Goal: Task Accomplishment & Management: Complete application form

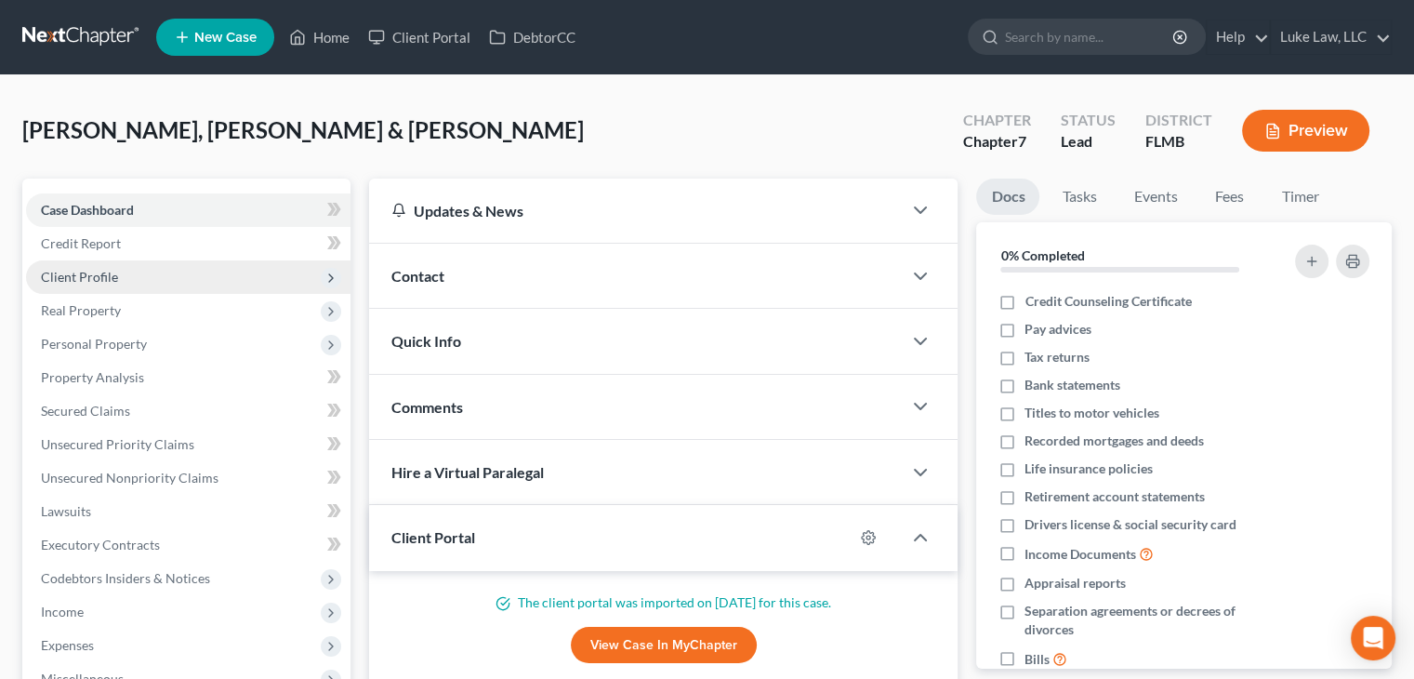
click at [97, 269] on span "Client Profile" at bounding box center [79, 277] width 77 height 16
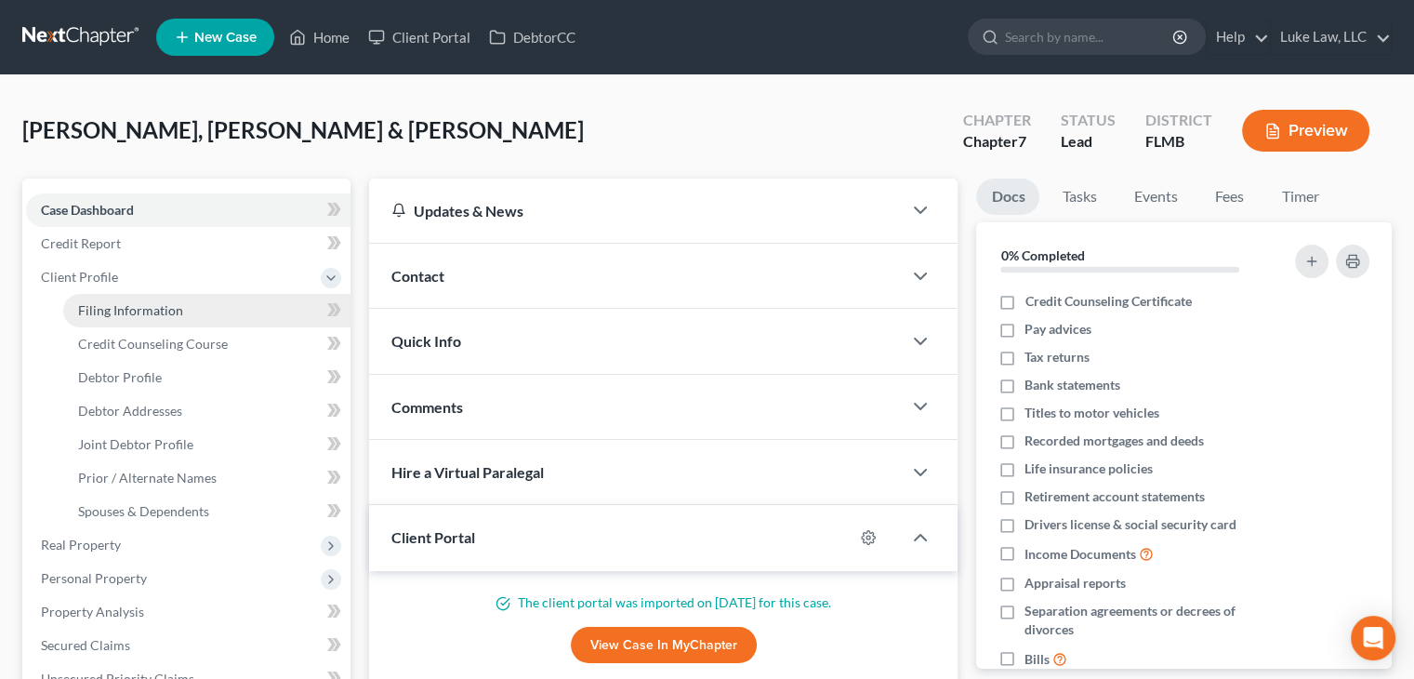
click at [127, 310] on span "Filing Information" at bounding box center [130, 310] width 105 height 16
select select "1"
select select "0"
select select "9"
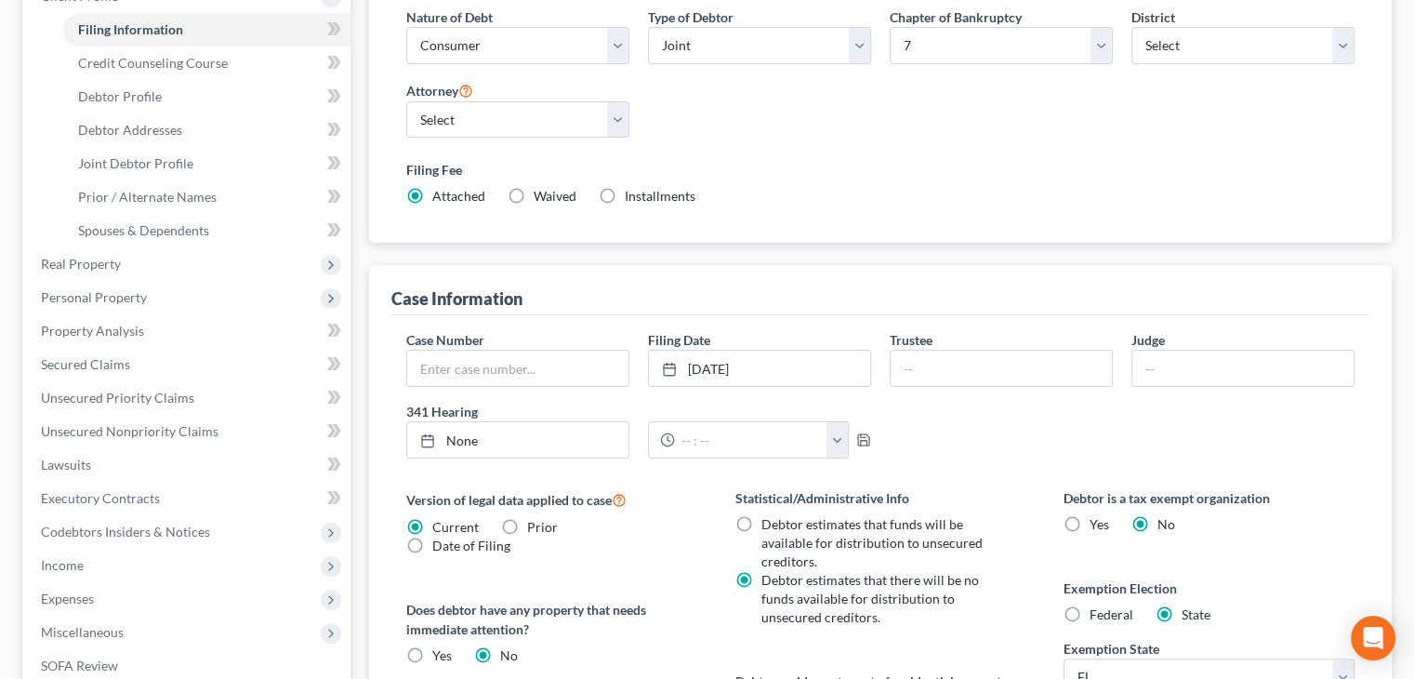
scroll to position [283, 0]
click at [779, 361] on link "9/23/2025" at bounding box center [759, 366] width 221 height 35
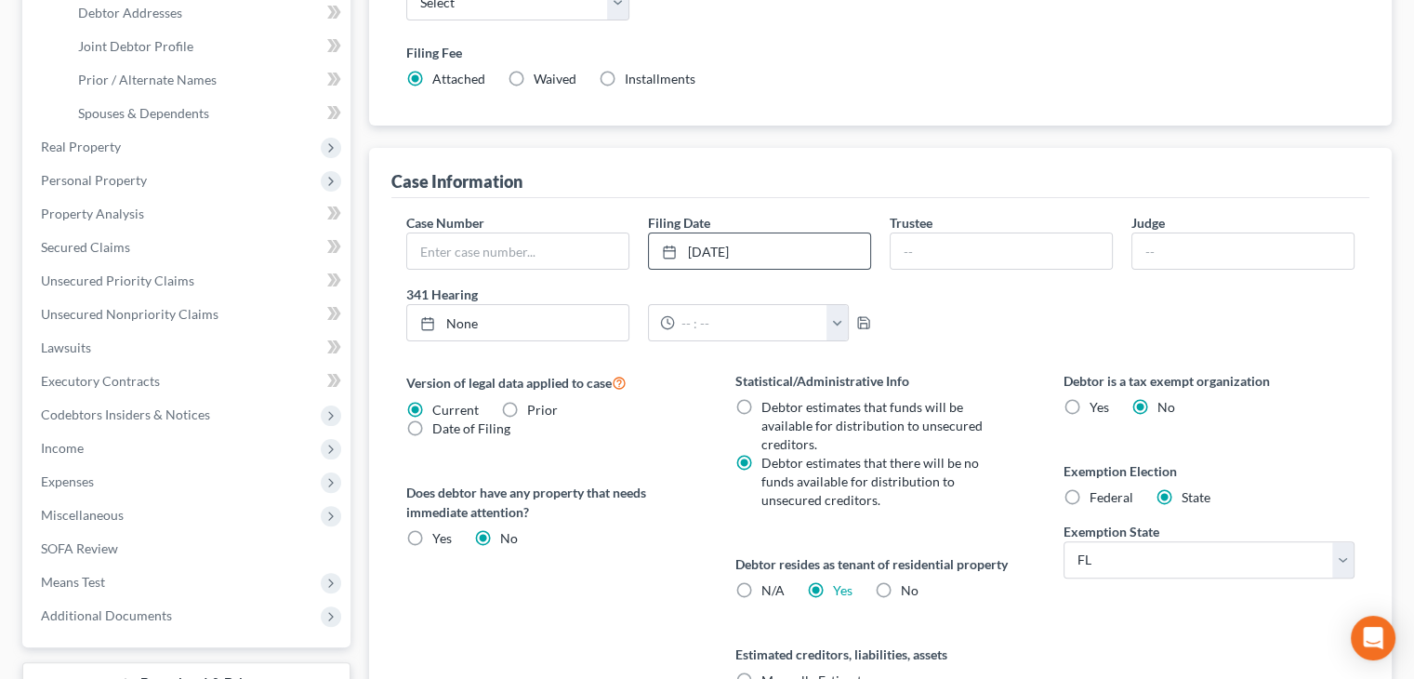
scroll to position [371, 0]
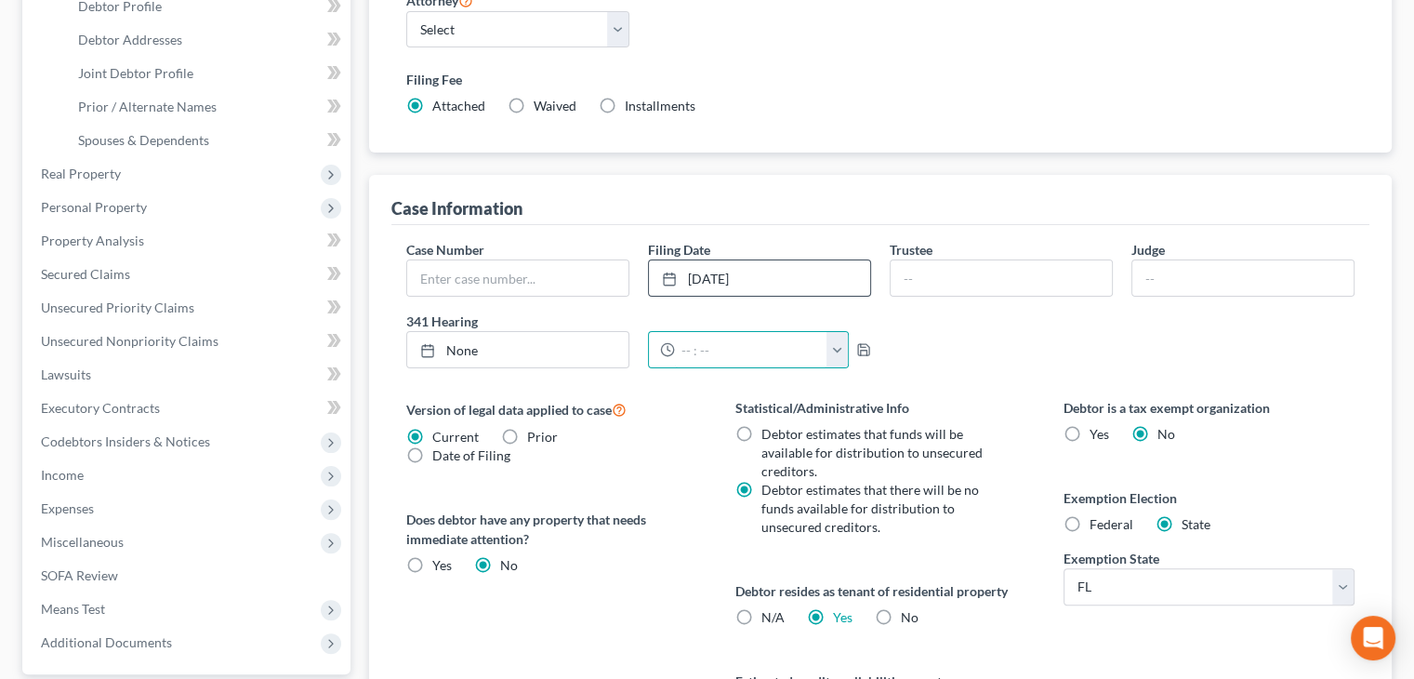
drag, startPoint x: 707, startPoint y: 347, endPoint x: 1151, endPoint y: 443, distance: 454.6
click at [1151, 443] on div "Case Number Filing Date 9/10/2025 close Date 9/10/2025 Time 12:00 AM chevron_le…" at bounding box center [880, 502] width 978 height 555
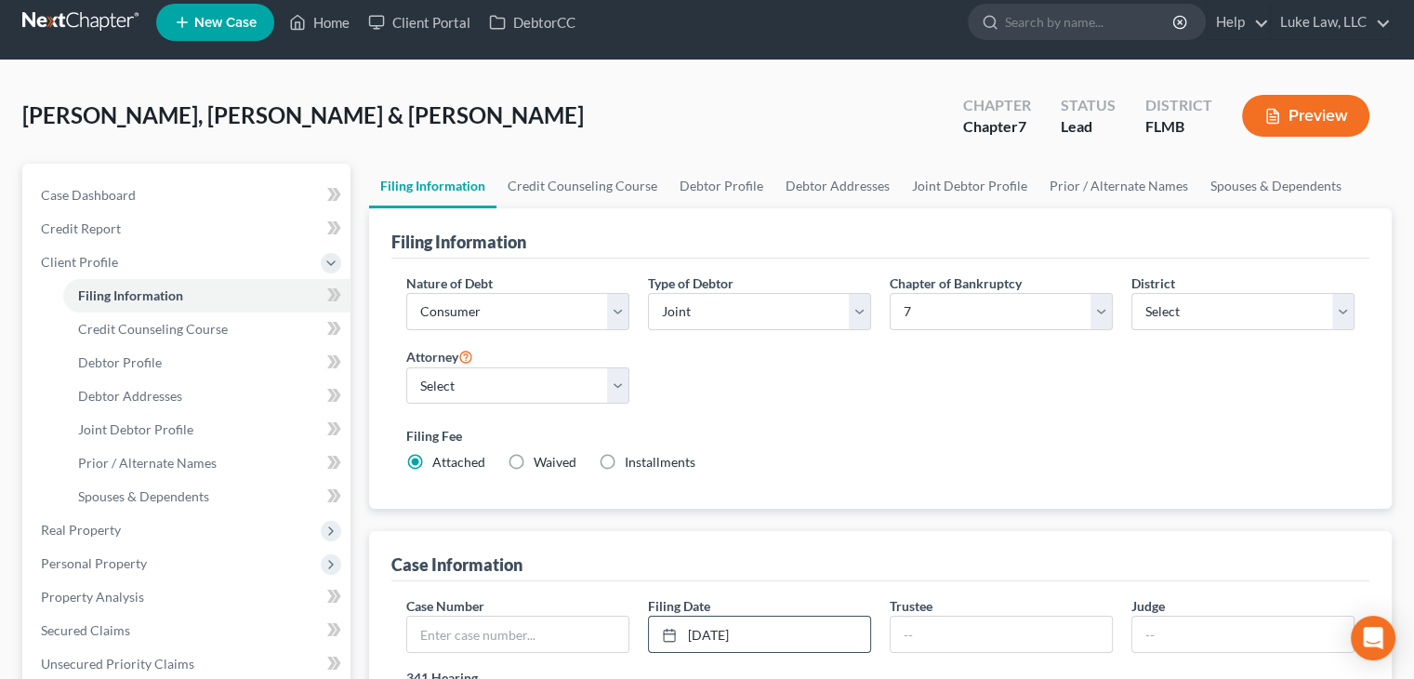
scroll to position [10, 0]
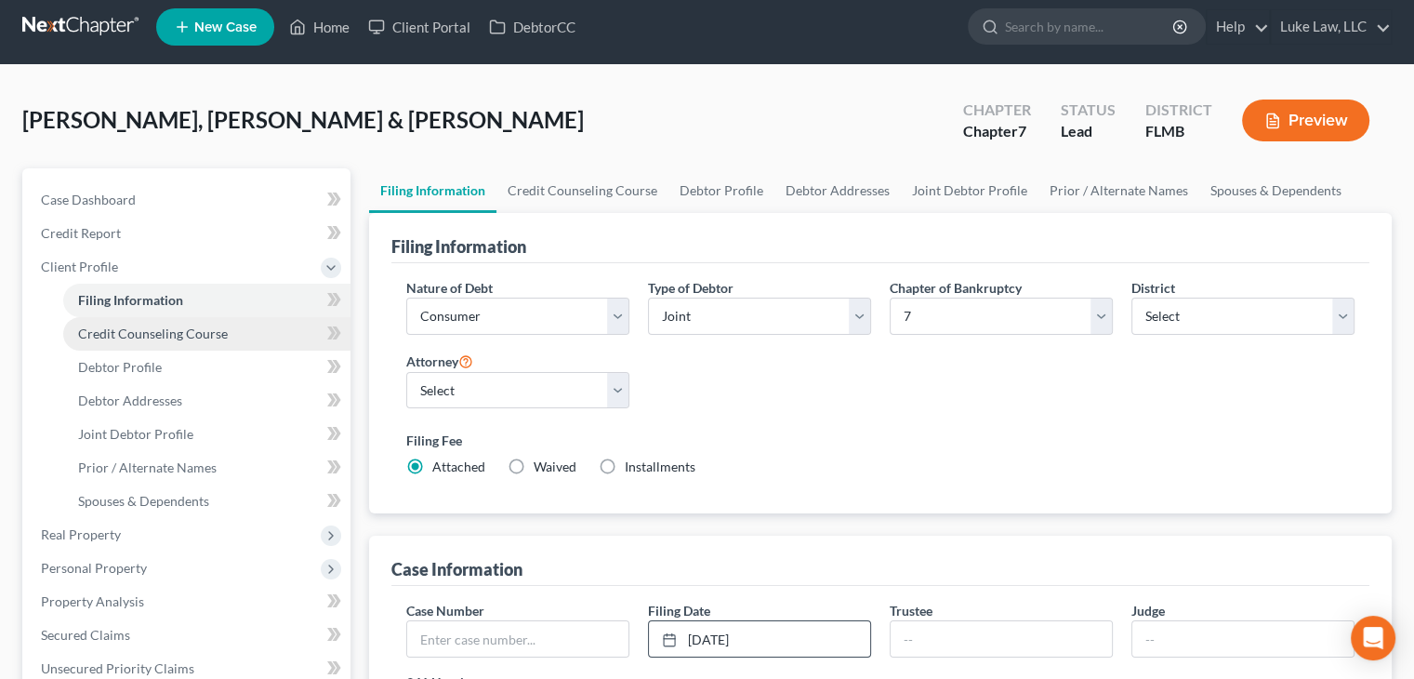
click at [167, 345] on link "Credit Counseling Course" at bounding box center [206, 333] width 287 height 33
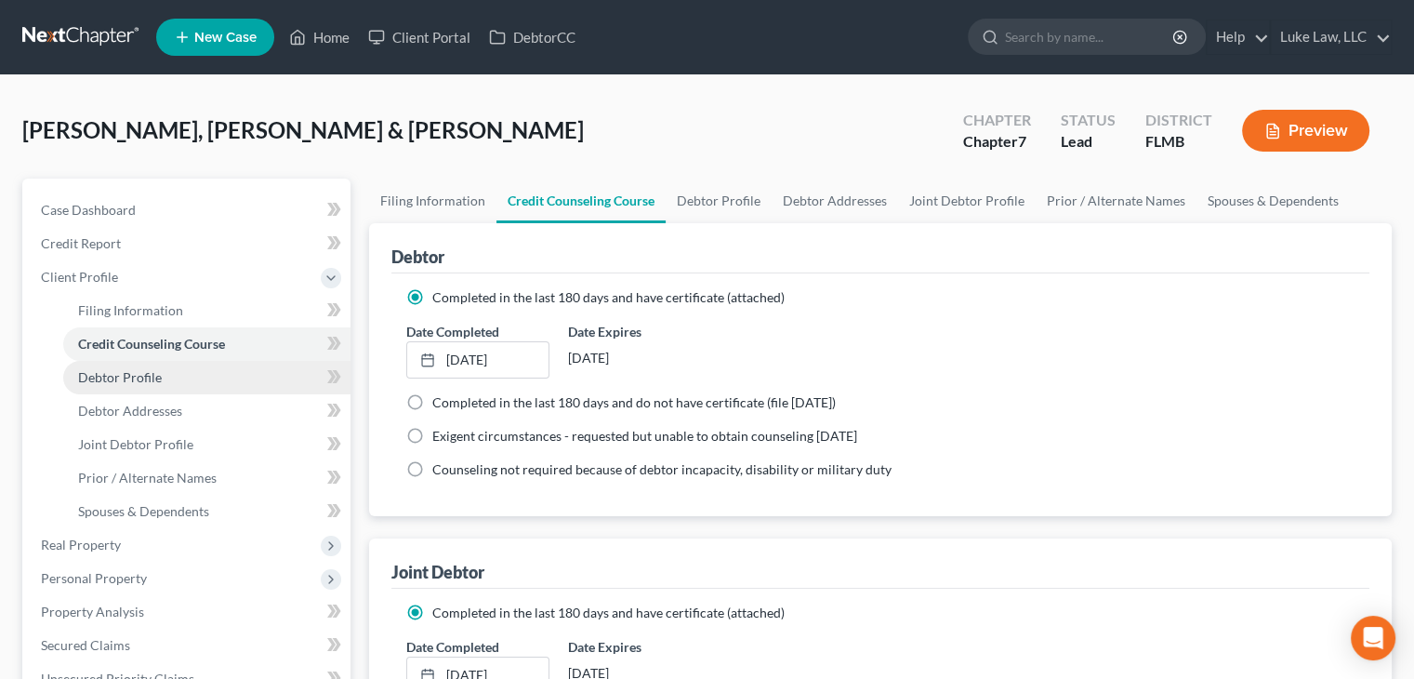
click at [167, 378] on link "Debtor Profile" at bounding box center [206, 377] width 287 height 33
select select "1"
select select "4"
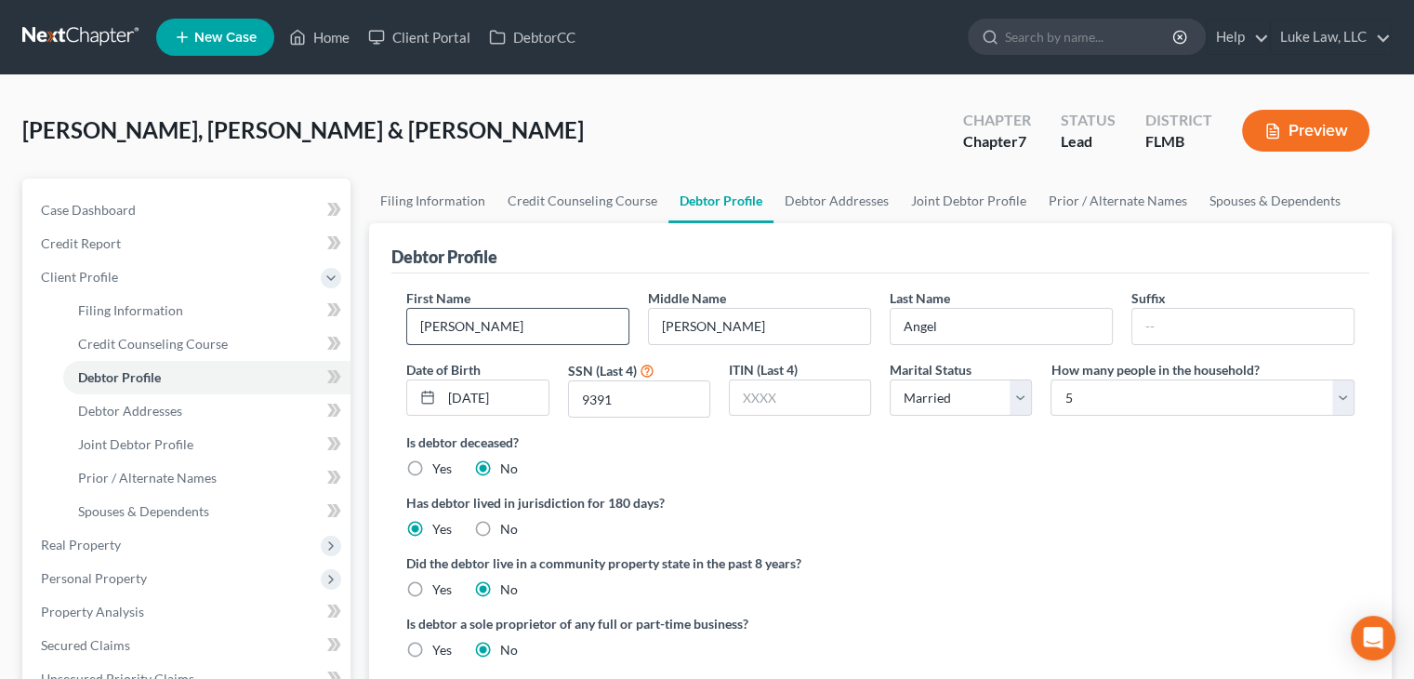
click at [514, 320] on input "Hernandez" at bounding box center [517, 326] width 221 height 35
type input "H"
type input "Angel"
click at [945, 316] on input "Angel" at bounding box center [1001, 326] width 221 height 35
type input "A"
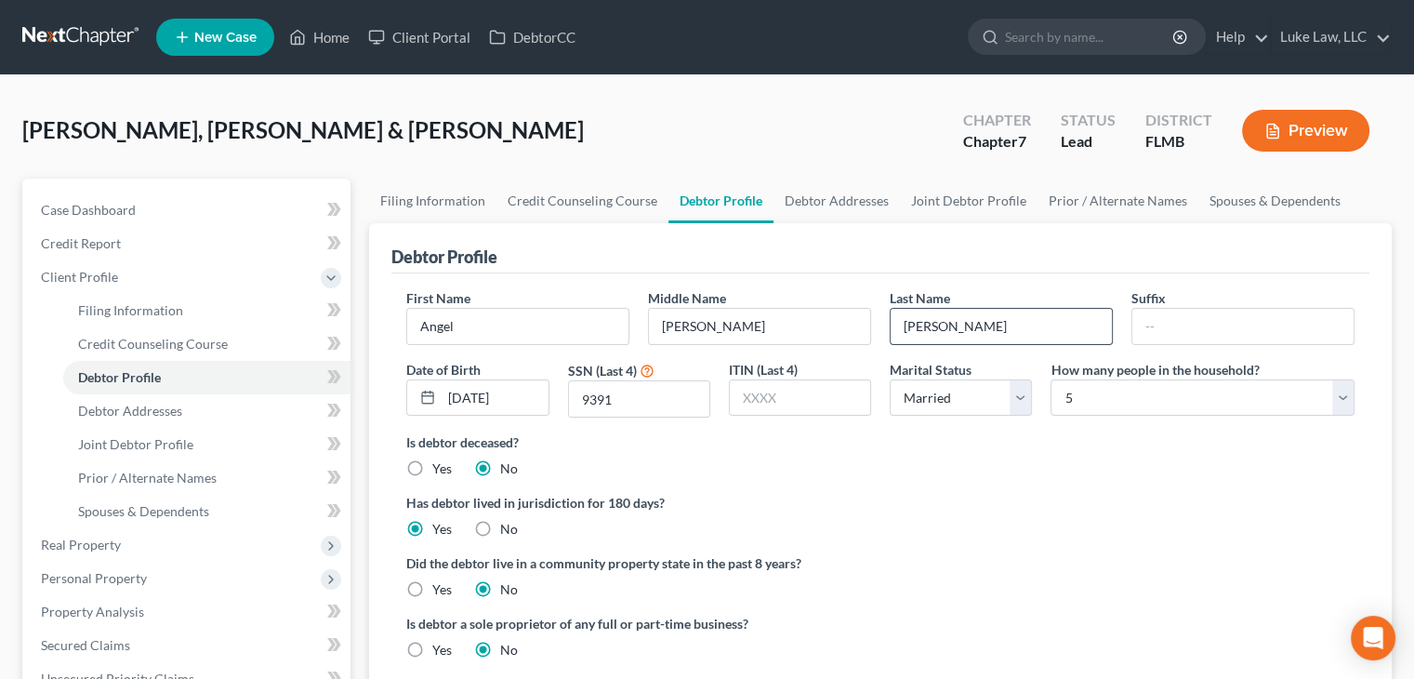
click at [921, 323] on input "Henandez" at bounding box center [1001, 326] width 221 height 35
type input "Hernandez"
click at [252, 414] on link "Debtor Addresses" at bounding box center [206, 410] width 287 height 33
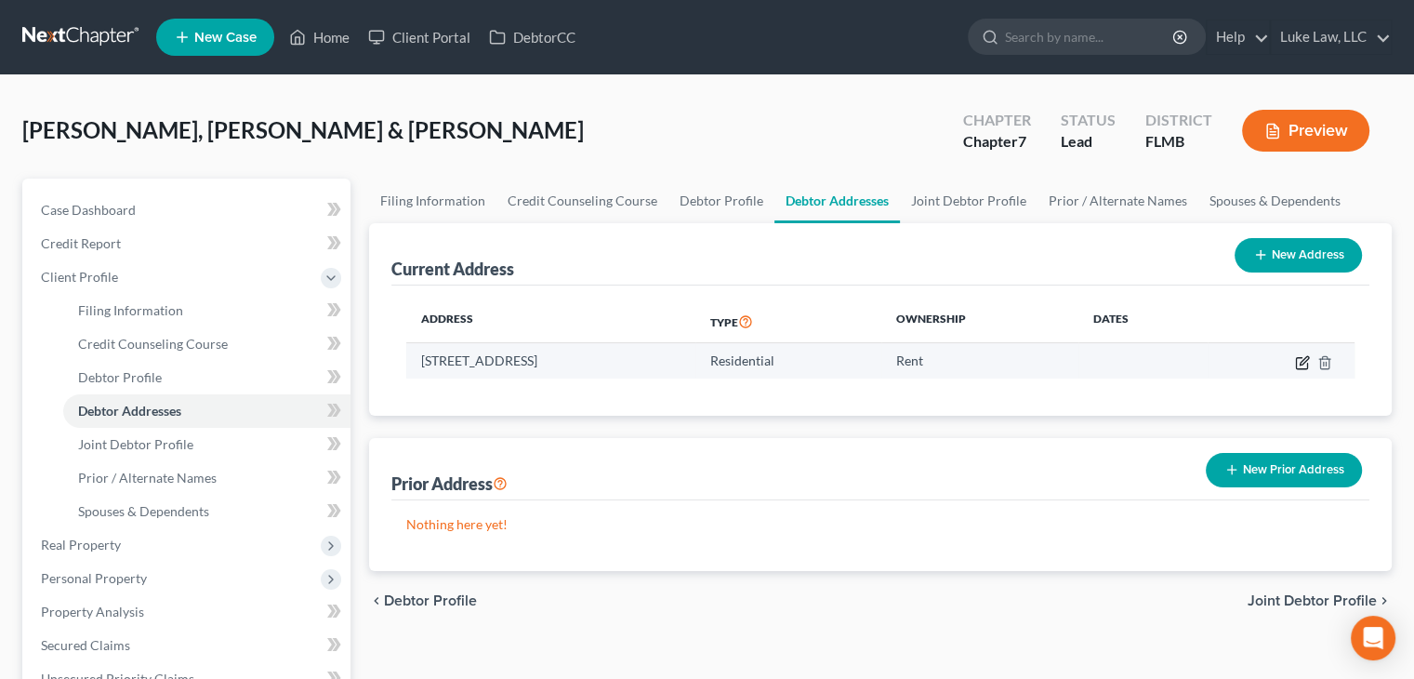
click at [1308, 356] on icon "button" at bounding box center [1304, 360] width 8 height 8
select select "9"
select select "0"
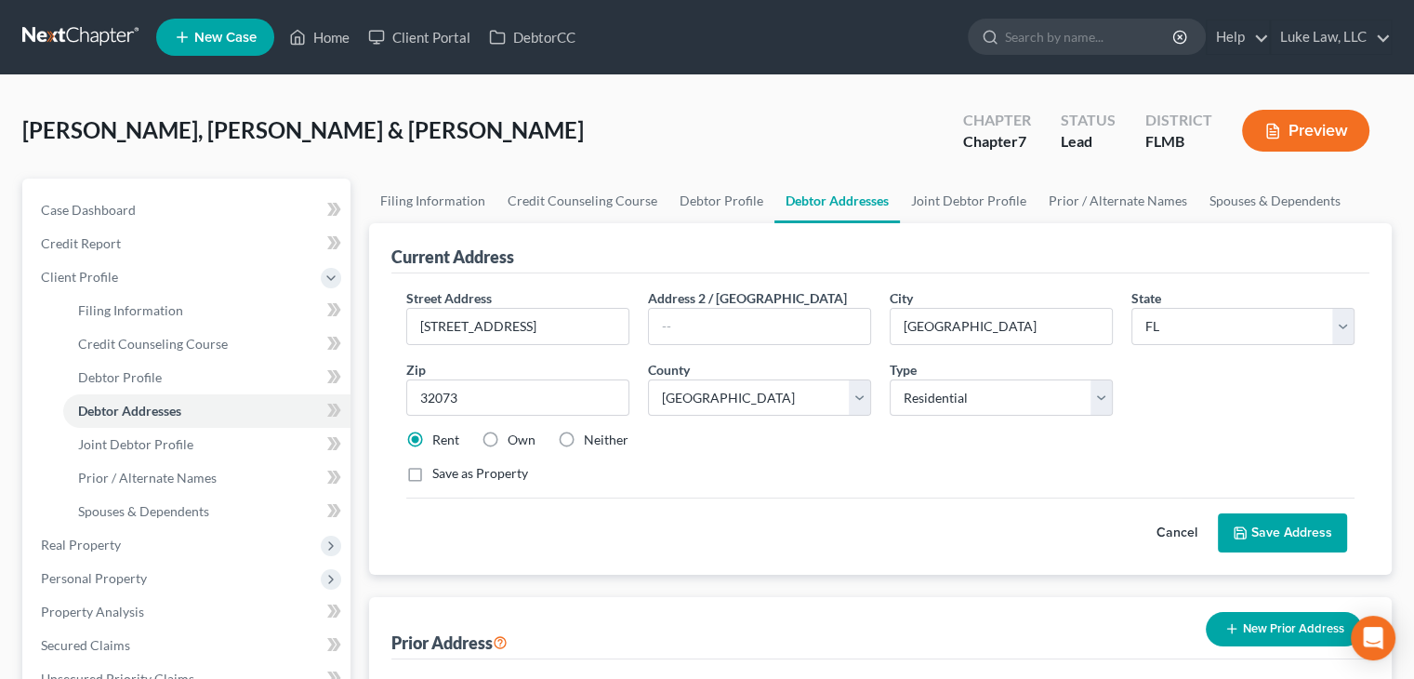
click at [1250, 530] on button "Save Address" at bounding box center [1282, 532] width 129 height 39
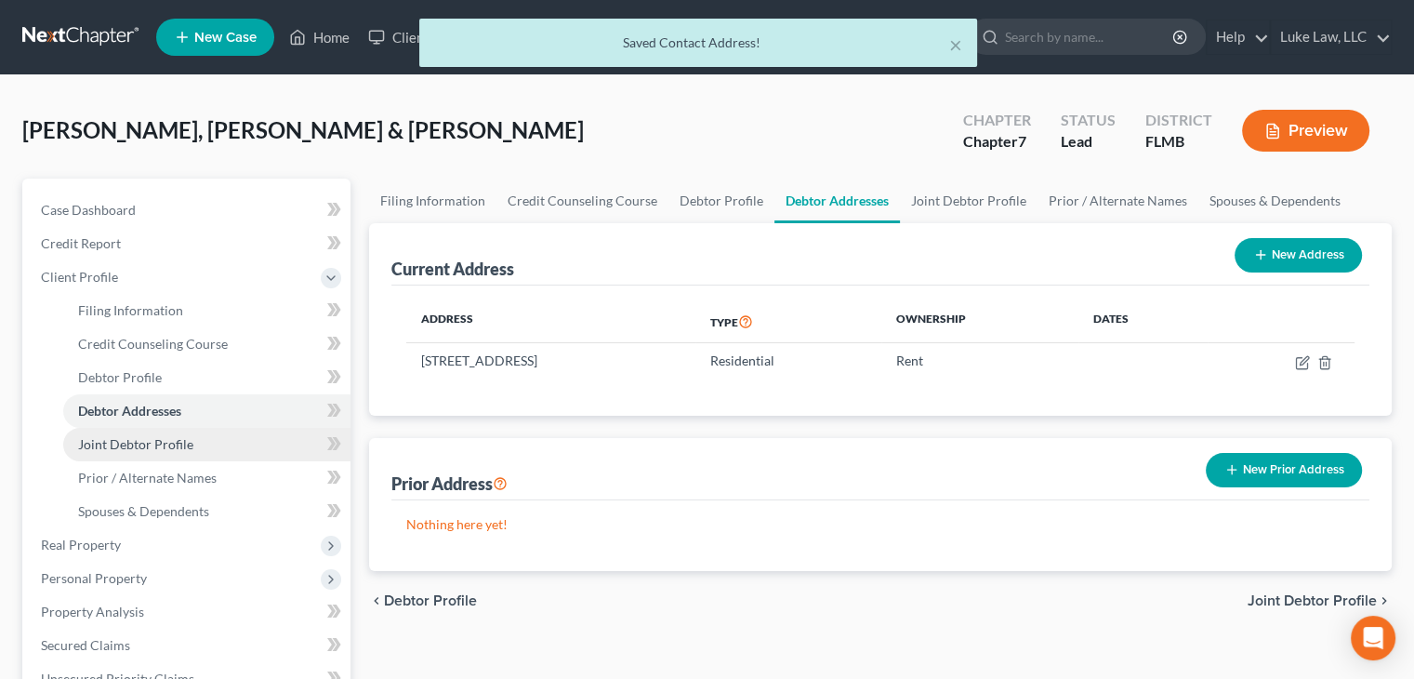
click at [187, 442] on span "Joint Debtor Profile" at bounding box center [135, 444] width 115 height 16
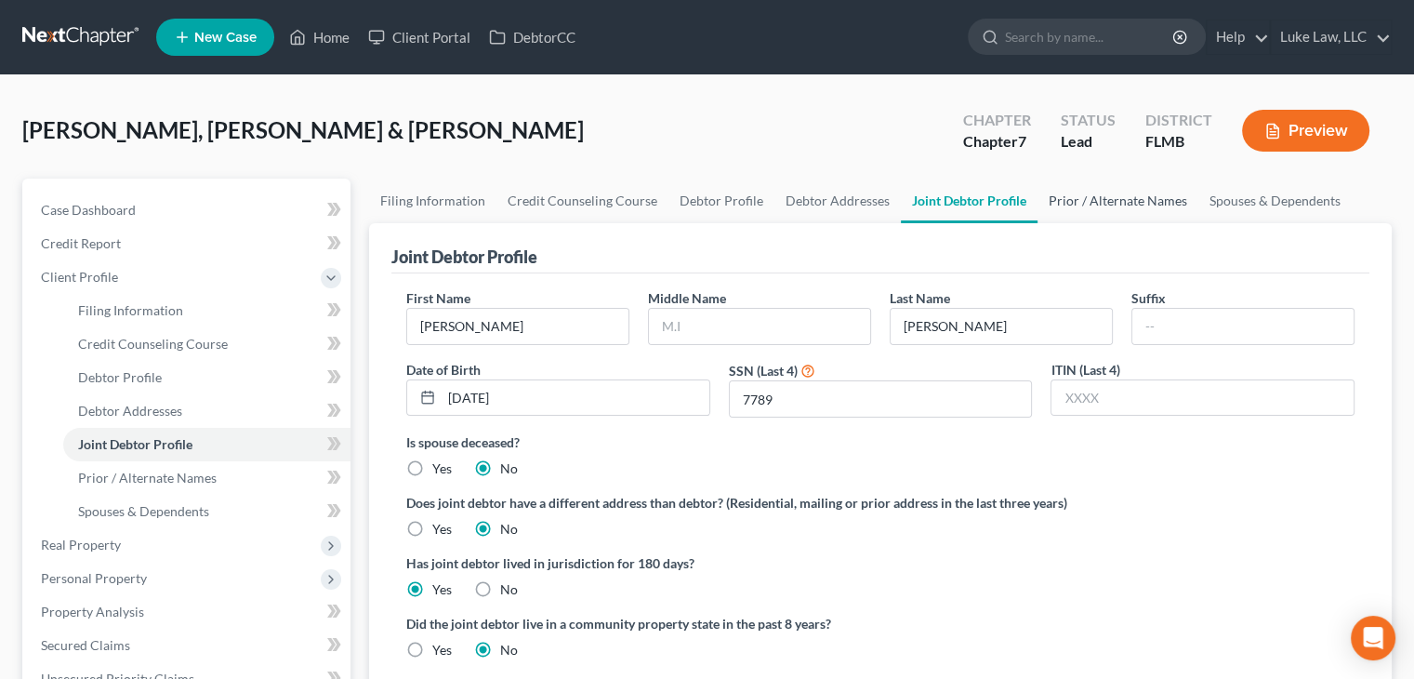
click at [1119, 207] on link "Prior / Alternate Names" at bounding box center [1118, 201] width 161 height 45
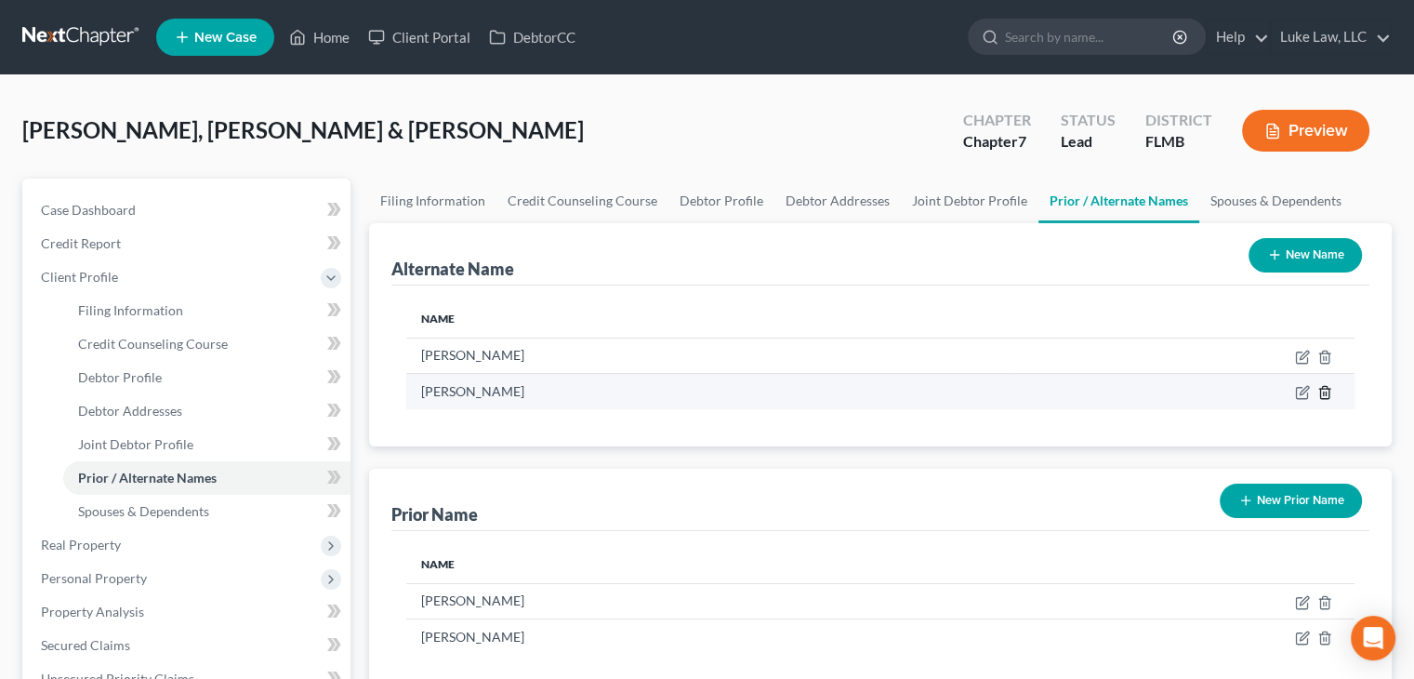
click at [1328, 391] on icon at bounding box center [1324, 392] width 15 height 15
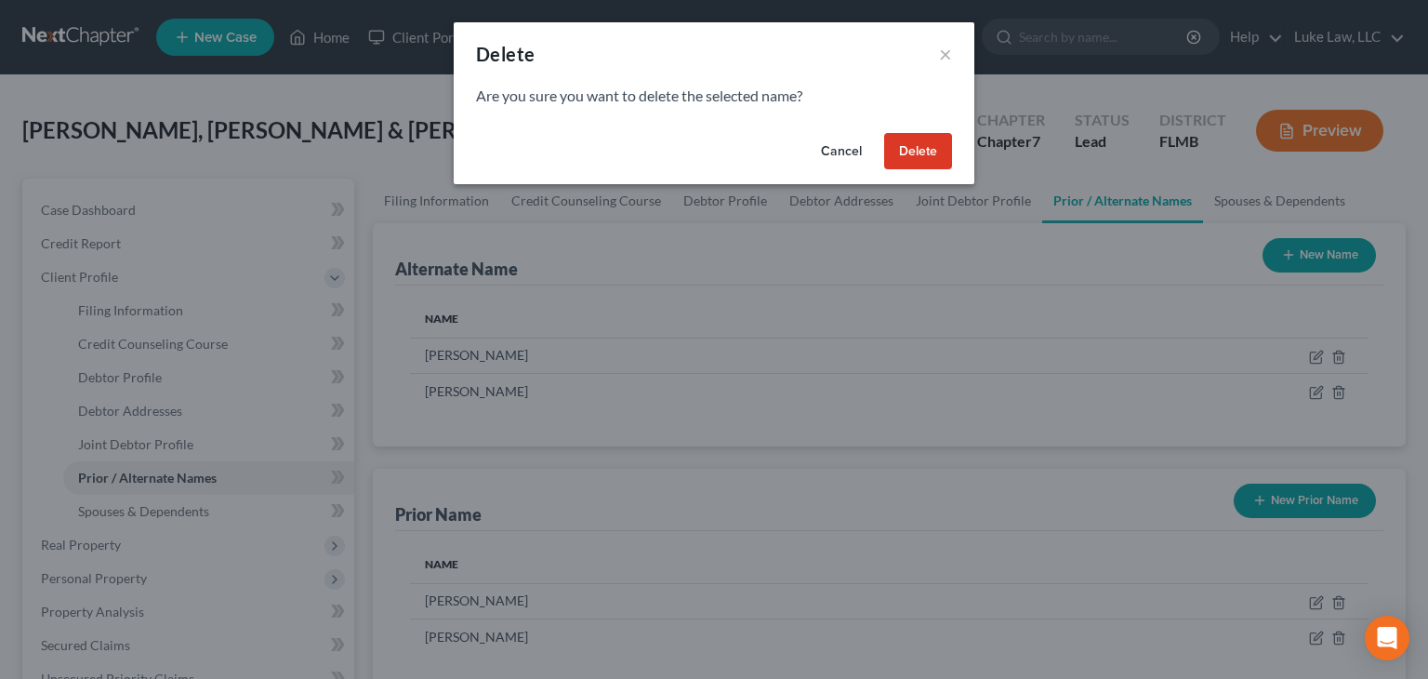
click at [926, 146] on button "Delete" at bounding box center [918, 151] width 68 height 37
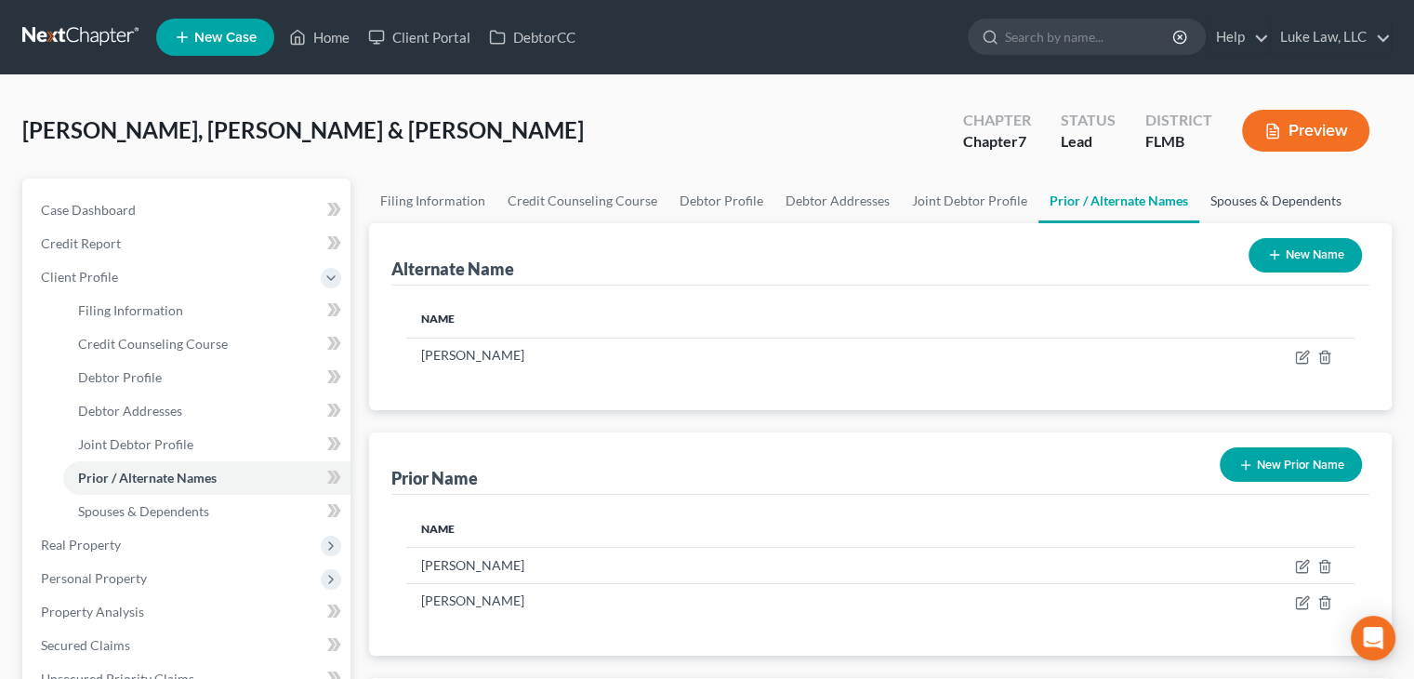
click at [1302, 198] on link "Spouses & Dependents" at bounding box center [1275, 201] width 153 height 45
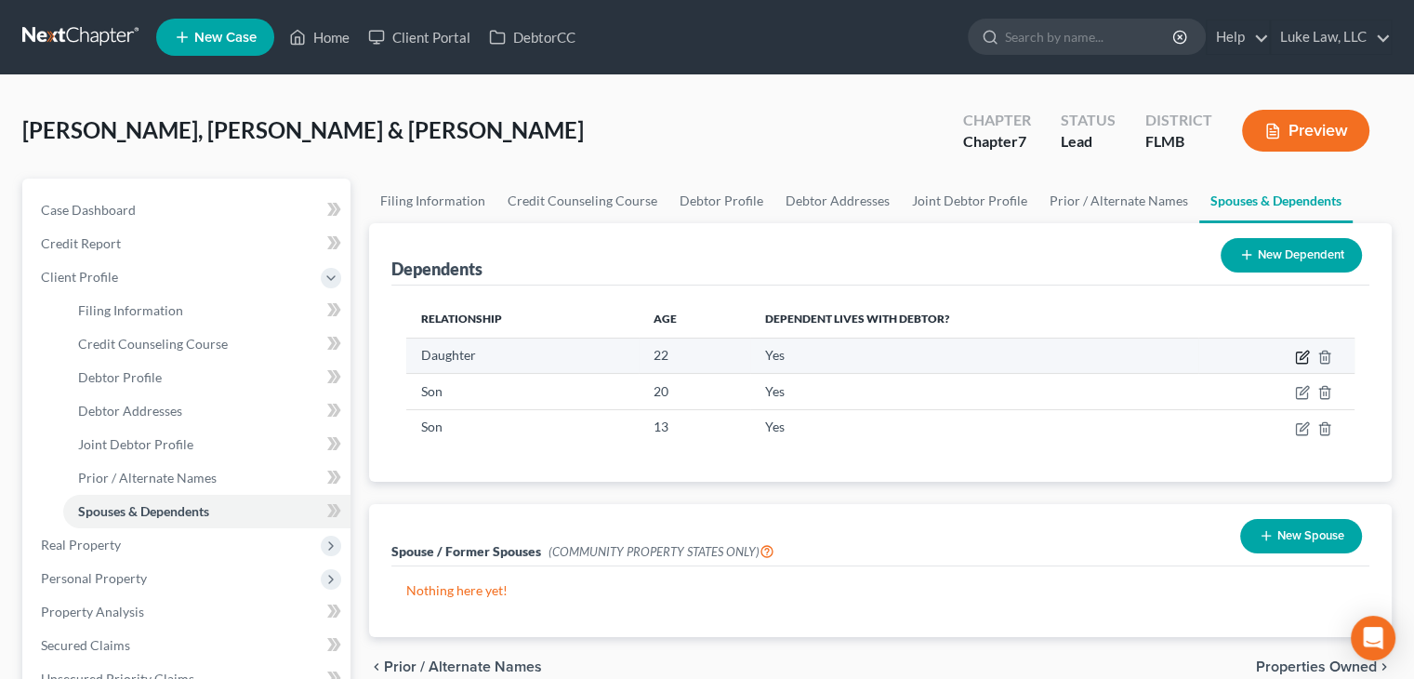
click at [1305, 362] on icon "button" at bounding box center [1301, 357] width 11 height 11
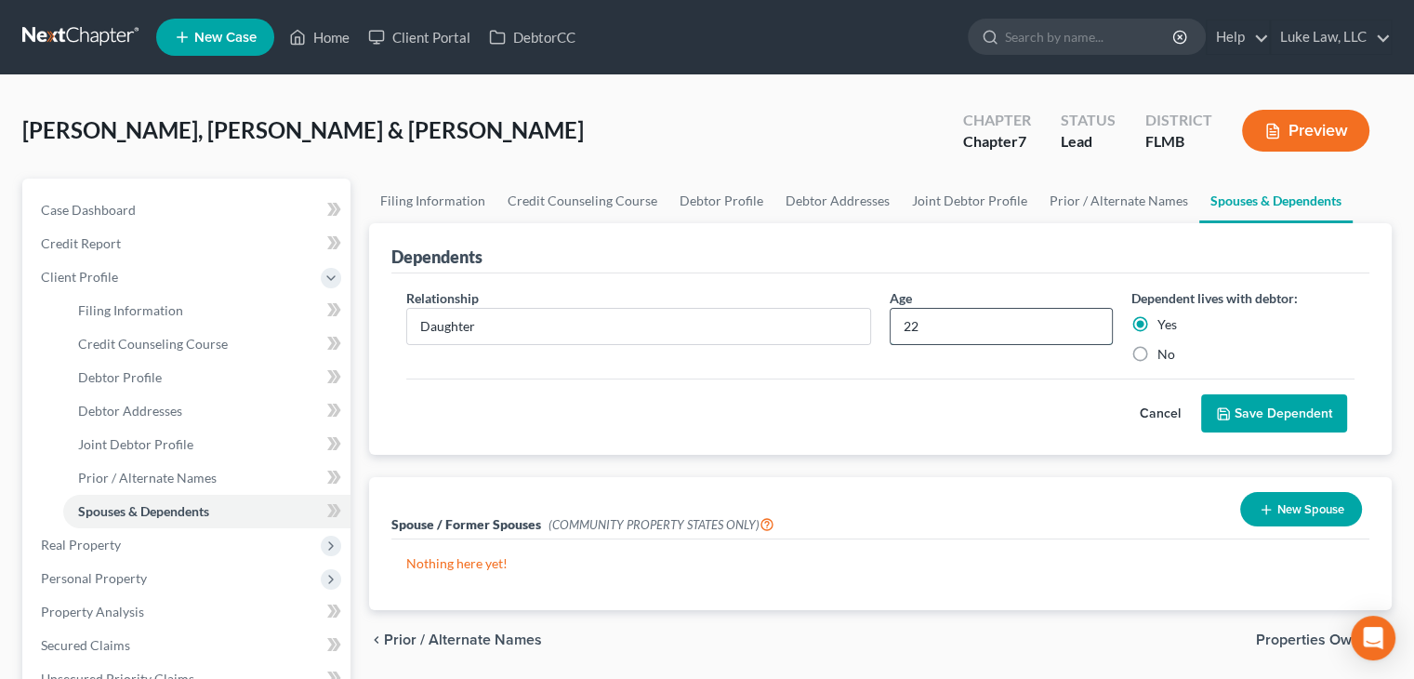
click at [932, 331] on input "22" at bounding box center [1001, 326] width 221 height 35
type input "23"
click at [1261, 411] on button "Save Dependent" at bounding box center [1274, 413] width 146 height 39
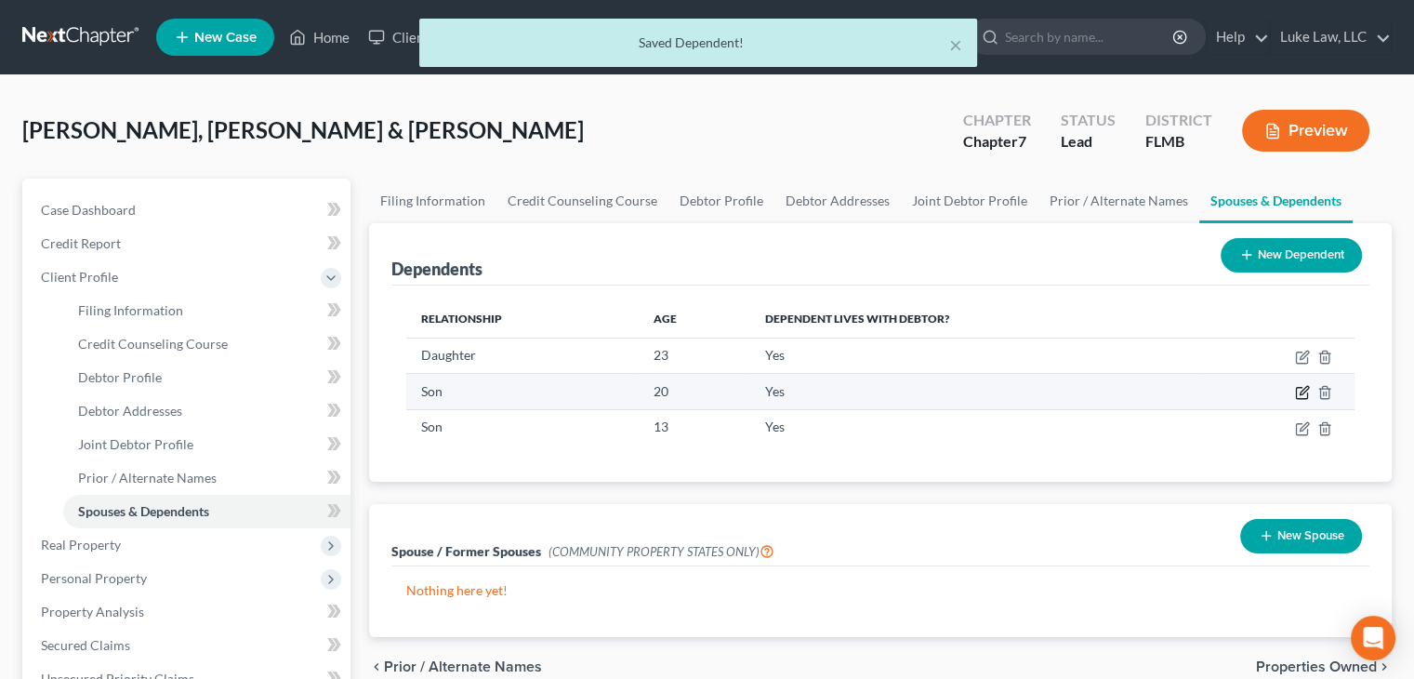
click at [1305, 389] on icon "button" at bounding box center [1304, 391] width 8 height 8
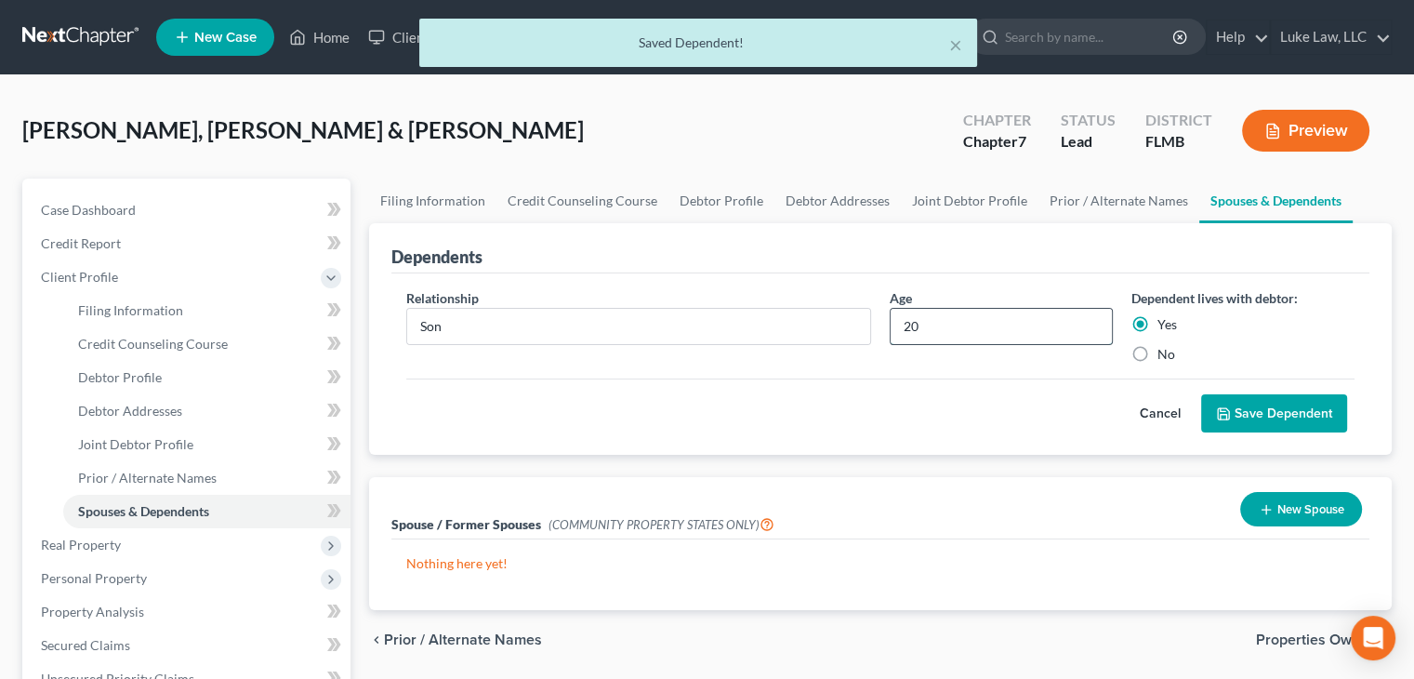
click at [933, 326] on input "20" at bounding box center [1001, 326] width 221 height 35
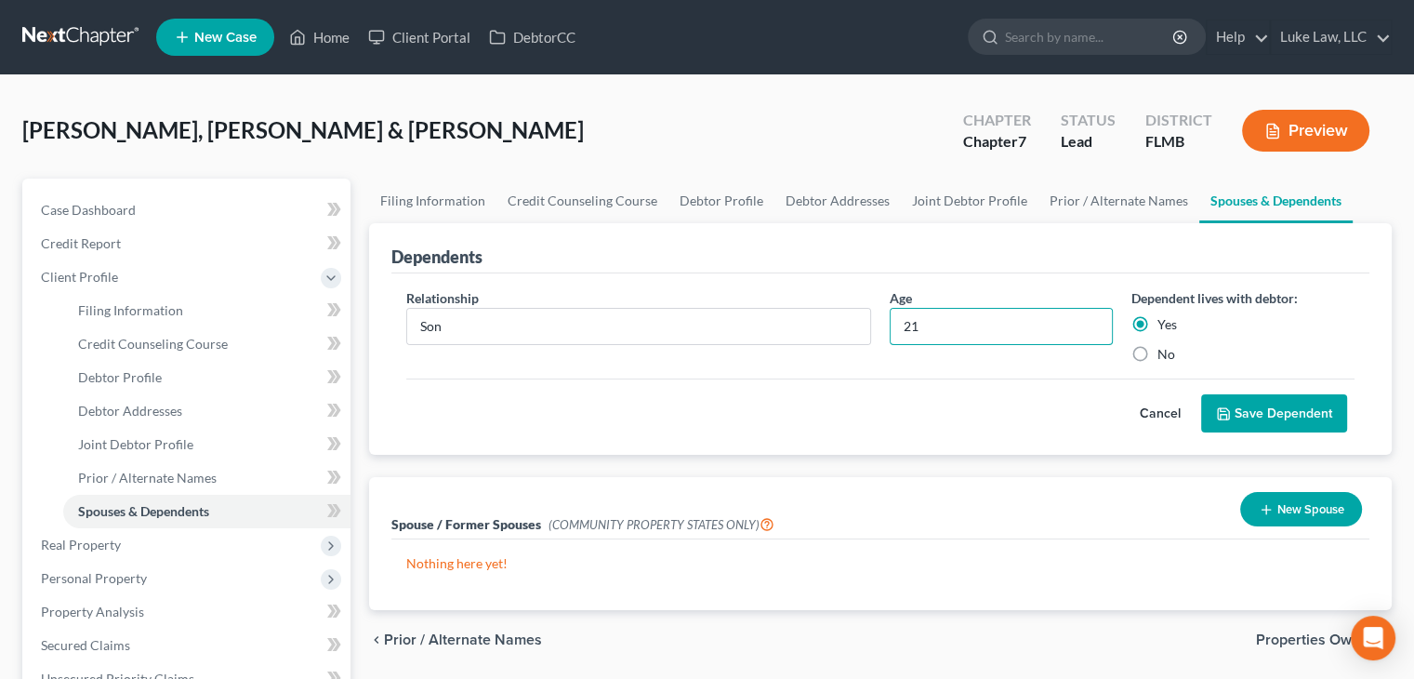
type input "21"
click at [1279, 409] on button "Save Dependent" at bounding box center [1274, 413] width 146 height 39
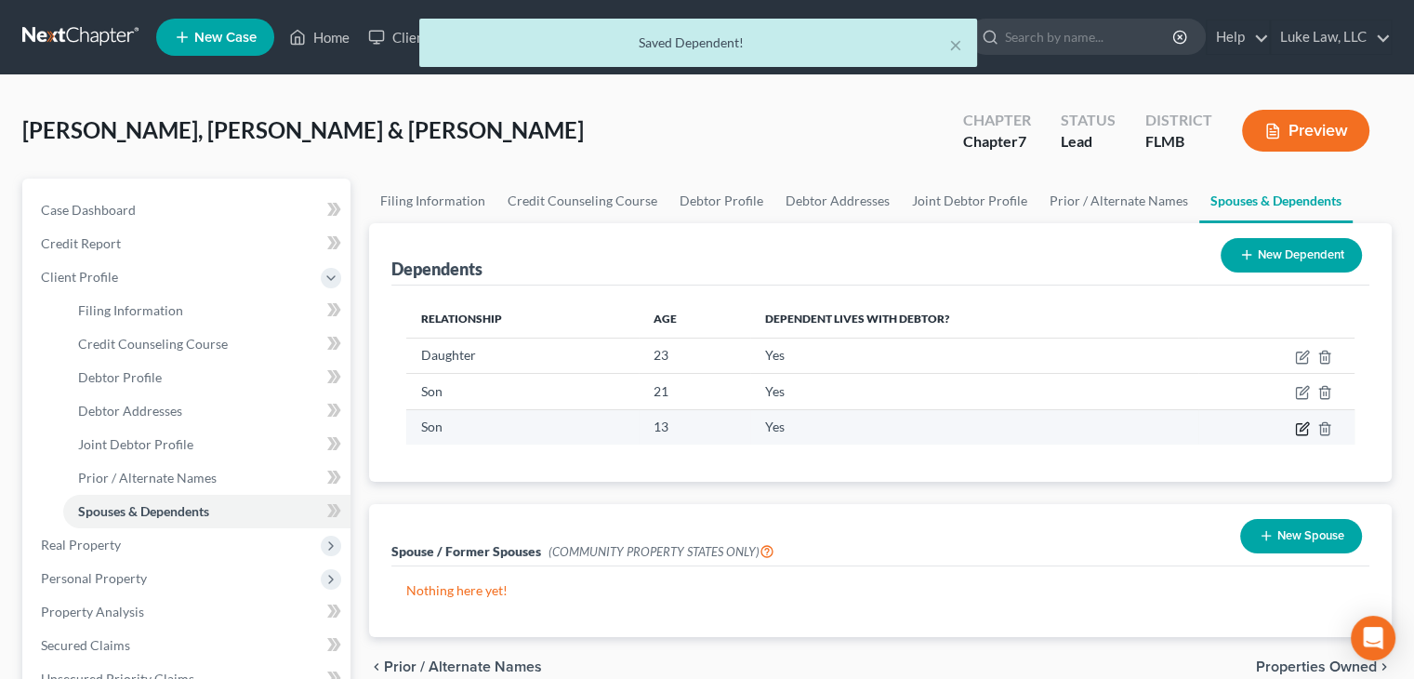
click at [1303, 428] on icon "button" at bounding box center [1304, 426] width 8 height 8
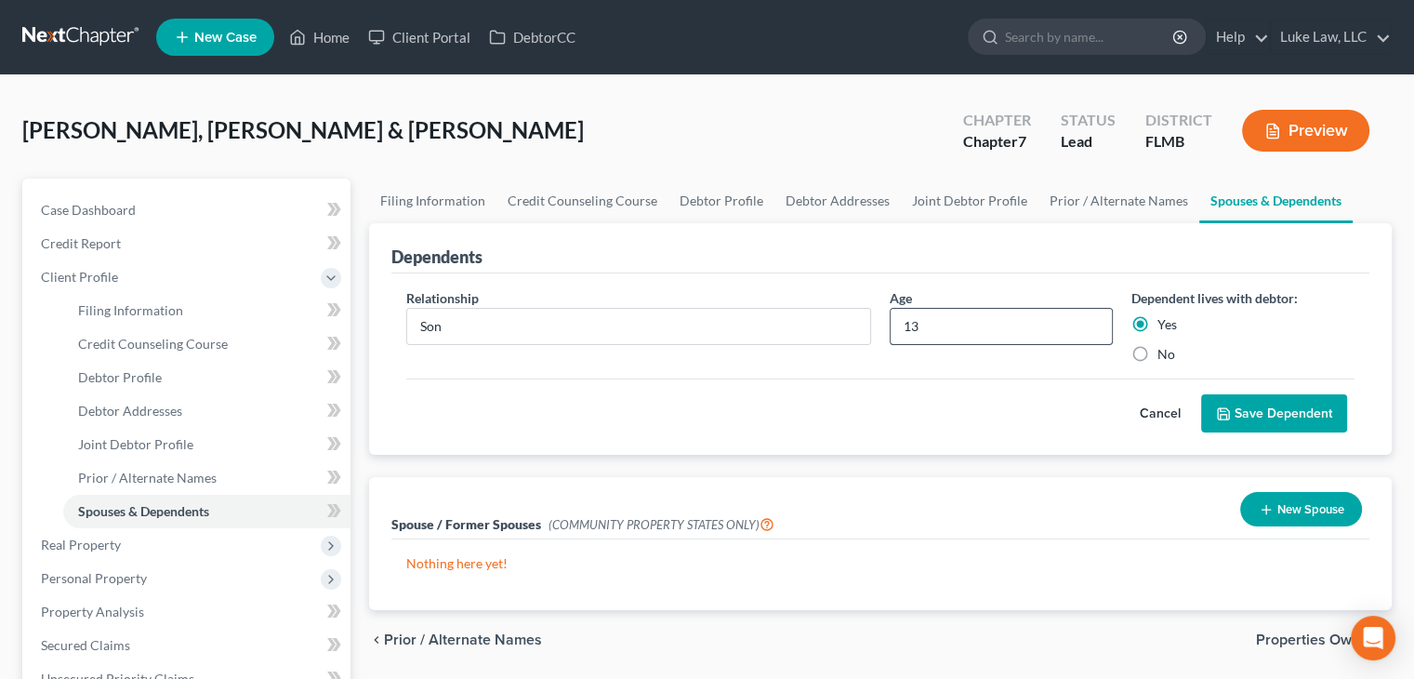
click at [919, 324] on input "13" at bounding box center [1001, 326] width 221 height 35
type input "14"
click at [1273, 417] on button "Save Dependent" at bounding box center [1274, 413] width 146 height 39
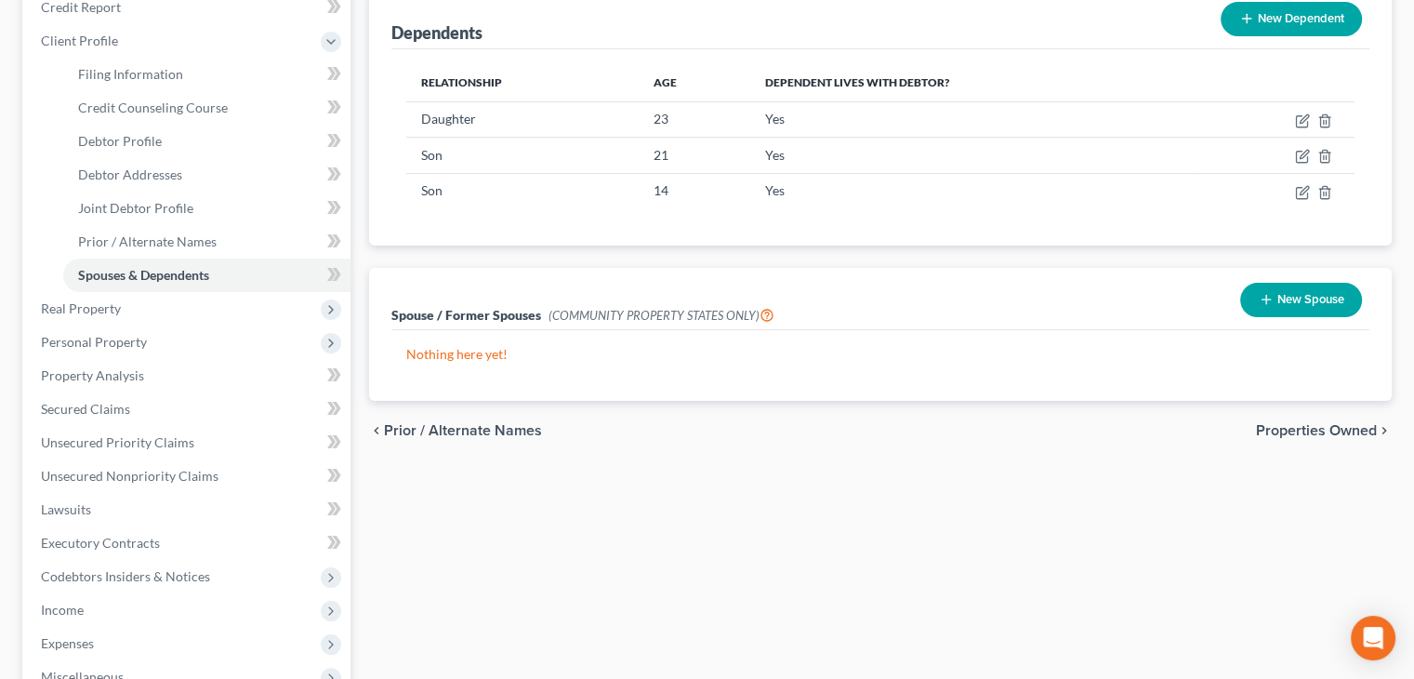
scroll to position [242, 0]
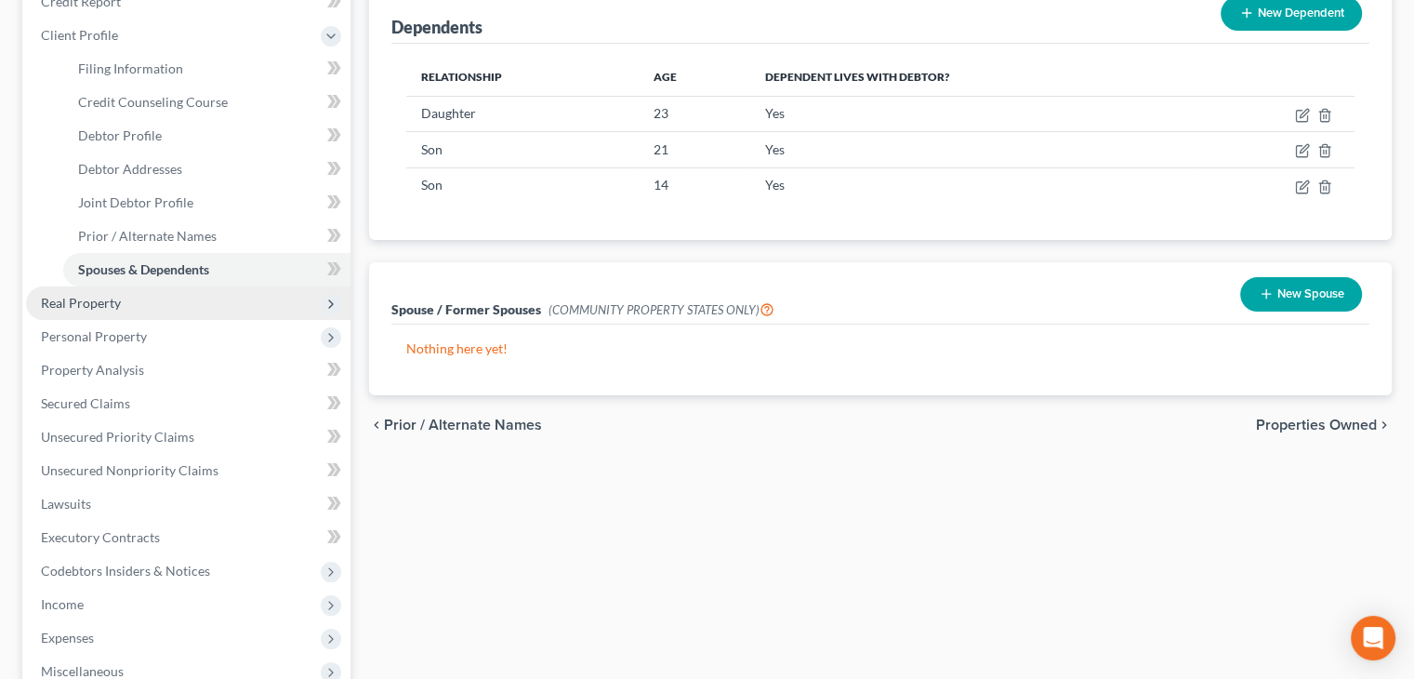
click at [141, 310] on span "Real Property" at bounding box center [188, 302] width 324 height 33
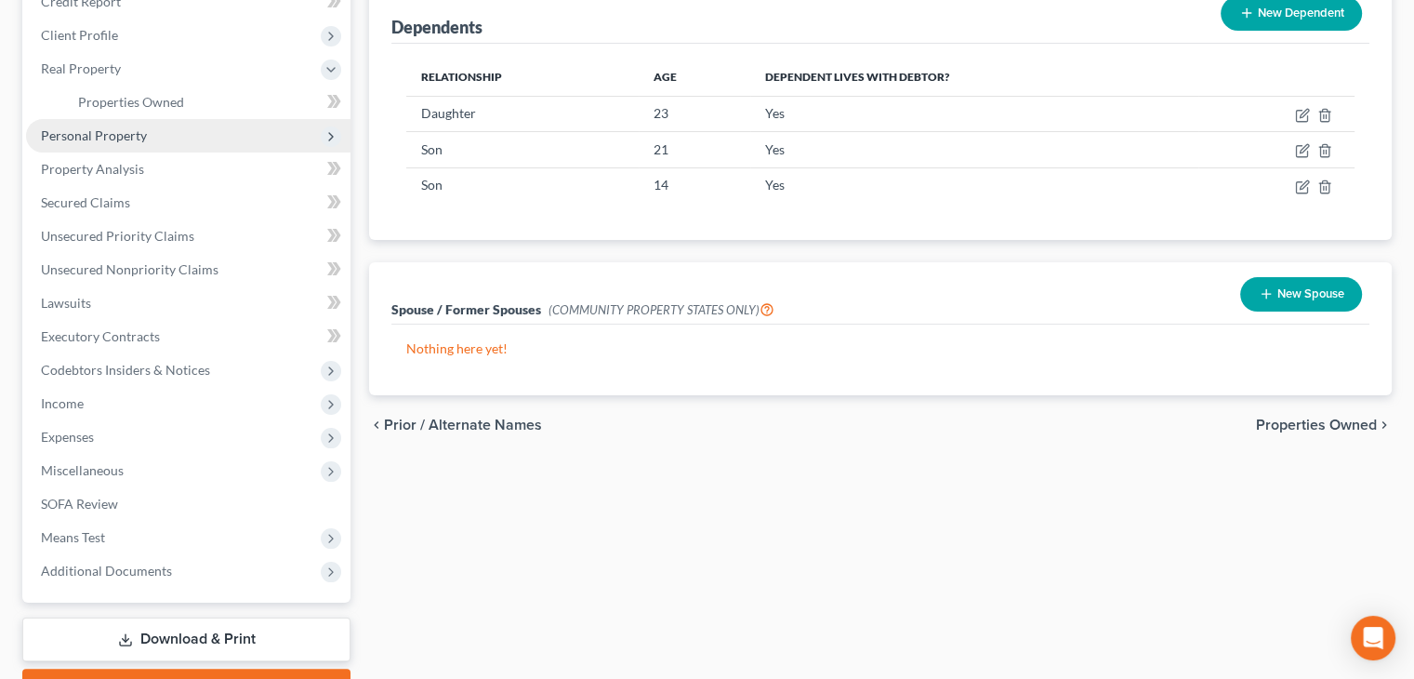
click at [162, 140] on span "Personal Property" at bounding box center [188, 135] width 324 height 33
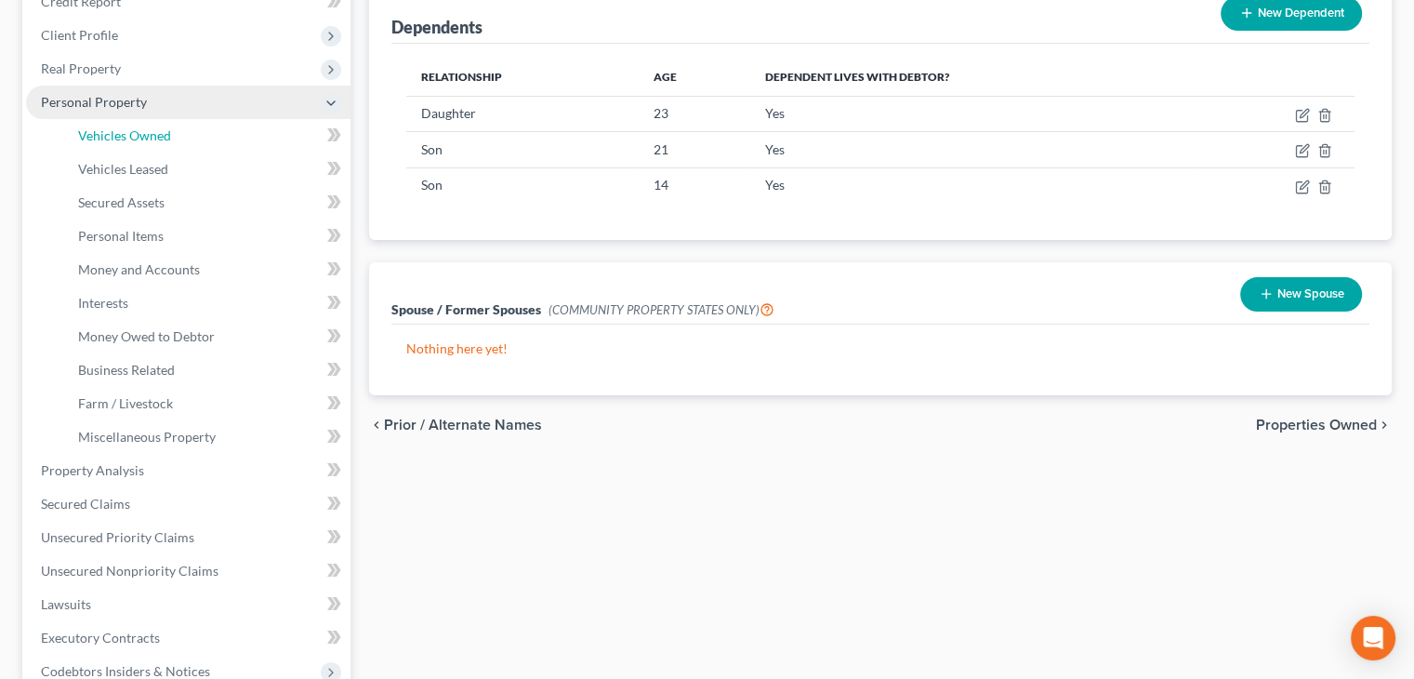
click at [162, 140] on span "Vehicles Owned" at bounding box center [124, 135] width 93 height 16
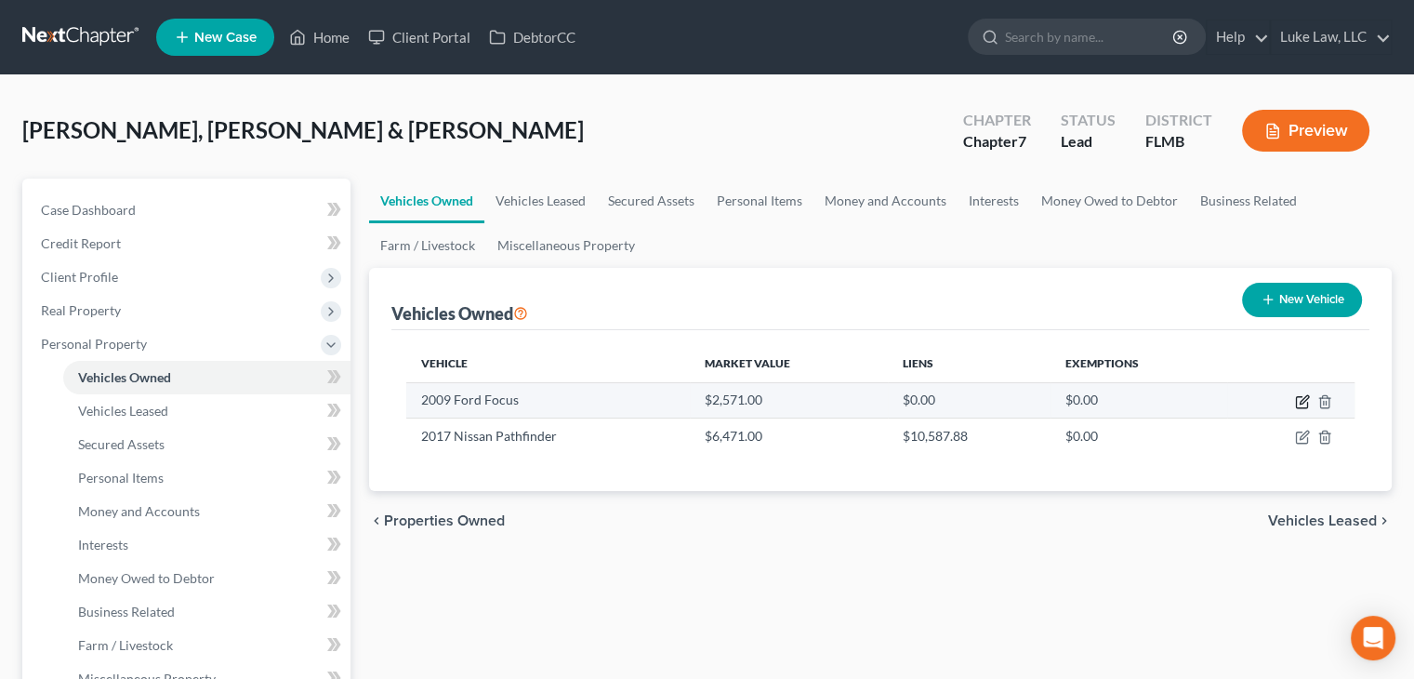
click at [1308, 406] on icon "button" at bounding box center [1302, 401] width 15 height 15
select select "0"
select select "17"
select select "2"
select select "3"
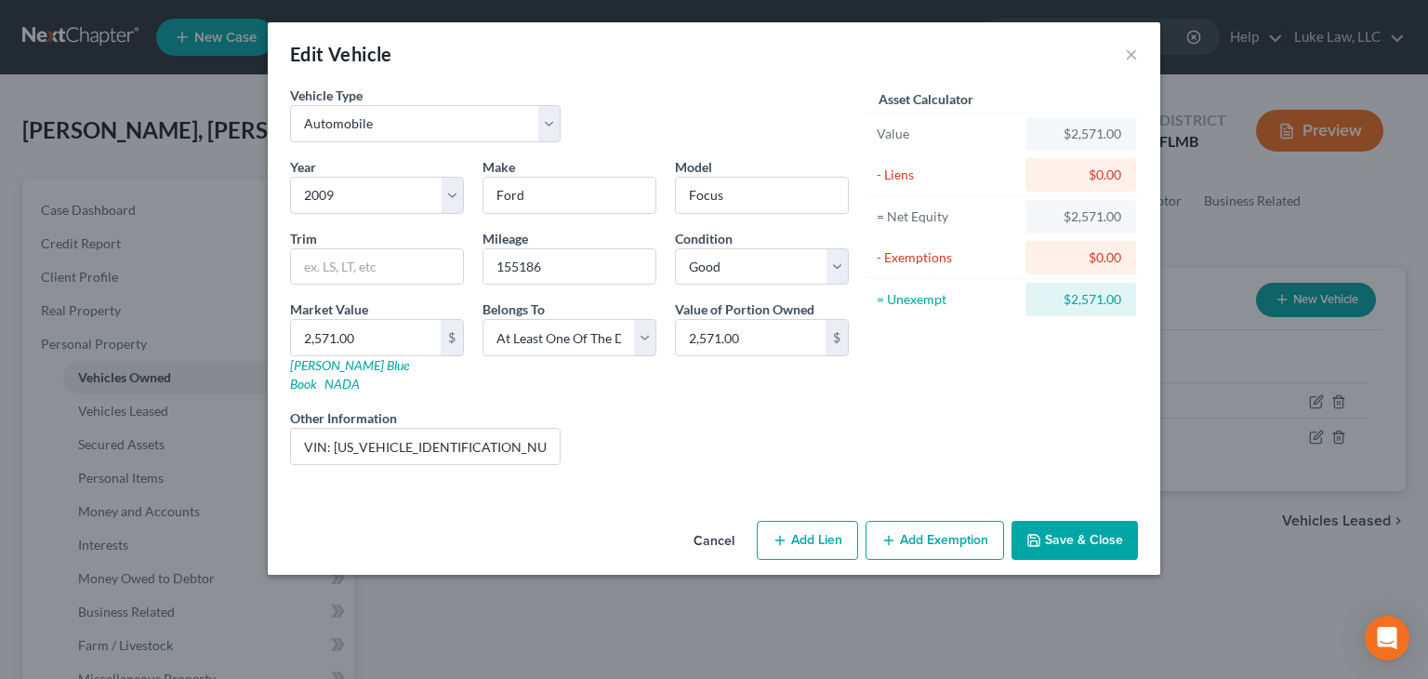
click at [1116, 521] on button "Save & Close" at bounding box center [1075, 540] width 126 height 39
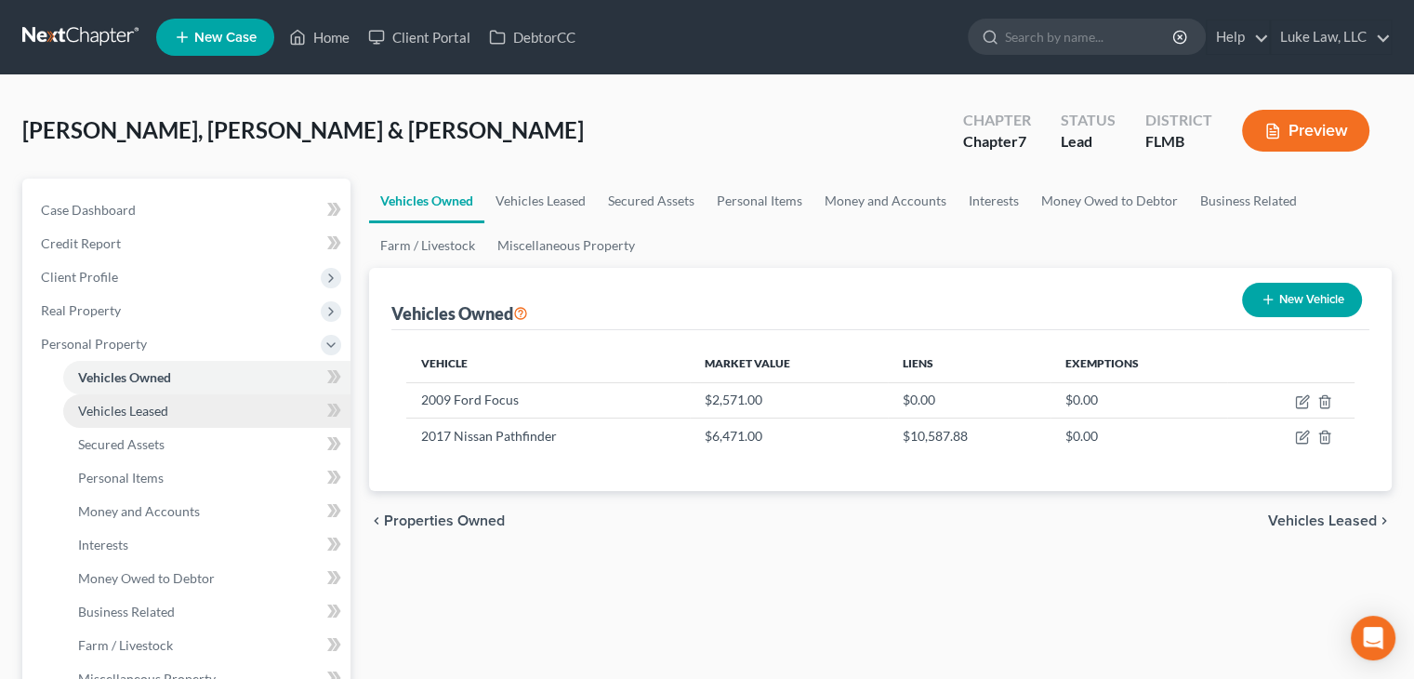
click at [168, 417] on link "Vehicles Leased" at bounding box center [206, 410] width 287 height 33
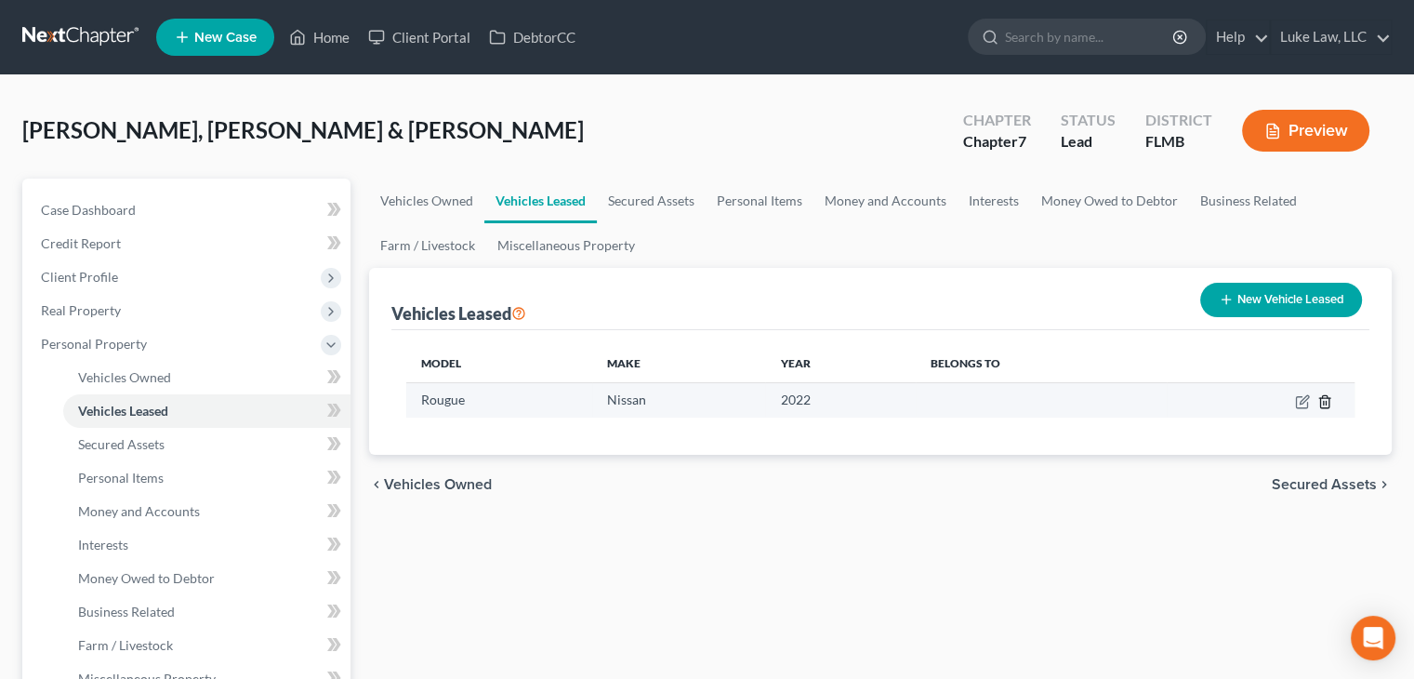
click at [1324, 402] on line "button" at bounding box center [1324, 403] width 0 height 4
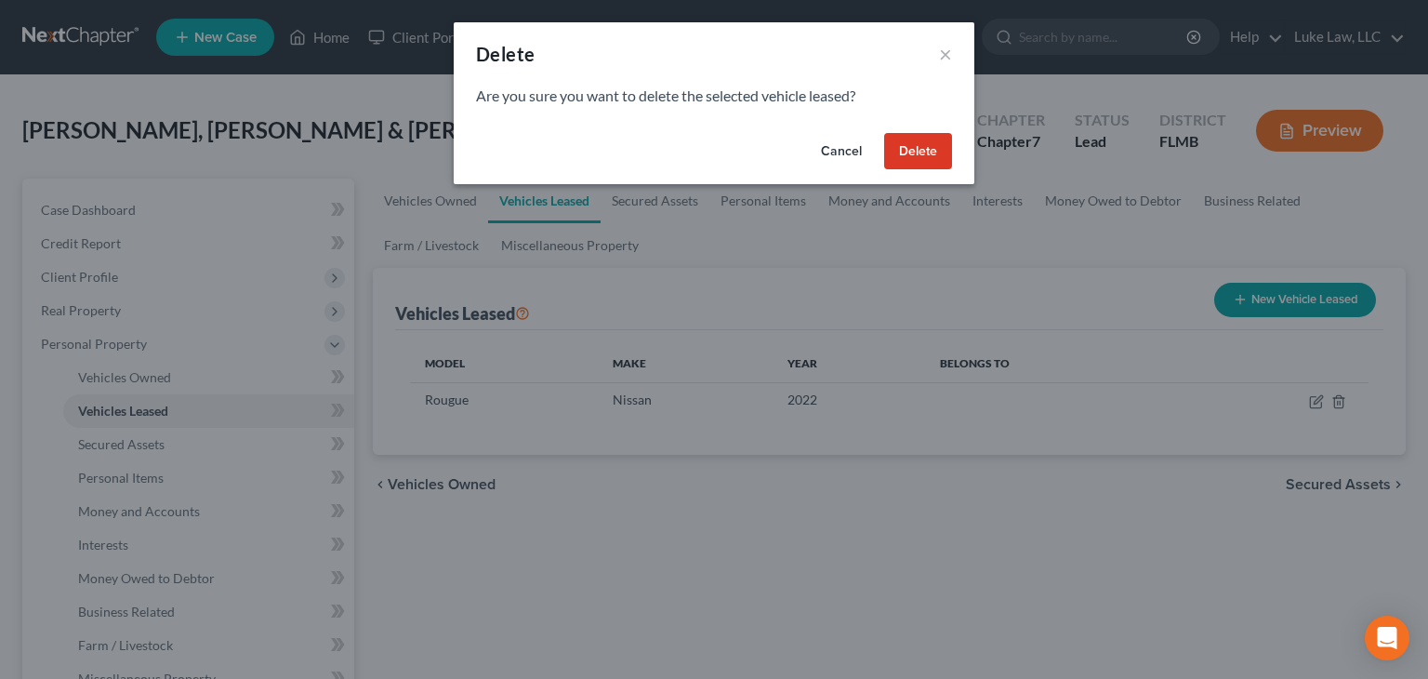
click at [920, 151] on button "Delete" at bounding box center [918, 151] width 68 height 37
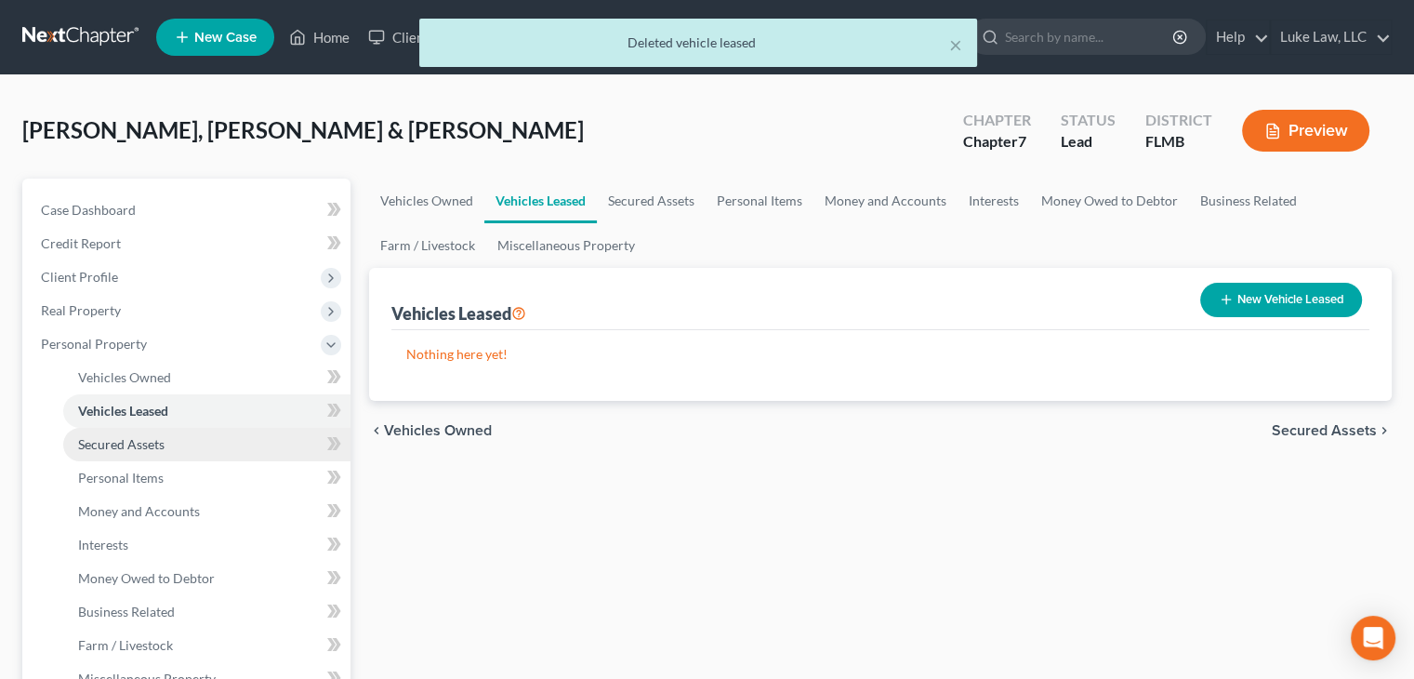
click at [182, 438] on link "Secured Assets" at bounding box center [206, 444] width 287 height 33
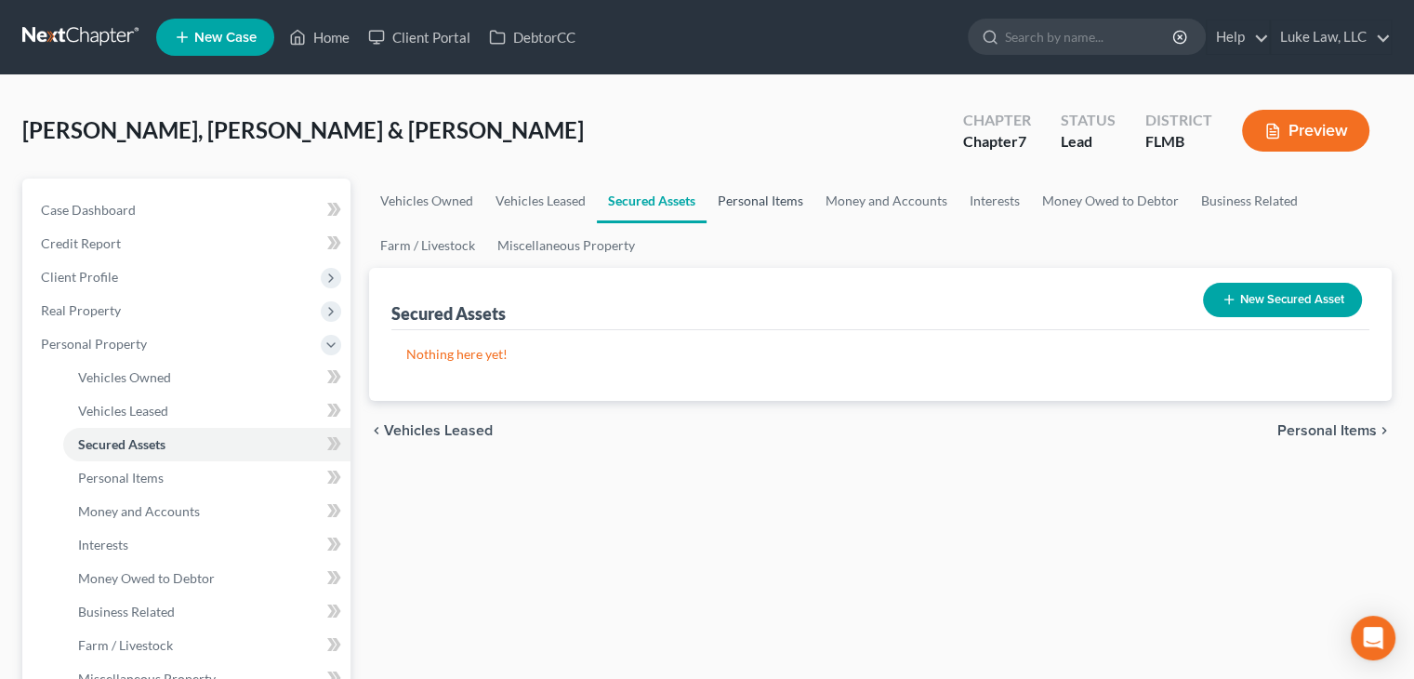
click at [778, 198] on link "Personal Items" at bounding box center [761, 201] width 108 height 45
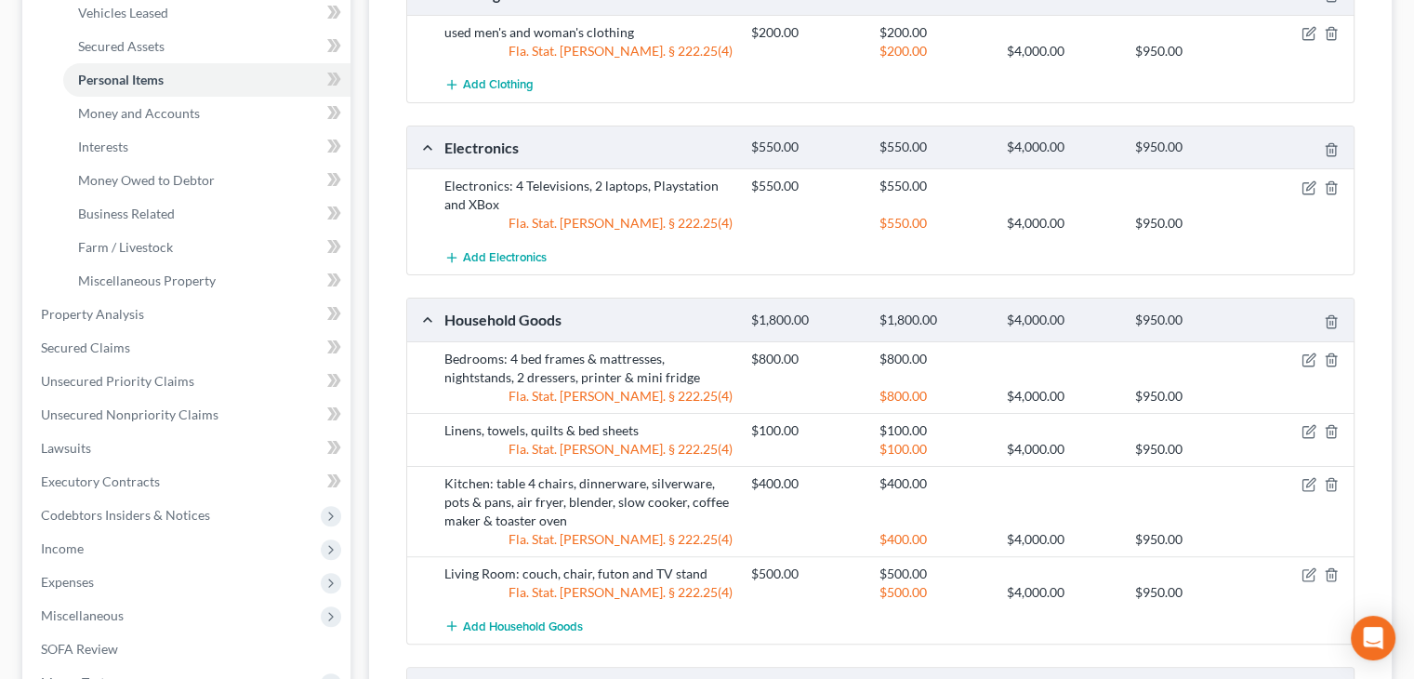
scroll to position [396, 0]
click at [190, 118] on span "Money and Accounts" at bounding box center [139, 115] width 122 height 16
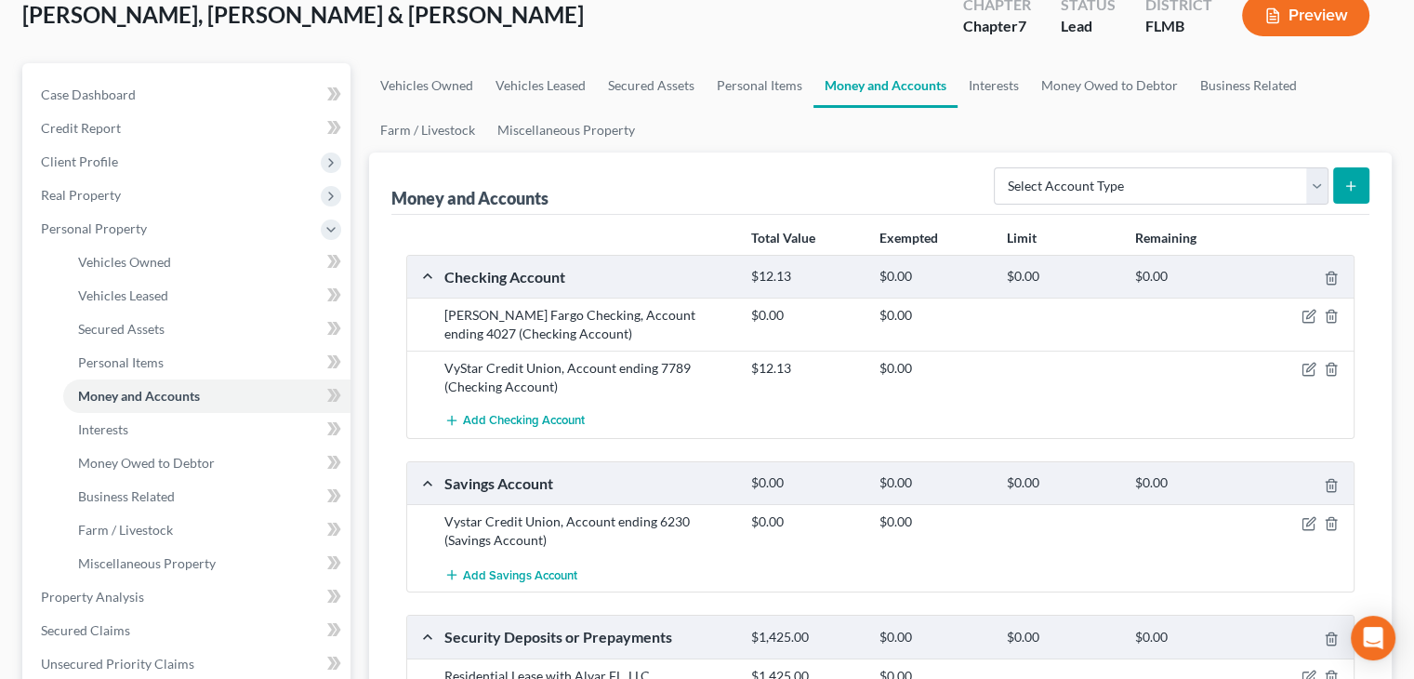
scroll to position [118, 0]
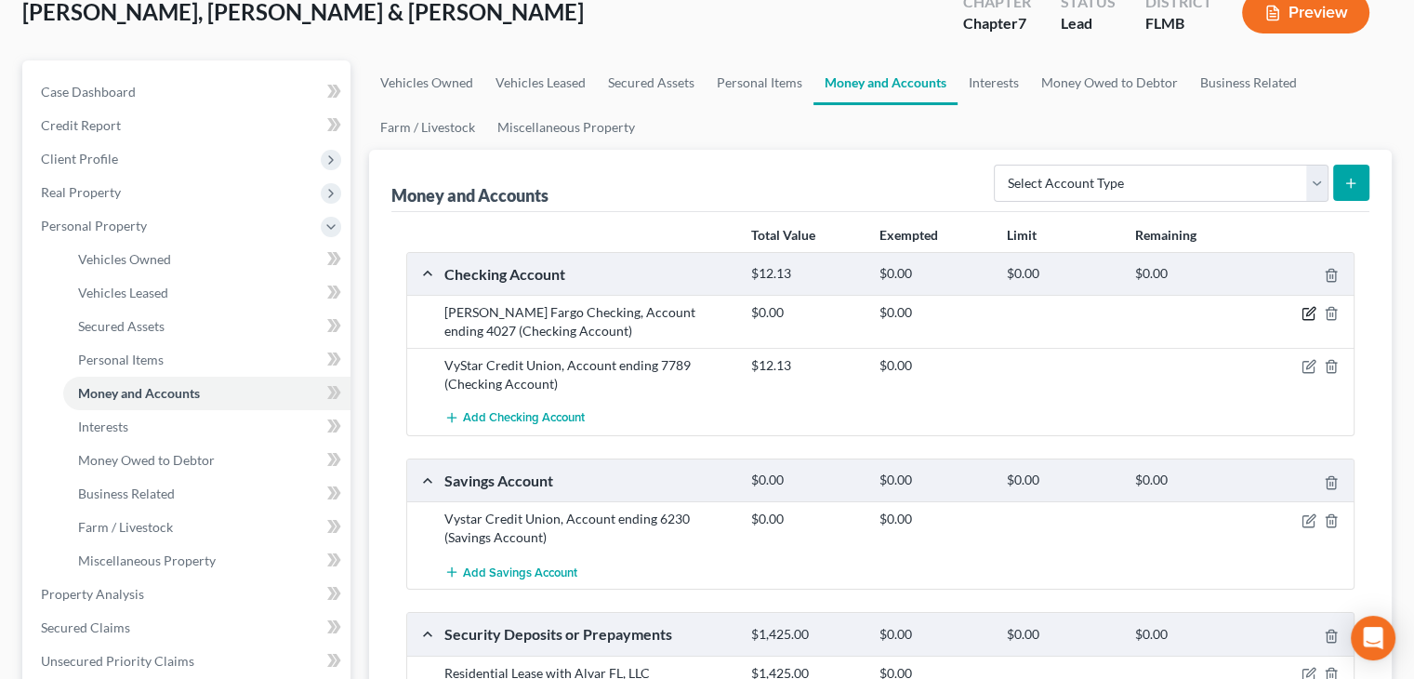
click at [1310, 317] on icon "button" at bounding box center [1309, 313] width 15 height 15
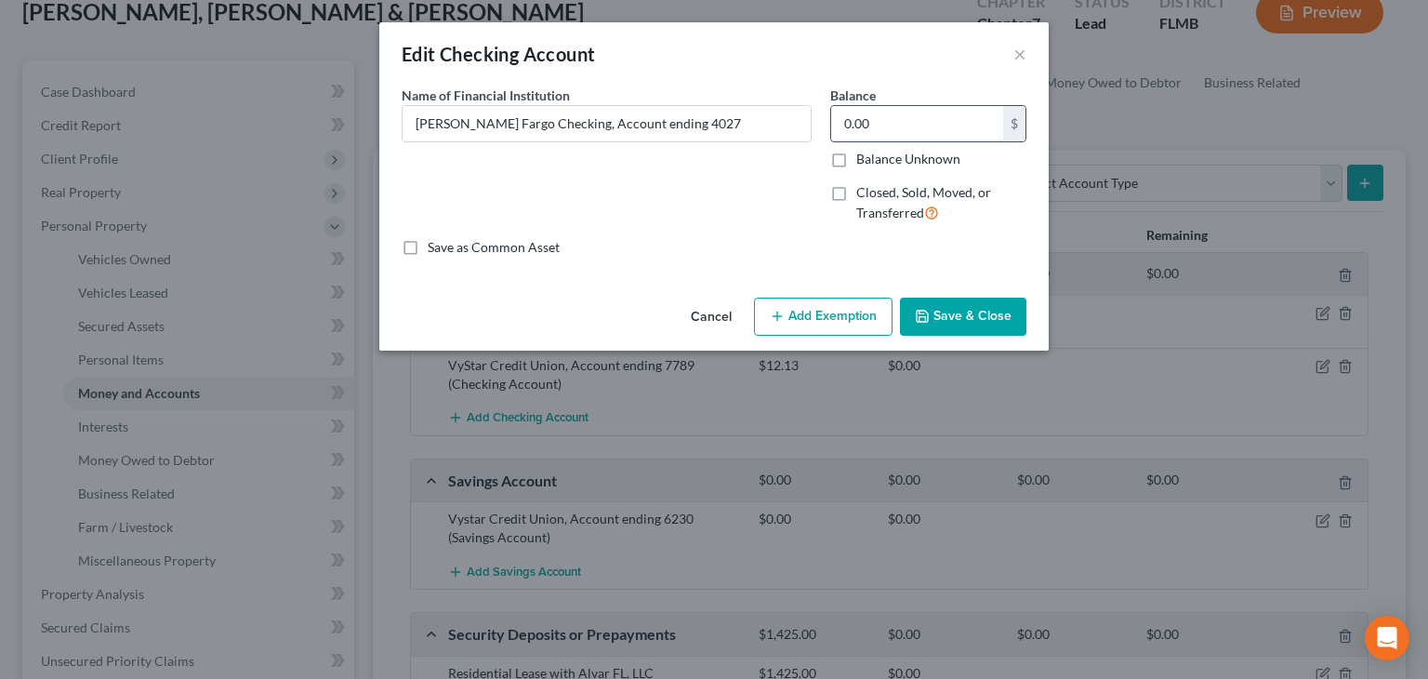
click at [874, 126] on input "0.00" at bounding box center [917, 123] width 172 height 35
type input "1,166.08"
click at [990, 327] on button "Save & Close" at bounding box center [963, 317] width 126 height 39
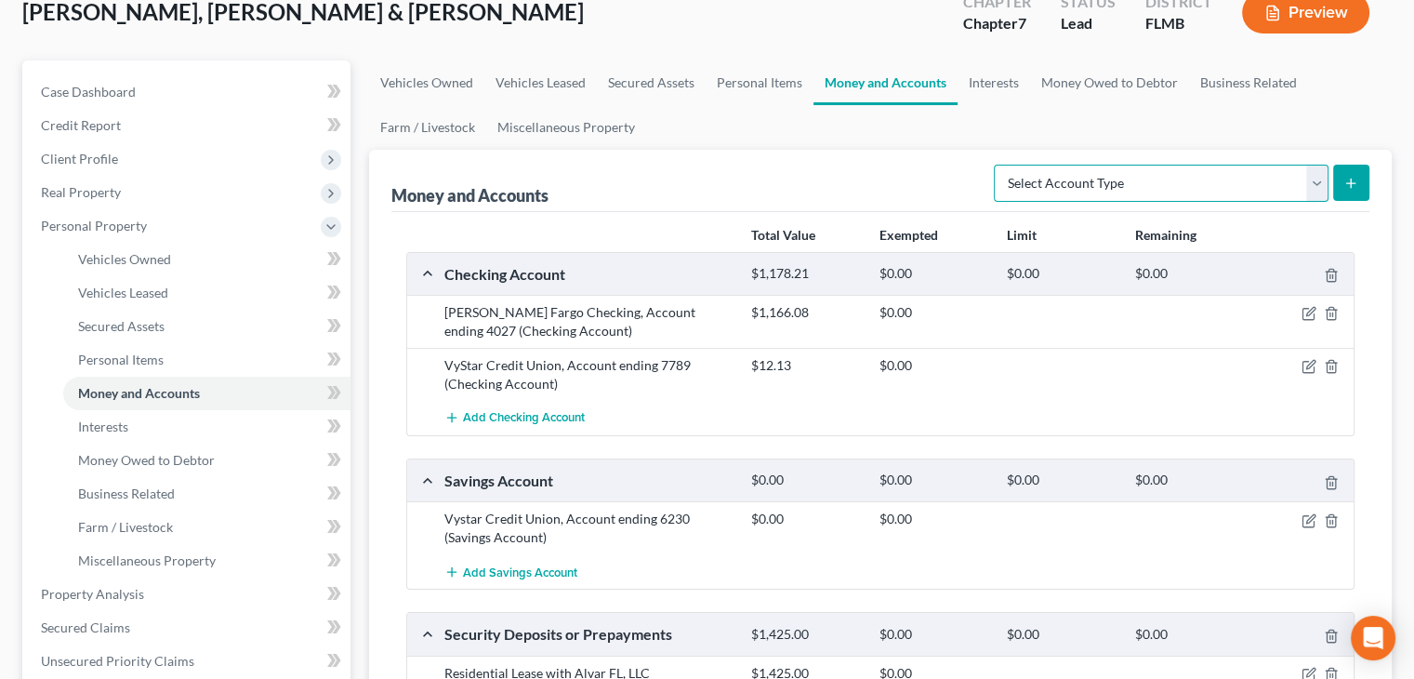
click at [1320, 190] on select "Select Account Type Brokerage Cash on Hand Certificates of Deposit Checking Acc…" at bounding box center [1161, 183] width 335 height 37
select select "savings"
click at [994, 165] on select "Select Account Type Brokerage Cash on Hand Certificates of Deposit Checking Acc…" at bounding box center [1161, 183] width 335 height 37
click at [1343, 187] on icon "submit" at bounding box center [1350, 183] width 15 height 15
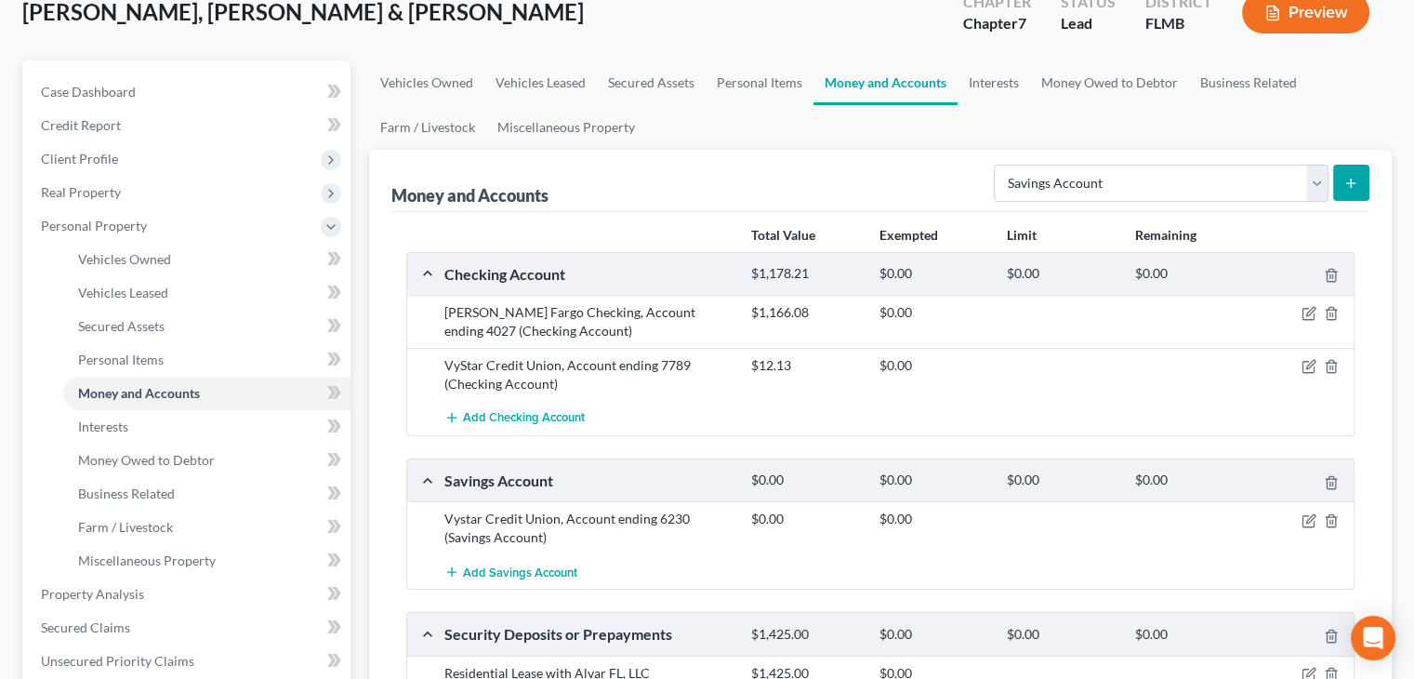
click at [1353, 173] on button "submit" at bounding box center [1351, 183] width 36 height 36
click at [1000, 84] on link "Interests" at bounding box center [994, 82] width 73 height 45
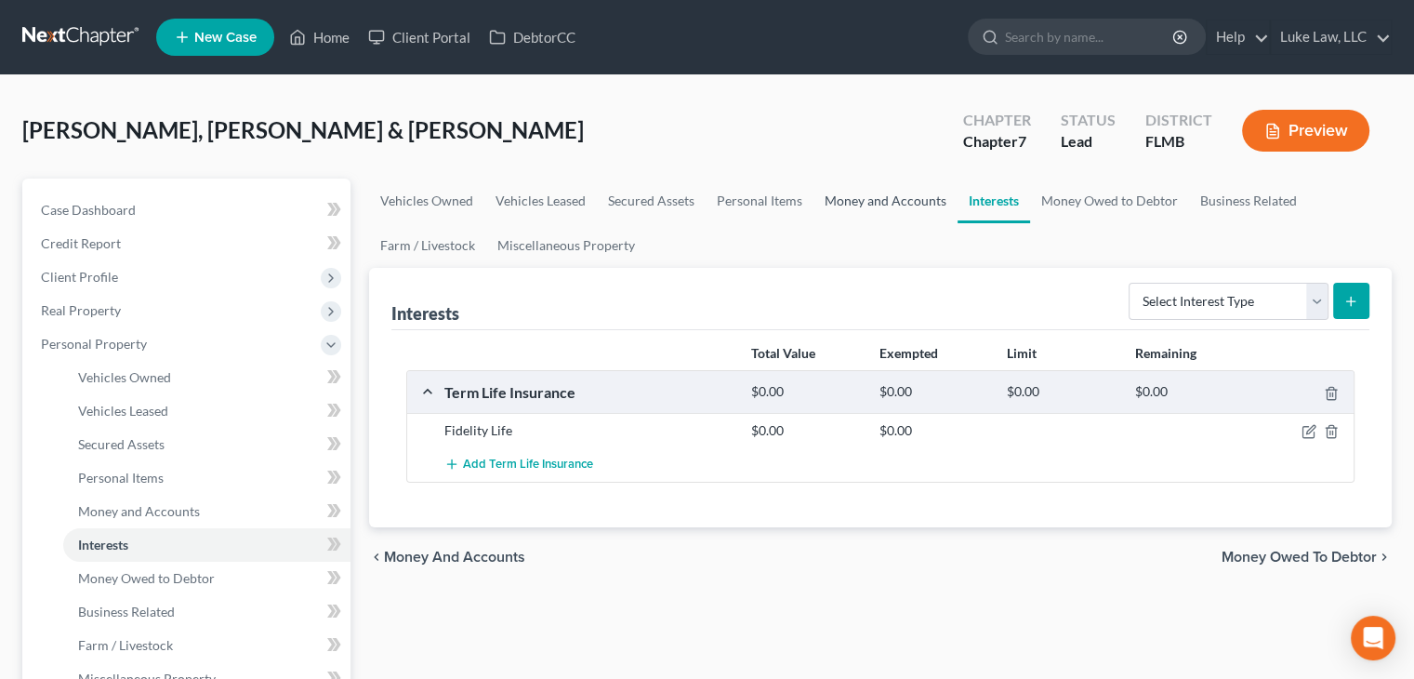
click at [897, 201] on link "Money and Accounts" at bounding box center [885, 201] width 144 height 45
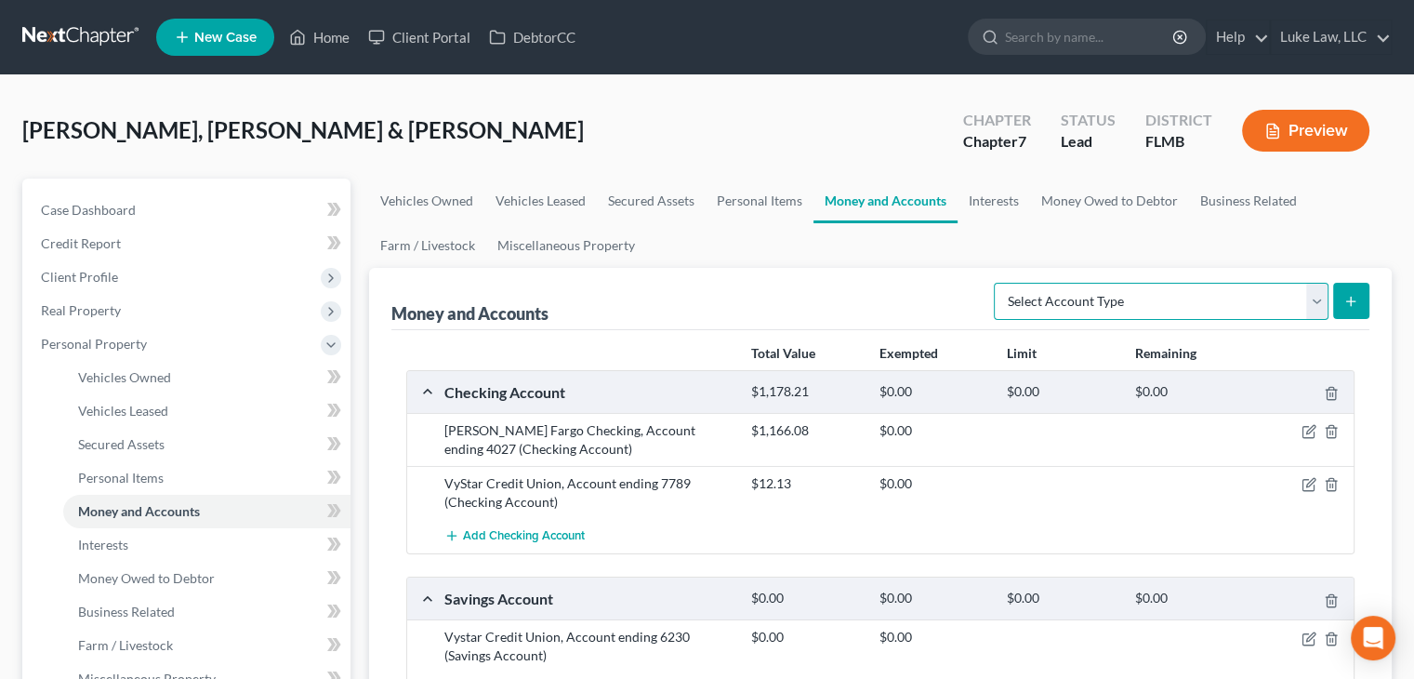
click at [1307, 306] on select "Select Account Type Brokerage Cash on Hand Certificates of Deposit Checking Acc…" at bounding box center [1161, 301] width 335 height 37
select select "savings"
click at [994, 283] on select "Select Account Type Brokerage Cash on Hand Certificates of Deposit Checking Acc…" at bounding box center [1161, 301] width 335 height 37
click at [1357, 302] on icon "submit" at bounding box center [1350, 301] width 15 height 15
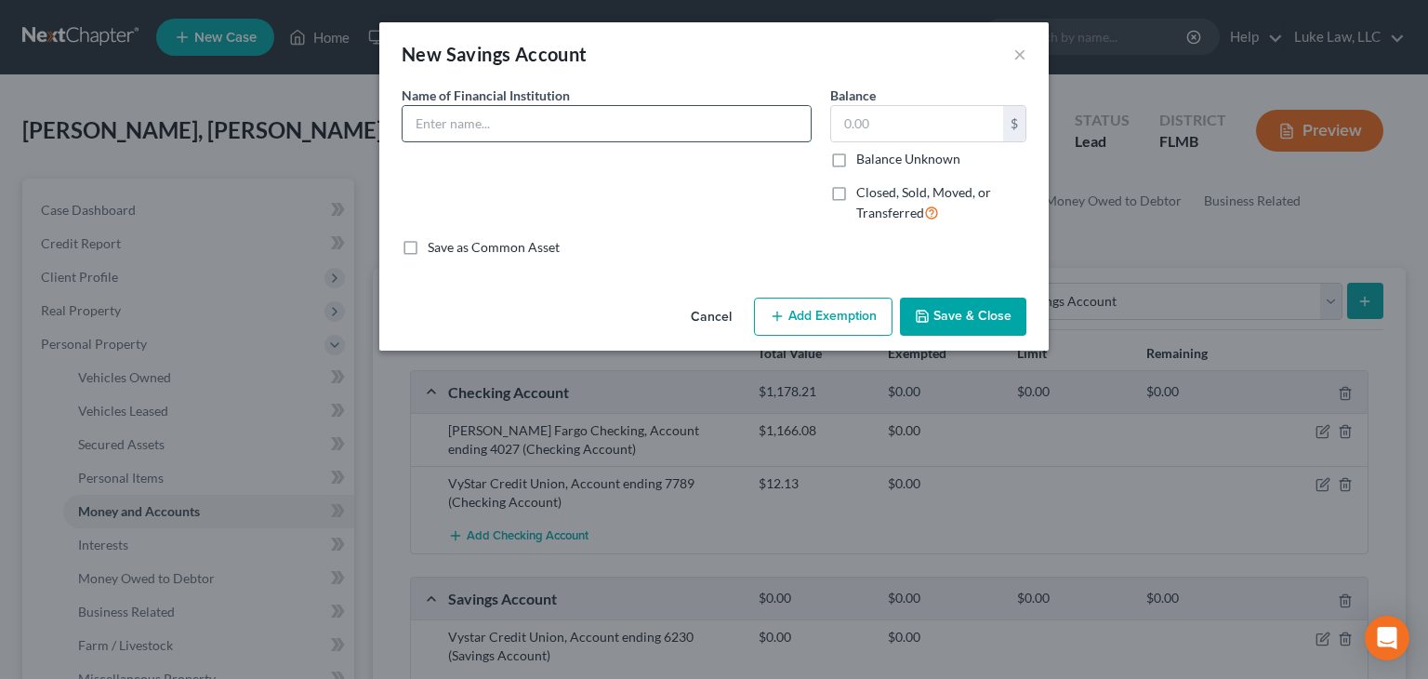
click at [661, 131] on input "text" at bounding box center [607, 123] width 408 height 35
type input "Wells Fargo, Account ending in 9760"
click at [881, 121] on input "text" at bounding box center [917, 123] width 172 height 35
type input "0.06"
click at [972, 311] on button "Save & Close" at bounding box center [963, 317] width 126 height 39
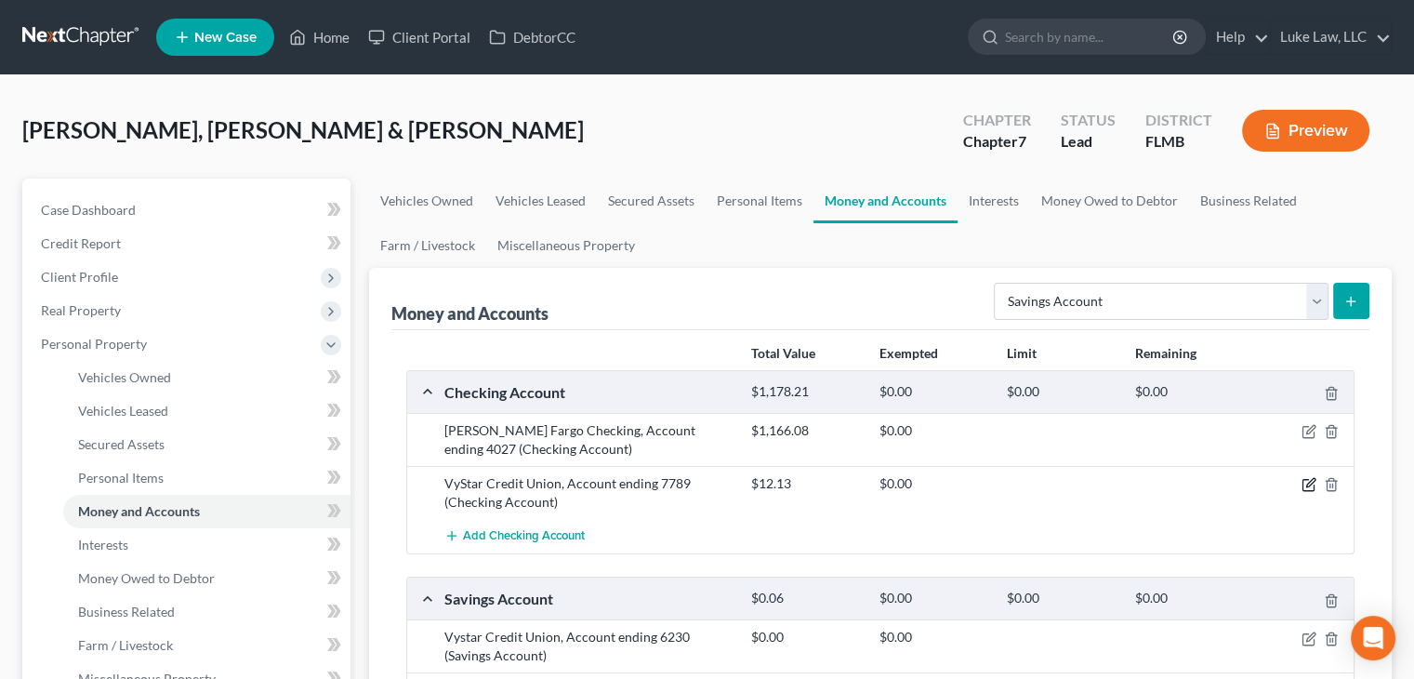
click at [1309, 486] on icon "button" at bounding box center [1309, 484] width 15 height 15
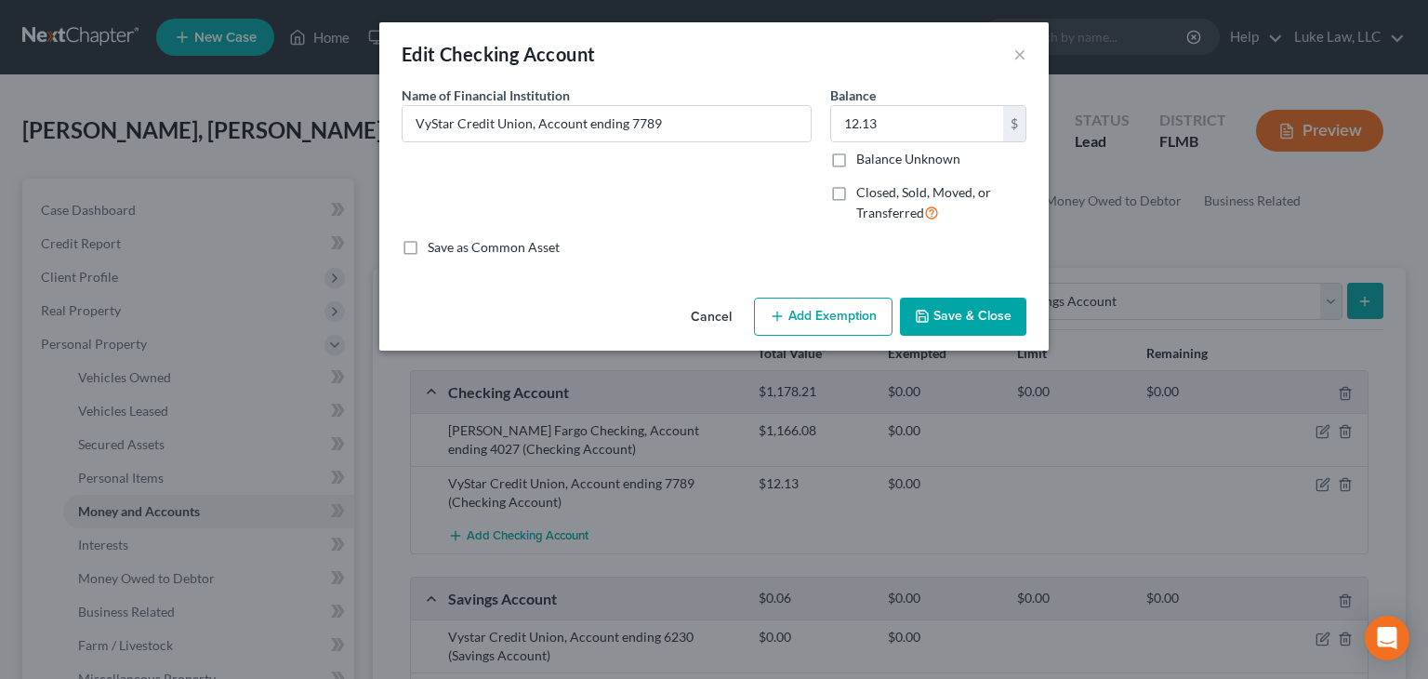
click at [856, 186] on label "Closed, Sold, Moved, or Transferred" at bounding box center [941, 203] width 170 height 40
click at [864, 186] on input "Closed, Sold, Moved, or Transferred" at bounding box center [870, 189] width 12 height 12
checkbox input "true"
select select "1"
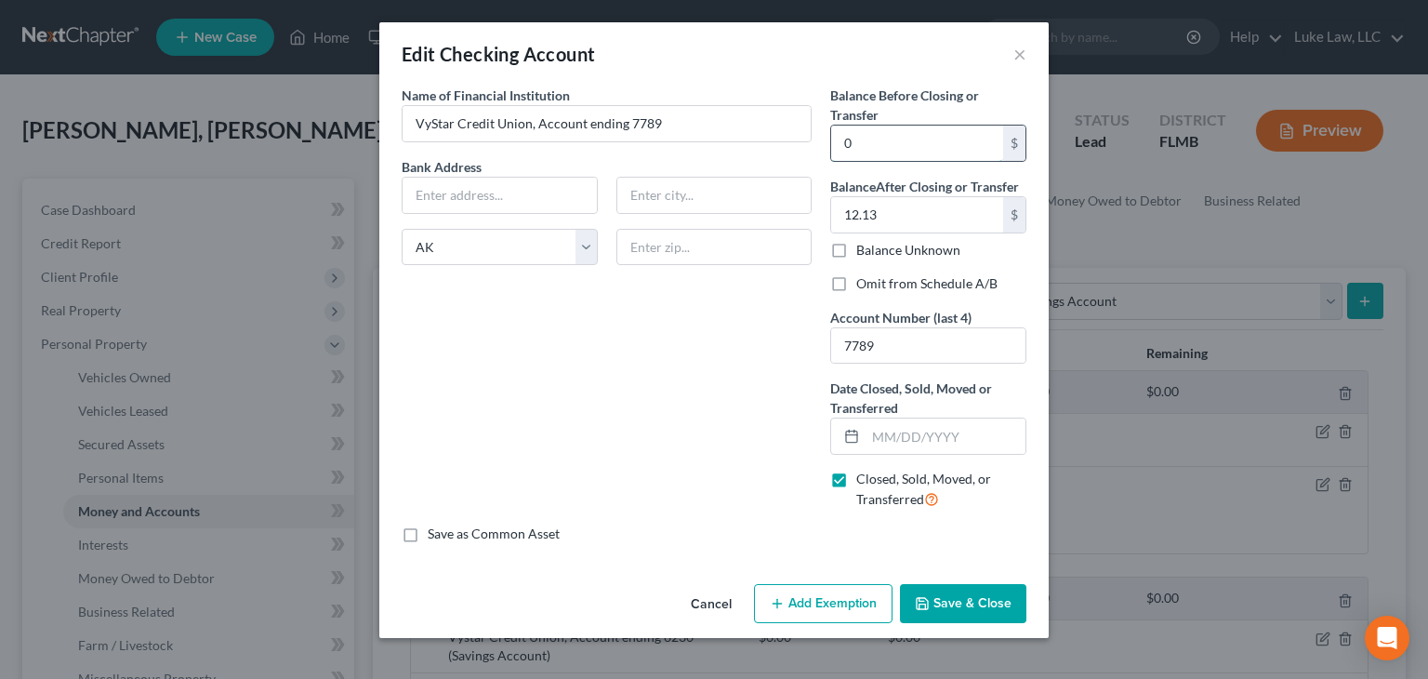
click at [871, 147] on input "0" at bounding box center [917, 143] width 172 height 35
type input "12.13"
click at [900, 213] on input "12.13" at bounding box center [917, 214] width 172 height 35
type input "0.00"
click at [881, 425] on input "text" at bounding box center [946, 435] width 160 height 35
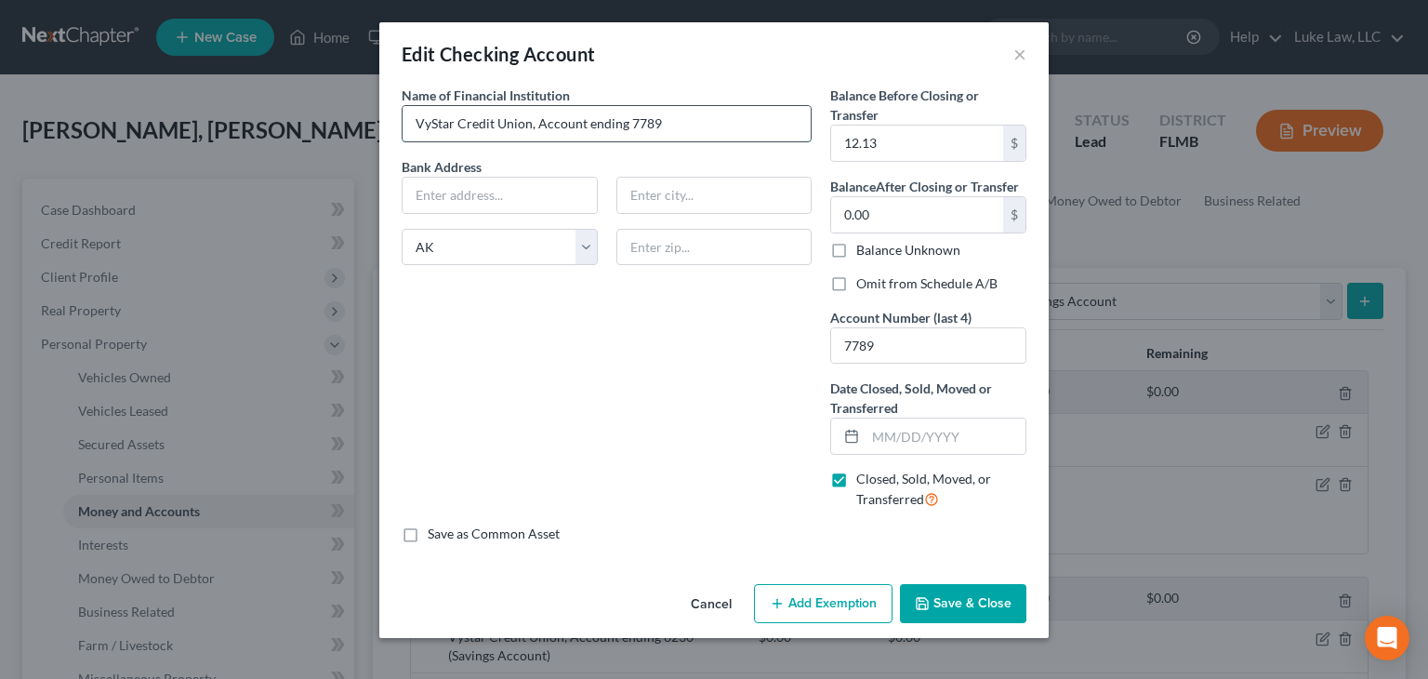
click at [685, 112] on input "VyStar Credit Union, Account ending 7789" at bounding box center [607, 123] width 408 height 35
type input "VyStar Credit Union"
click at [468, 197] on input "text" at bounding box center [500, 195] width 194 height 35
click at [947, 433] on input "text" at bounding box center [946, 435] width 160 height 35
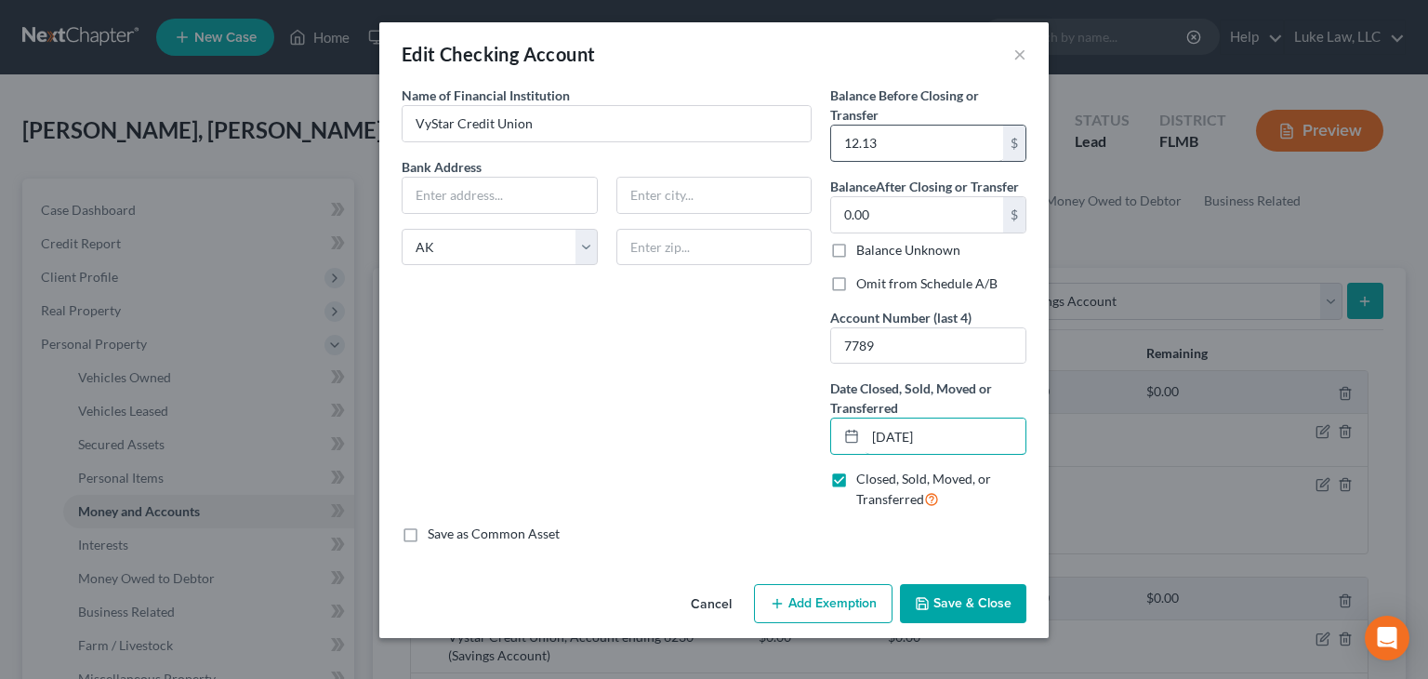
type input "09/08/2025"
click at [883, 148] on input "12.13" at bounding box center [917, 143] width 172 height 35
type input "12.13"
click at [478, 183] on input "text" at bounding box center [500, 195] width 194 height 35
paste input "8425 Merchants Way"
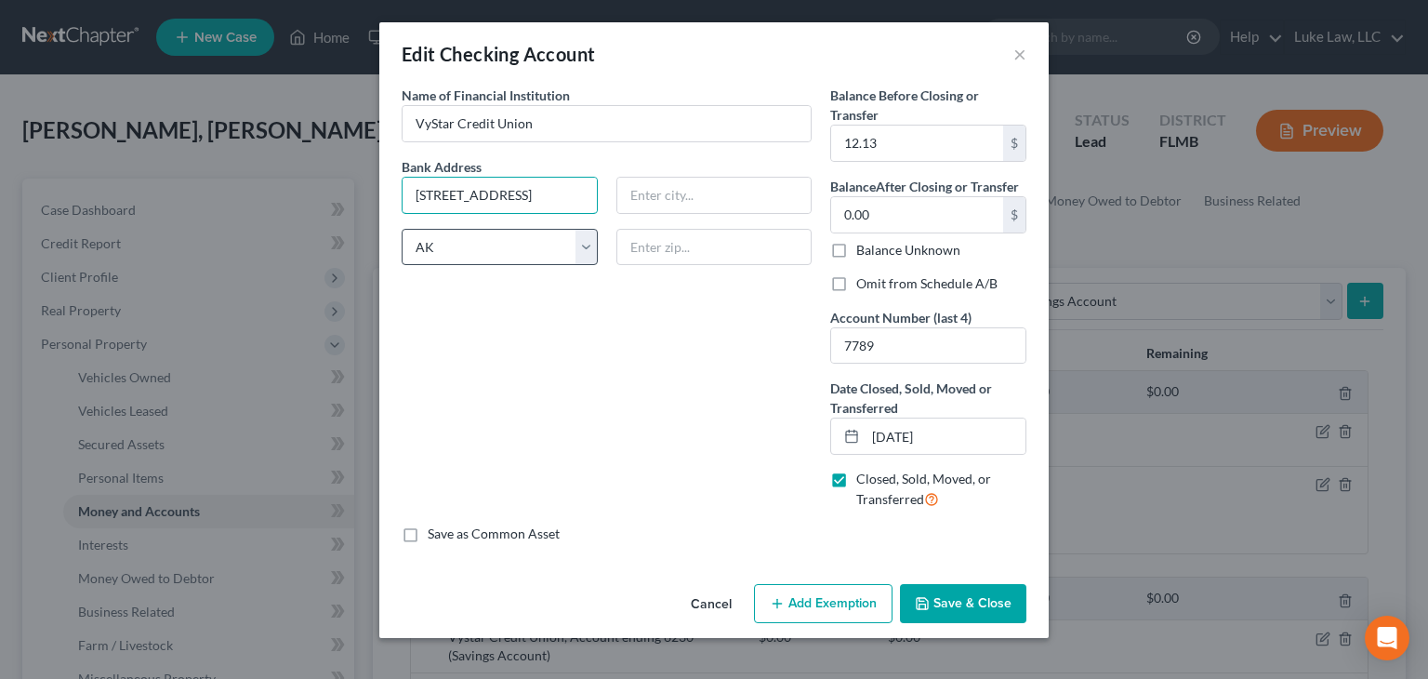
type input "8425 Merchants Way"
click at [584, 239] on select "State AL AK AR AZ CA CO CT DE DC FL GA GU HI ID IL IN IA KS KY LA ME MD MA MI M…" at bounding box center [500, 247] width 196 height 37
select select "9"
click at [402, 229] on select "State AL AK AR AZ CA CO CT DE DC FL GA GU HI ID IL IN IA KS KY LA ME MD MA MI M…" at bounding box center [500, 247] width 196 height 37
click at [658, 247] on input "text" at bounding box center [714, 247] width 196 height 37
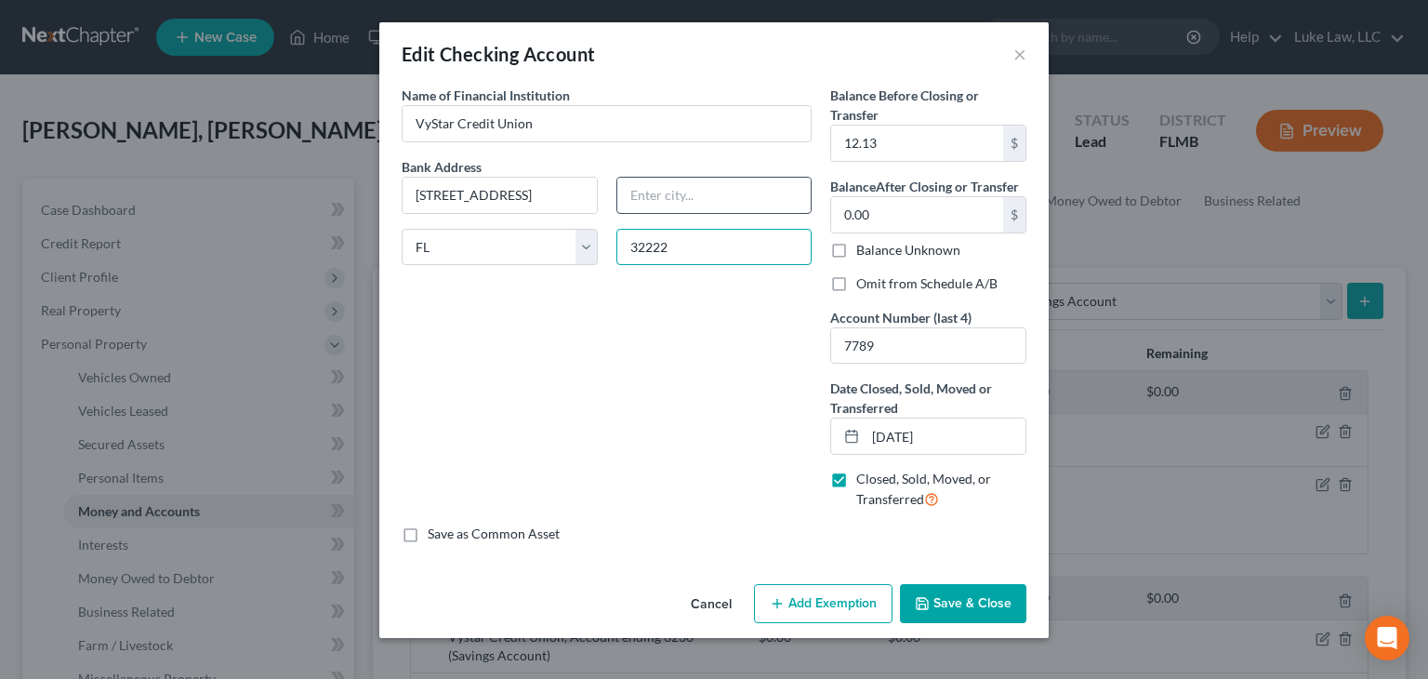
type input "32222"
click at [643, 199] on input "Jacksonville" at bounding box center [714, 195] width 194 height 35
type input "Jacksonville"
click at [953, 599] on button "Save & Close" at bounding box center [963, 603] width 126 height 39
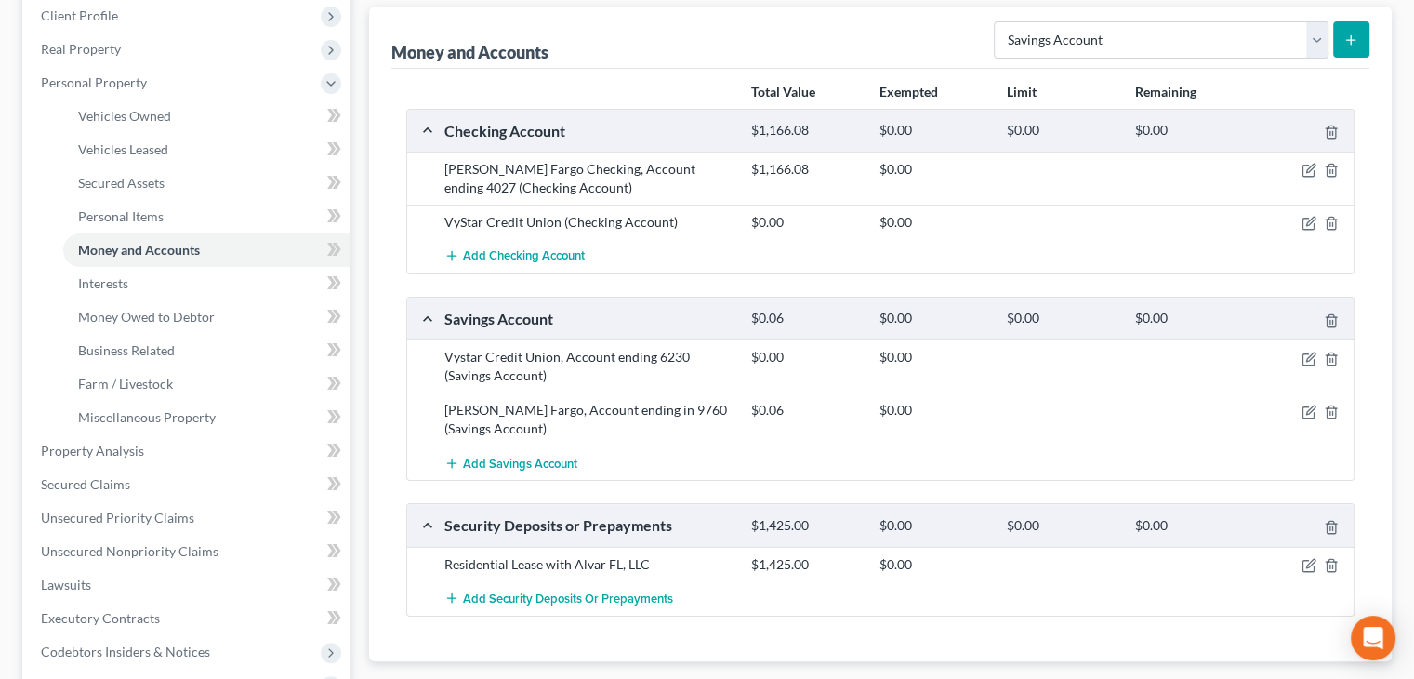
scroll to position [264, 0]
click at [1309, 354] on icon "button" at bounding box center [1310, 354] width 8 height 8
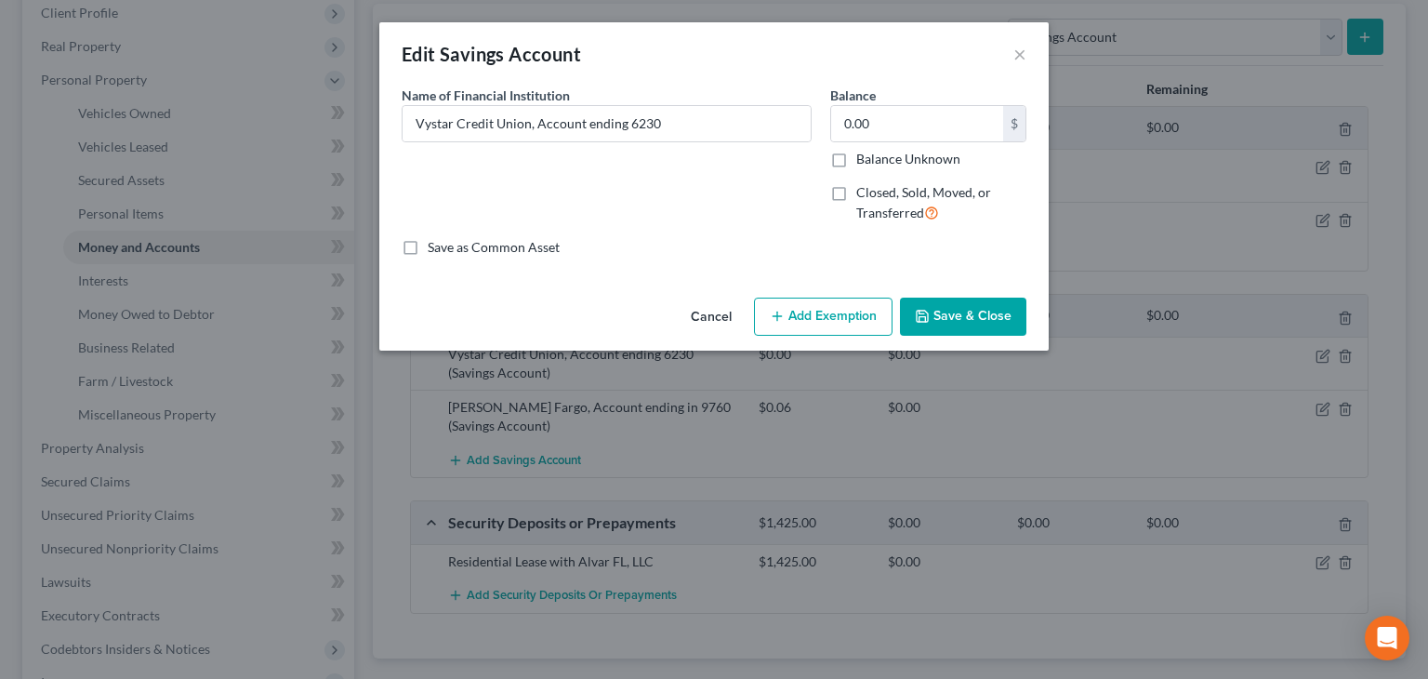
click at [856, 192] on label "Closed, Sold, Moved, or Transferred" at bounding box center [941, 203] width 170 height 40
click at [864, 192] on input "Closed, Sold, Moved, or Transferred" at bounding box center [870, 189] width 12 height 12
checkbox input "true"
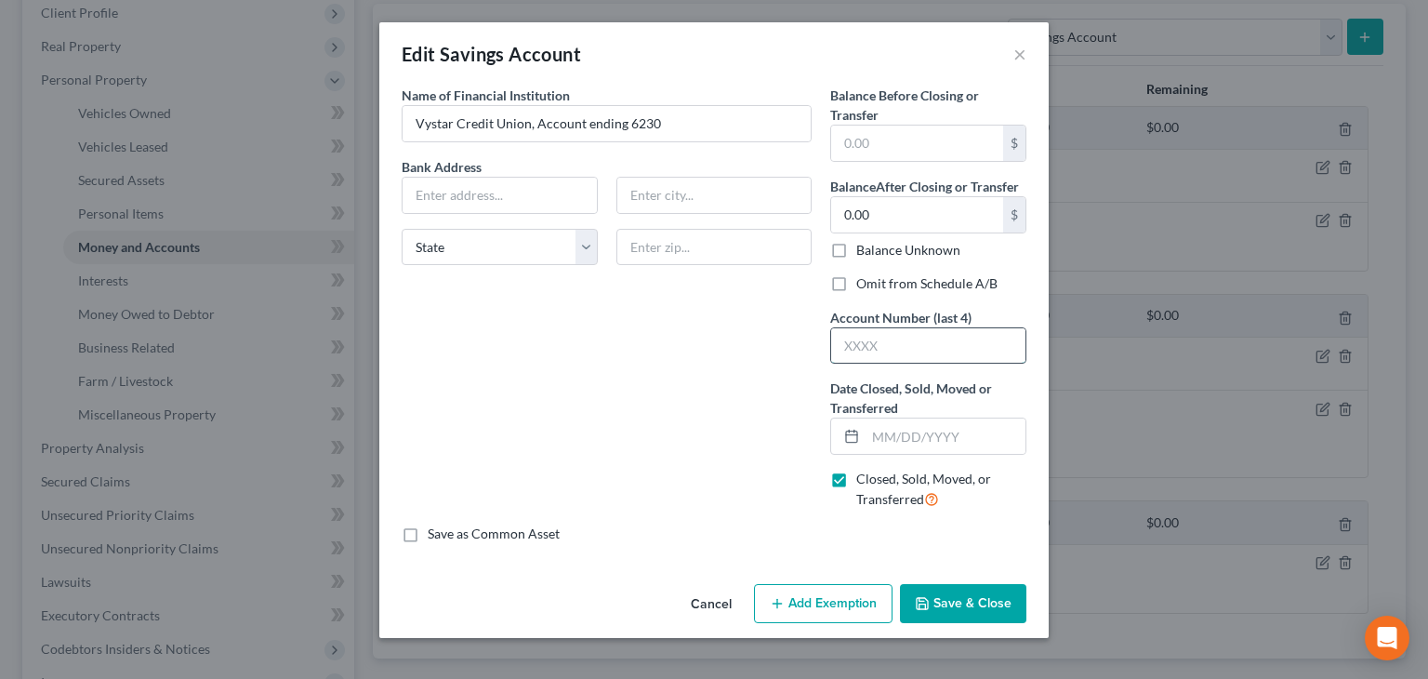
click at [878, 348] on input "text" at bounding box center [928, 345] width 194 height 35
type input "6230"
click at [666, 127] on input "Vystar Credit Union, Account ending 6230" at bounding box center [607, 123] width 408 height 35
type input "Vystar Credit Union"
click at [424, 196] on input "text" at bounding box center [500, 195] width 194 height 35
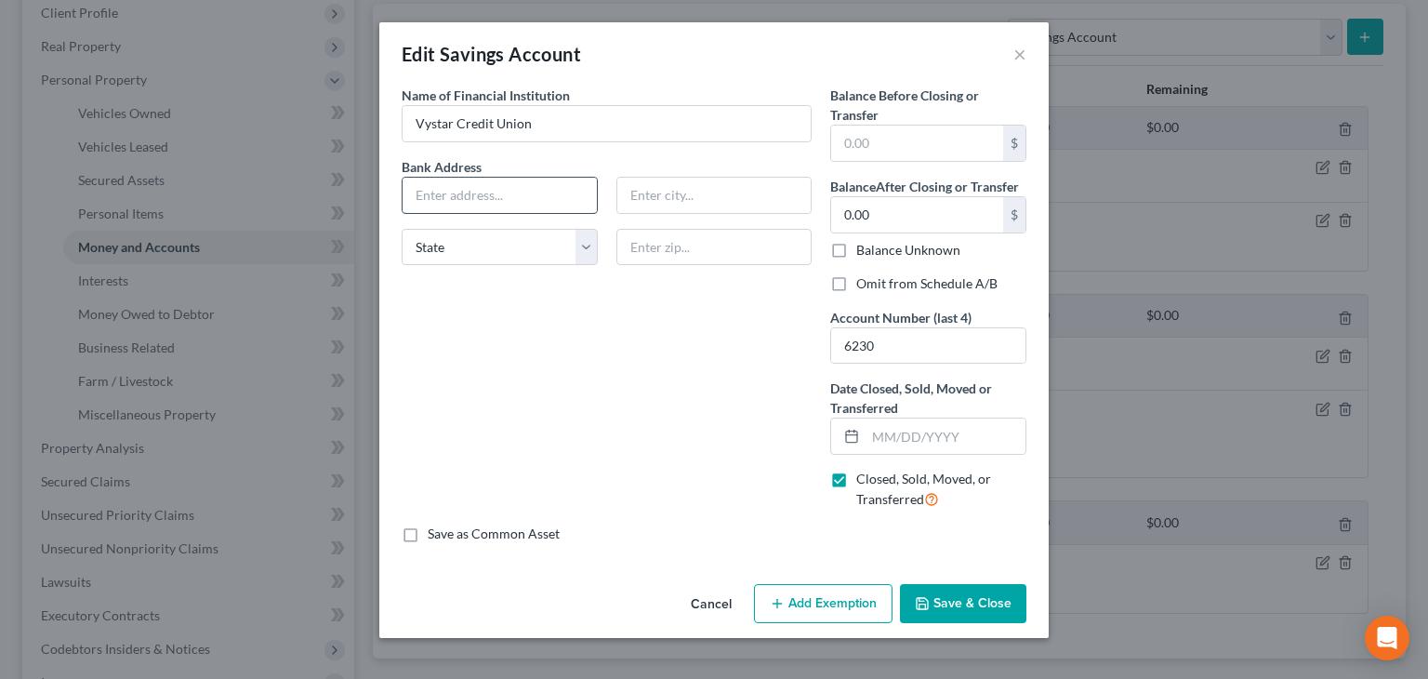
paste input "8425 Merchants Way"
type input "8425 Merchants Way"
click at [666, 190] on input "text" at bounding box center [714, 195] width 194 height 35
type input "Jacksonville"
click at [584, 246] on select "State AL AK AR AZ CA CO CT DE DC FL GA GU HI ID IL IN IA KS KY LA ME MD MA MI M…" at bounding box center [500, 247] width 196 height 37
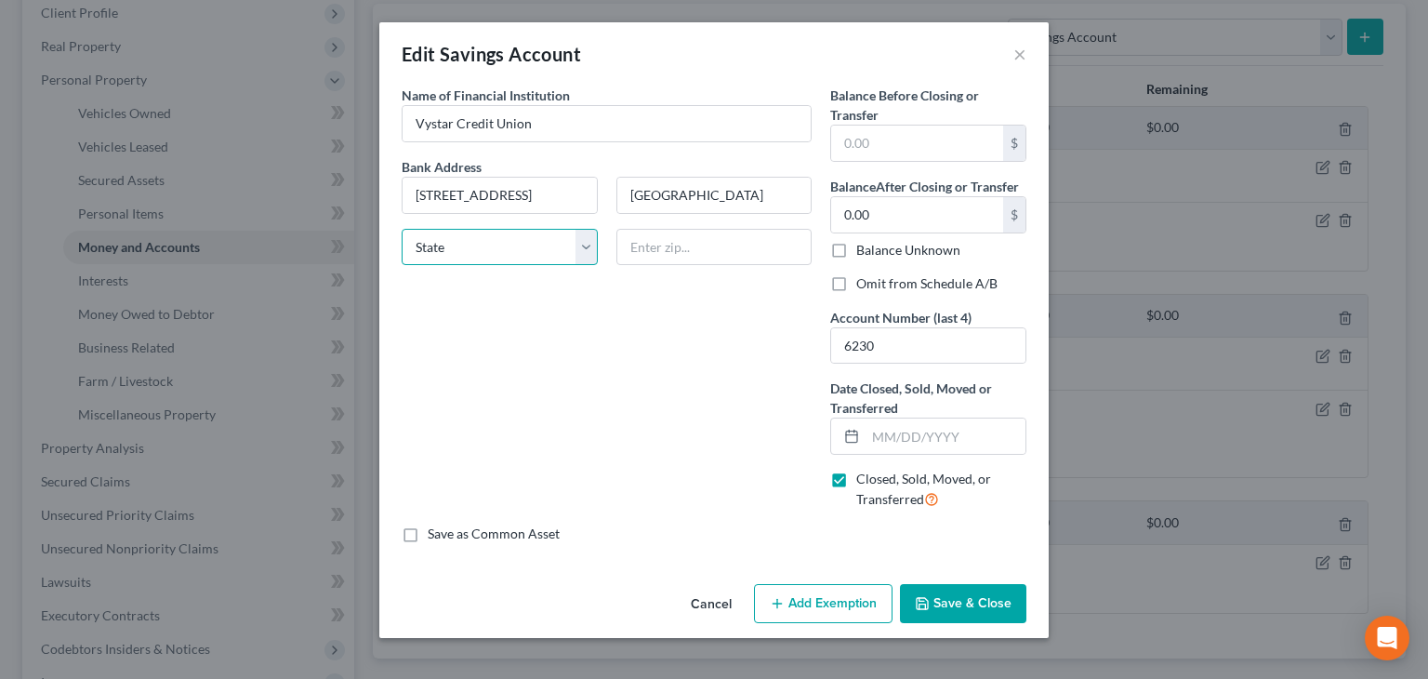
select select "9"
click at [402, 229] on select "State AL AK AR AZ CA CO CT DE DC FL GA GU HI ID IL IN IA KS KY LA ME MD MA MI M…" at bounding box center [500, 247] width 196 height 37
click at [681, 241] on input "text" at bounding box center [714, 247] width 196 height 37
type input "32222"
click at [945, 605] on button "Save & Close" at bounding box center [963, 603] width 126 height 39
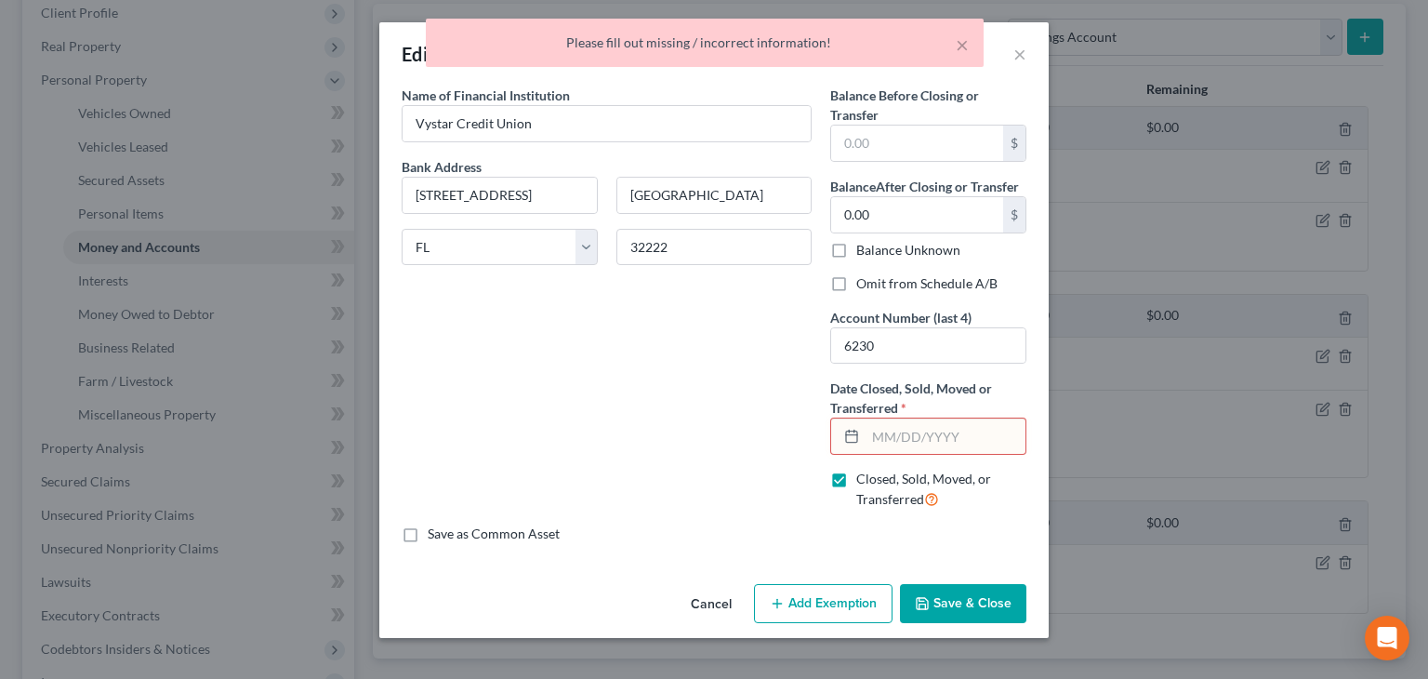
click at [888, 429] on input "text" at bounding box center [946, 435] width 160 height 35
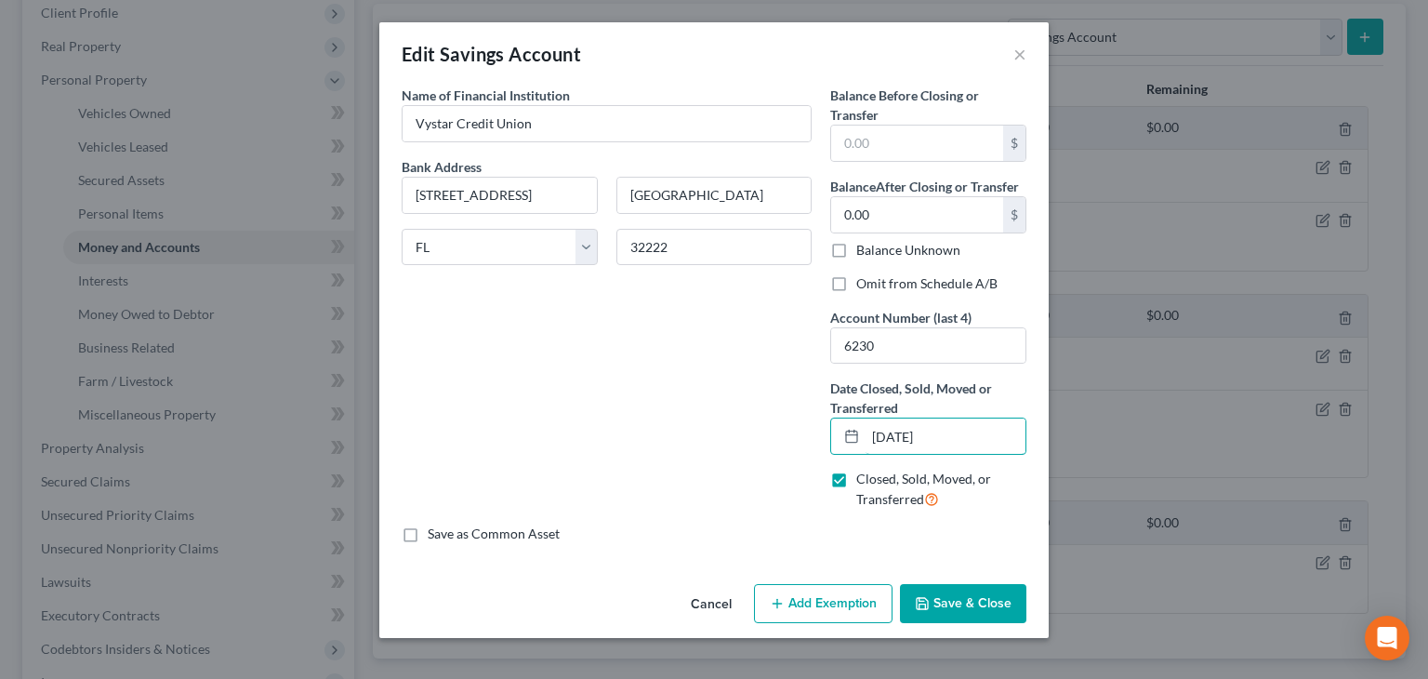
type input "09/08/2025"
click at [999, 611] on button "Save & Close" at bounding box center [963, 603] width 126 height 39
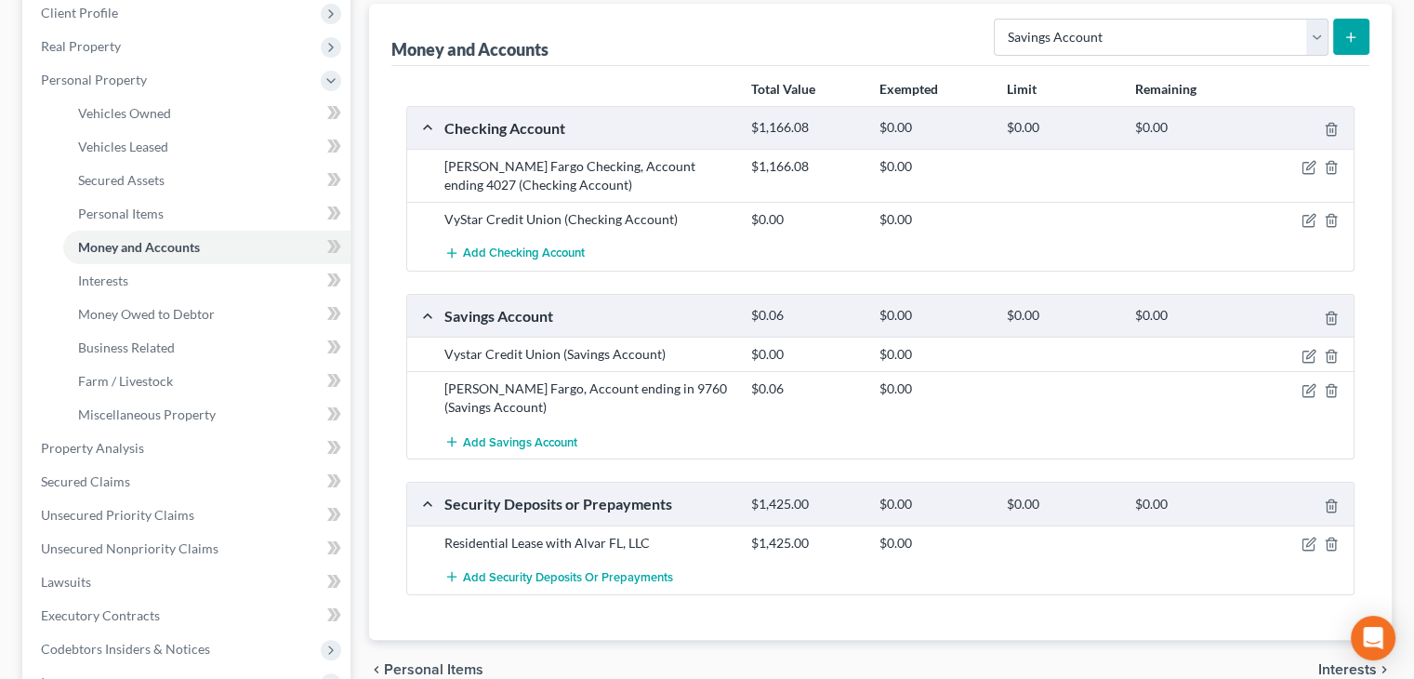
click at [999, 611] on div "Total Value Exempted Limit Remaining Checking Account $1,166.08 $0.00 $0.00 $0.…" at bounding box center [880, 353] width 978 height 574
click at [175, 276] on link "Interests" at bounding box center [206, 280] width 287 height 33
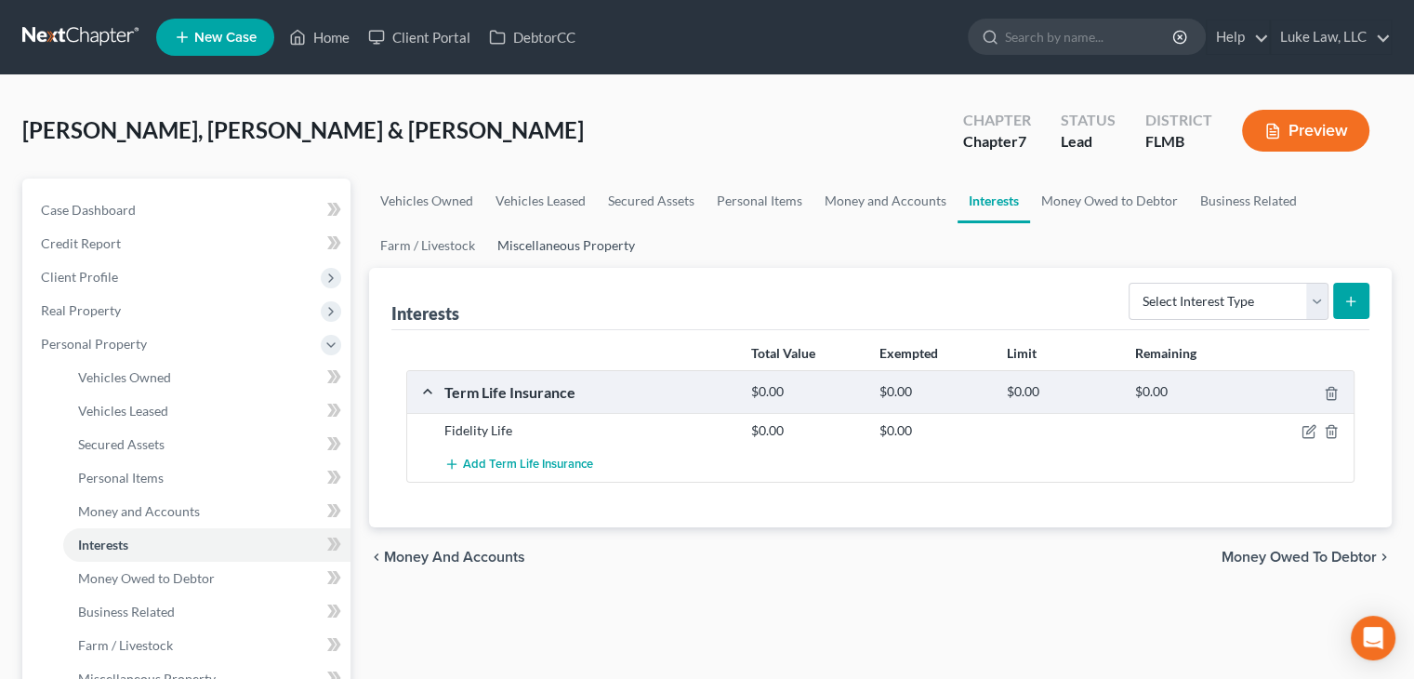
click at [607, 238] on link "Miscellaneous Property" at bounding box center [566, 245] width 160 height 45
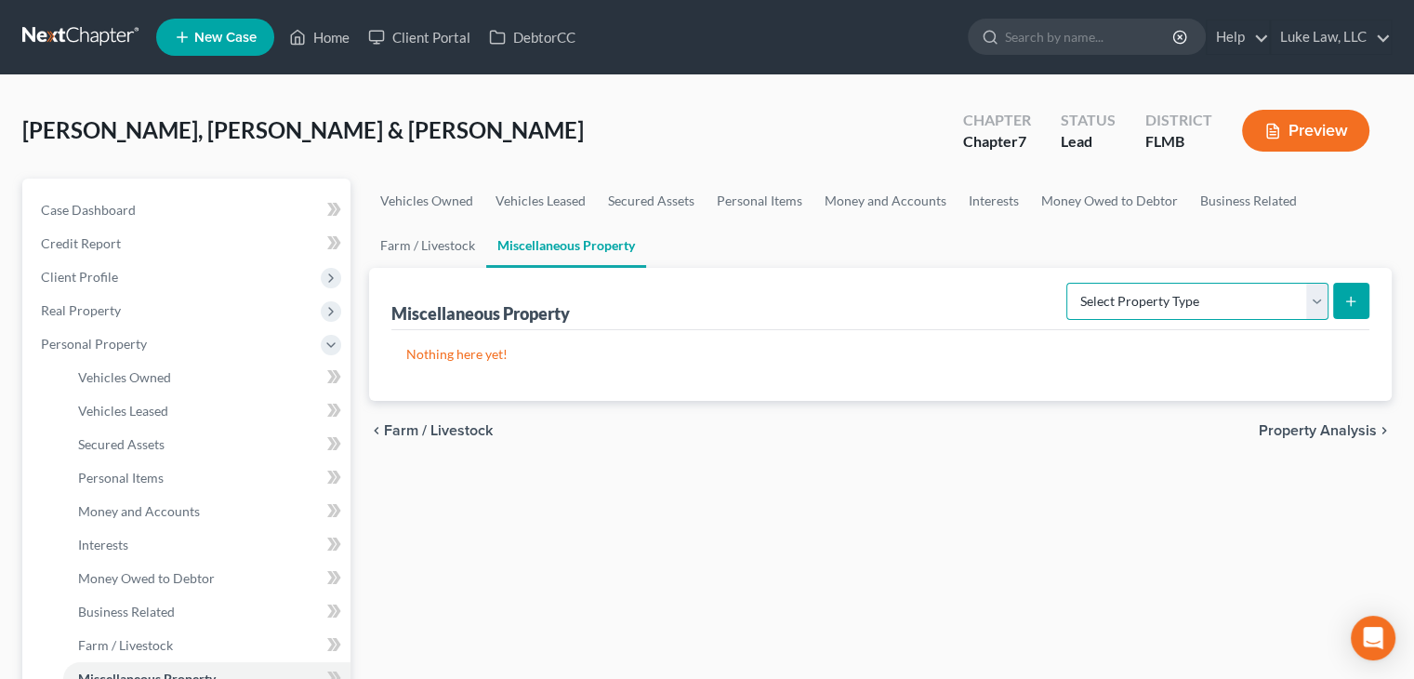
click at [1314, 302] on select "Select Property Type Assigned for Creditor Benefit Within 1 Year Holding for An…" at bounding box center [1197, 301] width 262 height 37
click at [1352, 310] on button "submit" at bounding box center [1351, 301] width 36 height 36
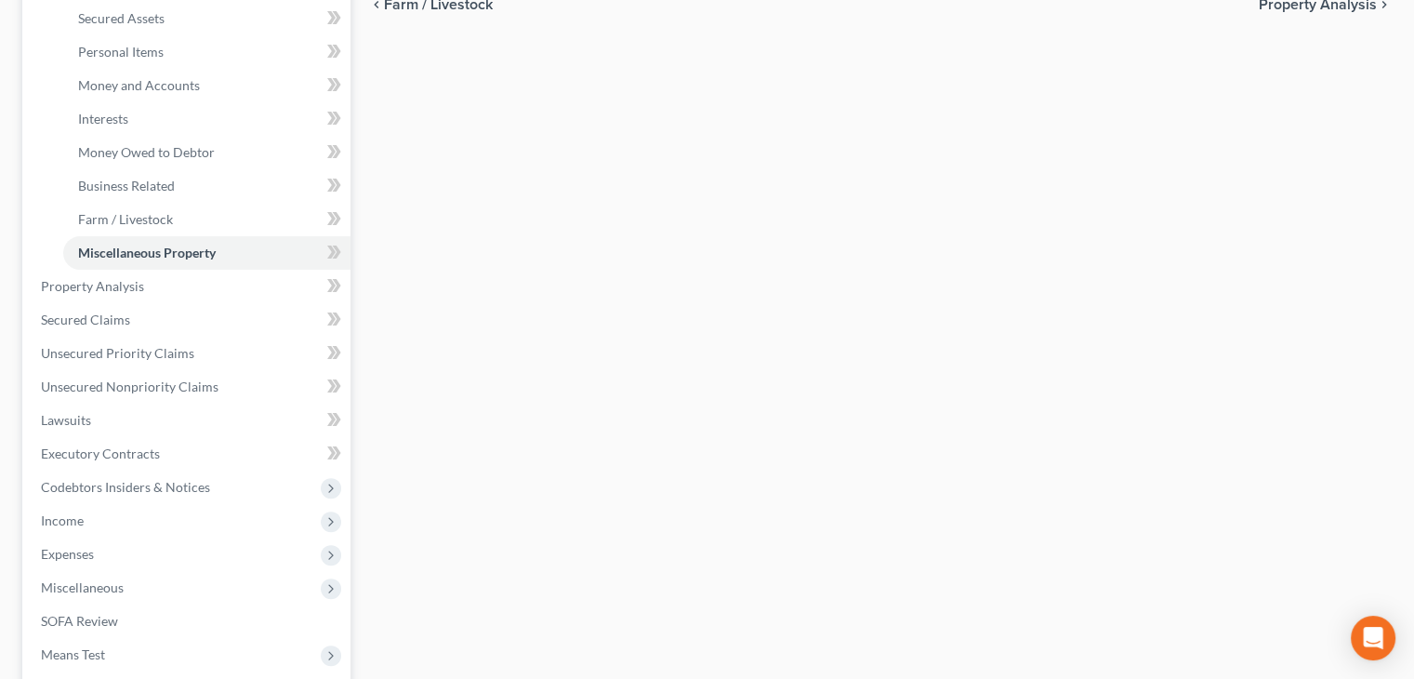
scroll to position [428, 0]
click at [137, 325] on link "Secured Claims" at bounding box center [188, 317] width 324 height 33
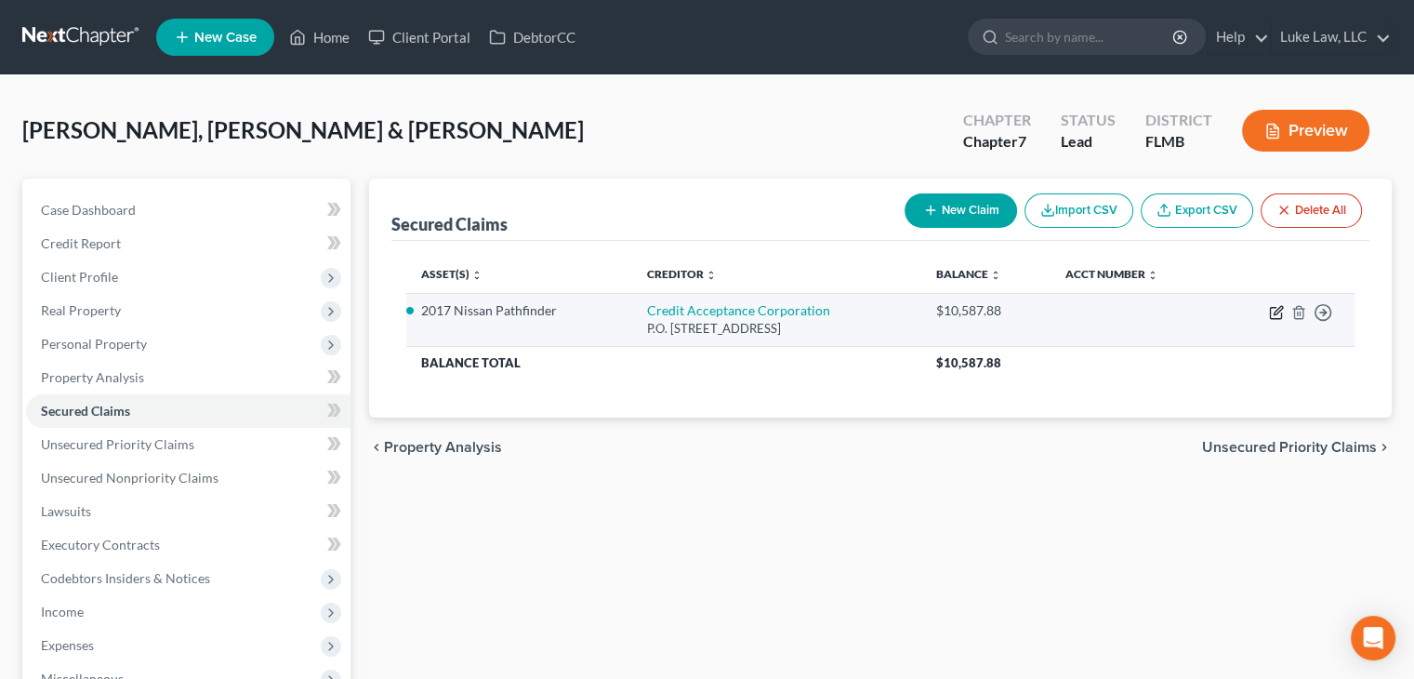
click at [1276, 313] on icon "button" at bounding box center [1276, 312] width 15 height 15
select select "23"
select select "0"
select select "1"
select select "0"
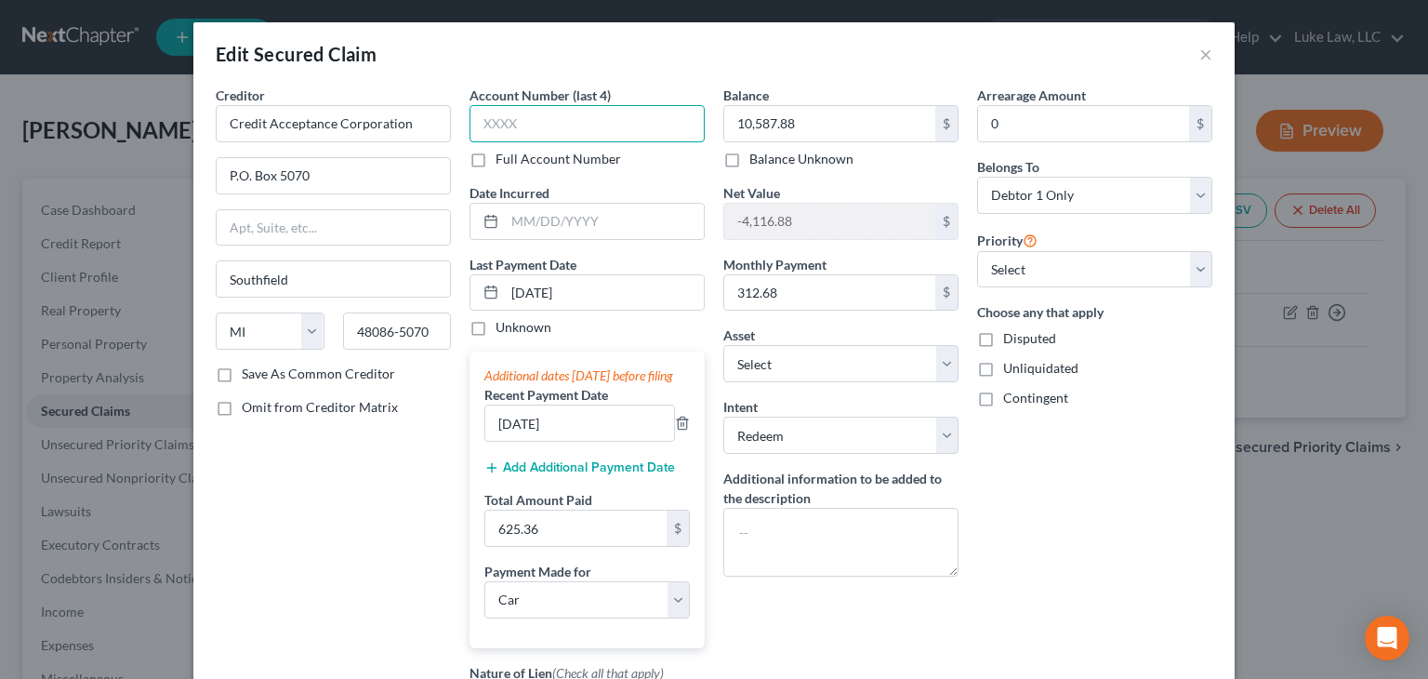
click at [536, 119] on input "text" at bounding box center [586, 123] width 235 height 37
click at [496, 159] on label "Full Account Number" at bounding box center [559, 159] width 126 height 19
click at [503, 159] on input "Full Account Number" at bounding box center [509, 156] width 12 height 12
click at [489, 112] on input "text" at bounding box center [586, 123] width 235 height 37
type input "119557031"
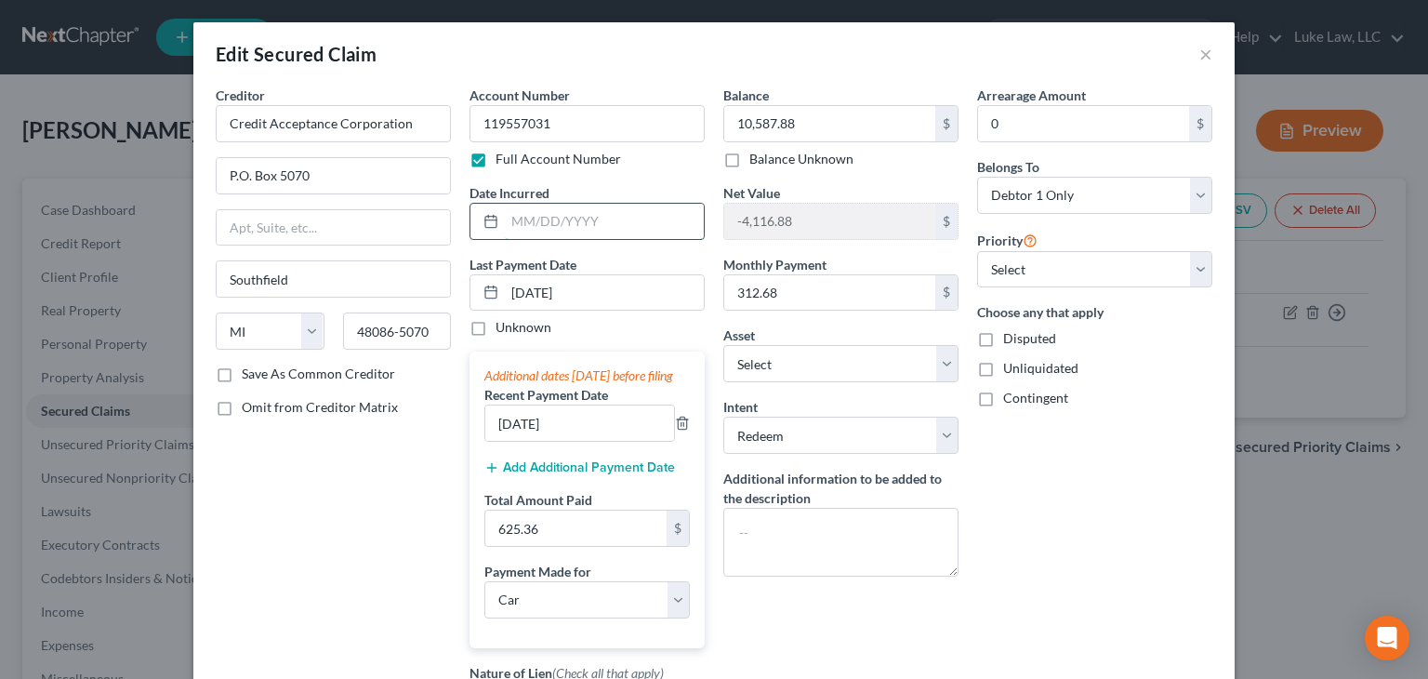
click at [512, 218] on input "text" at bounding box center [604, 221] width 199 height 35
type input "04/2025"
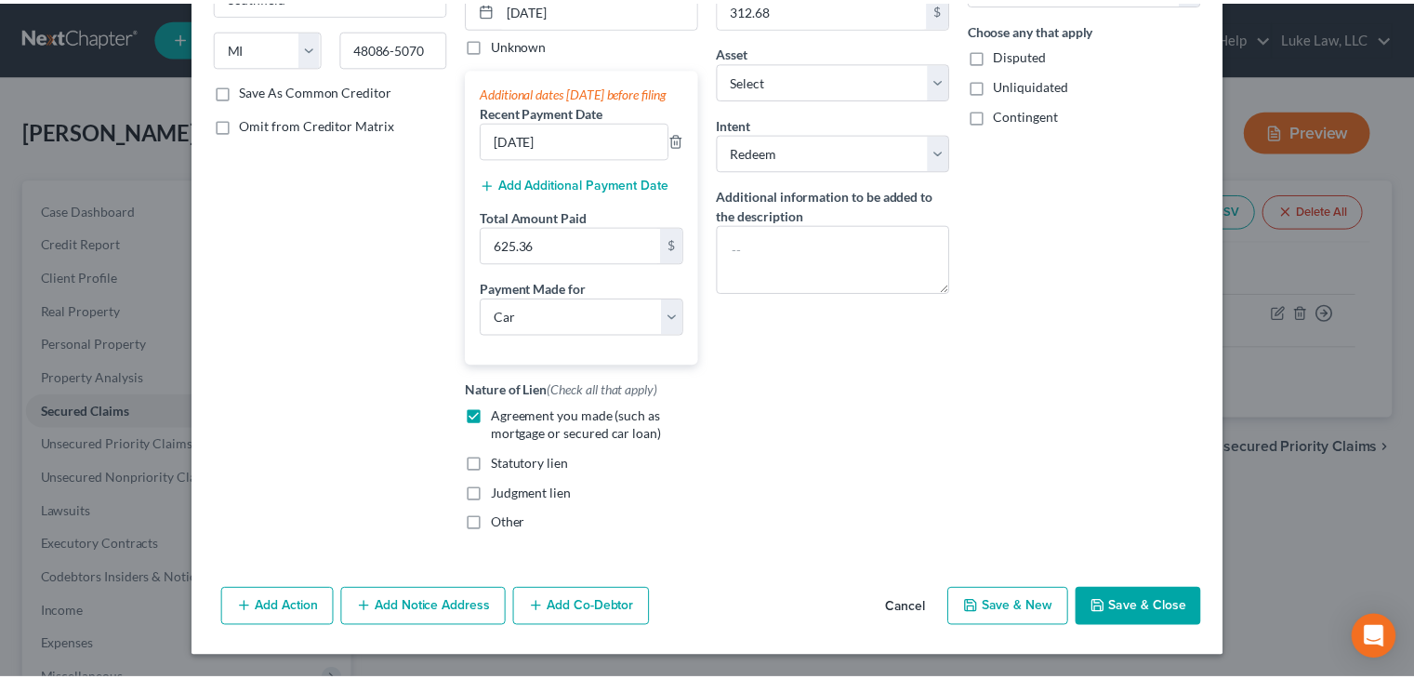
scroll to position [300, 0]
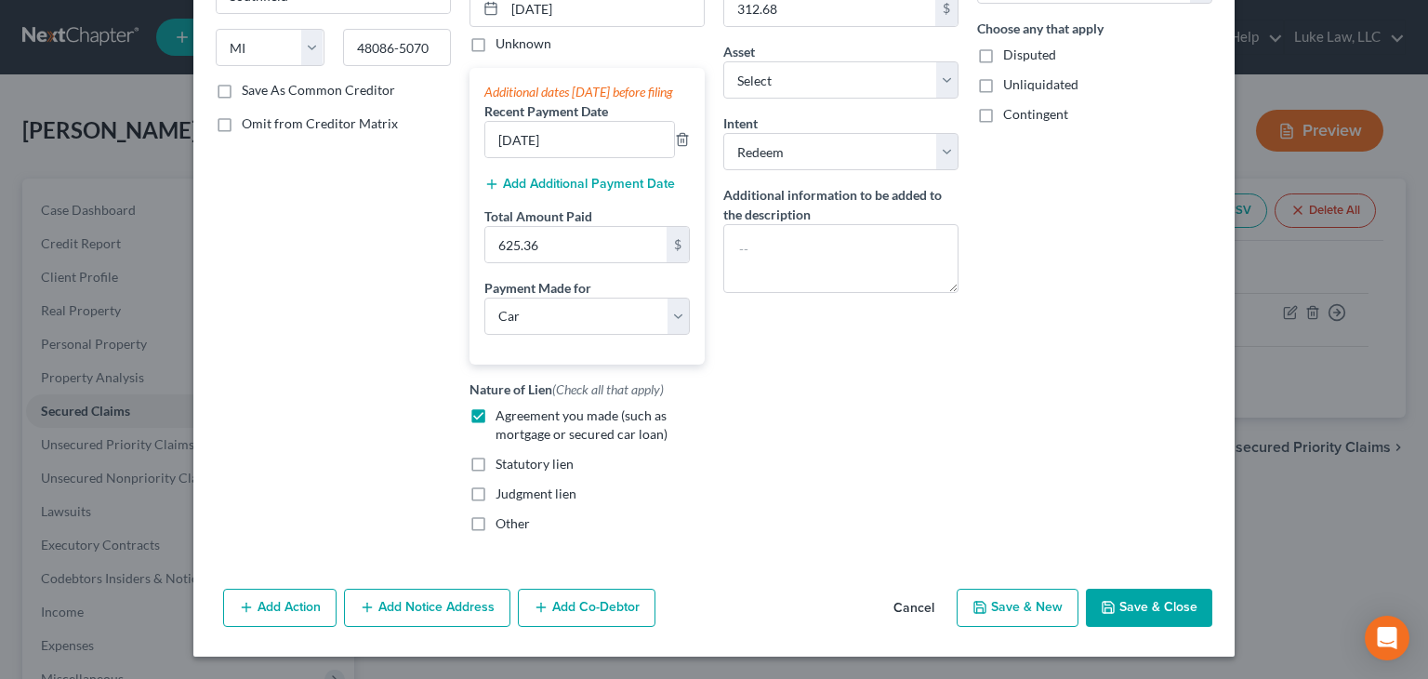
click at [1147, 608] on button "Save & Close" at bounding box center [1149, 607] width 126 height 39
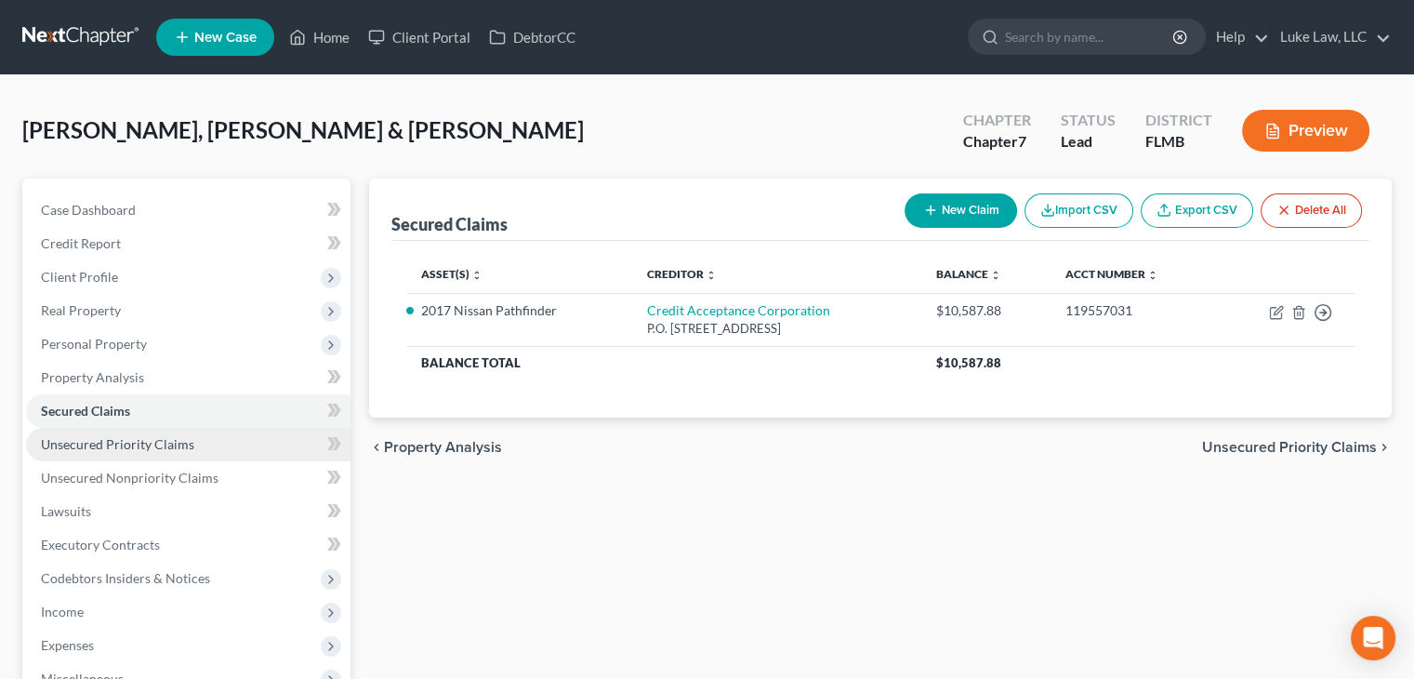
click at [178, 442] on span "Unsecured Priority Claims" at bounding box center [117, 444] width 153 height 16
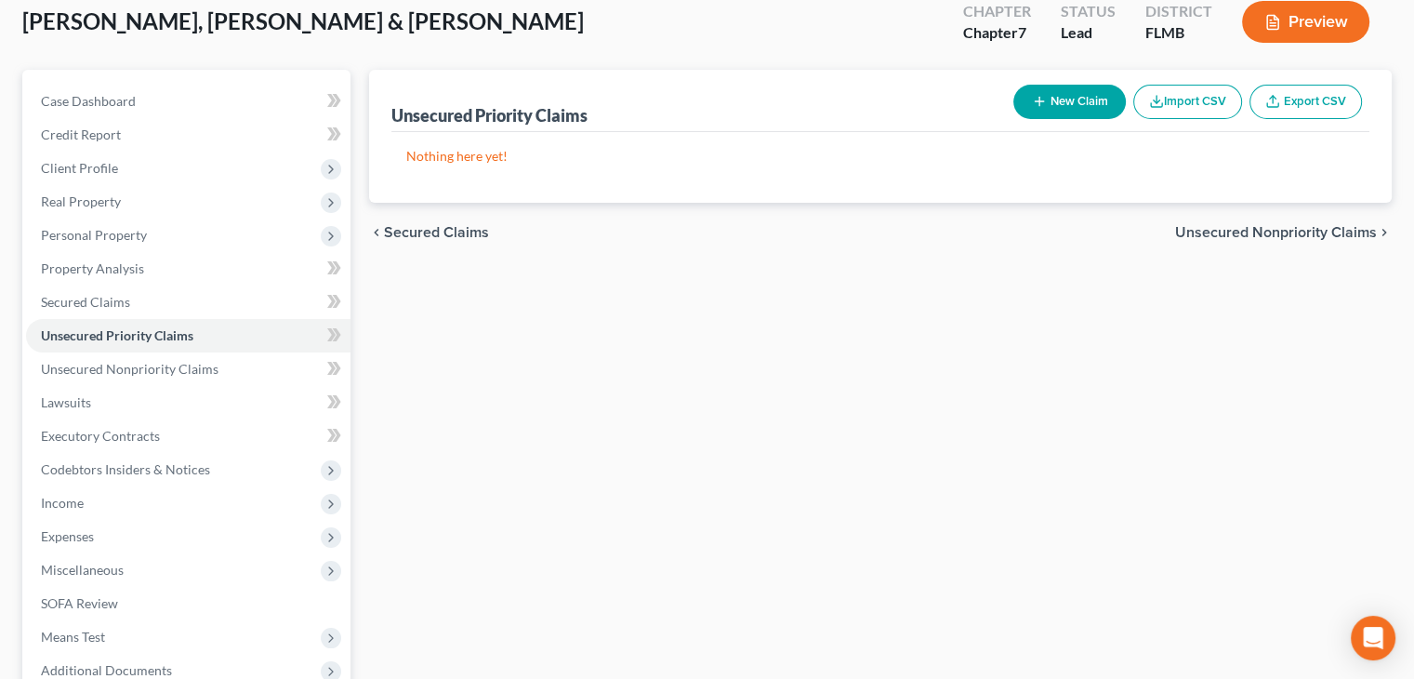
scroll to position [126, 0]
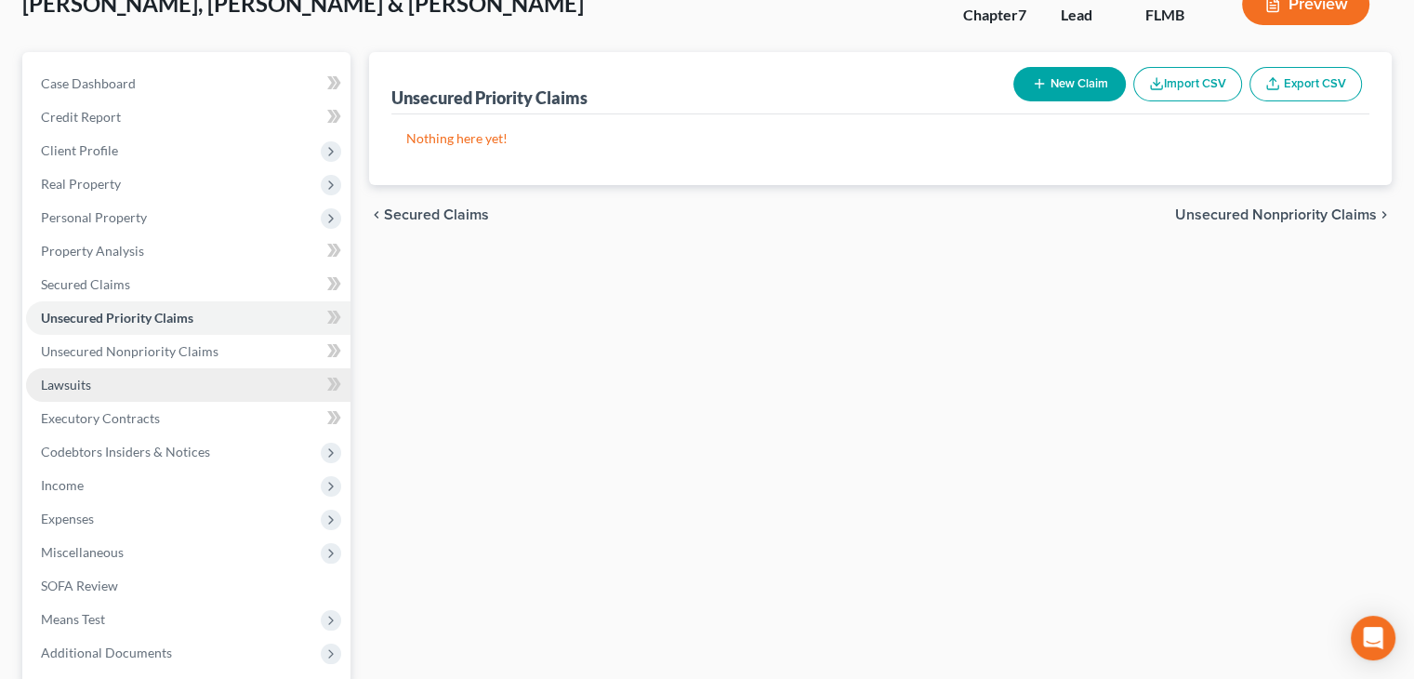
click at [153, 376] on link "Lawsuits" at bounding box center [188, 384] width 324 height 33
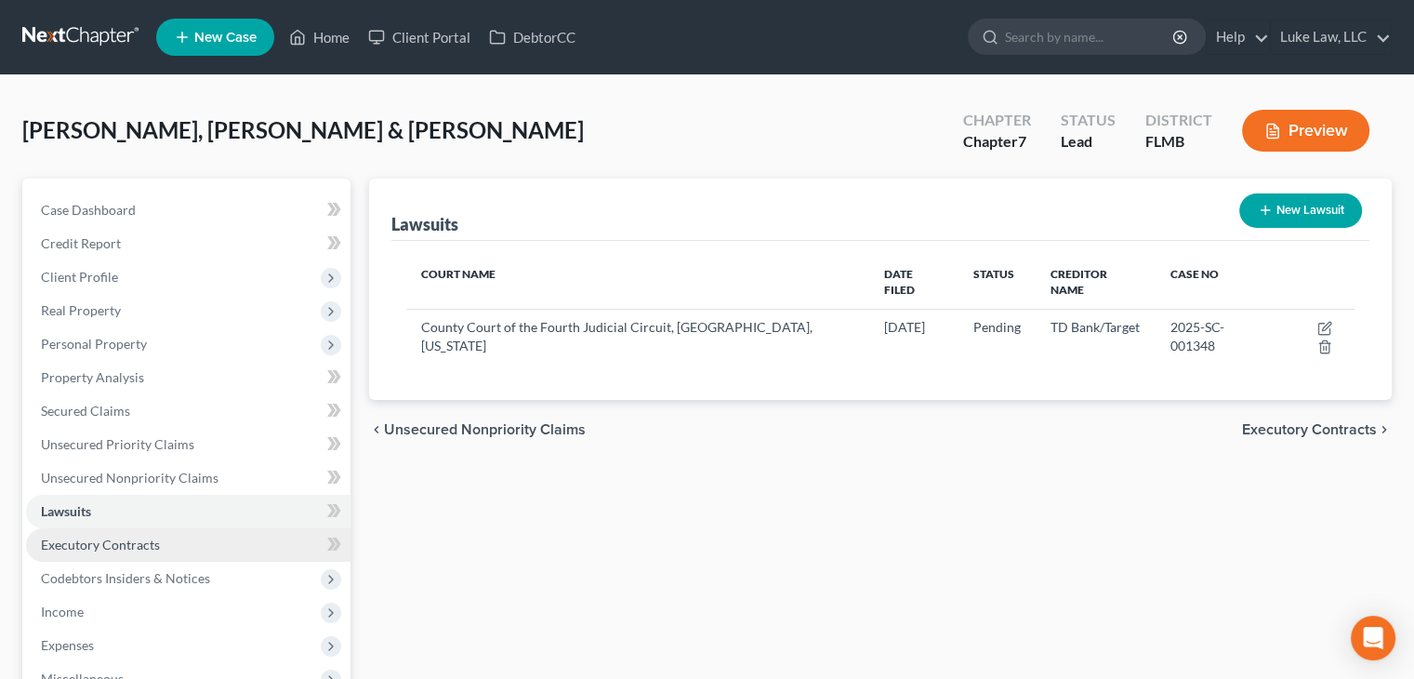
click at [197, 544] on link "Executory Contracts" at bounding box center [188, 544] width 324 height 33
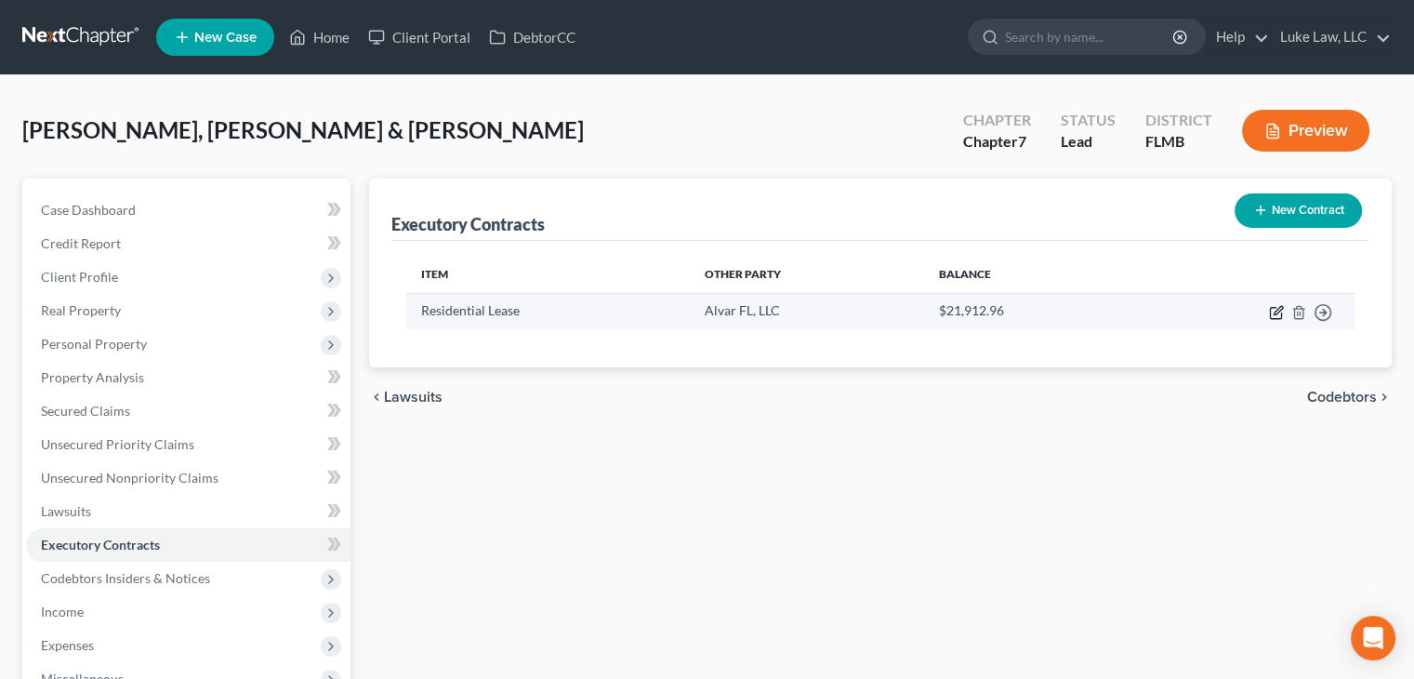
click at [1276, 313] on icon "button" at bounding box center [1276, 312] width 15 height 15
select select "3"
select select "28"
select select "2"
select select "0"
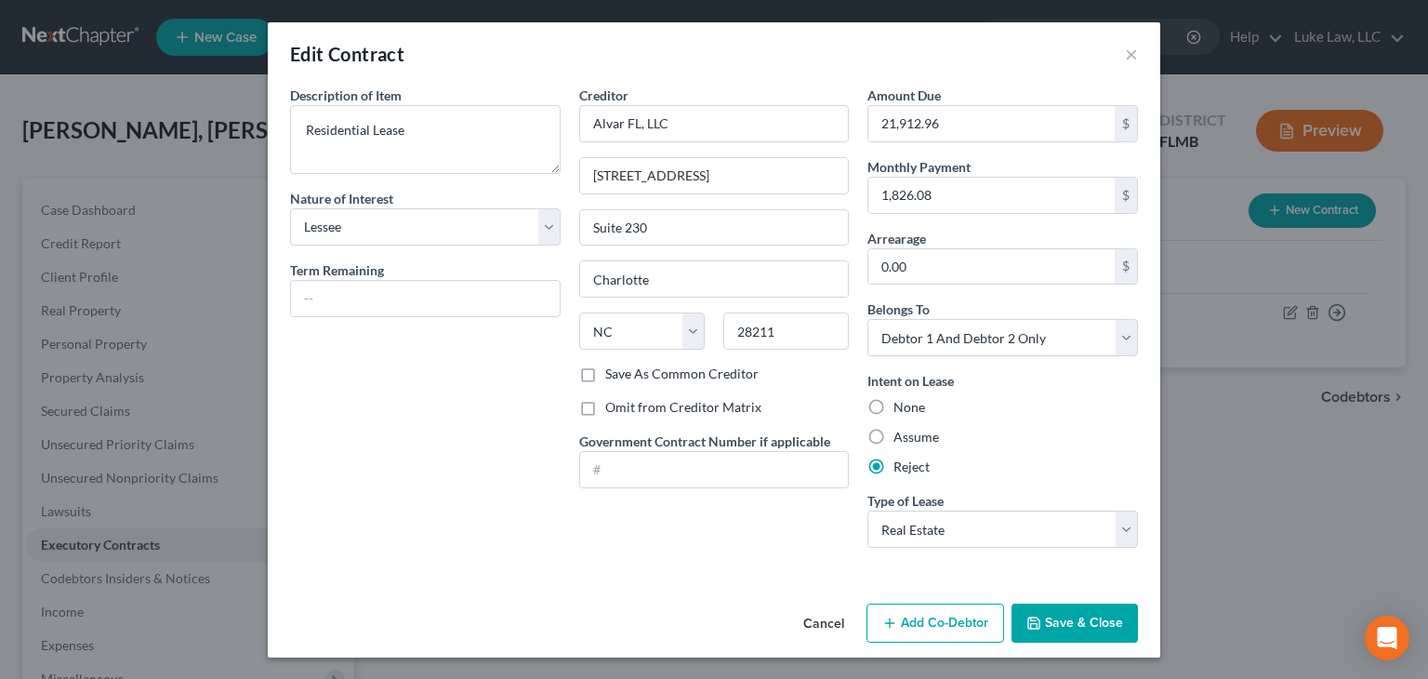
click at [893, 434] on label "Assume" at bounding box center [916, 437] width 46 height 19
click at [901, 434] on input "Assume" at bounding box center [907, 434] width 12 height 12
radio input "true"
click at [1069, 621] on button "Save & Close" at bounding box center [1075, 622] width 126 height 39
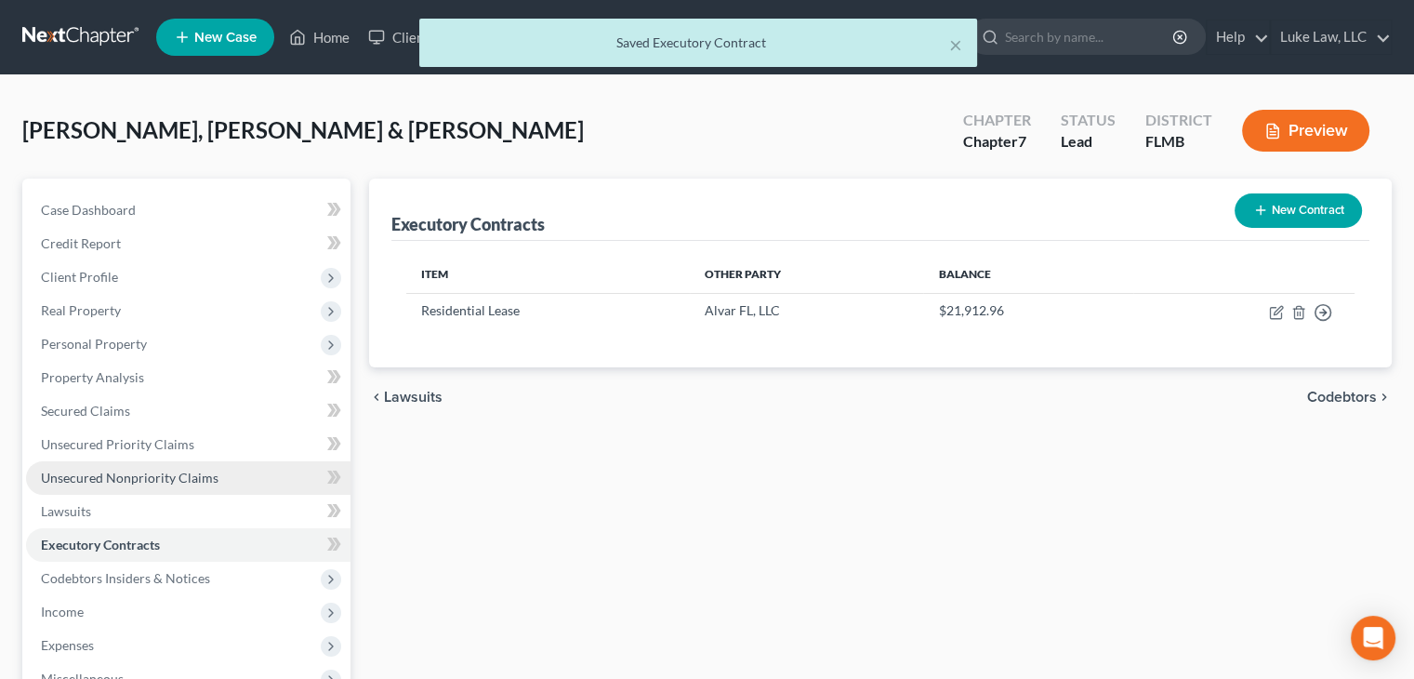
click at [154, 484] on link "Unsecured Nonpriority Claims" at bounding box center [188, 477] width 324 height 33
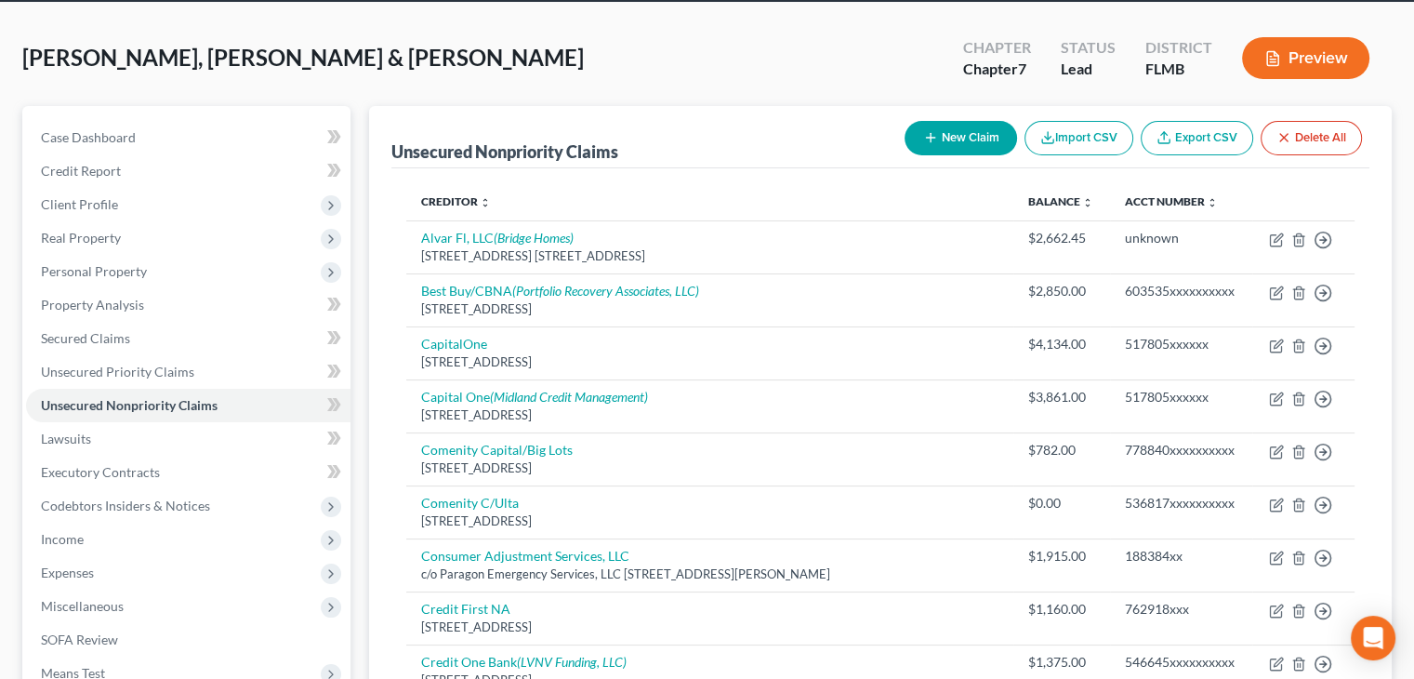
scroll to position [40, 0]
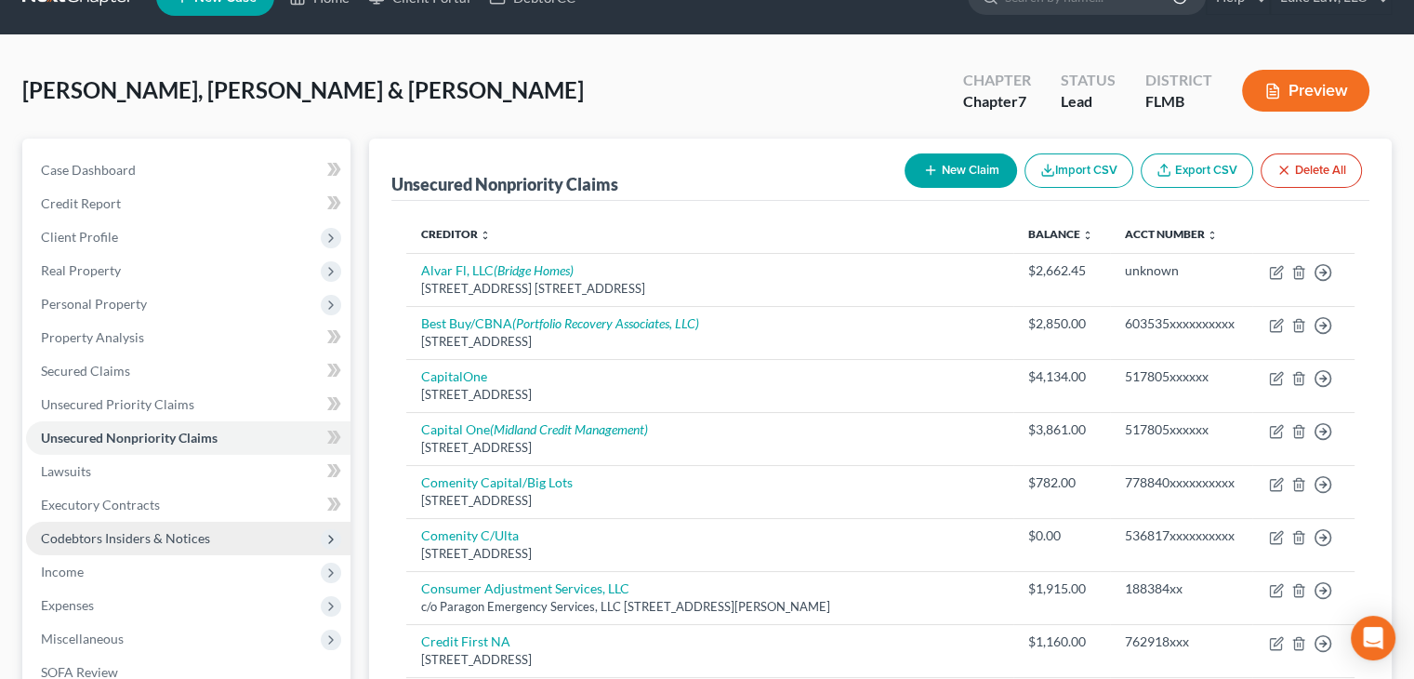
click at [209, 530] on span "Codebtors Insiders & Notices" at bounding box center [125, 538] width 169 height 16
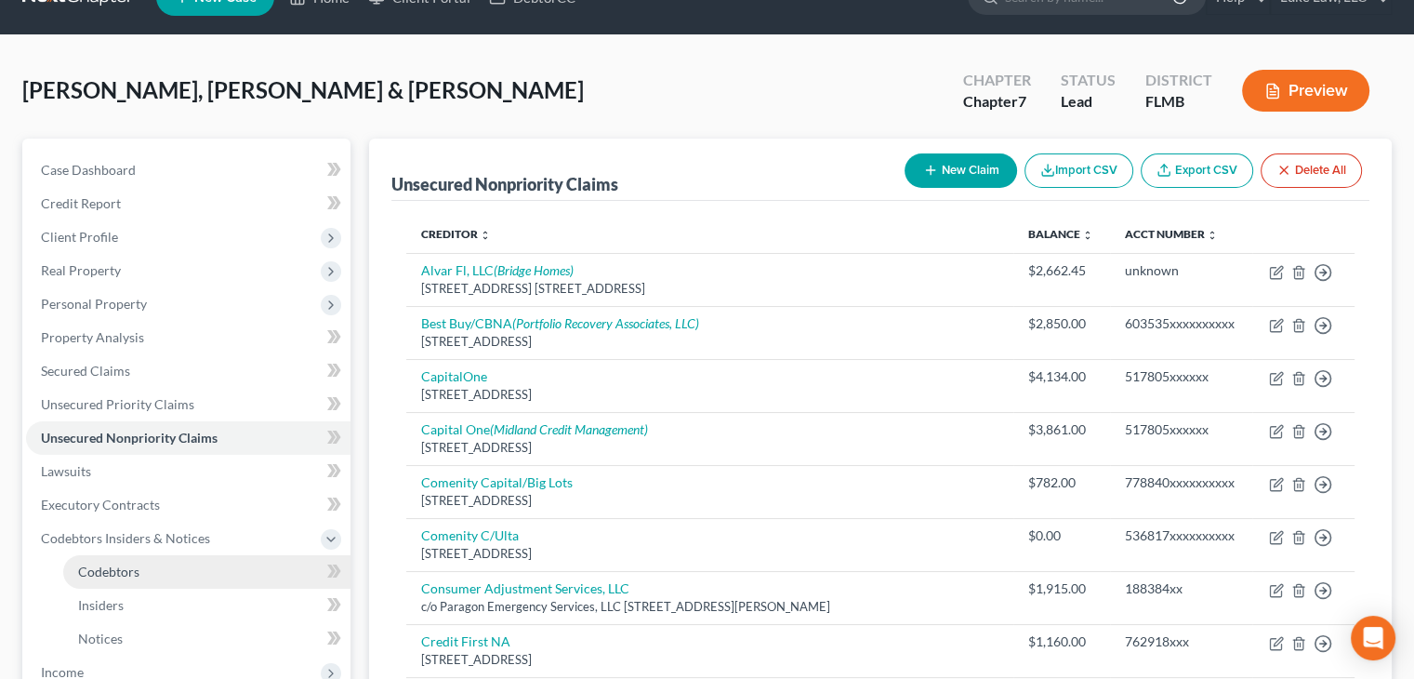
click at [193, 578] on link "Codebtors" at bounding box center [206, 571] width 287 height 33
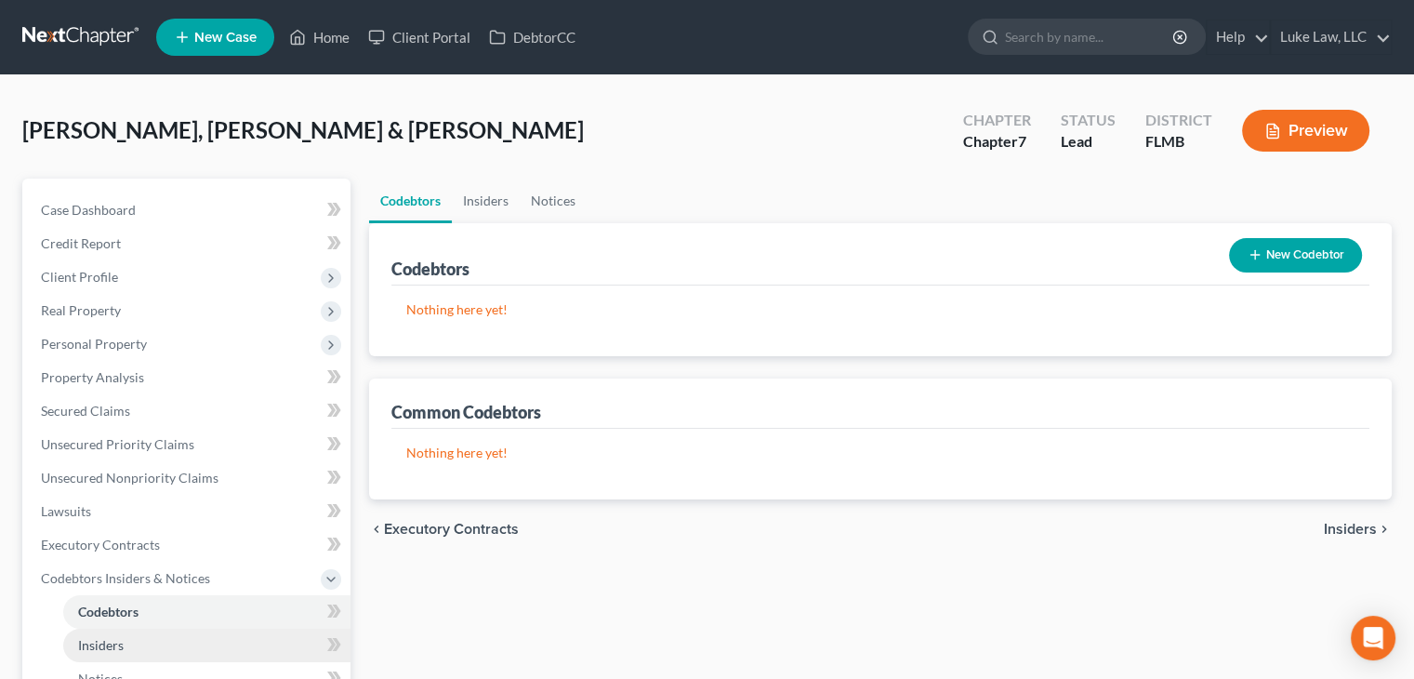
click at [181, 644] on link "Insiders" at bounding box center [206, 644] width 287 height 33
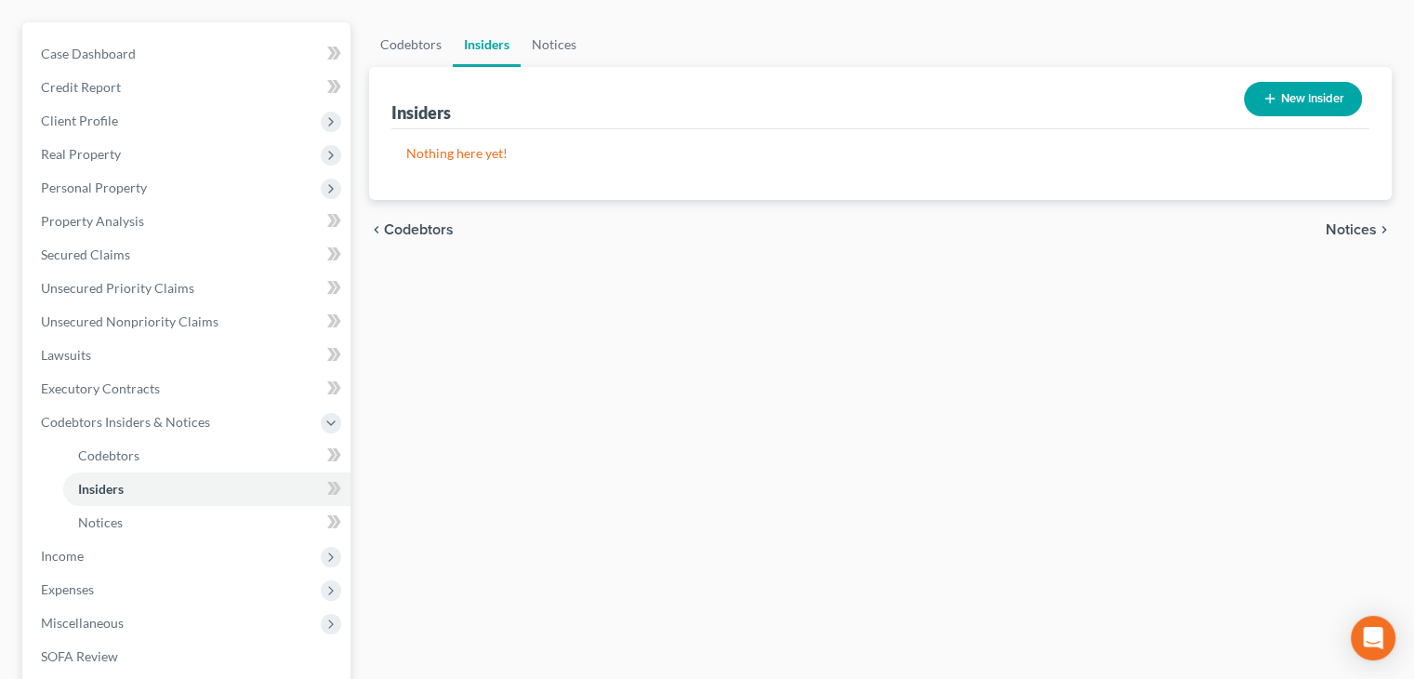
scroll to position [157, 0]
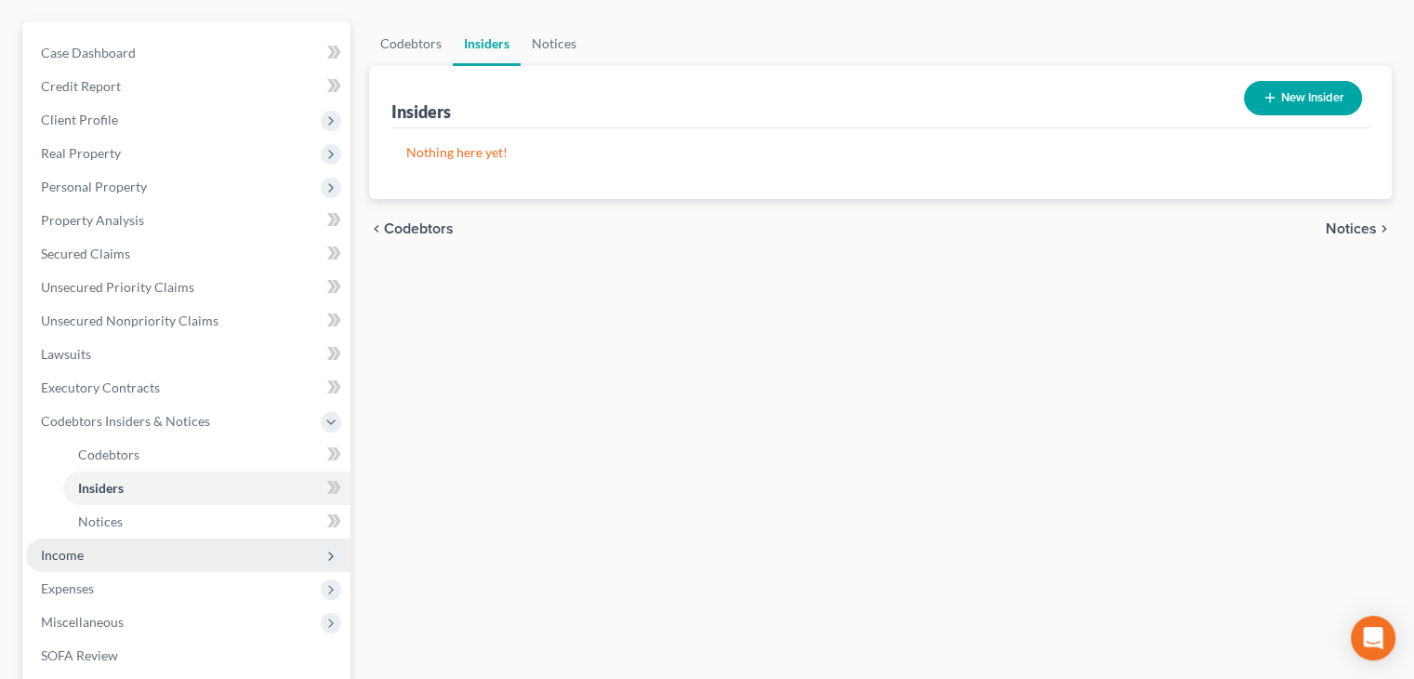
click at [123, 549] on span "Income" at bounding box center [188, 554] width 324 height 33
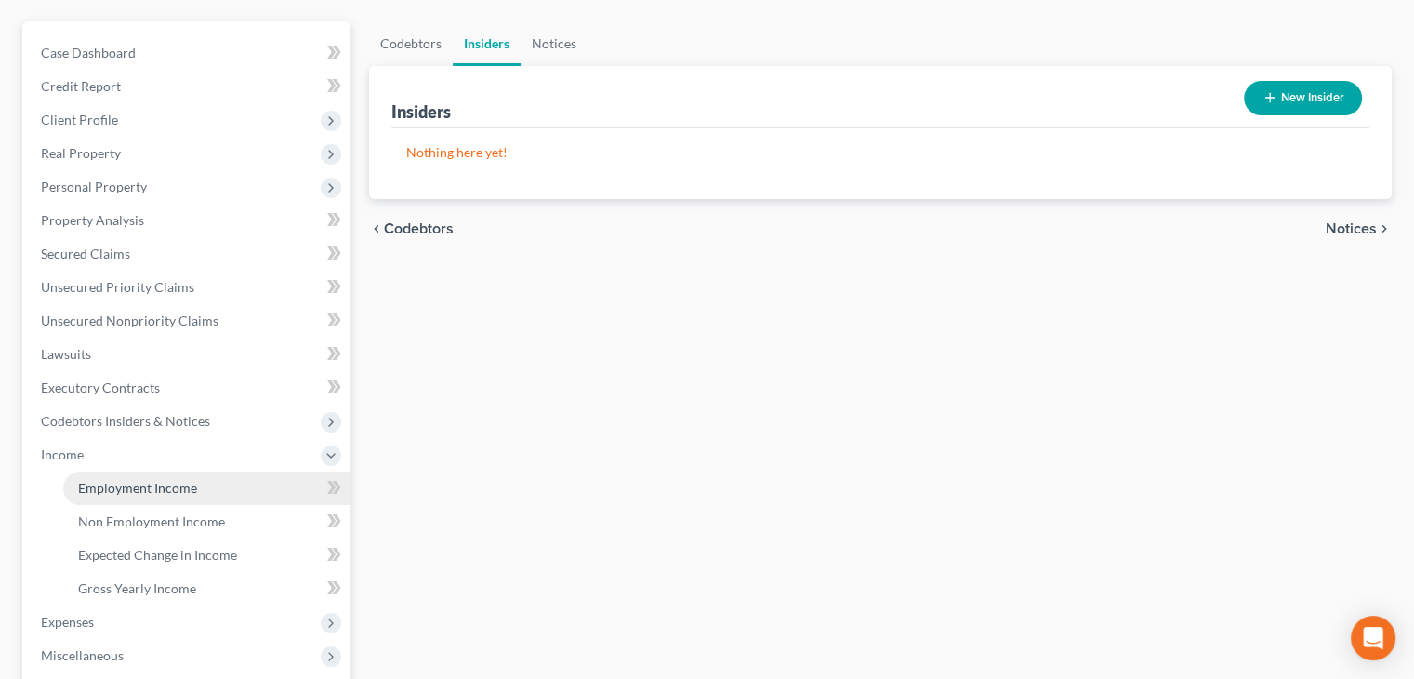
click at [154, 486] on span "Employment Income" at bounding box center [137, 488] width 119 height 16
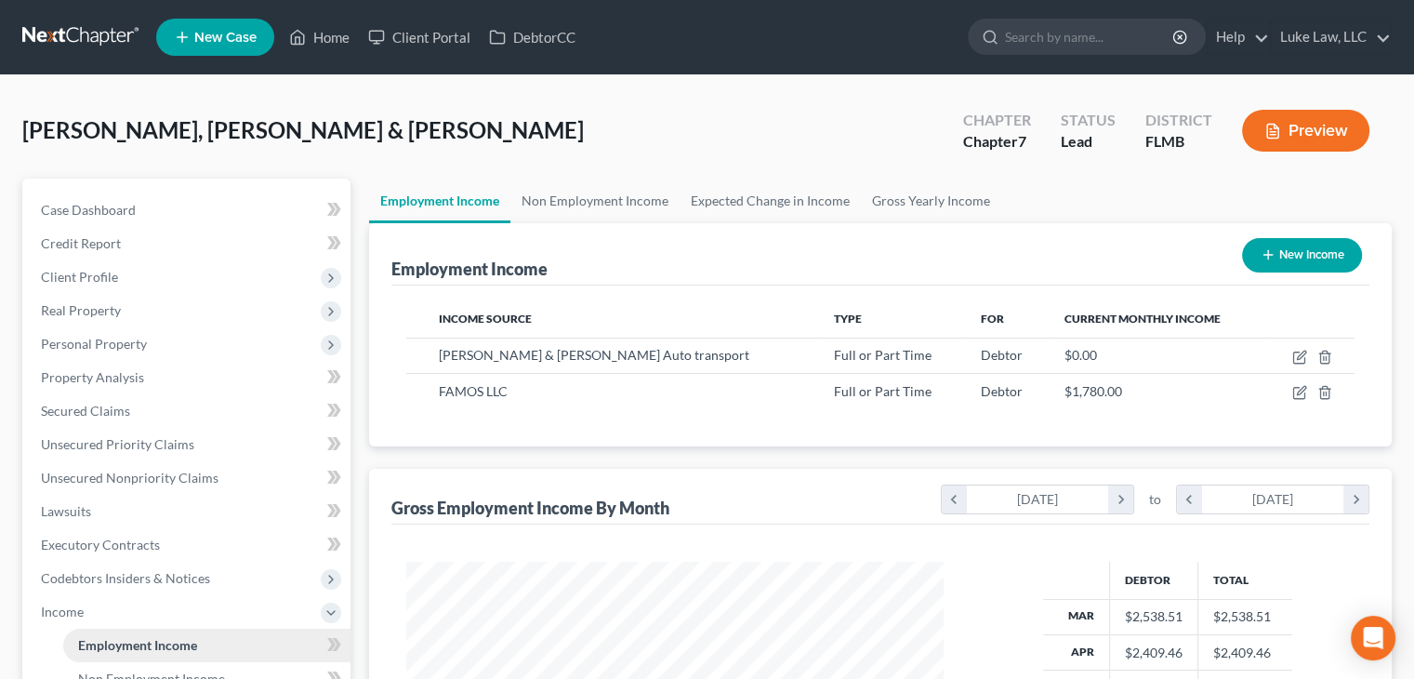
scroll to position [331, 574]
click at [658, 196] on link "Non Employment Income" at bounding box center [594, 201] width 169 height 45
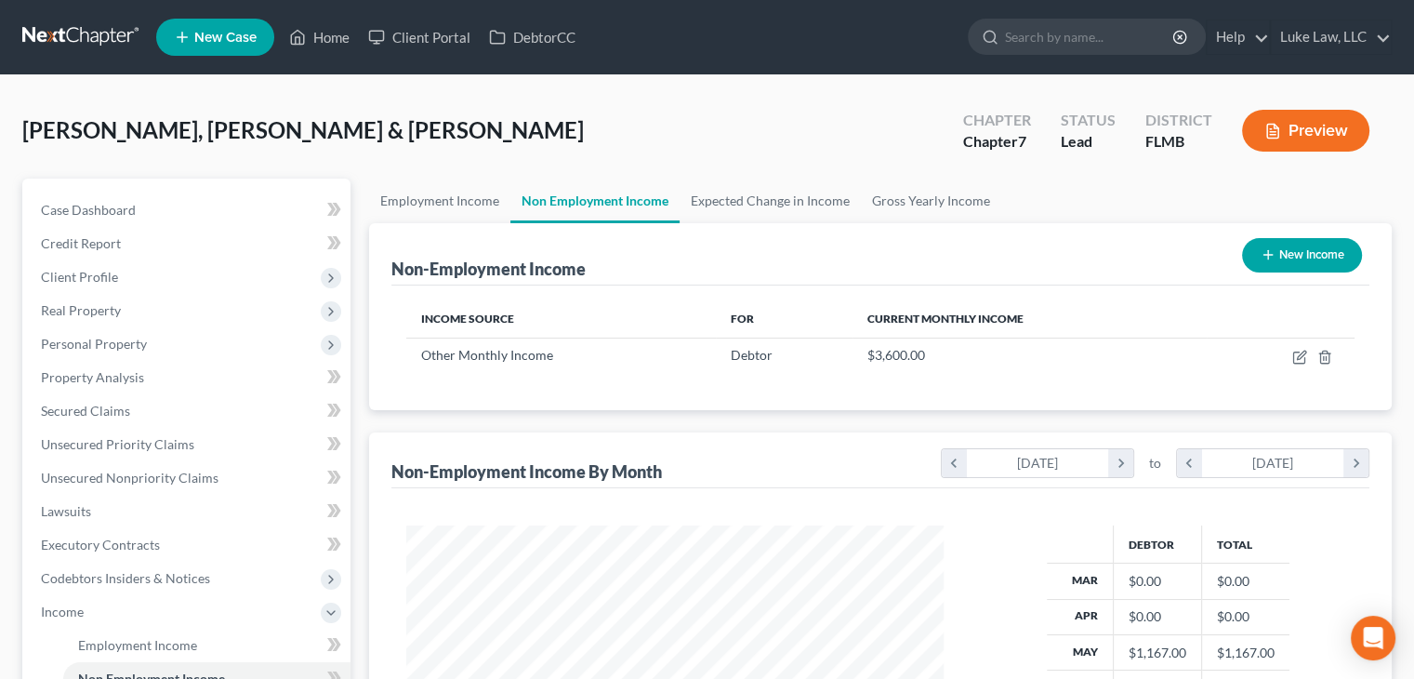
scroll to position [331, 574]
click at [903, 202] on link "Gross Yearly Income" at bounding box center [931, 201] width 140 height 45
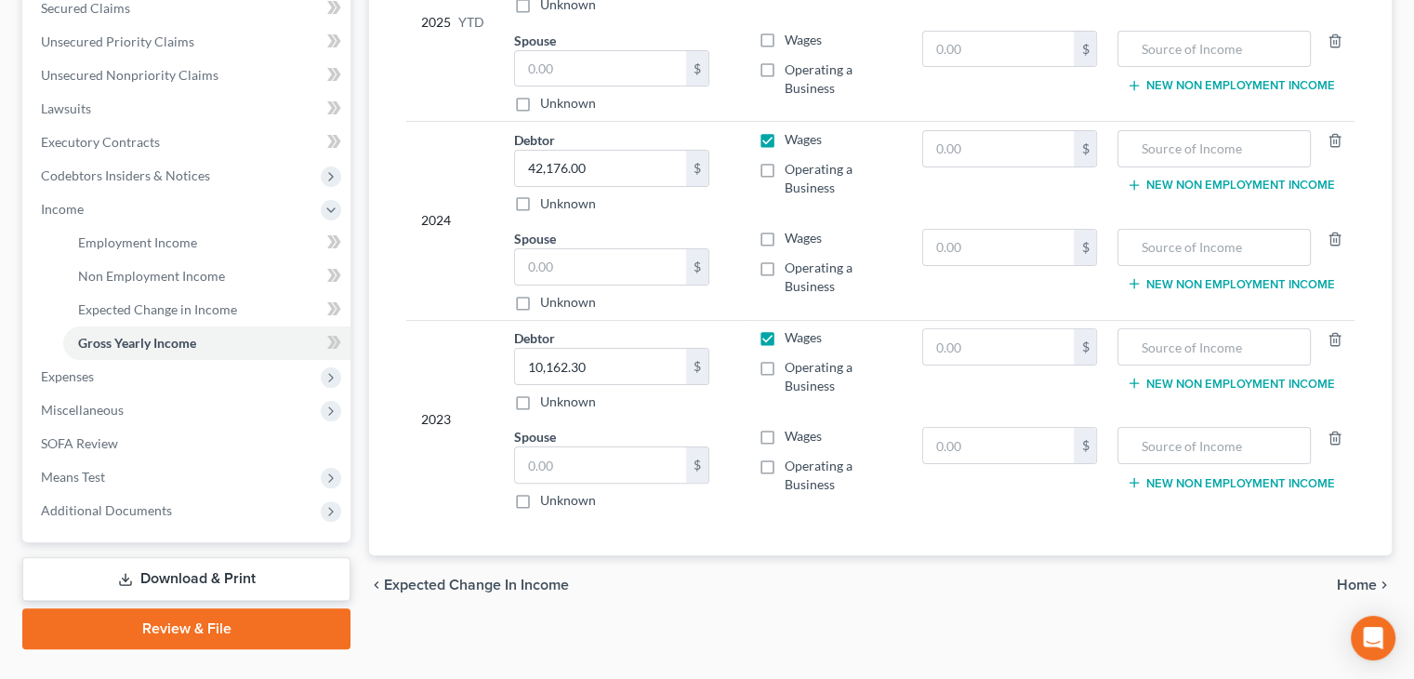
scroll to position [411, 0]
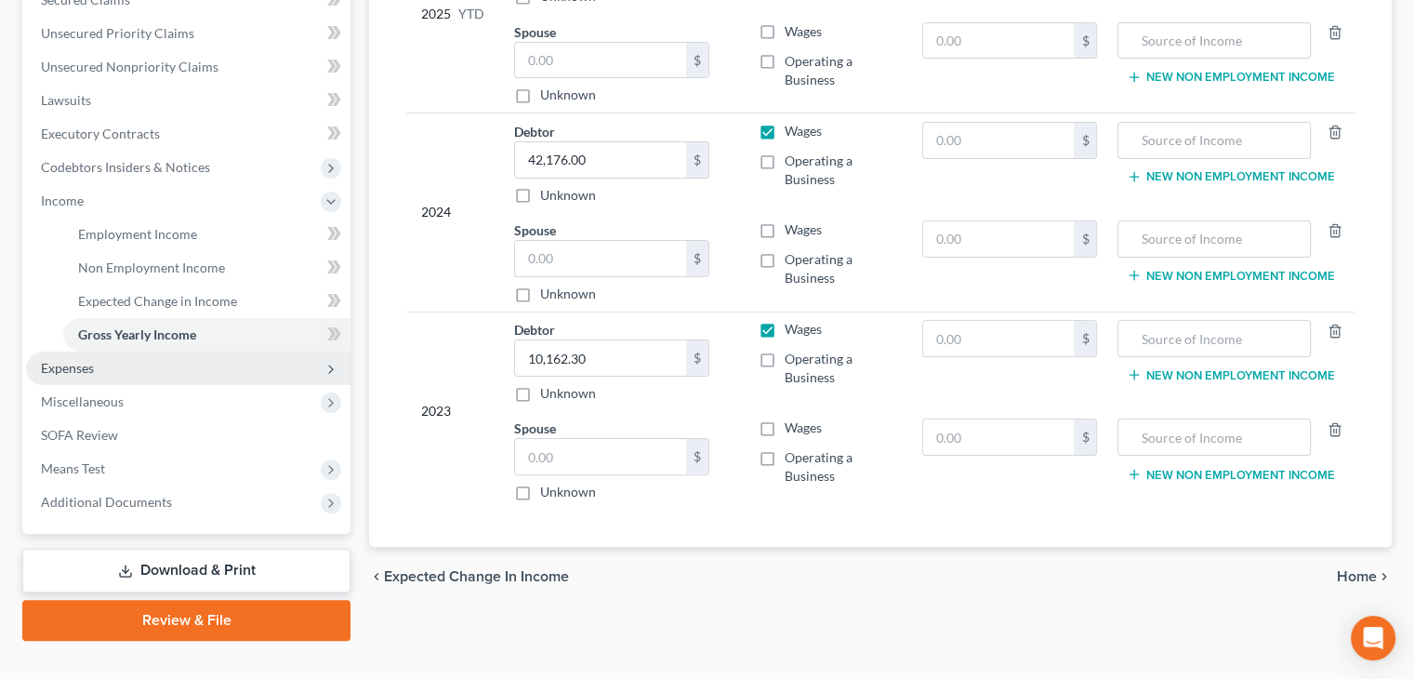
click at [157, 365] on span "Expenses" at bounding box center [188, 367] width 324 height 33
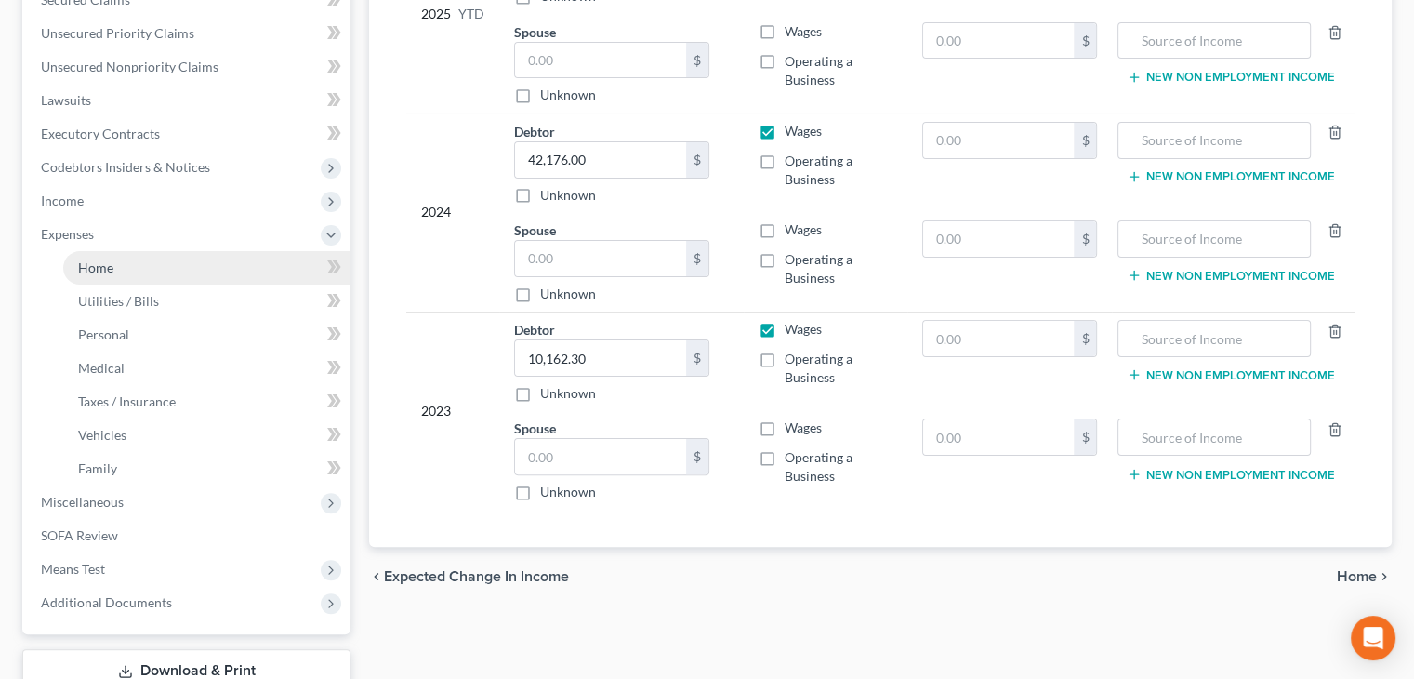
click at [134, 270] on link "Home" at bounding box center [206, 267] width 287 height 33
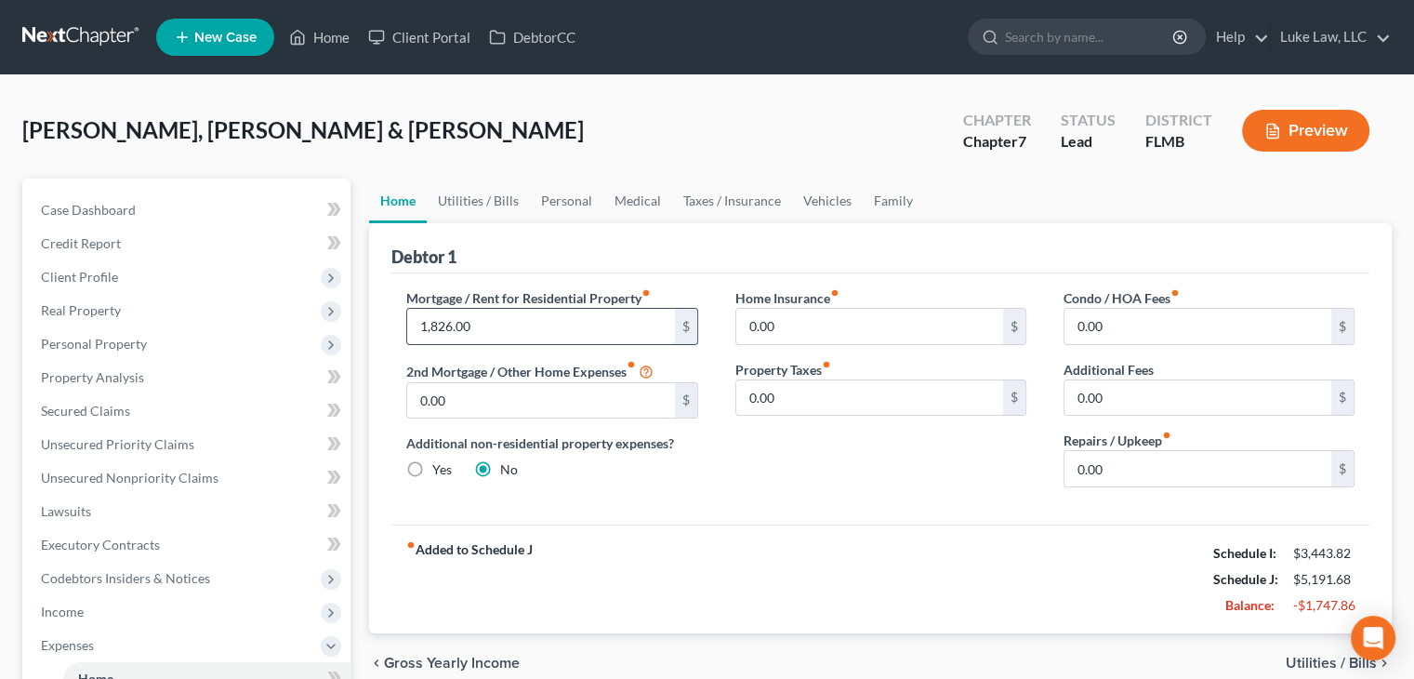
click at [487, 328] on input "1,826.00" at bounding box center [540, 326] width 267 height 35
click at [472, 196] on link "Utilities / Bills" at bounding box center [478, 201] width 103 height 45
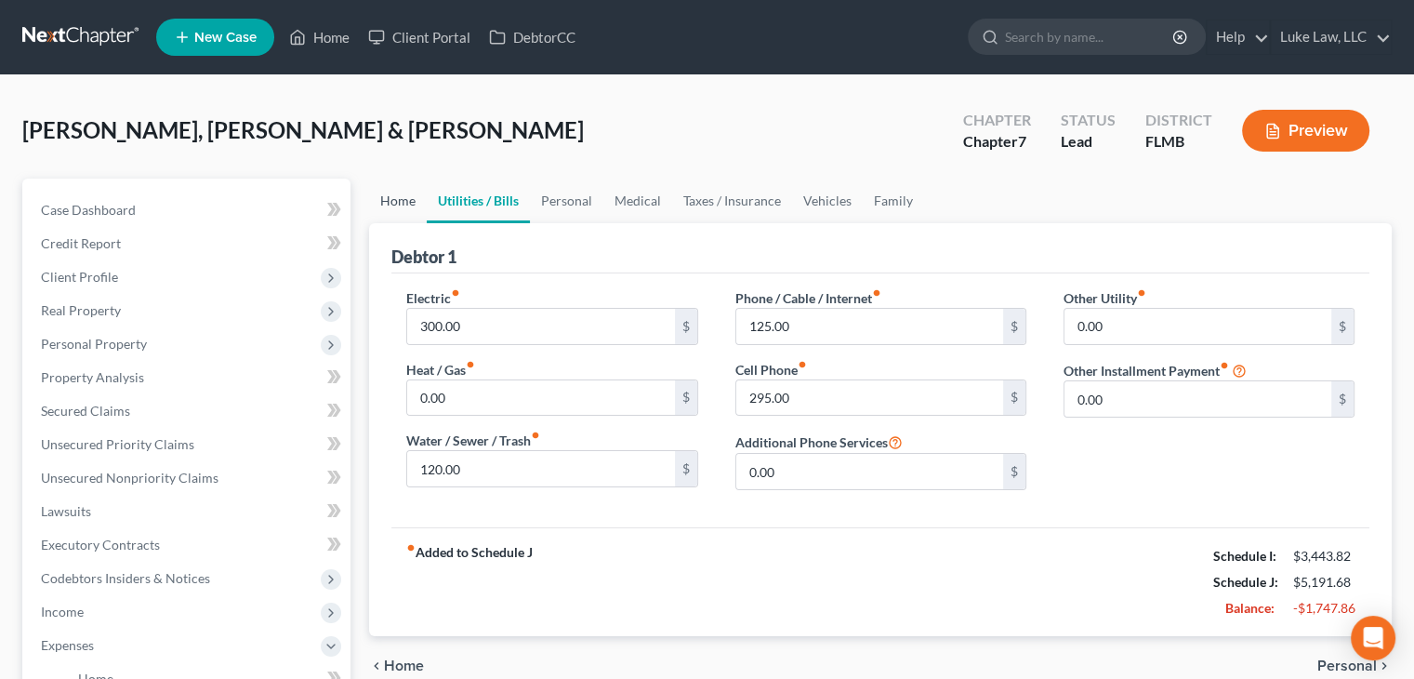
click at [413, 190] on link "Home" at bounding box center [398, 201] width 58 height 45
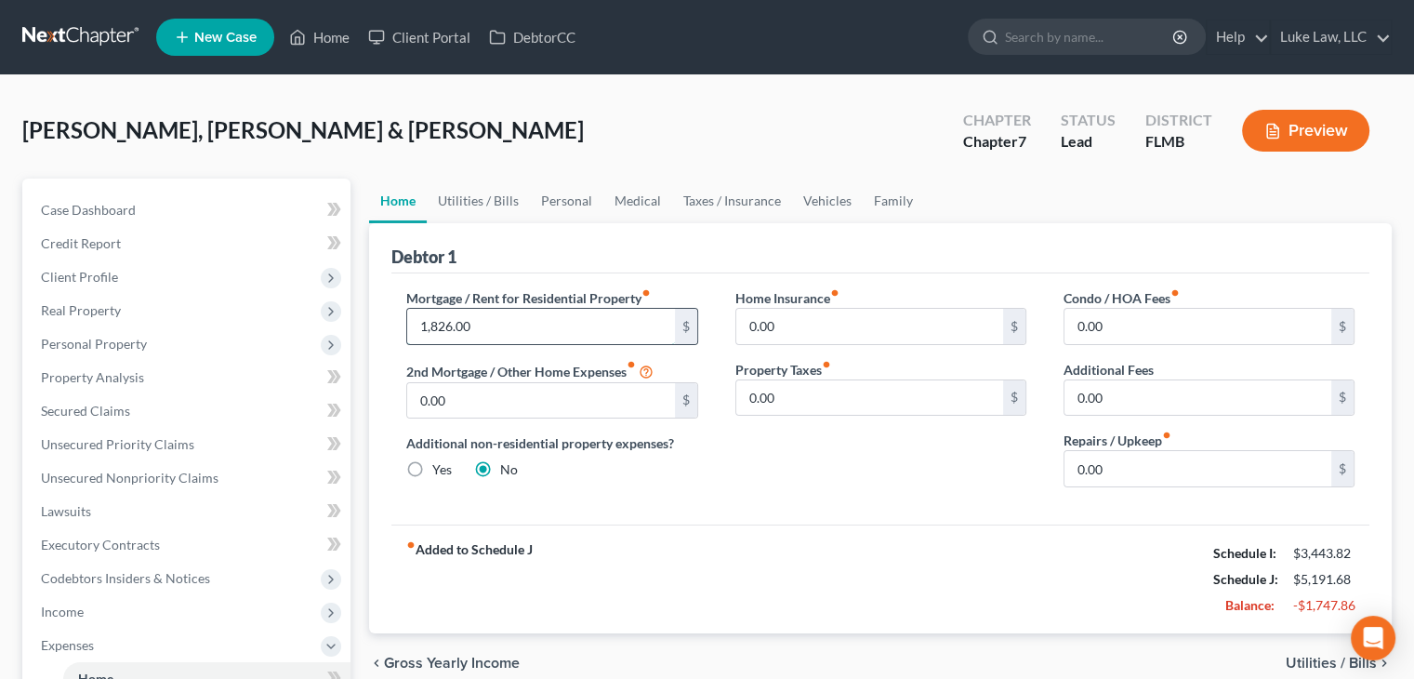
click at [450, 328] on input "1,826.00" at bounding box center [540, 326] width 267 height 35
click at [450, 328] on input "182.00" at bounding box center [540, 326] width 267 height 35
type input "1,808.00"
click at [501, 191] on link "Utilities / Bills" at bounding box center [478, 201] width 103 height 45
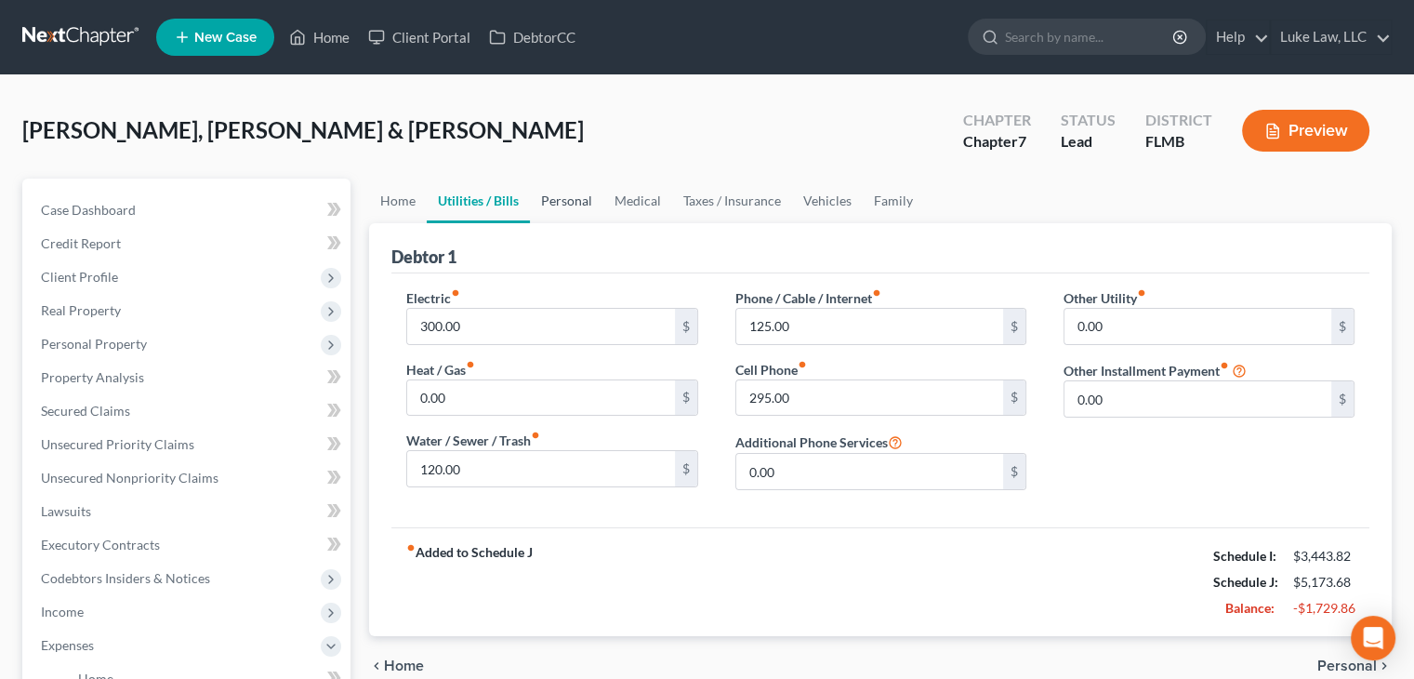
click at [579, 200] on link "Personal" at bounding box center [566, 201] width 73 height 45
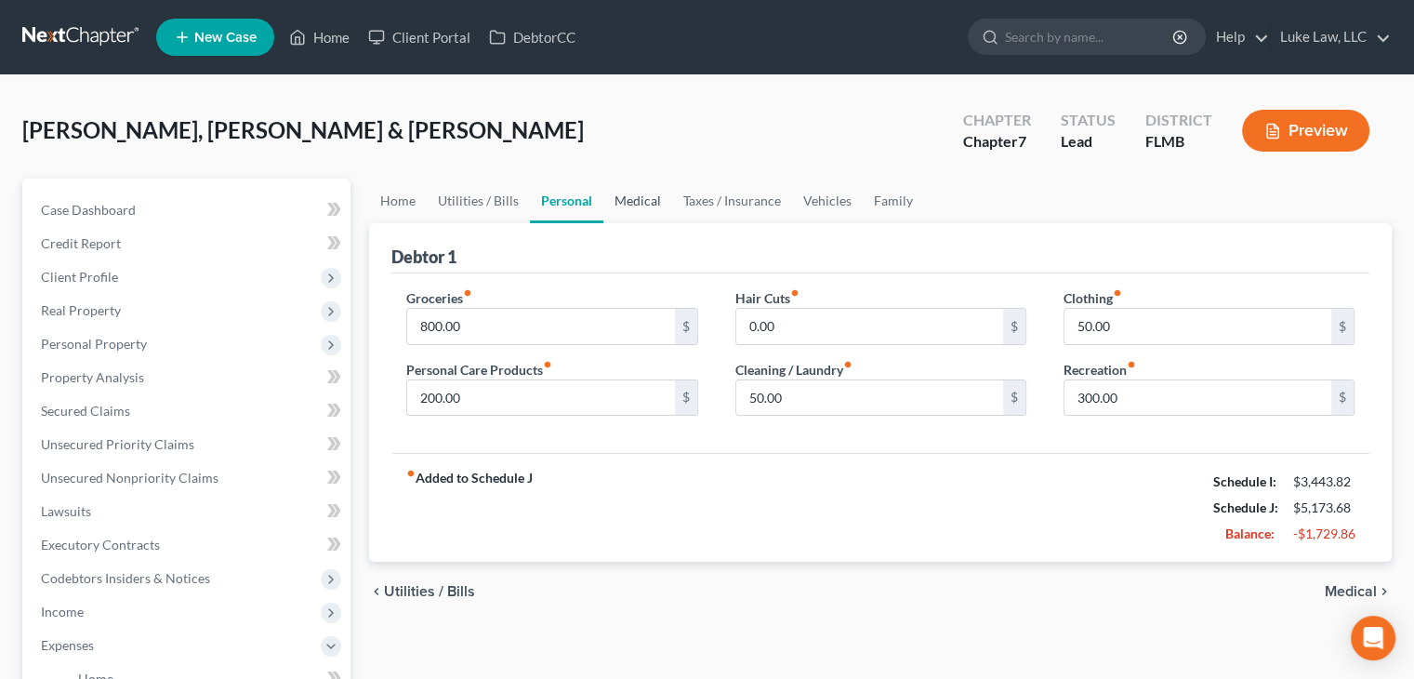
click at [653, 202] on link "Medical" at bounding box center [637, 201] width 69 height 45
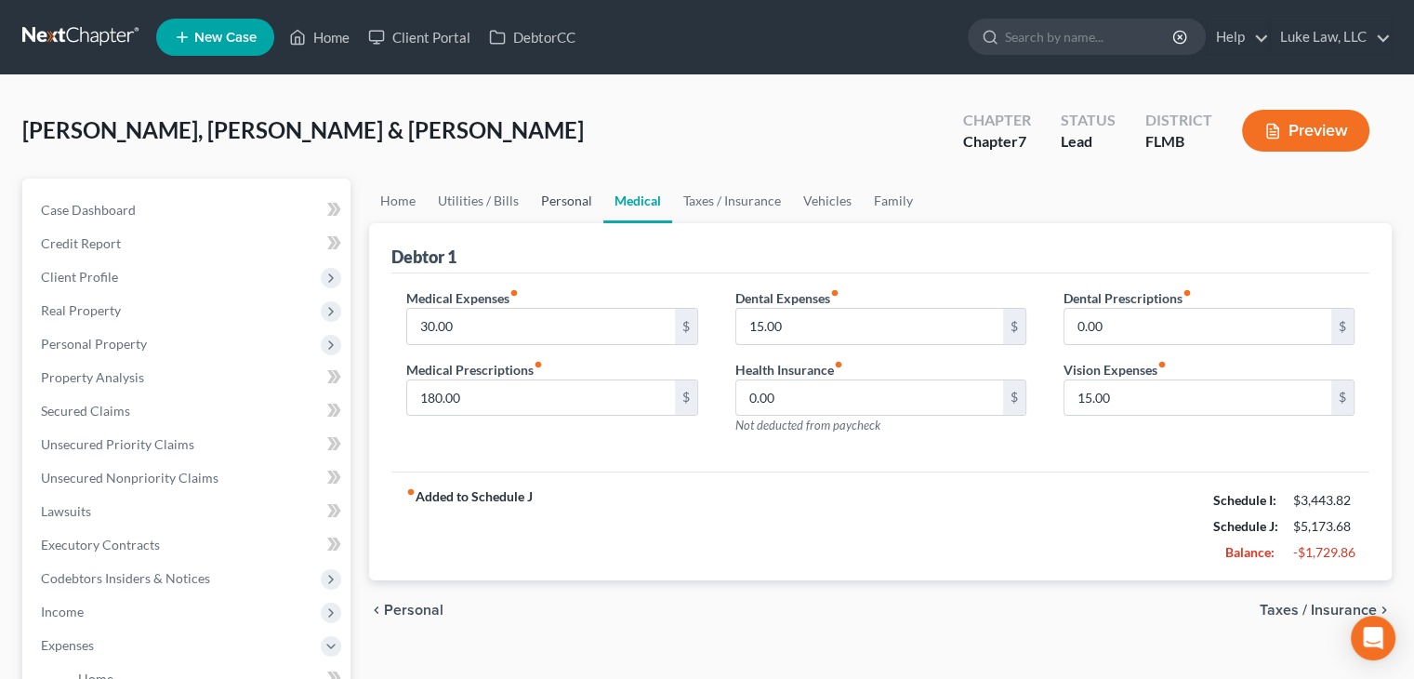
click at [563, 204] on link "Personal" at bounding box center [566, 201] width 73 height 45
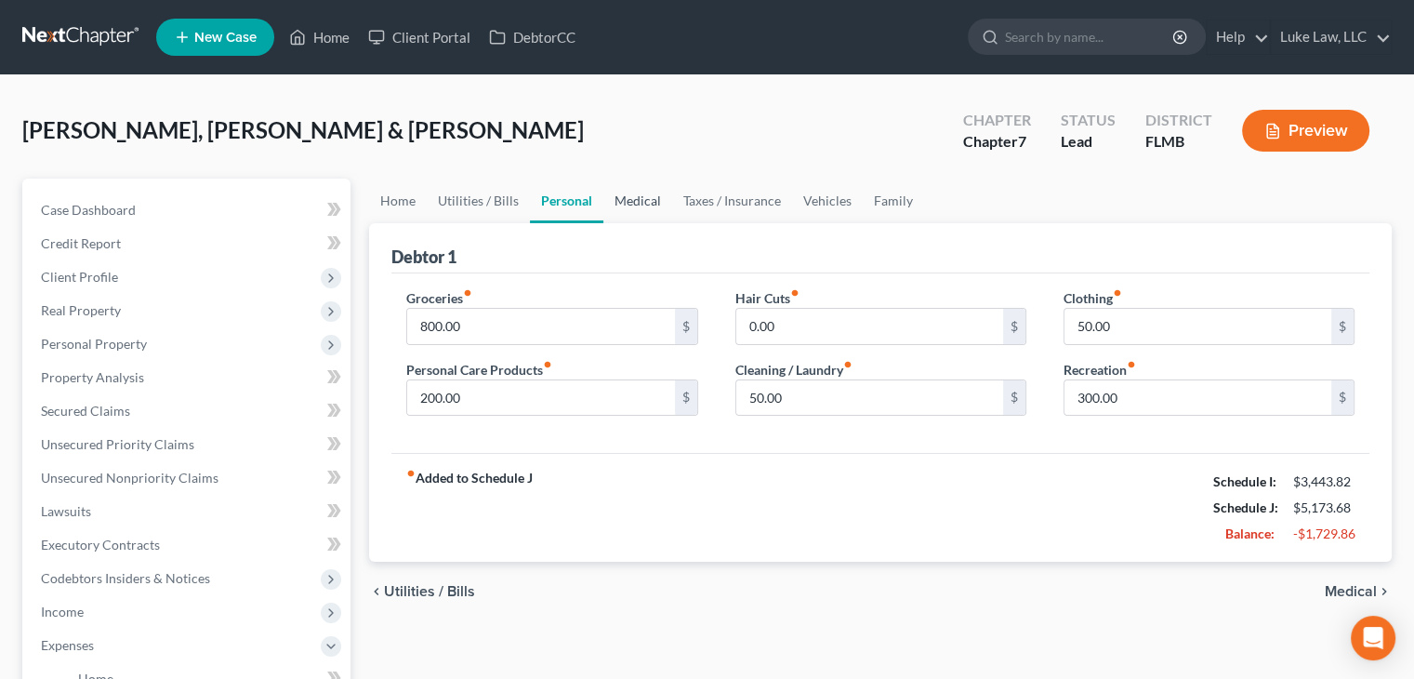
click at [636, 202] on link "Medical" at bounding box center [637, 201] width 69 height 45
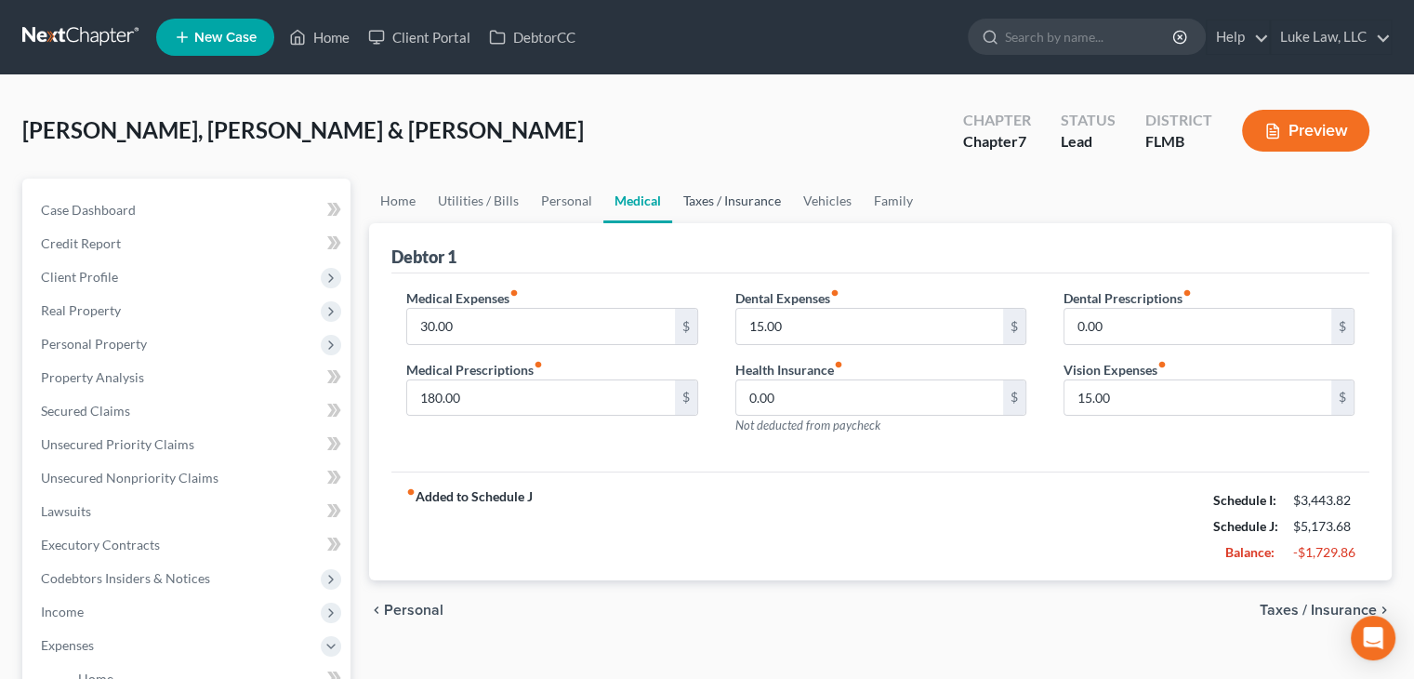
click at [745, 205] on link "Taxes / Insurance" at bounding box center [732, 201] width 120 height 45
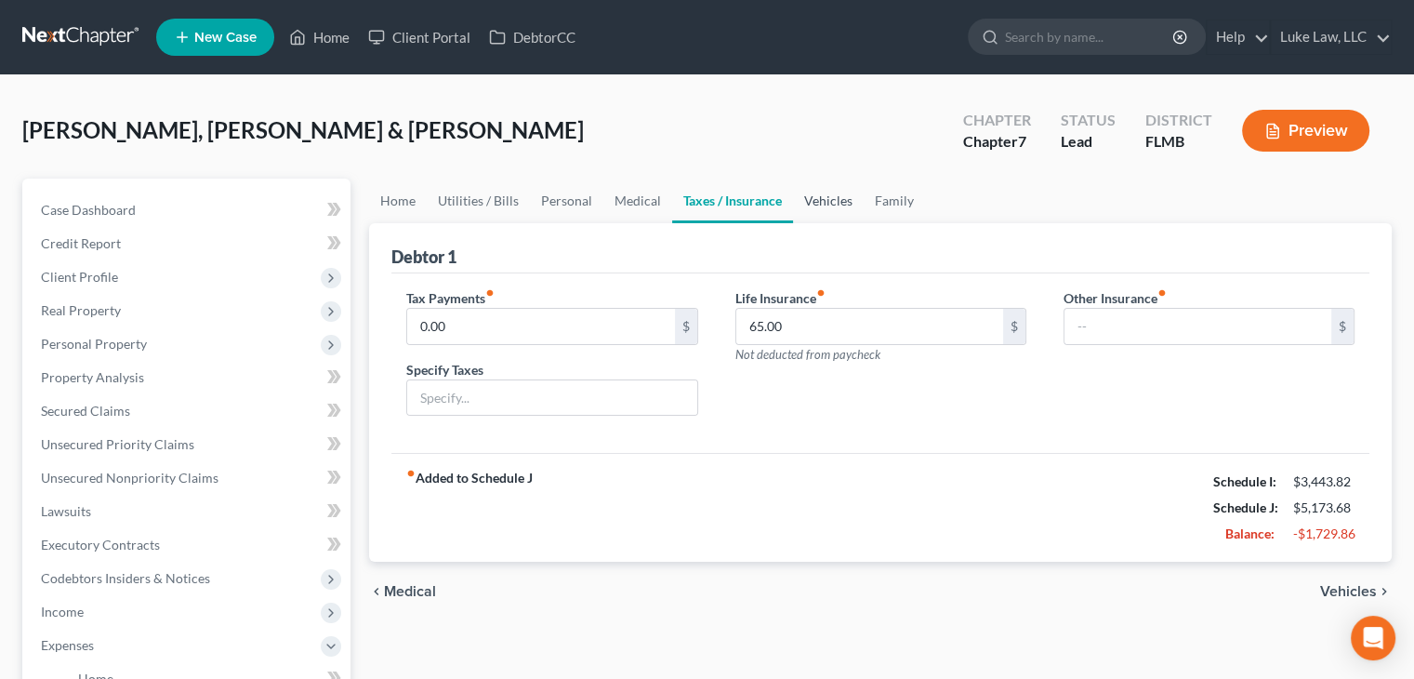
click at [852, 204] on link "Vehicles" at bounding box center [828, 201] width 71 height 45
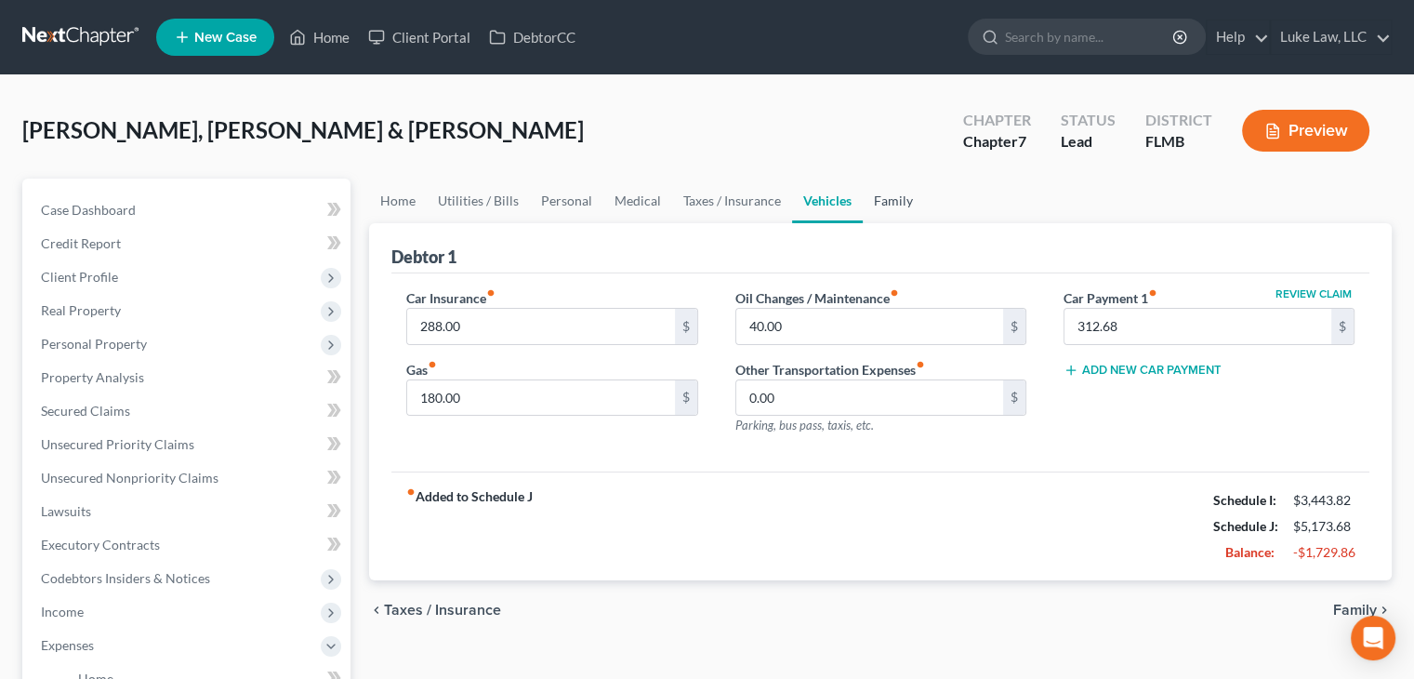
click at [911, 202] on link "Family" at bounding box center [893, 201] width 61 height 45
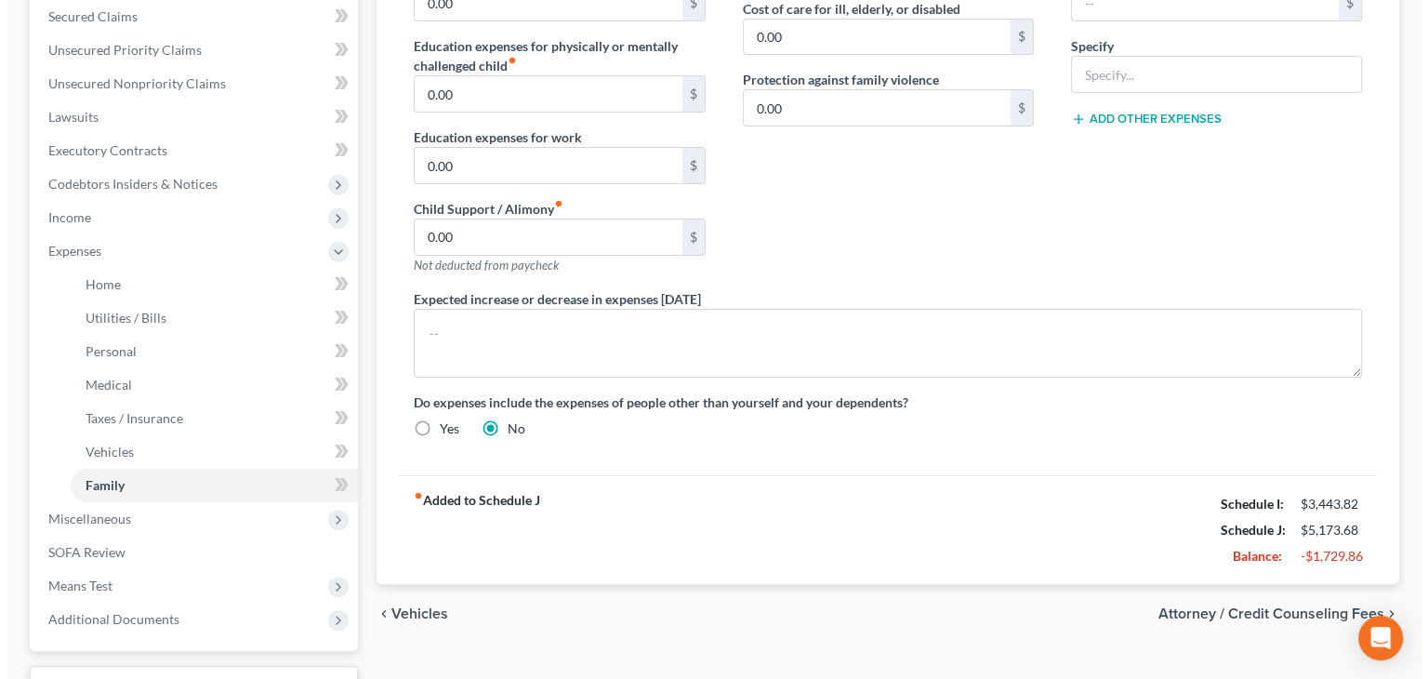
scroll to position [430, 0]
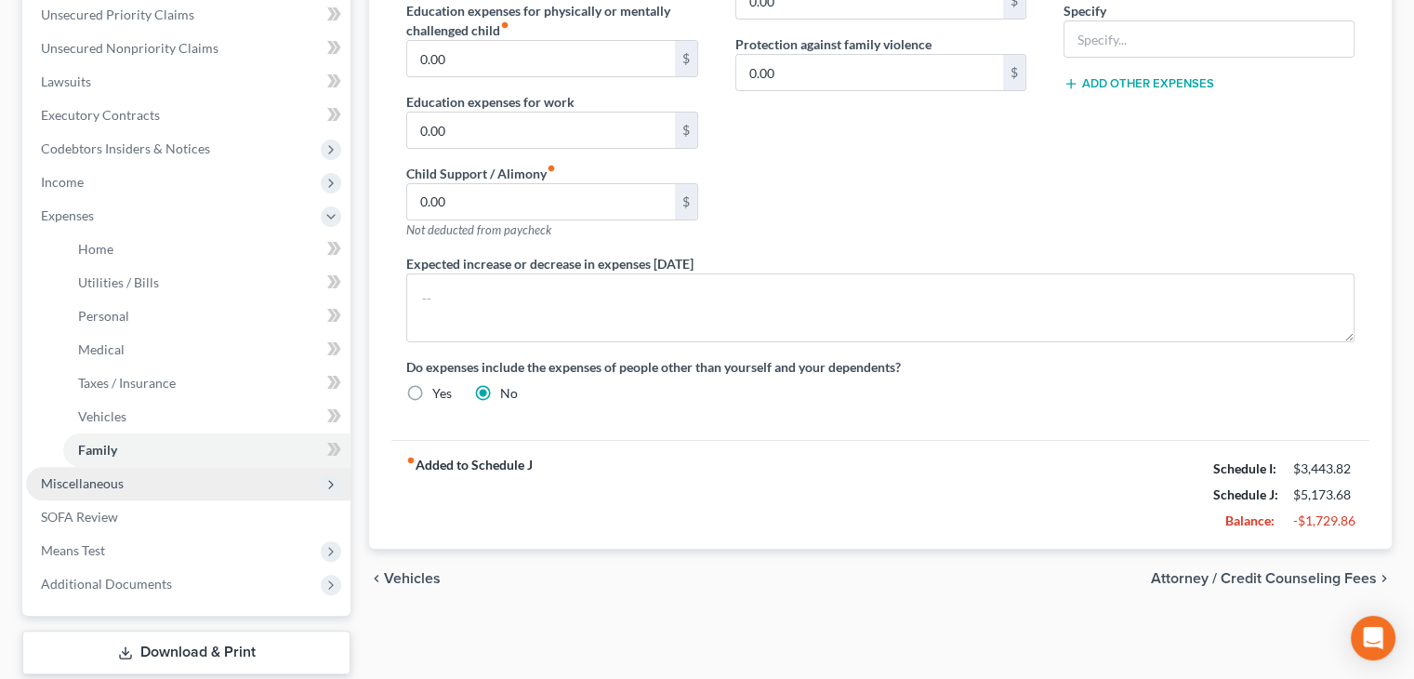
click at [169, 483] on span "Miscellaneous" at bounding box center [188, 483] width 324 height 33
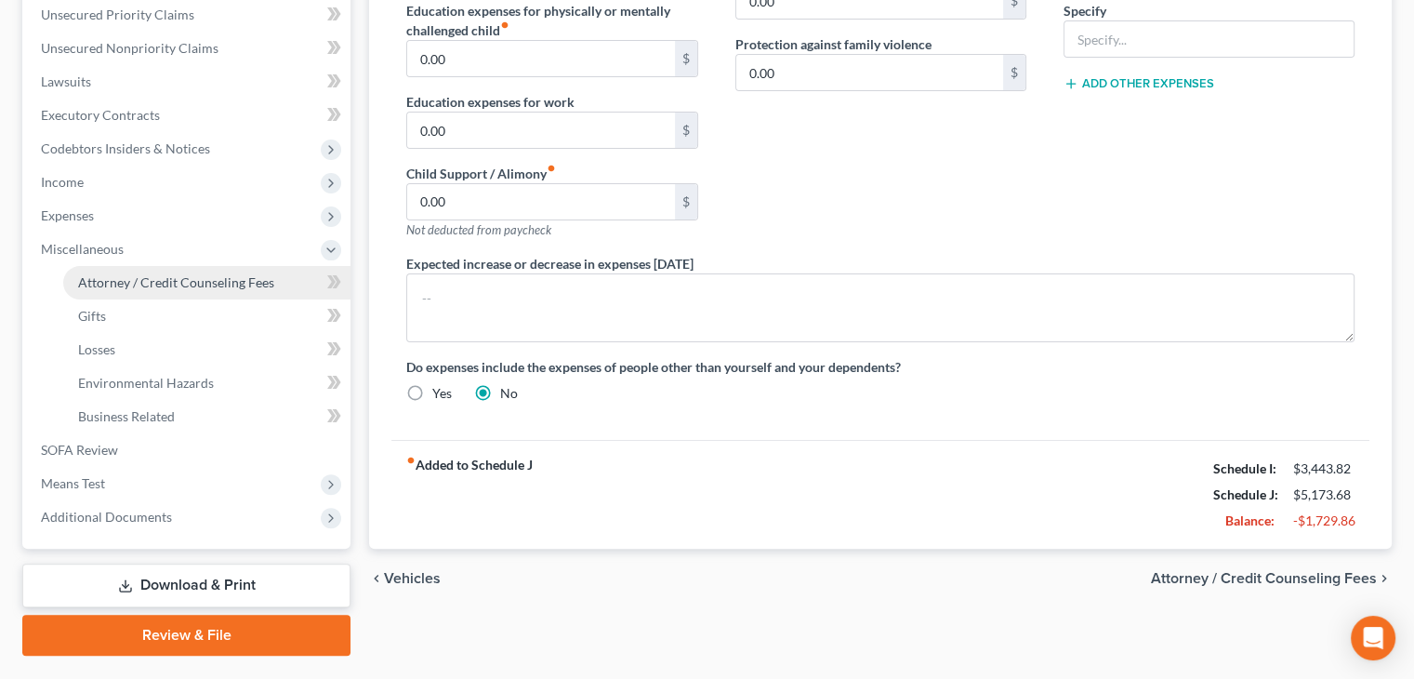
click at [167, 274] on span "Attorney / Credit Counseling Fees" at bounding box center [176, 282] width 196 height 16
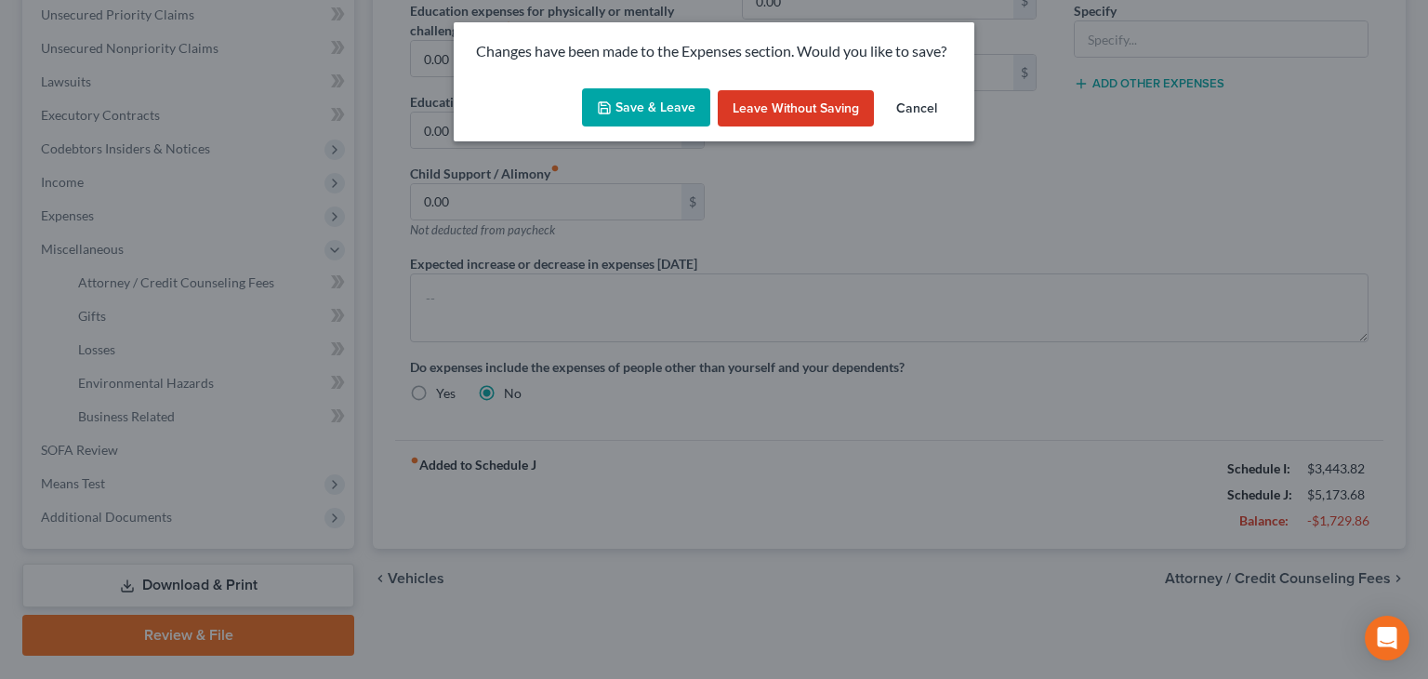
click at [626, 119] on button "Save & Leave" at bounding box center [646, 107] width 128 height 39
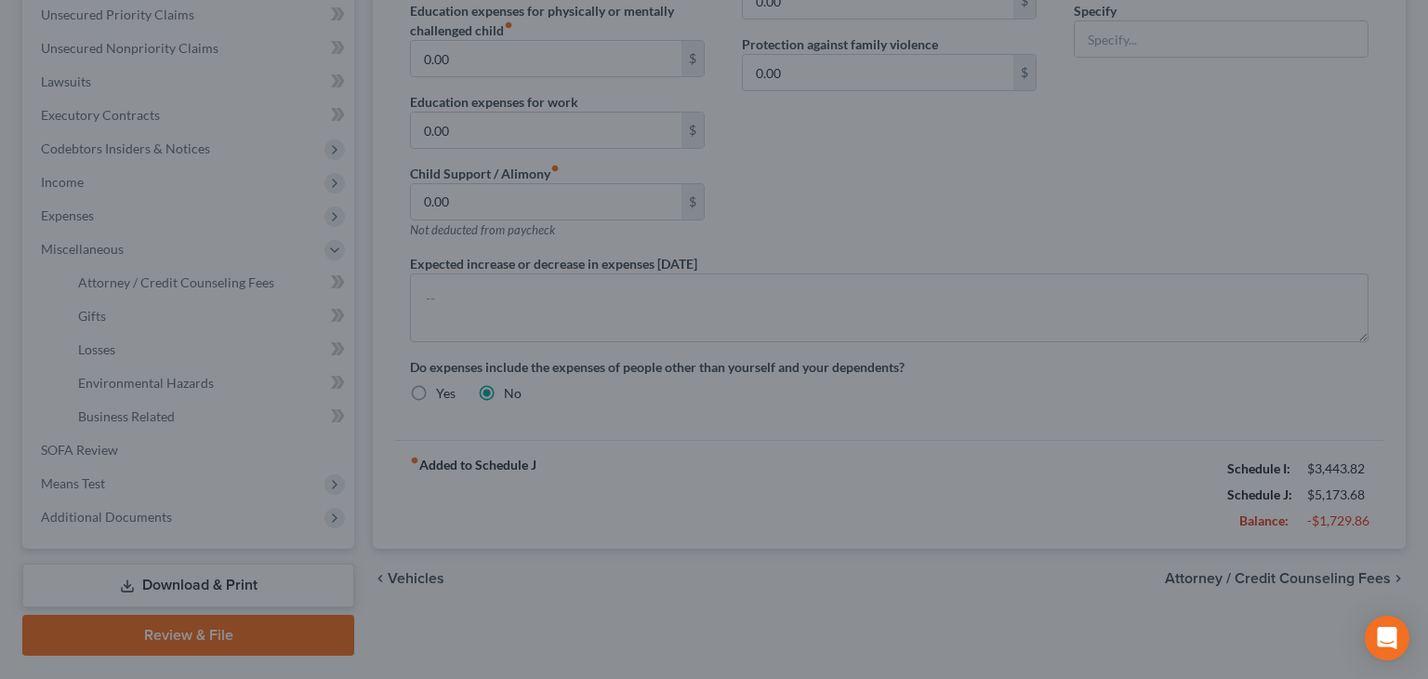
select select "0"
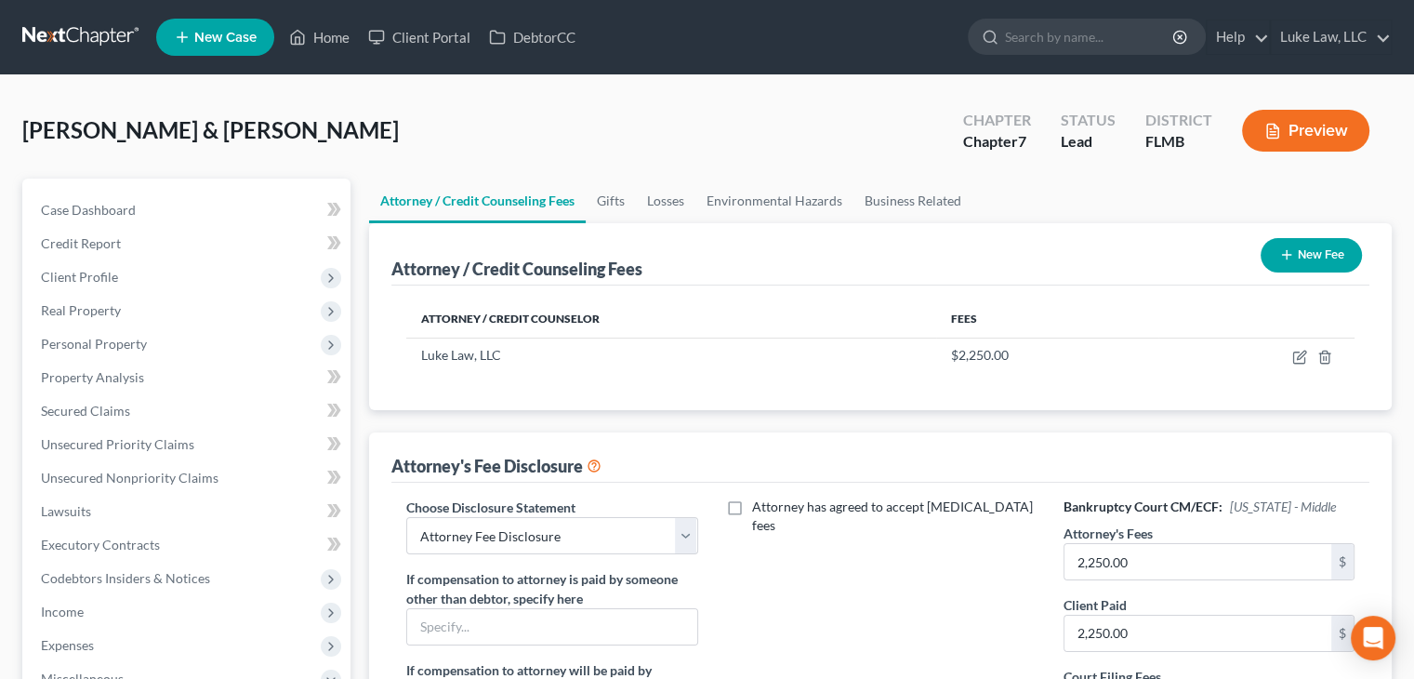
click at [1335, 255] on button "New Fee" at bounding box center [1311, 255] width 101 height 34
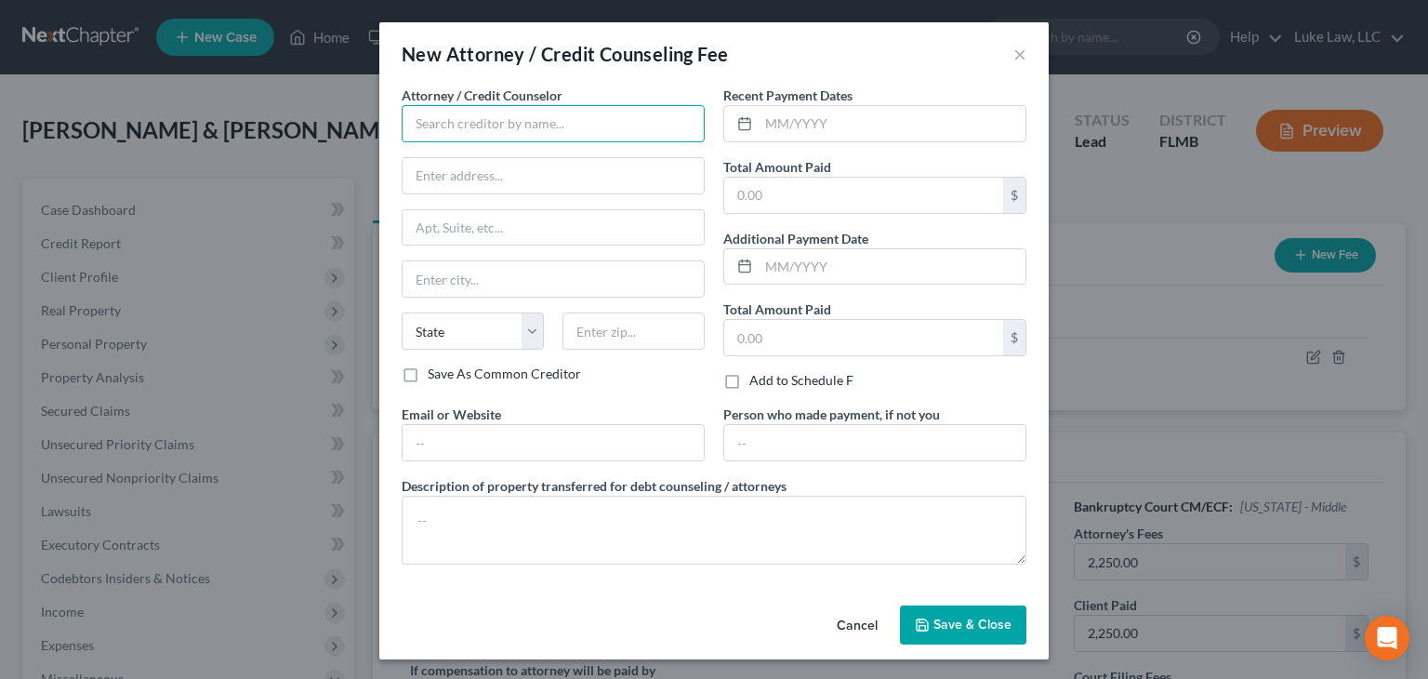
click at [551, 116] on input "text" at bounding box center [553, 123] width 303 height 37
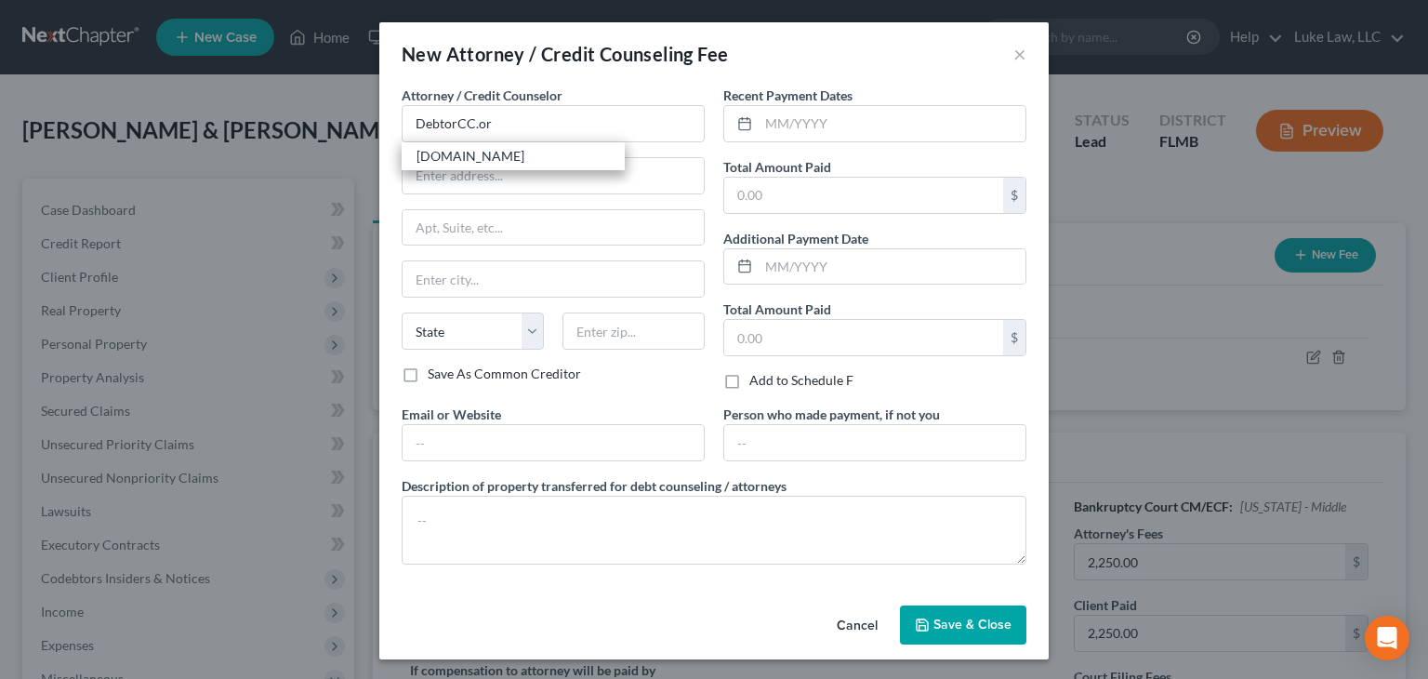
click at [559, 166] on div "DebtorCC.org" at bounding box center [513, 156] width 223 height 28
type input "DebtorCC.org"
type input "378 Summit Avenue"
type input "Jersey City"
select select "33"
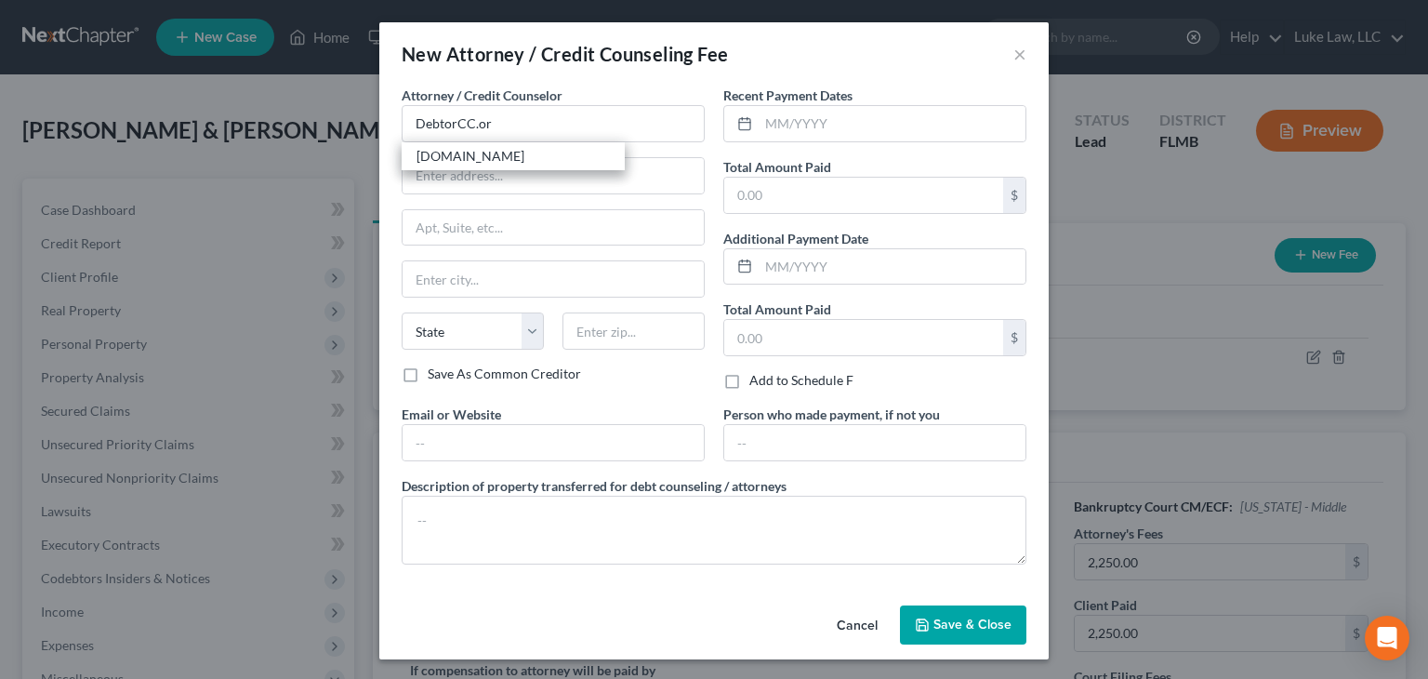
type input "07306"
click at [558, 449] on input "text" at bounding box center [553, 442] width 301 height 35
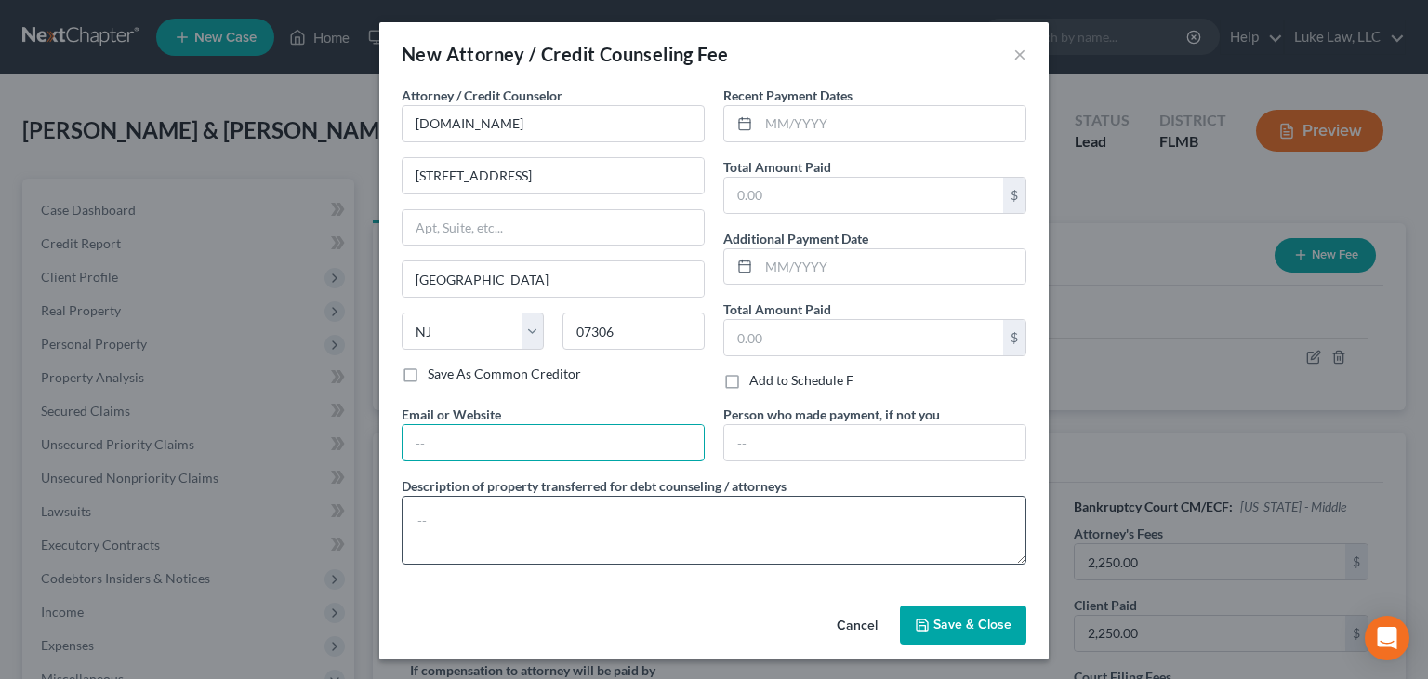
type input "www.debtorcc.org"
click at [491, 514] on textarea at bounding box center [714, 530] width 625 height 69
type textarea "credit counseling"
click at [788, 132] on input "text" at bounding box center [892, 123] width 267 height 35
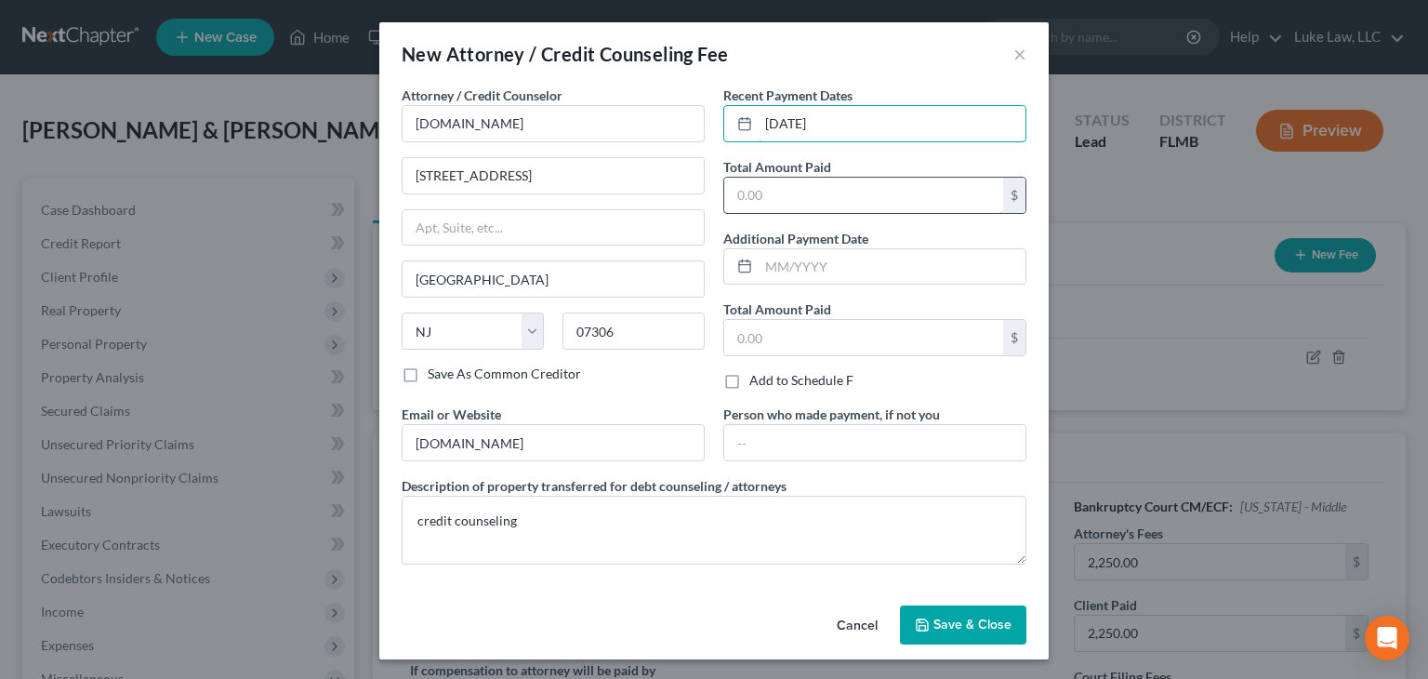
type input "09/05/2025"
click at [815, 185] on input "text" at bounding box center [863, 195] width 279 height 35
type input "19.95"
click at [966, 618] on span "Save & Close" at bounding box center [972, 624] width 78 height 16
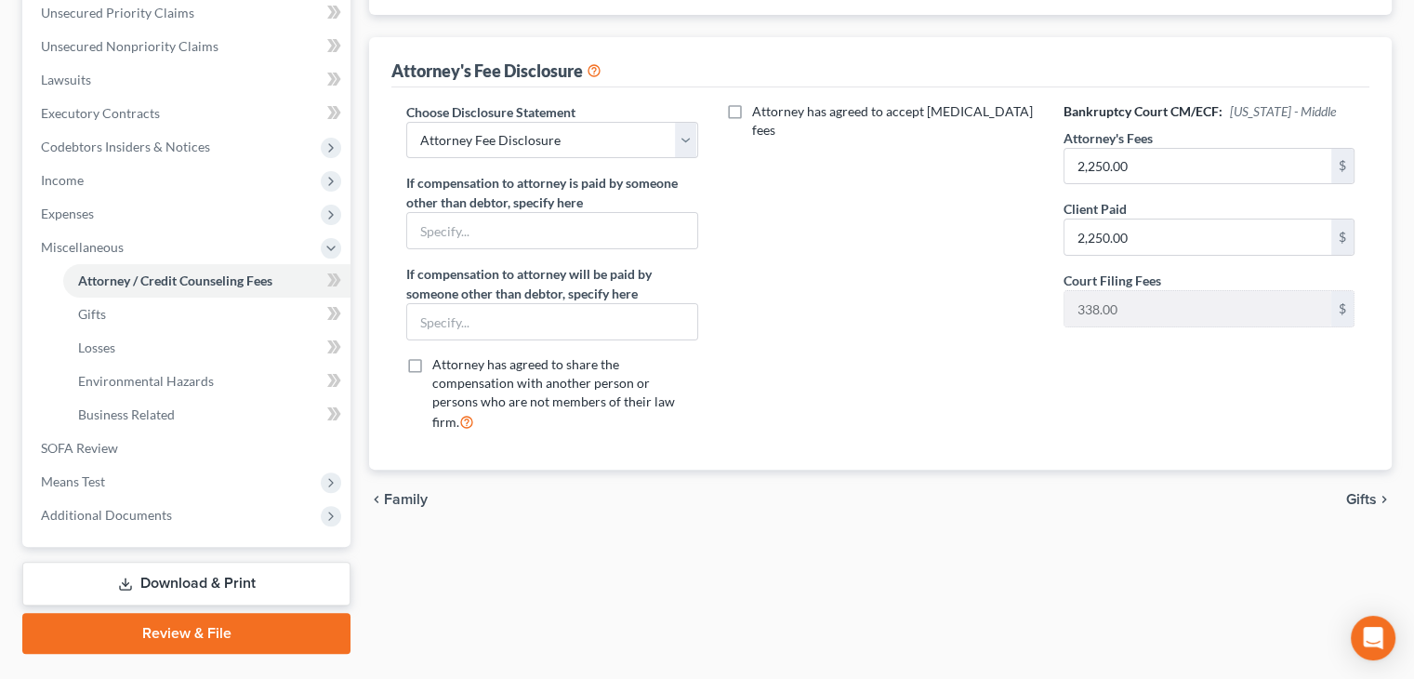
scroll to position [444, 0]
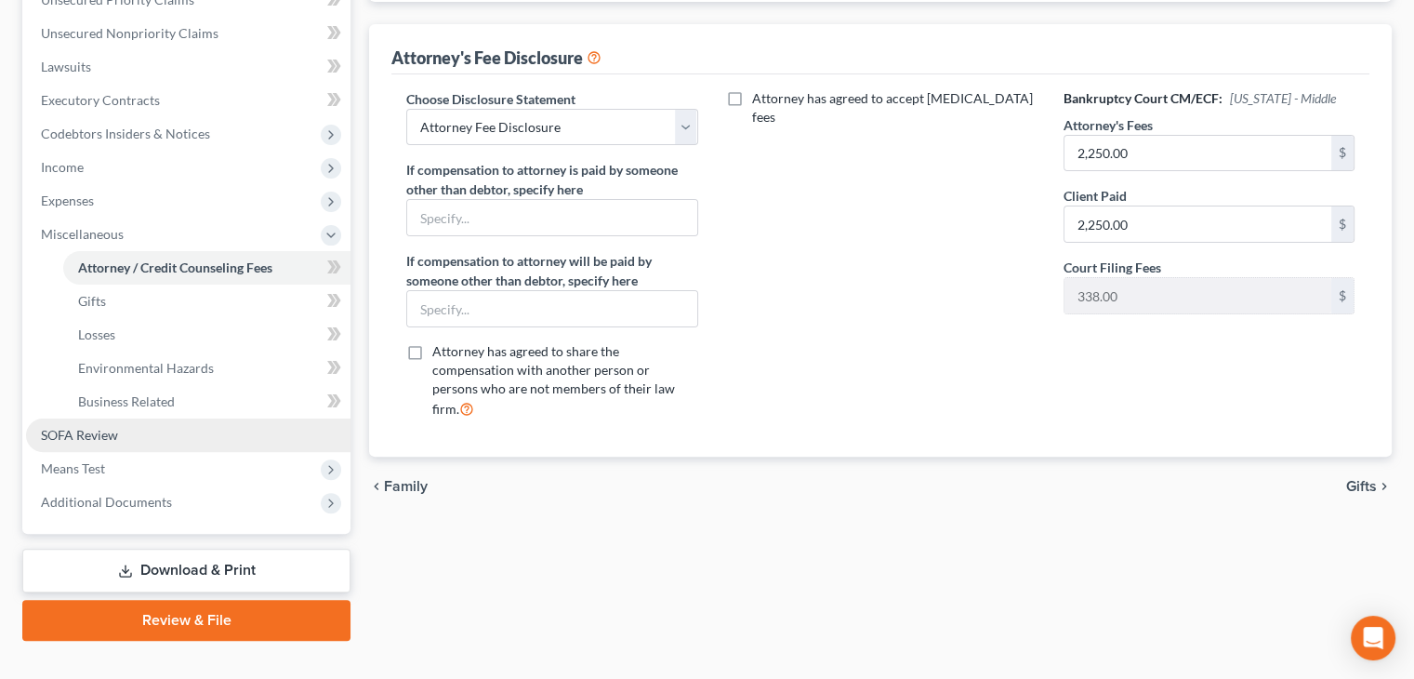
click at [135, 439] on link "SOFA Review" at bounding box center [188, 434] width 324 height 33
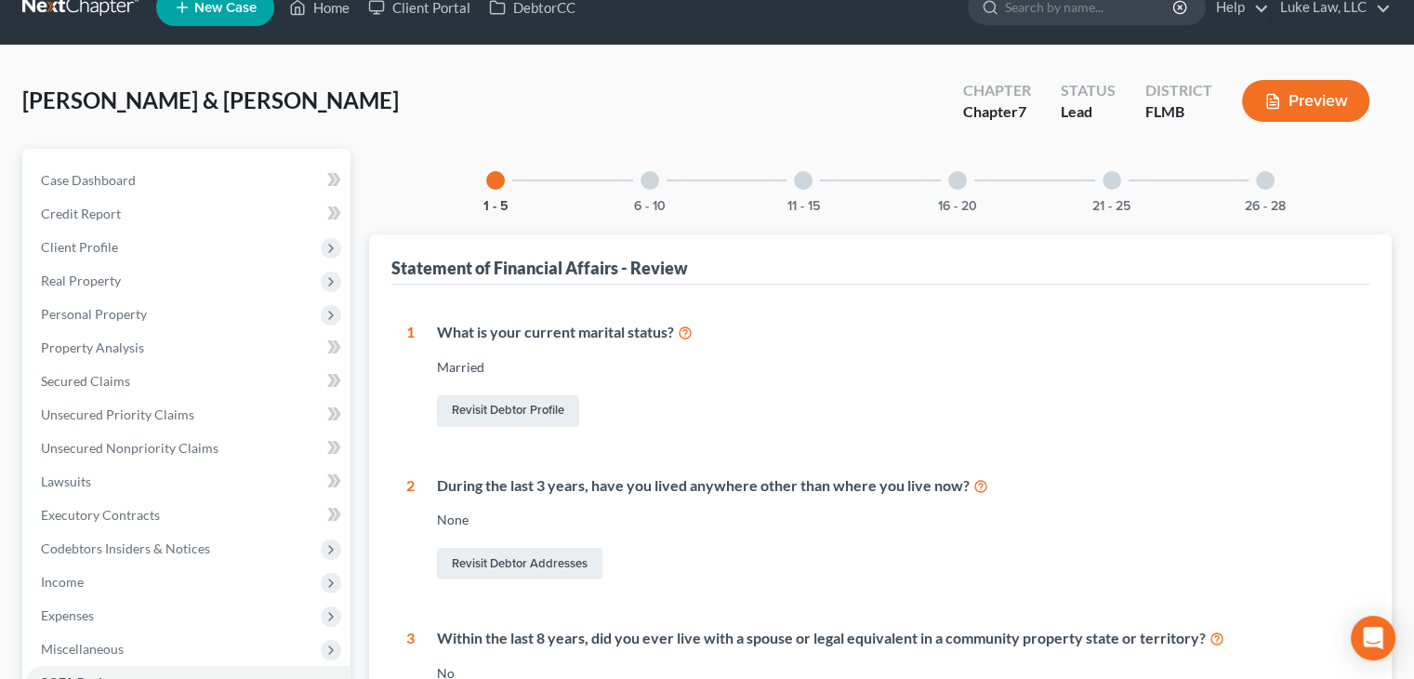
scroll to position [23, 0]
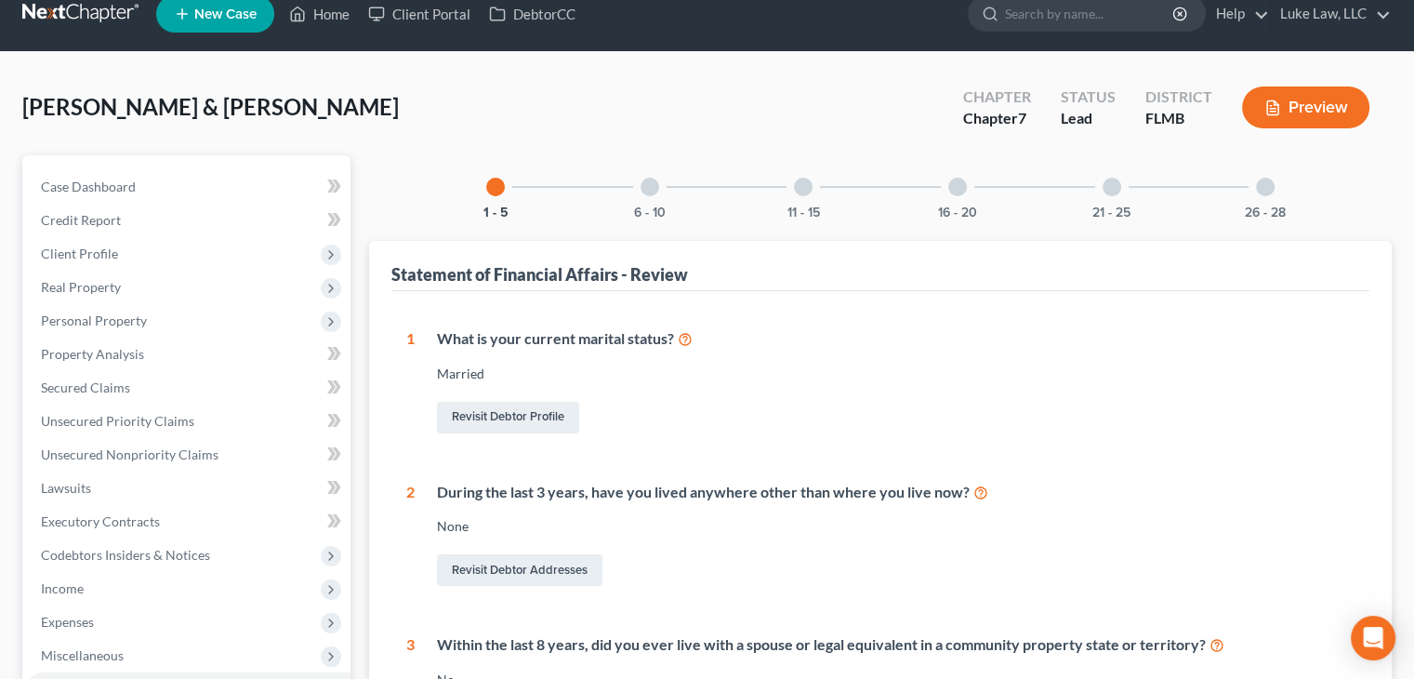
click at [645, 187] on div at bounding box center [650, 187] width 19 height 19
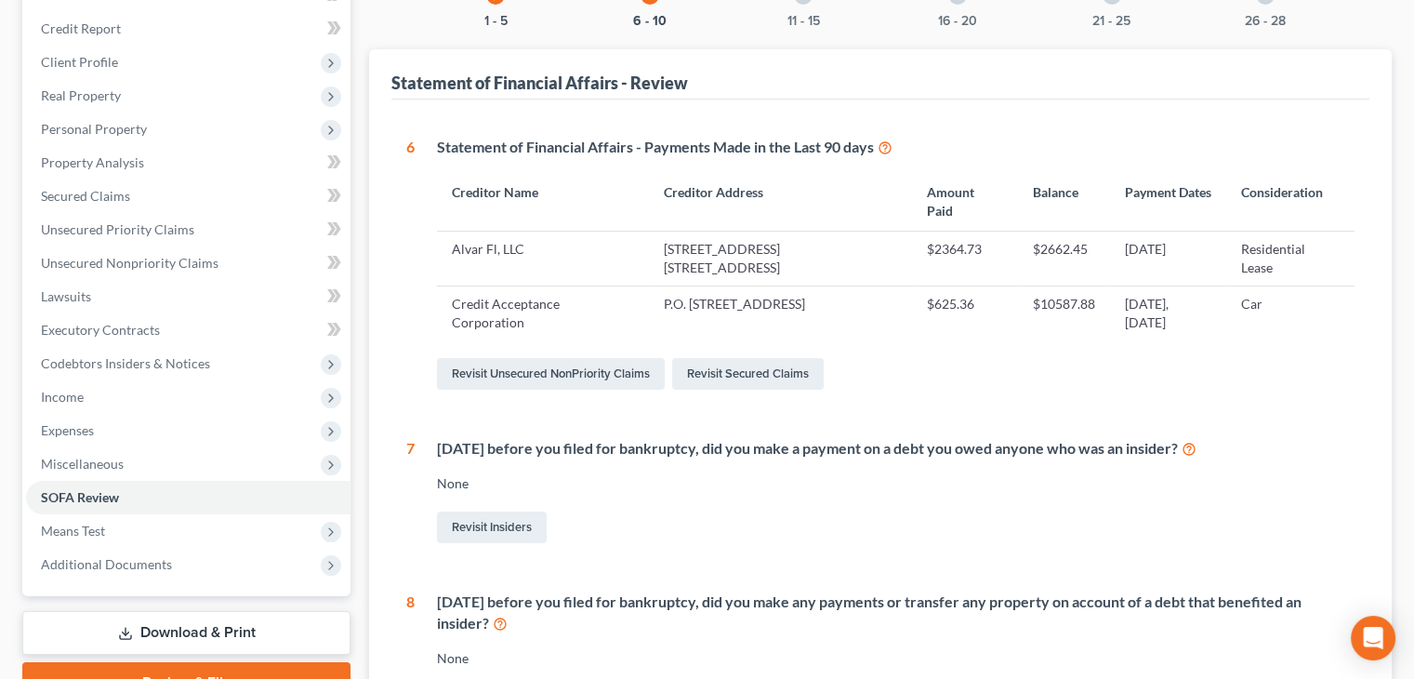
scroll to position [74, 0]
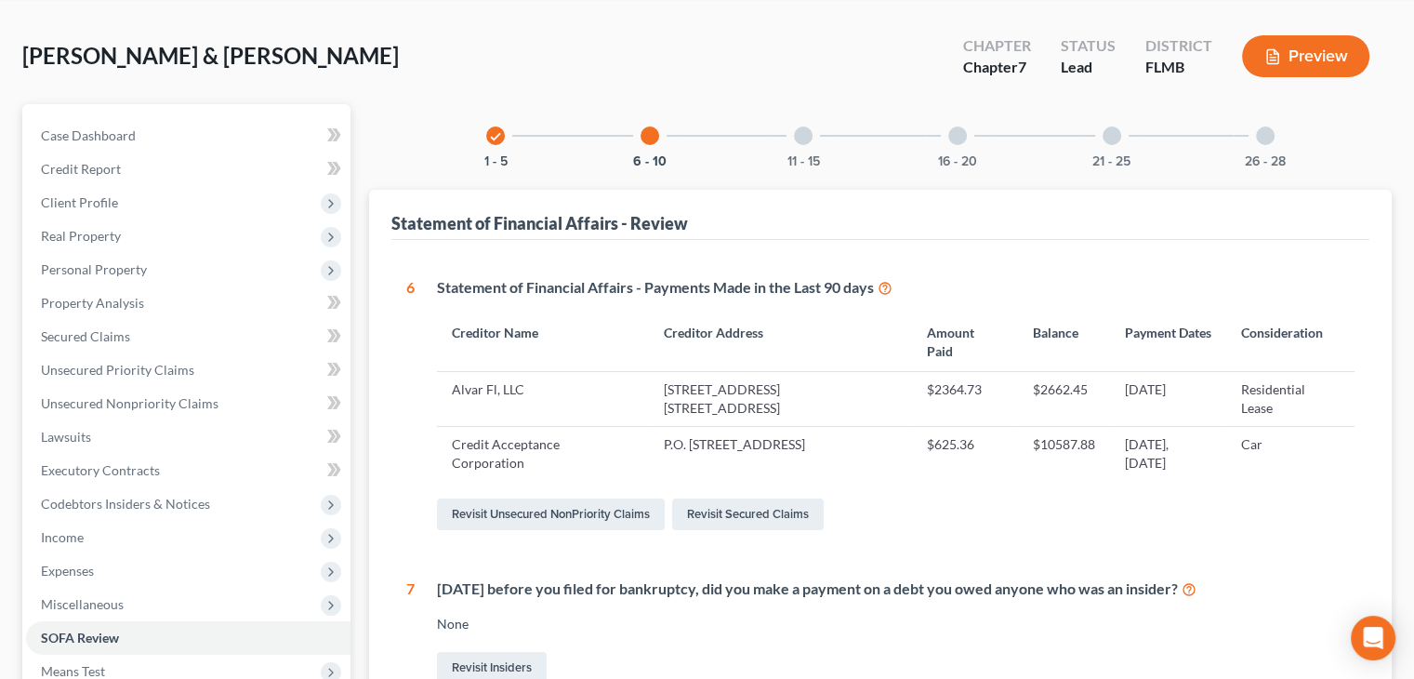
click at [801, 135] on div at bounding box center [803, 135] width 19 height 19
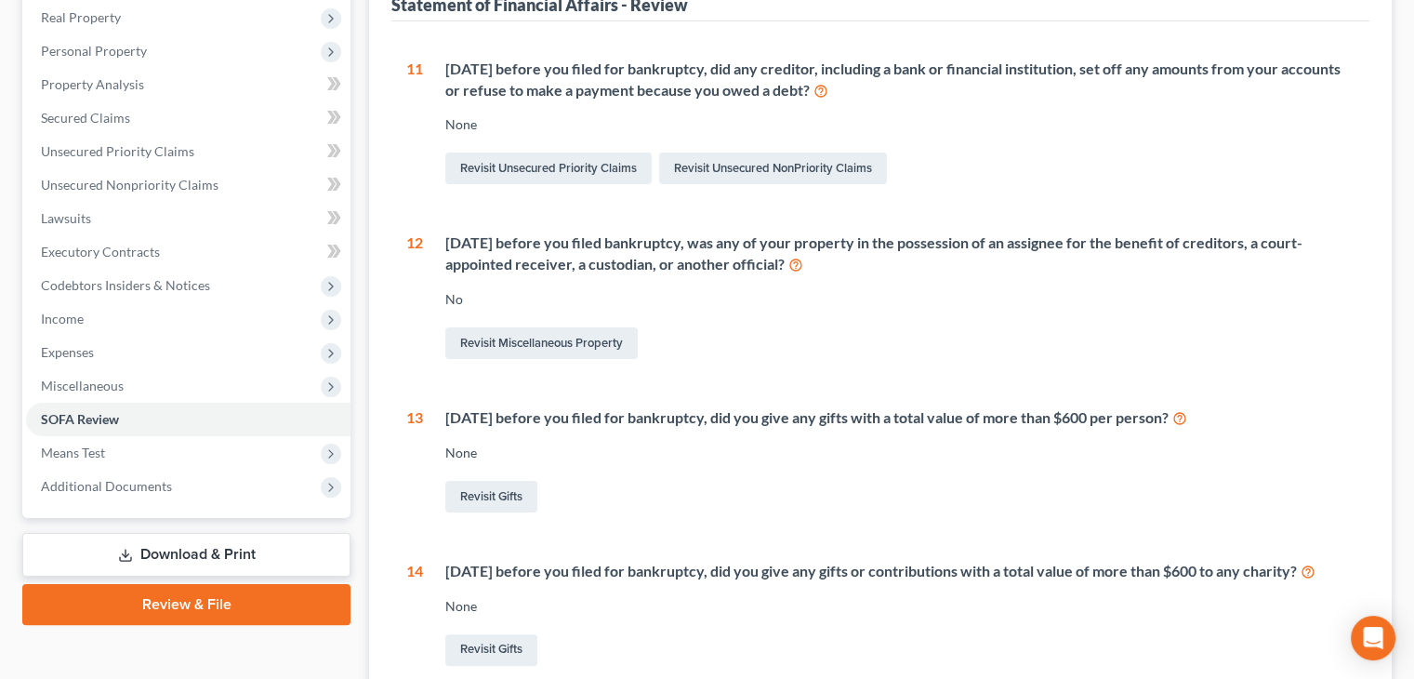
scroll to position [20, 0]
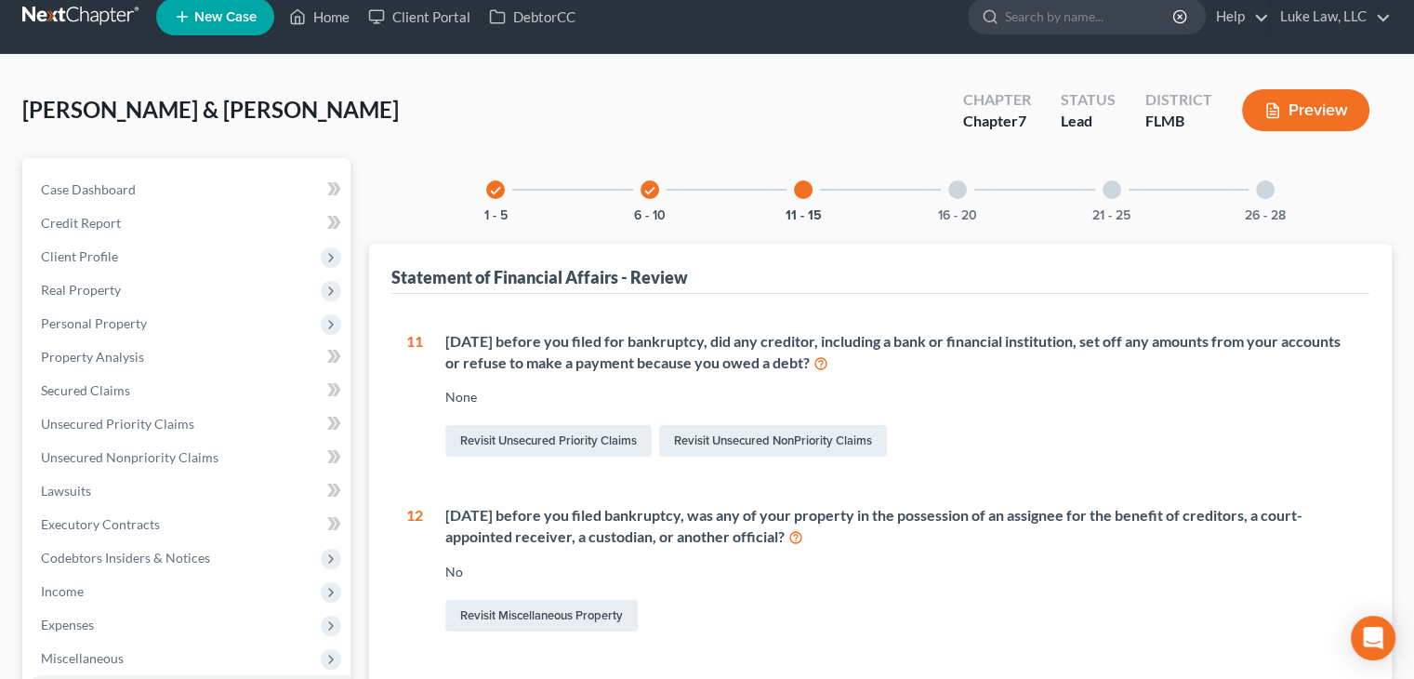
click at [955, 191] on div at bounding box center [957, 189] width 19 height 19
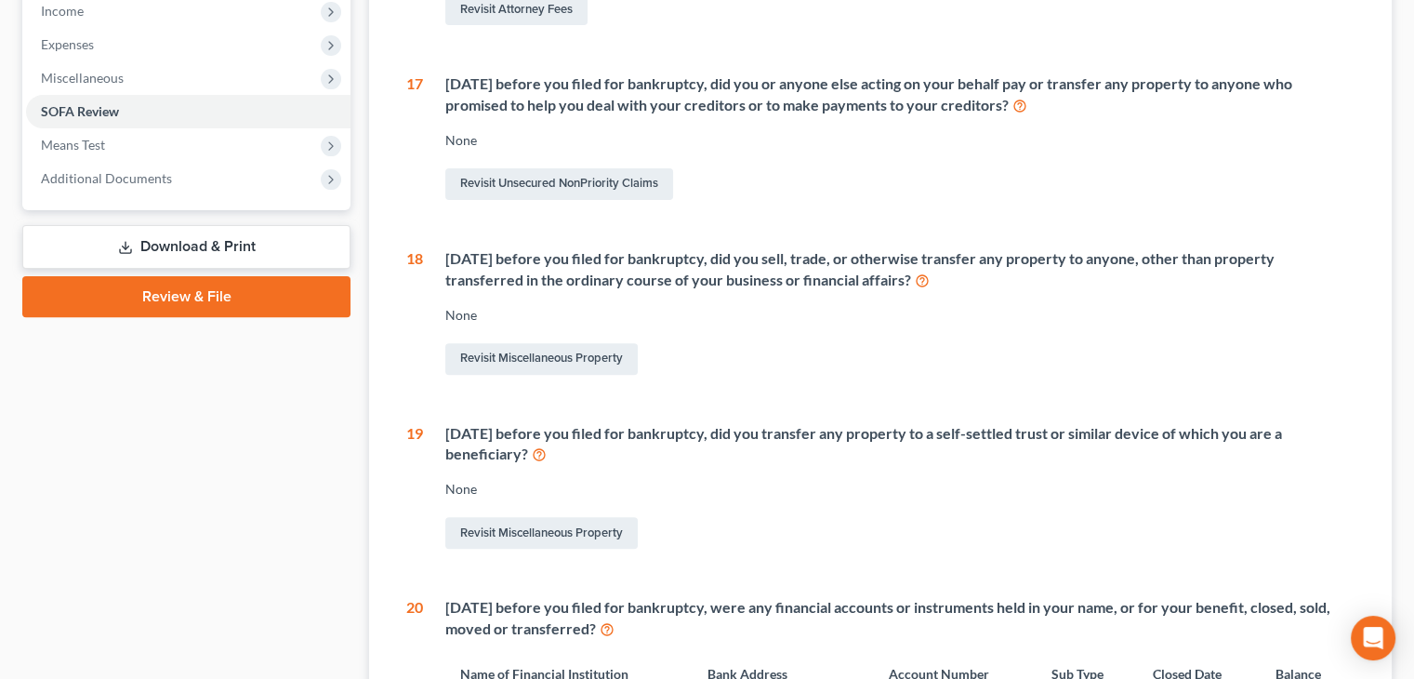
scroll to position [0, 0]
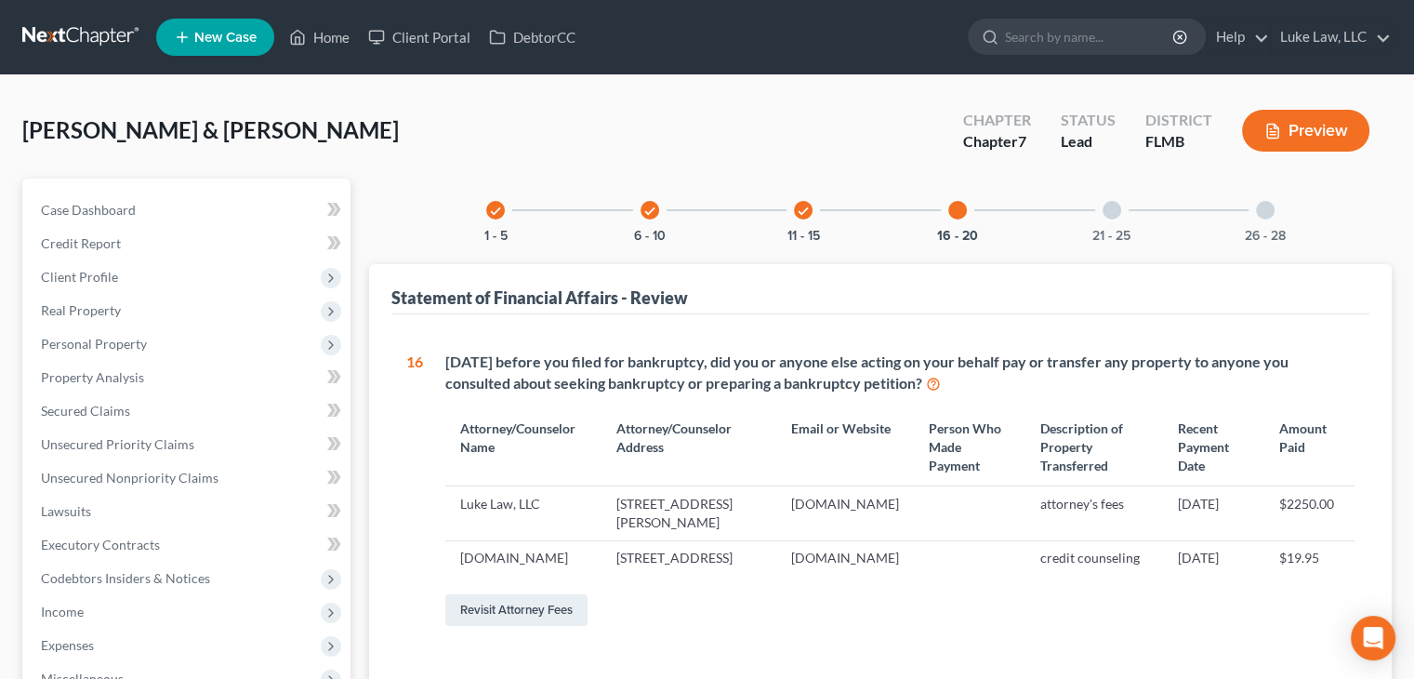
click at [1118, 209] on div at bounding box center [1112, 210] width 19 height 19
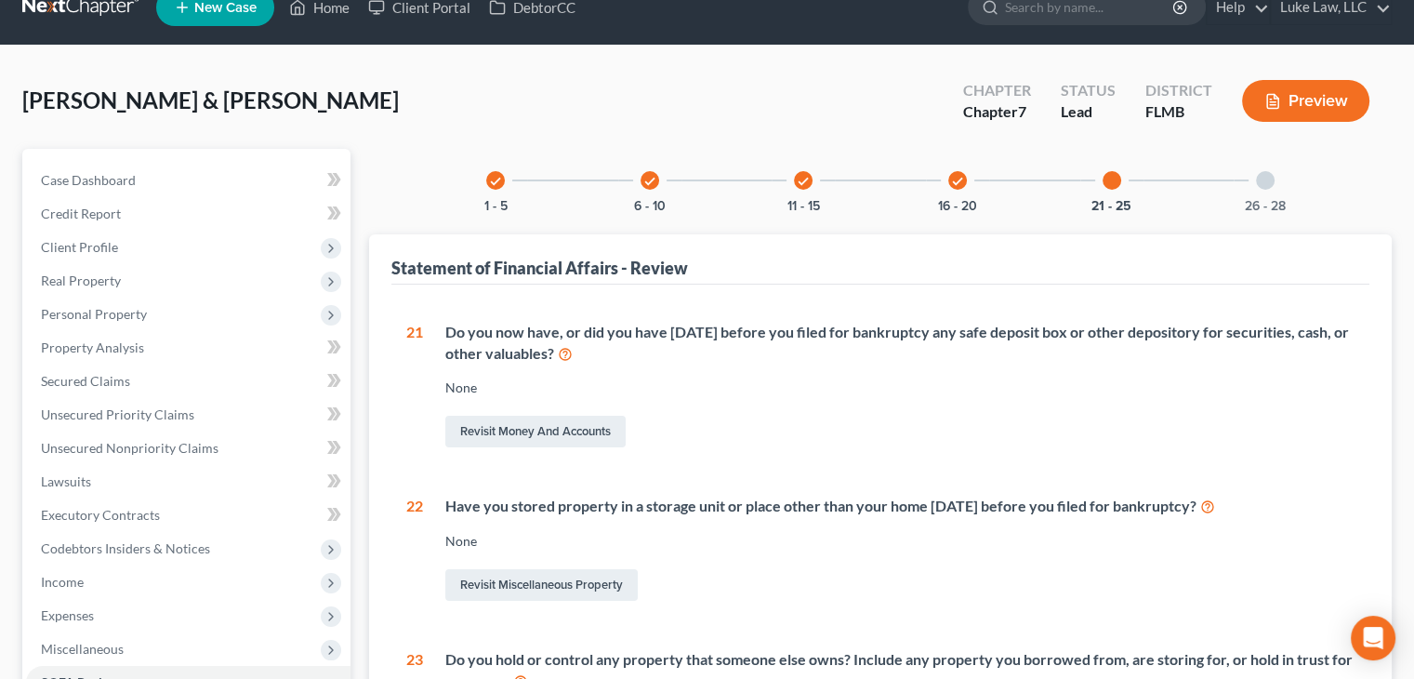
scroll to position [22, 0]
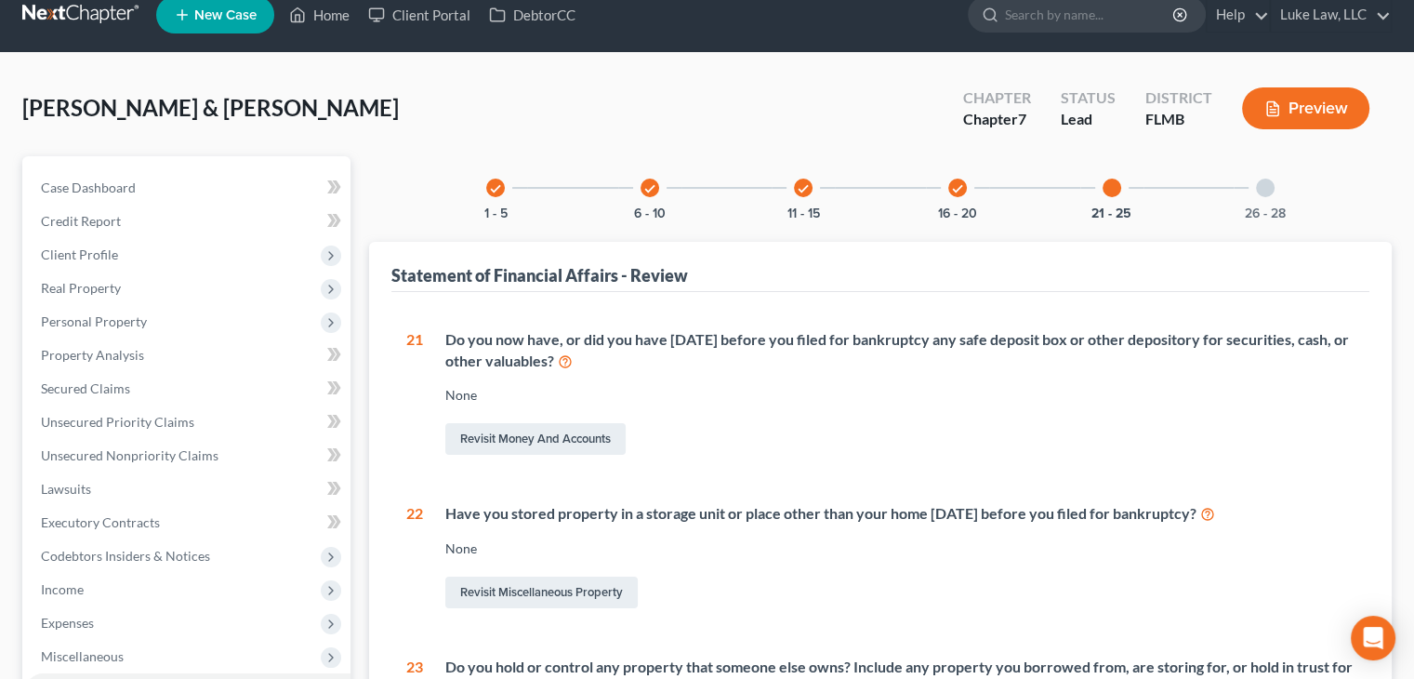
click at [1272, 183] on div at bounding box center [1265, 188] width 19 height 19
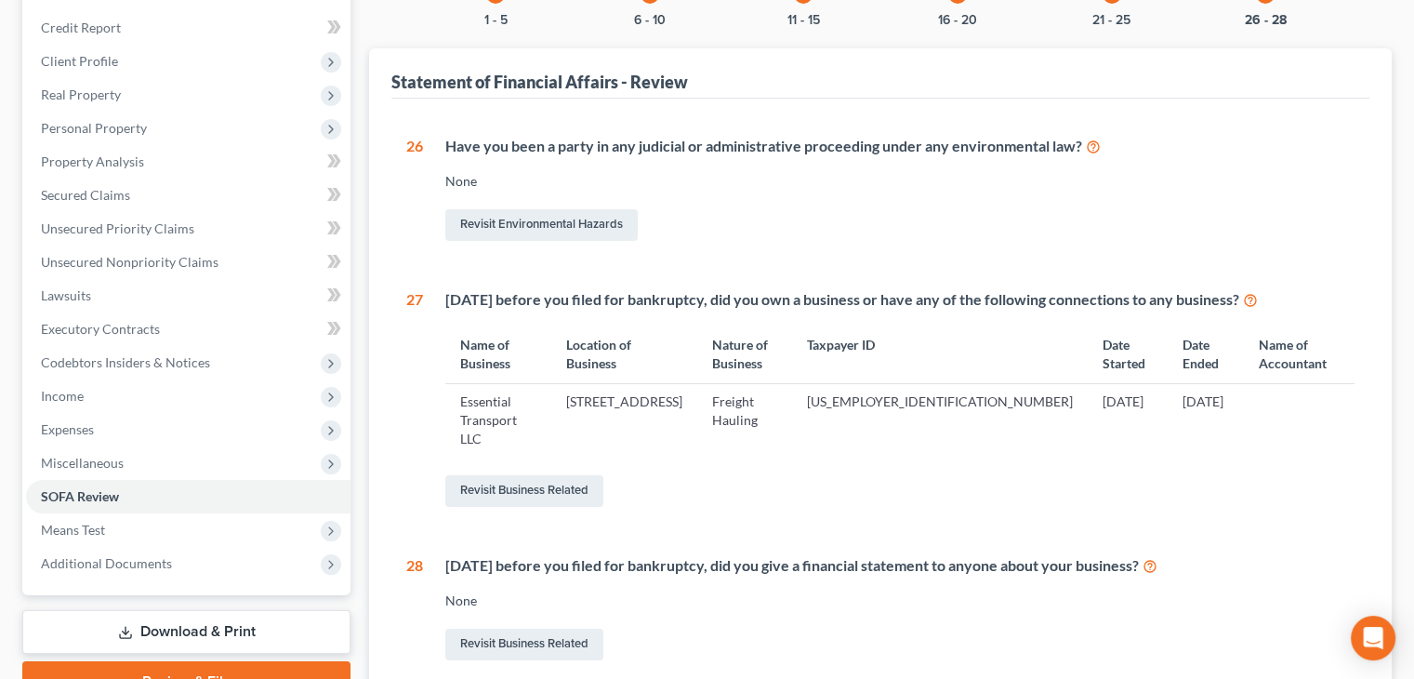
scroll to position [197, 0]
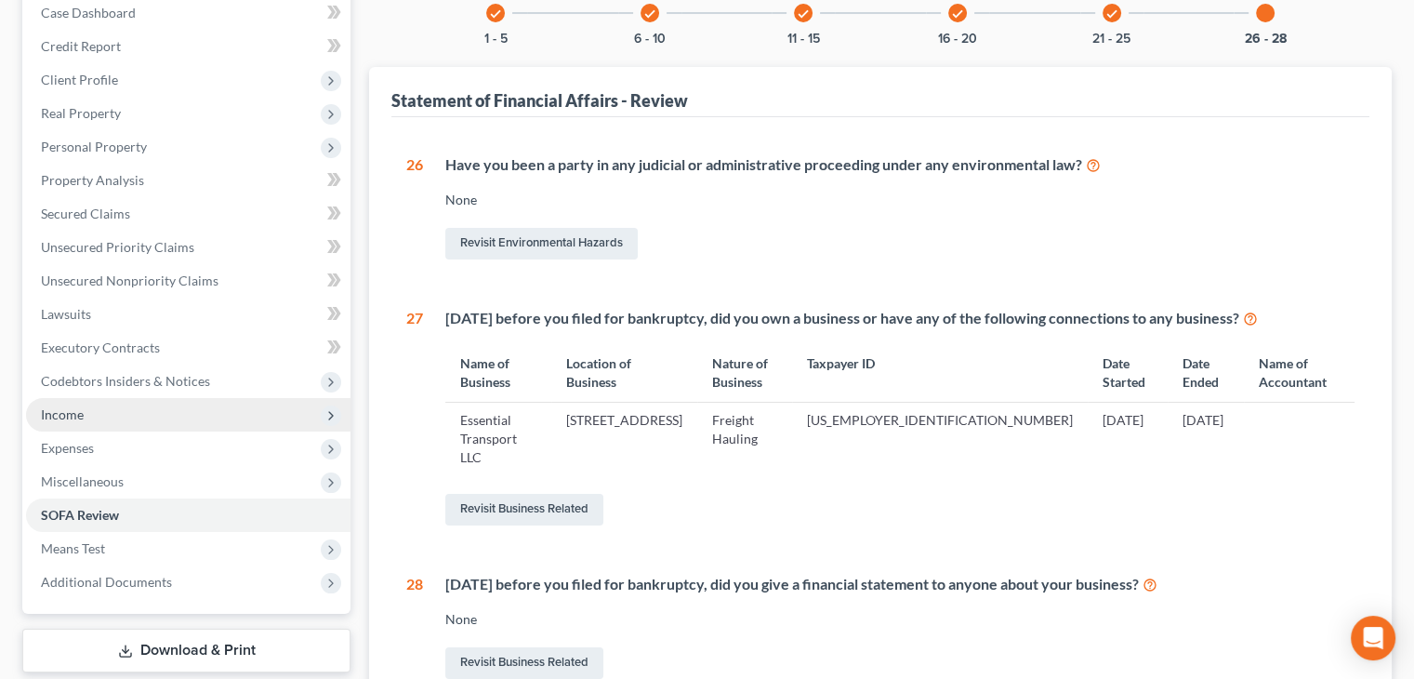
click at [119, 409] on span "Income" at bounding box center [188, 414] width 324 height 33
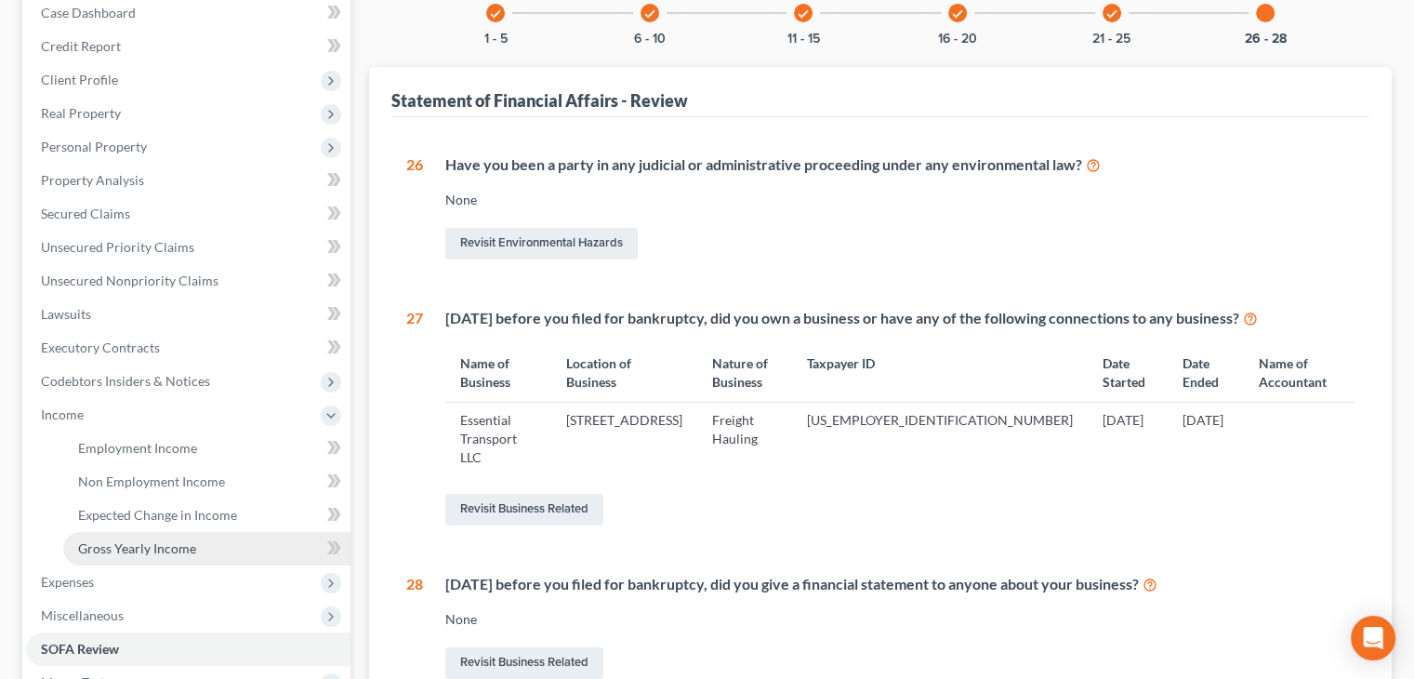
click at [152, 546] on span "Gross Yearly Income" at bounding box center [137, 548] width 118 height 16
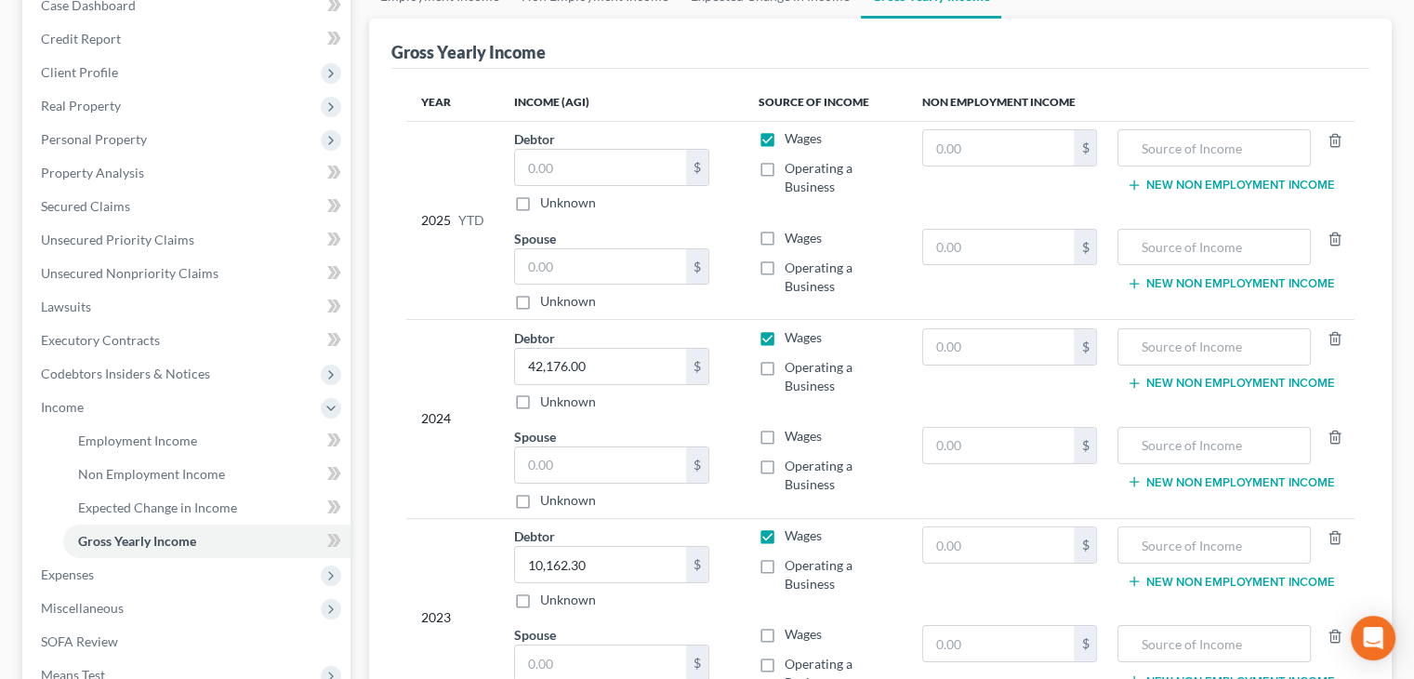
scroll to position [254, 0]
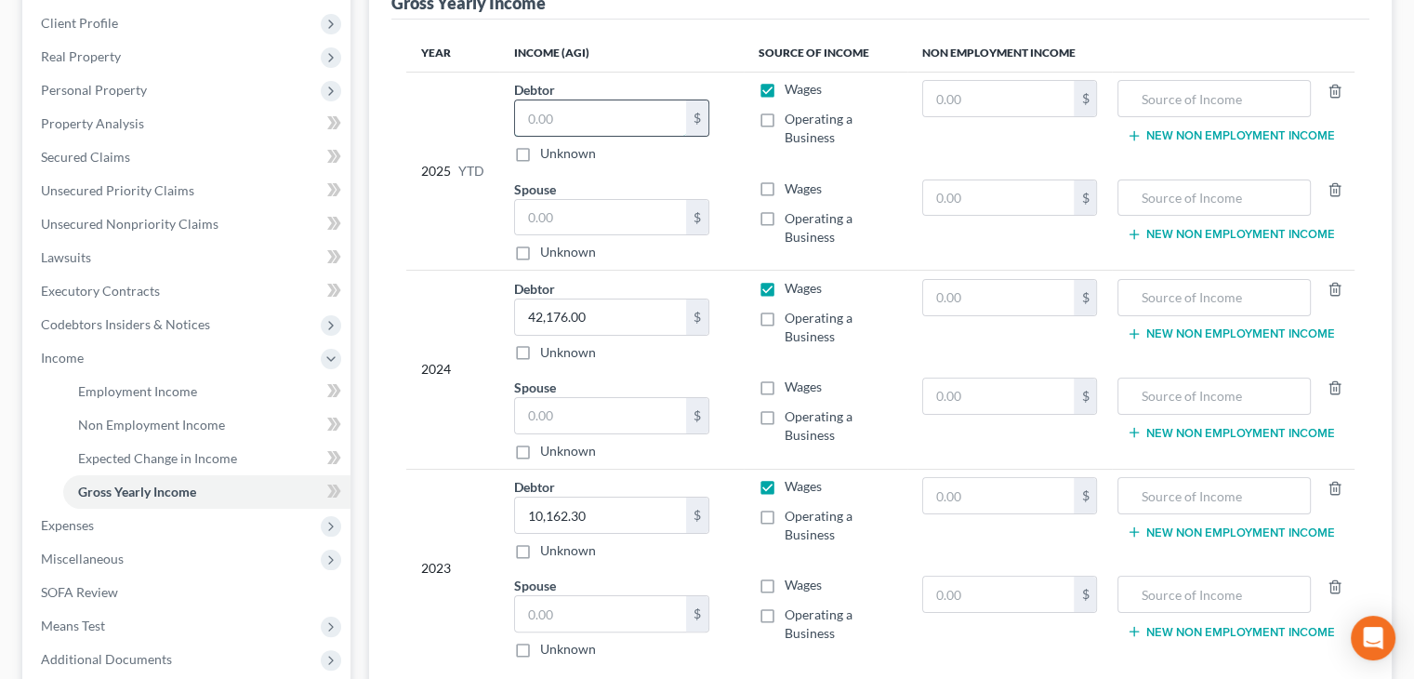
click at [565, 117] on input "text" at bounding box center [600, 117] width 171 height 35
type input "20,076.51"
click at [952, 105] on input "text" at bounding box center [999, 98] width 152 height 35
type input "7,109.00"
click at [1169, 88] on input "text" at bounding box center [1214, 98] width 172 height 35
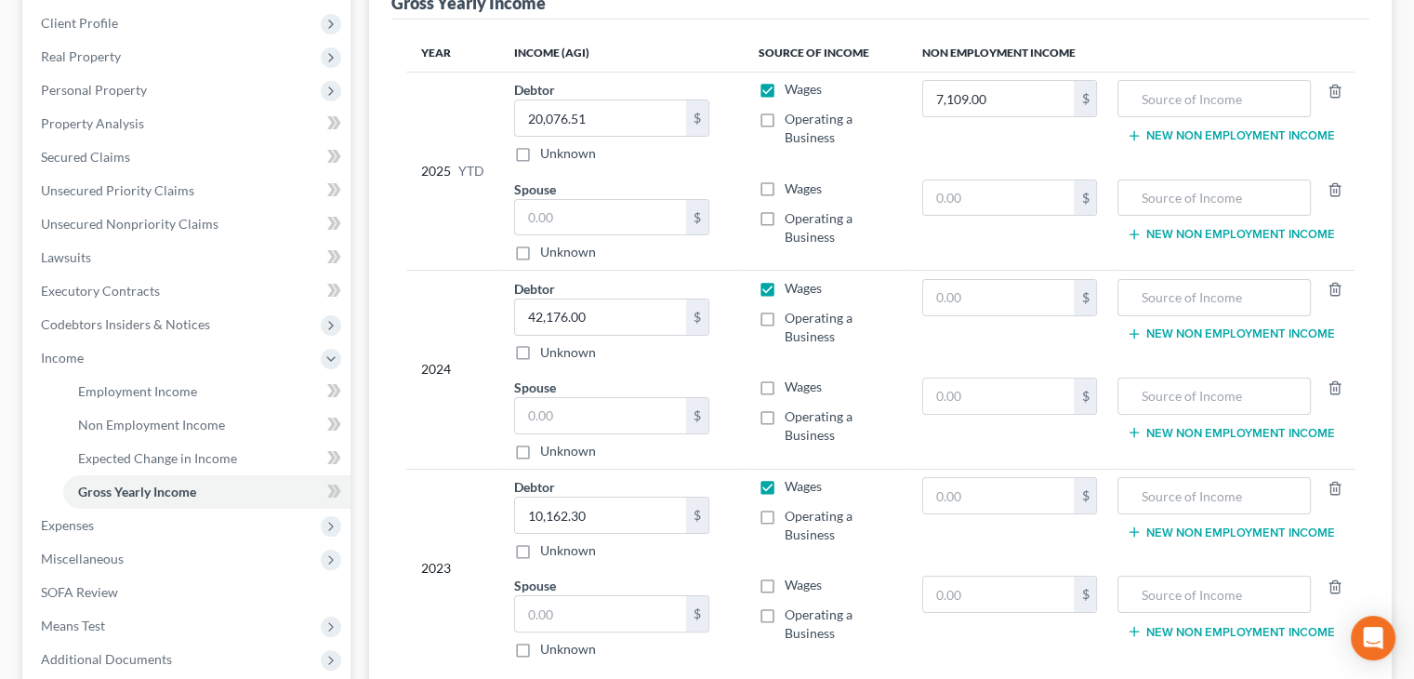
click at [785, 124] on label "Operating a Business" at bounding box center [839, 128] width 108 height 37
click at [792, 122] on input "Operating a Business" at bounding box center [798, 116] width 12 height 12
checkbox input "true"
click at [1190, 99] on input "text" at bounding box center [1214, 98] width 172 height 35
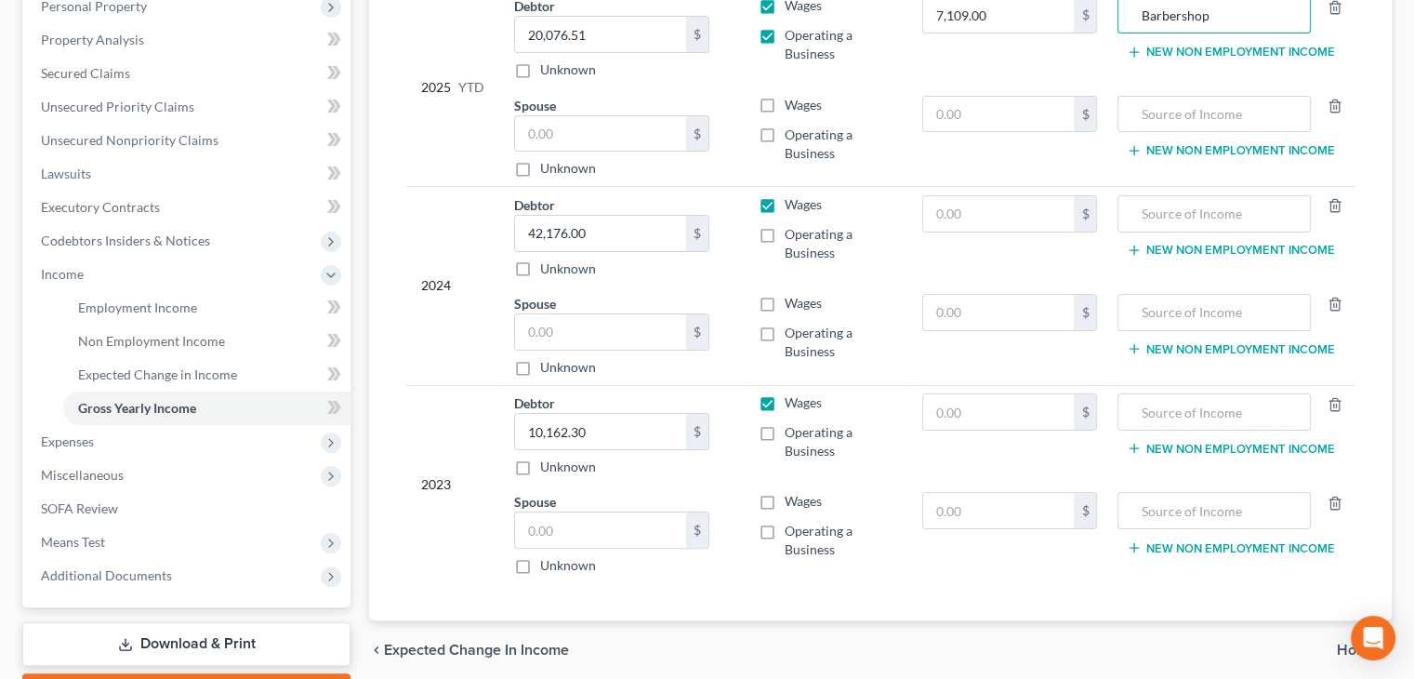
scroll to position [335, 0]
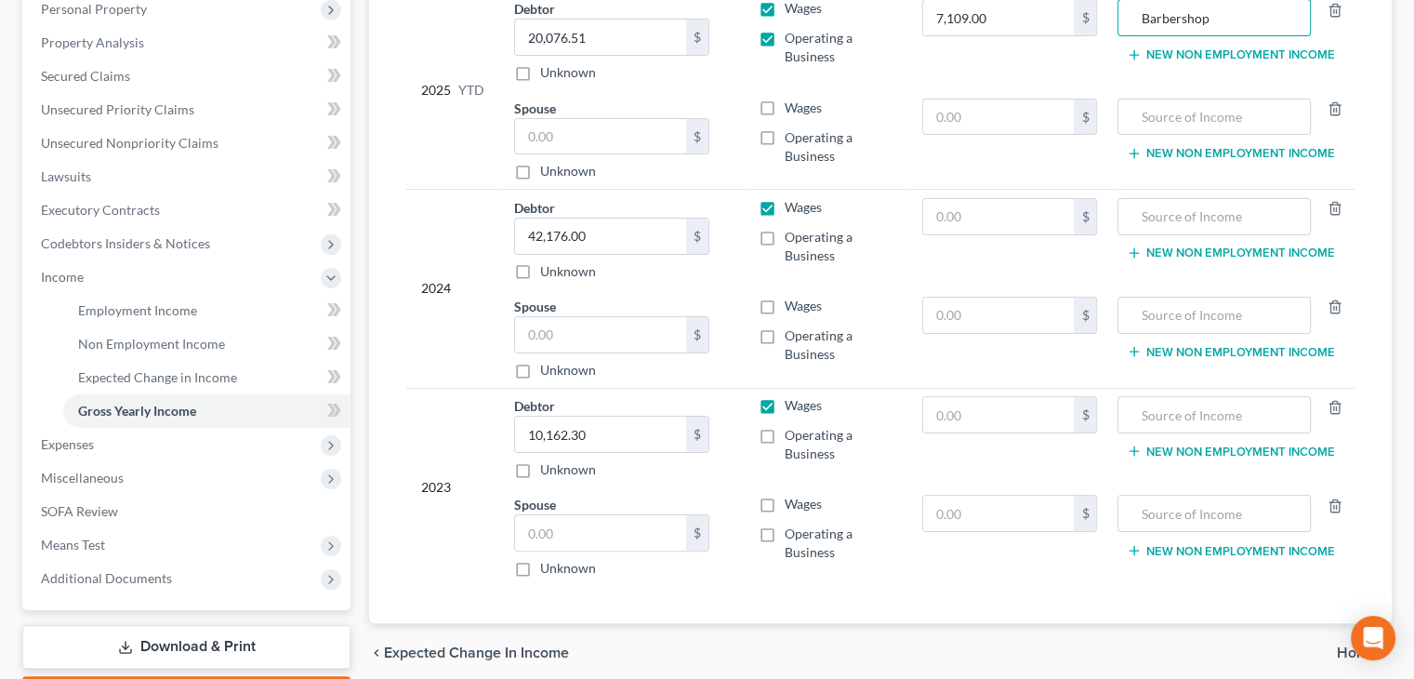
type input "Barbershop"
click at [1406, 330] on div "Hernandez, Angel & Marisol Upgraded Chapter Chapter 7 Status Lead District FLMB…" at bounding box center [707, 247] width 1414 height 1013
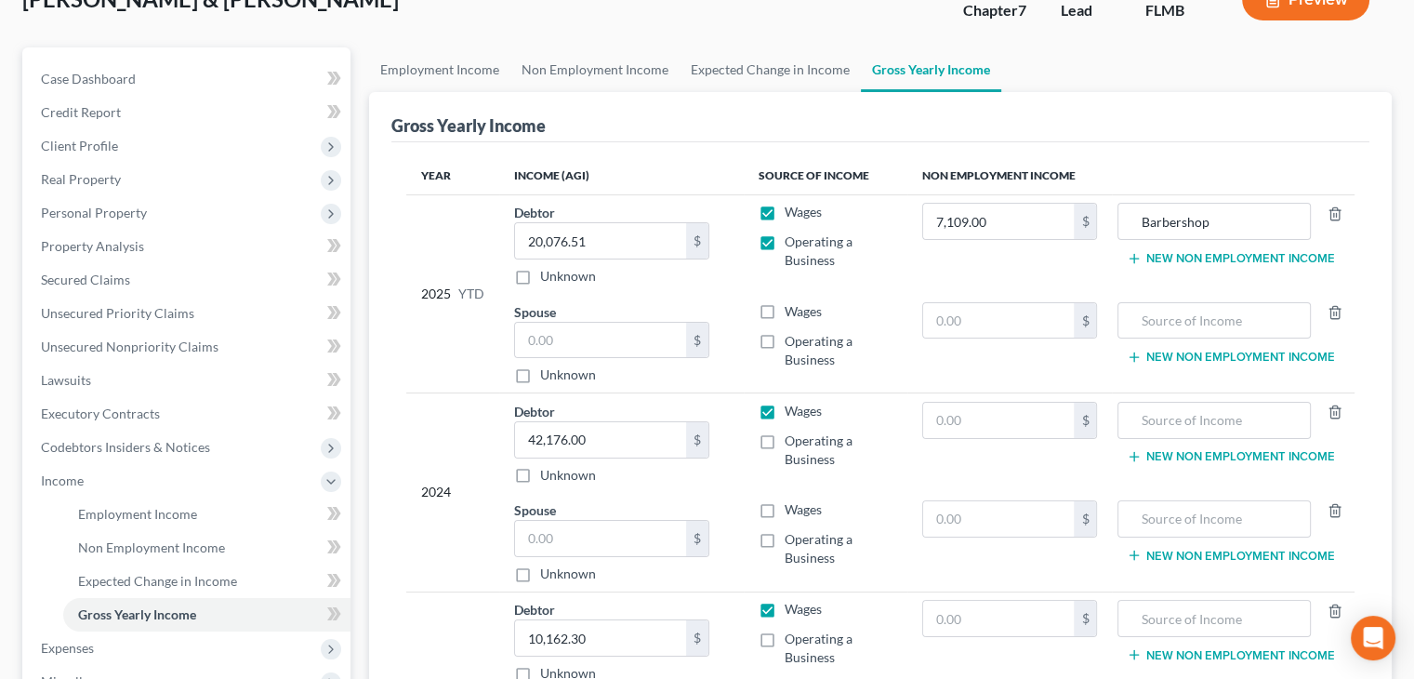
scroll to position [0, 0]
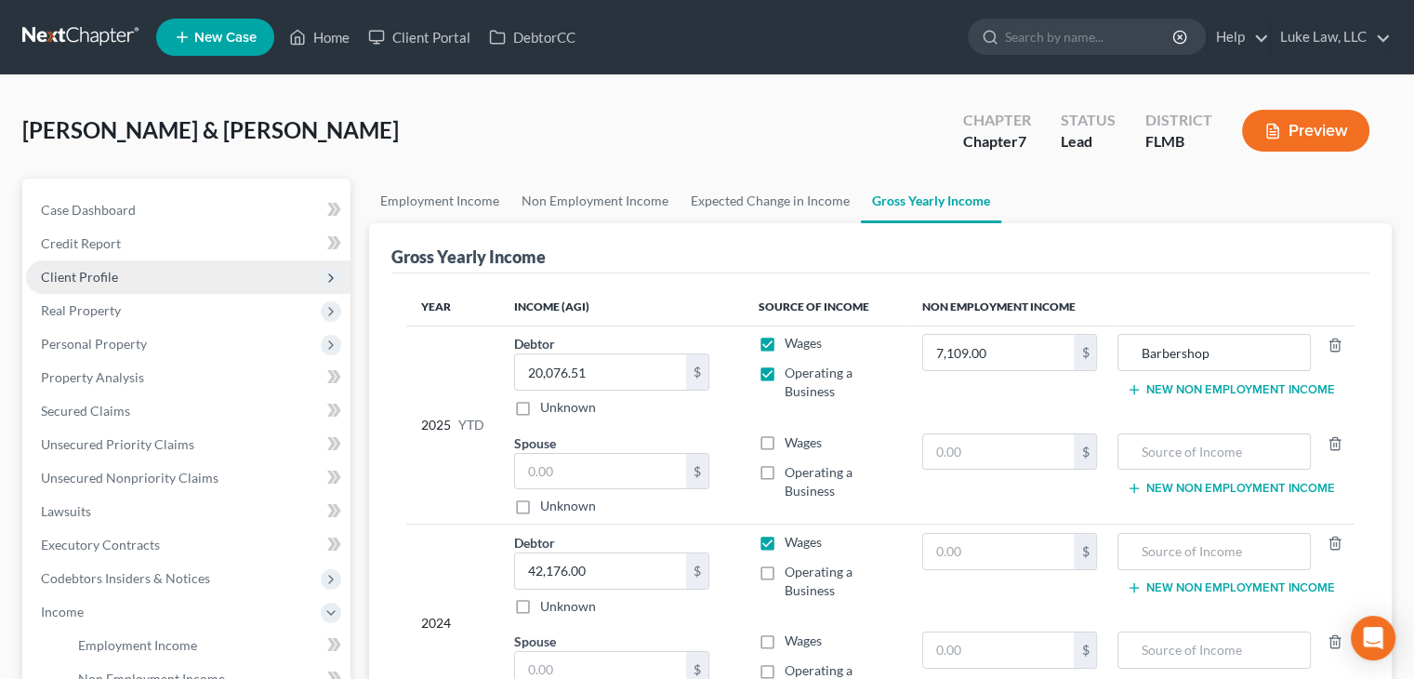
click at [139, 268] on span "Client Profile" at bounding box center [188, 276] width 324 height 33
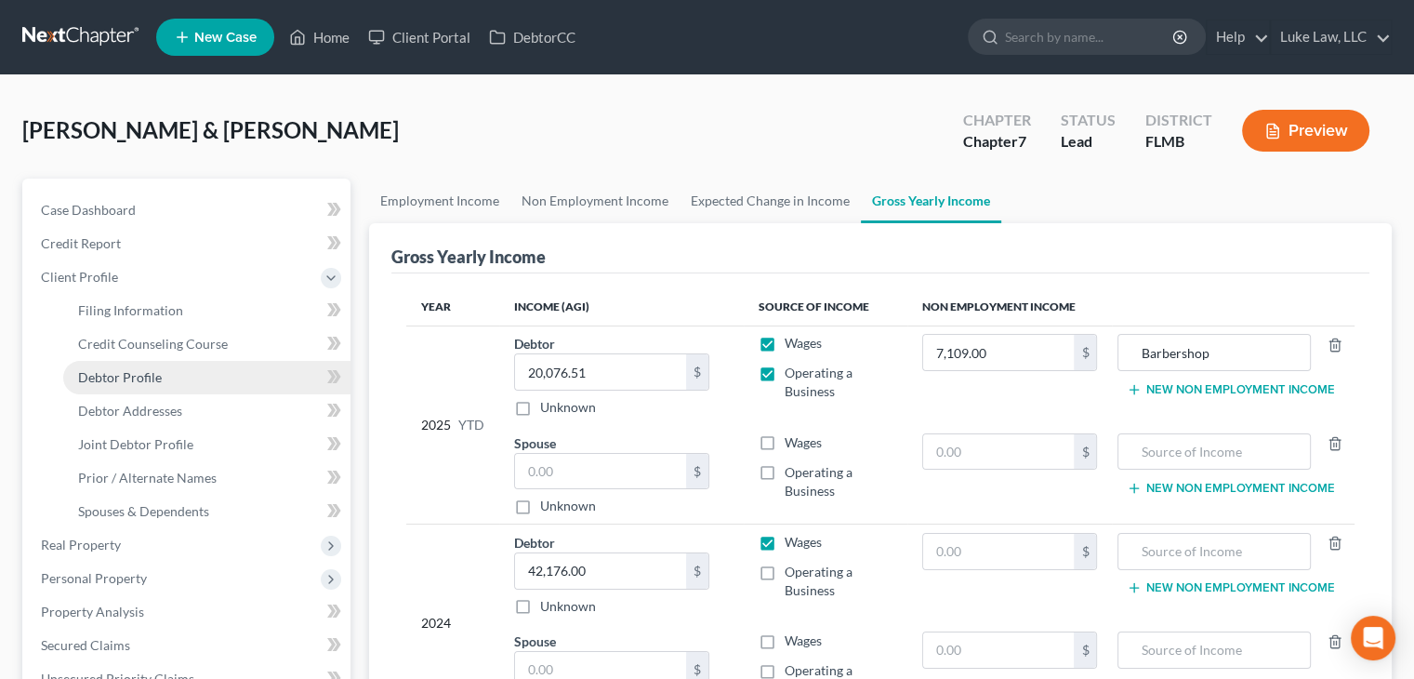
click at [156, 372] on span "Debtor Profile" at bounding box center [120, 377] width 84 height 16
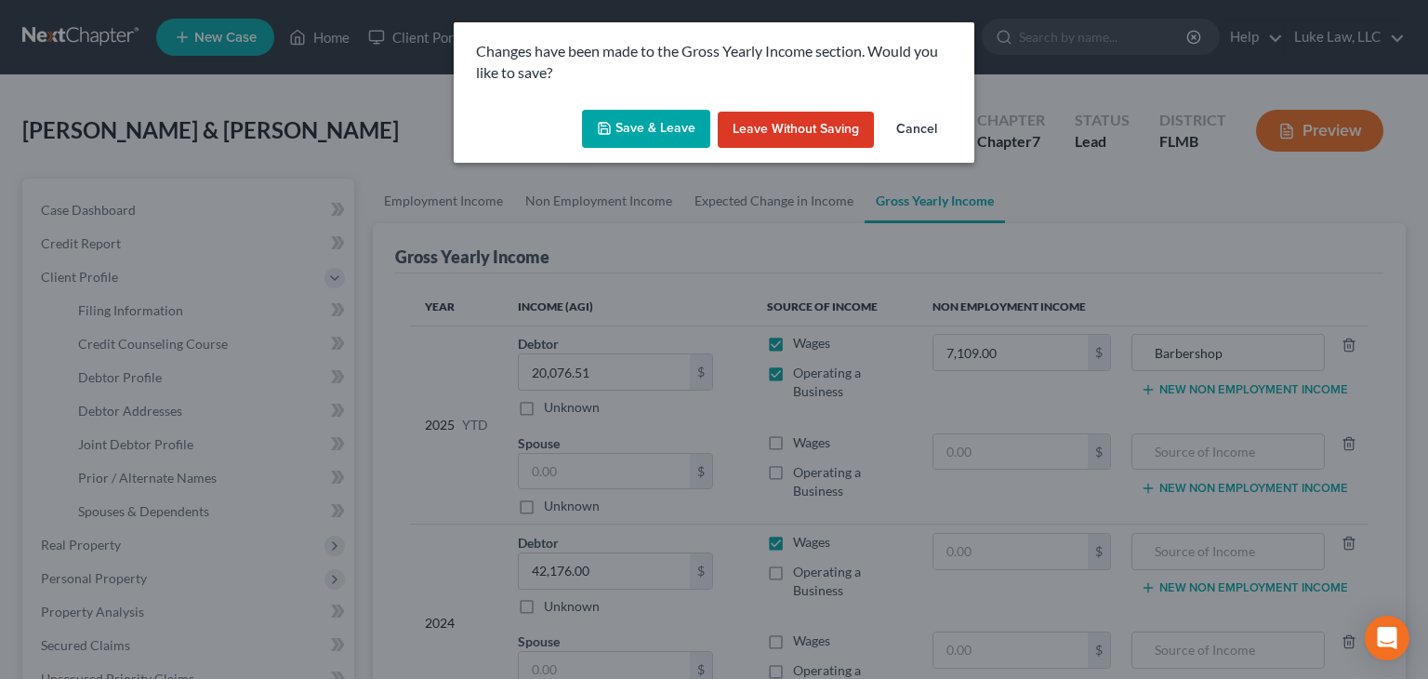
click at [646, 126] on button "Save & Leave" at bounding box center [646, 129] width 128 height 39
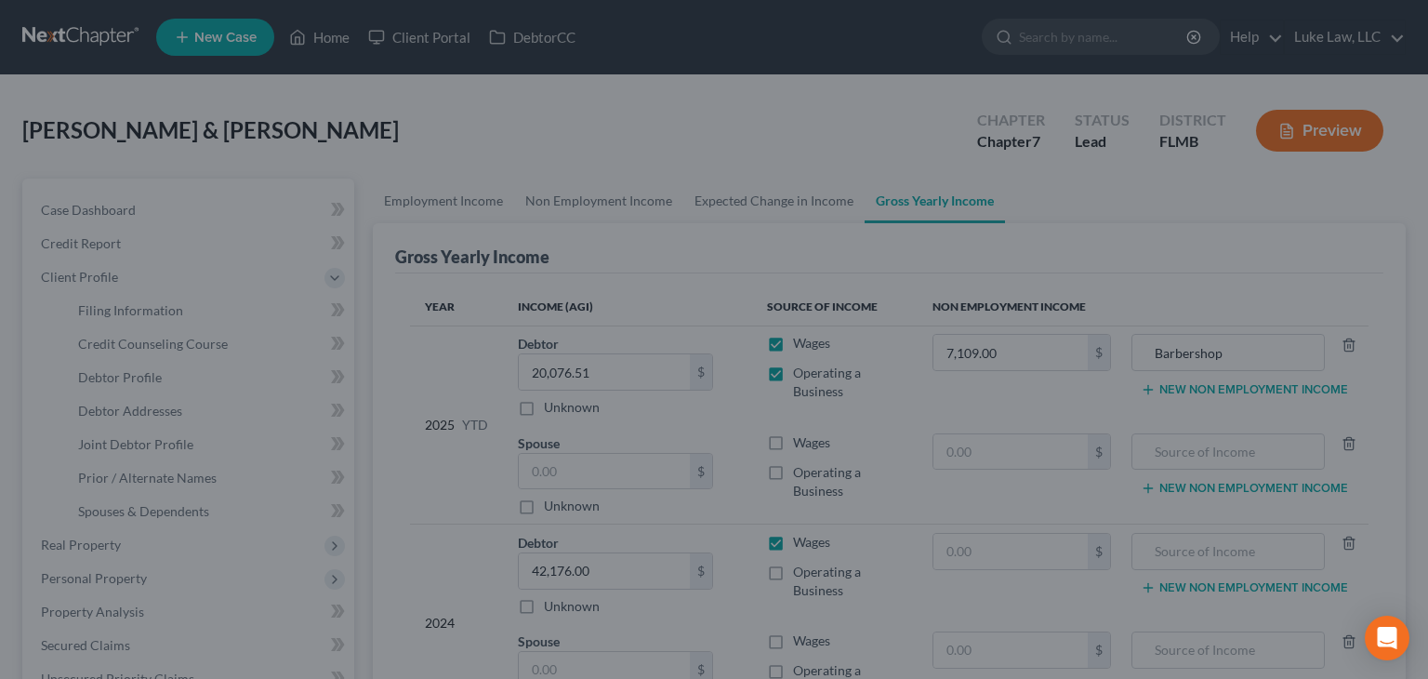
select select "1"
select select "4"
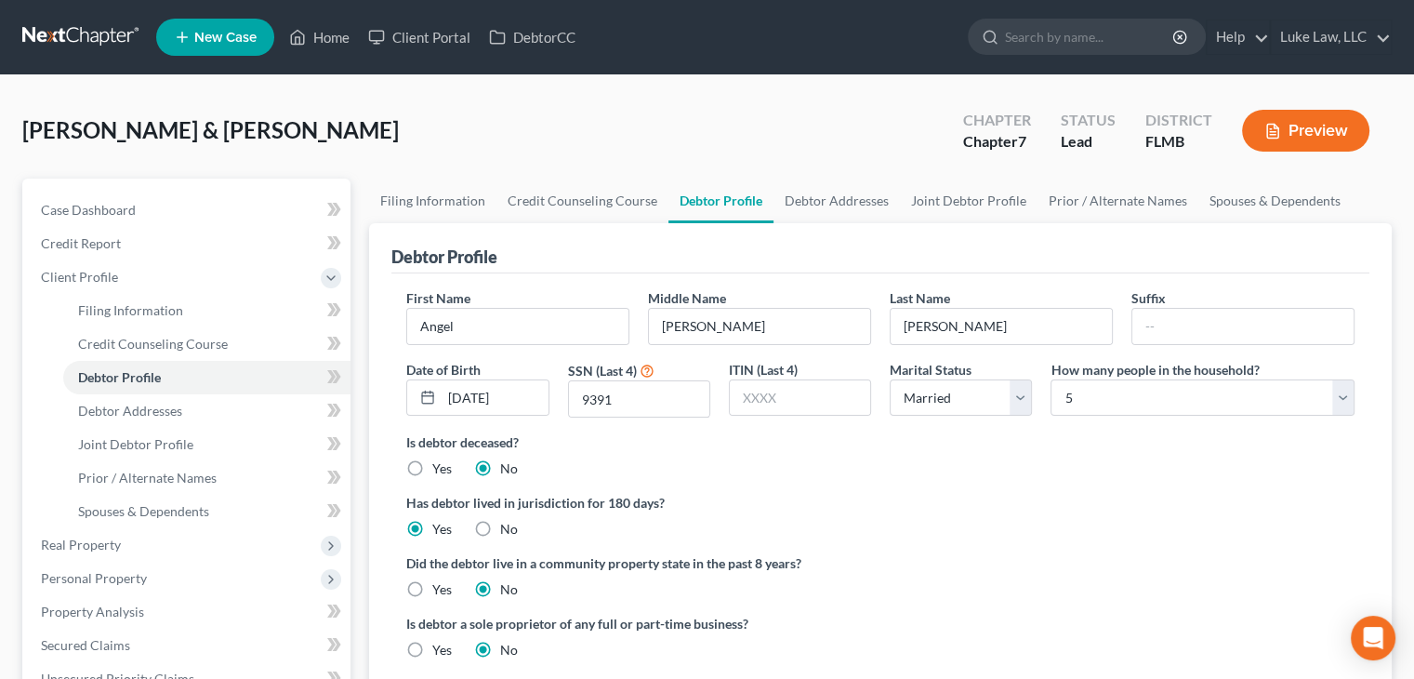
click at [371, 160] on div "Hernandez, Angel & Marisol Upgraded Chapter Chapter 7 Status Lead District FLMB…" at bounding box center [706, 138] width 1369 height 81
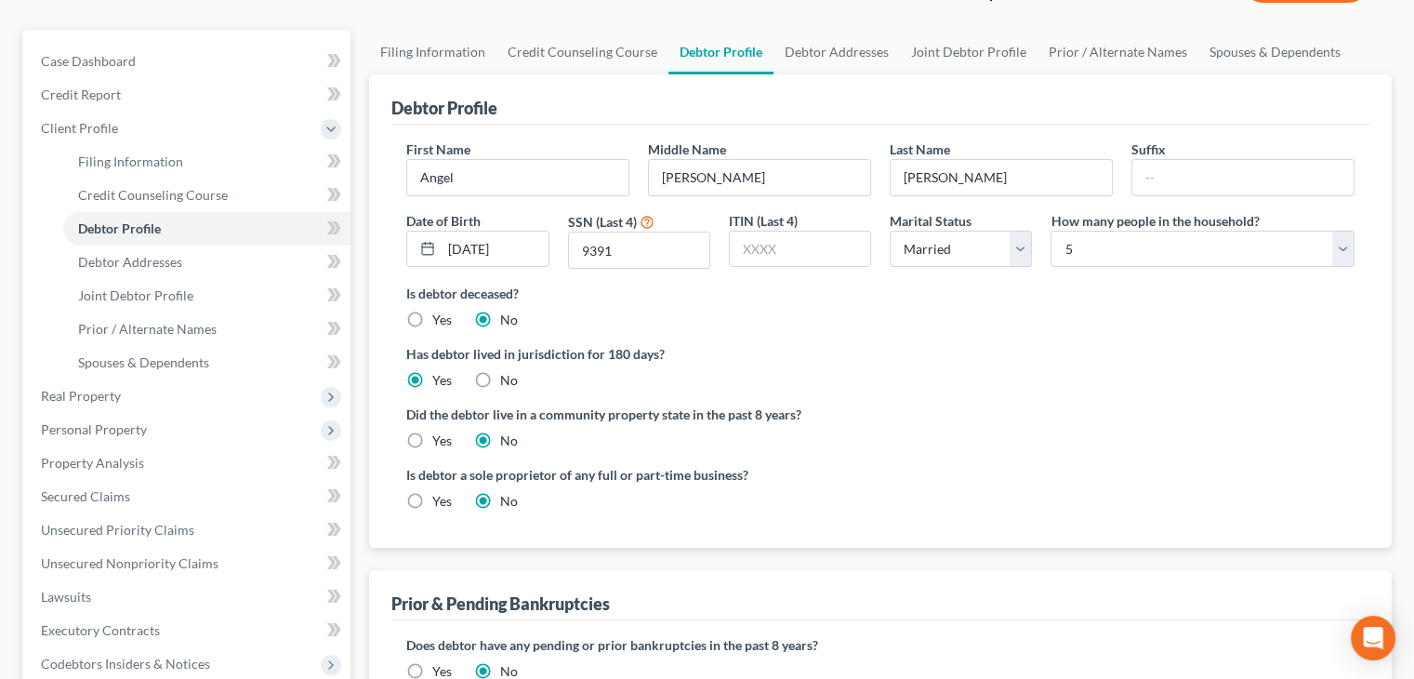
scroll to position [186, 0]
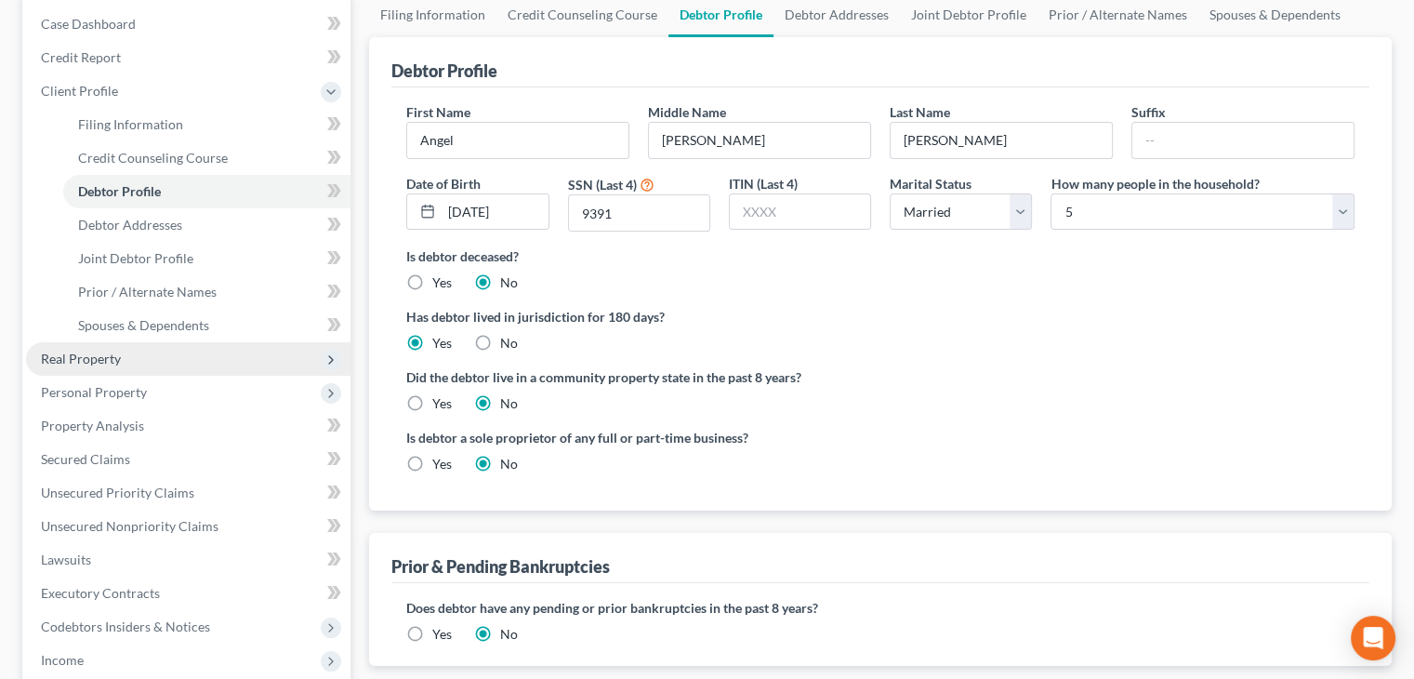
click at [125, 363] on span "Real Property" at bounding box center [188, 358] width 324 height 33
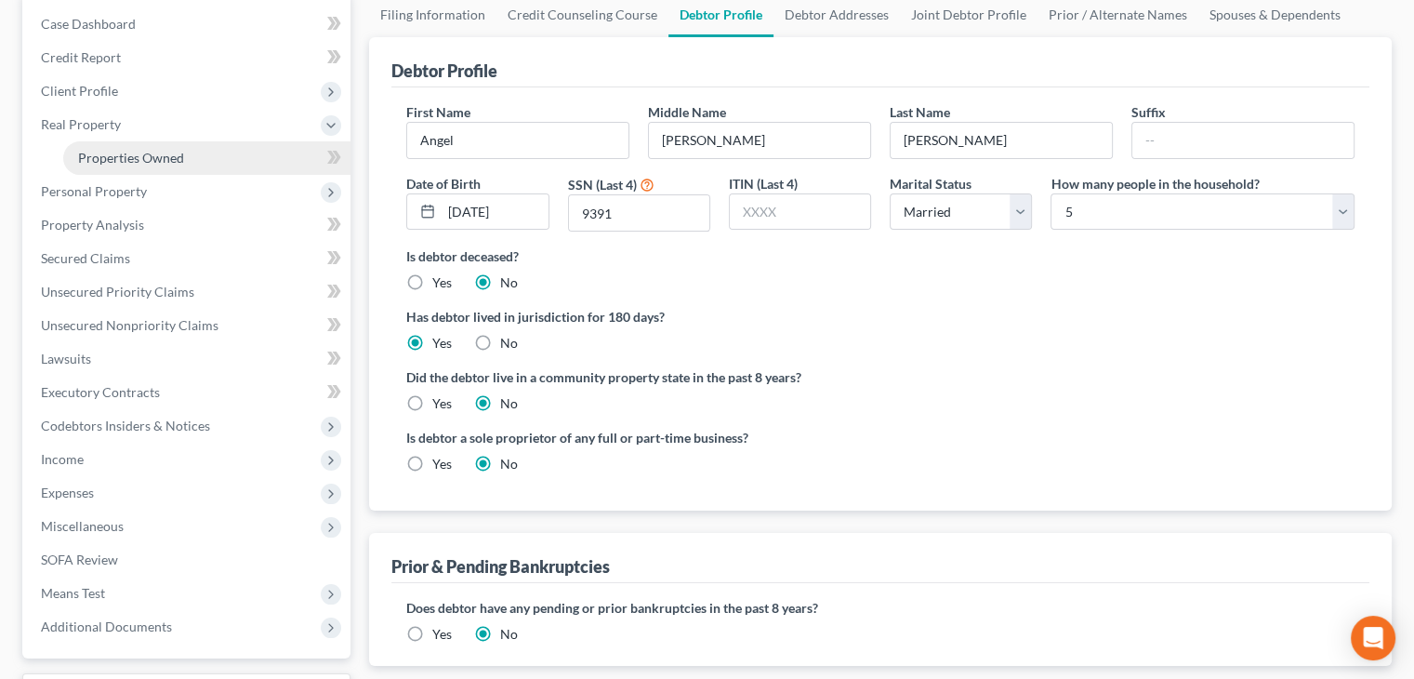
click at [164, 158] on span "Properties Owned" at bounding box center [131, 158] width 106 height 16
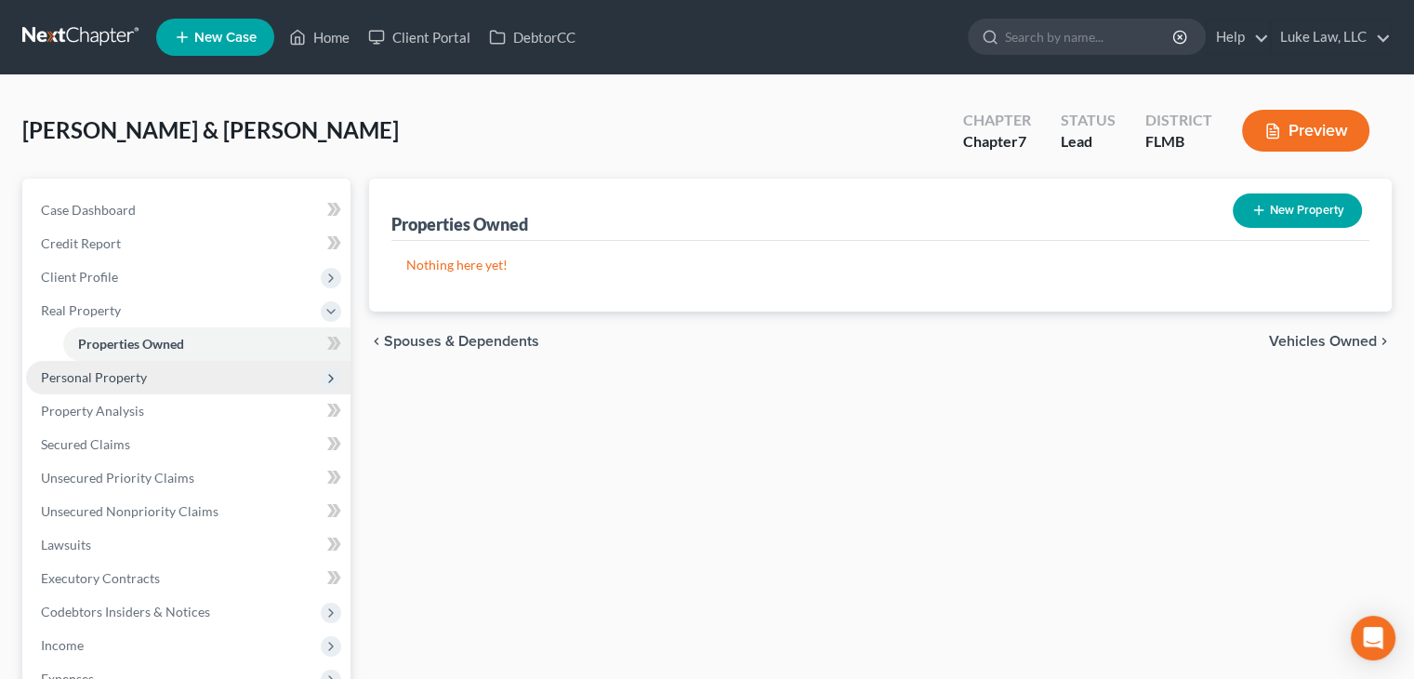
click at [86, 373] on span "Personal Property" at bounding box center [94, 377] width 106 height 16
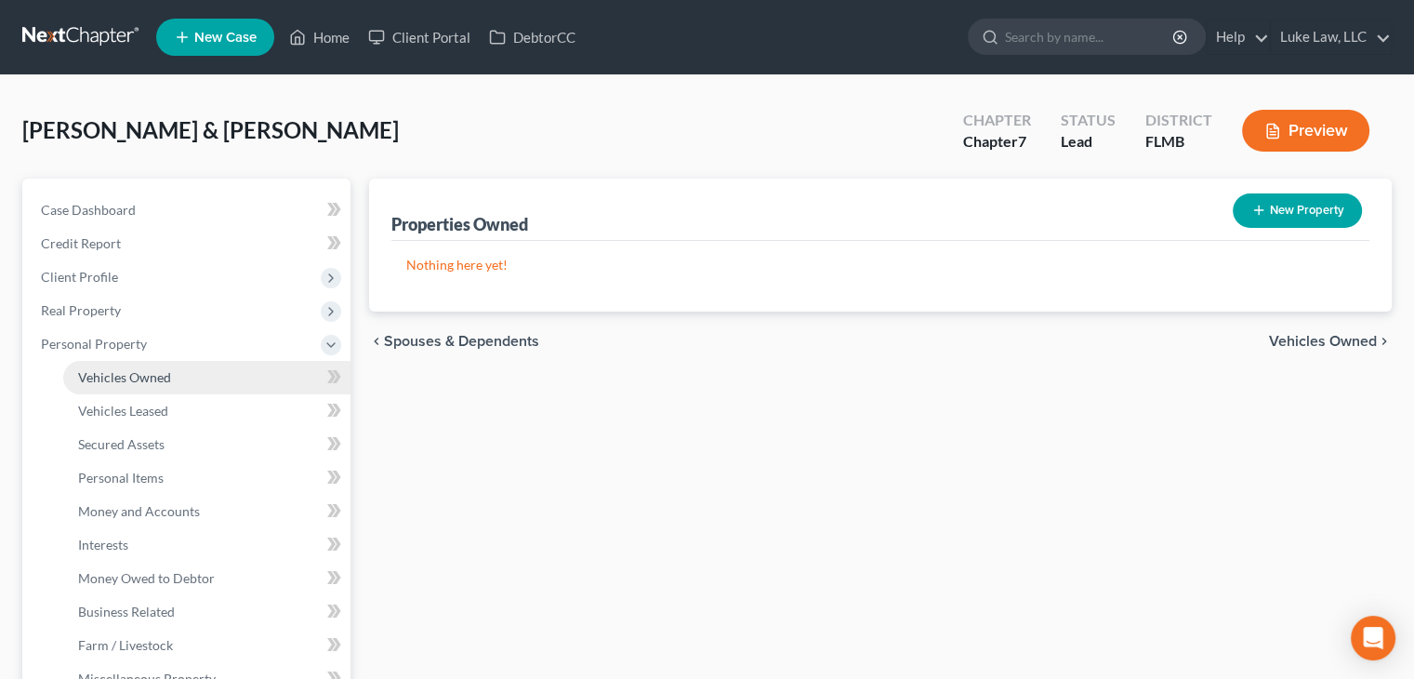
click at [99, 377] on span "Vehicles Owned" at bounding box center [124, 377] width 93 height 16
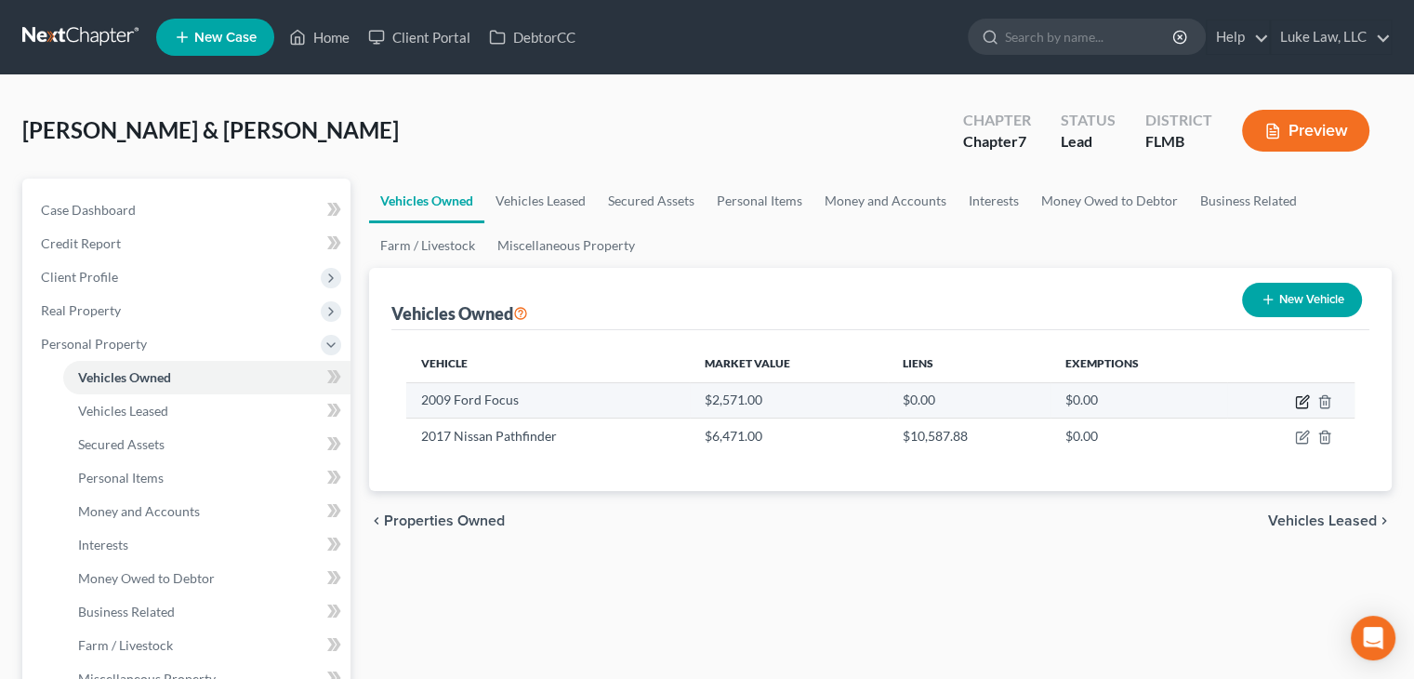
click at [1305, 398] on icon "button" at bounding box center [1304, 399] width 8 height 8
select select "0"
select select "17"
select select "2"
select select "3"
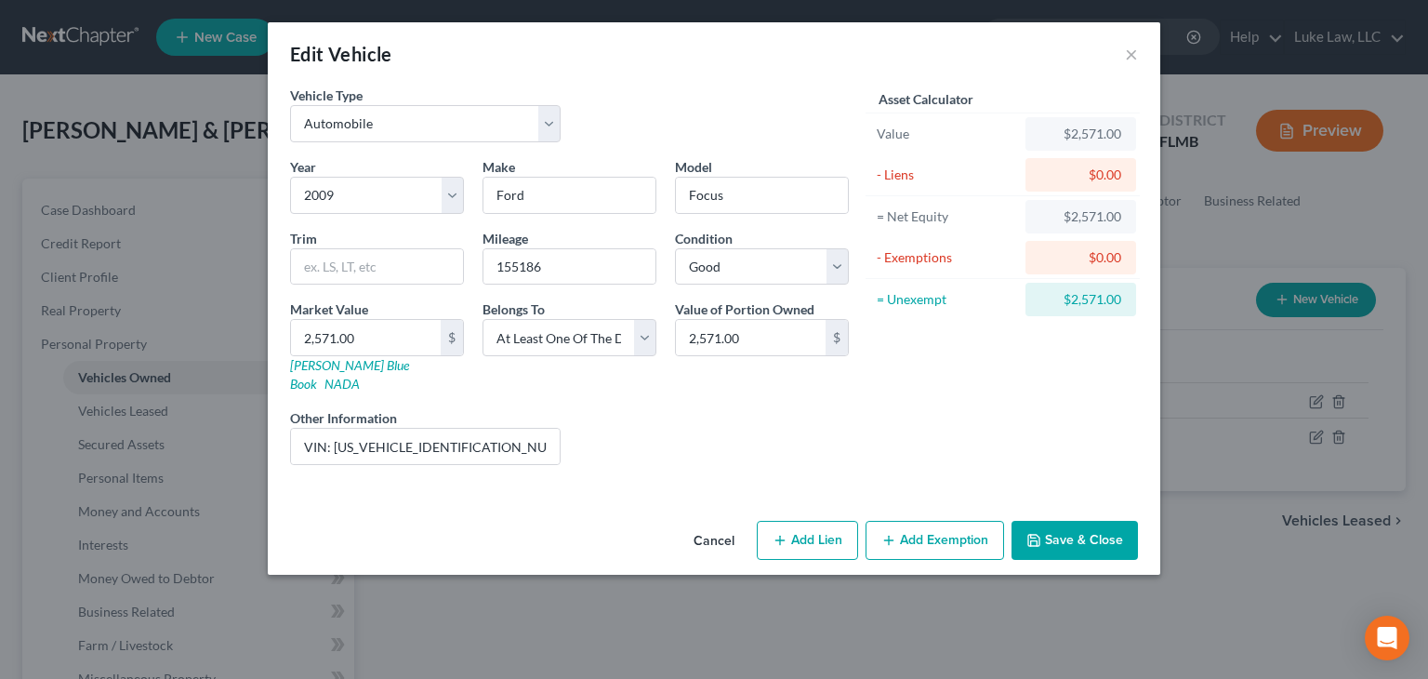
click at [939, 521] on button "Add Exemption" at bounding box center [935, 540] width 139 height 39
select select "2"
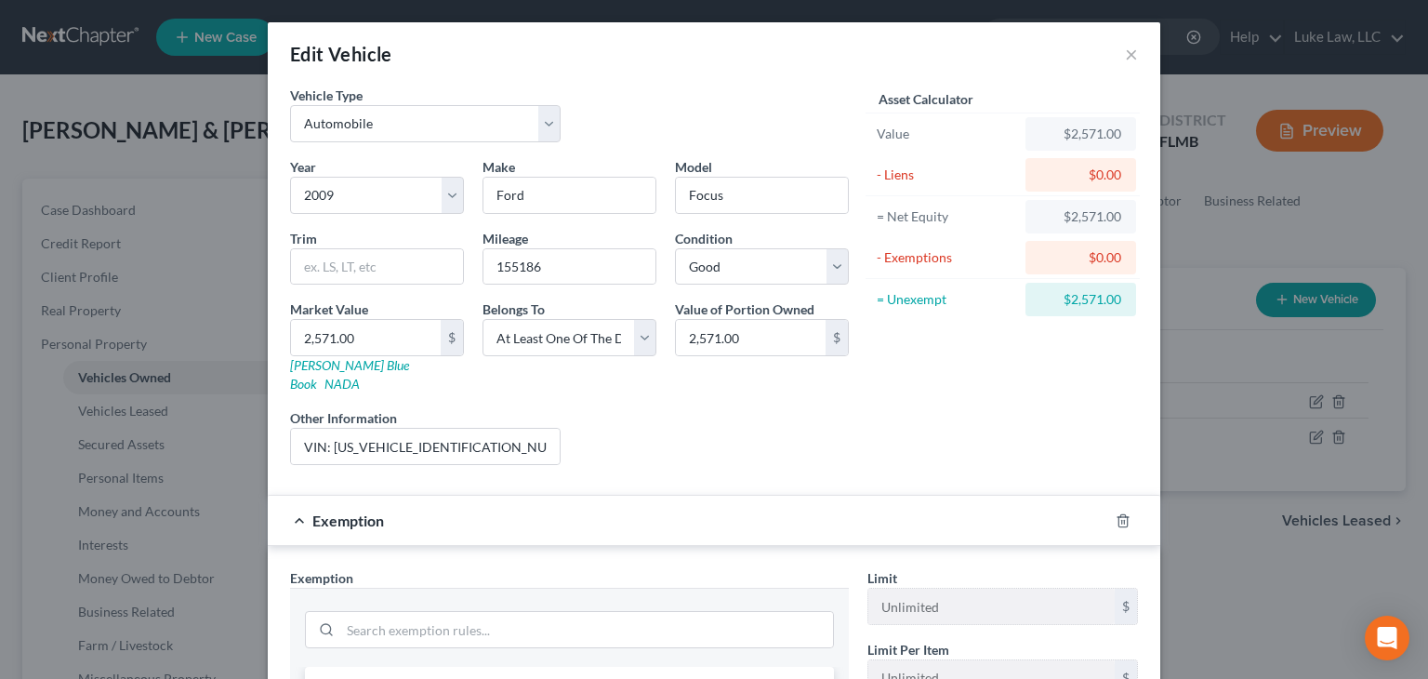
click at [602, 408] on div "Liens Select" at bounding box center [714, 436] width 289 height 57
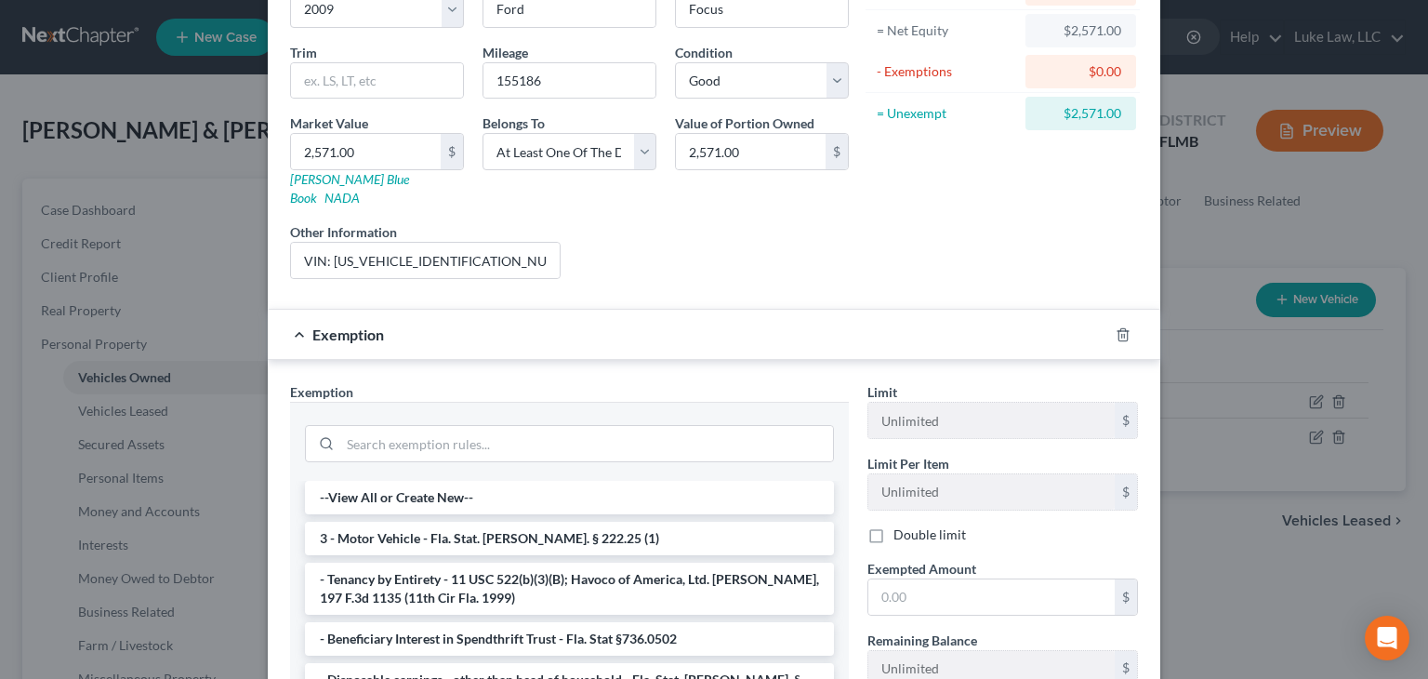
scroll to position [223, 0]
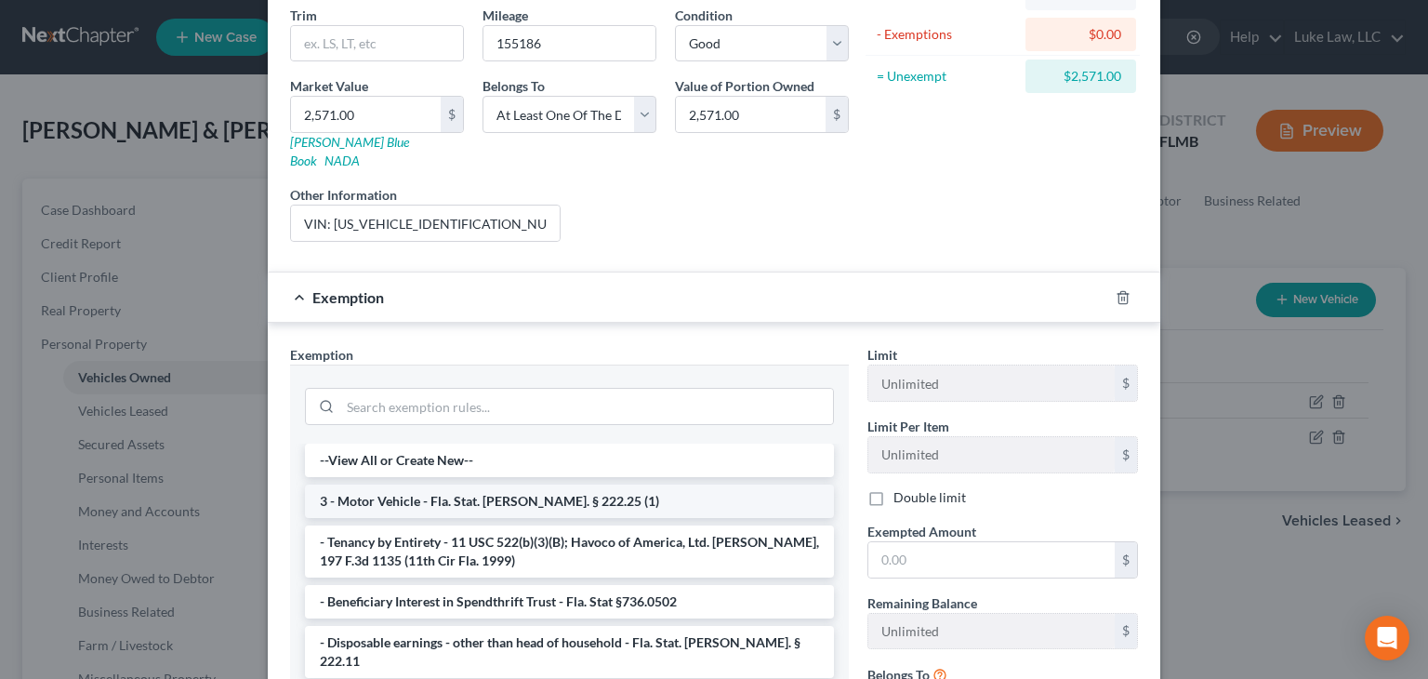
click at [573, 485] on li "3 - Motor Vehicle - Fla. Stat. Ann. § 222.25 (1)" at bounding box center [569, 500] width 529 height 33
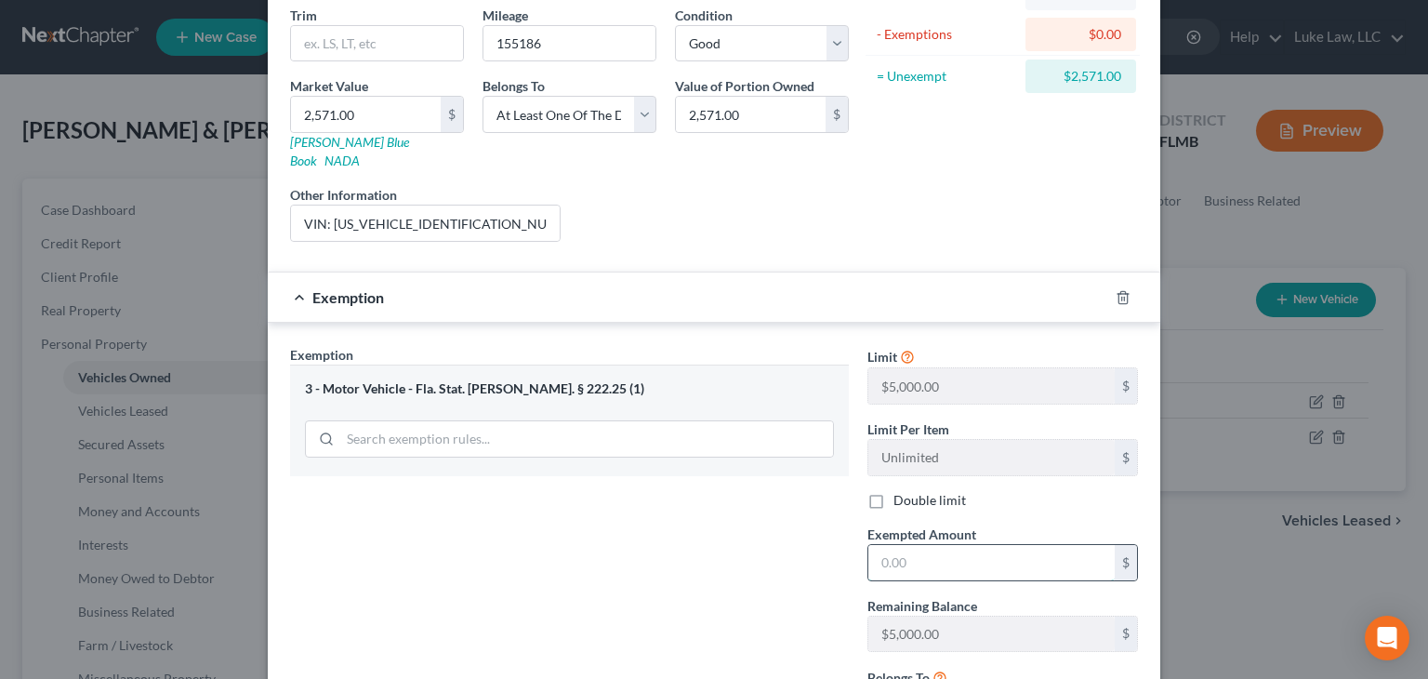
click at [911, 545] on input "text" at bounding box center [991, 562] width 246 height 35
type input "2,571"
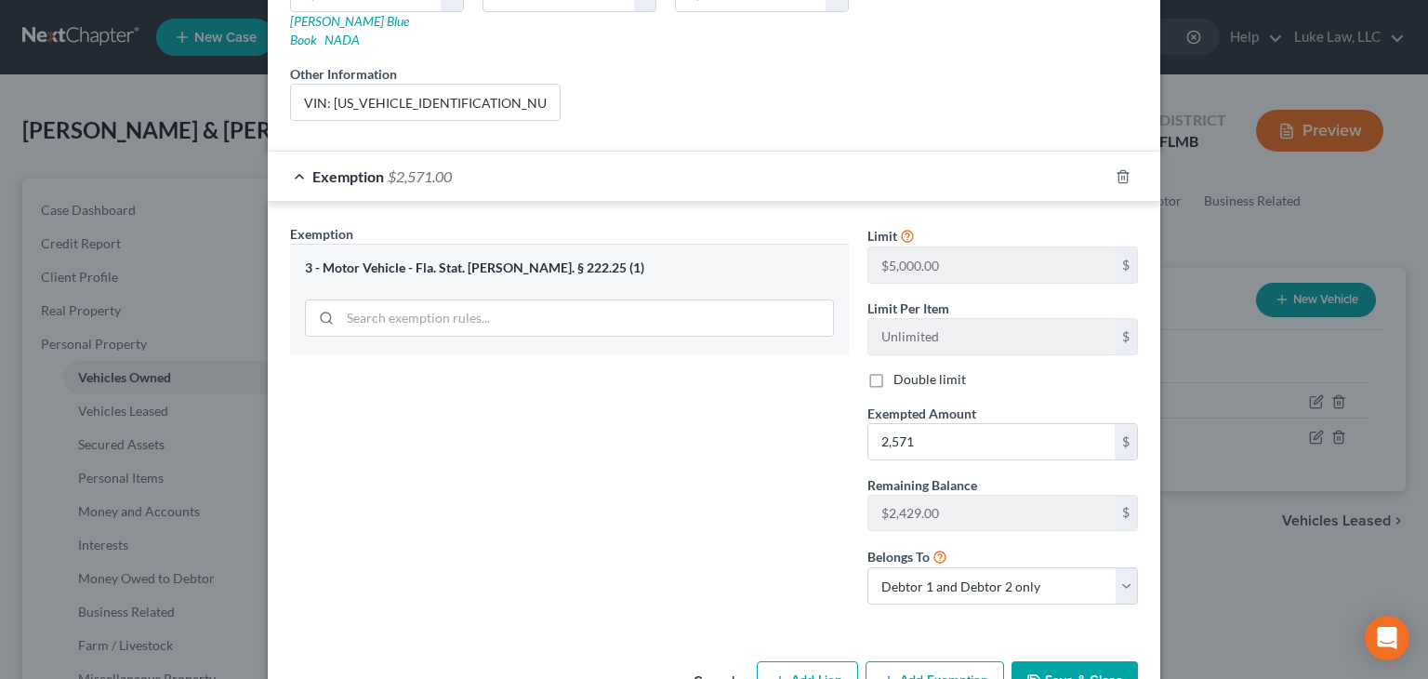
scroll to position [345, 0]
click at [1123, 566] on select "Debtor 1 only Debtor 2 only Debtor 1 and Debtor 2 only" at bounding box center [1002, 584] width 271 height 37
select select "1"
click at [867, 566] on select "Debtor 1 only Debtor 2 only Debtor 1 and Debtor 2 only" at bounding box center [1002, 584] width 271 height 37
click at [1056, 660] on button "Save & Close" at bounding box center [1075, 679] width 126 height 39
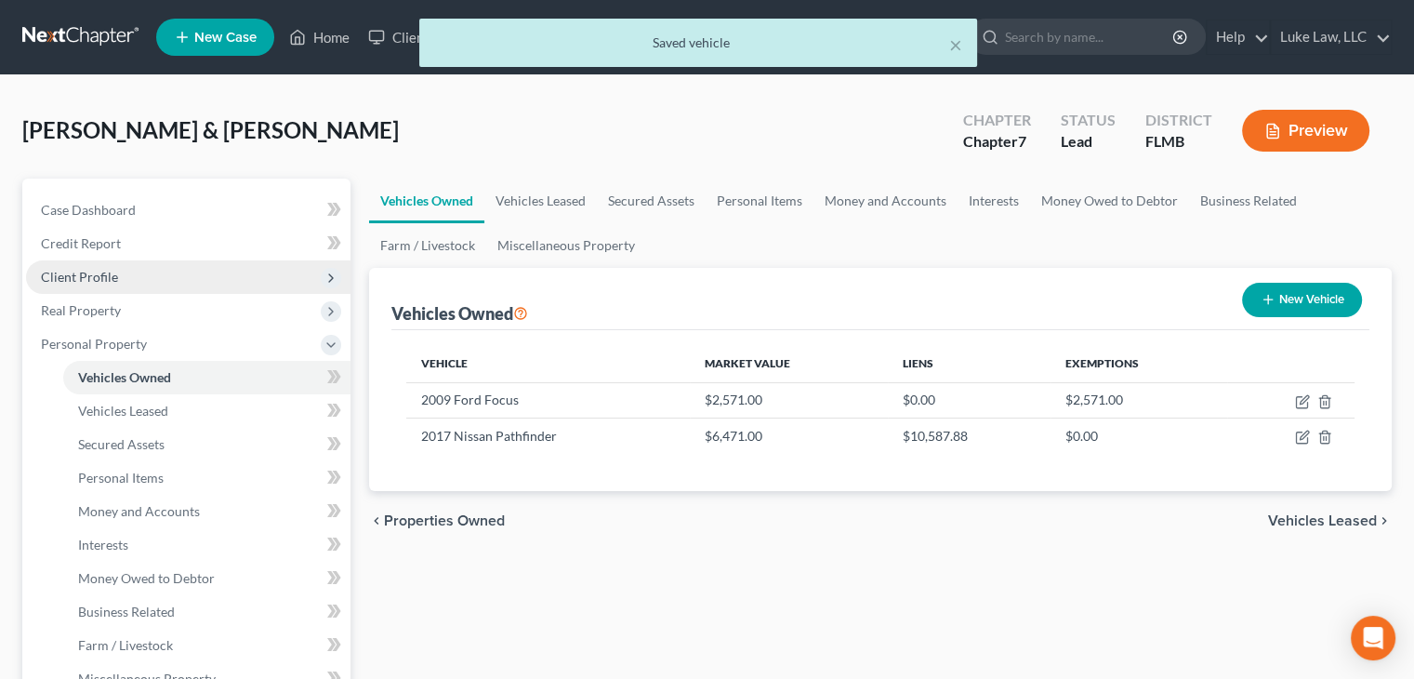
click at [102, 269] on span "Client Profile" at bounding box center [79, 277] width 77 height 16
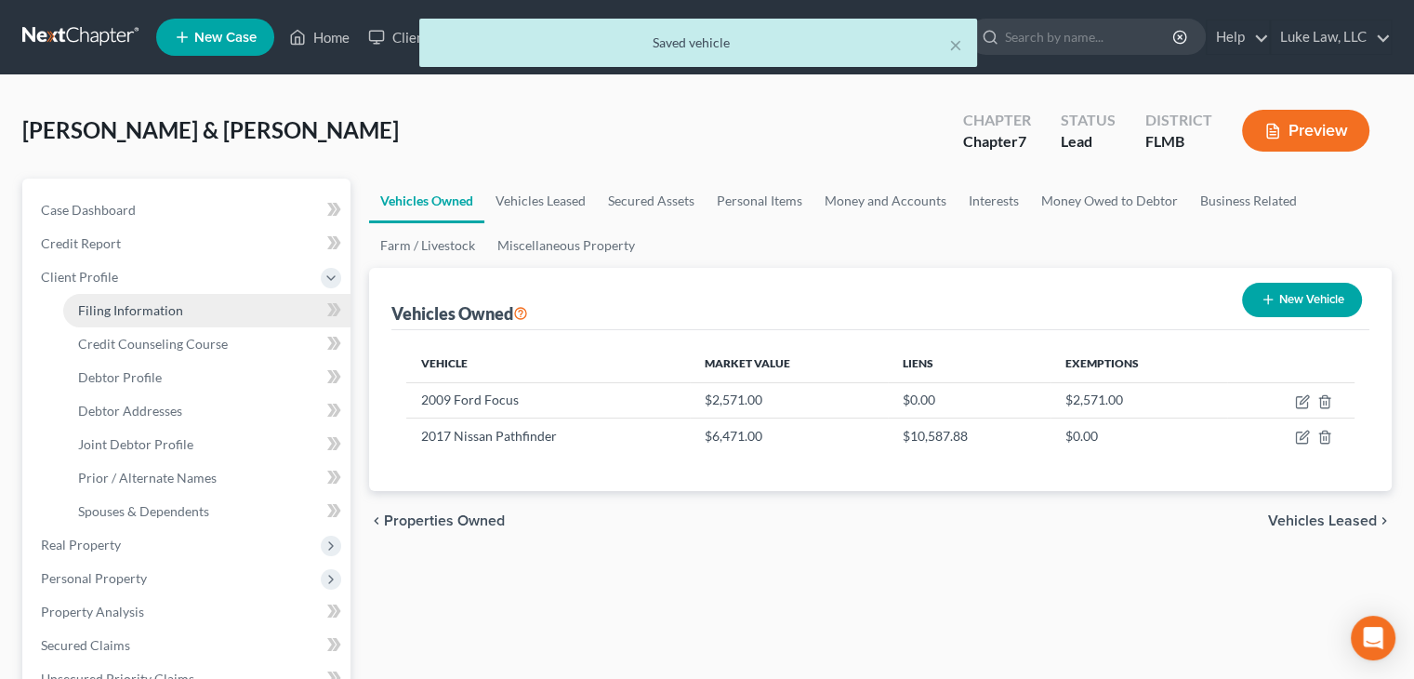
click at [153, 312] on span "Filing Information" at bounding box center [130, 310] width 105 height 16
select select "1"
select select "0"
select select "15"
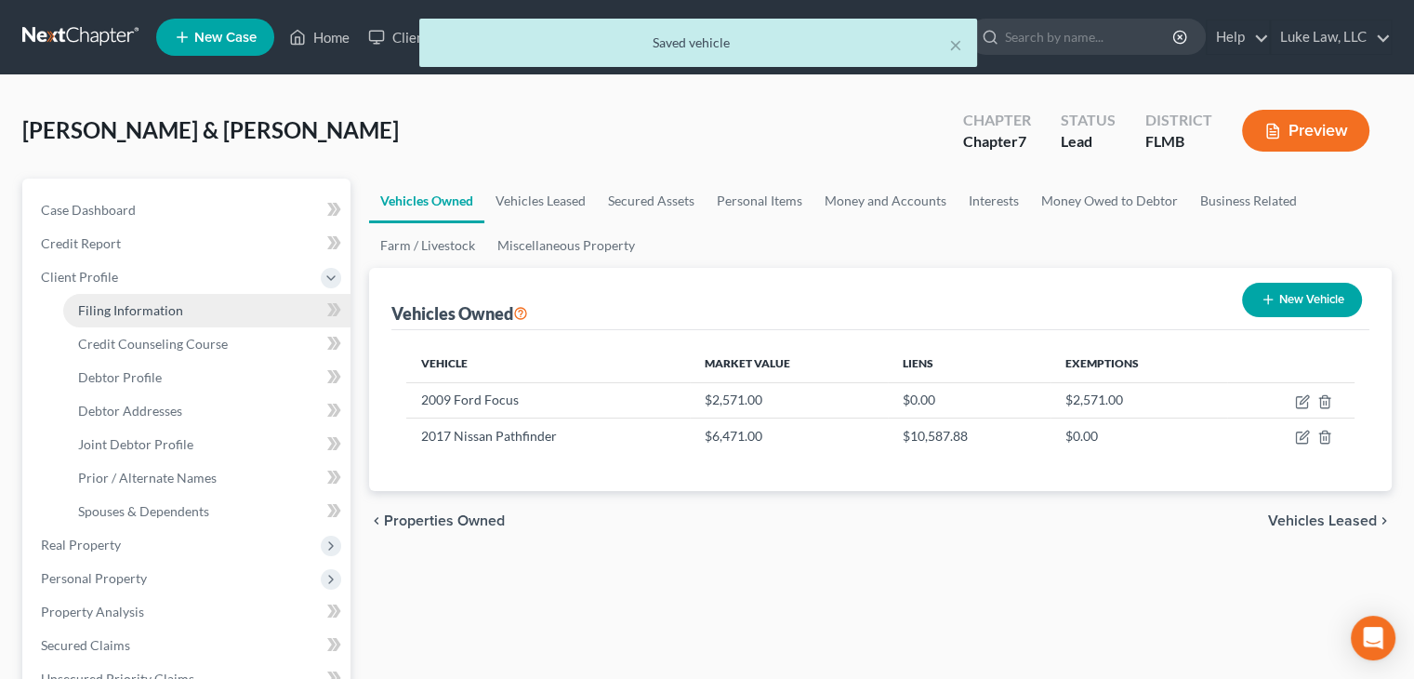
select select "0"
select select "9"
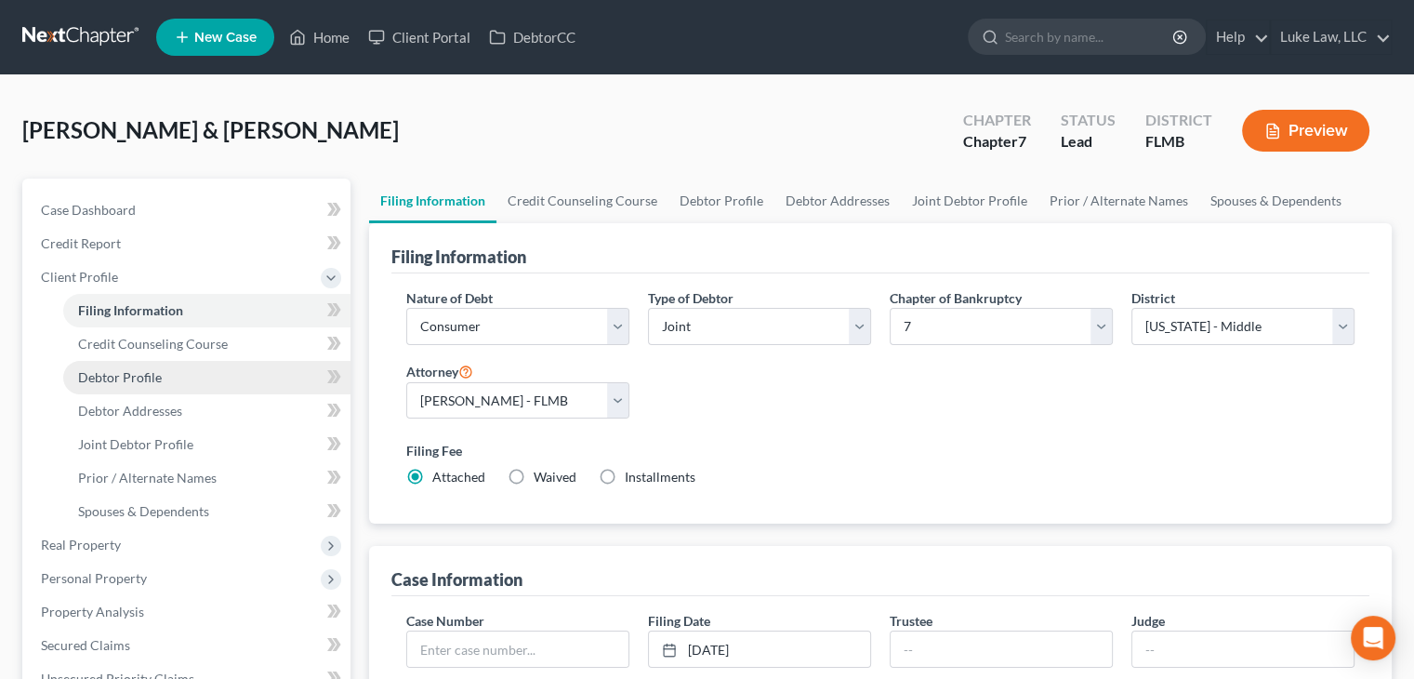
click at [160, 375] on span "Debtor Profile" at bounding box center [120, 377] width 84 height 16
select select "1"
select select "4"
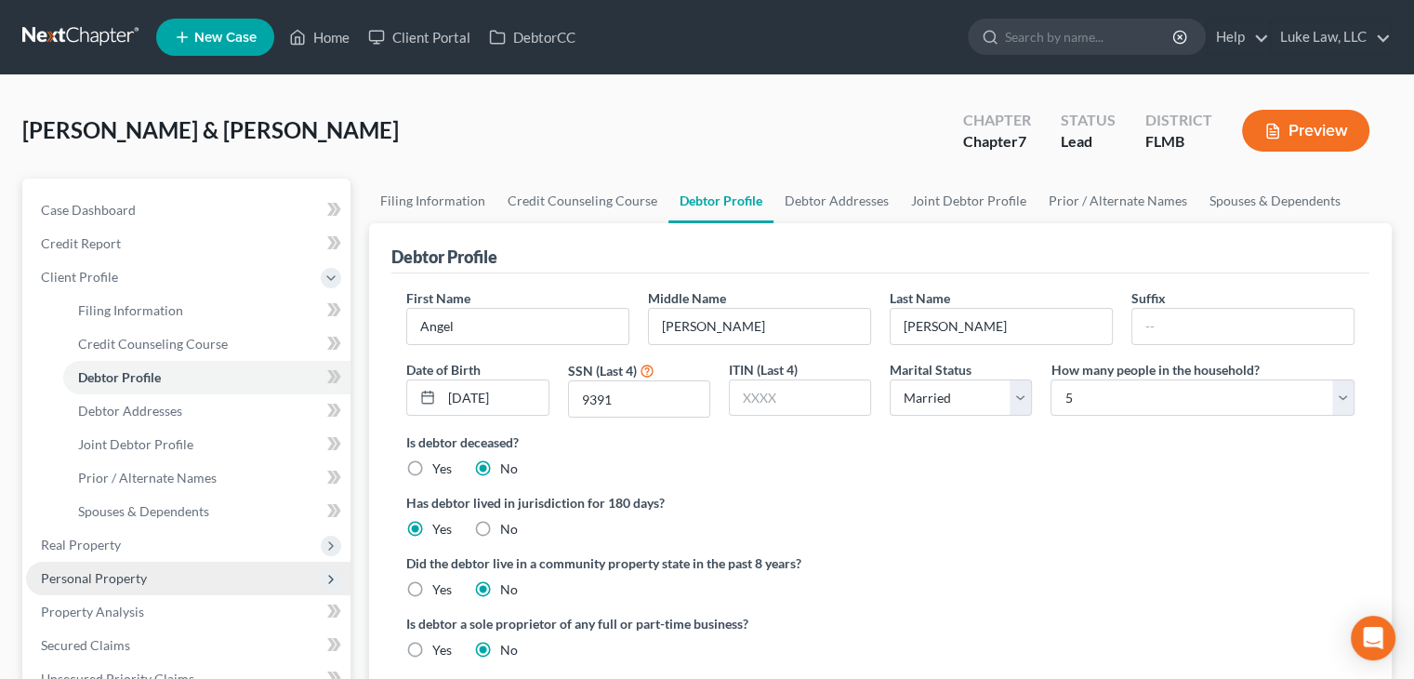
click at [154, 580] on span "Personal Property" at bounding box center [188, 578] width 324 height 33
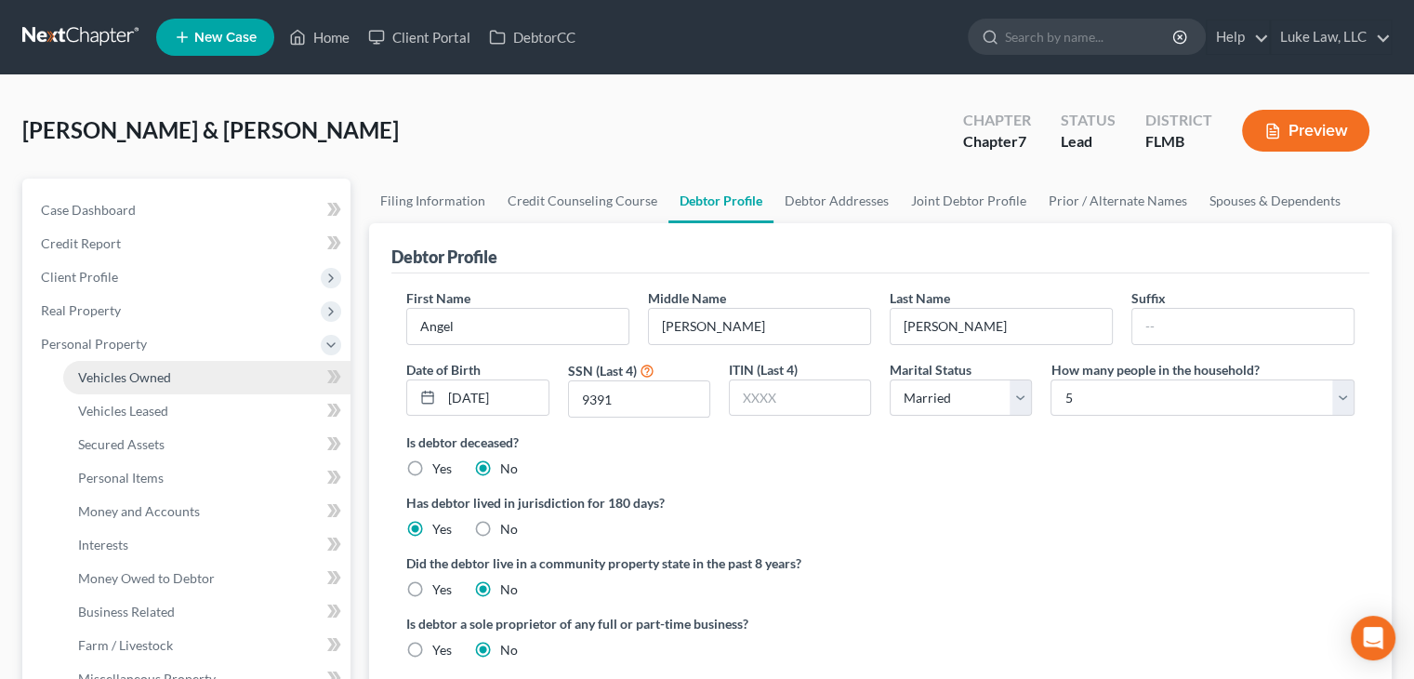
click at [197, 375] on link "Vehicles Owned" at bounding box center [206, 377] width 287 height 33
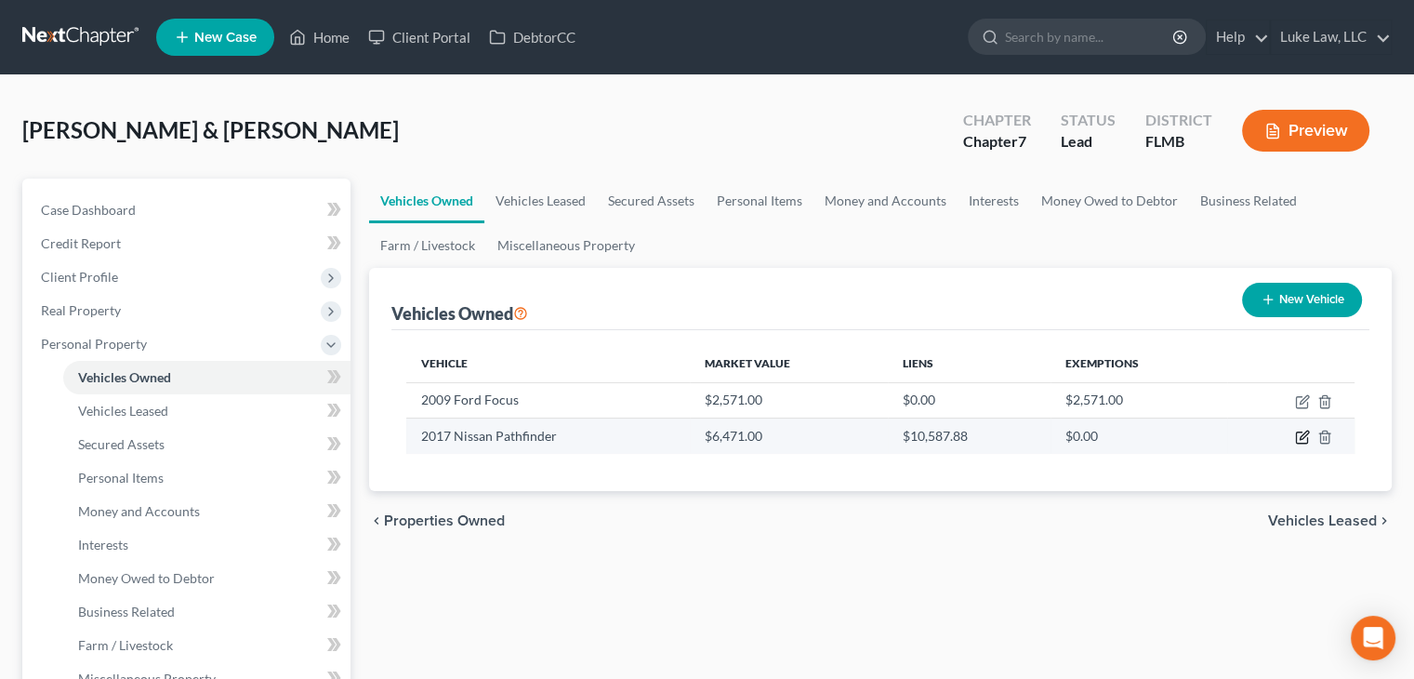
click at [1302, 440] on icon "button" at bounding box center [1302, 437] width 15 height 15
select select "0"
select select "9"
select select "2"
select select "0"
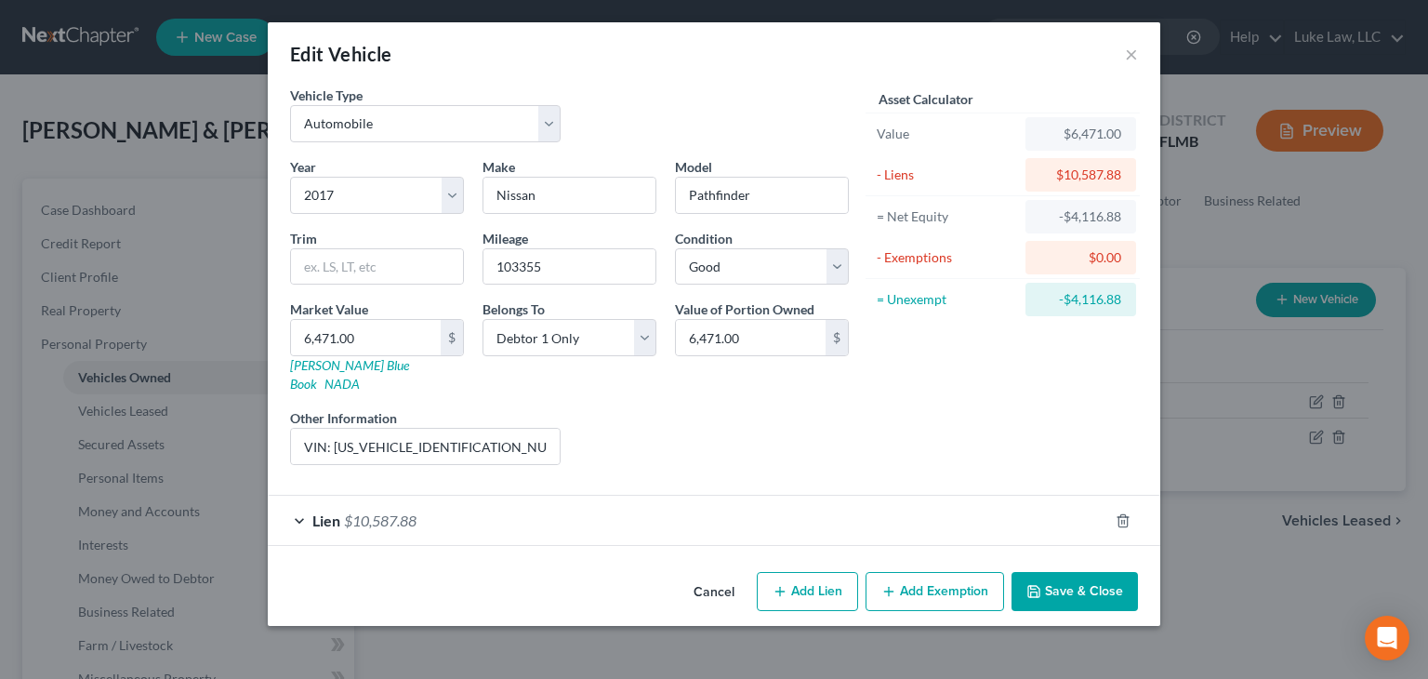
click at [1056, 574] on button "Save & Close" at bounding box center [1075, 591] width 126 height 39
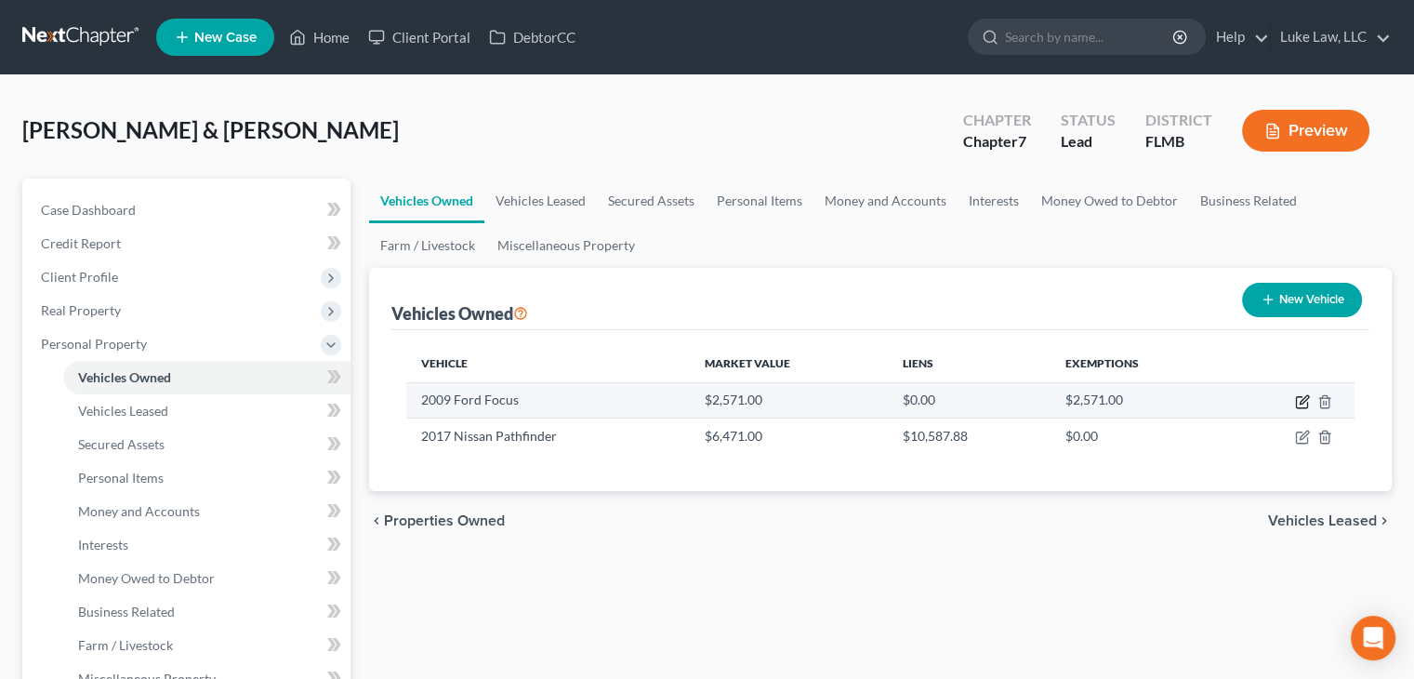
click at [1302, 405] on icon "button" at bounding box center [1302, 401] width 15 height 15
select select "0"
select select "17"
select select "2"
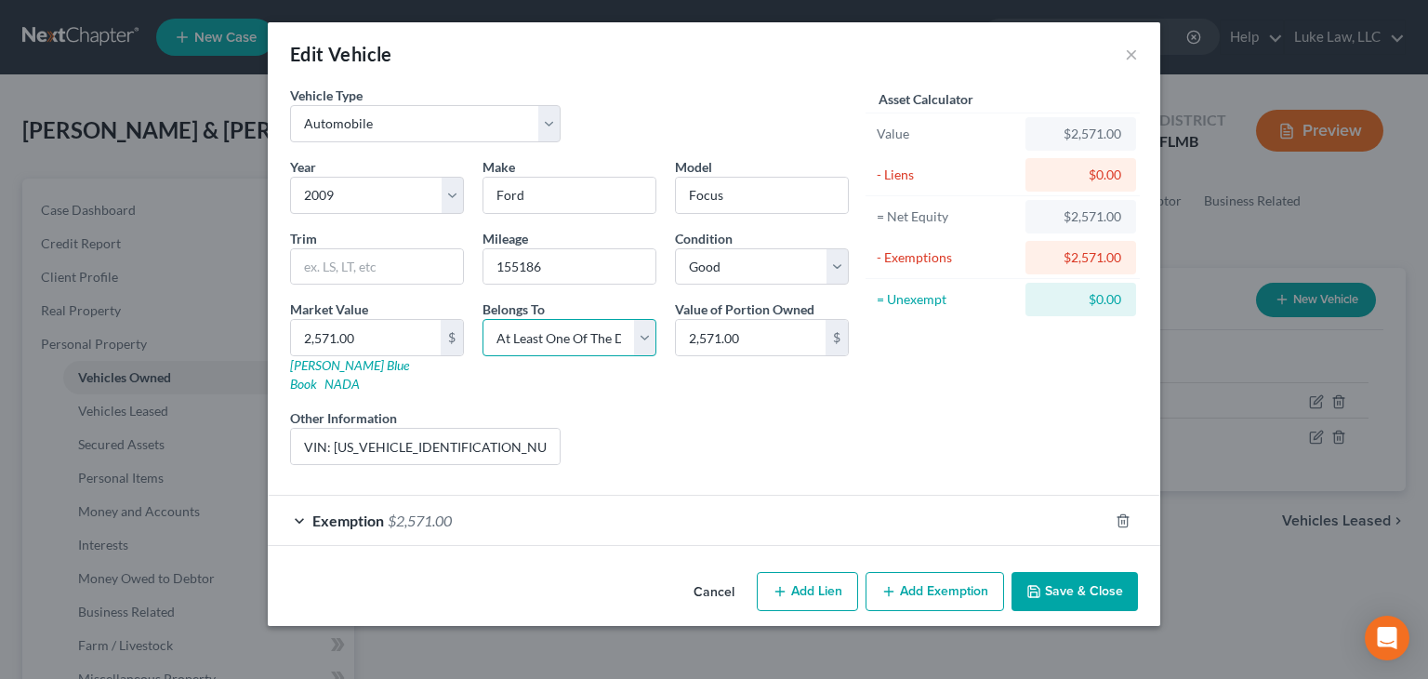
click at [640, 333] on select "Select Debtor 1 Only Debtor 2 Only Debtor 1 And Debtor 2 Only At Least One Of T…" at bounding box center [570, 337] width 174 height 37
select select "2"
click at [483, 319] on select "Select Debtor 1 Only Debtor 2 Only Debtor 1 And Debtor 2 Only At Least One Of T…" at bounding box center [570, 337] width 174 height 37
click at [693, 496] on div "Exemption $2,571.00" at bounding box center [688, 520] width 840 height 49
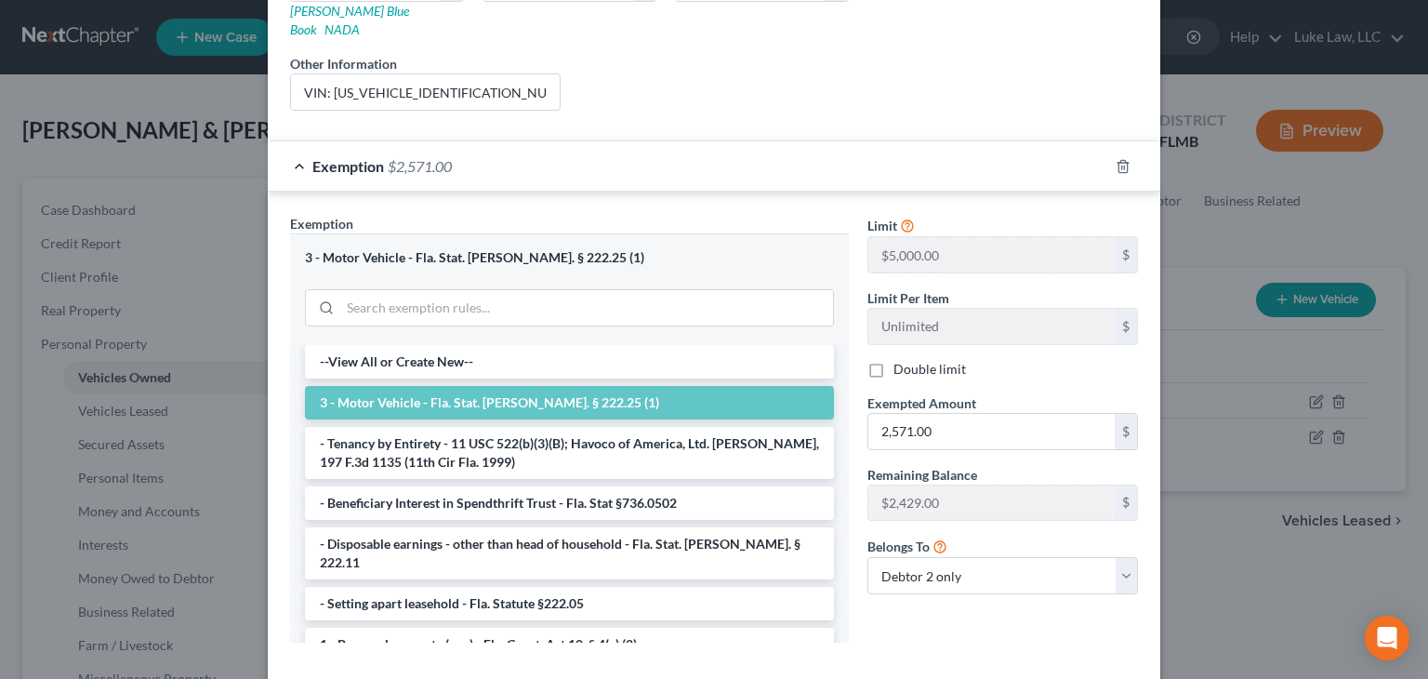
scroll to position [358, 0]
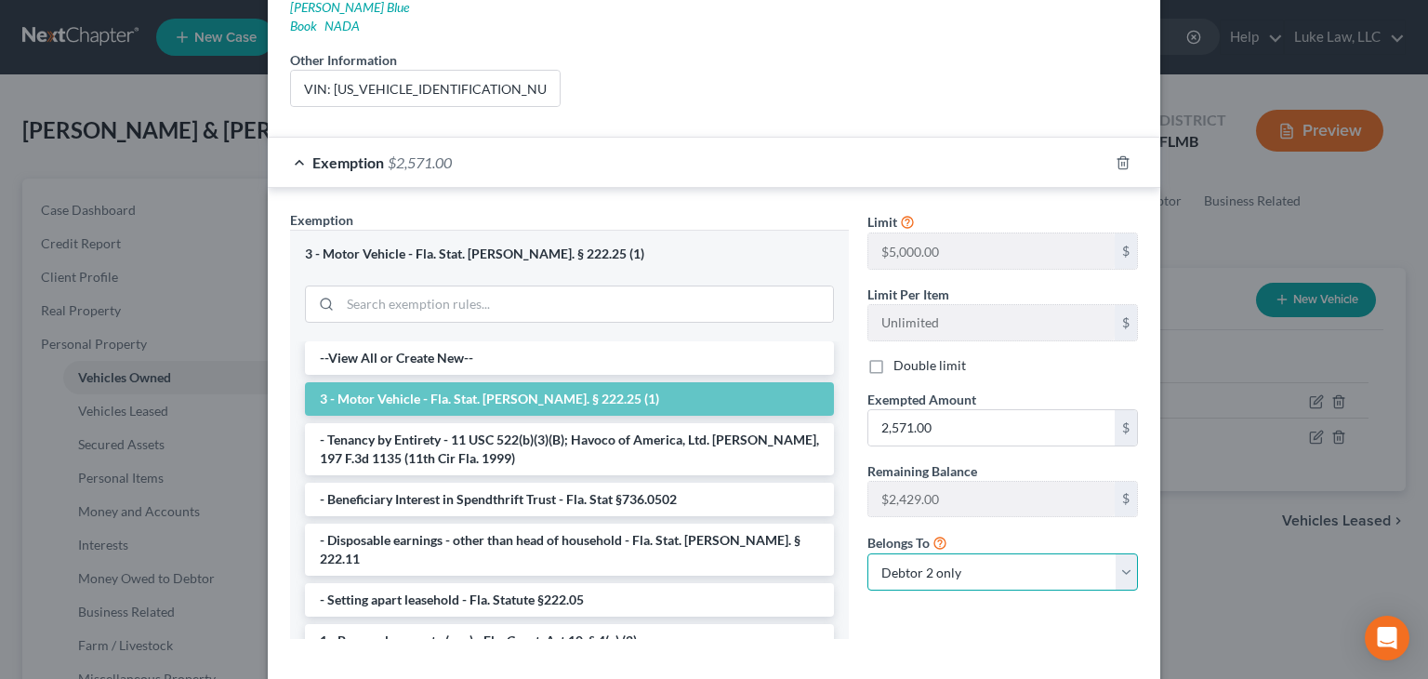
click at [1030, 561] on select "Debtor 1 only Debtor 2 only Debtor 1 and Debtor 2 only" at bounding box center [1002, 571] width 271 height 37
select select "2"
click at [867, 553] on select "Debtor 1 only Debtor 2 only Debtor 1 and Debtor 2 only" at bounding box center [1002, 571] width 271 height 37
click at [922, 614] on div "Limit $5,000.00 $ Limit Per Item Unlimited $ Double limit Exempted Amount * 2,5…" at bounding box center [1002, 431] width 289 height 443
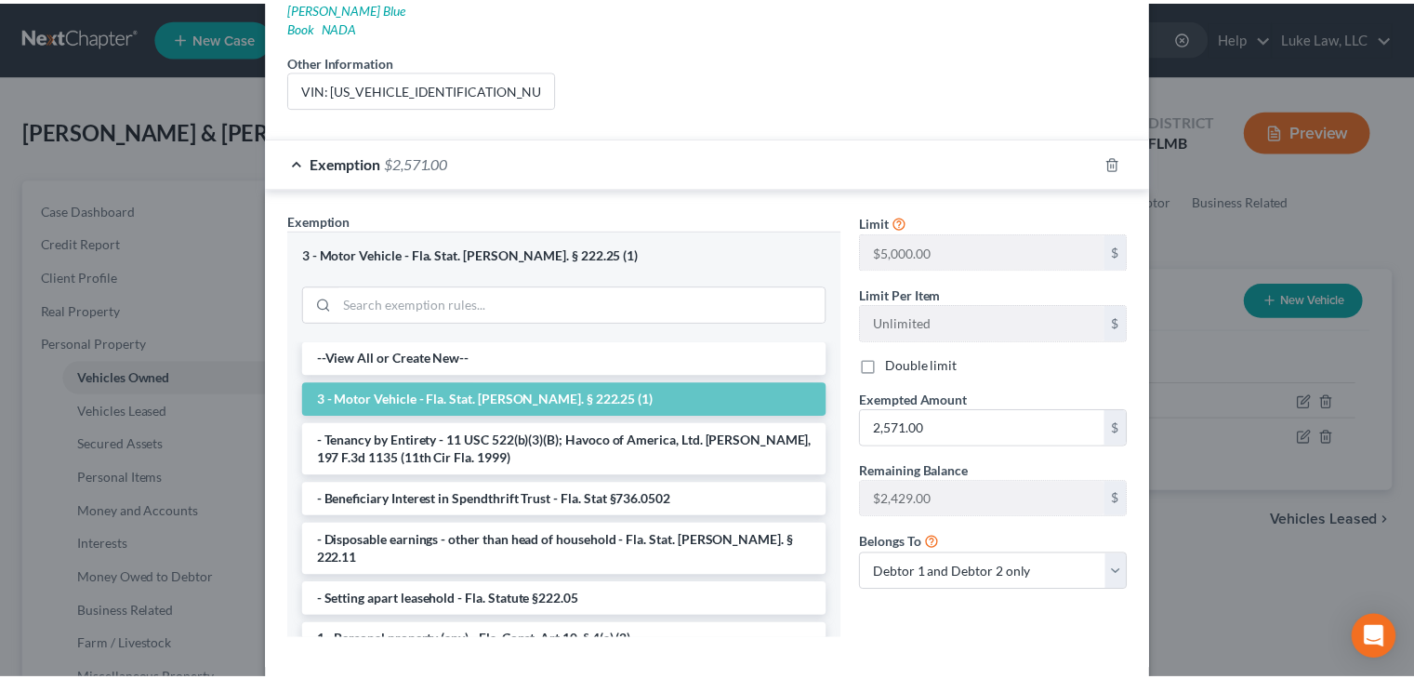
scroll to position [429, 0]
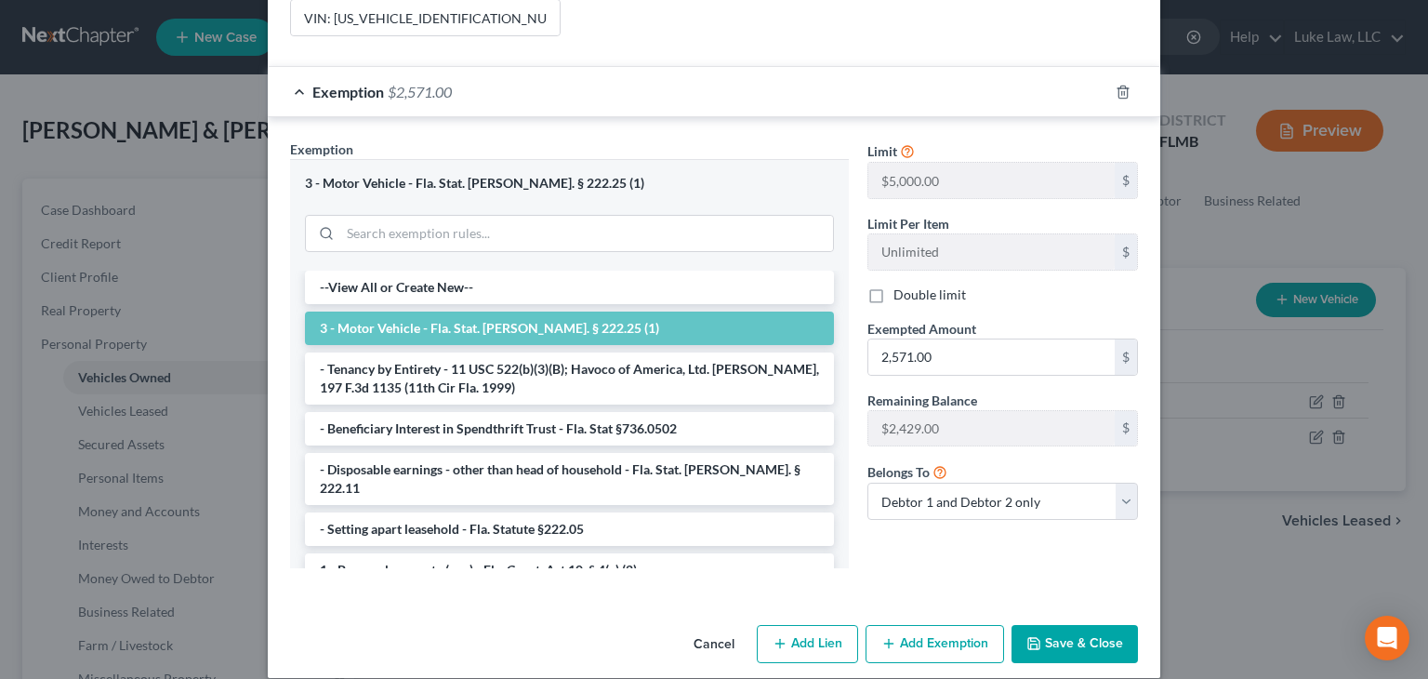
click at [1054, 625] on button "Save & Close" at bounding box center [1075, 644] width 126 height 39
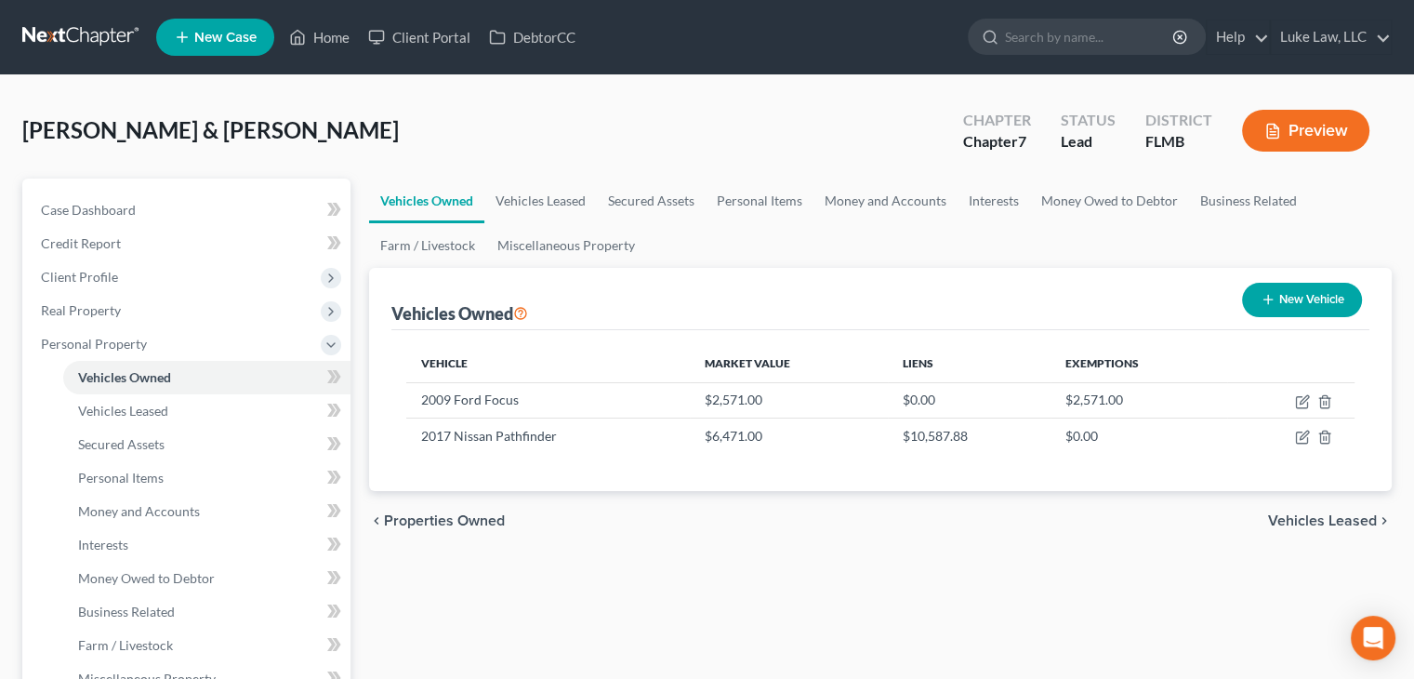
click at [757, 514] on div "chevron_left Properties Owned Vehicles Leased chevron_right" at bounding box center [880, 521] width 1023 height 60
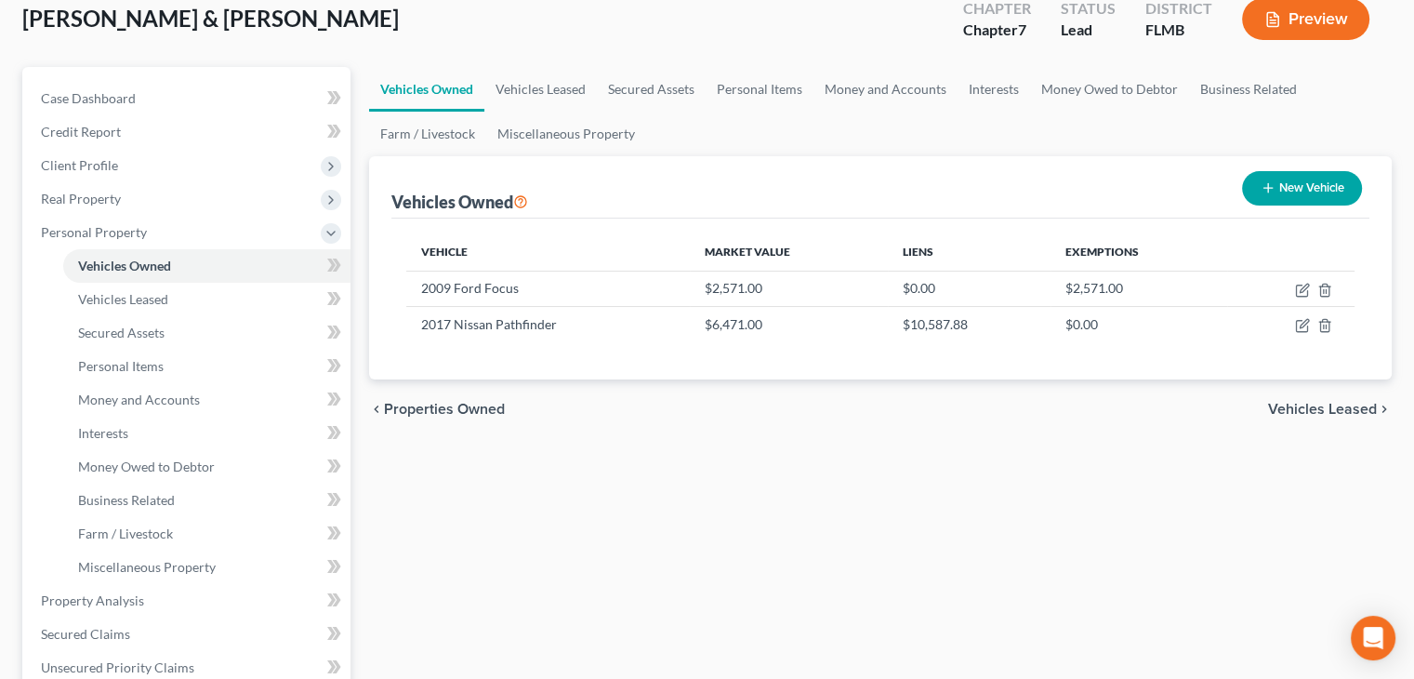
scroll to position [149, 0]
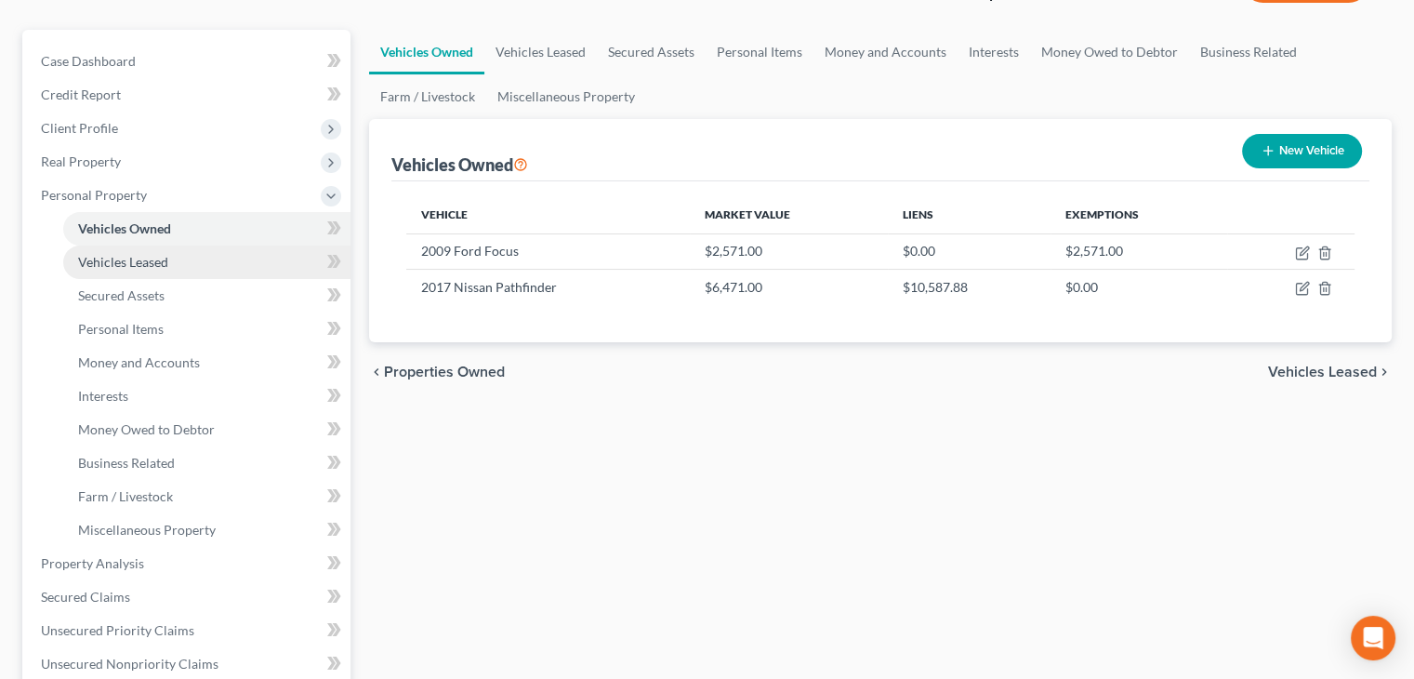
click at [138, 269] on link "Vehicles Leased" at bounding box center [206, 261] width 287 height 33
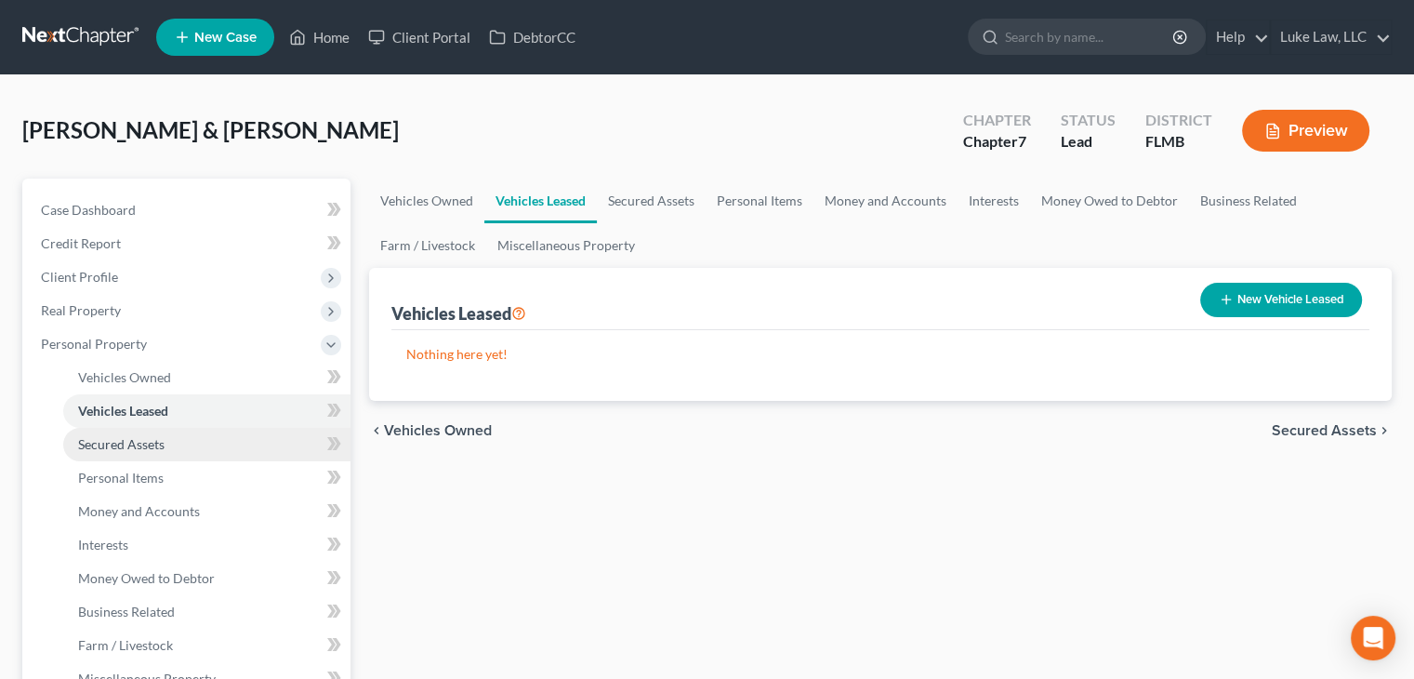
click at [145, 455] on link "Secured Assets" at bounding box center [206, 444] width 287 height 33
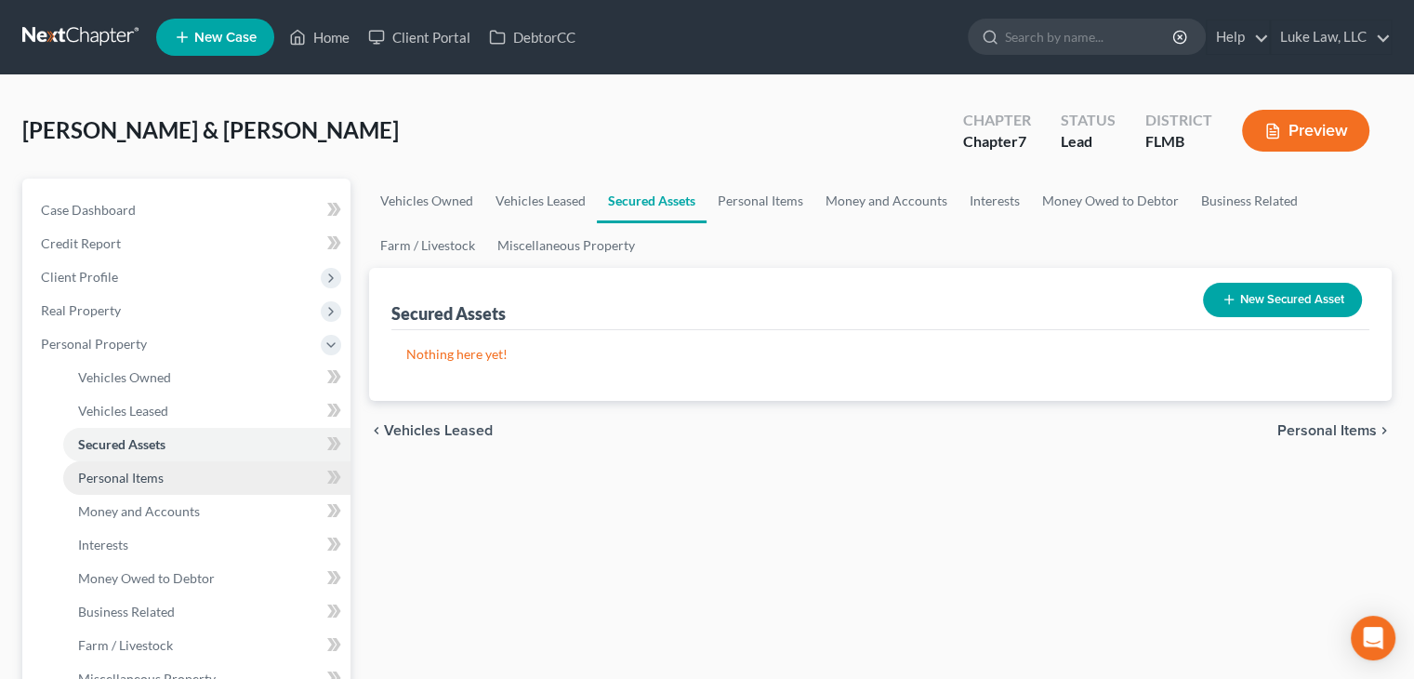
click at [143, 481] on span "Personal Items" at bounding box center [121, 477] width 86 height 16
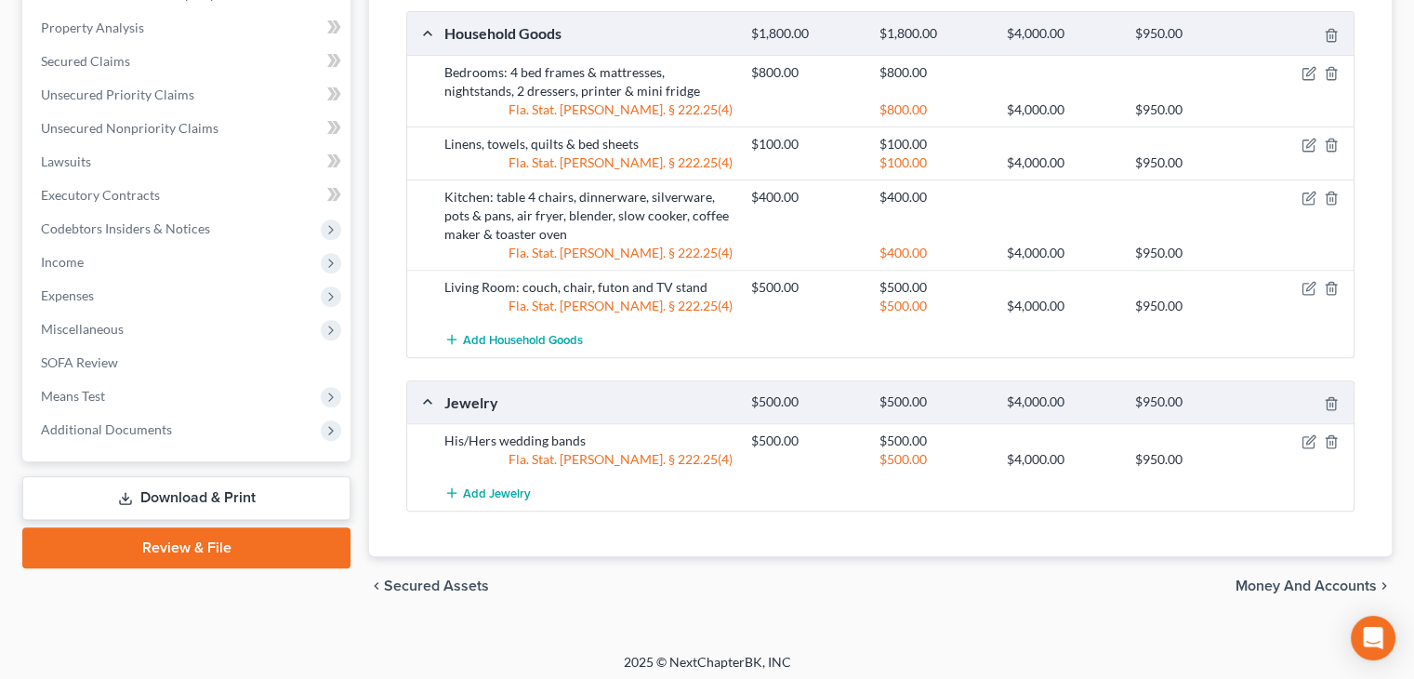
scroll to position [688, 0]
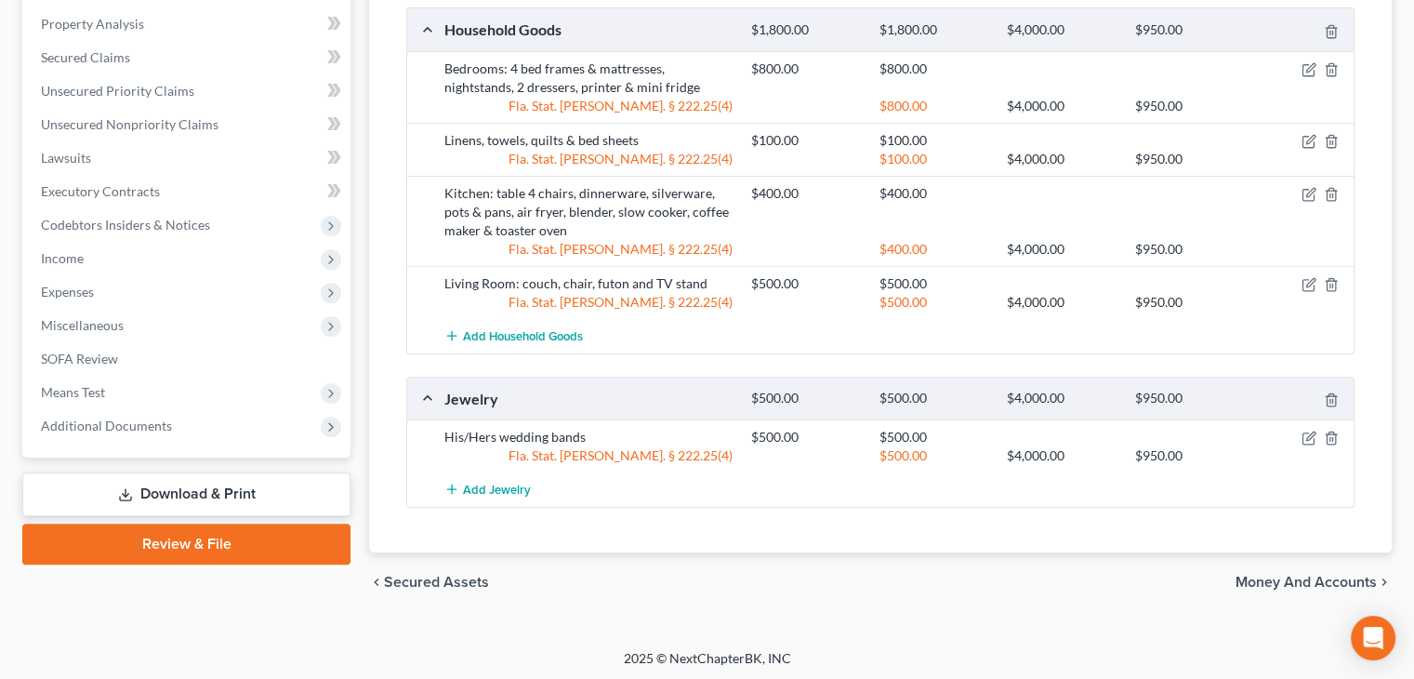
click at [1304, 582] on span "Money and Accounts" at bounding box center [1306, 582] width 141 height 15
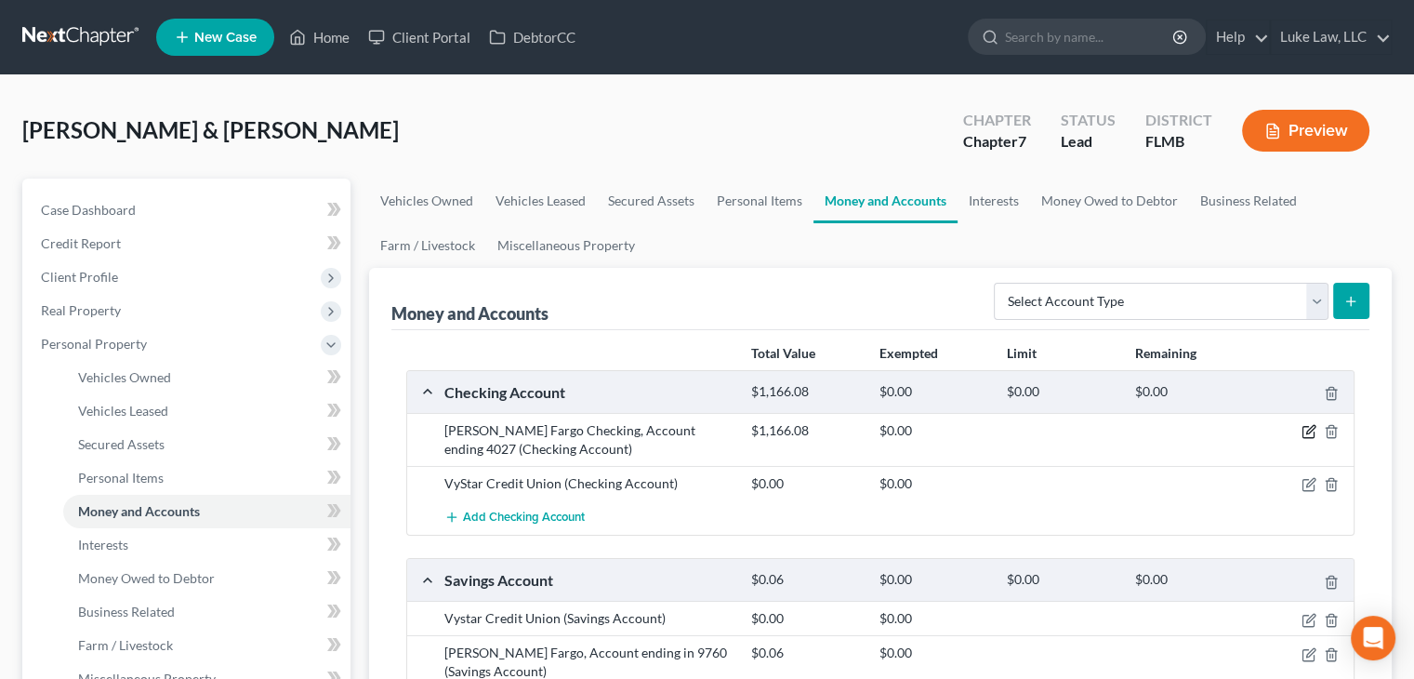
click at [1305, 429] on icon "button" at bounding box center [1309, 431] width 15 height 15
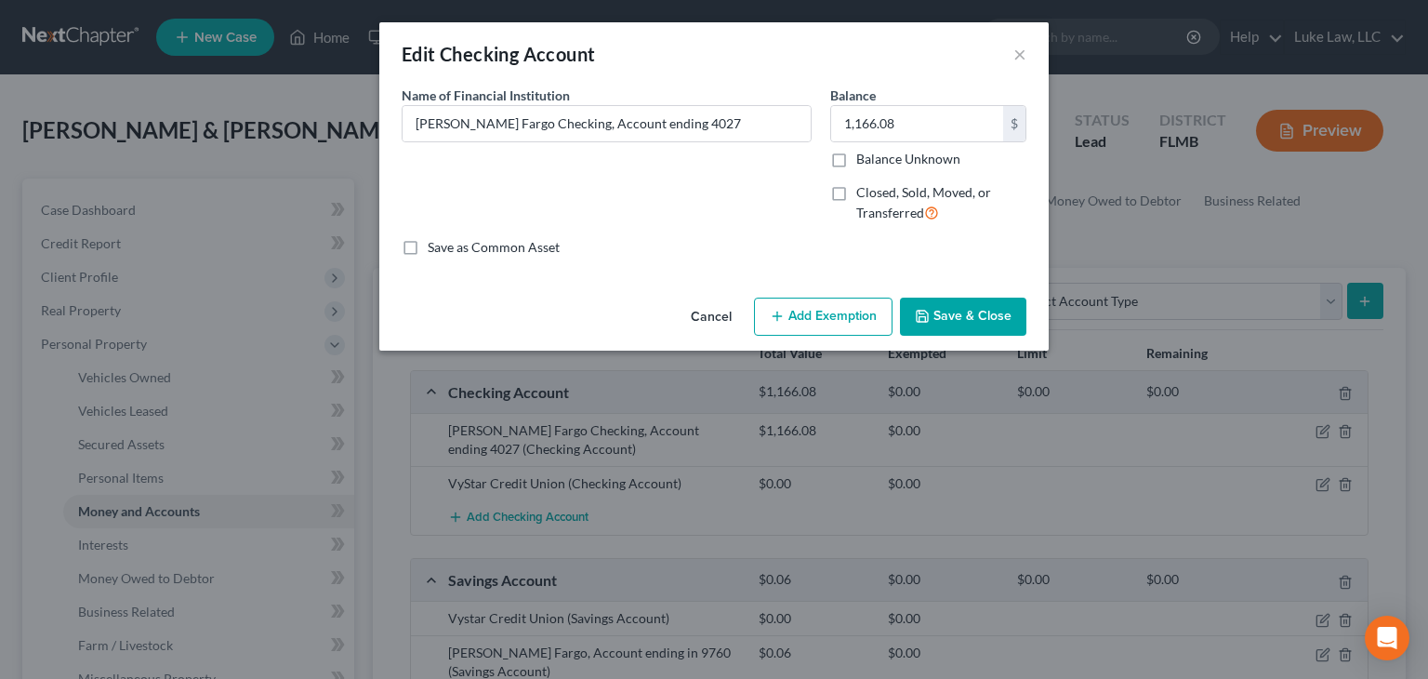
click at [838, 322] on button "Add Exemption" at bounding box center [823, 317] width 139 height 39
select select "2"
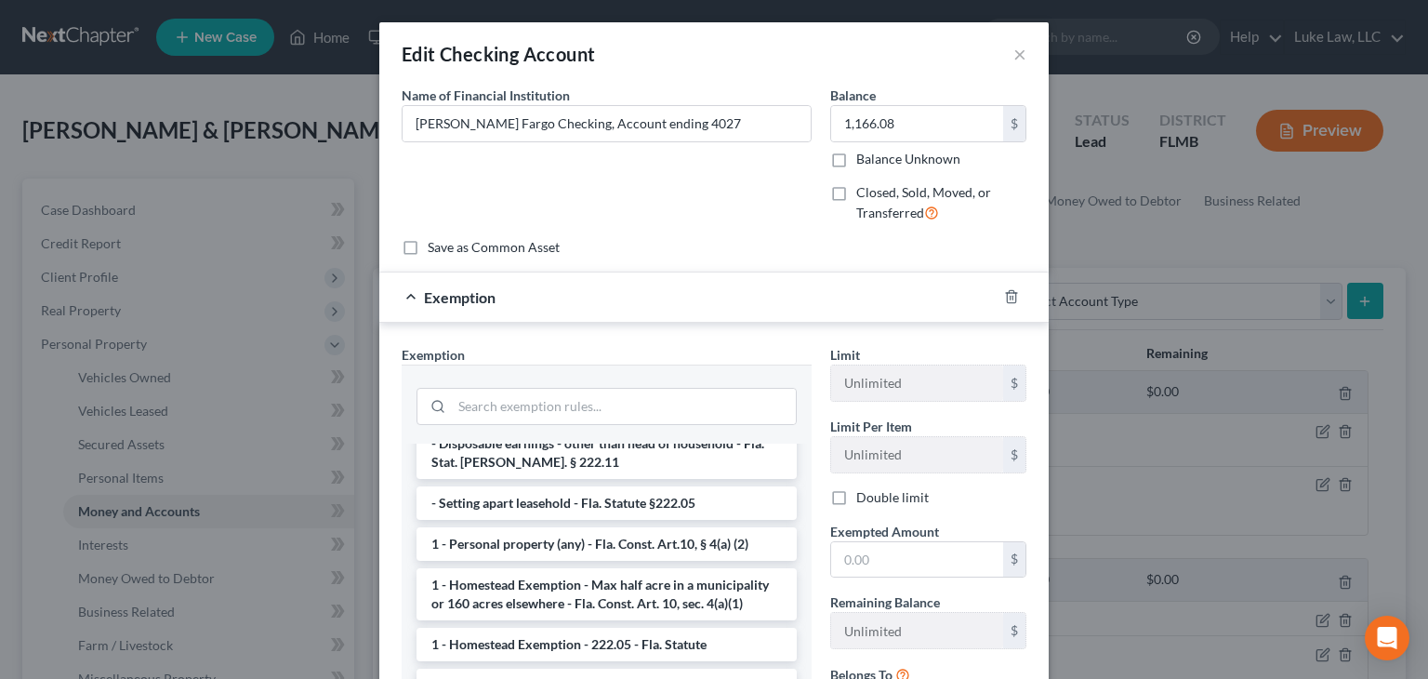
scroll to position [207, 0]
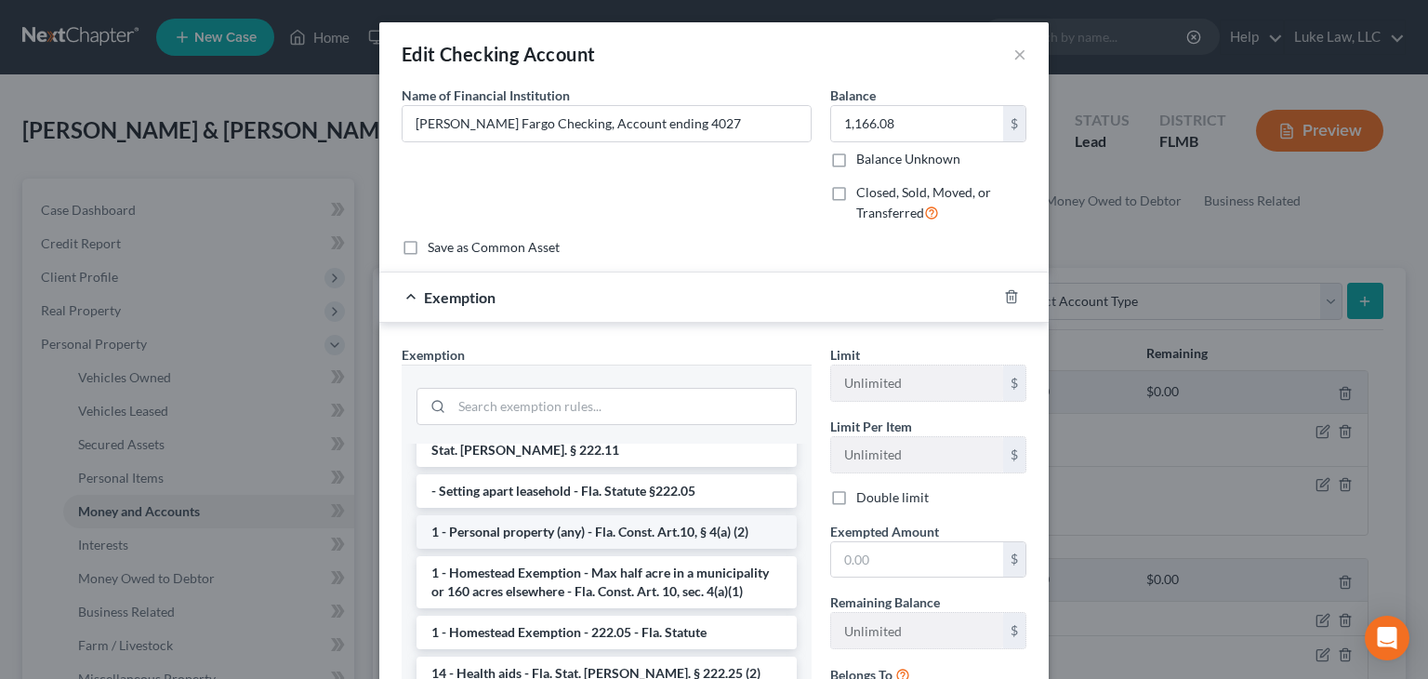
click at [721, 515] on li "1 - Personal property (any) - Fla. Const. Art.10, § 4(a) (2)" at bounding box center [607, 531] width 380 height 33
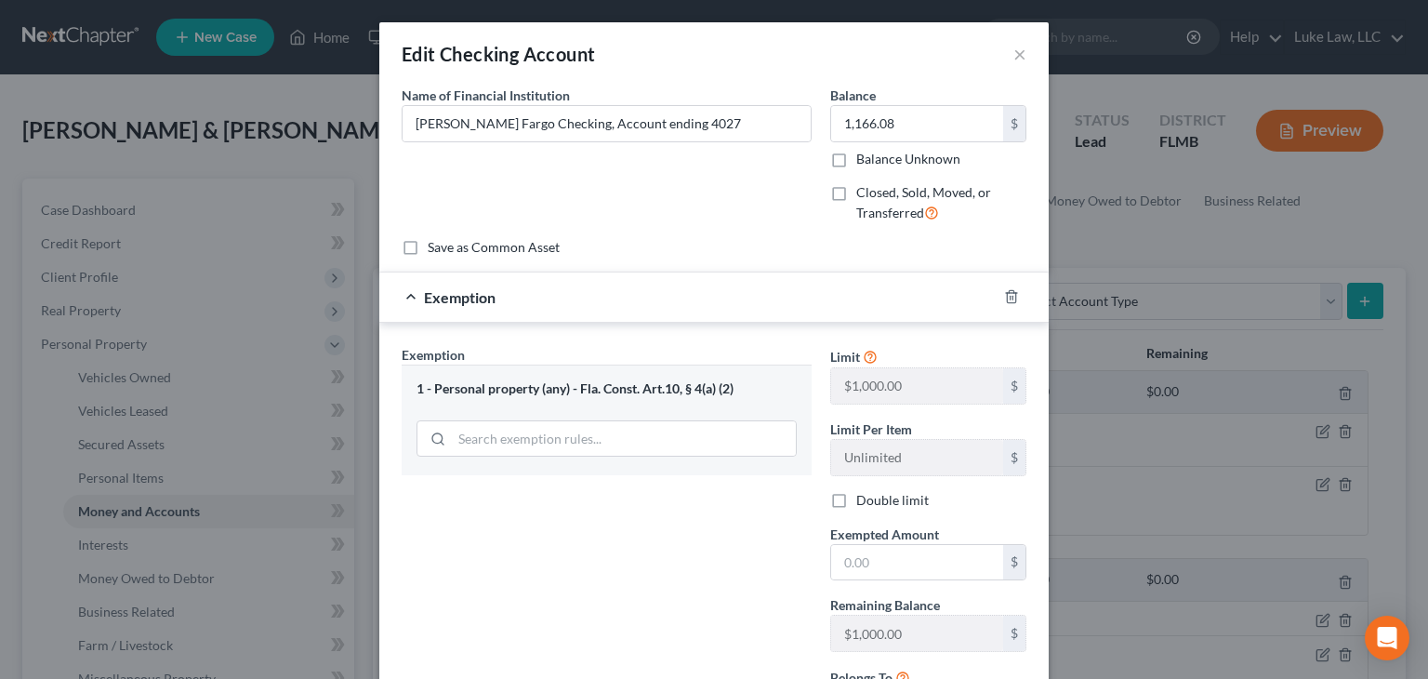
click at [856, 502] on label "Double limit" at bounding box center [892, 500] width 73 height 19
click at [864, 502] on input "Double limit" at bounding box center [870, 497] width 12 height 12
checkbox input "true"
drag, startPoint x: 1408, startPoint y: 276, endPoint x: 1411, endPoint y: 319, distance: 42.9
click at [1411, 319] on div "Edit Checking Account × An exemption set must first be selected from the Filing…" at bounding box center [714, 339] width 1428 height 679
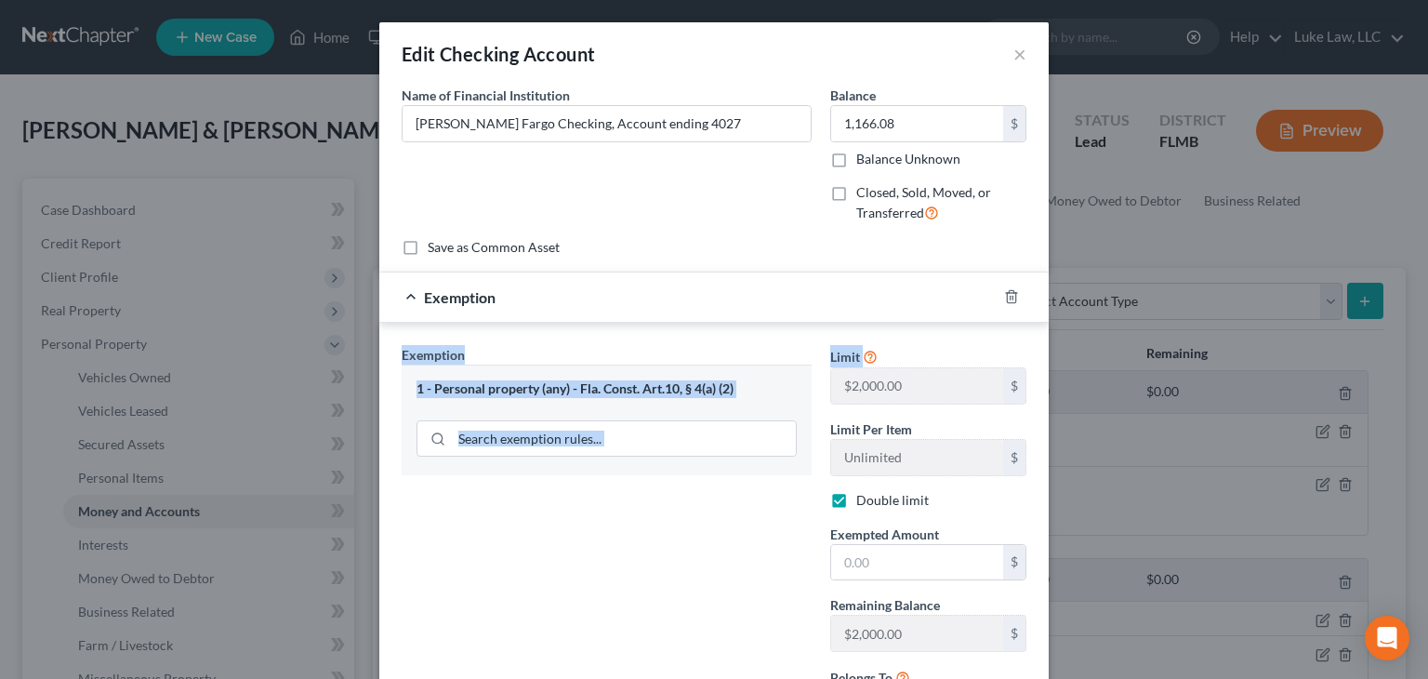
drag, startPoint x: 1408, startPoint y: 310, endPoint x: 1415, endPoint y: 352, distance: 43.3
click at [1413, 352] on div "Edit Checking Account × An exemption set must first be selected from the Filing…" at bounding box center [714, 339] width 1428 height 679
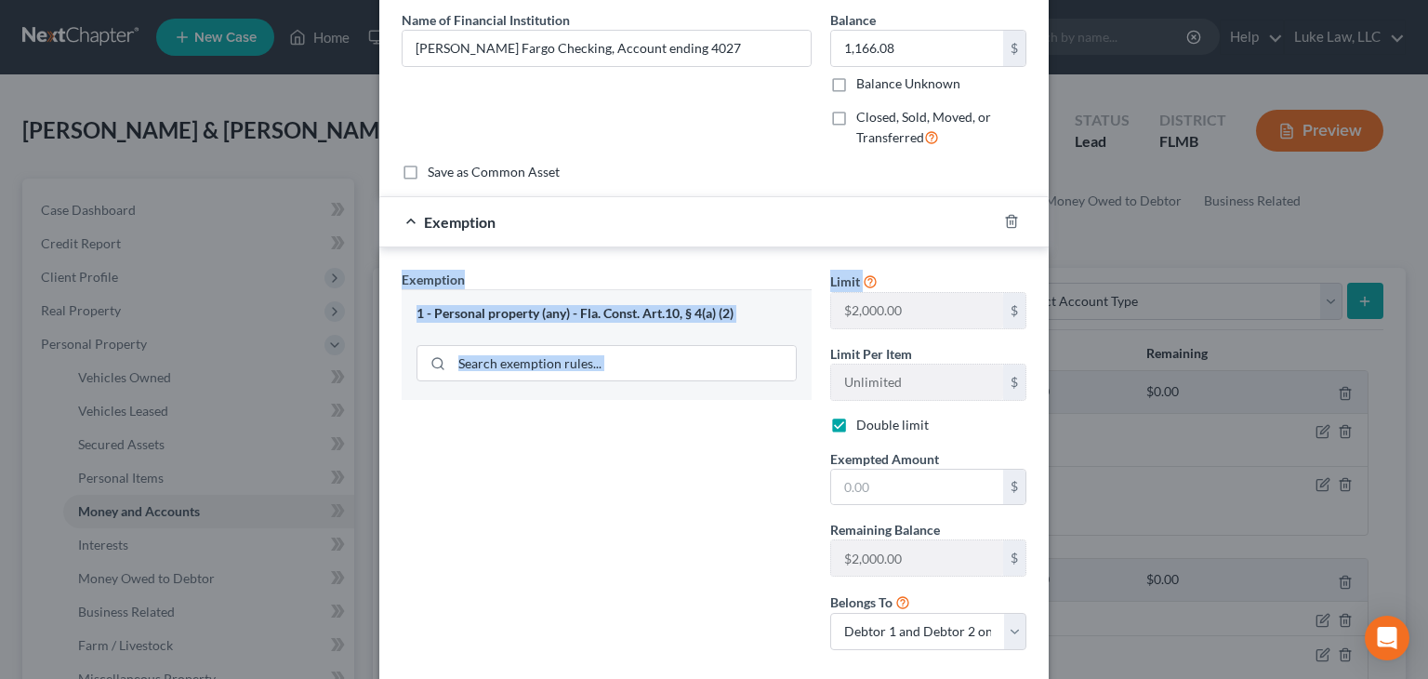
scroll to position [78, 0]
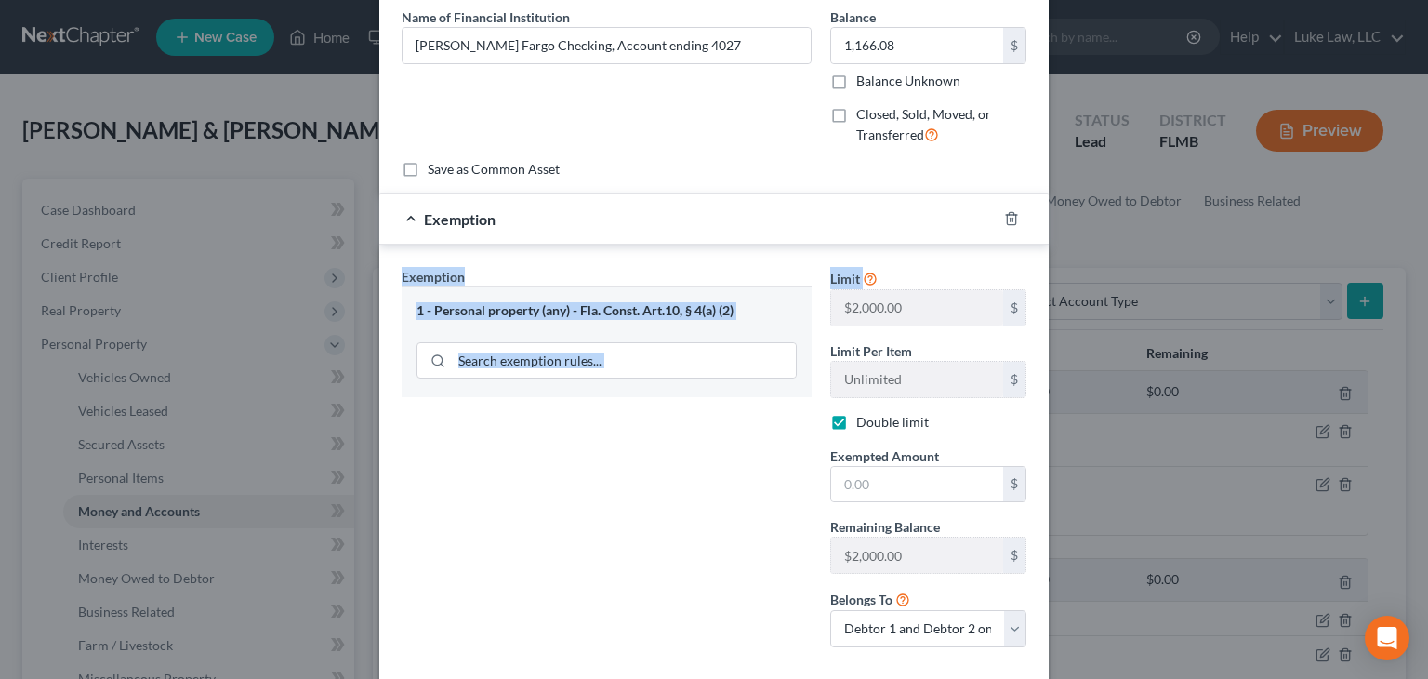
click at [762, 250] on div "Exemption Set must be selected for CA. Exemption * 1 - Personal property (any) …" at bounding box center [713, 461] width 669 height 433
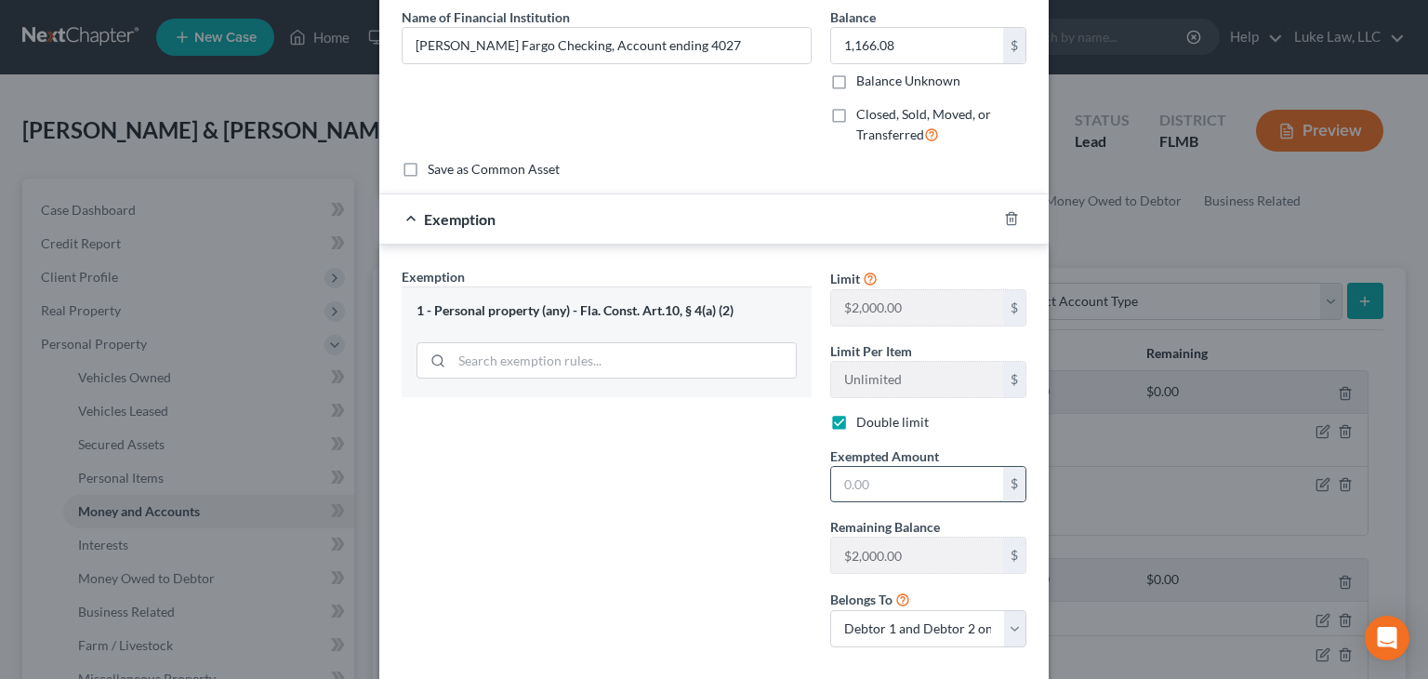
click at [873, 484] on input "text" at bounding box center [917, 484] width 172 height 35
type input "1,000"
click at [928, 630] on select "Debtor 1 only Debtor 2 only Debtor 1 and Debtor 2 only" at bounding box center [928, 628] width 196 height 37
select select "0"
click at [830, 610] on select "Debtor 1 only Debtor 2 only Debtor 1 and Debtor 2 only" at bounding box center [928, 628] width 196 height 37
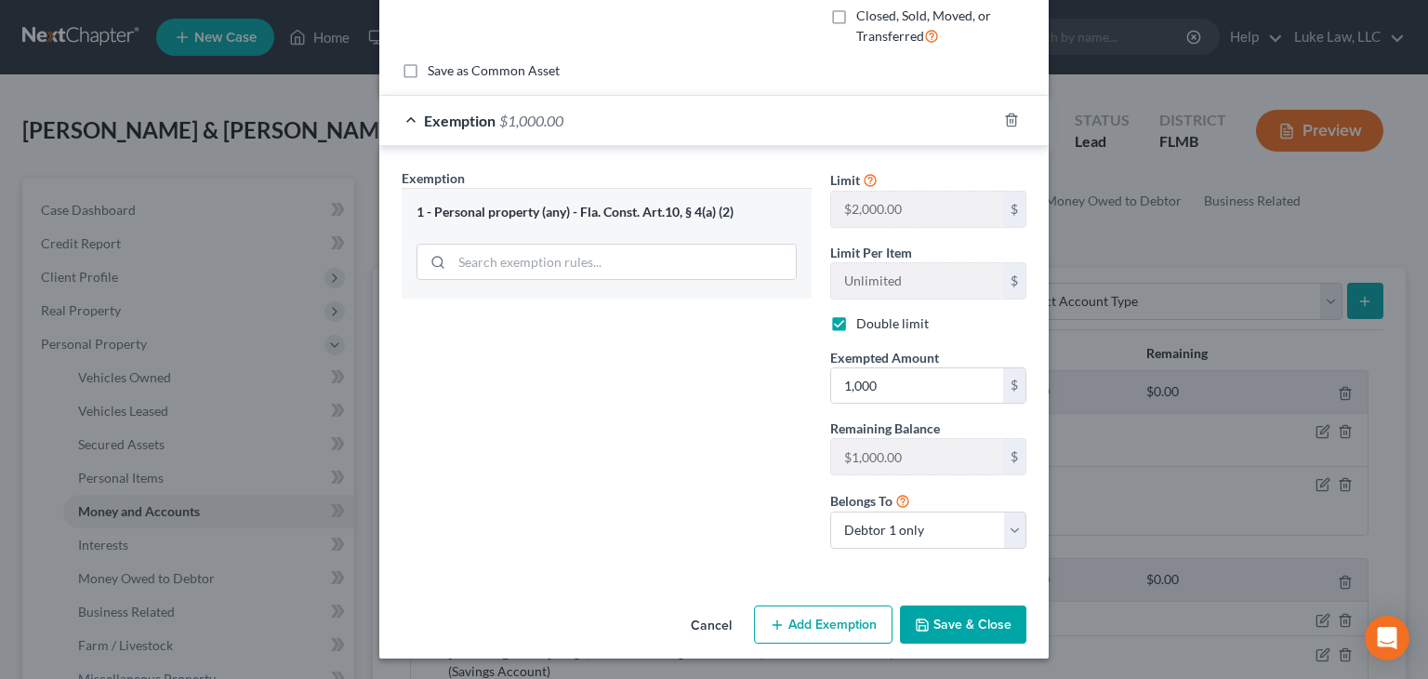
scroll to position [169, 0]
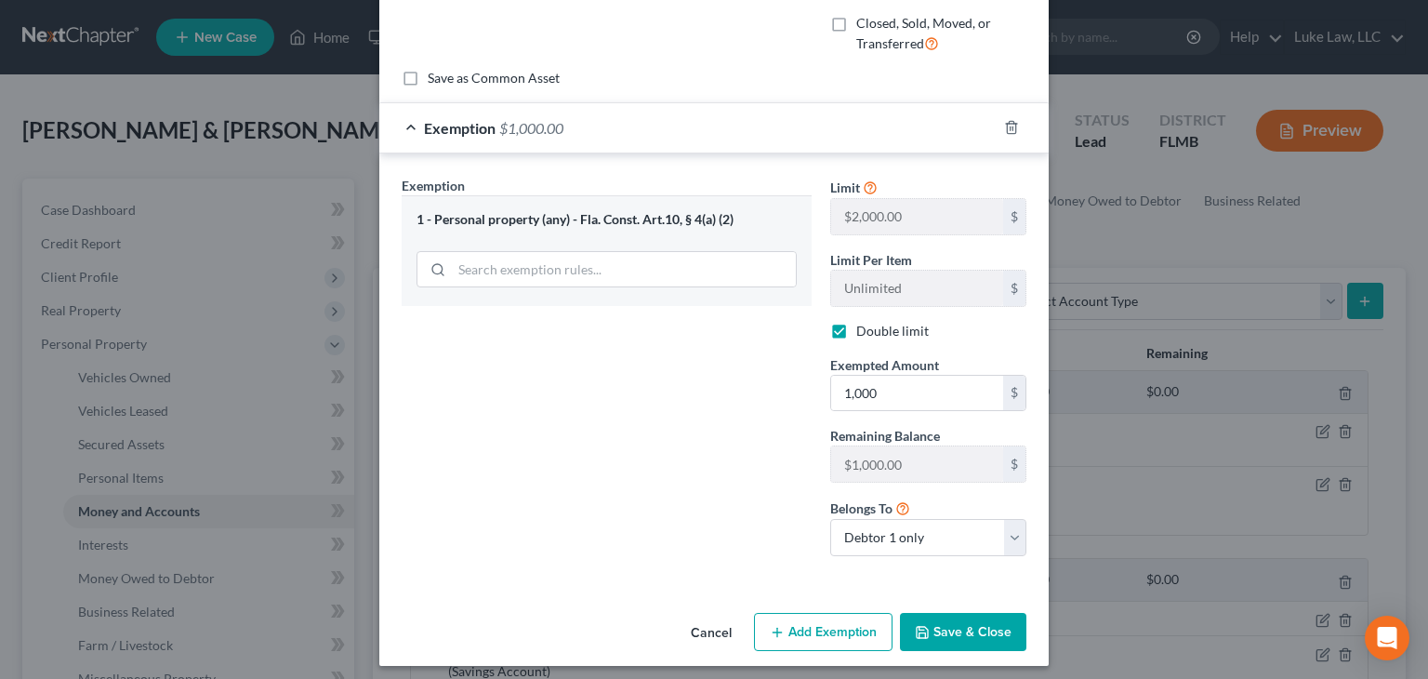
click at [971, 646] on button "Save & Close" at bounding box center [963, 632] width 126 height 39
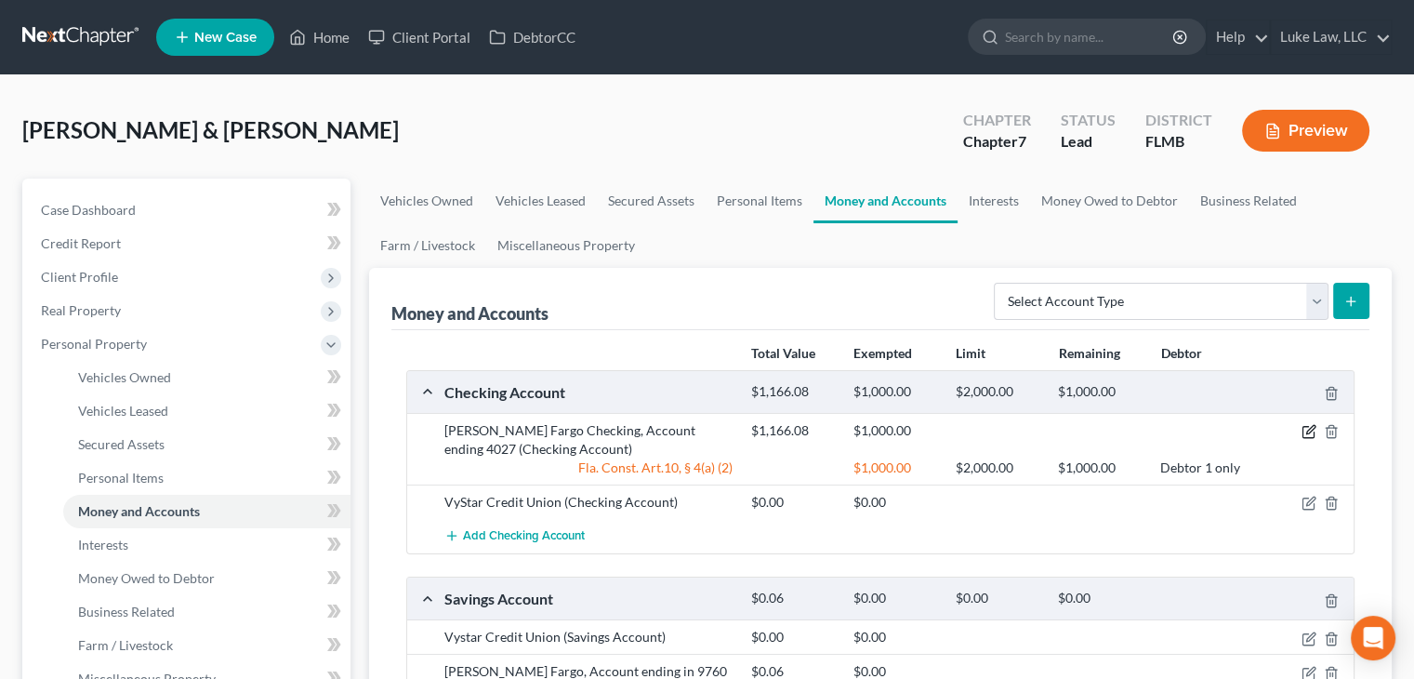
click at [1310, 433] on icon "button" at bounding box center [1309, 431] width 15 height 15
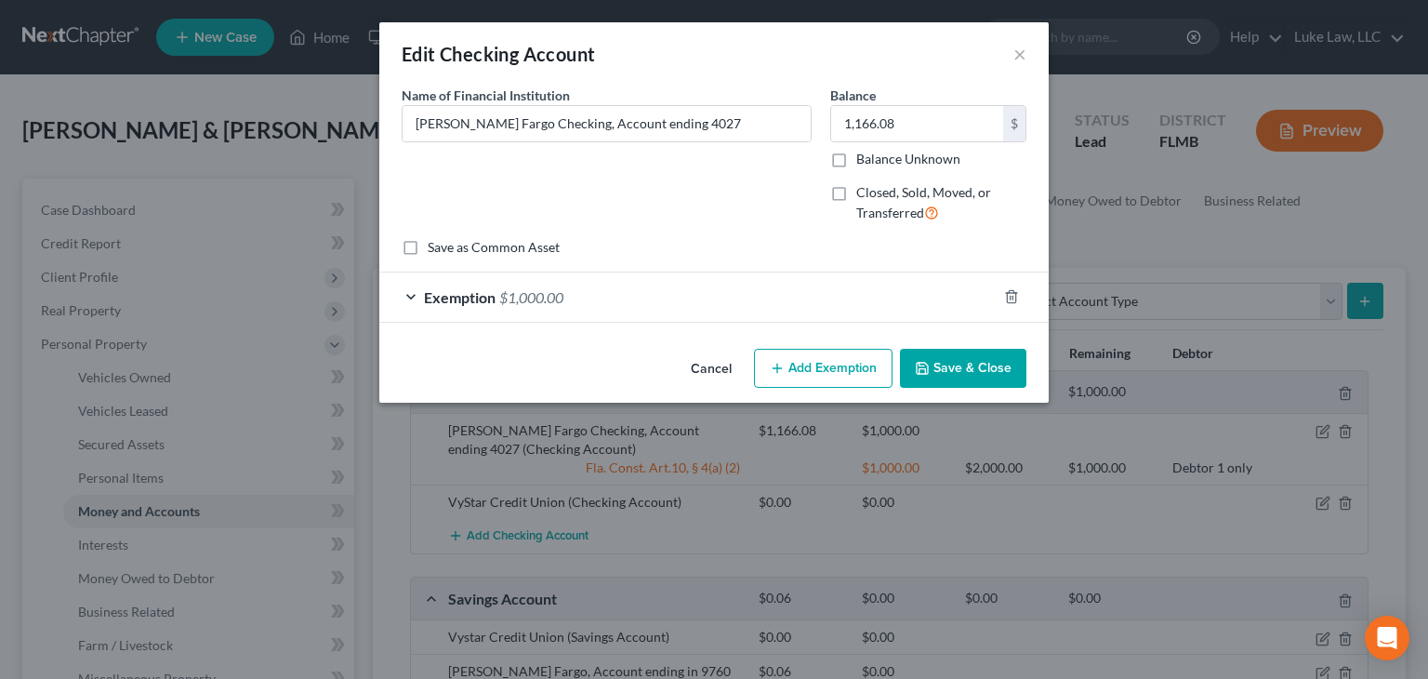
click at [867, 341] on div "Cancel Add Exemption Save & Close" at bounding box center [713, 371] width 669 height 61
click at [880, 356] on button "Add Exemption" at bounding box center [823, 368] width 139 height 39
select select "2"
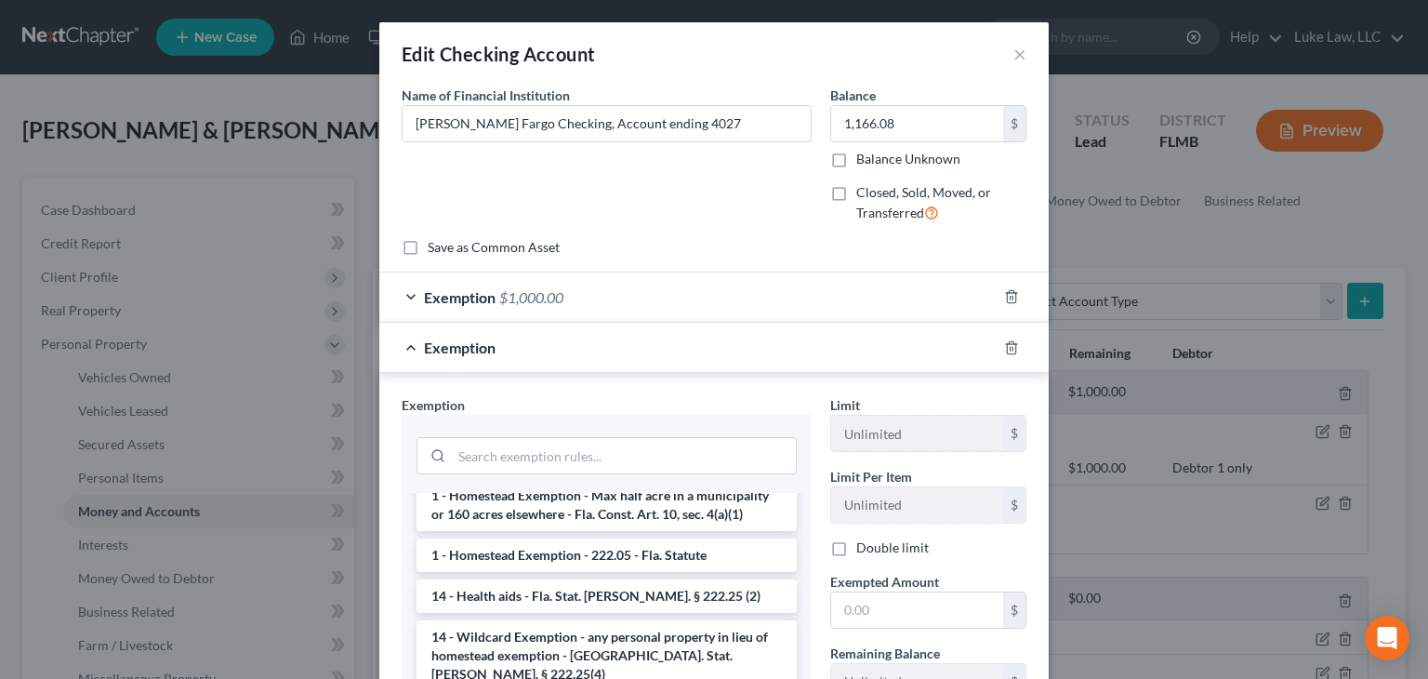
scroll to position [350, 0]
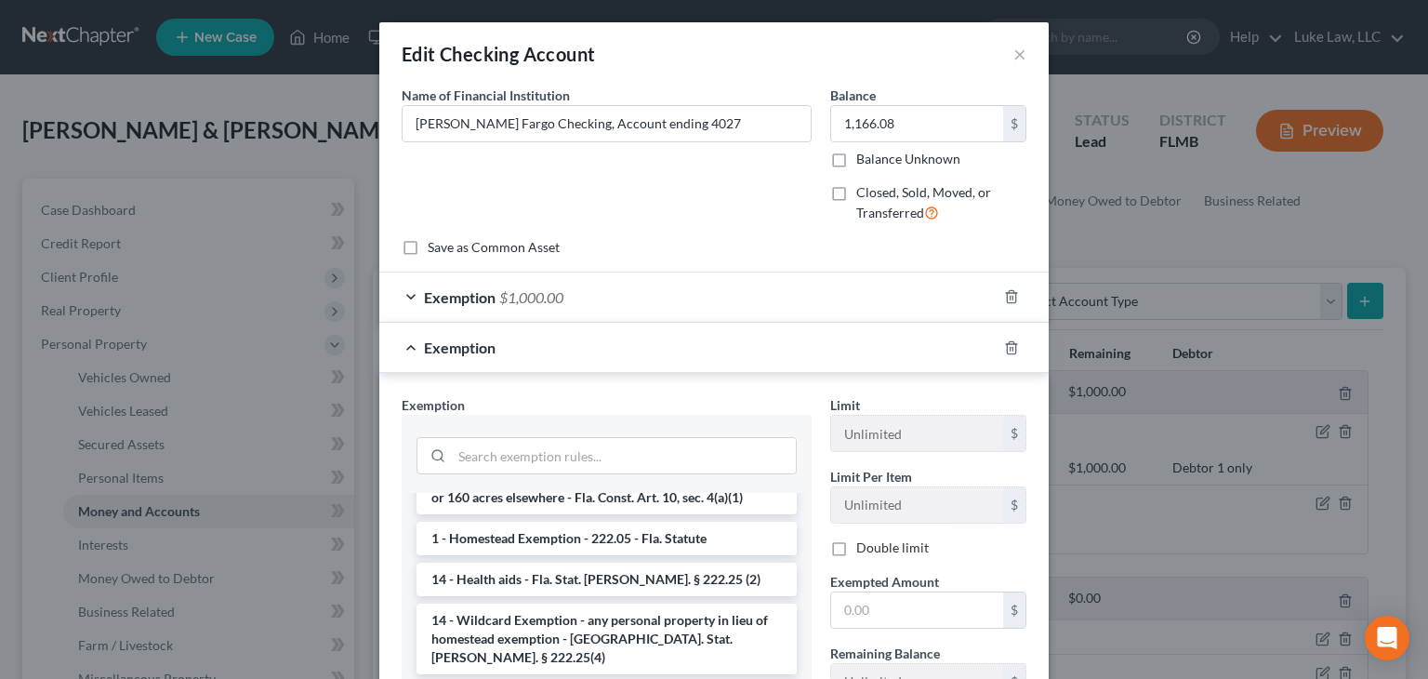
click at [710, 626] on li "14 - Wildcard Exemption - any personal property in lieu of homestead exemption …" at bounding box center [607, 638] width 380 height 71
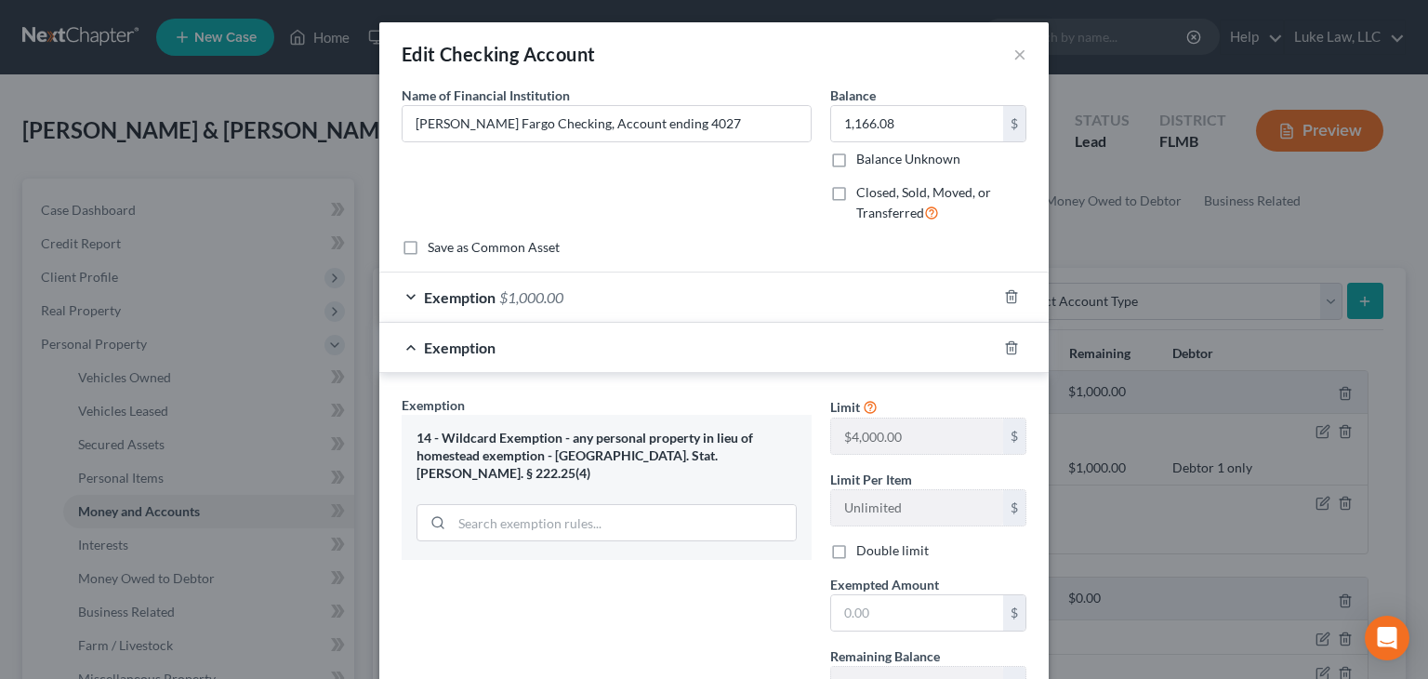
click at [856, 554] on label "Double limit" at bounding box center [892, 550] width 73 height 19
click at [864, 553] on input "Double limit" at bounding box center [870, 547] width 12 height 12
checkbox input "true"
click at [916, 609] on input "text" at bounding box center [917, 612] width 172 height 35
type input "166.08"
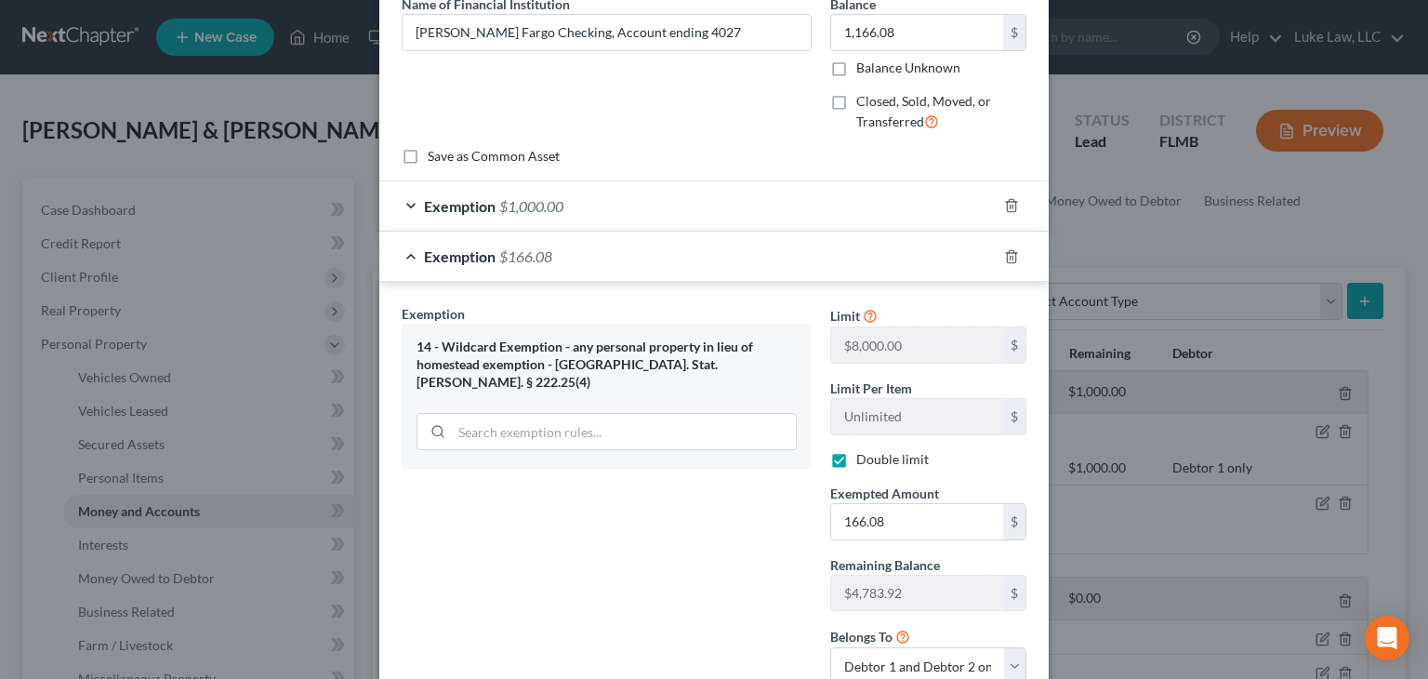
scroll to position [183, 0]
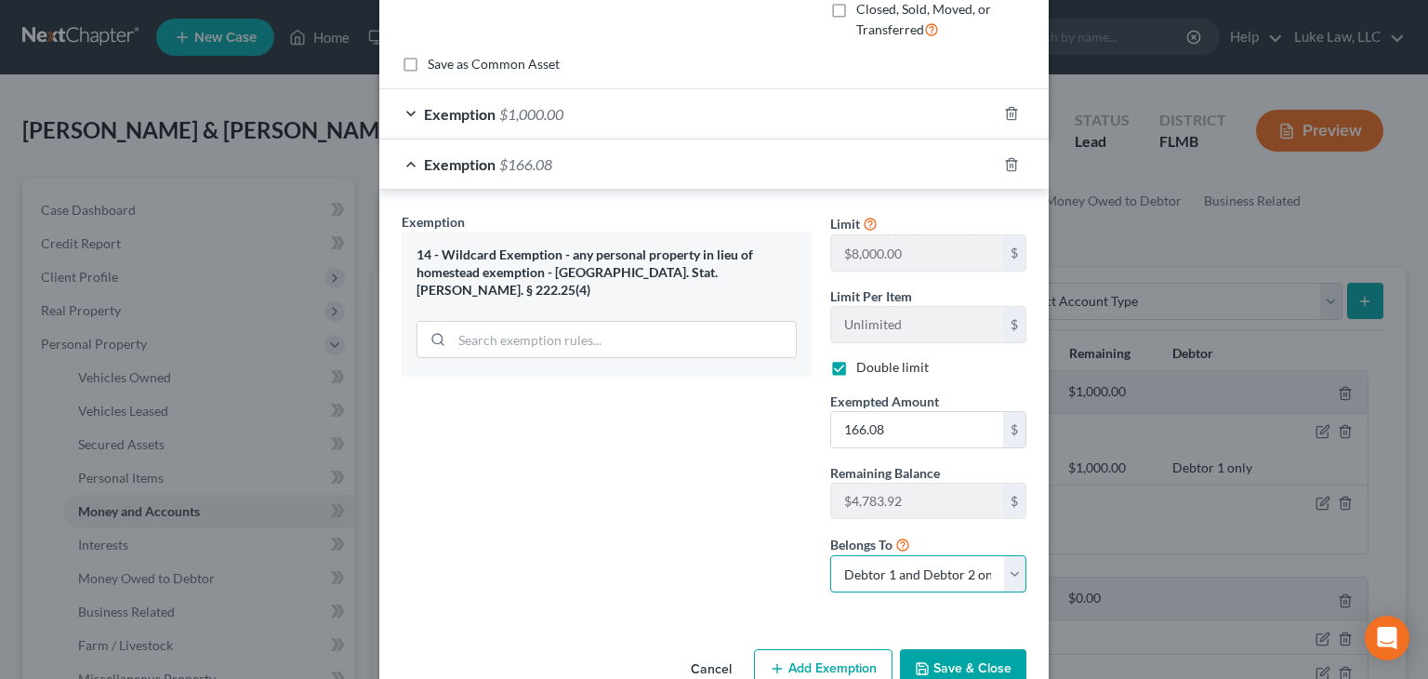
click at [1001, 574] on select "Debtor 1 only Debtor 2 only Debtor 1 and Debtor 2 only" at bounding box center [928, 573] width 196 height 37
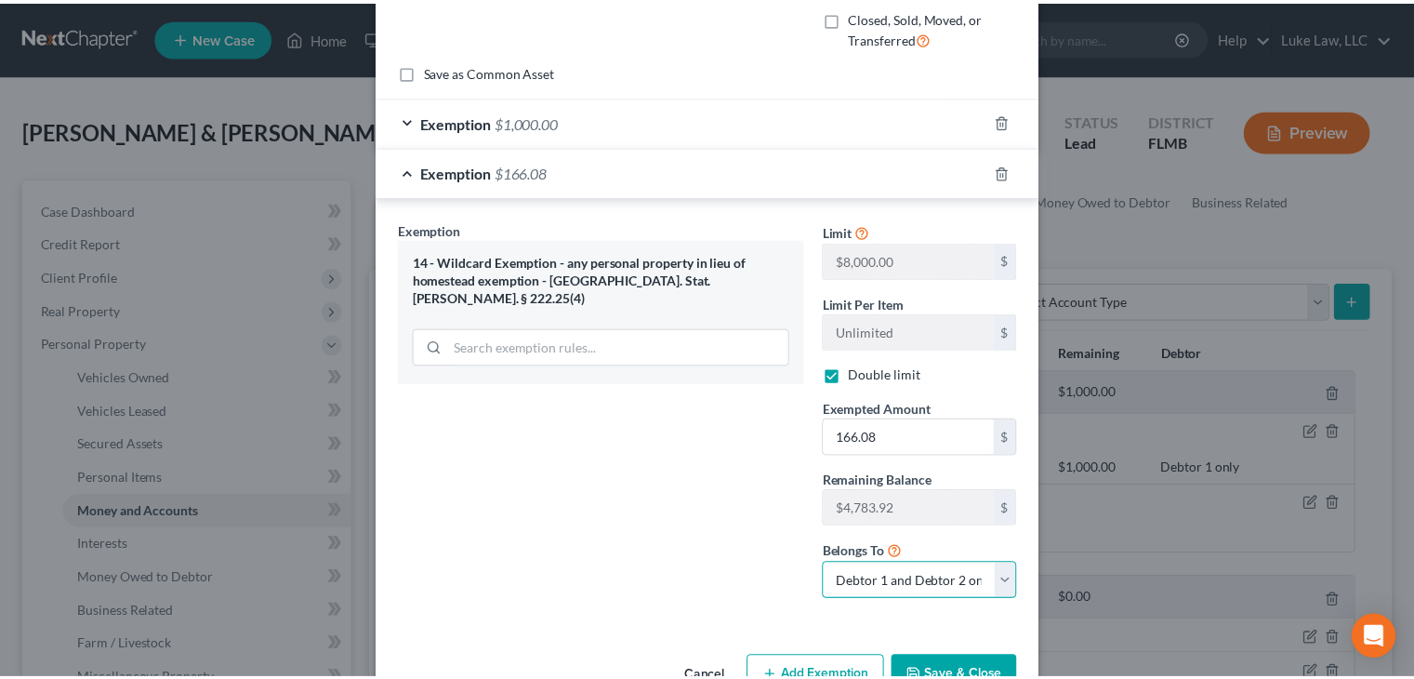
scroll to position [177, 0]
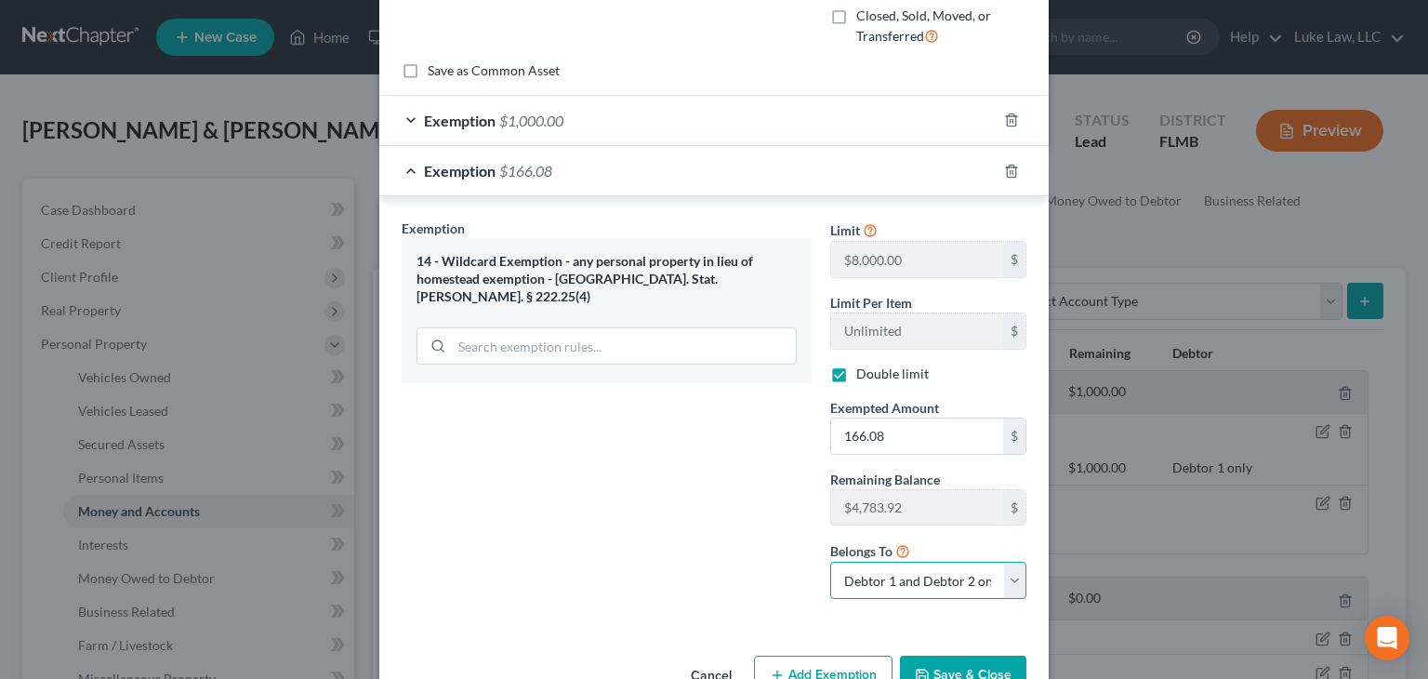
click at [1001, 574] on select "Debtor 1 only Debtor 2 only Debtor 1 and Debtor 2 only" at bounding box center [928, 580] width 196 height 37
select select "0"
click at [830, 562] on select "Debtor 1 only Debtor 2 only Debtor 1 and Debtor 2 only" at bounding box center [928, 580] width 196 height 37
click at [948, 660] on button "Save & Close" at bounding box center [963, 674] width 126 height 39
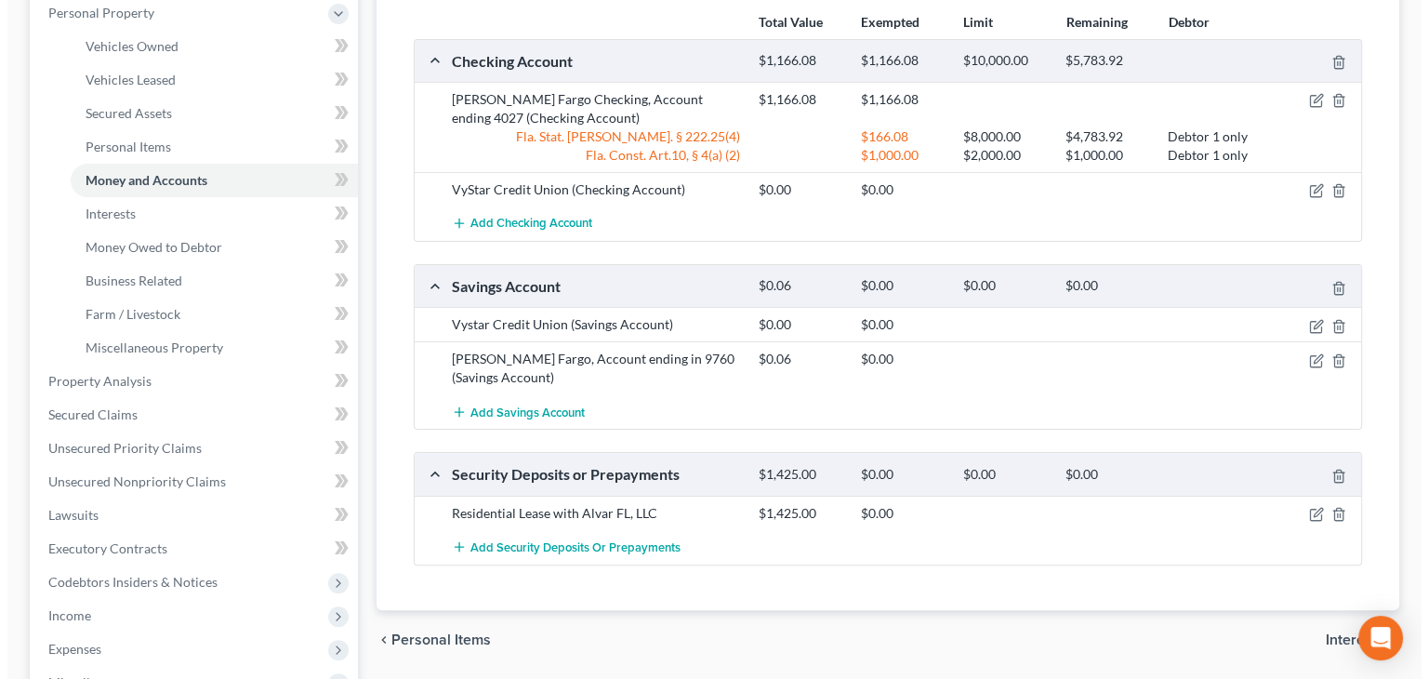
scroll to position [333, 0]
click at [1302, 508] on icon "button" at bounding box center [1307, 513] width 11 height 11
select select "3"
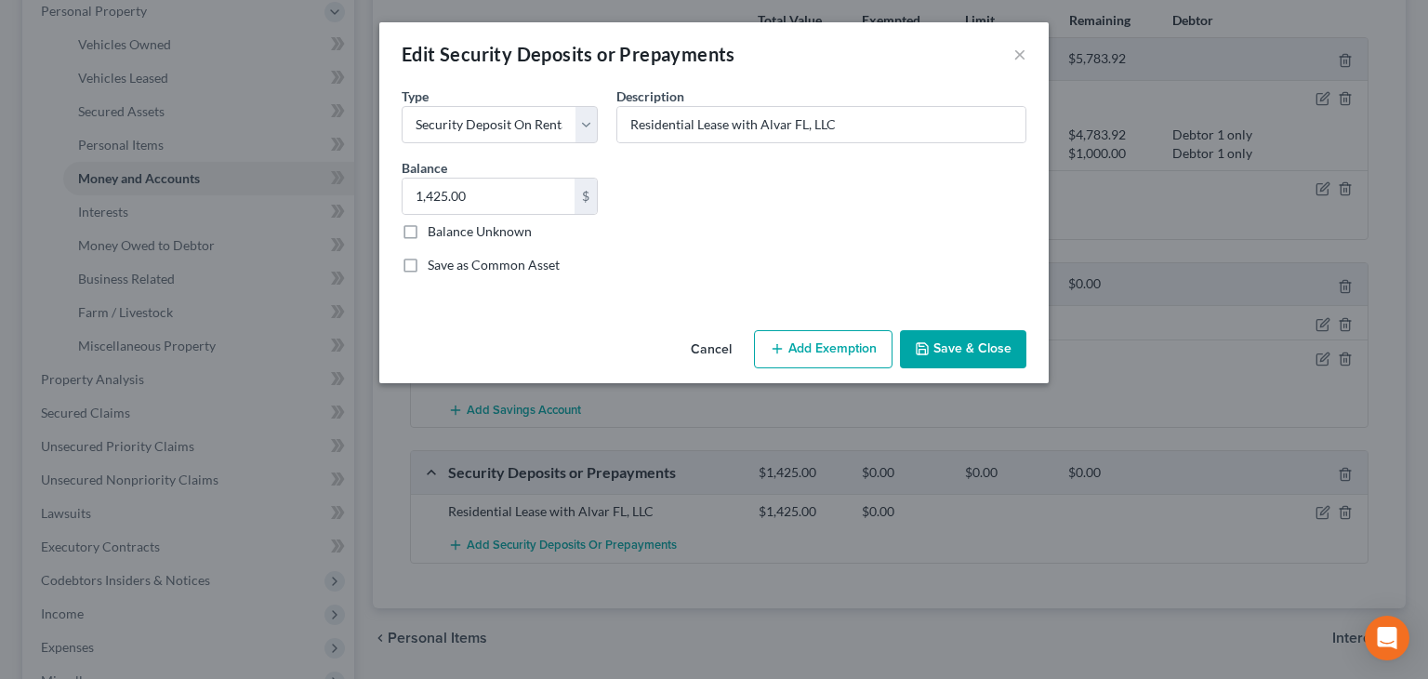
click at [780, 349] on line "button" at bounding box center [777, 349] width 8 height 0
select select "2"
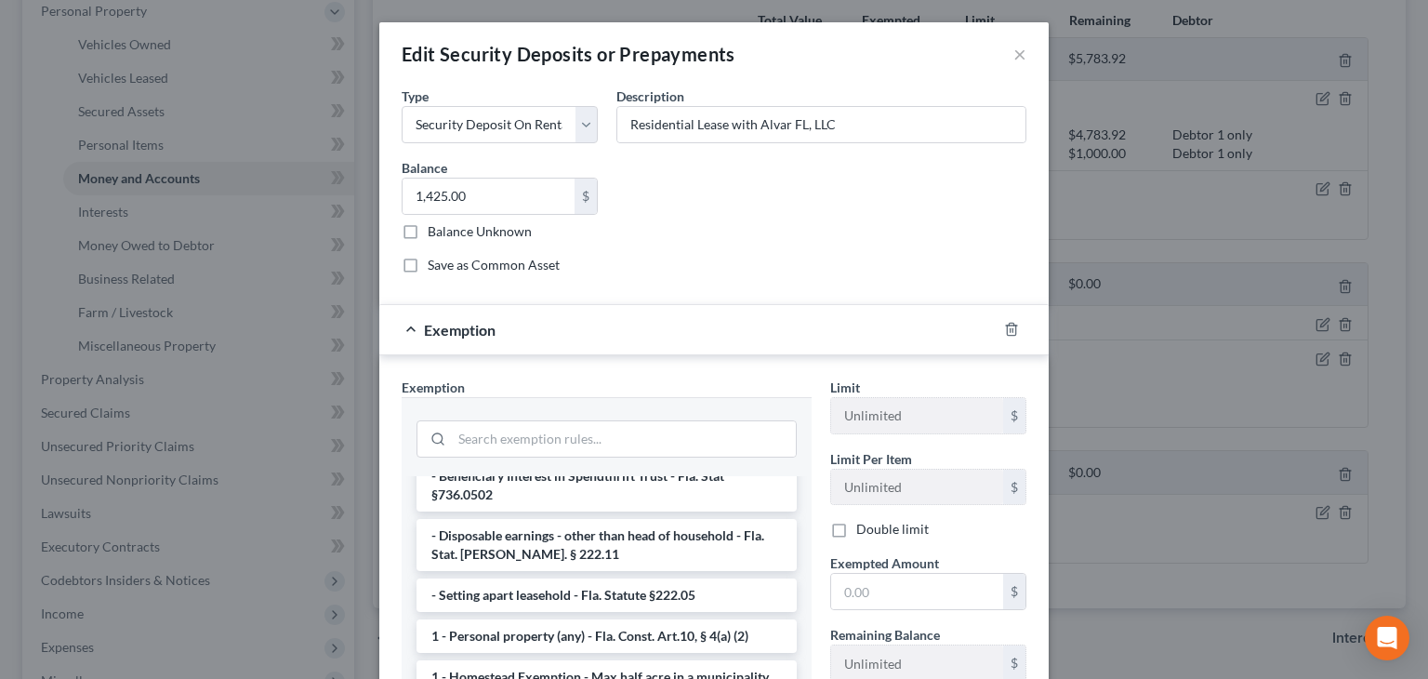
scroll to position [165, 0]
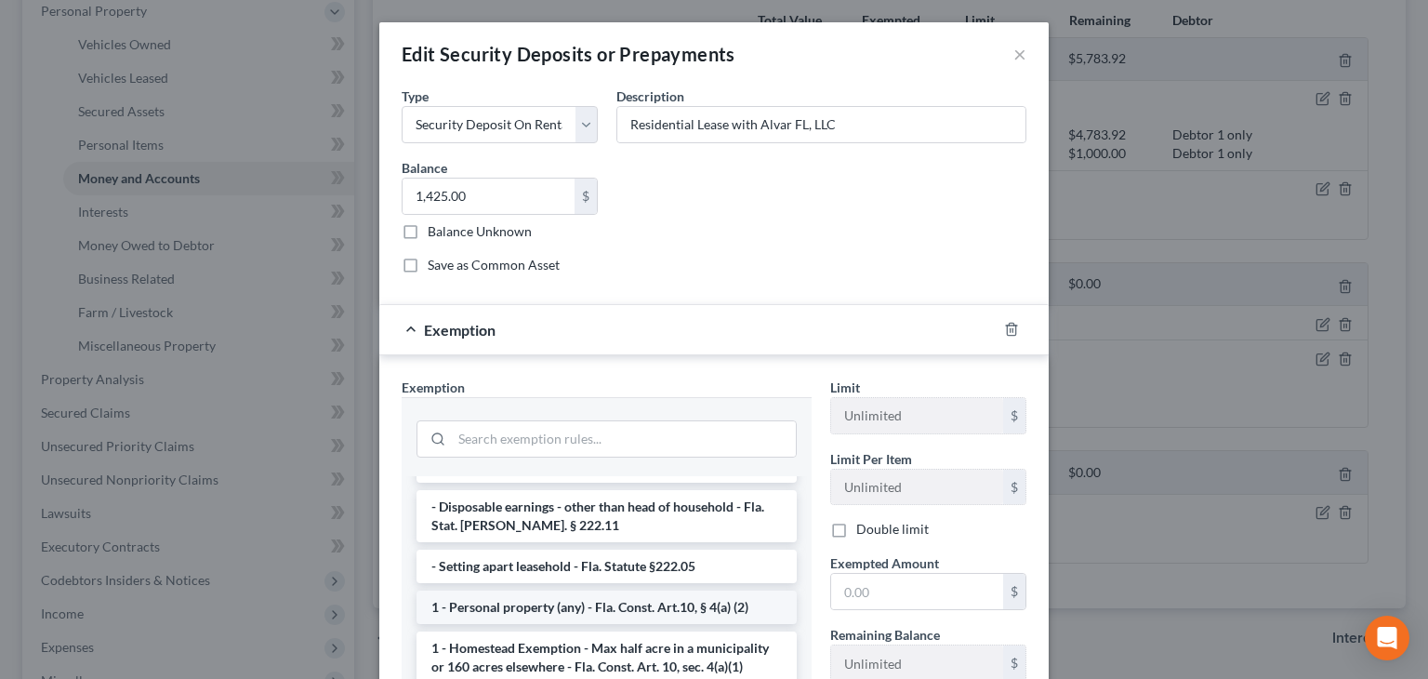
click at [744, 590] on li "1 - Personal property (any) - Fla. Const. Art.10, § 4(a) (2)" at bounding box center [607, 606] width 380 height 33
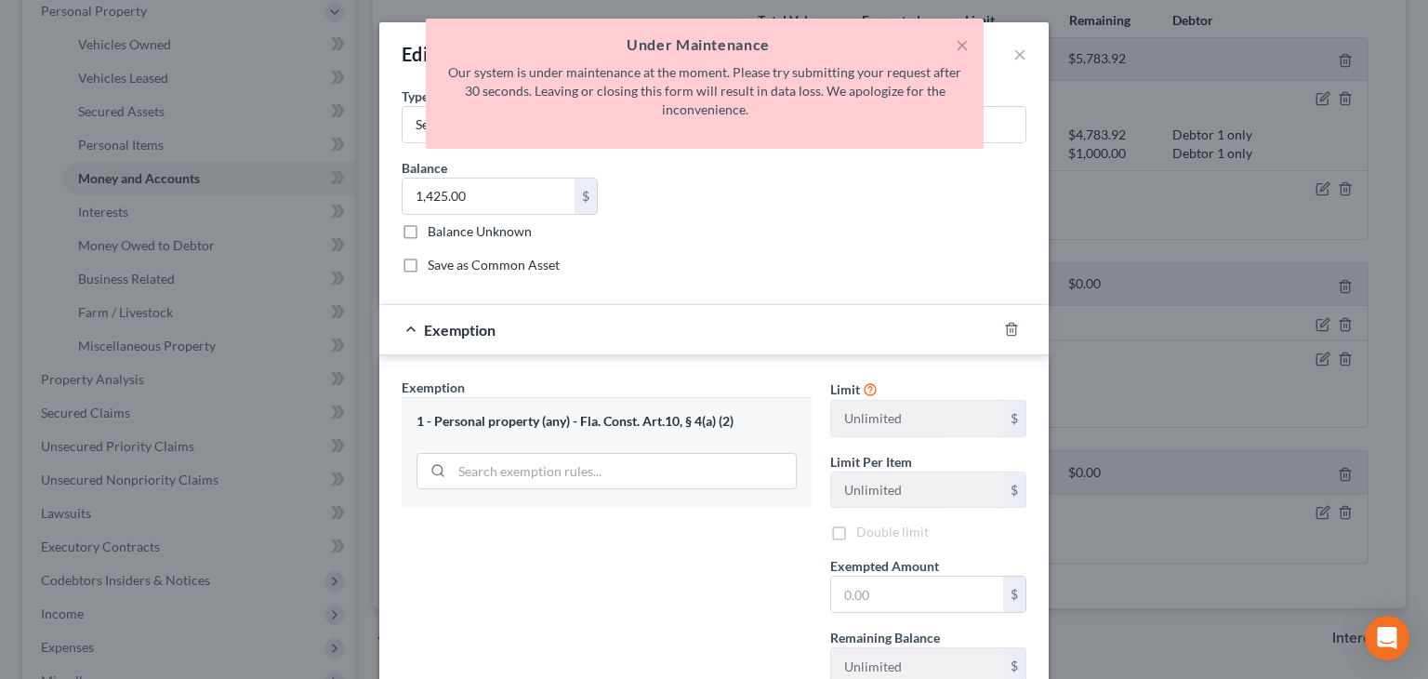
click at [951, 36] on h5 "Under Maintenance" at bounding box center [705, 44] width 528 height 22
click at [967, 46] on button "×" at bounding box center [962, 44] width 13 height 22
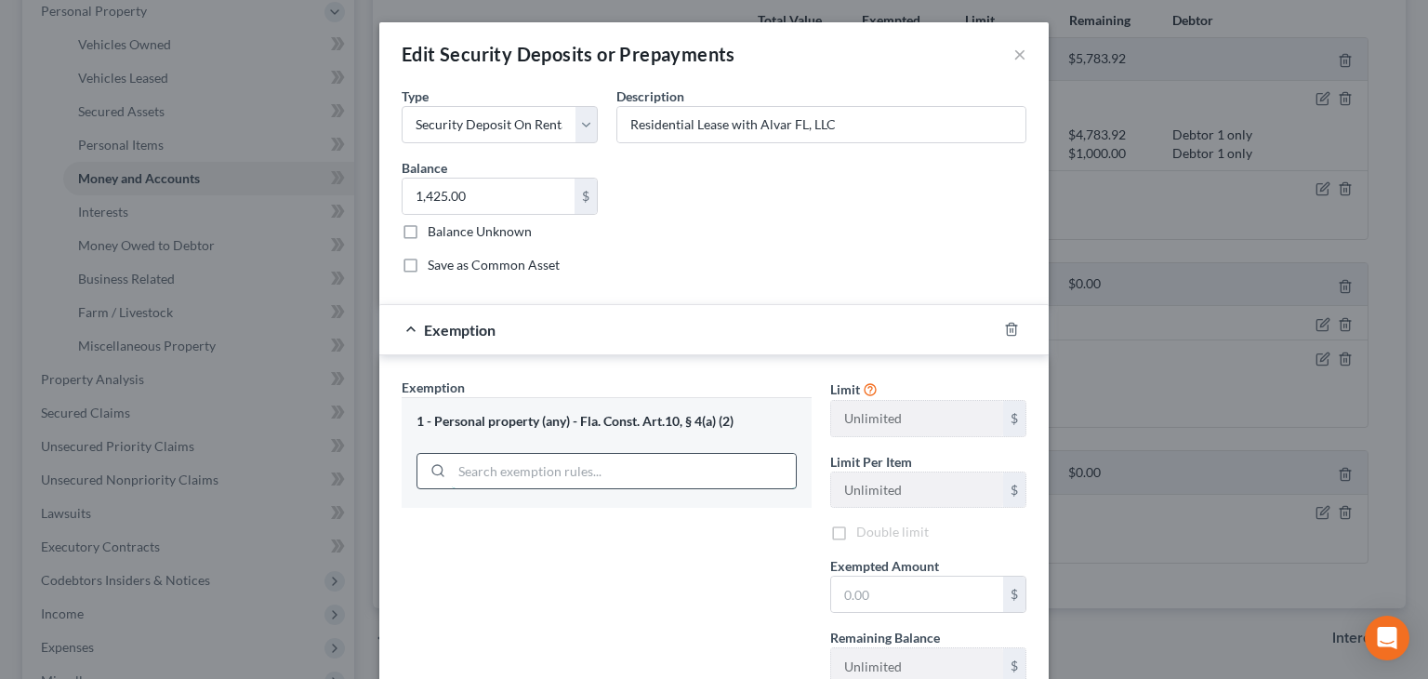
click at [610, 466] on input "search" at bounding box center [624, 471] width 344 height 35
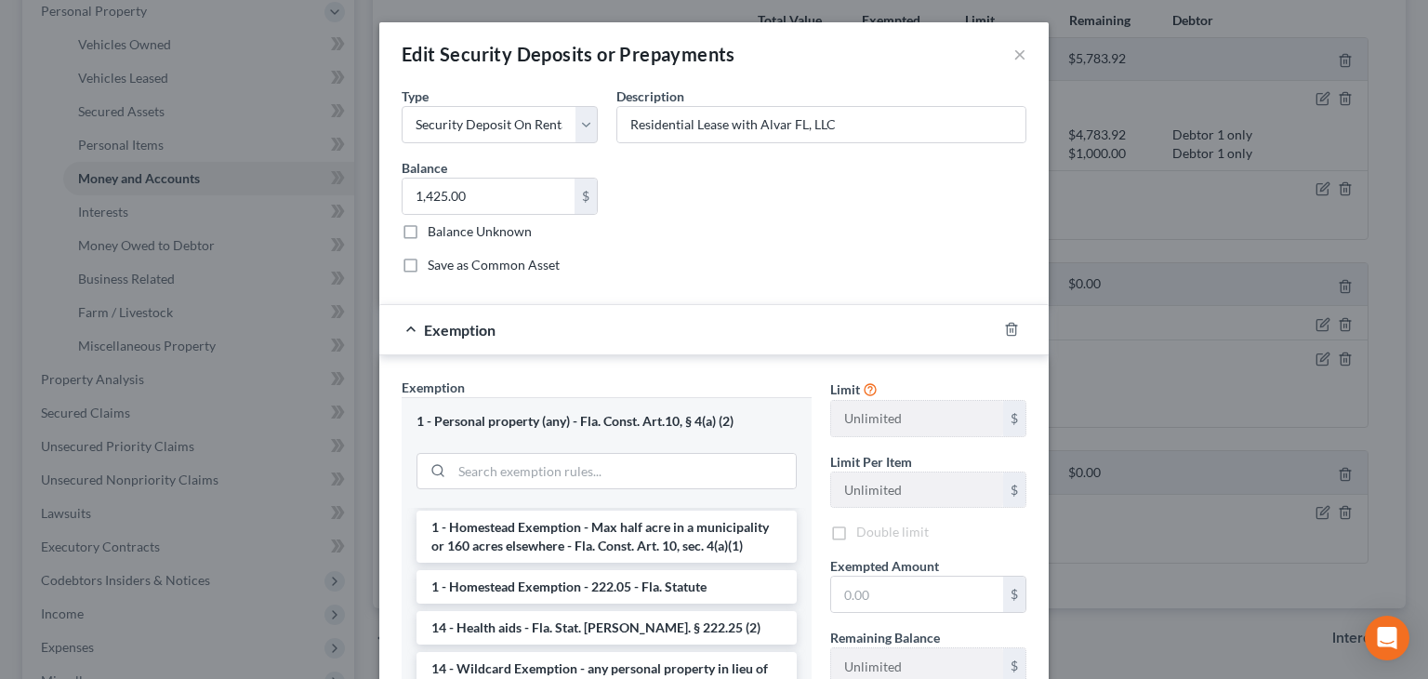
scroll to position [335, 0]
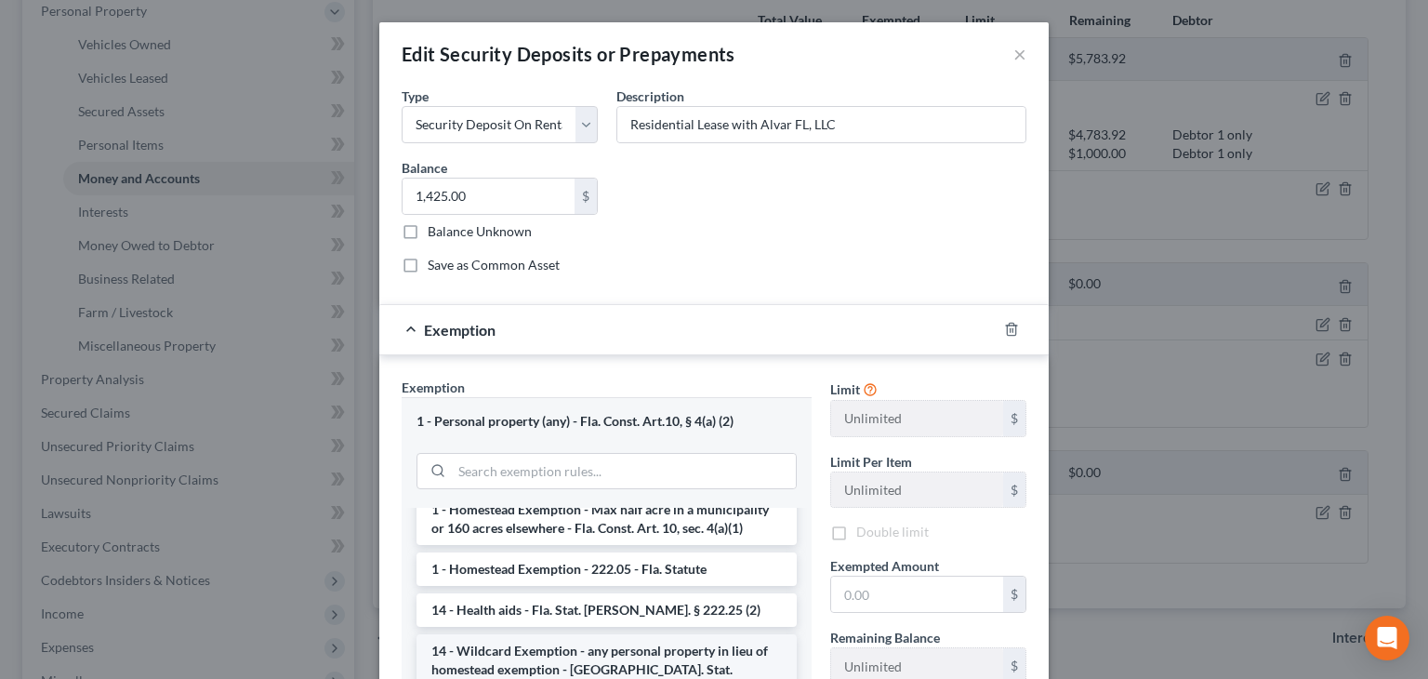
click at [726, 653] on li "14 - Wildcard Exemption - any personal property in lieu of homestead exemption …" at bounding box center [607, 669] width 380 height 71
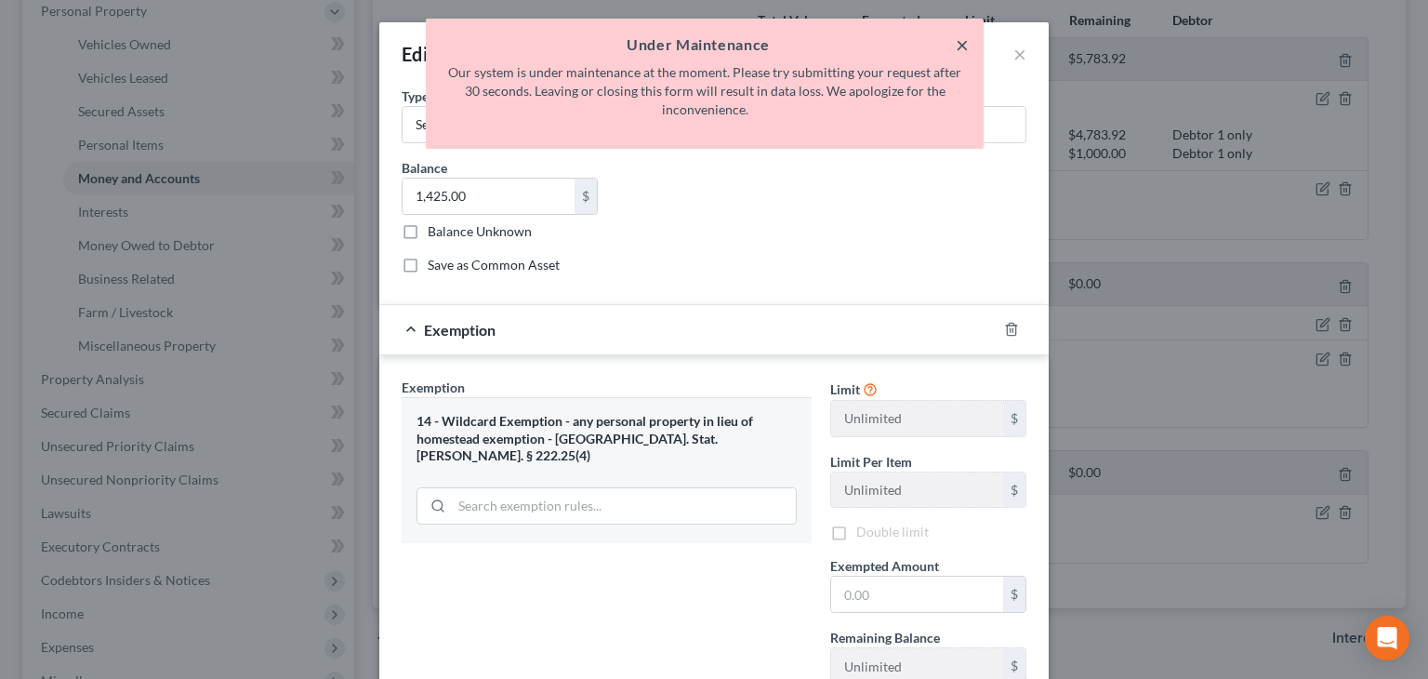
click at [961, 44] on button "×" at bounding box center [962, 44] width 13 height 22
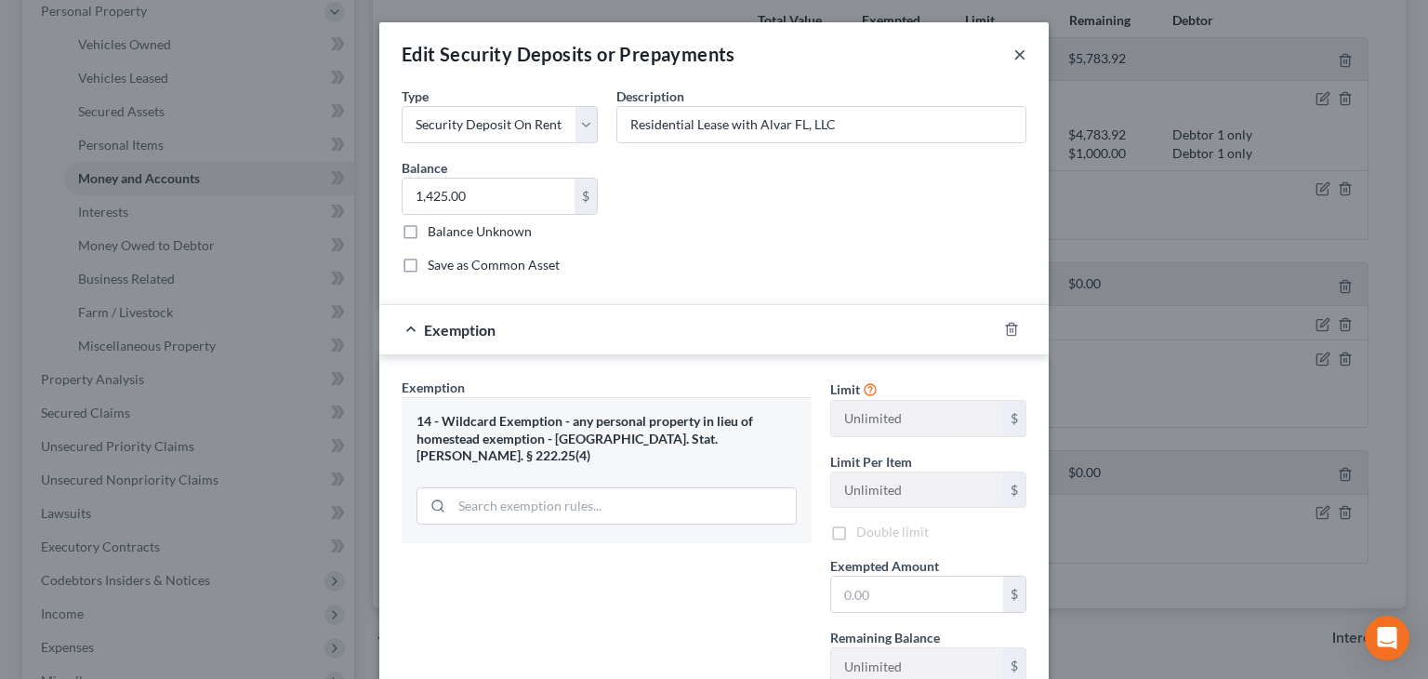
click at [1015, 57] on button "×" at bounding box center [1019, 54] width 13 height 22
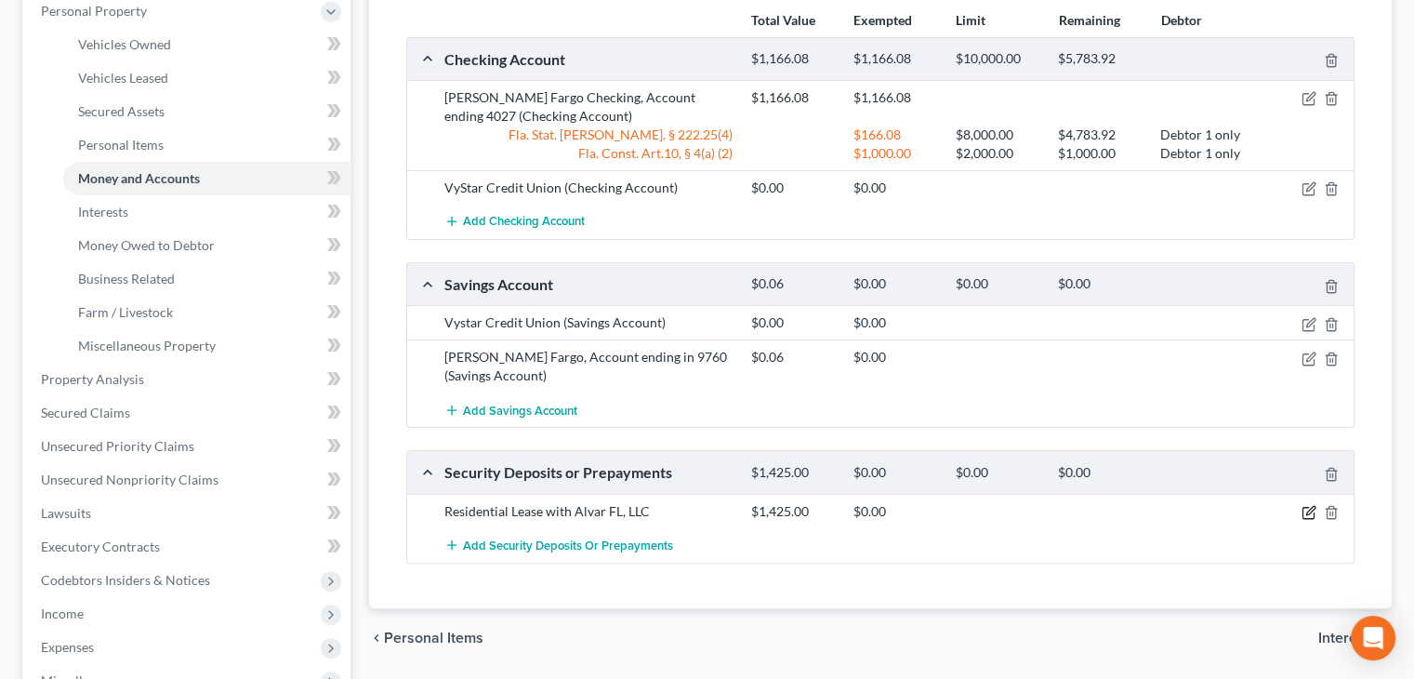
click at [1304, 506] on icon "button" at bounding box center [1309, 512] width 15 height 15
click at [1304, 506] on body "Home New Case Client Portal DebtorCC Luke Law, LLC stacy@lukelaw.com My Account…" at bounding box center [707, 328] width 1414 height 1323
select select "3"
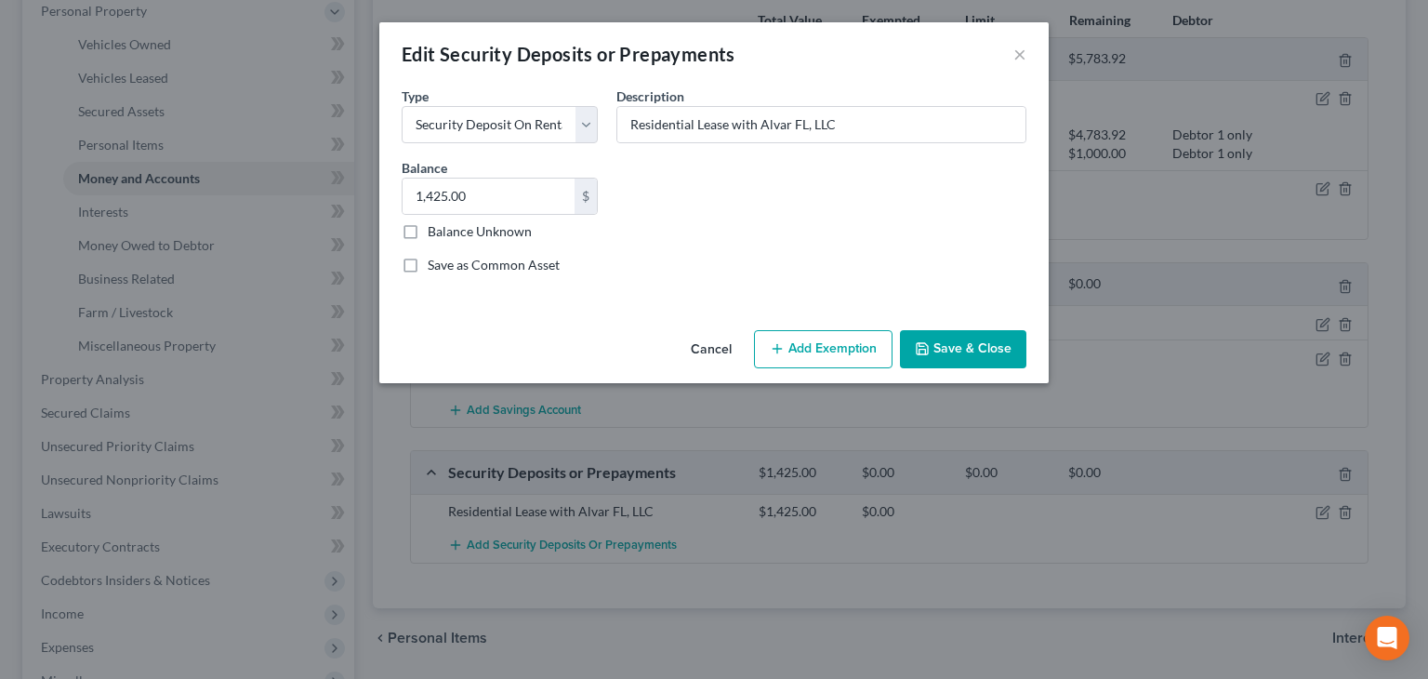
click at [797, 354] on button "Add Exemption" at bounding box center [823, 349] width 139 height 39
select select "2"
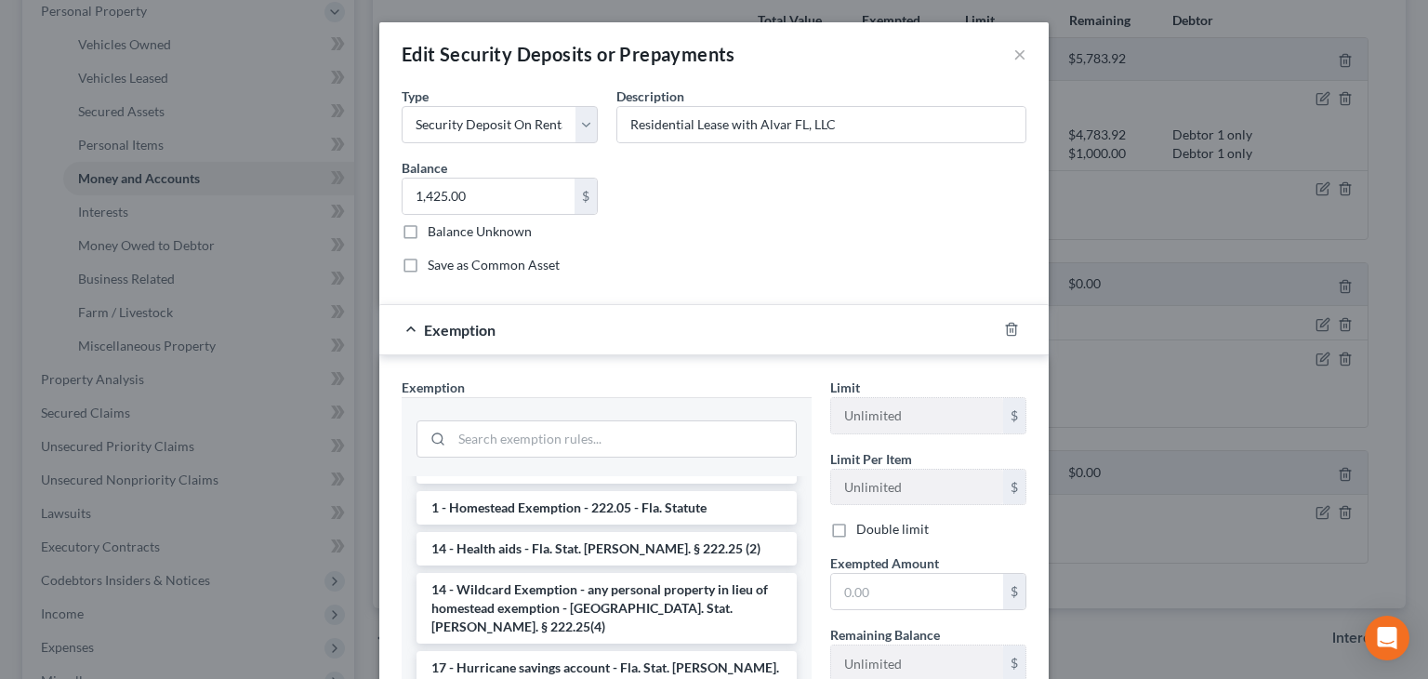
scroll to position [370, 0]
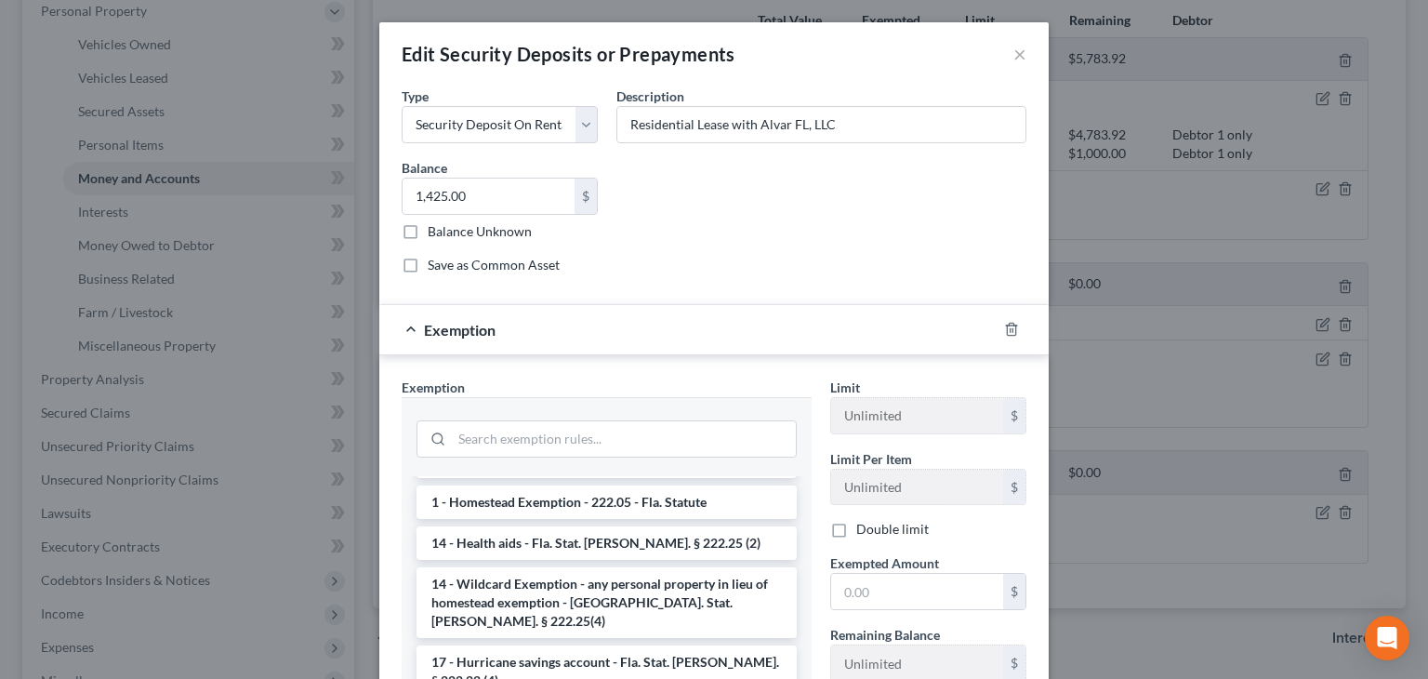
click at [672, 594] on li "14 - Wildcard Exemption - any personal property in lieu of homestead exemption …" at bounding box center [607, 602] width 380 height 71
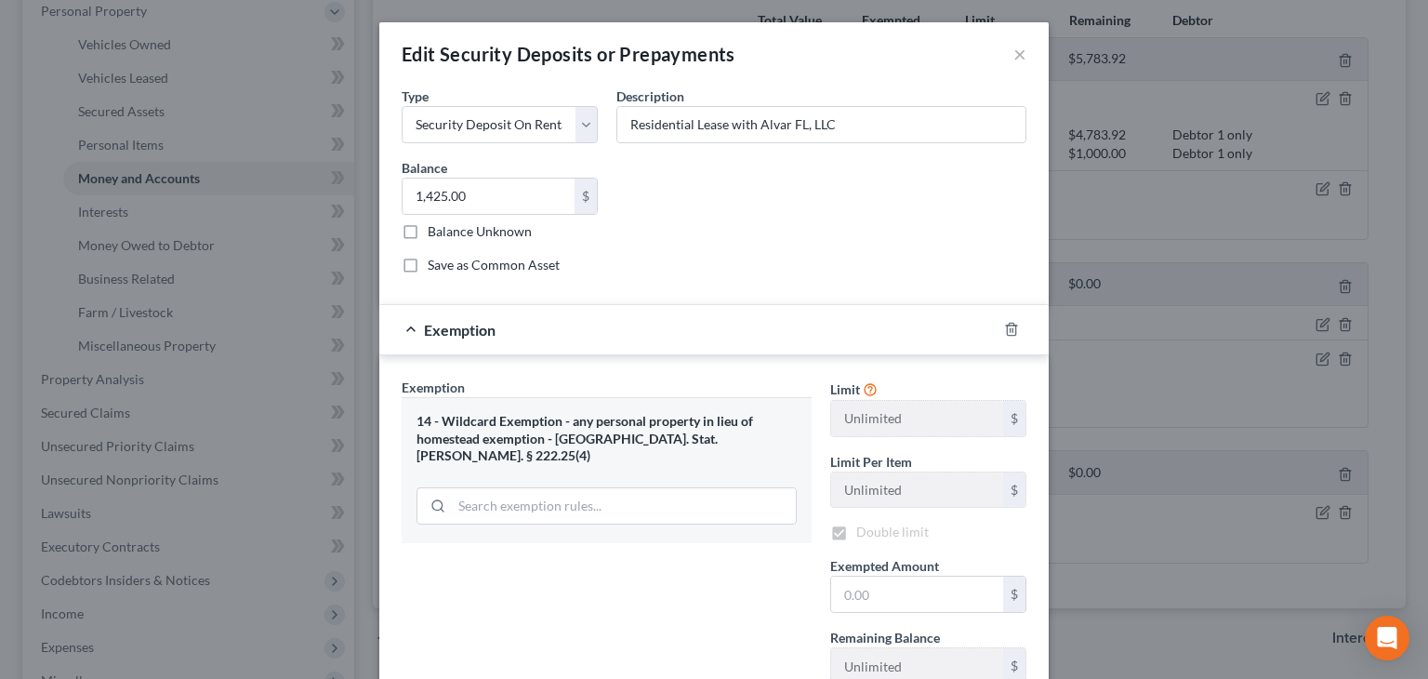
checkbox input "true"
click at [852, 588] on input "text" at bounding box center [917, 593] width 172 height 35
drag, startPoint x: 871, startPoint y: 33, endPoint x: 1330, endPoint y: 125, distance: 468.4
click at [1330, 125] on div "Edit Security Deposits or Prepayments × An exemption set must first be selected…" at bounding box center [714, 339] width 1428 height 679
click at [699, 202] on div "Common Asset Select Type Select Electric Gas Heating Oil Security Deposit On Re…" at bounding box center [713, 188] width 643 height 204
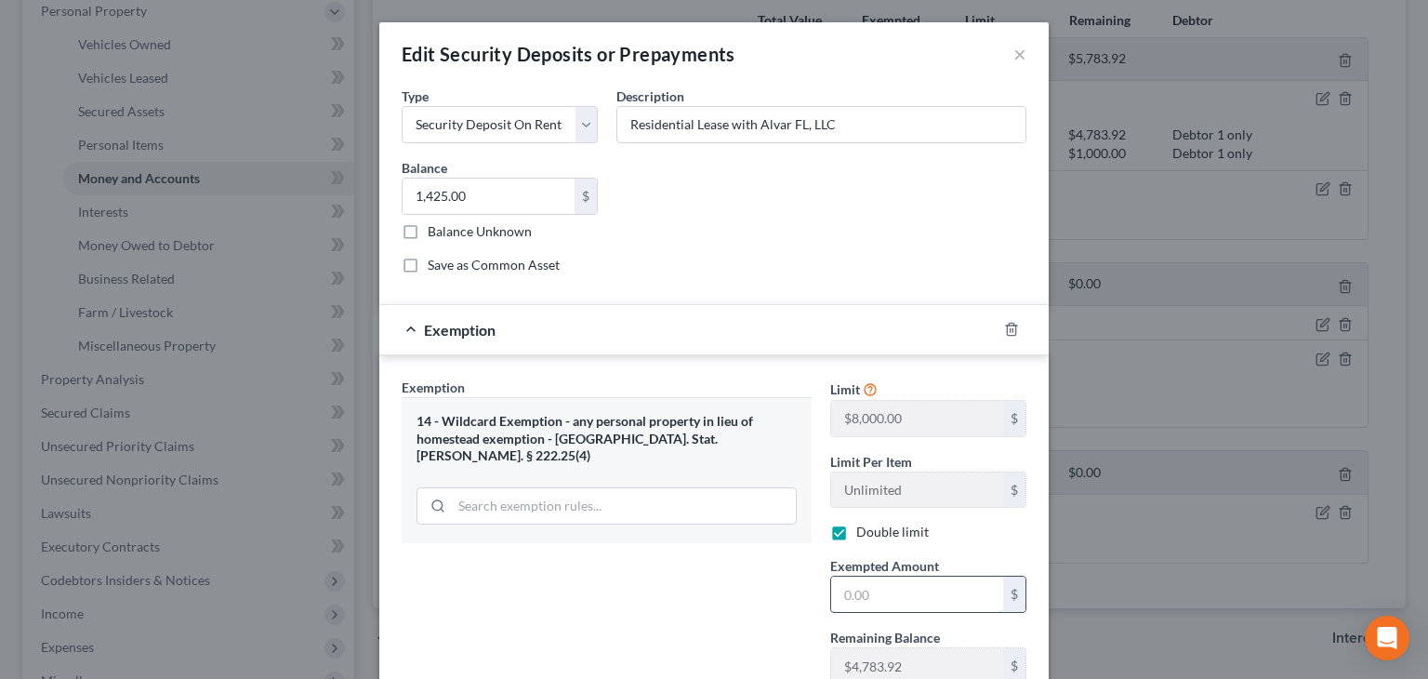
click at [886, 592] on input "text" at bounding box center [917, 593] width 172 height 35
type input "1,425"
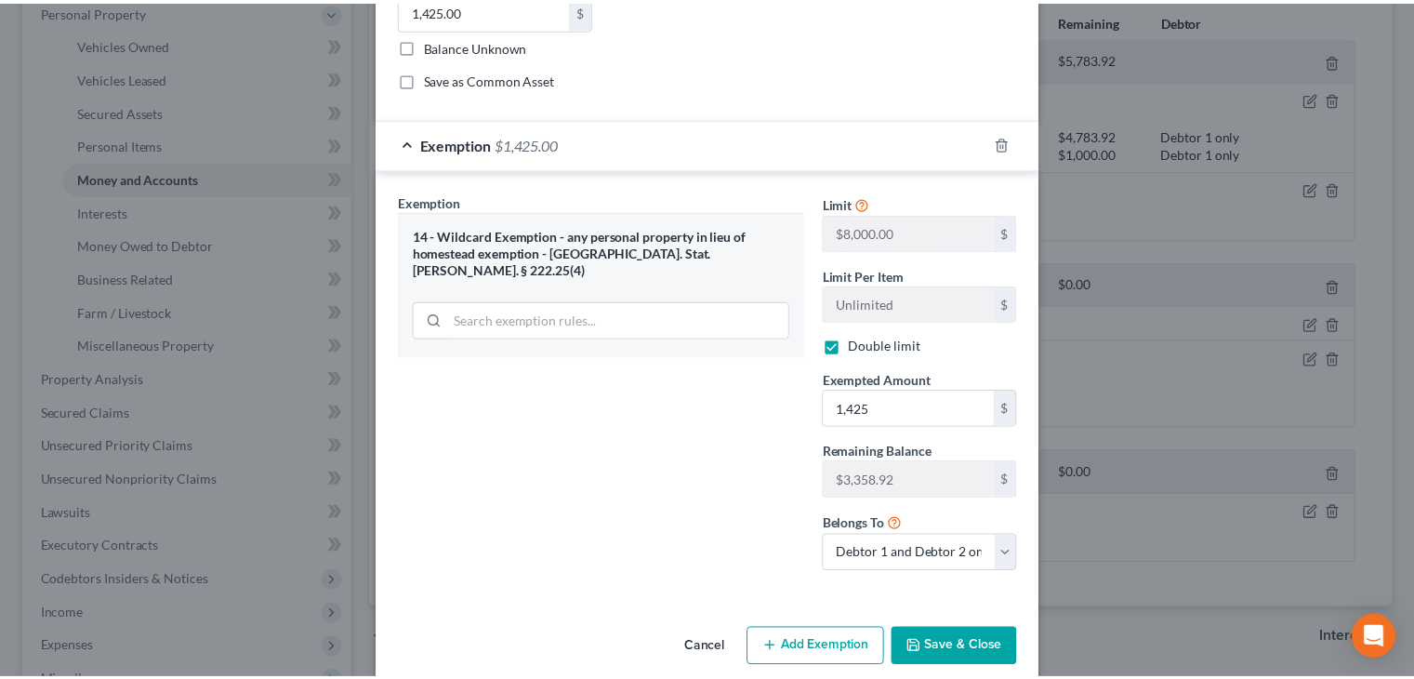
scroll to position [209, 0]
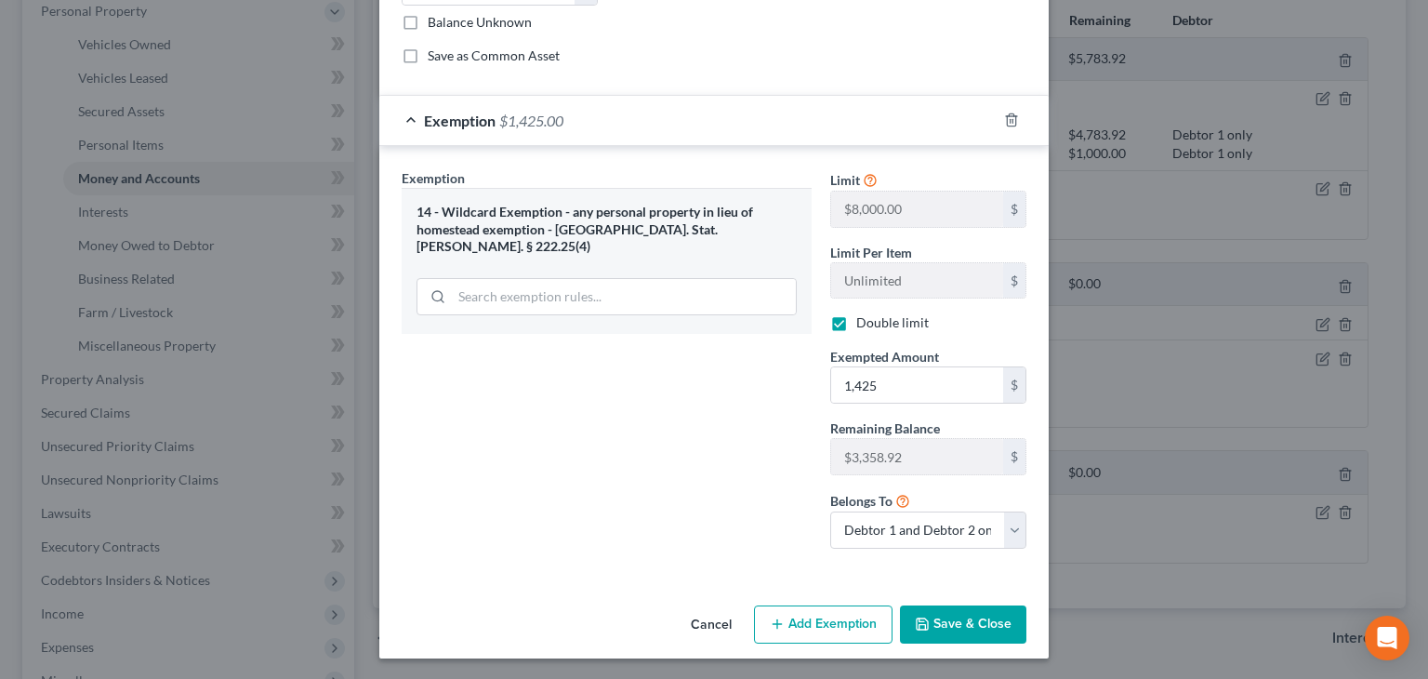
click at [952, 613] on button "Save & Close" at bounding box center [963, 624] width 126 height 39
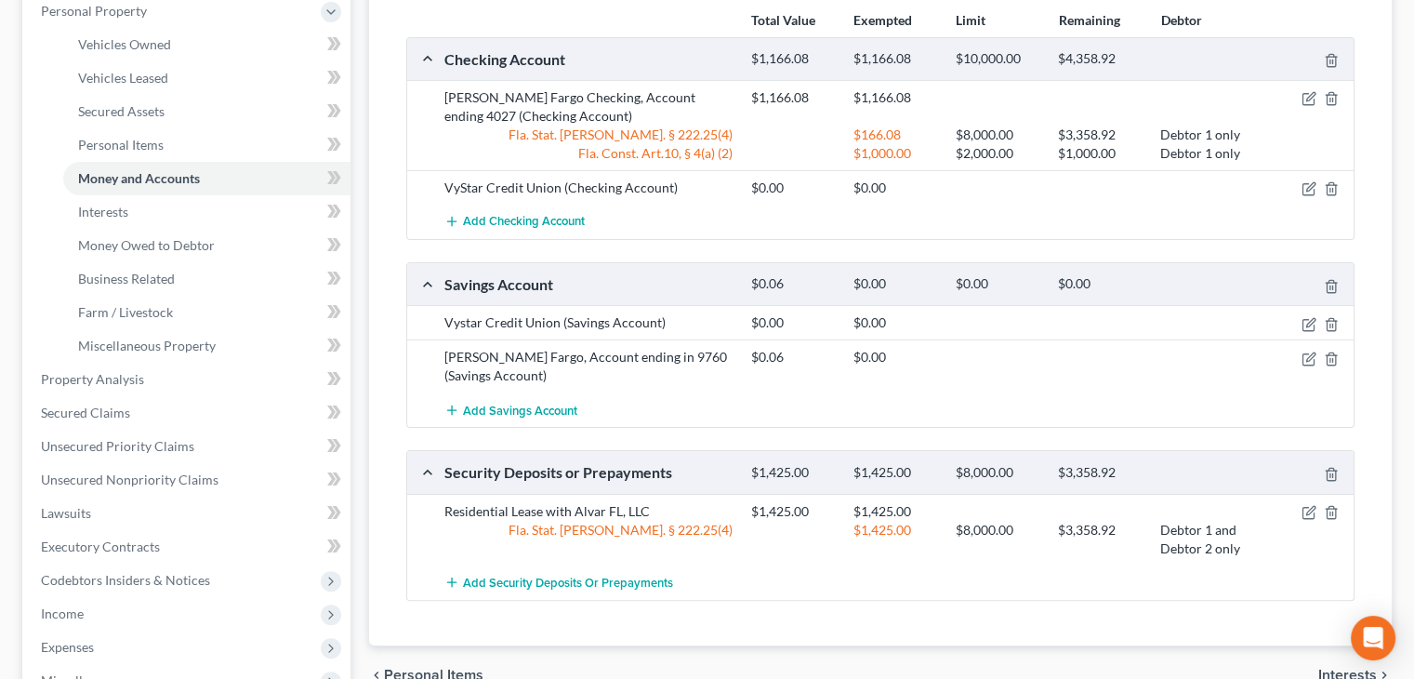
click at [1109, 364] on div "$0.06 $0.00" at bounding box center [1049, 366] width 614 height 37
click at [1404, 349] on div "Hernandez, Angel & Marisol Upgraded Chapter Chapter 7 Status Lead District FLMB…" at bounding box center [707, 349] width 1414 height 1214
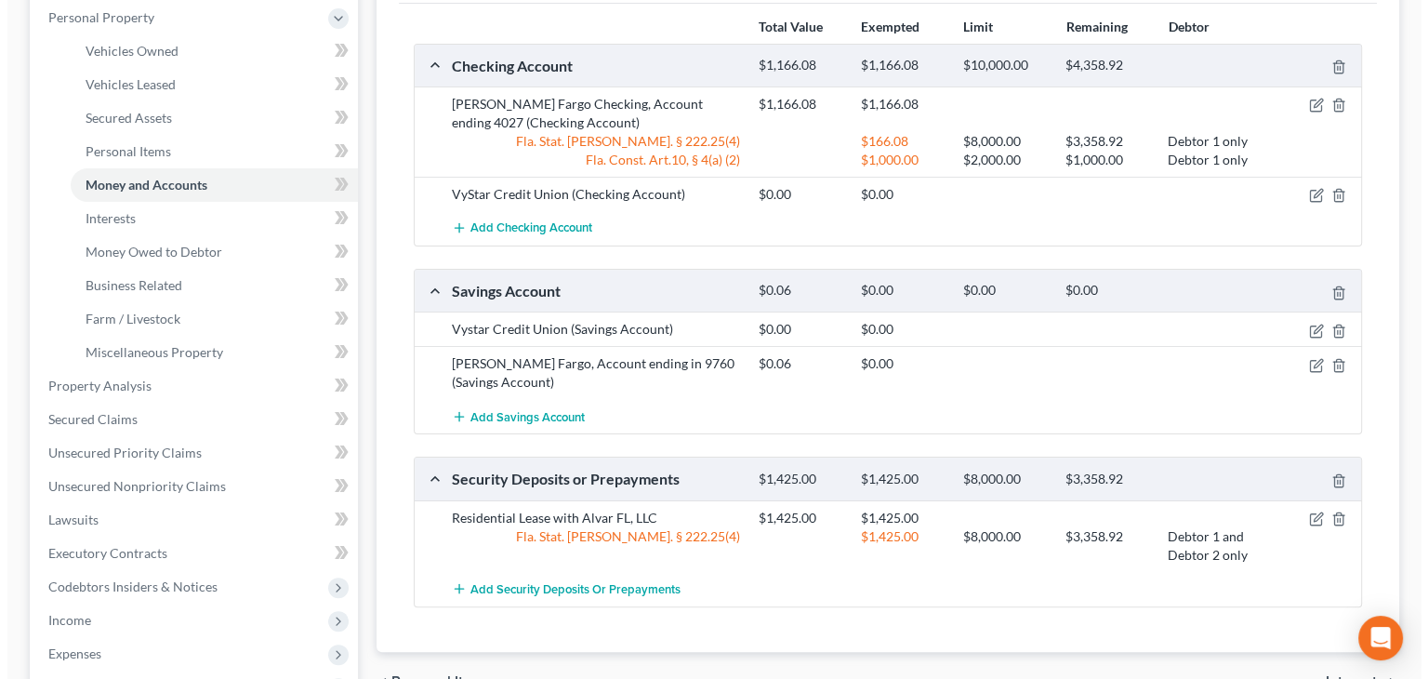
scroll to position [324, 0]
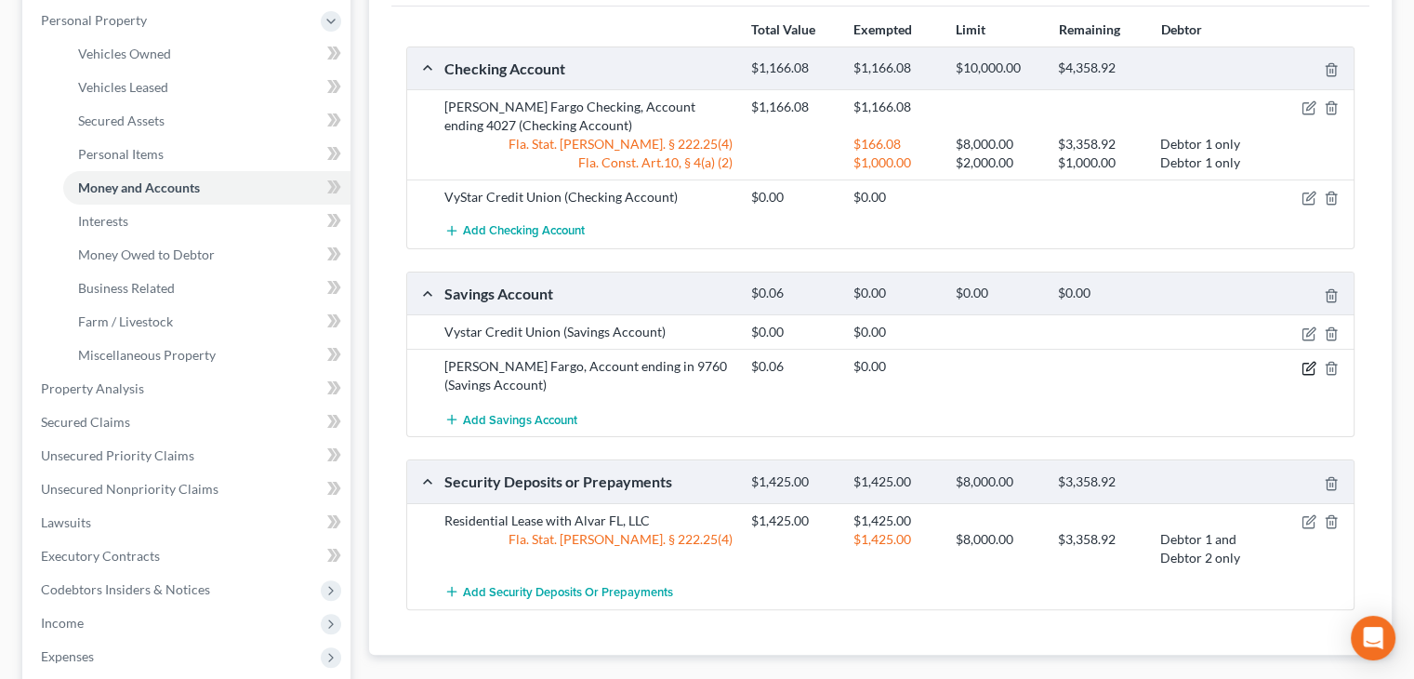
click at [1311, 362] on icon "button" at bounding box center [1310, 366] width 8 height 8
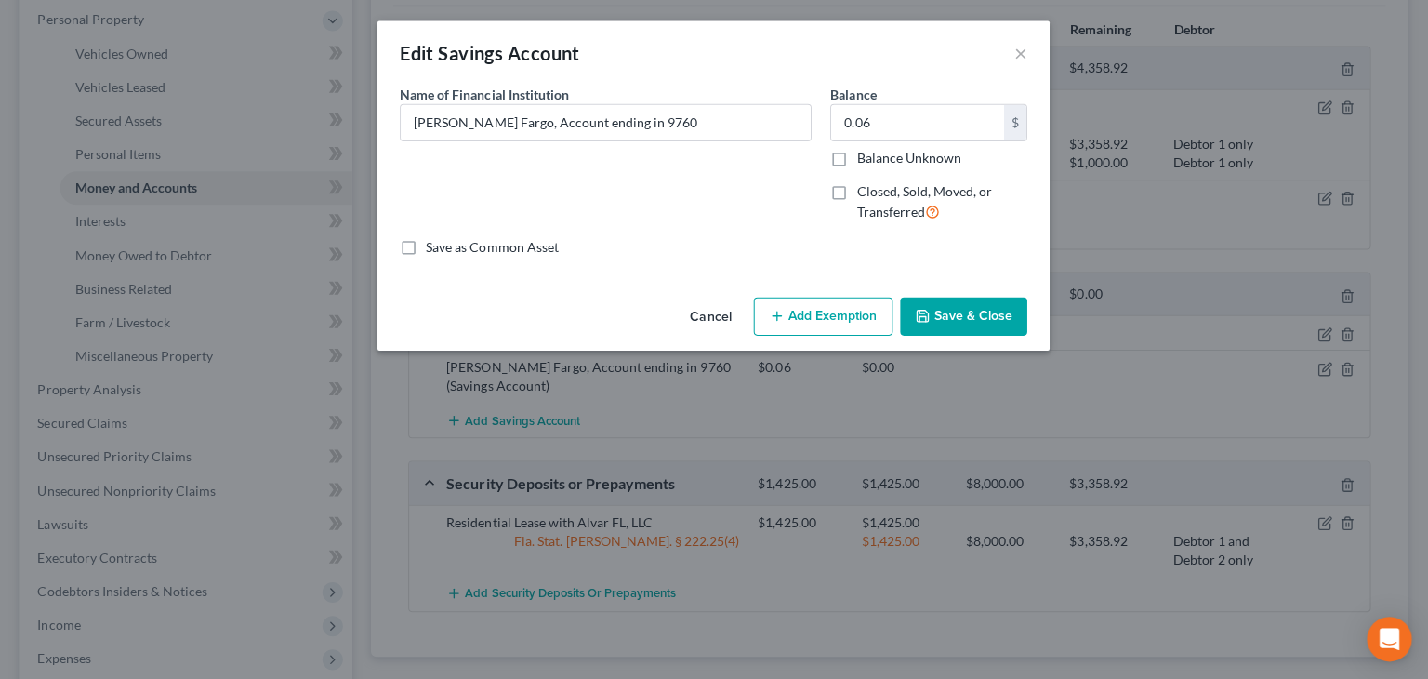
scroll to position [323, 0]
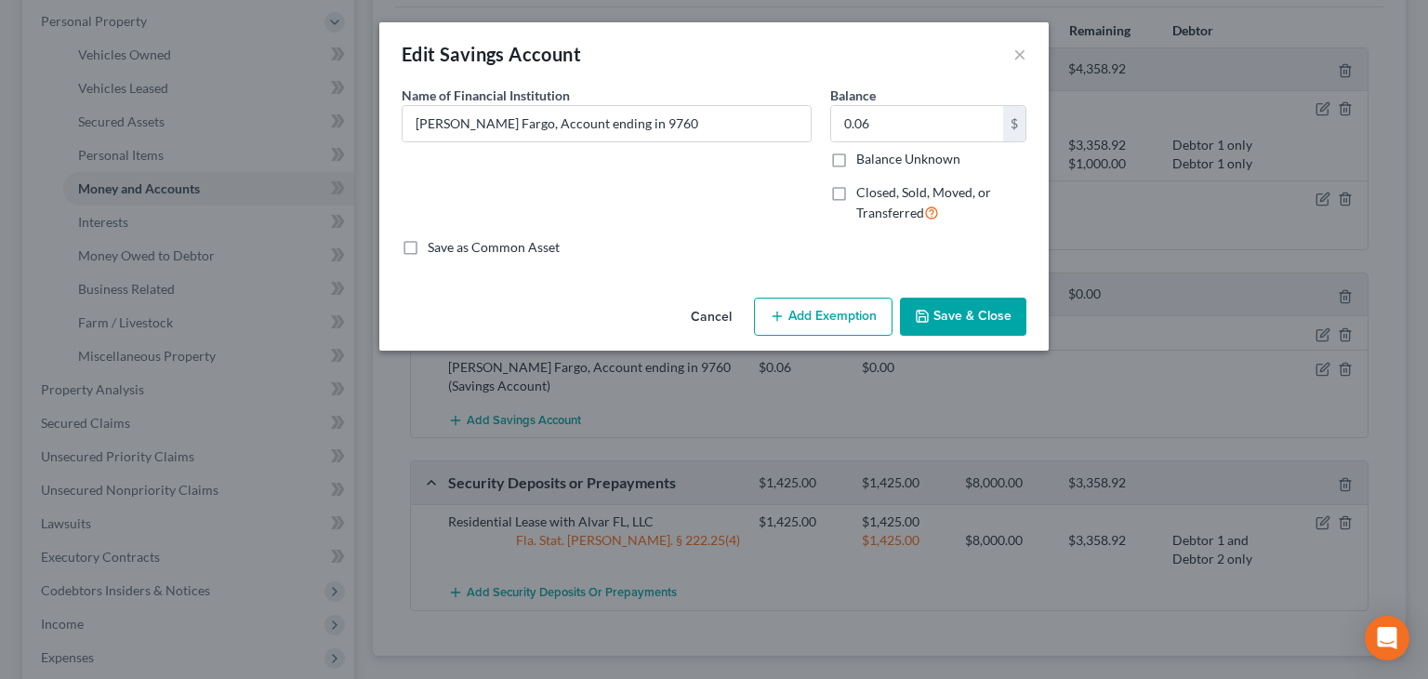
click at [864, 311] on button "Add Exemption" at bounding box center [823, 317] width 139 height 39
select select "2"
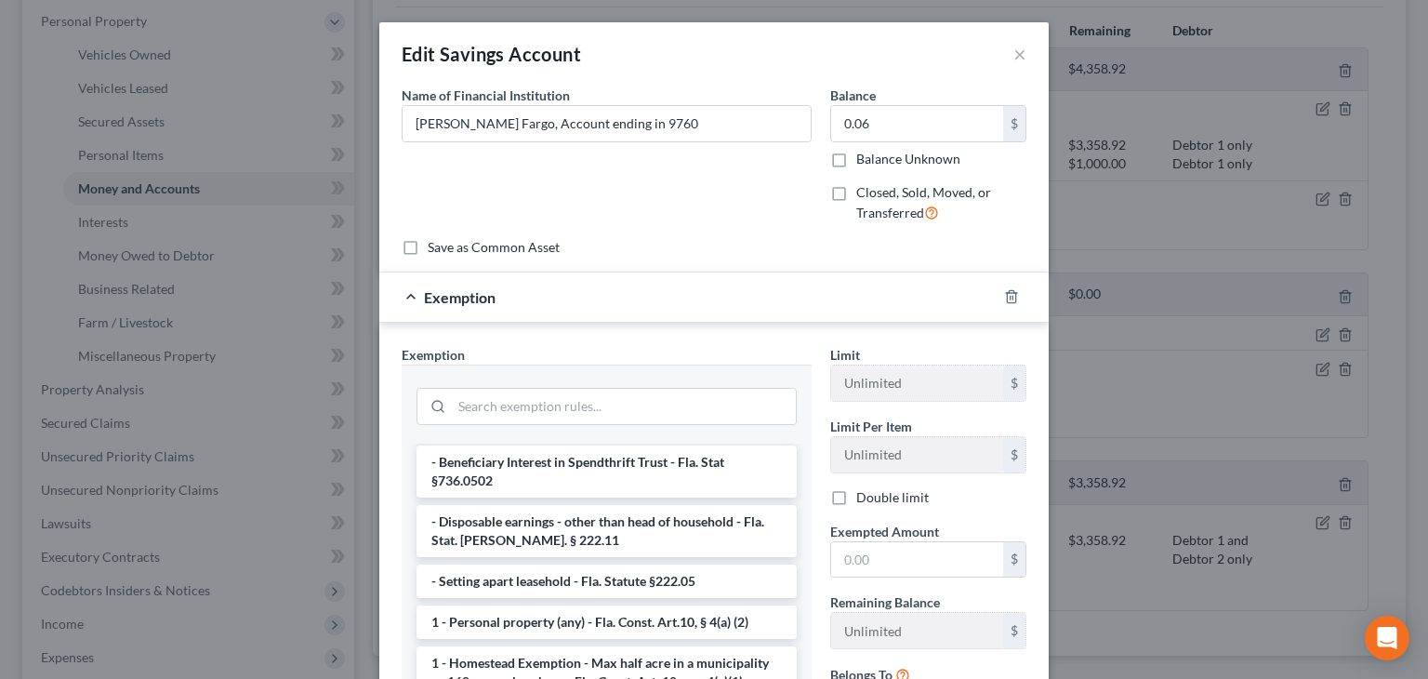
scroll to position [242, 0]
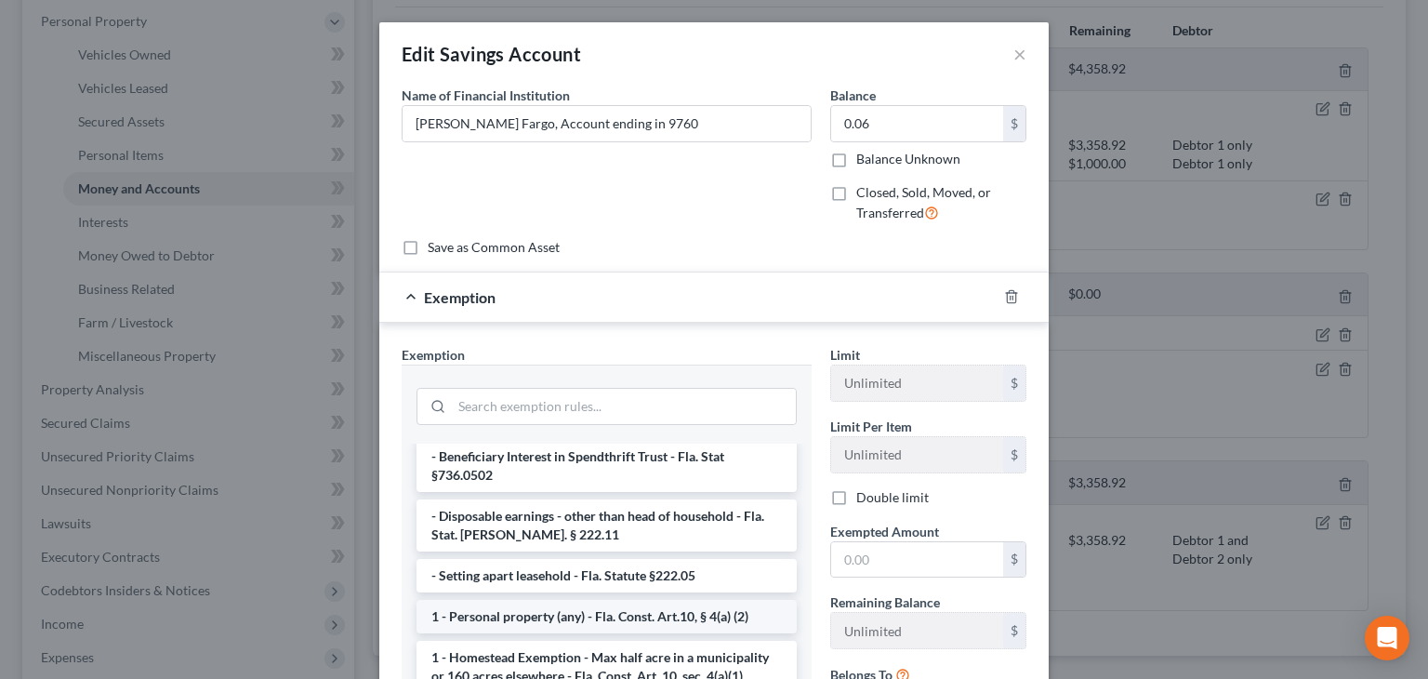
click at [749, 600] on li "1 - Personal property (any) - Fla. Const. Art.10, § 4(a) (2)" at bounding box center [607, 616] width 380 height 33
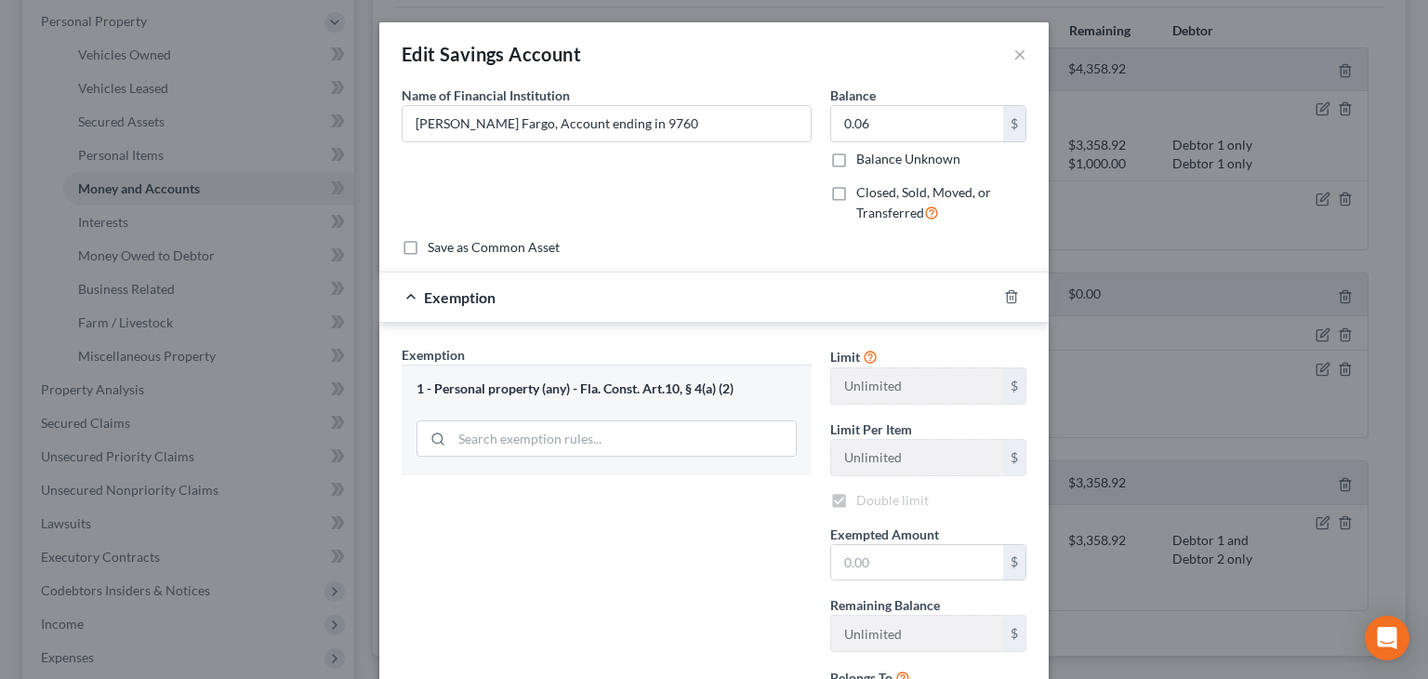
checkbox input "true"
click at [903, 535] on span "Exempted Amount" at bounding box center [884, 534] width 109 height 16
click at [901, 559] on input "text" at bounding box center [917, 562] width 172 height 35
type input "0.06"
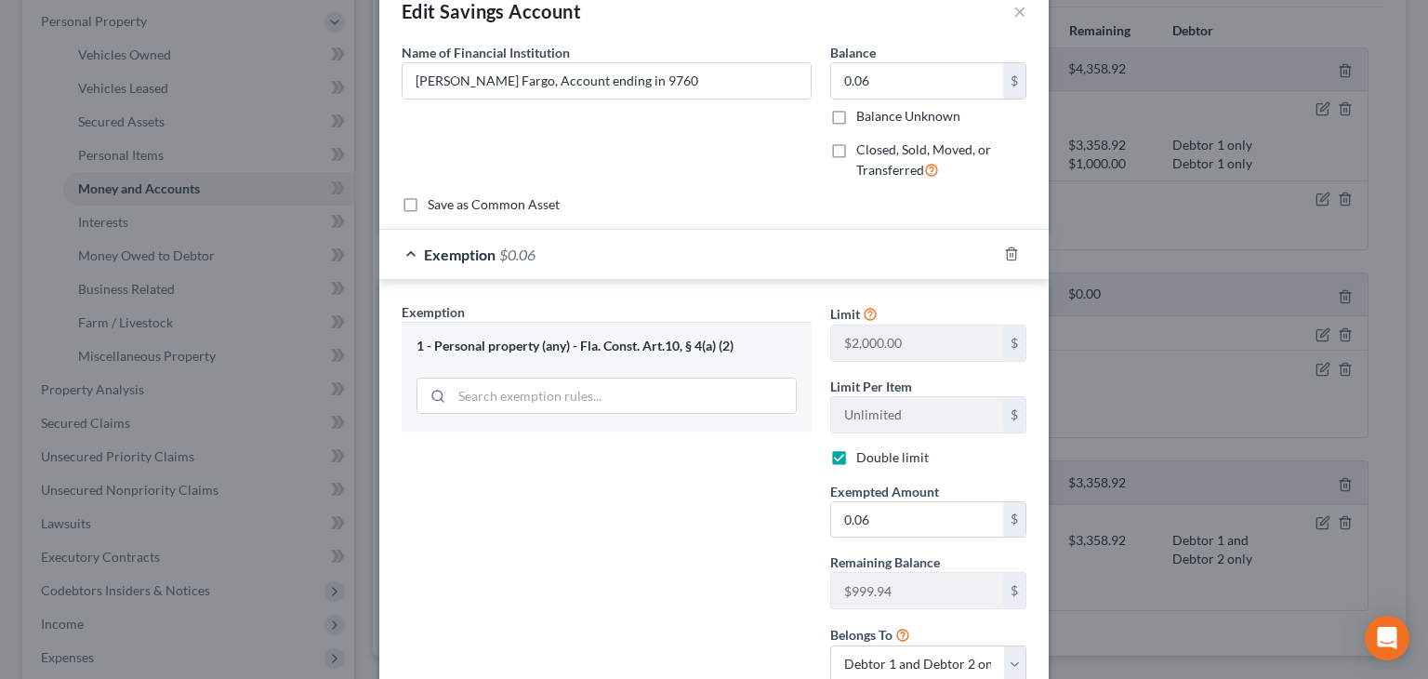
scroll to position [30, 0]
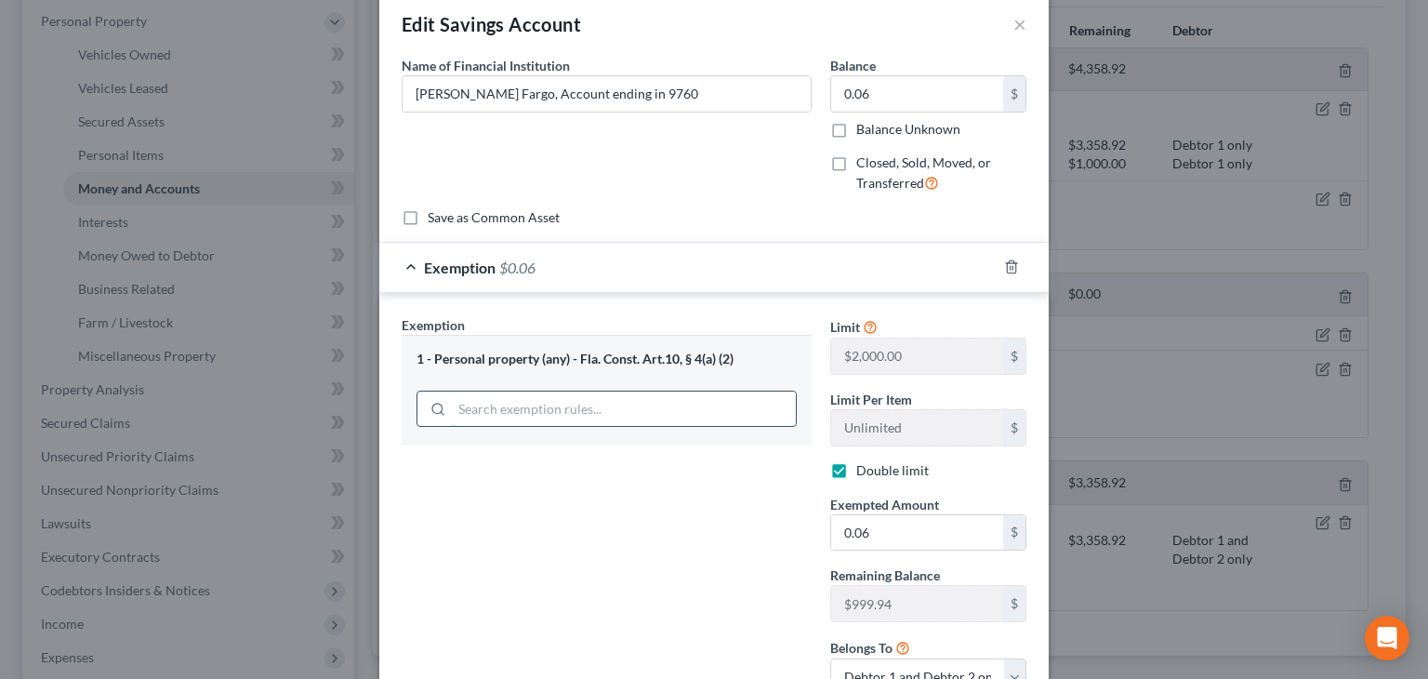
click at [668, 406] on input "search" at bounding box center [624, 408] width 344 height 35
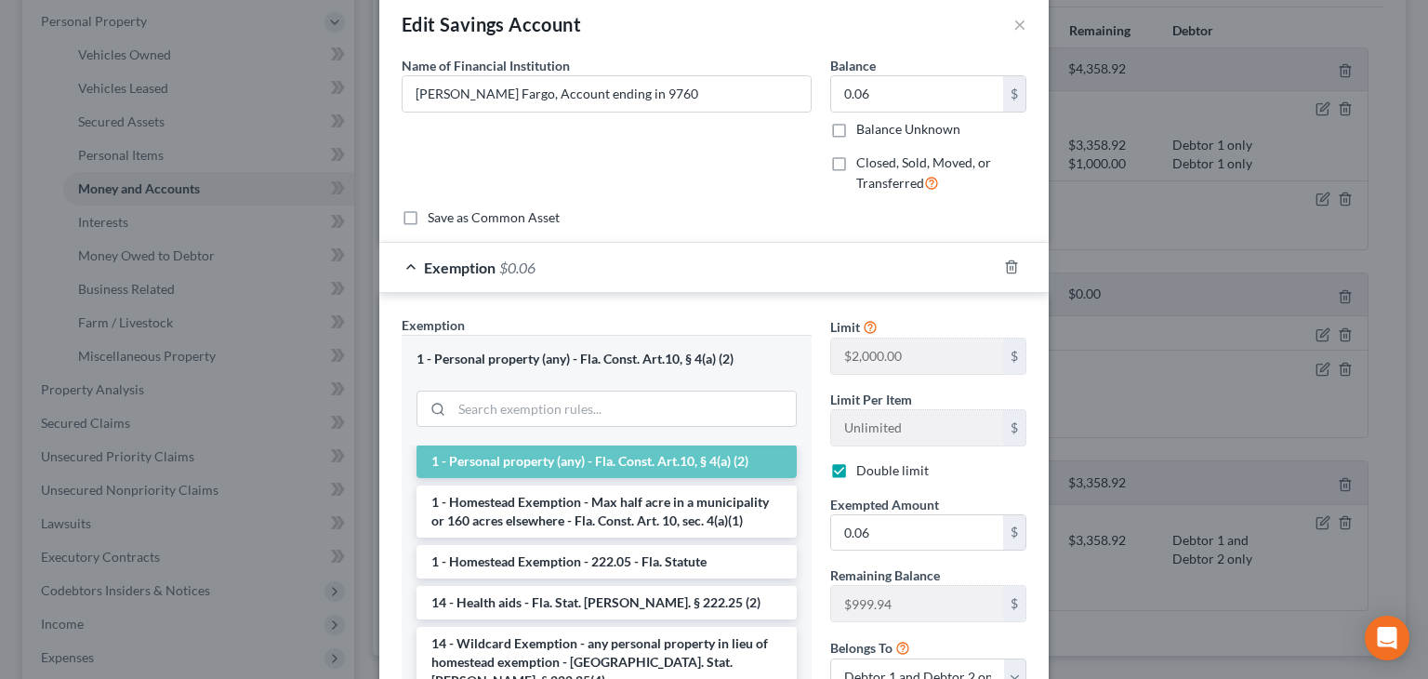
scroll to position [410, 0]
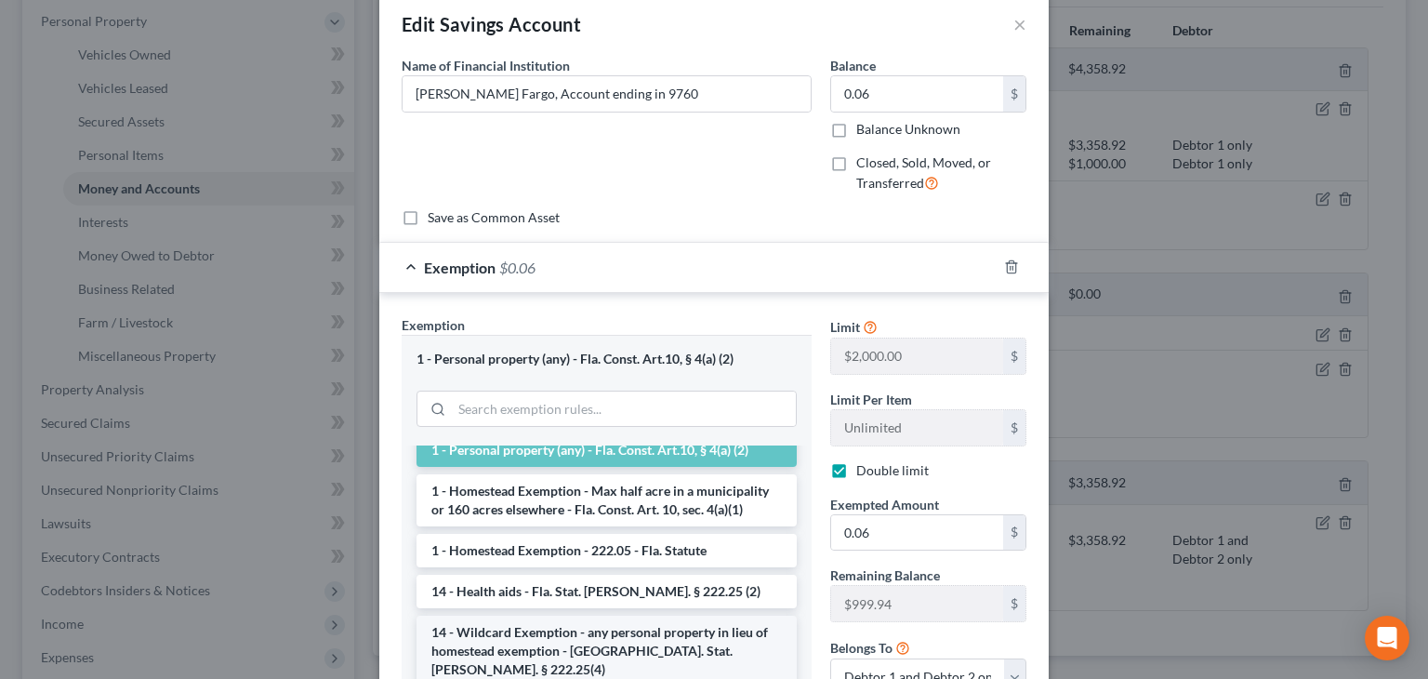
click at [697, 622] on li "14 - Wildcard Exemption - any personal property in lieu of homestead exemption …" at bounding box center [607, 650] width 380 height 71
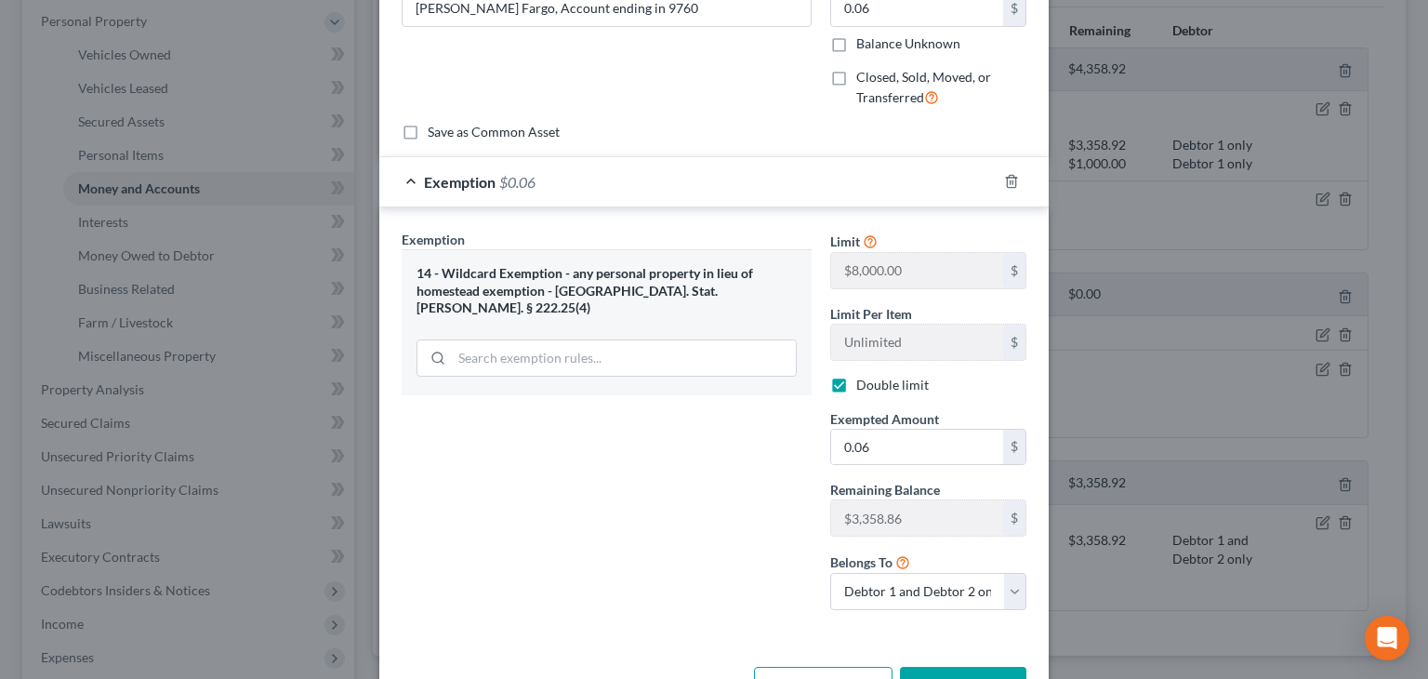
scroll to position [134, 0]
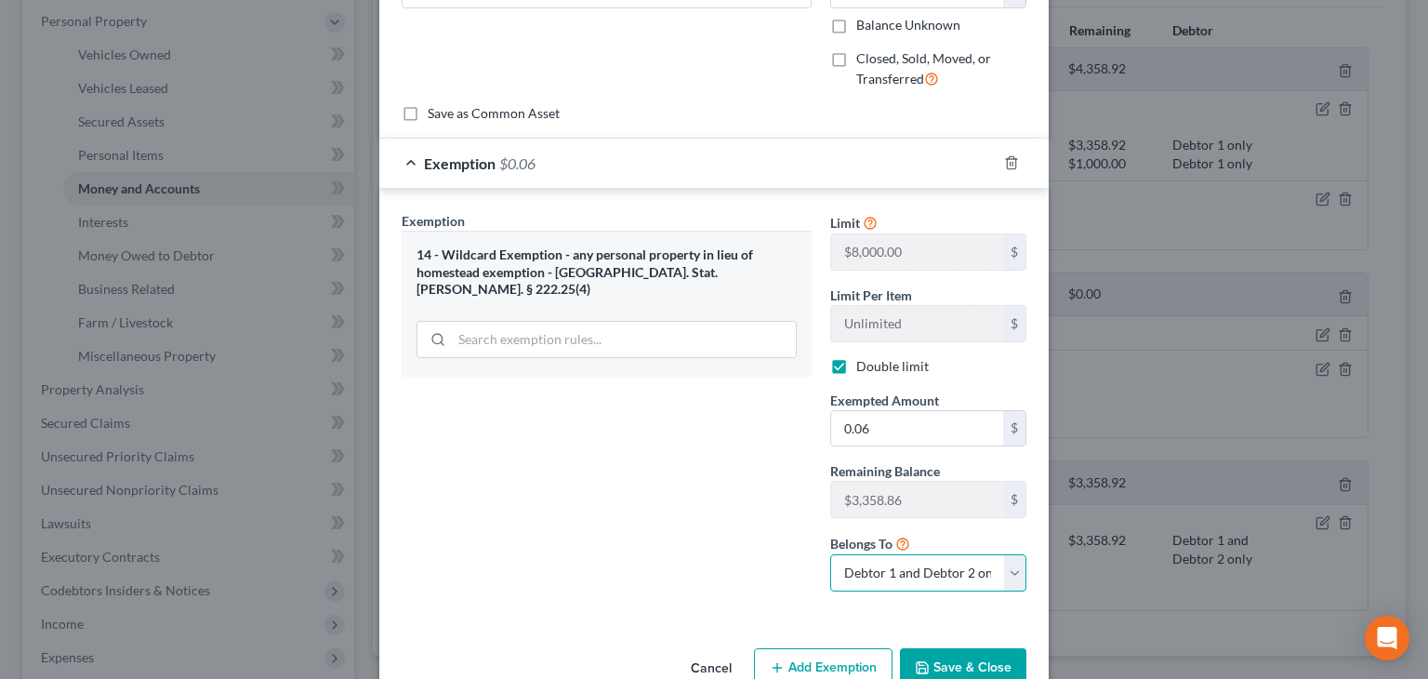
click at [1005, 574] on select "Debtor 1 only Debtor 2 only Debtor 1 and Debtor 2 only" at bounding box center [928, 572] width 196 height 37
select select "0"
click at [830, 554] on select "Debtor 1 only Debtor 2 only Debtor 1 and Debtor 2 only" at bounding box center [928, 572] width 196 height 37
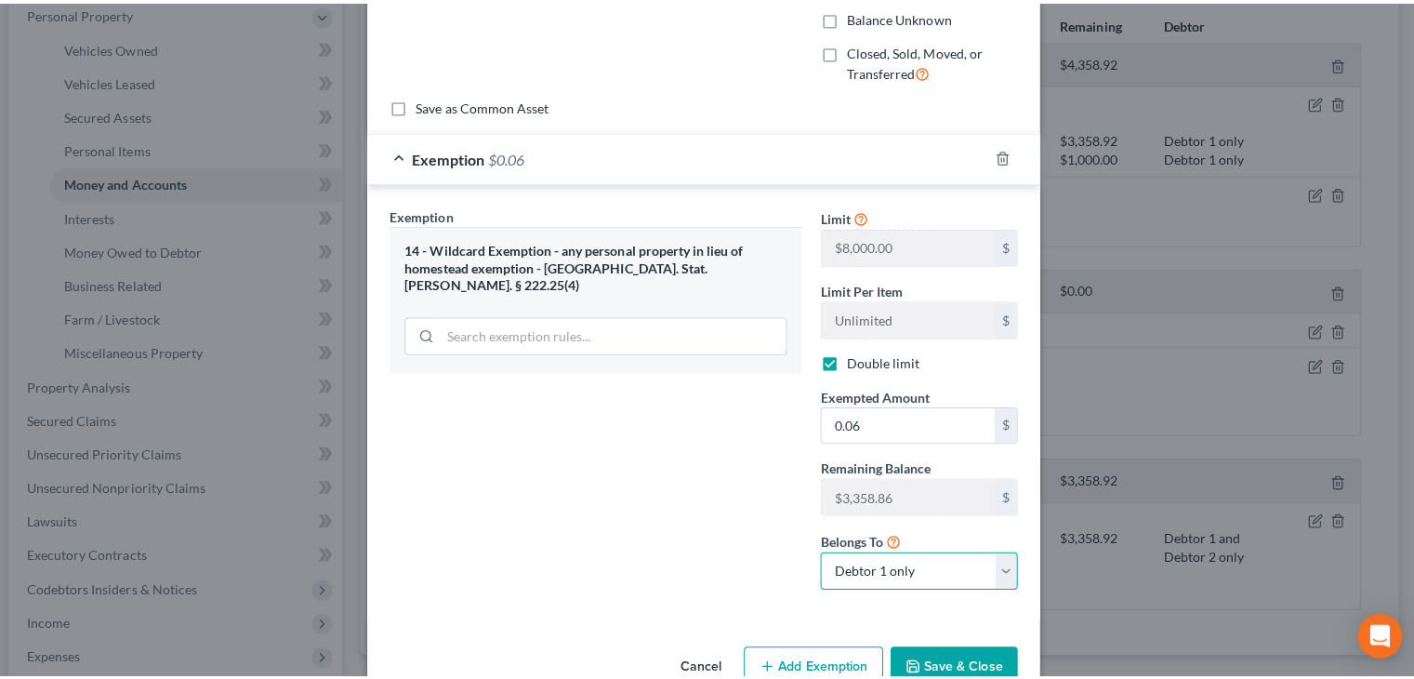
scroll to position [322, 0]
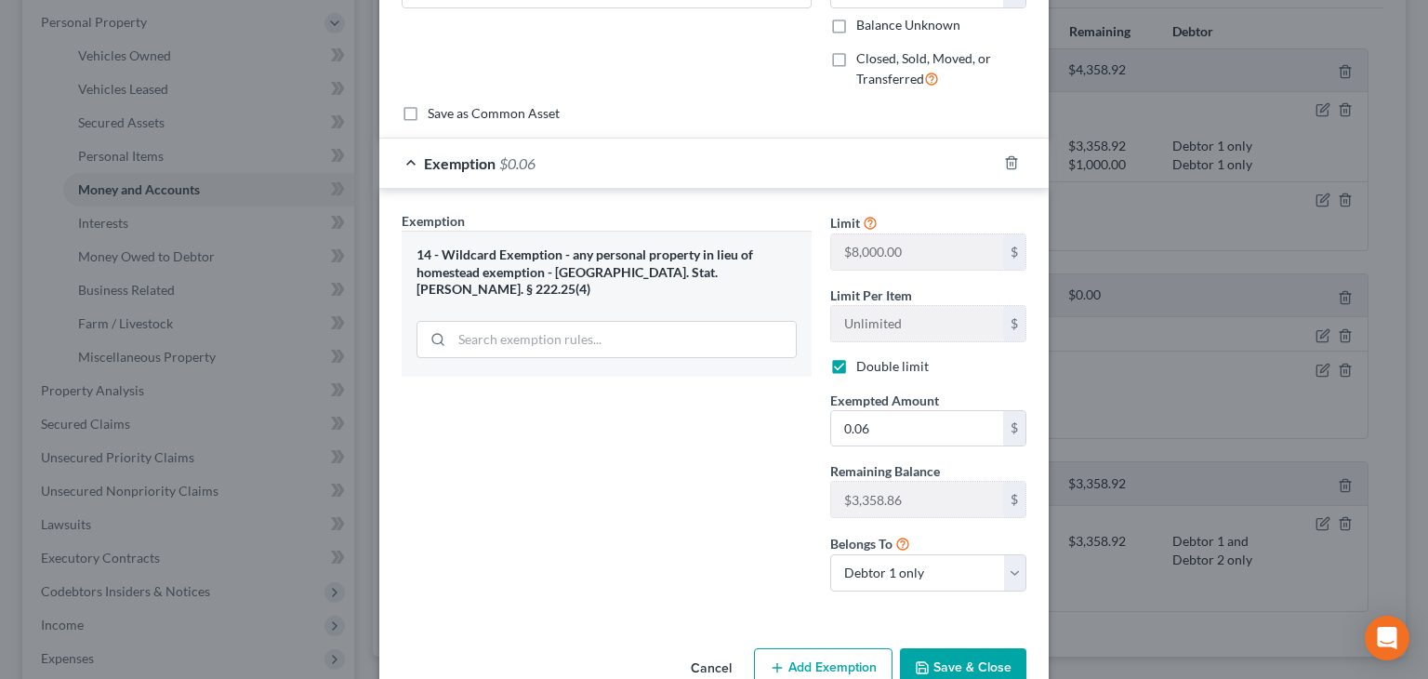
click at [962, 658] on button "Save & Close" at bounding box center [963, 667] width 126 height 39
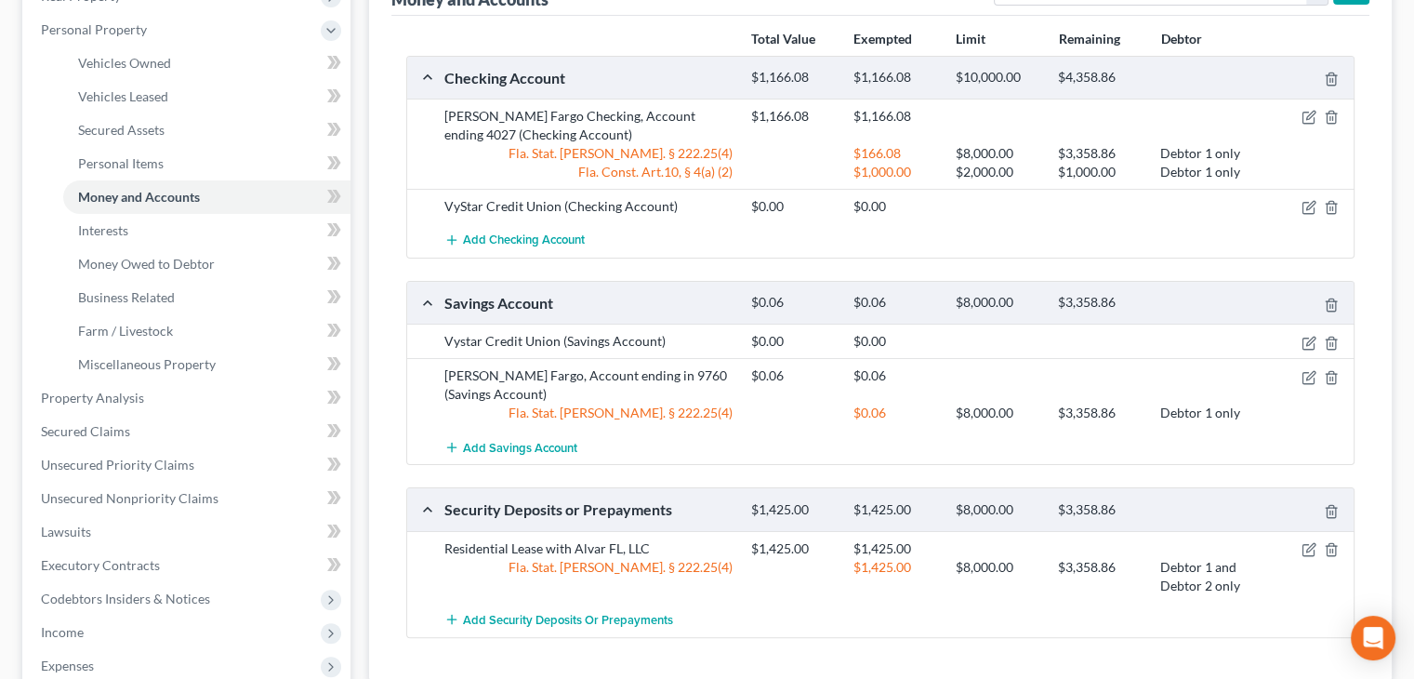
scroll to position [416, 0]
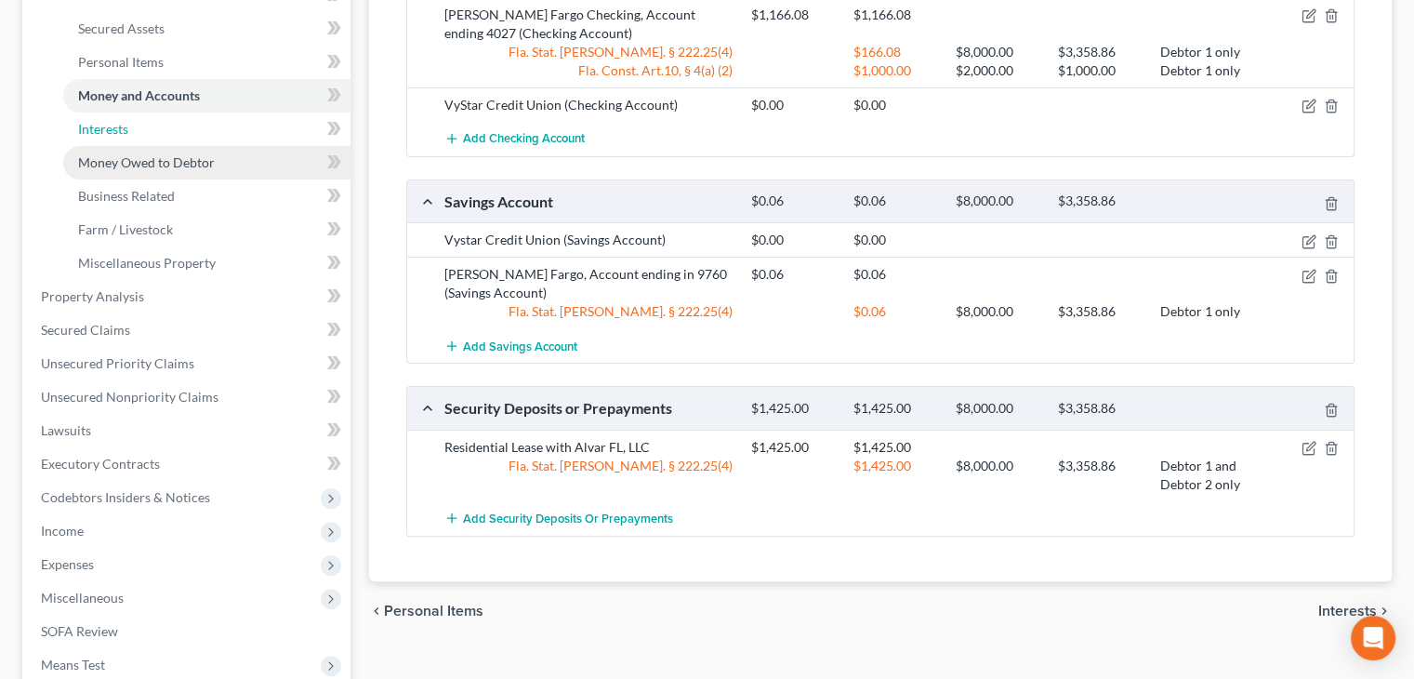
drag, startPoint x: 185, startPoint y: 133, endPoint x: 211, endPoint y: 170, distance: 45.4
click at [185, 133] on link "Interests" at bounding box center [206, 128] width 287 height 33
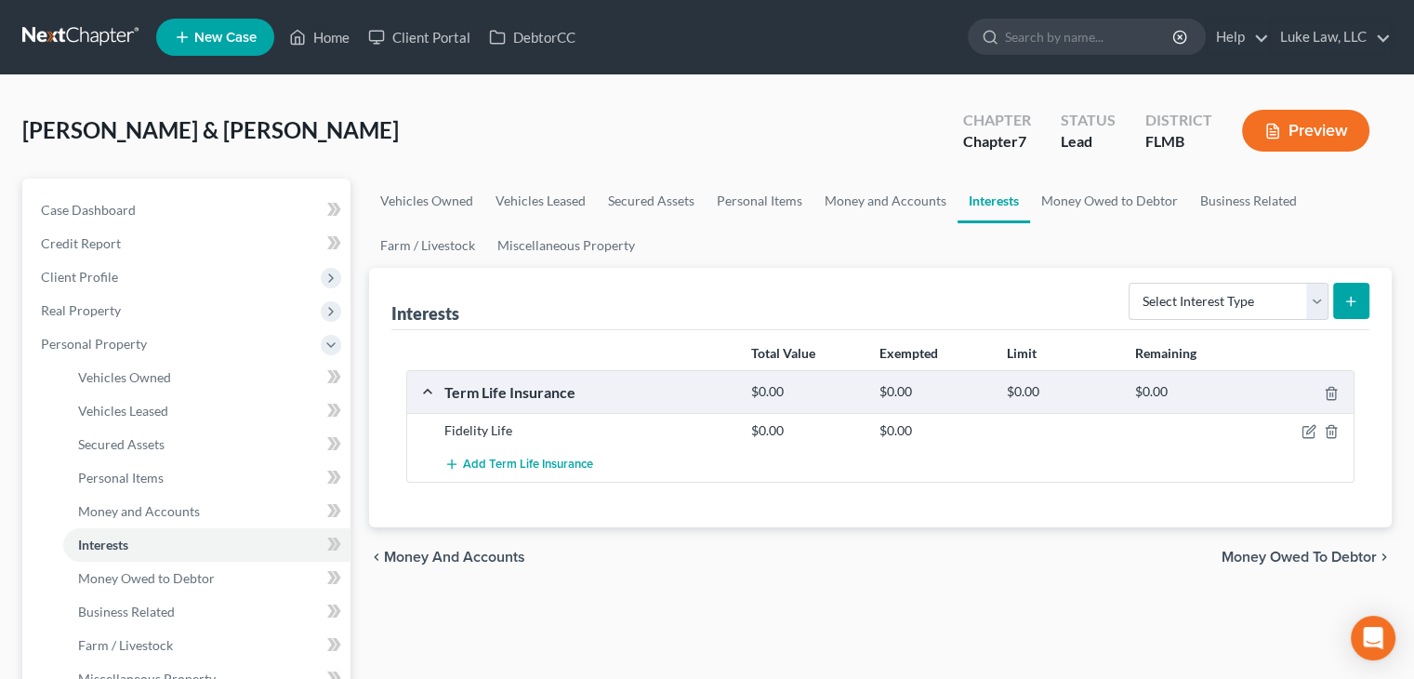
click at [1276, 551] on span "Money Owed to Debtor" at bounding box center [1299, 556] width 155 height 15
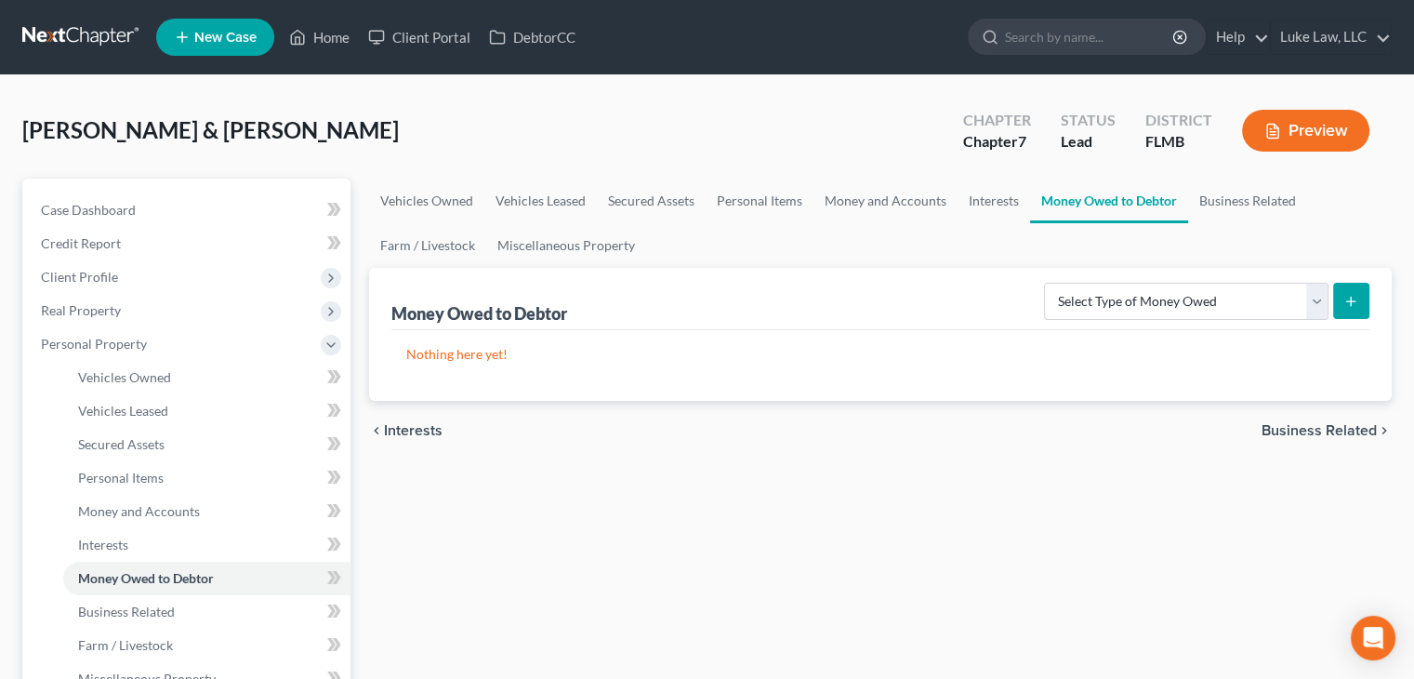
click at [1309, 434] on span "Business Related" at bounding box center [1319, 430] width 115 height 15
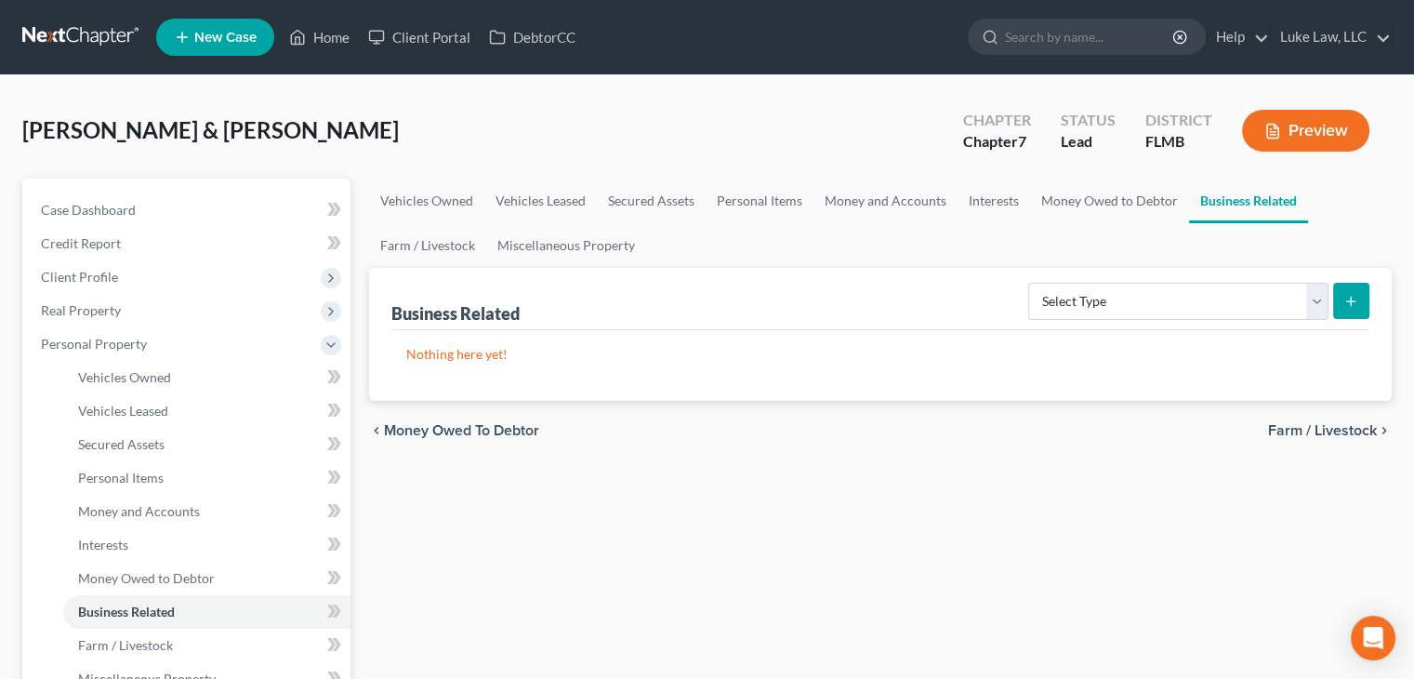
click at [1302, 433] on span "Farm / Livestock" at bounding box center [1322, 430] width 109 height 15
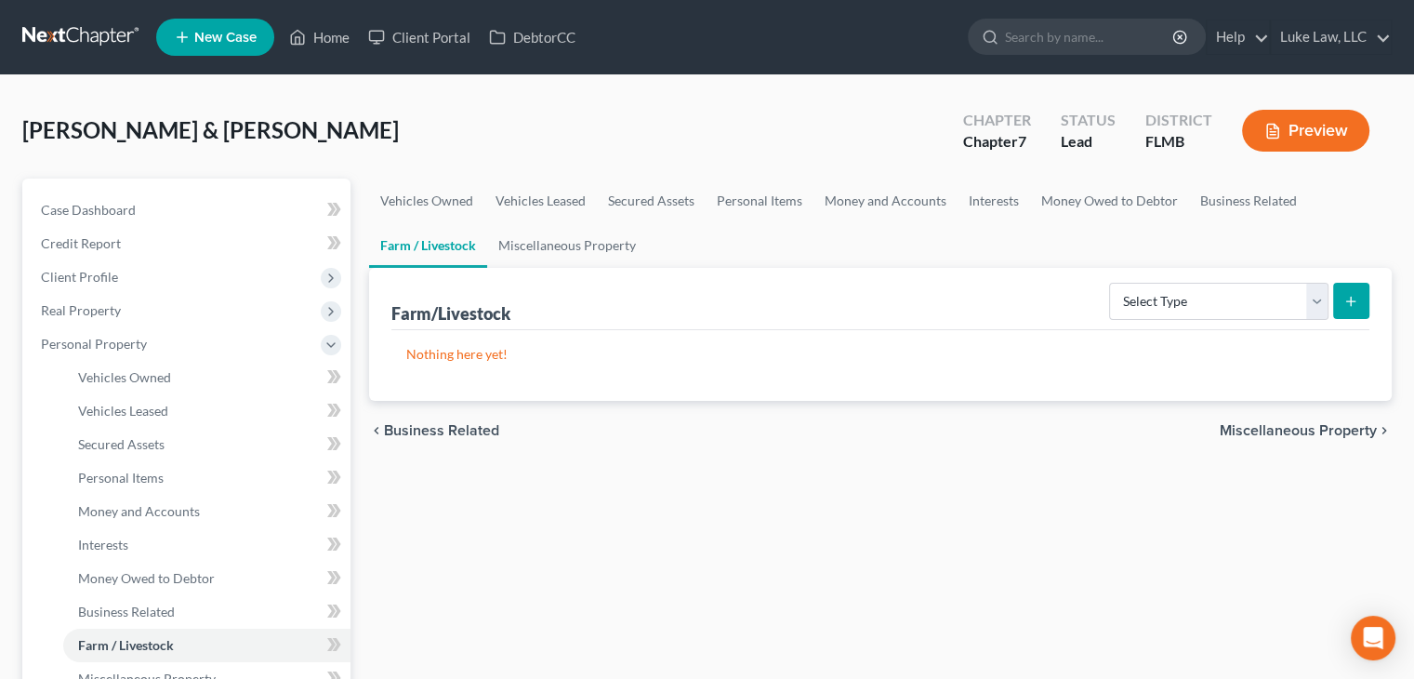
click at [1302, 433] on span "Miscellaneous Property" at bounding box center [1298, 430] width 157 height 15
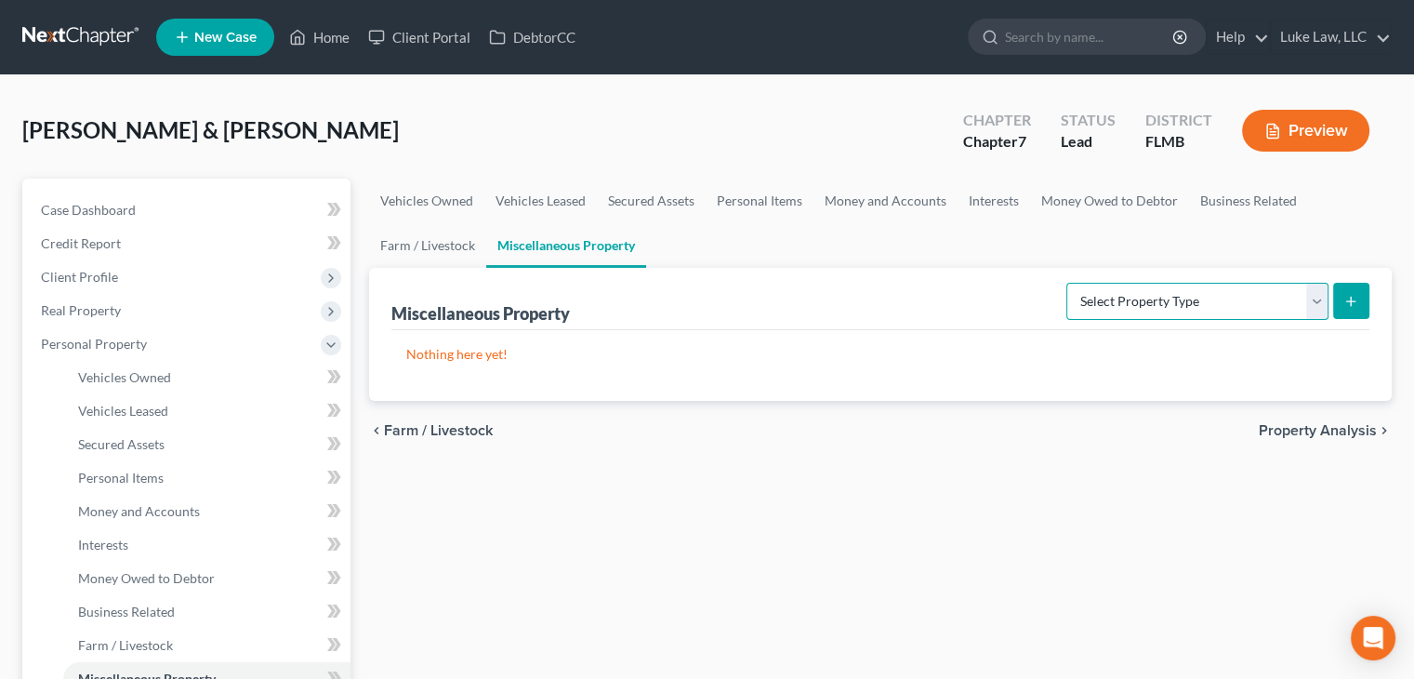
click at [1313, 301] on select "Select Property Type Assigned for Creditor Benefit Within 1 Year Holding for An…" at bounding box center [1197, 301] width 262 height 37
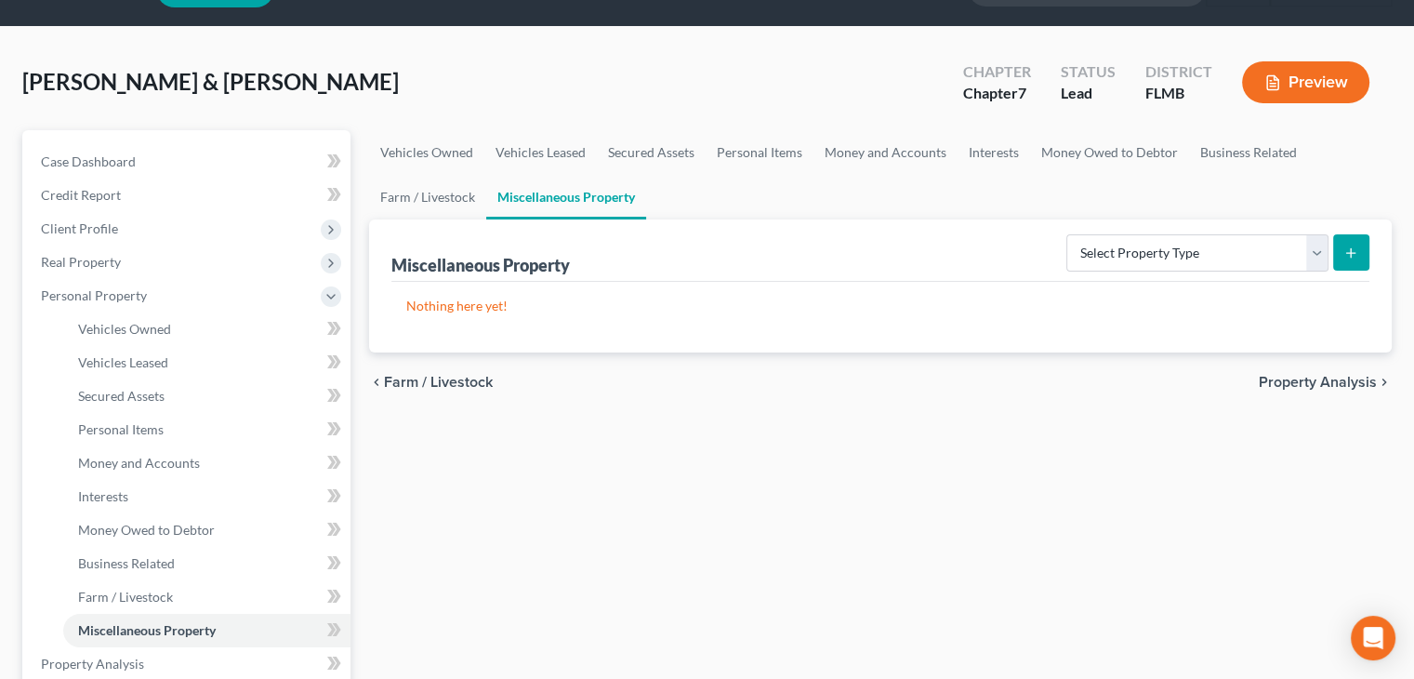
scroll to position [52, 0]
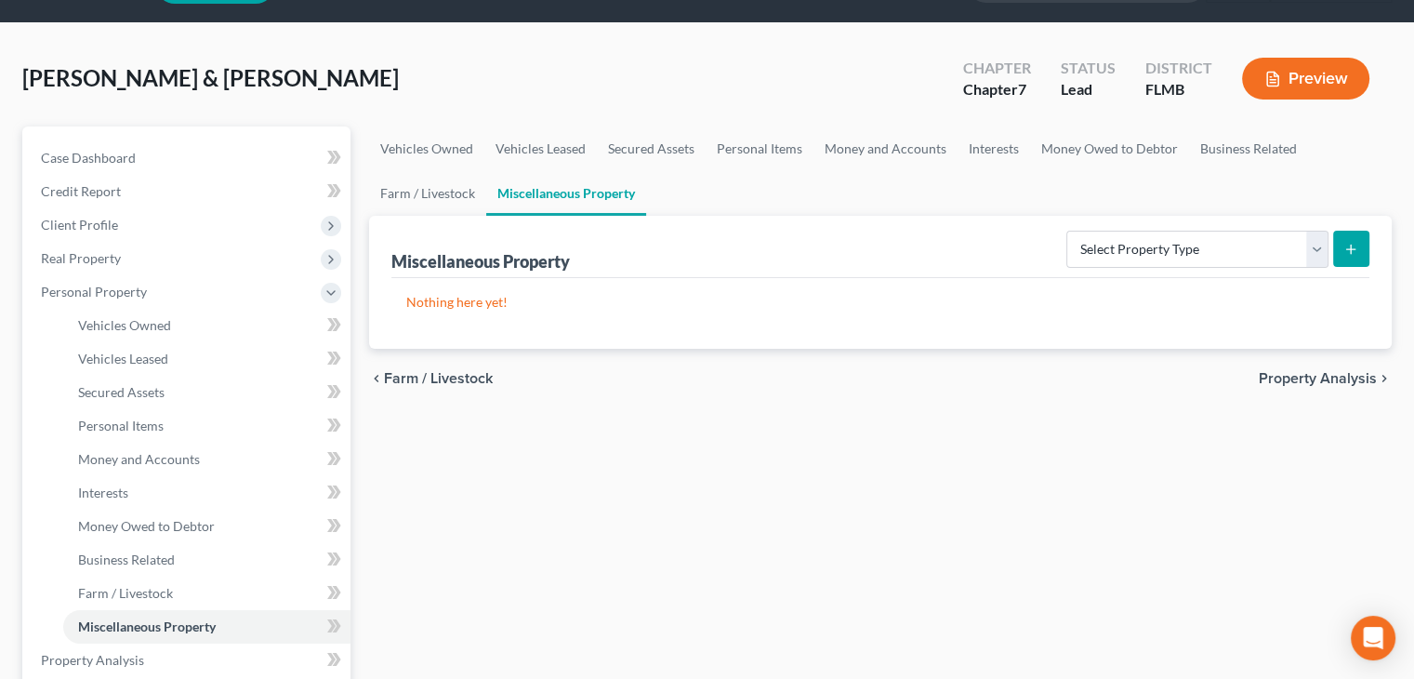
click at [1315, 380] on span "Property Analysis" at bounding box center [1318, 378] width 118 height 15
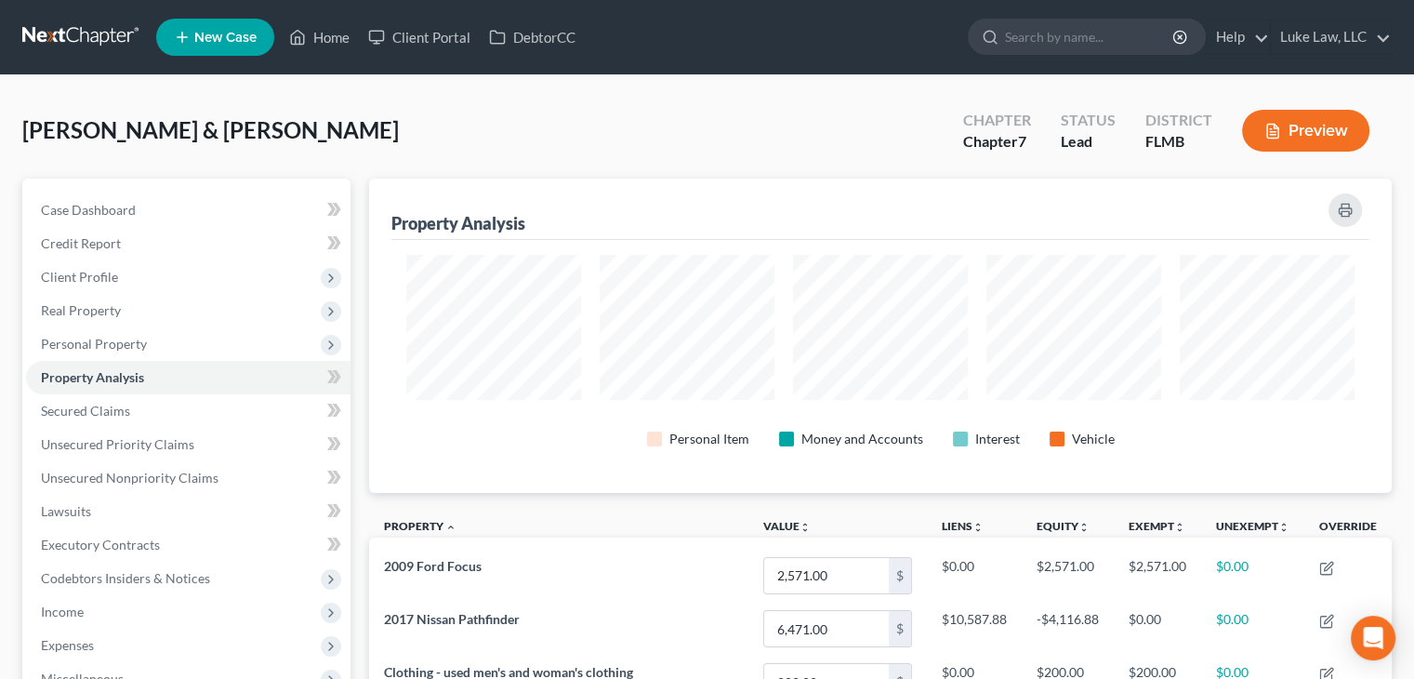
drag, startPoint x: 1410, startPoint y: 225, endPoint x: 1403, endPoint y: 272, distance: 48.0
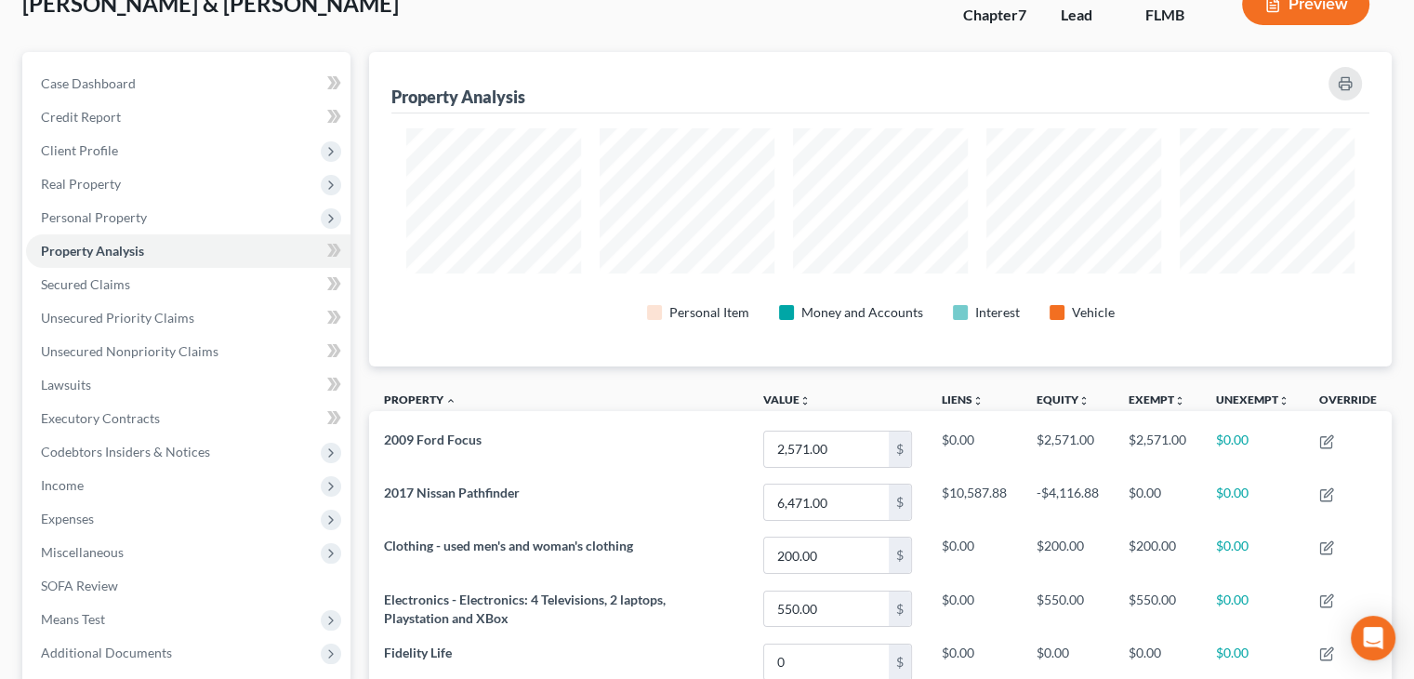
scroll to position [115, 0]
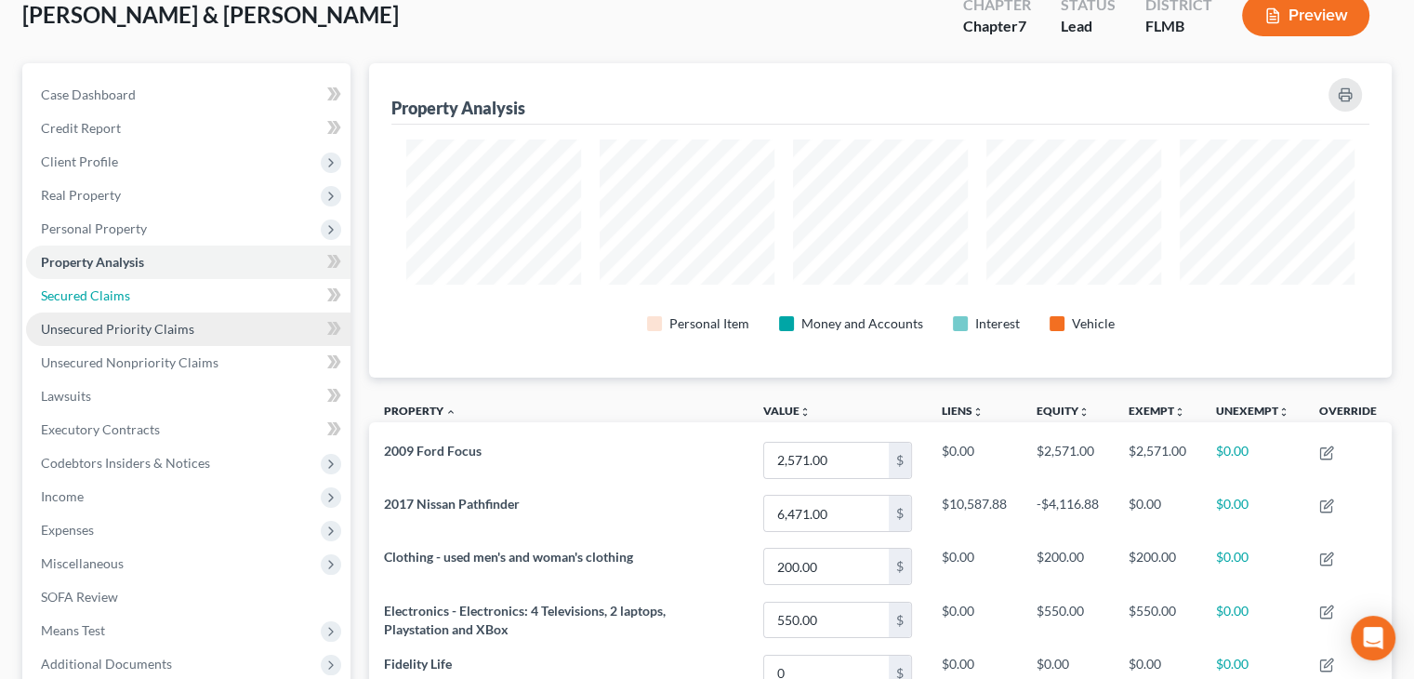
drag, startPoint x: 140, startPoint y: 296, endPoint x: 156, endPoint y: 319, distance: 28.1
click at [140, 296] on link "Secured Claims" at bounding box center [188, 295] width 324 height 33
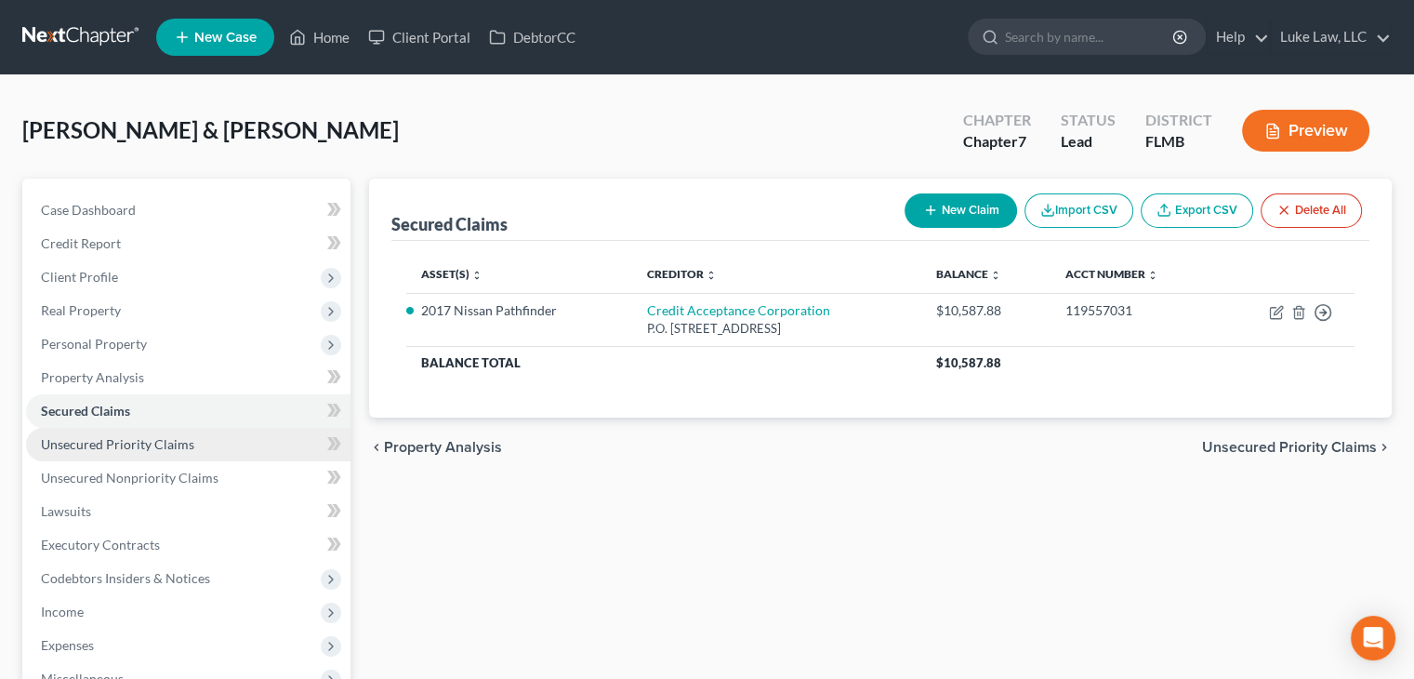
click at [164, 439] on span "Unsecured Priority Claims" at bounding box center [117, 444] width 153 height 16
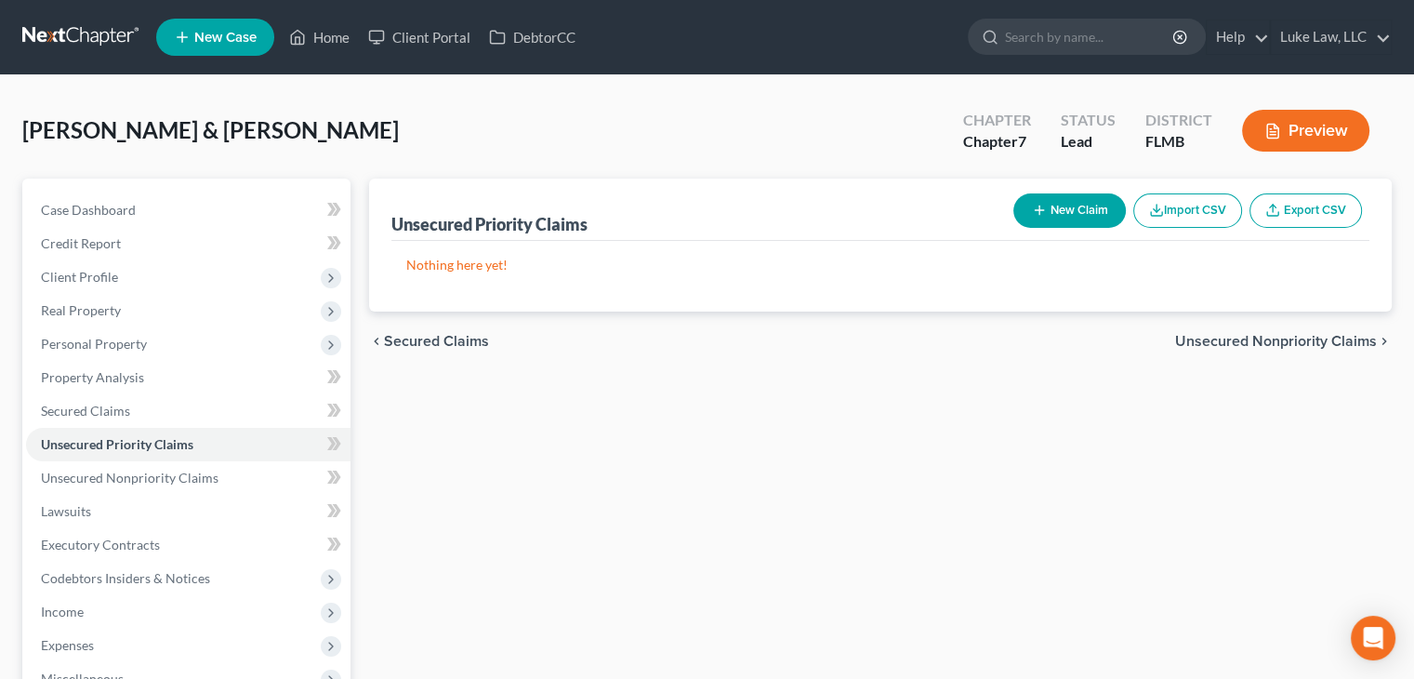
click at [1092, 196] on button "New Claim" at bounding box center [1069, 210] width 112 height 34
select select "2"
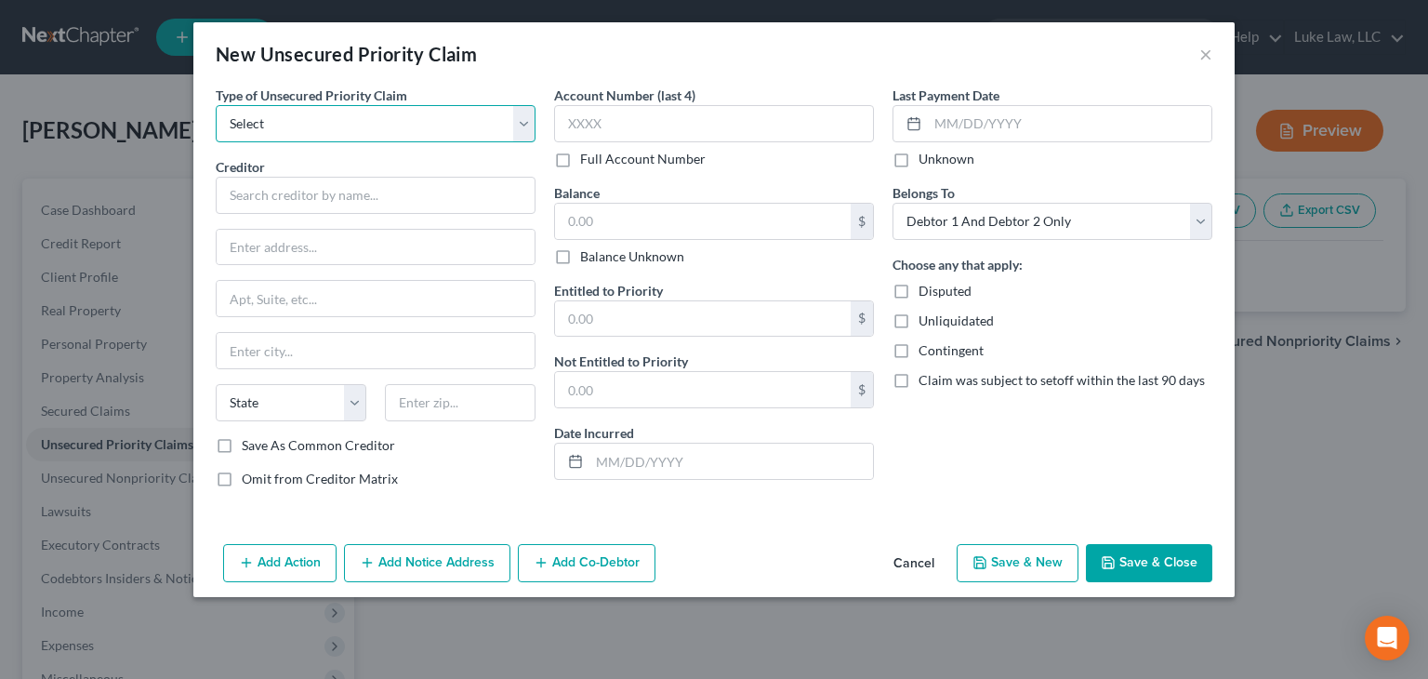
drag, startPoint x: 532, startPoint y: 126, endPoint x: 548, endPoint y: 139, distance: 19.9
click at [532, 126] on select "Select Taxes & Other Government Units Domestic Support Obligations Extensions o…" at bounding box center [376, 123] width 320 height 37
click at [546, 91] on div "Account Number (last 4) Full Account Number Balance $ Balance Unknown Balance U…" at bounding box center [714, 294] width 338 height 417
click at [936, 571] on button "Cancel" at bounding box center [914, 564] width 71 height 37
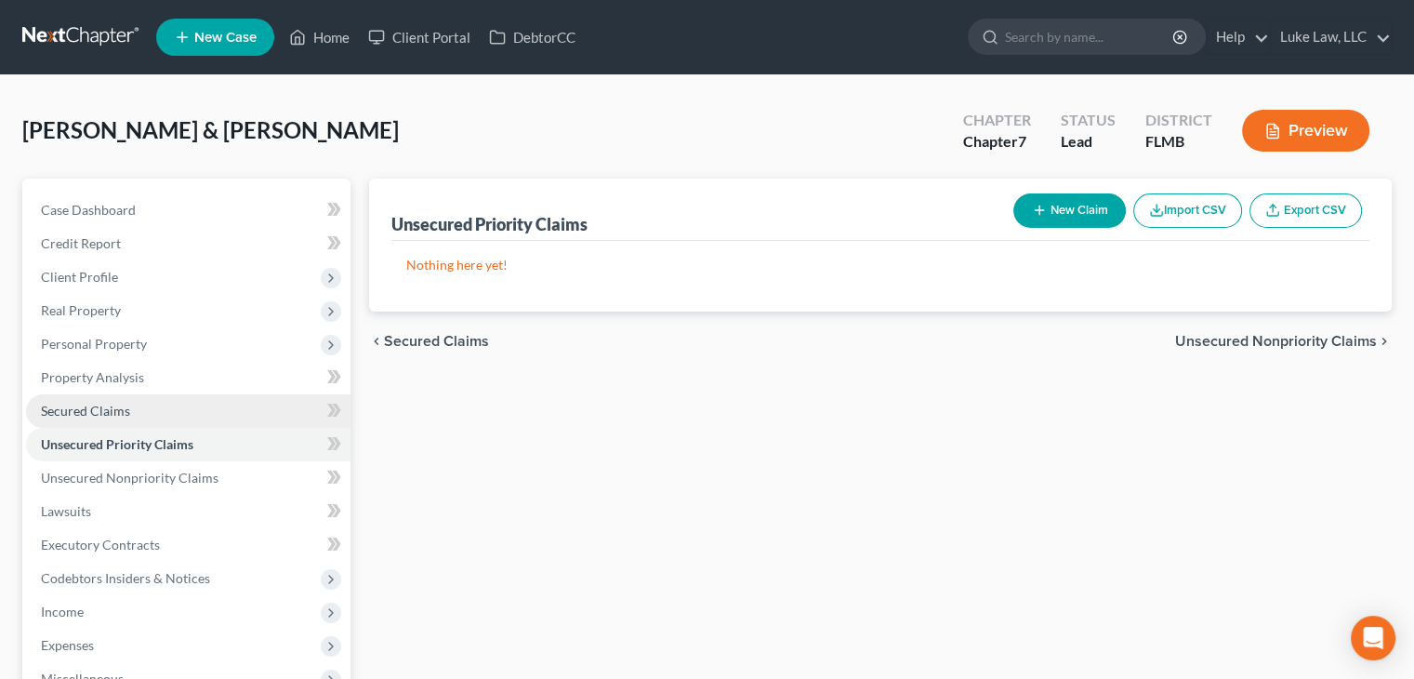
click at [134, 405] on link "Secured Claims" at bounding box center [188, 410] width 324 height 33
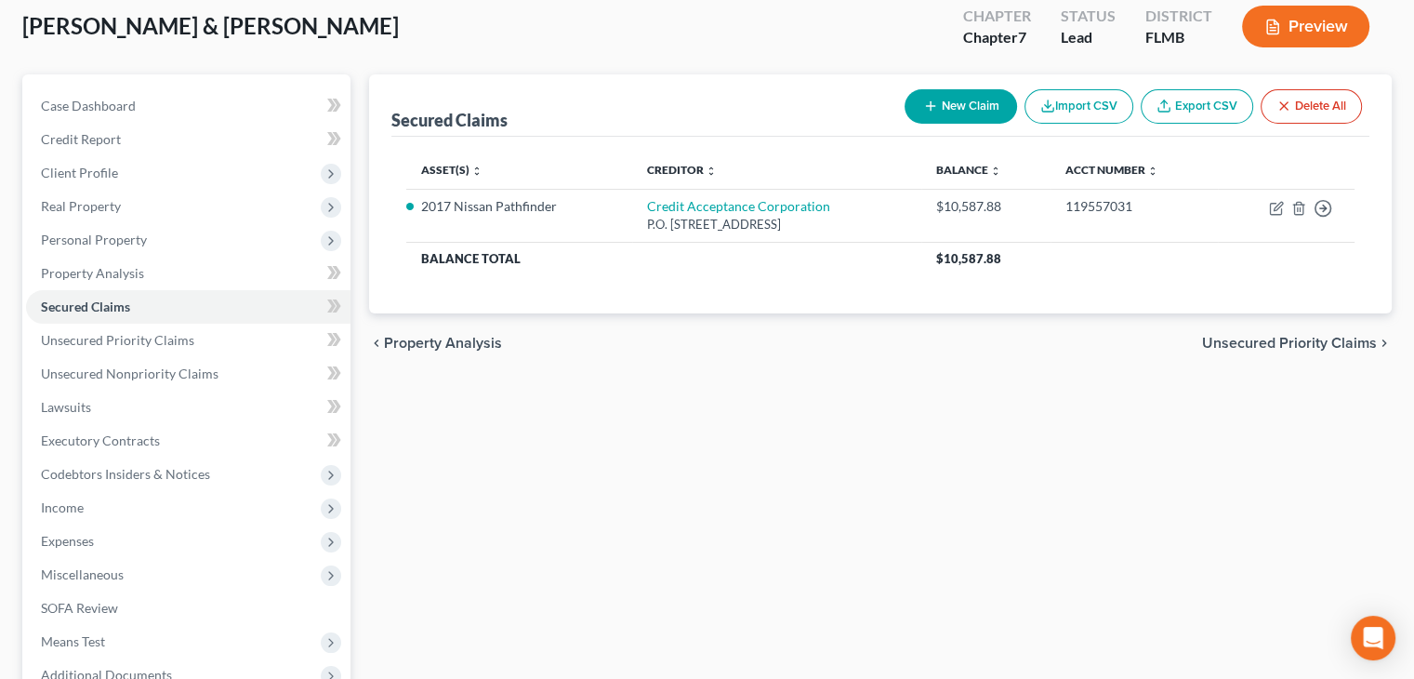
scroll to position [141, 0]
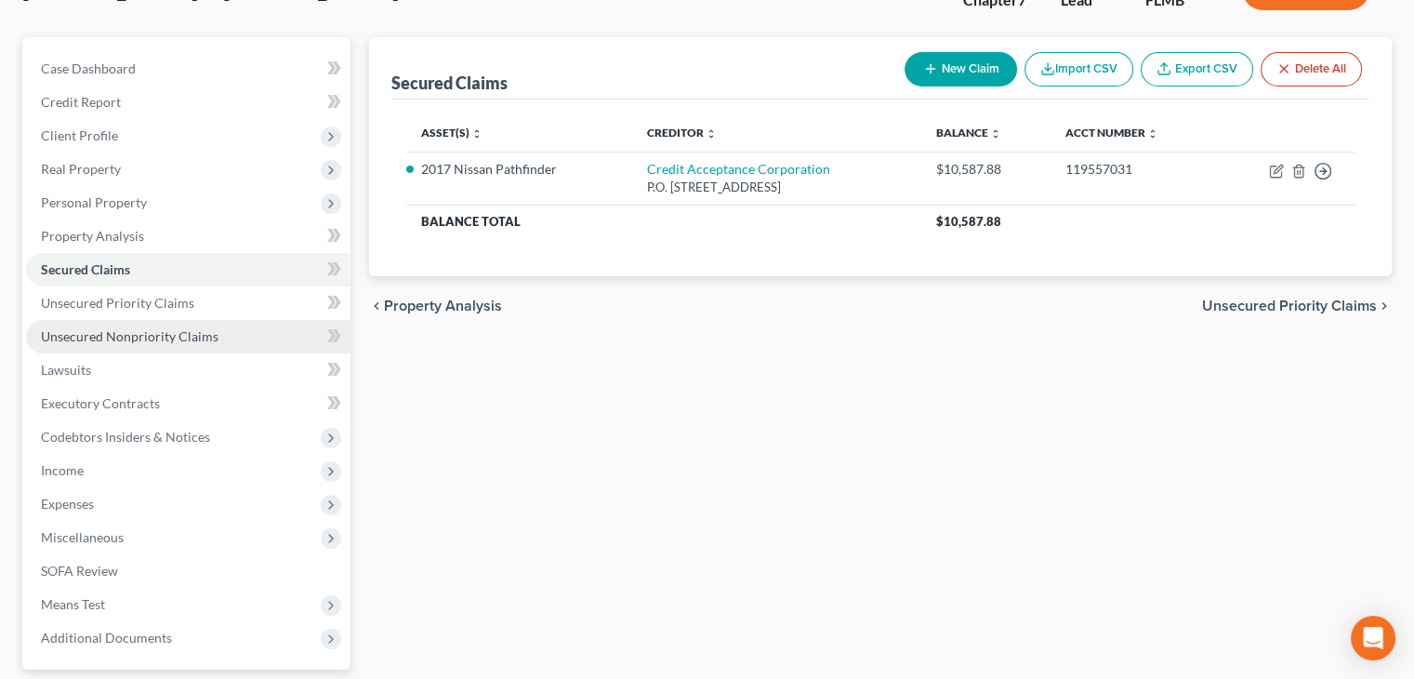
click at [217, 332] on span "Unsecured Nonpriority Claims" at bounding box center [130, 336] width 178 height 16
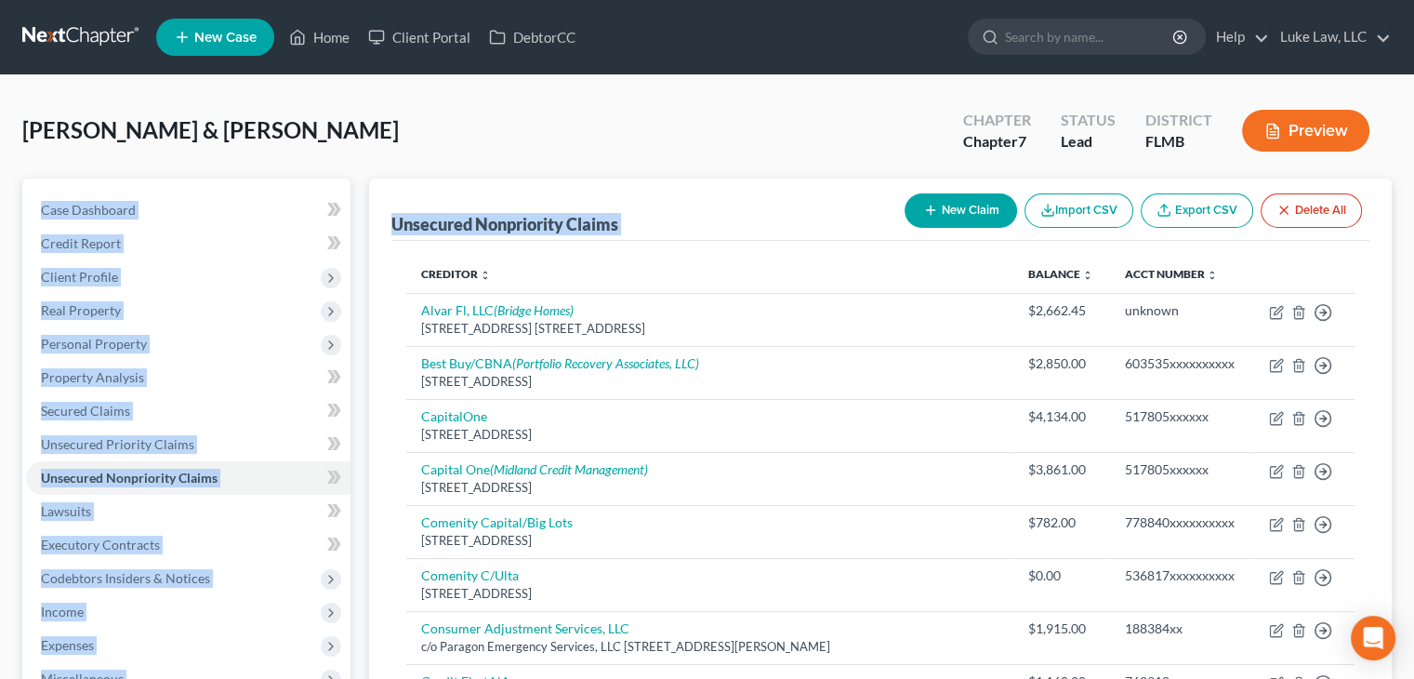
drag, startPoint x: 1410, startPoint y: 173, endPoint x: 1408, endPoint y: 236, distance: 63.2
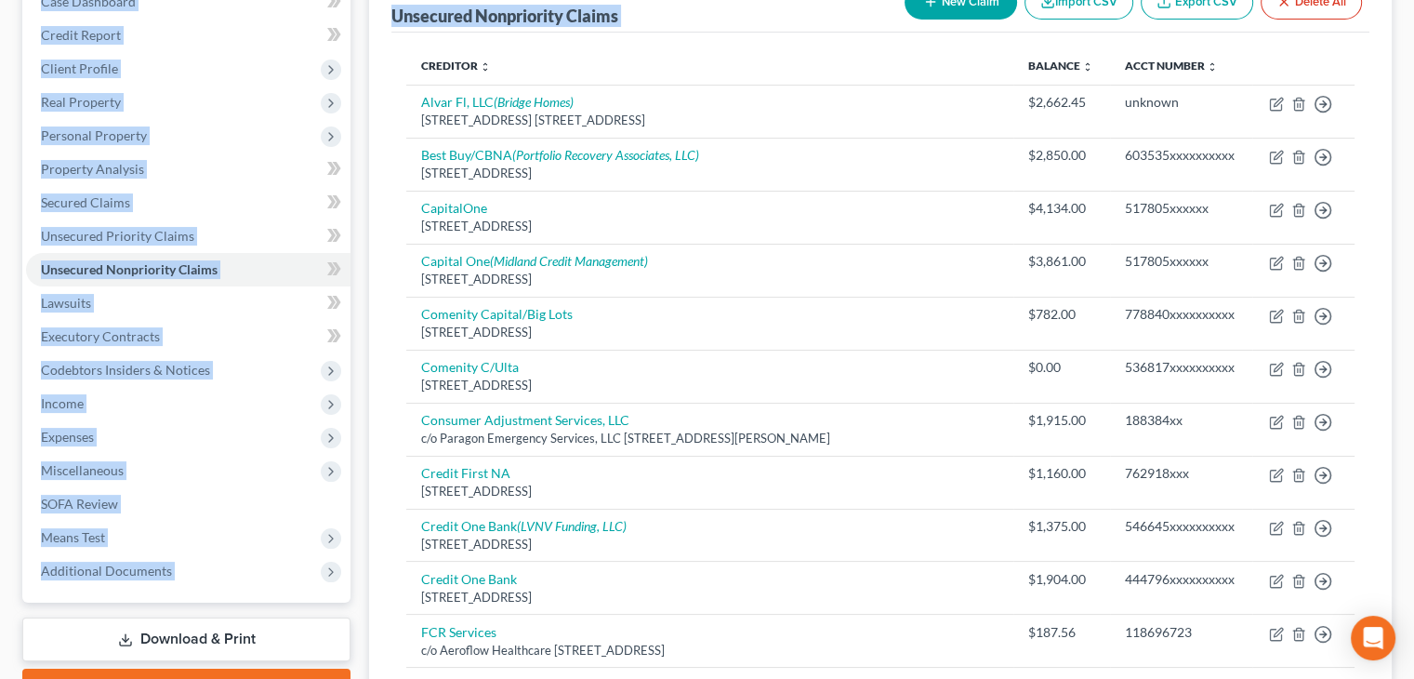
scroll to position [145, 0]
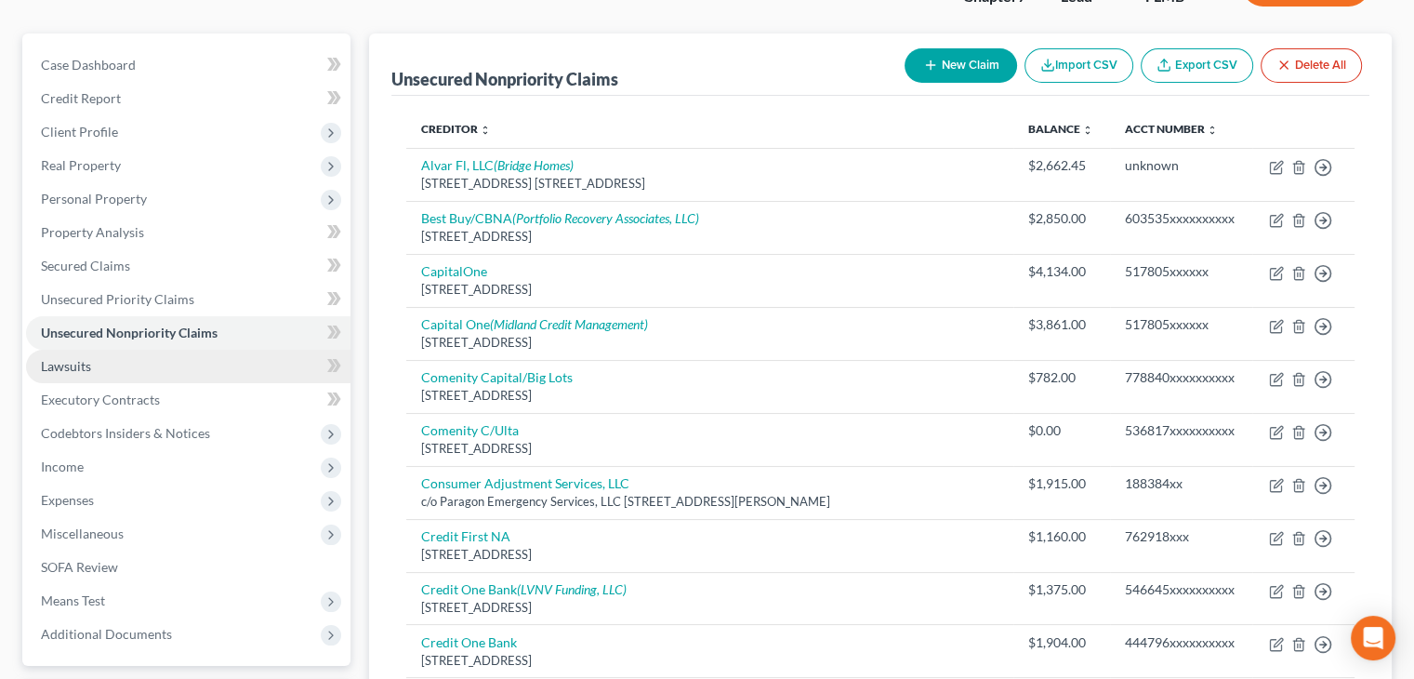
click at [186, 369] on link "Lawsuits" at bounding box center [188, 366] width 324 height 33
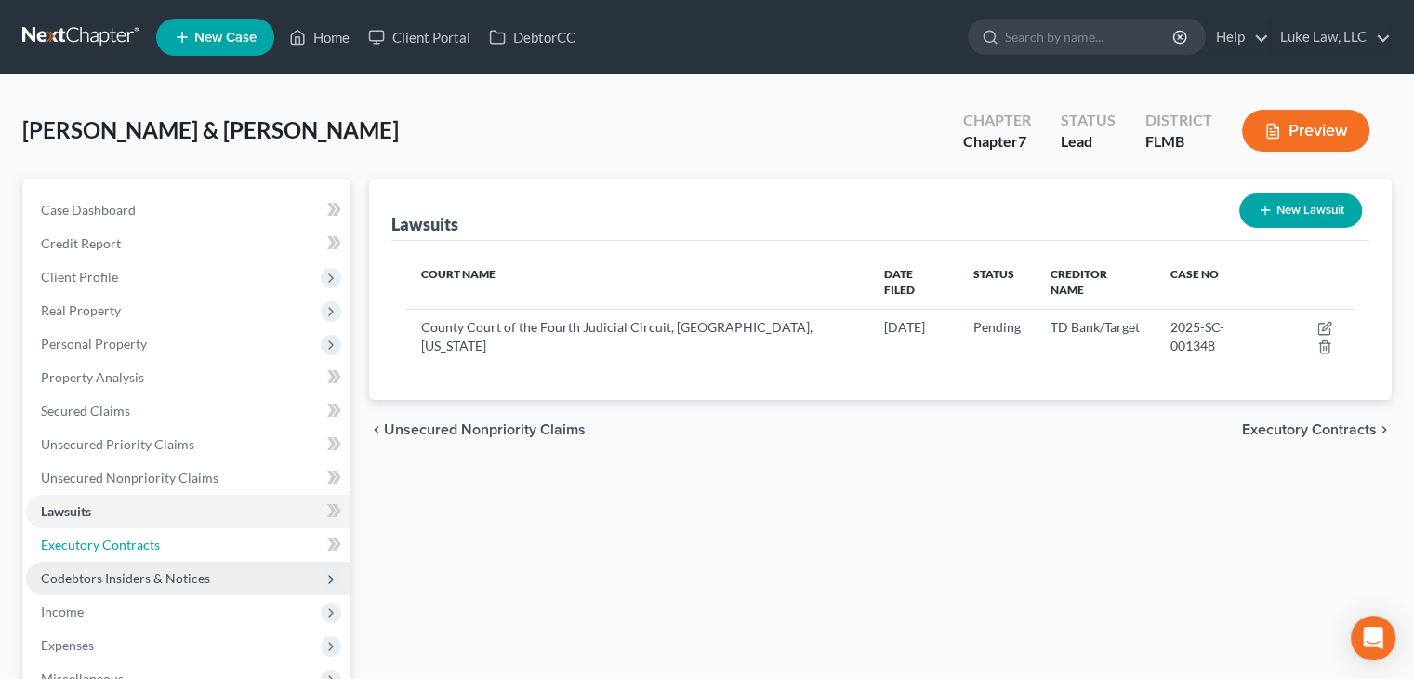
click at [185, 536] on link "Executory Contracts" at bounding box center [188, 544] width 324 height 33
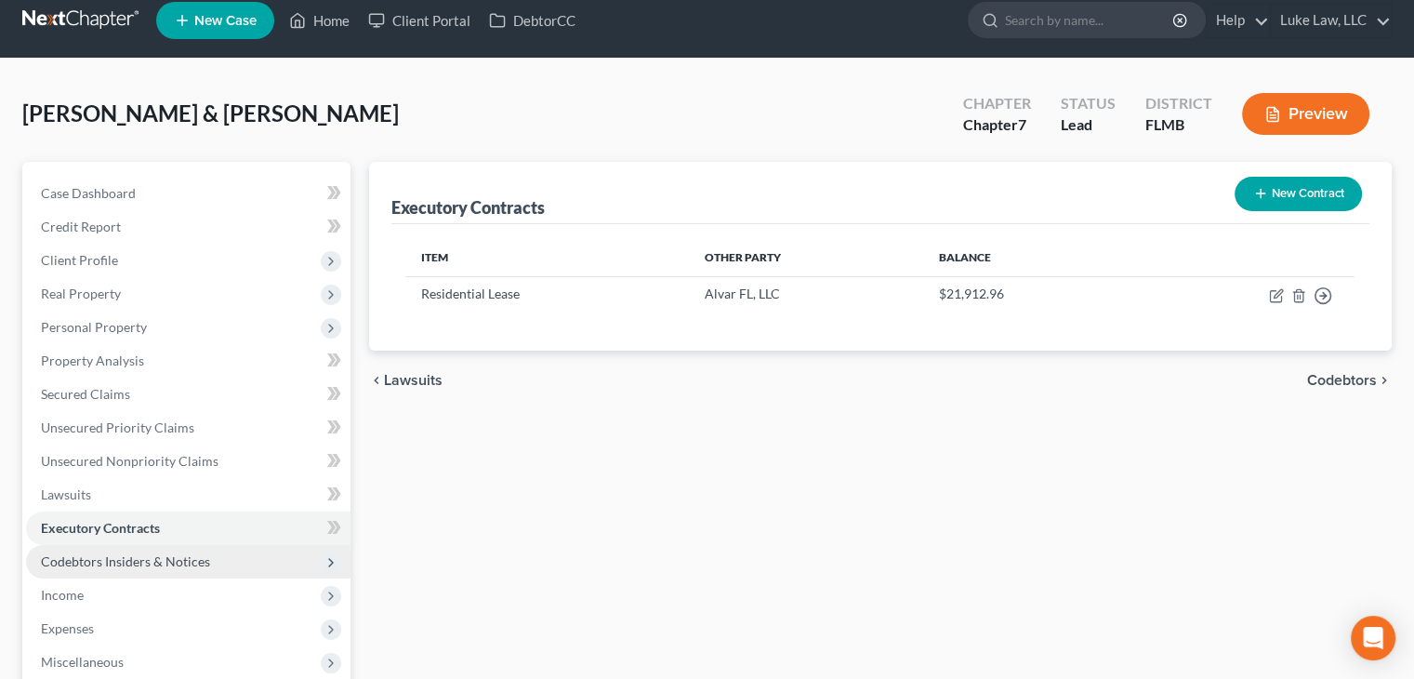
scroll to position [14, 0]
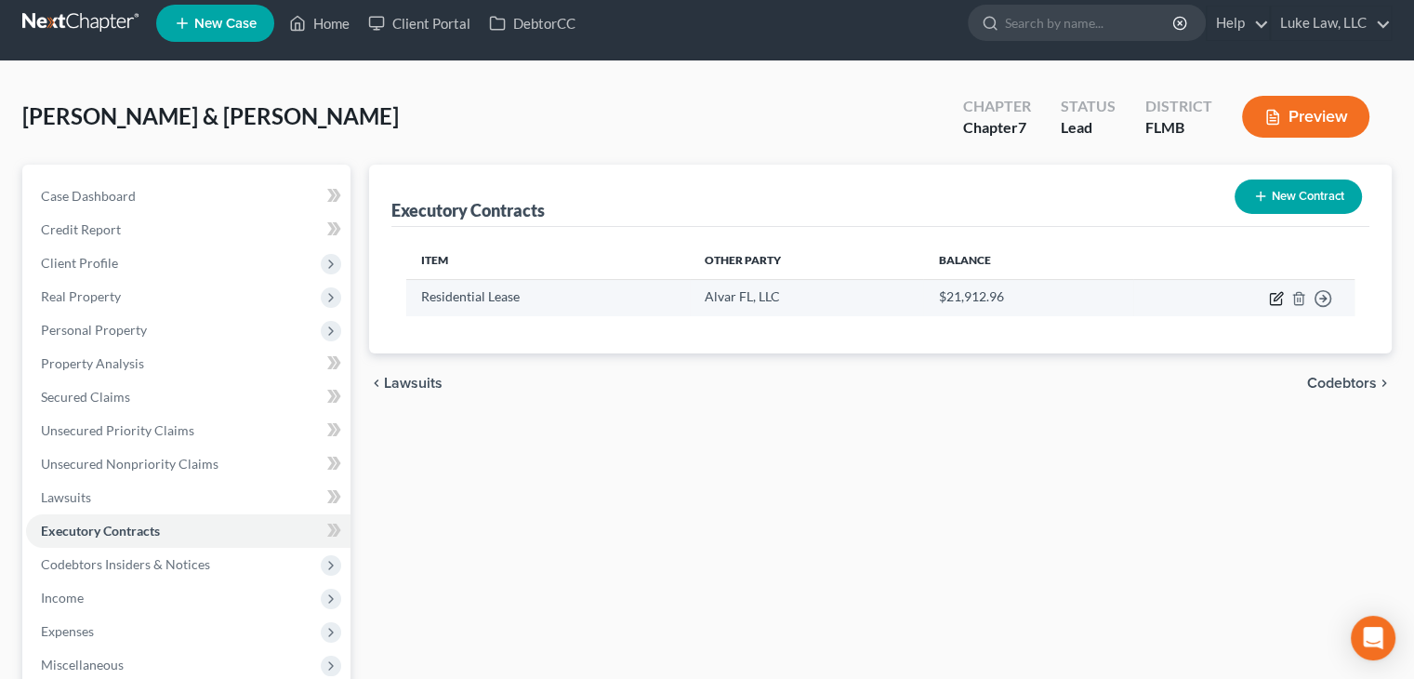
click at [1279, 298] on icon "button" at bounding box center [1276, 298] width 15 height 15
select select "3"
select select "28"
select select "2"
select select "0"
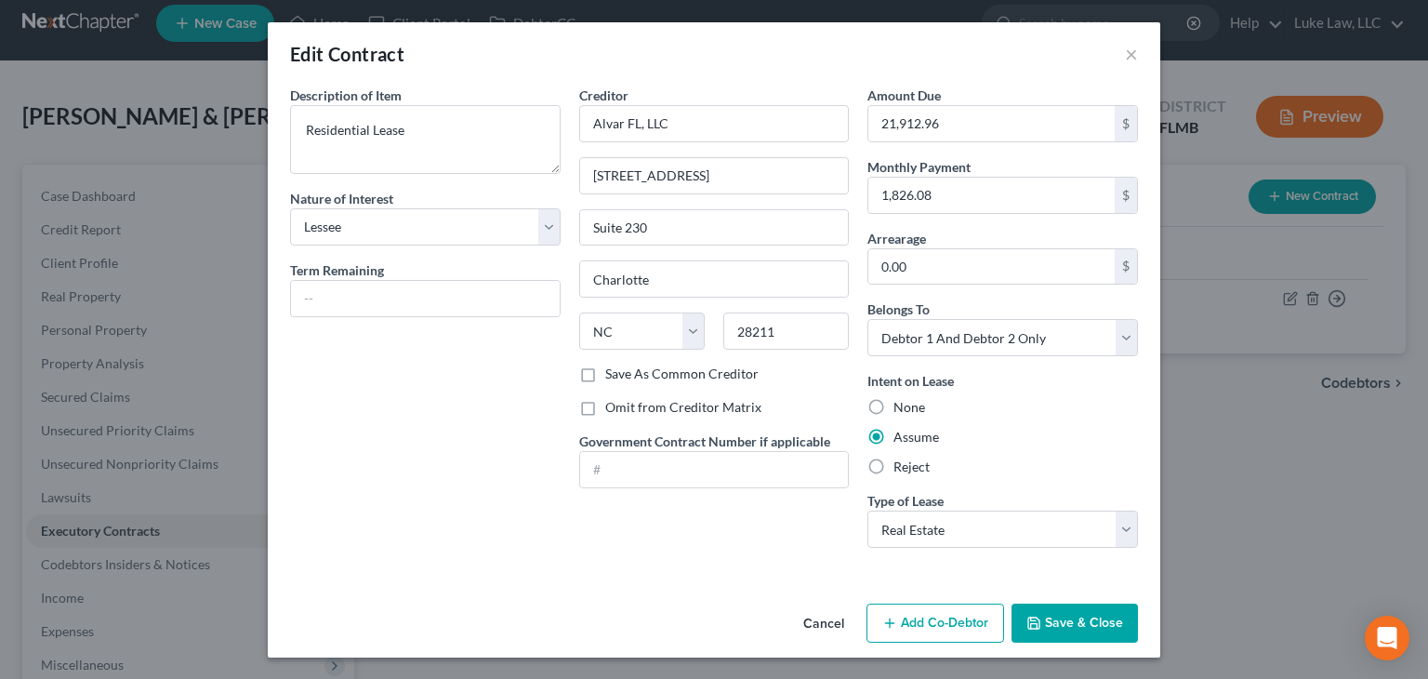
click at [856, 131] on div "Creditor * Alvar FL, LLC 6837 Cardegie Boulevard Suite 230 Charlotte State AL A…" at bounding box center [714, 324] width 289 height 477
click at [863, 131] on div "Amount Due 21,912.96 $ Monthly Payment 1,826.08 $ Arrearage 0.00 $ Belongs To *…" at bounding box center [1002, 324] width 289 height 477
click at [958, 119] on input "21,912.96" at bounding box center [991, 123] width 246 height 35
click at [925, 266] on input "0.00" at bounding box center [991, 266] width 246 height 35
click at [1008, 453] on div "Intent on Lease None Assume Reject" at bounding box center [1002, 423] width 271 height 105
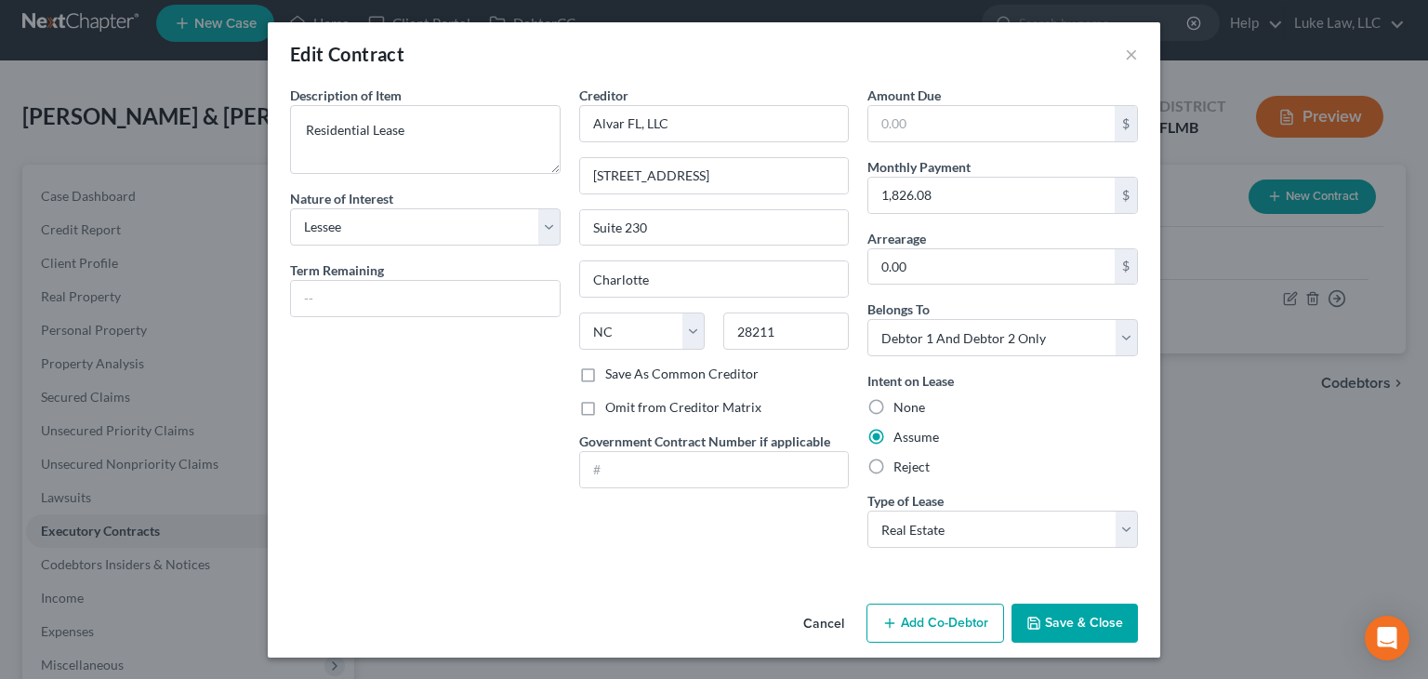
click at [893, 408] on label "None" at bounding box center [909, 407] width 32 height 19
click at [901, 408] on input "None" at bounding box center [907, 404] width 12 height 12
radio input "true"
click at [919, 124] on input "text" at bounding box center [991, 123] width 246 height 35
click at [860, 112] on div "Amount Due $ Monthly Payment 1,826.08 $ Arrearage 0.00 $ Belongs To * Select De…" at bounding box center [1002, 324] width 289 height 477
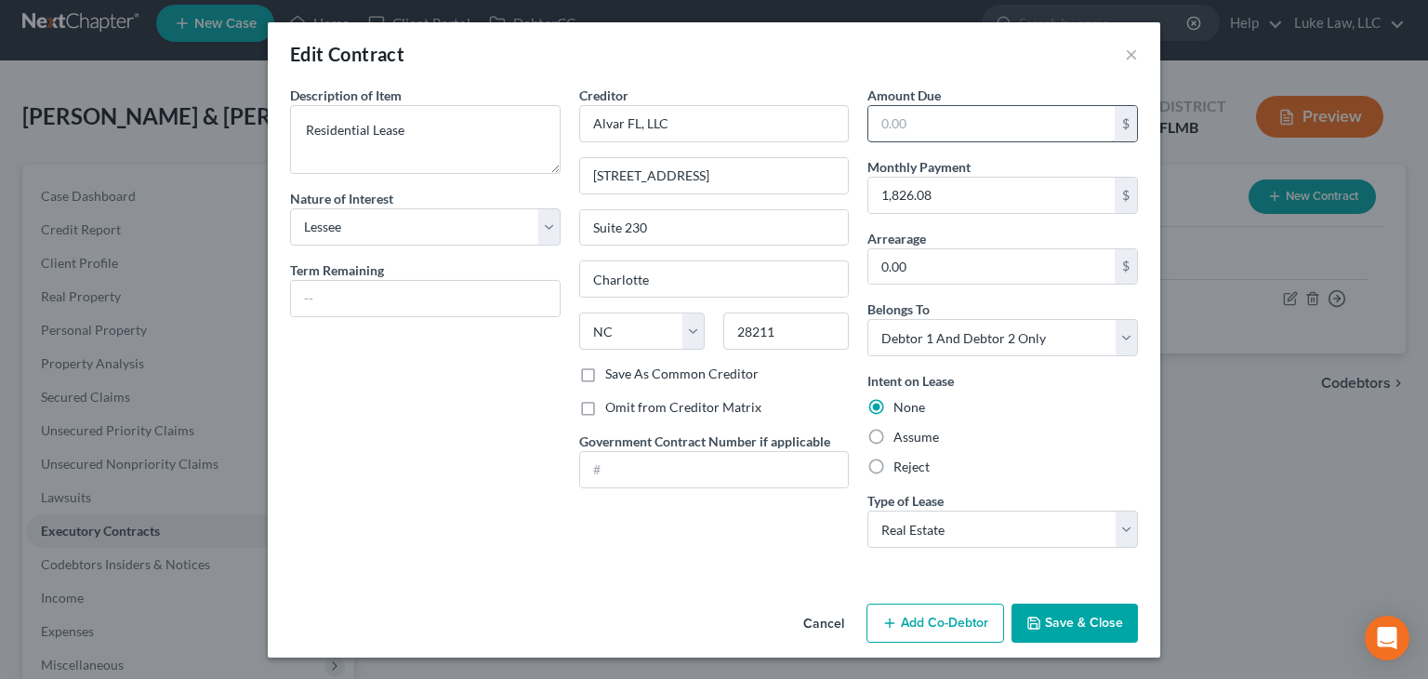
click at [936, 132] on input "text" at bounding box center [991, 123] width 246 height 35
click at [398, 300] on input "text" at bounding box center [425, 298] width 269 height 35
type input "4 months"
click at [1045, 611] on button "Save & Close" at bounding box center [1075, 622] width 126 height 39
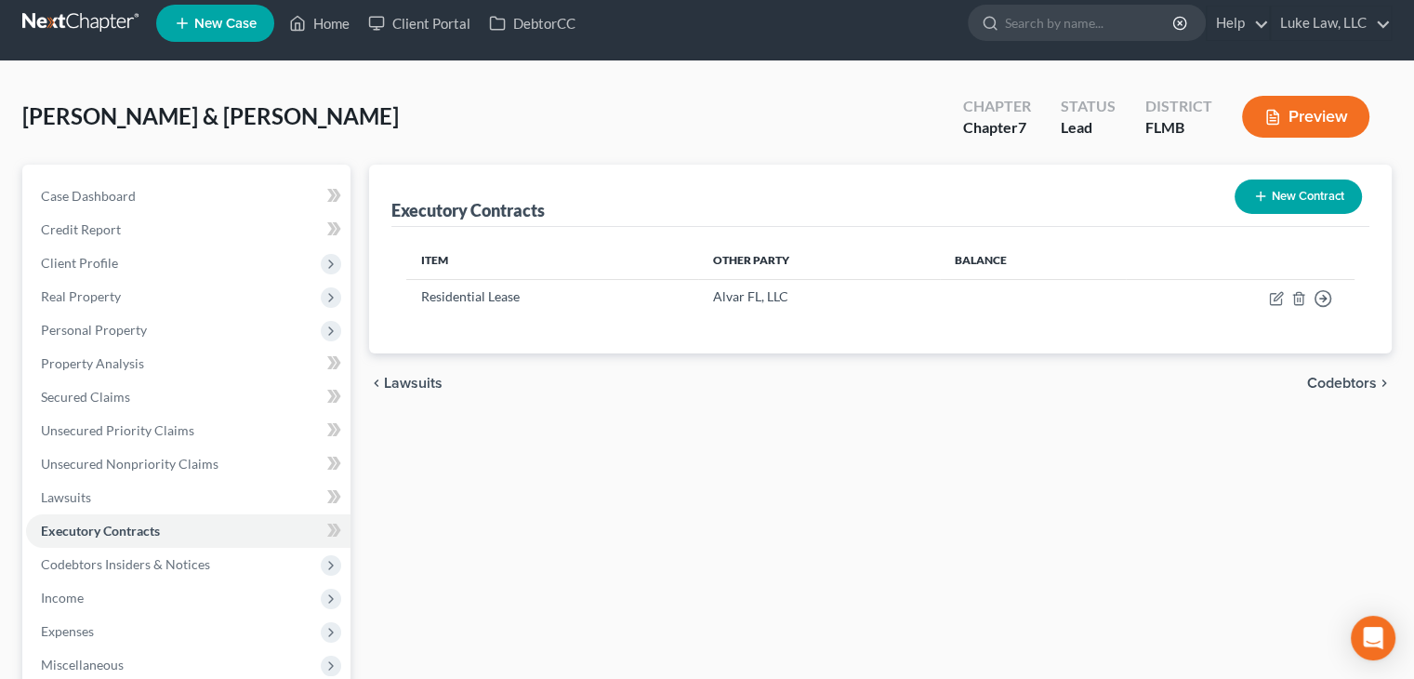
click at [1322, 386] on span "Codebtors" at bounding box center [1342, 383] width 70 height 15
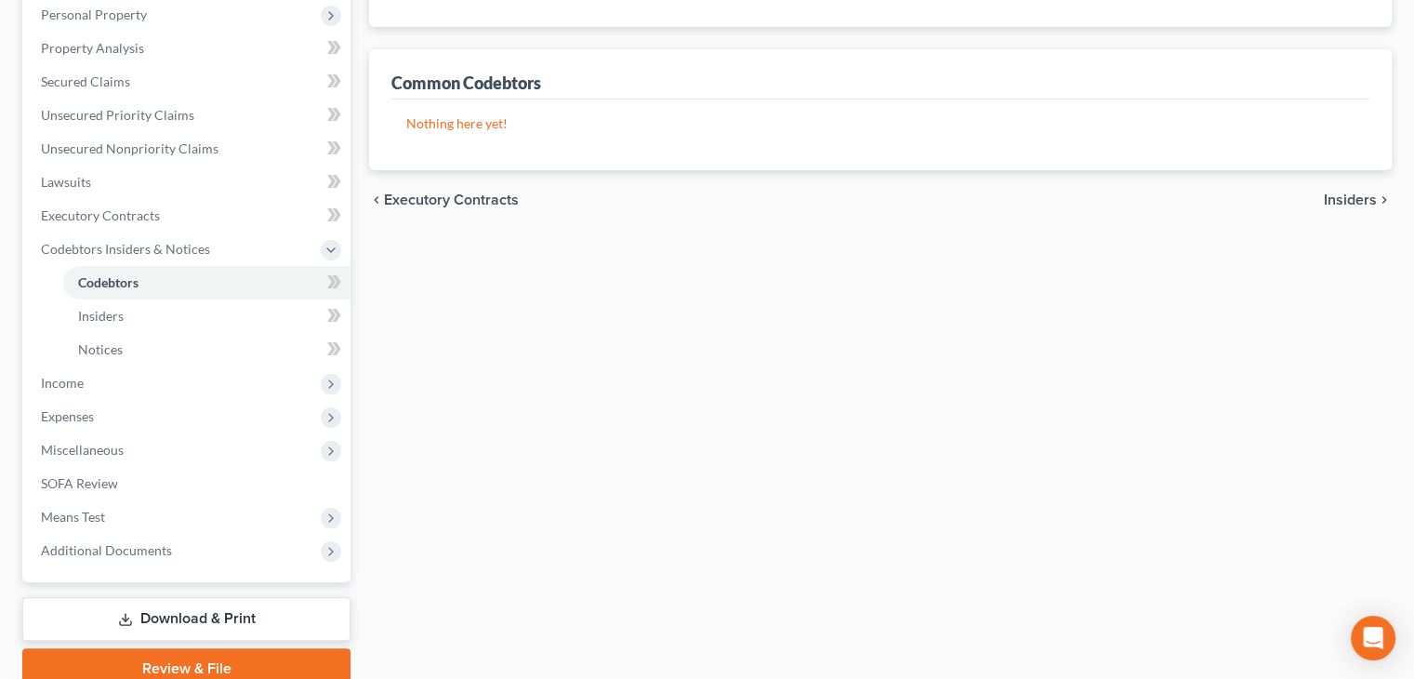
scroll to position [331, 0]
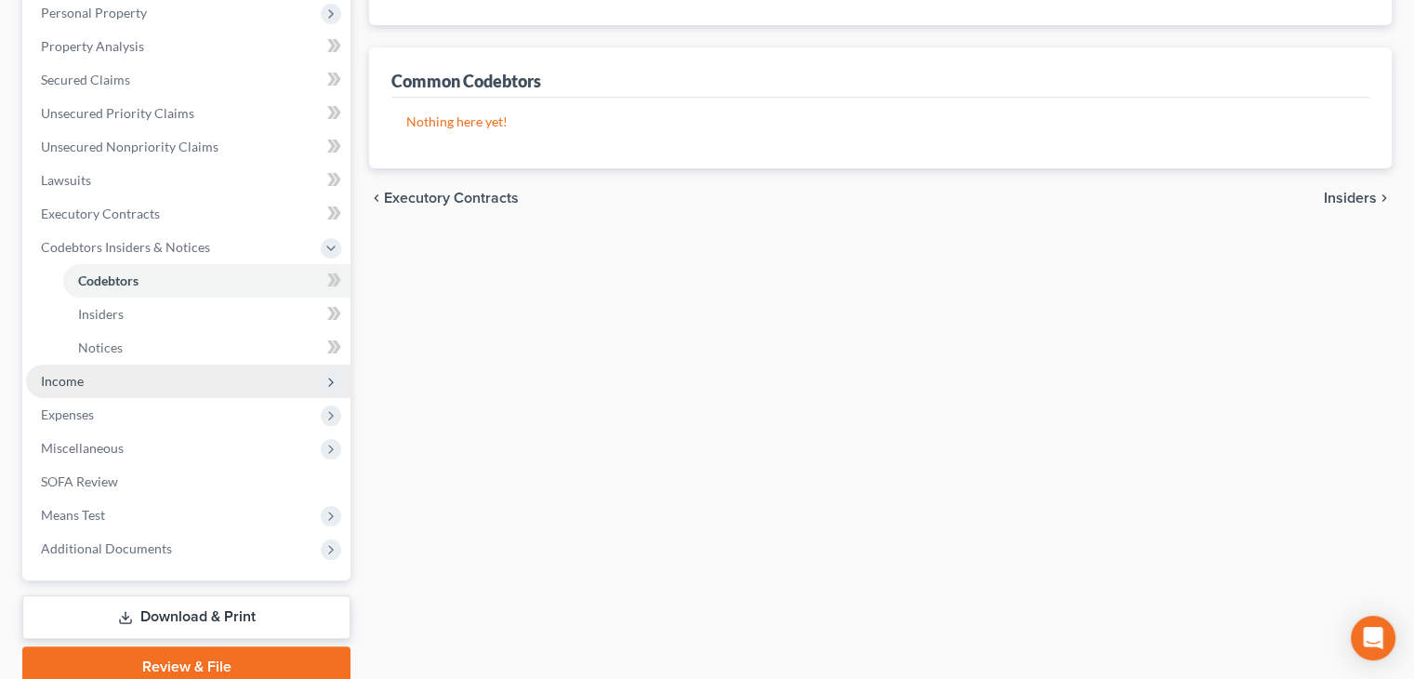
click at [74, 383] on span "Income" at bounding box center [62, 381] width 43 height 16
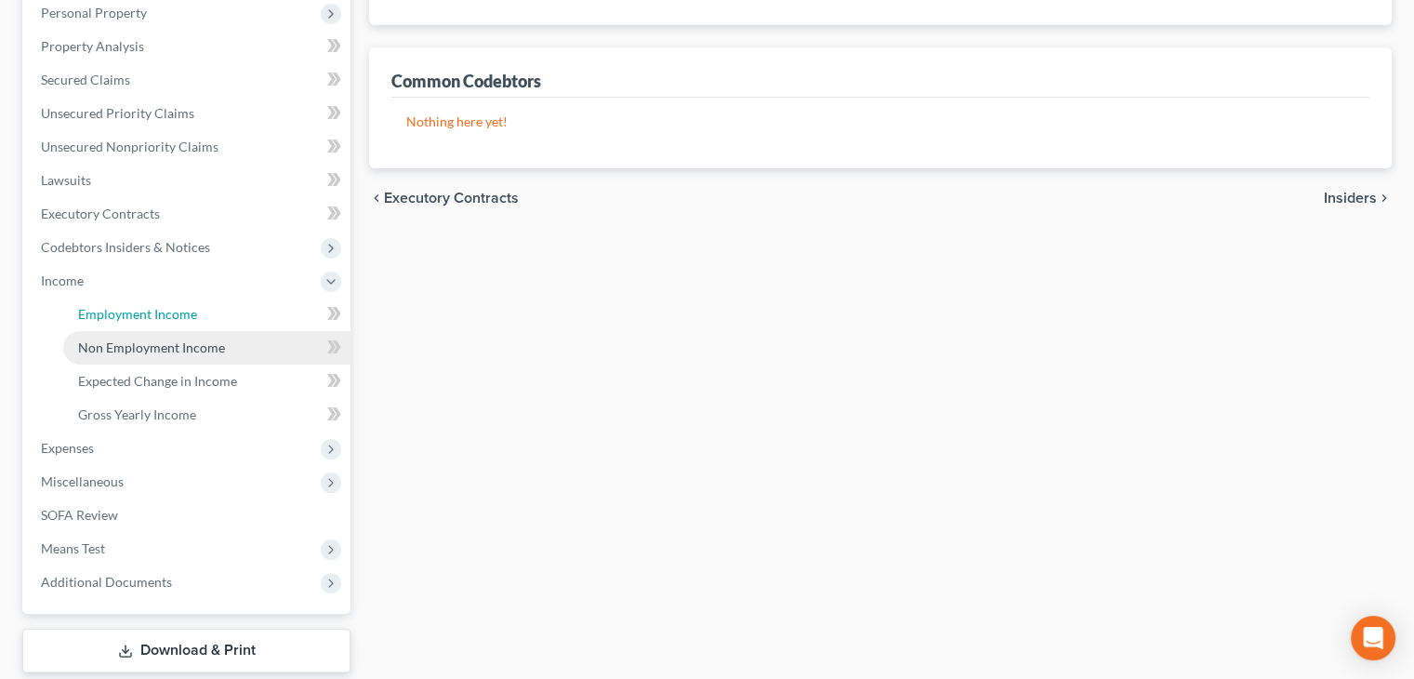
click at [152, 317] on span "Employment Income" at bounding box center [137, 314] width 119 height 16
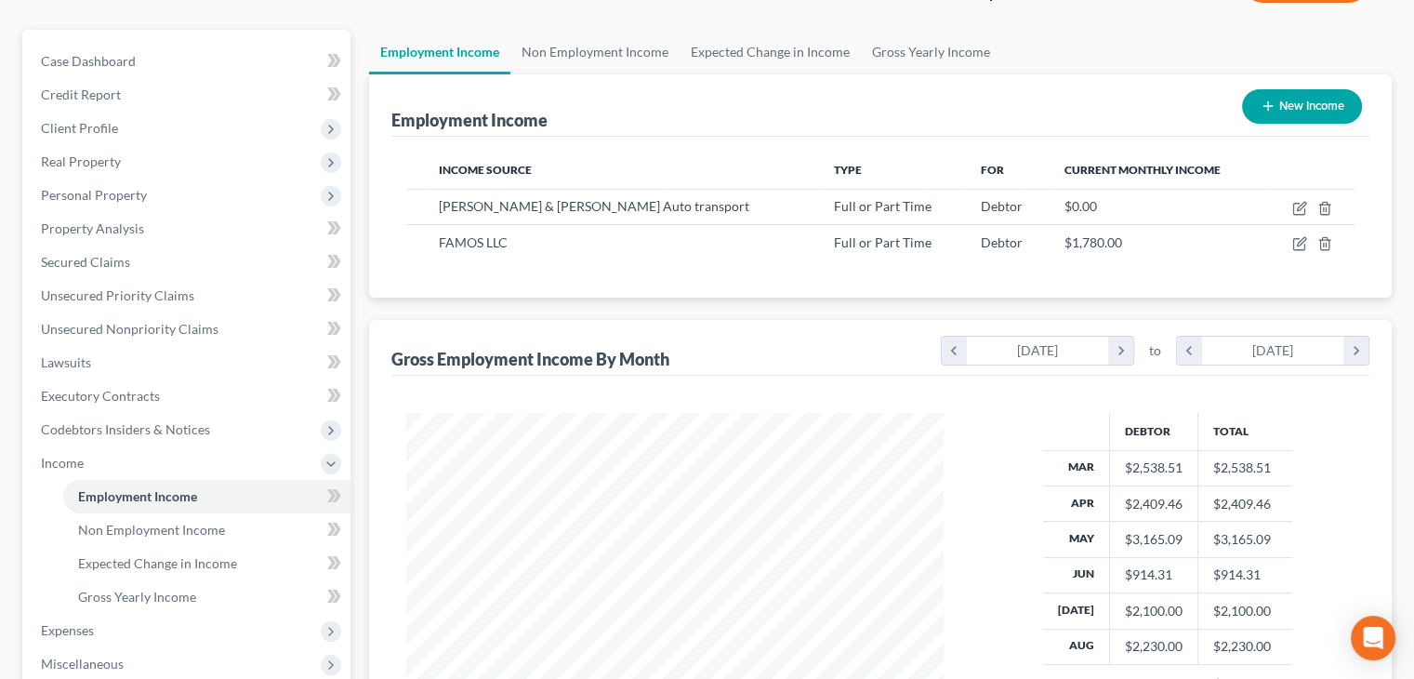
scroll to position [186, 0]
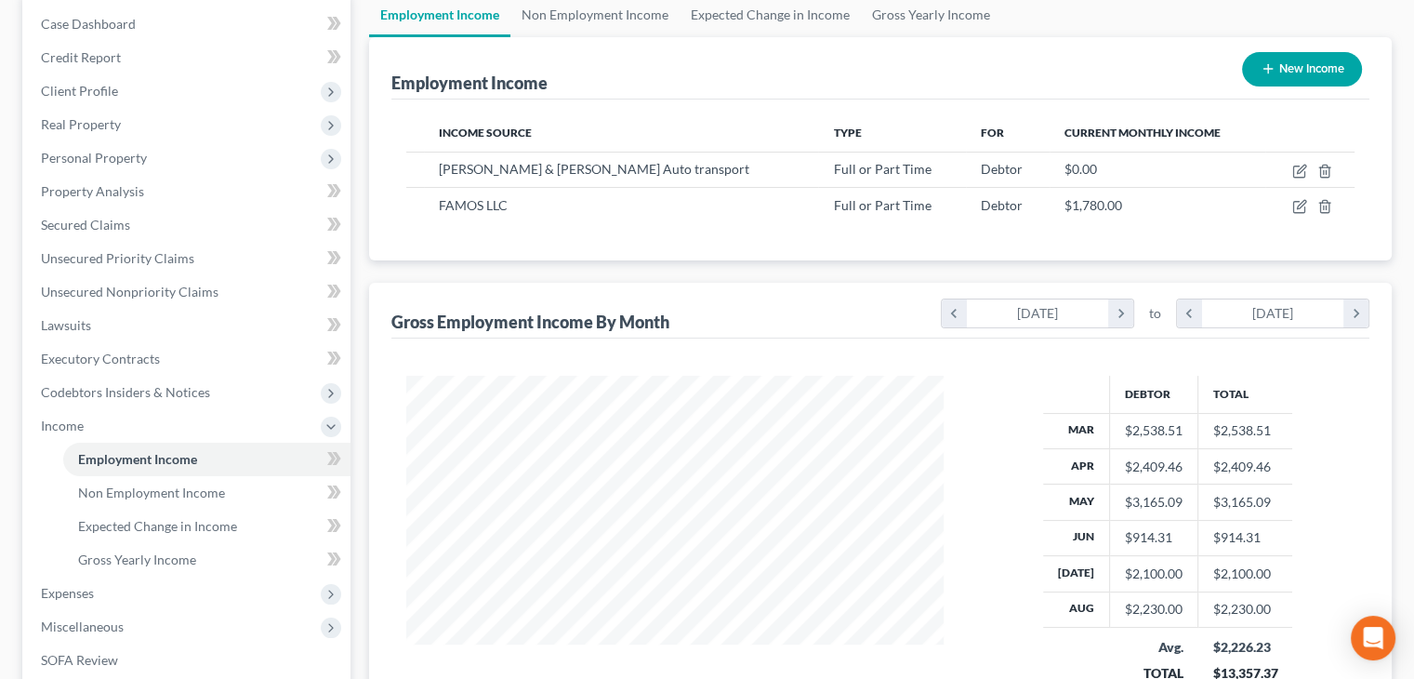
click at [403, 416] on div at bounding box center [675, 542] width 575 height 333
click at [129, 484] on span "Non Employment Income" at bounding box center [151, 492] width 147 height 16
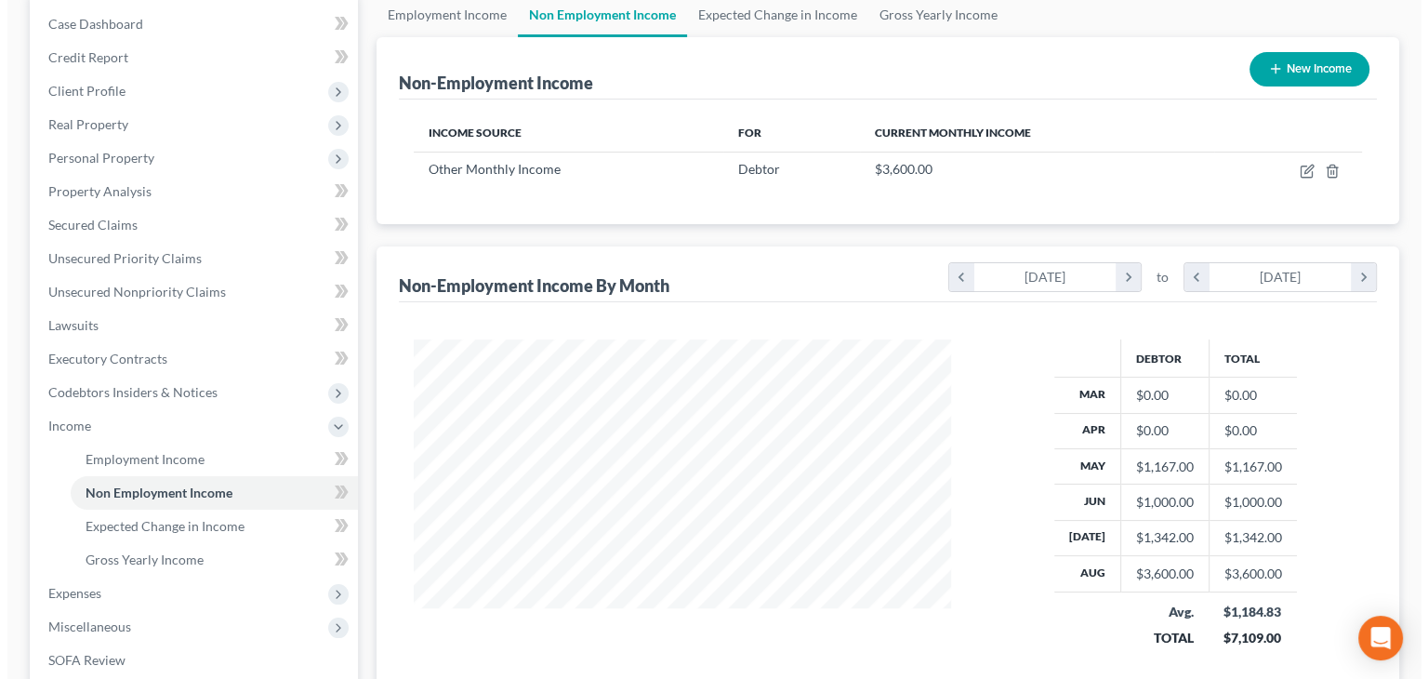
scroll to position [223, 0]
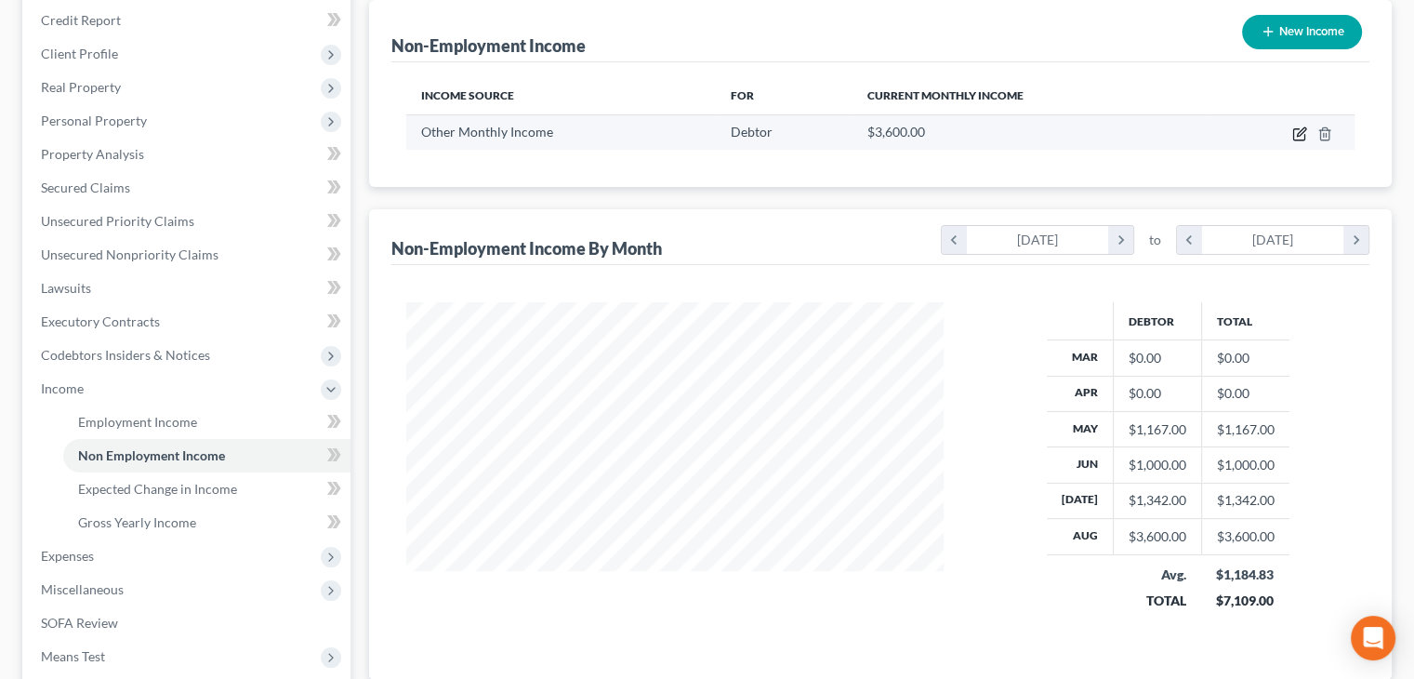
click at [1302, 139] on icon "button" at bounding box center [1298, 134] width 11 height 11
select select "13"
select select "0"
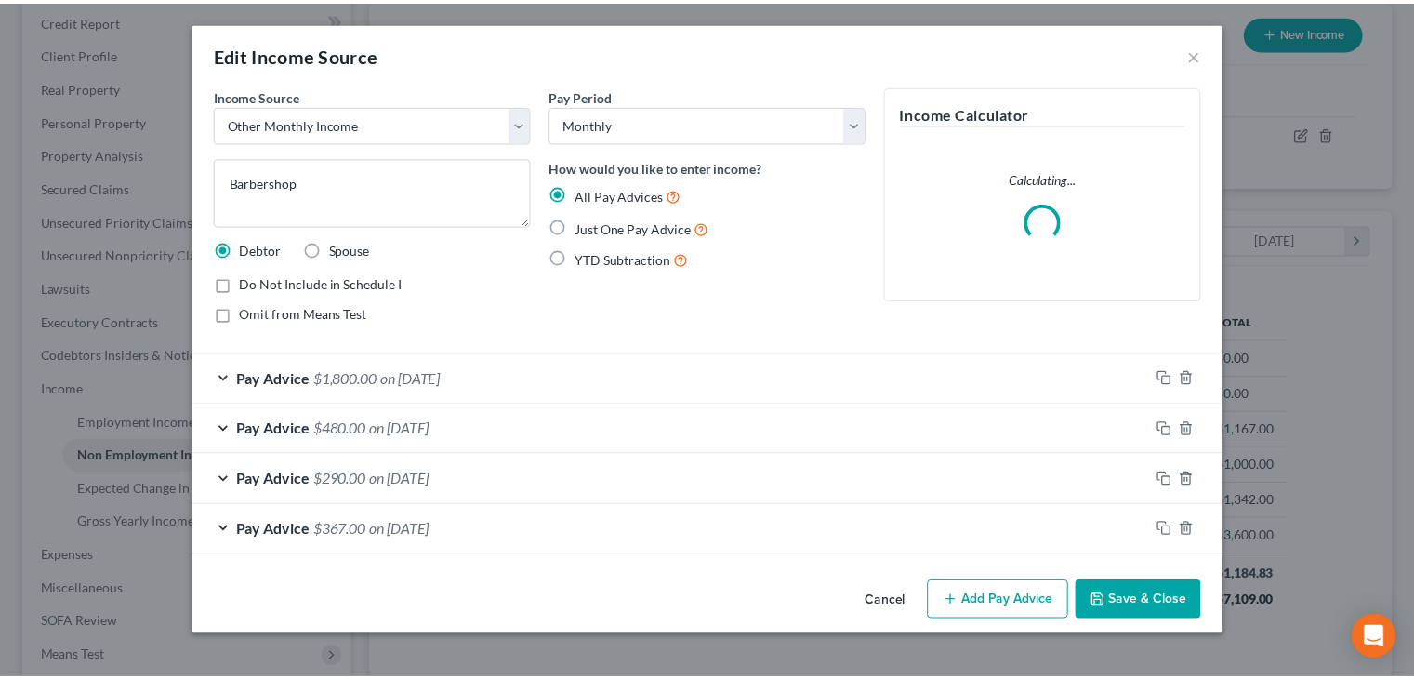
scroll to position [331, 580]
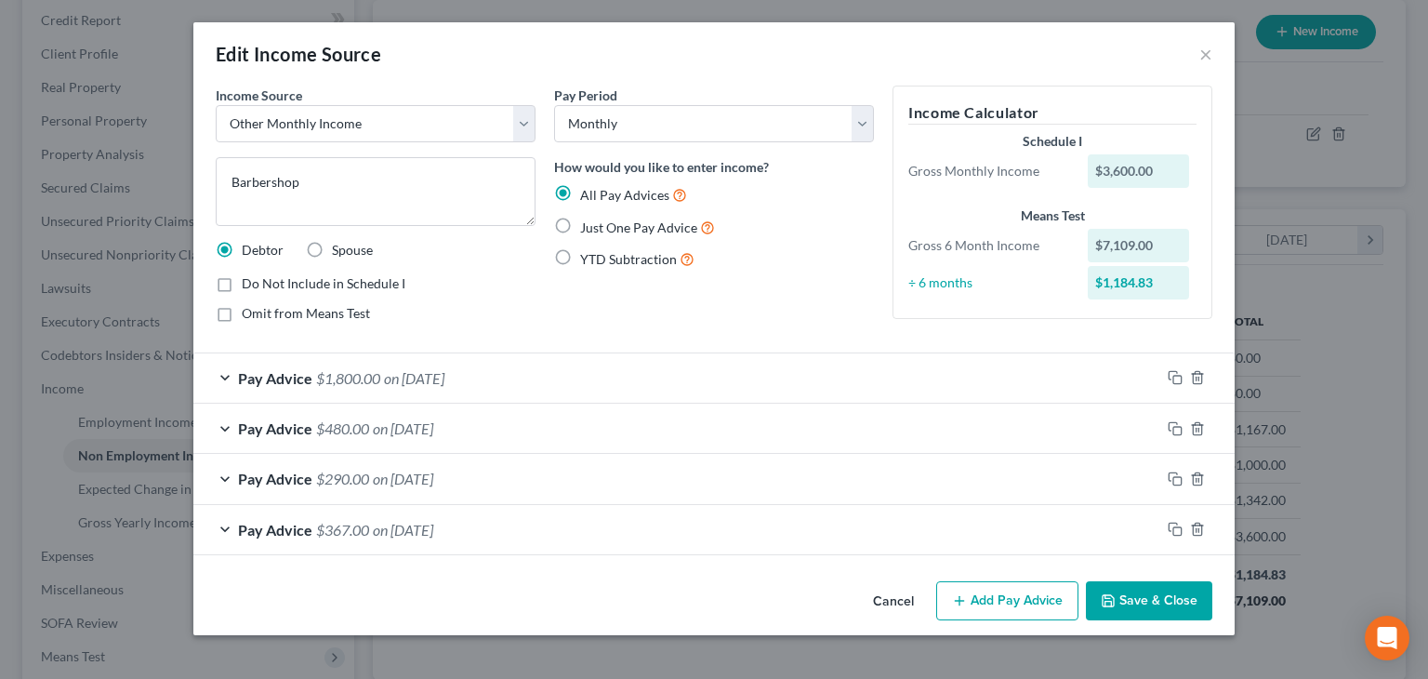
click at [663, 329] on div "Pay Period Select Monthly Twice Monthly Every Other Week Weekly How would you l…" at bounding box center [714, 212] width 338 height 252
click at [521, 364] on div "Pay Advice $1,800.00 on 08/01/2025" at bounding box center [676, 377] width 967 height 49
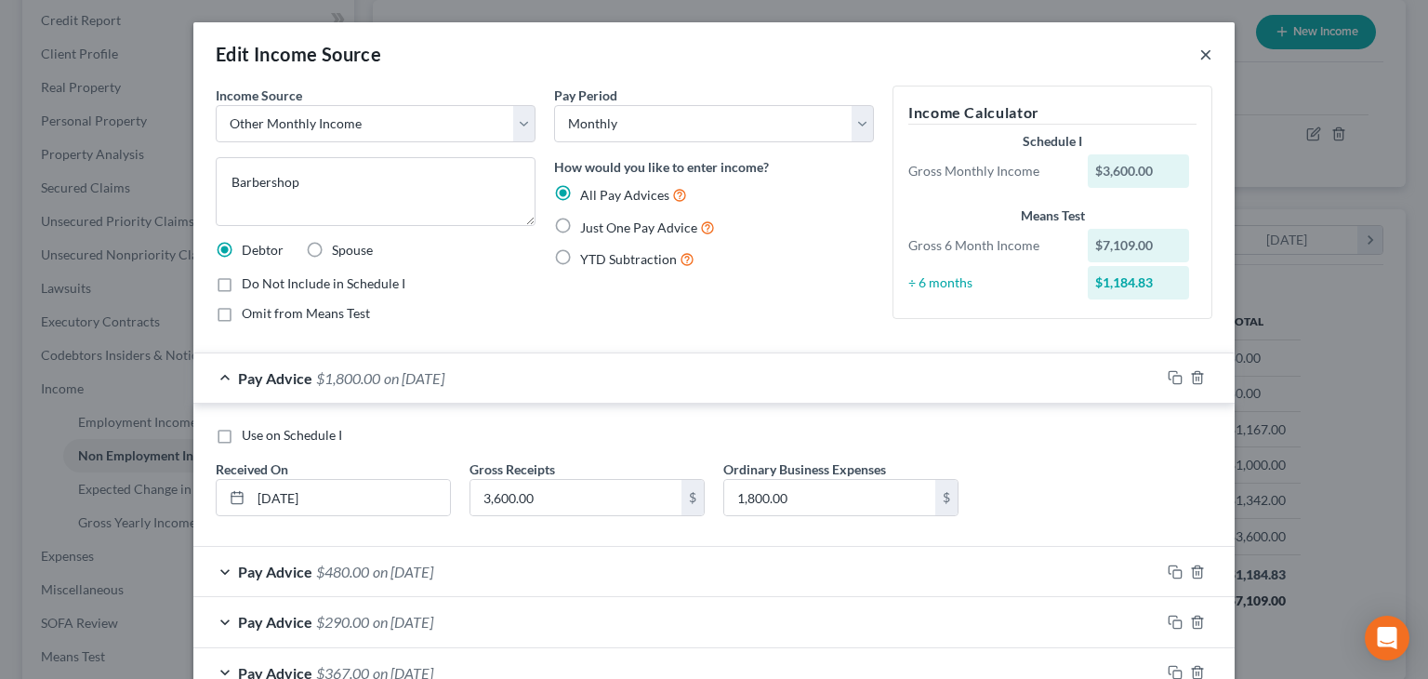
click at [1199, 65] on button "×" at bounding box center [1205, 54] width 13 height 22
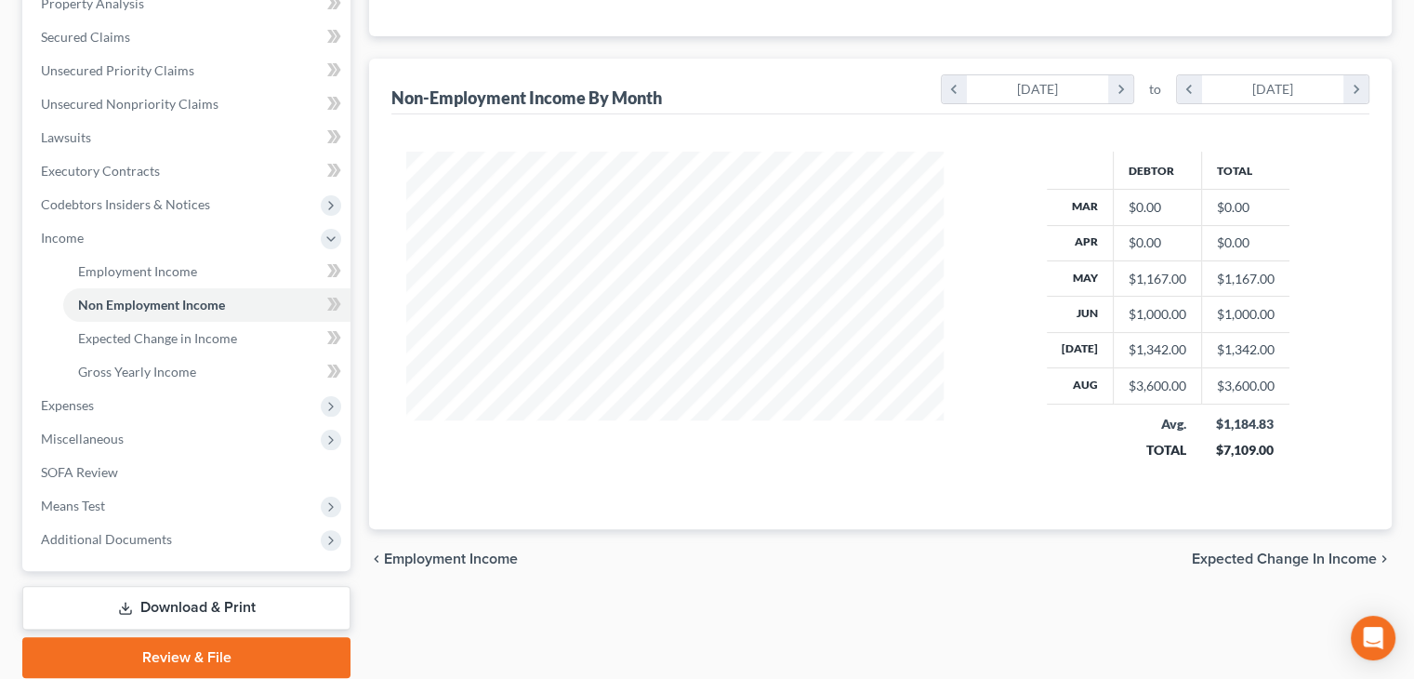
scroll to position [443, 0]
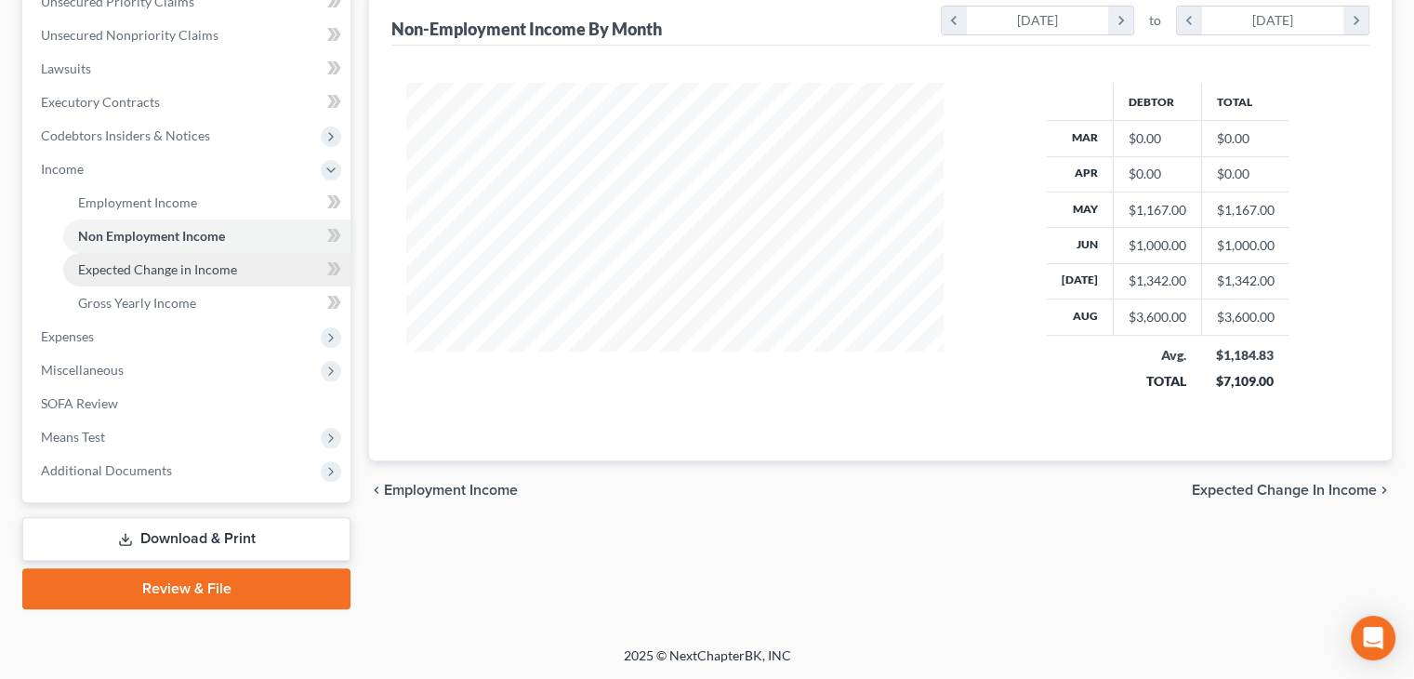
click at [124, 266] on span "Expected Change in Income" at bounding box center [157, 269] width 159 height 16
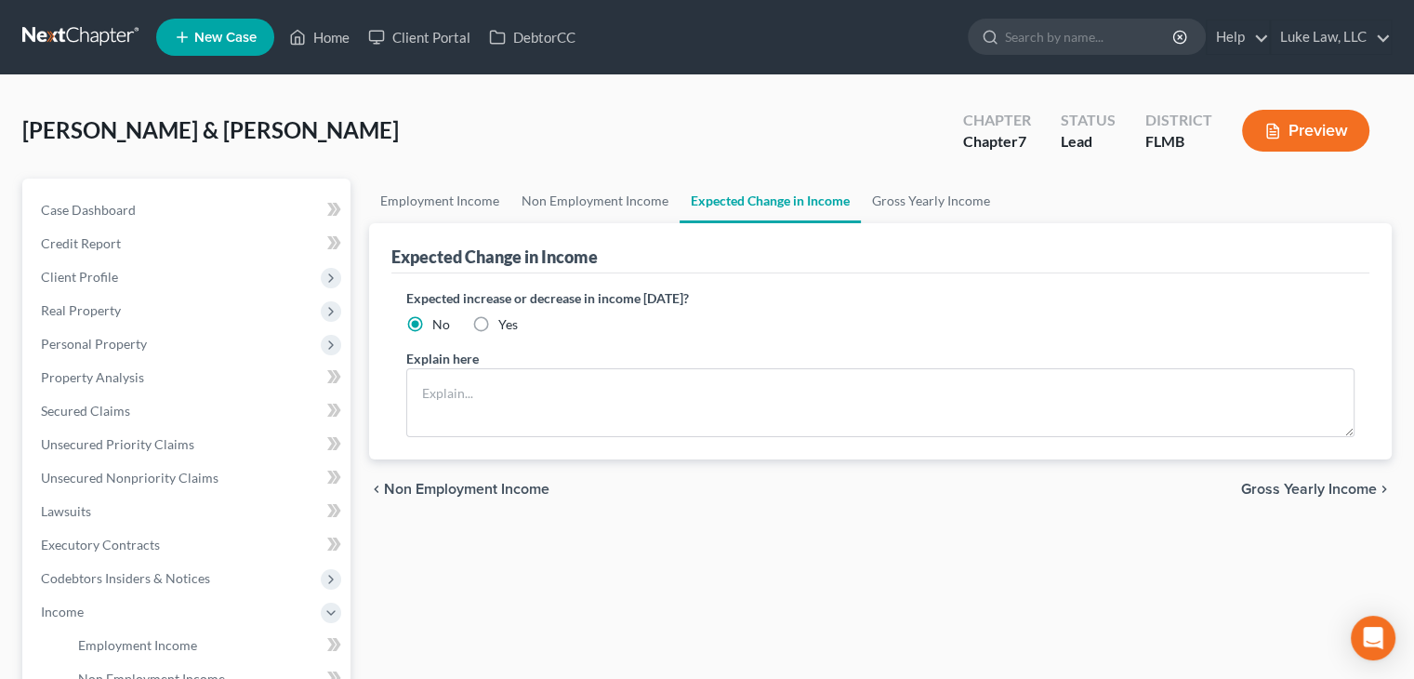
drag, startPoint x: 1318, startPoint y: 503, endPoint x: 1314, endPoint y: 489, distance: 14.7
click at [1314, 489] on span "Gross Yearly Income" at bounding box center [1309, 489] width 136 height 15
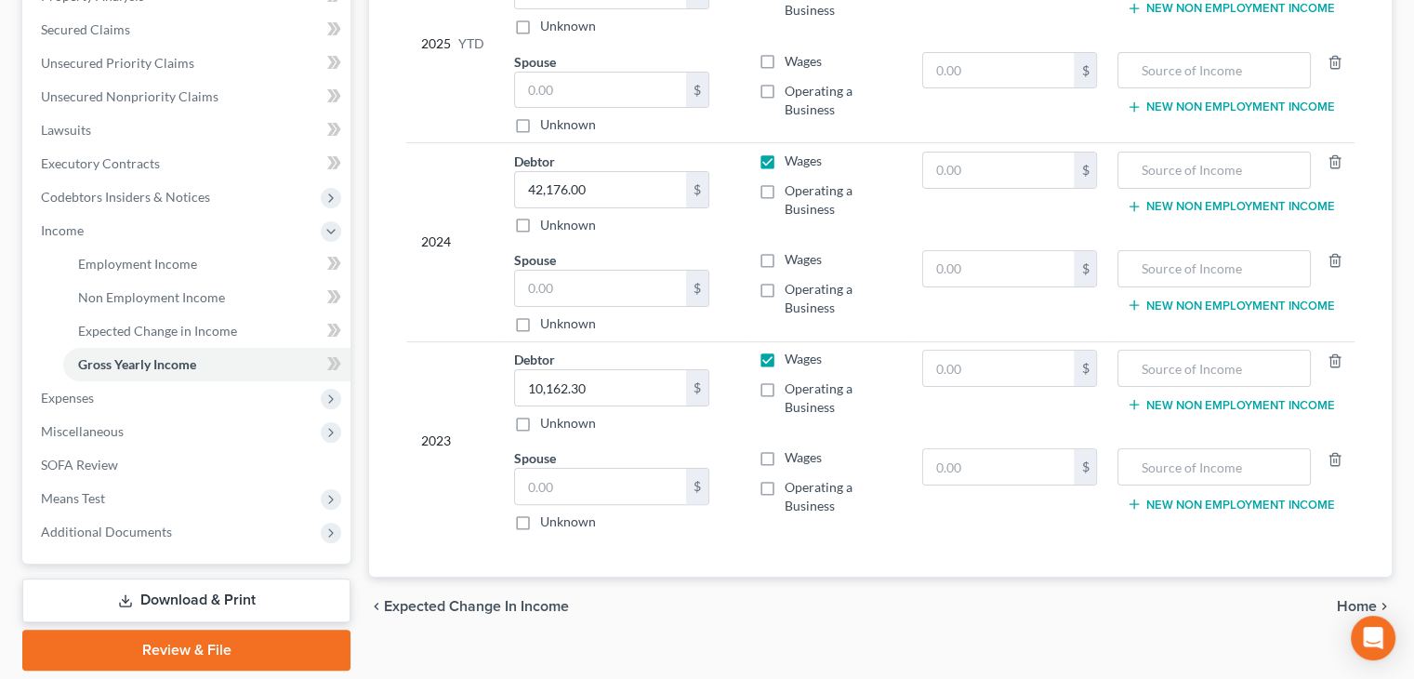
scroll to position [443, 0]
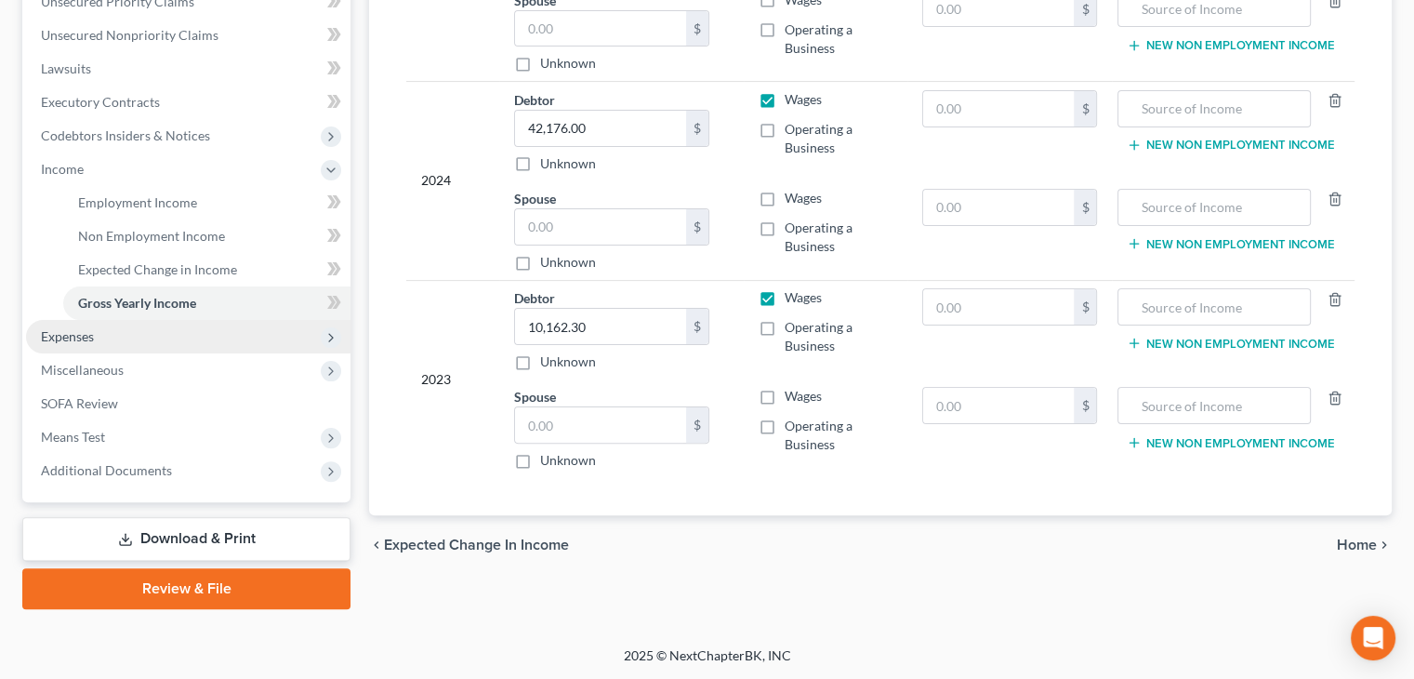
click at [52, 340] on span "Expenses" at bounding box center [67, 336] width 53 height 16
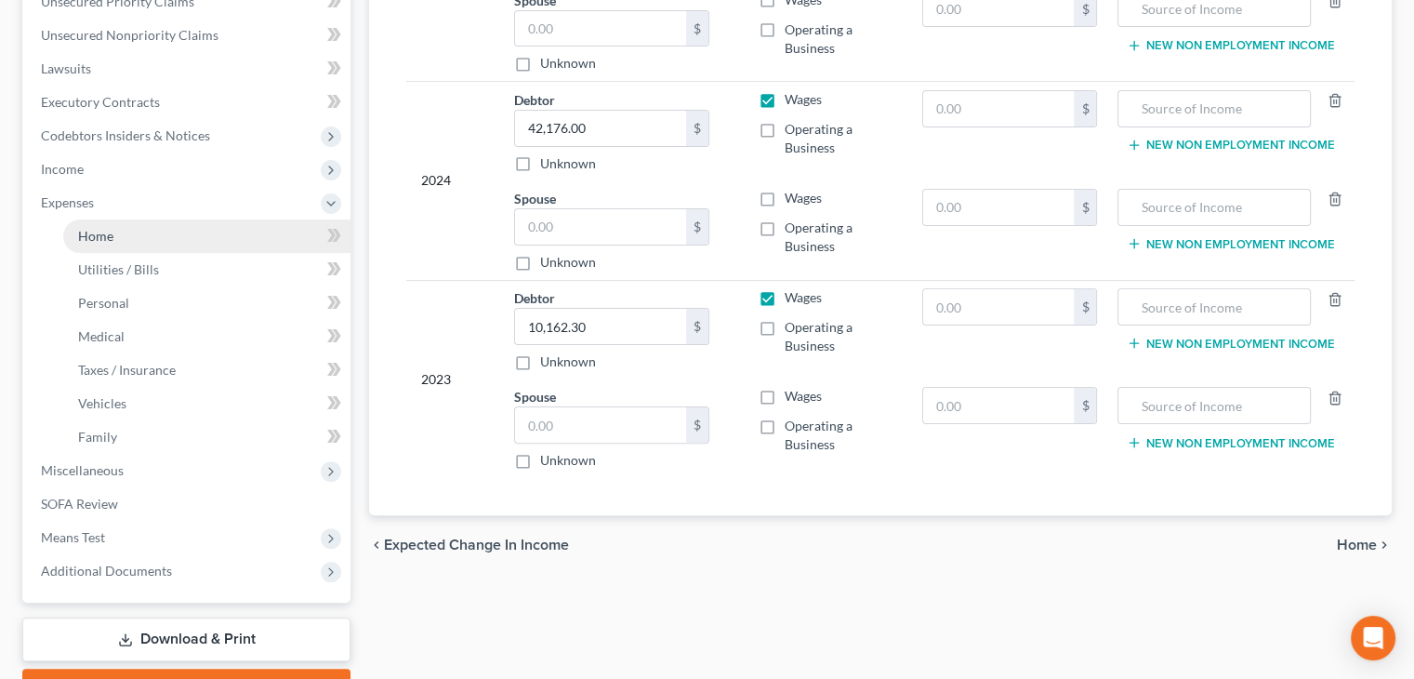
click at [112, 231] on span "Home" at bounding box center [95, 236] width 35 height 16
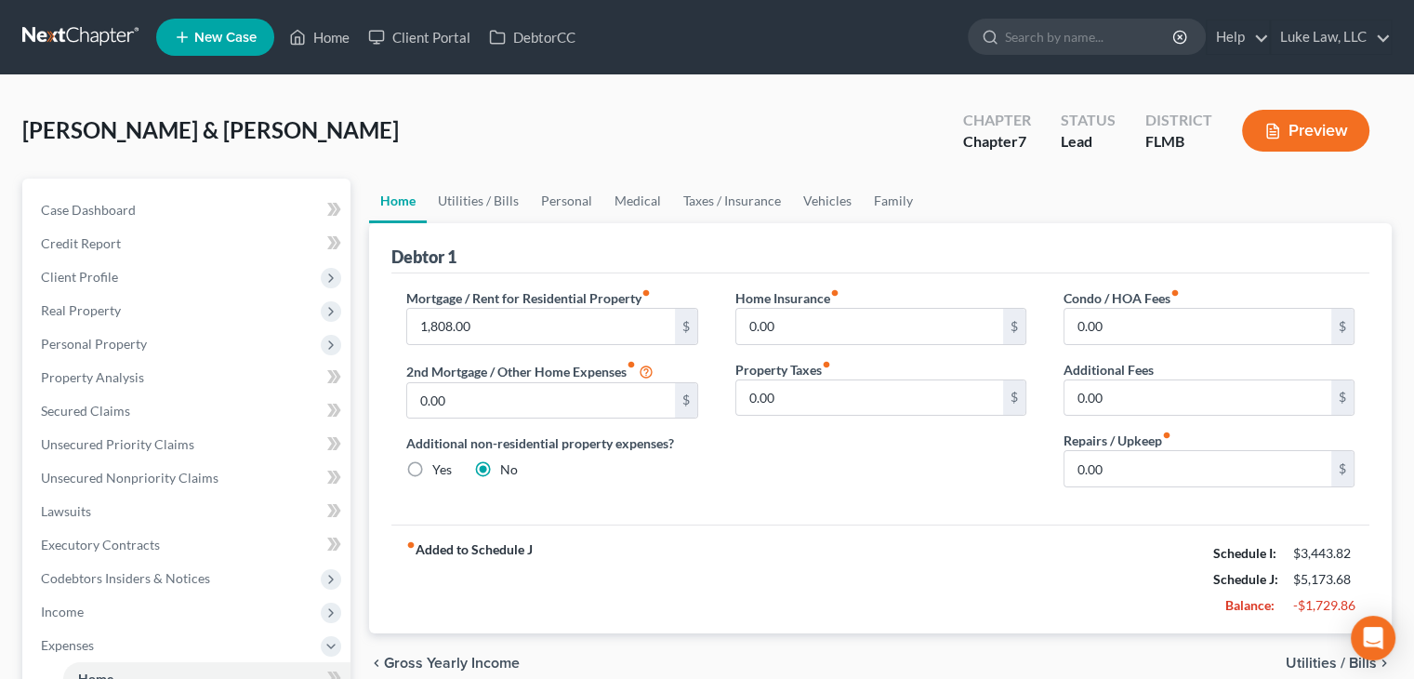
click at [1309, 662] on span "Utilities / Bills" at bounding box center [1331, 662] width 91 height 15
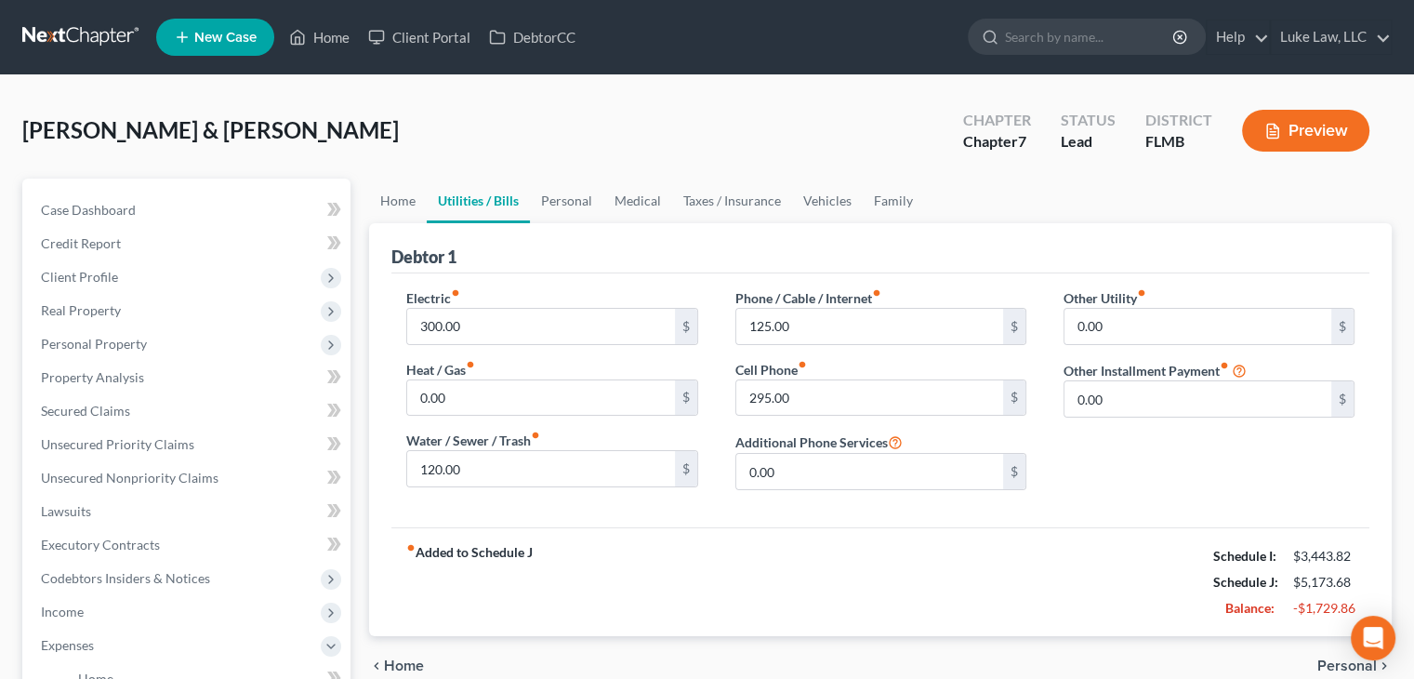
click at [1335, 664] on span "Personal" at bounding box center [1347, 665] width 60 height 15
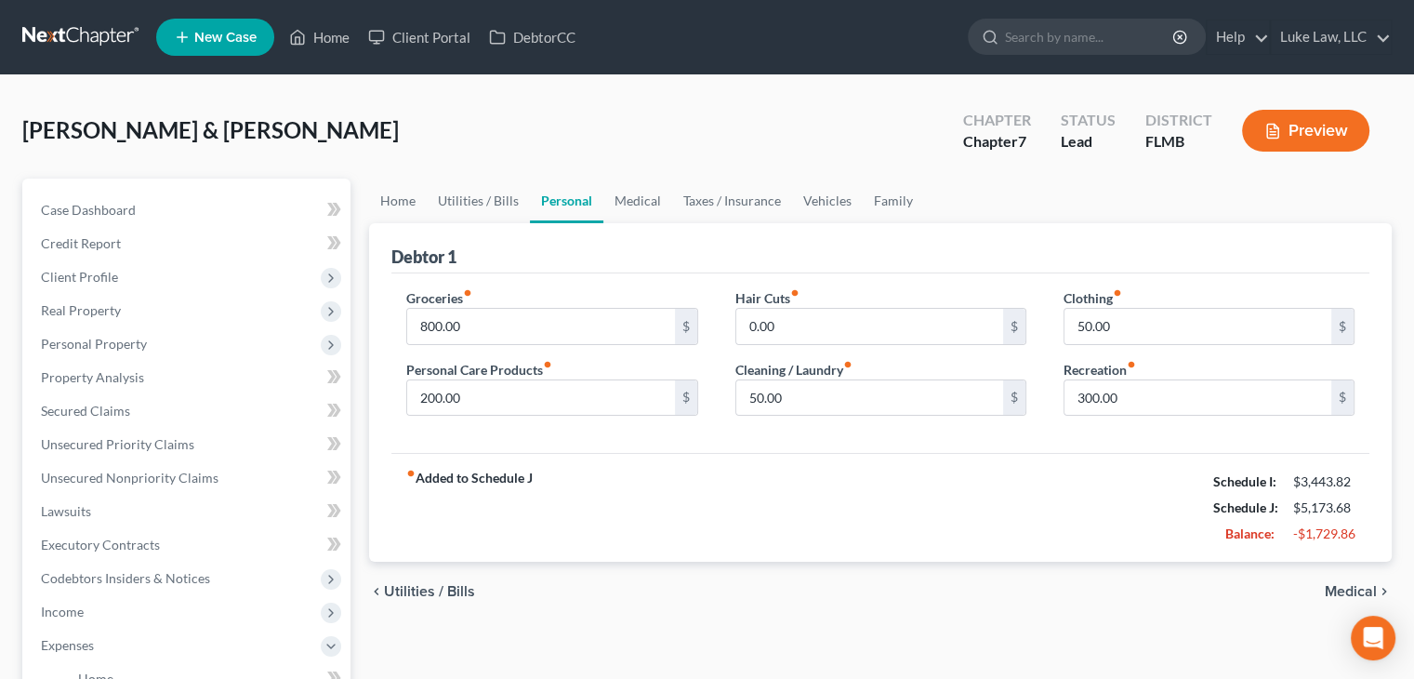
click at [1331, 594] on span "Medical" at bounding box center [1351, 591] width 52 height 15
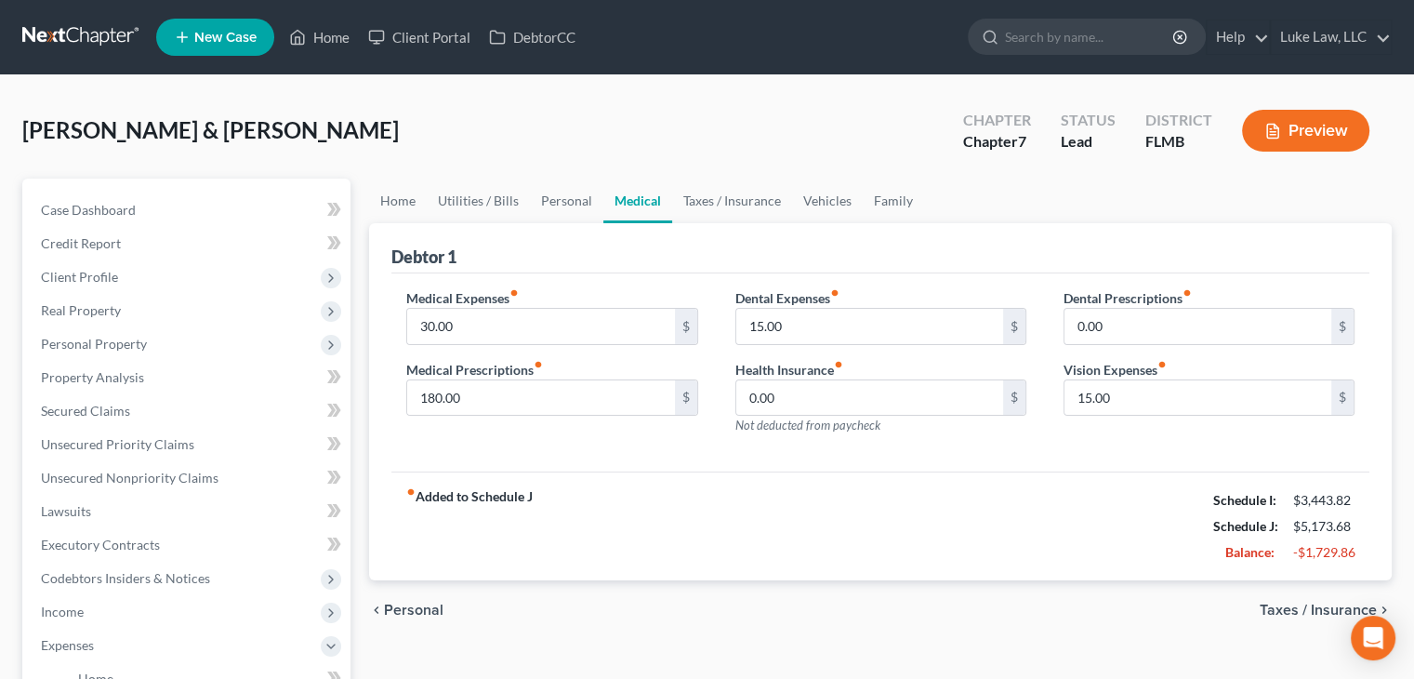
click at [1264, 606] on span "Taxes / Insurance" at bounding box center [1318, 609] width 117 height 15
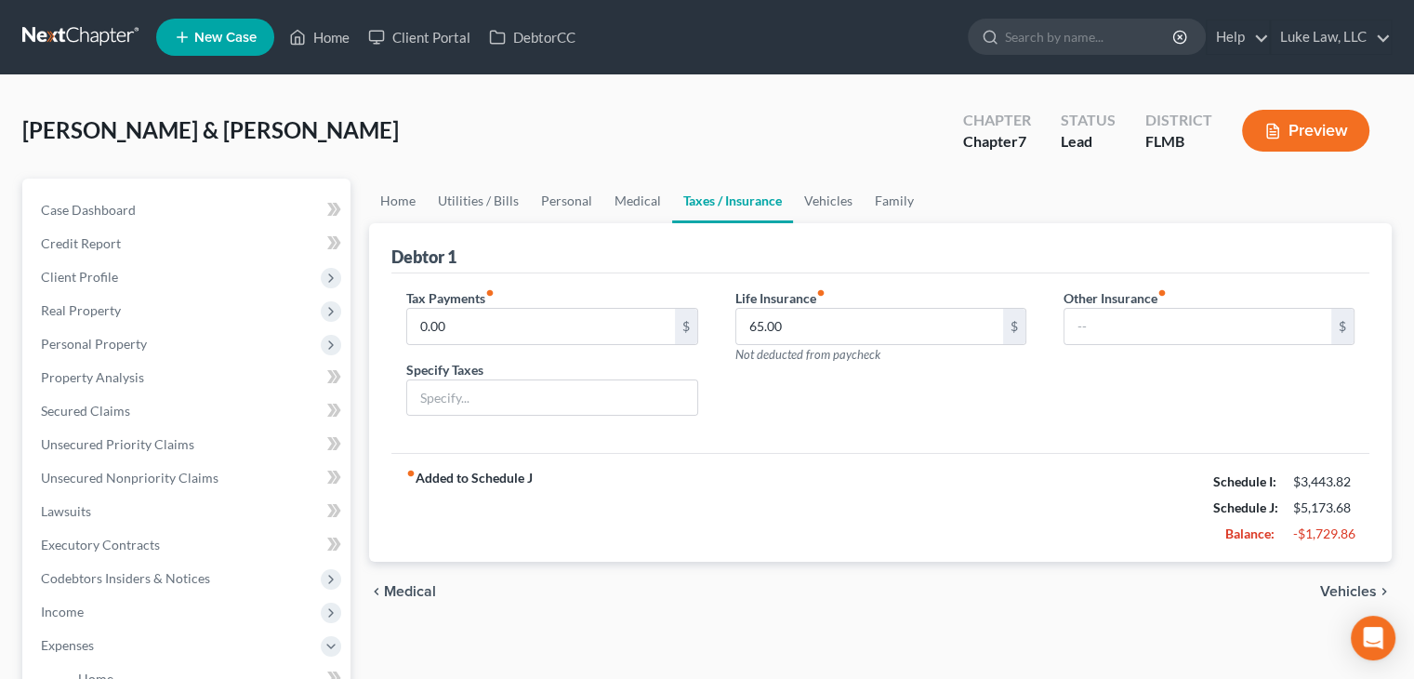
click at [1356, 593] on span "Vehicles" at bounding box center [1348, 591] width 57 height 15
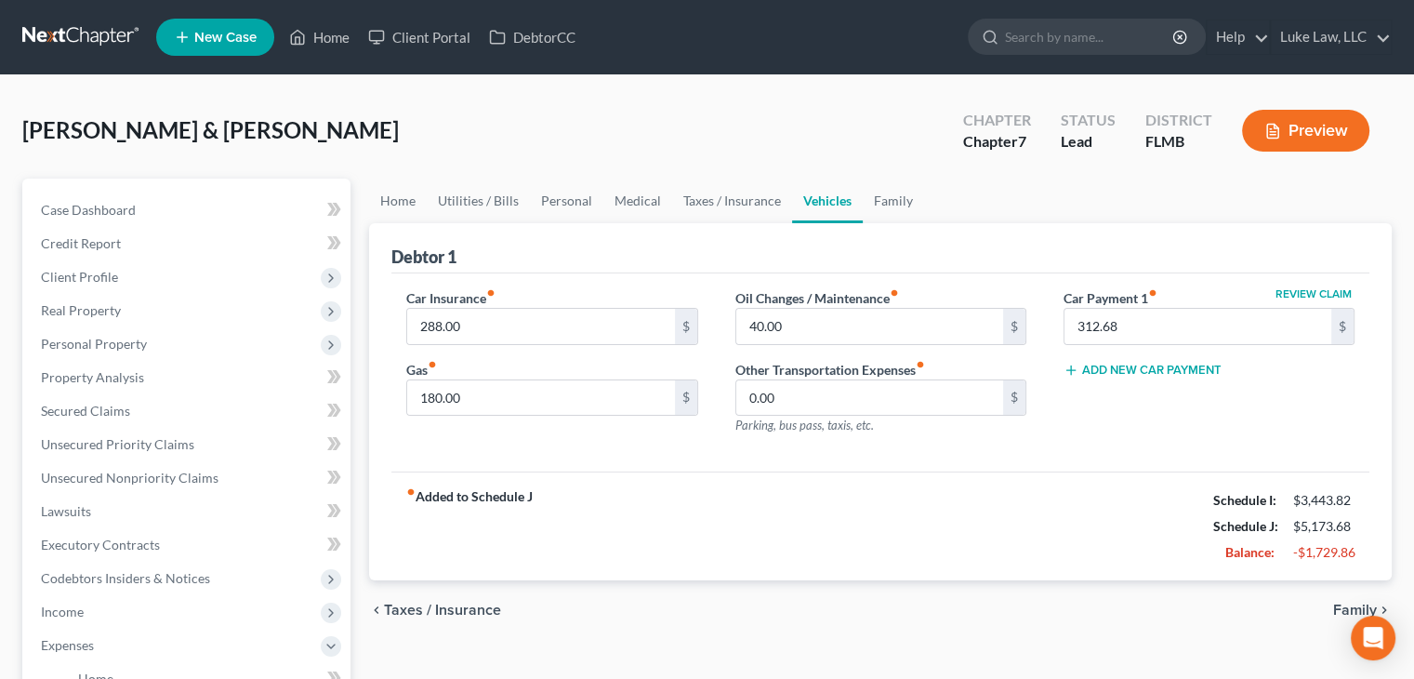
click at [1345, 608] on span "Family" at bounding box center [1355, 609] width 44 height 15
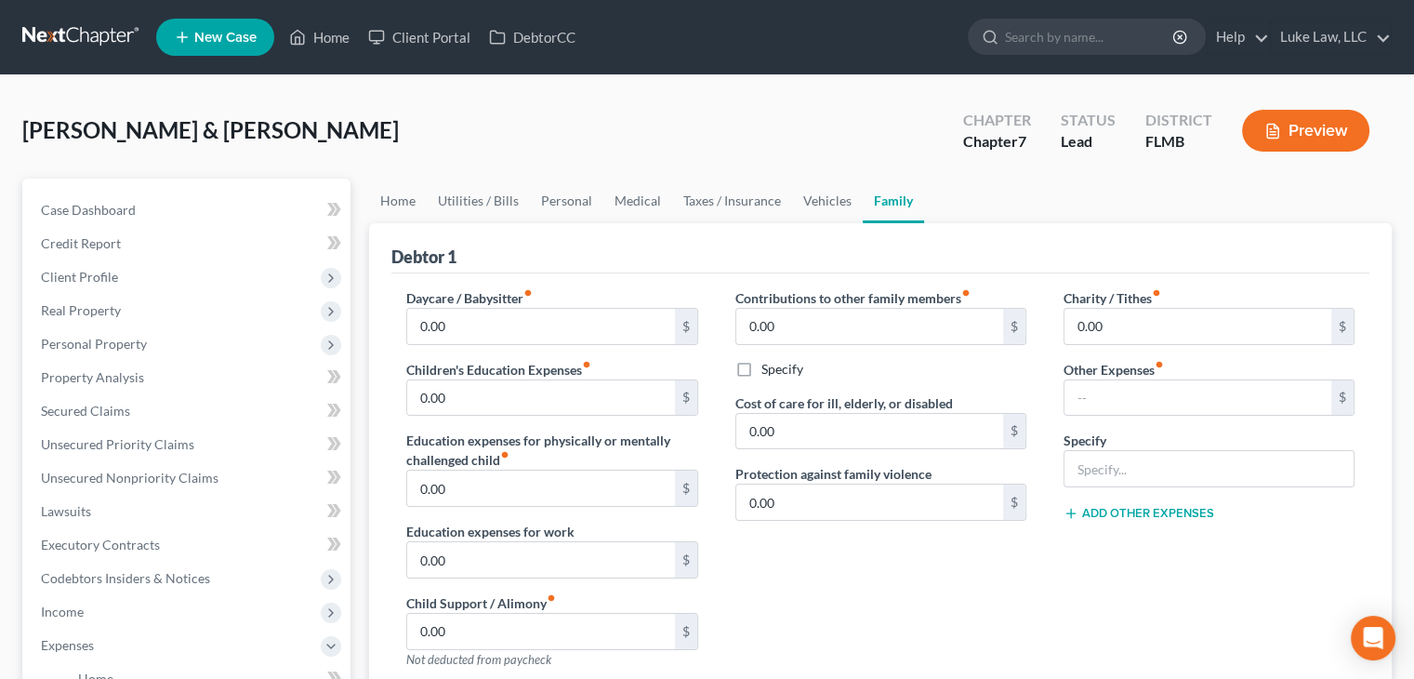
click at [734, 529] on div "Contributions to other family members fiber_manual_record 0.00 $ Specify Cost o…" at bounding box center [881, 485] width 328 height 395
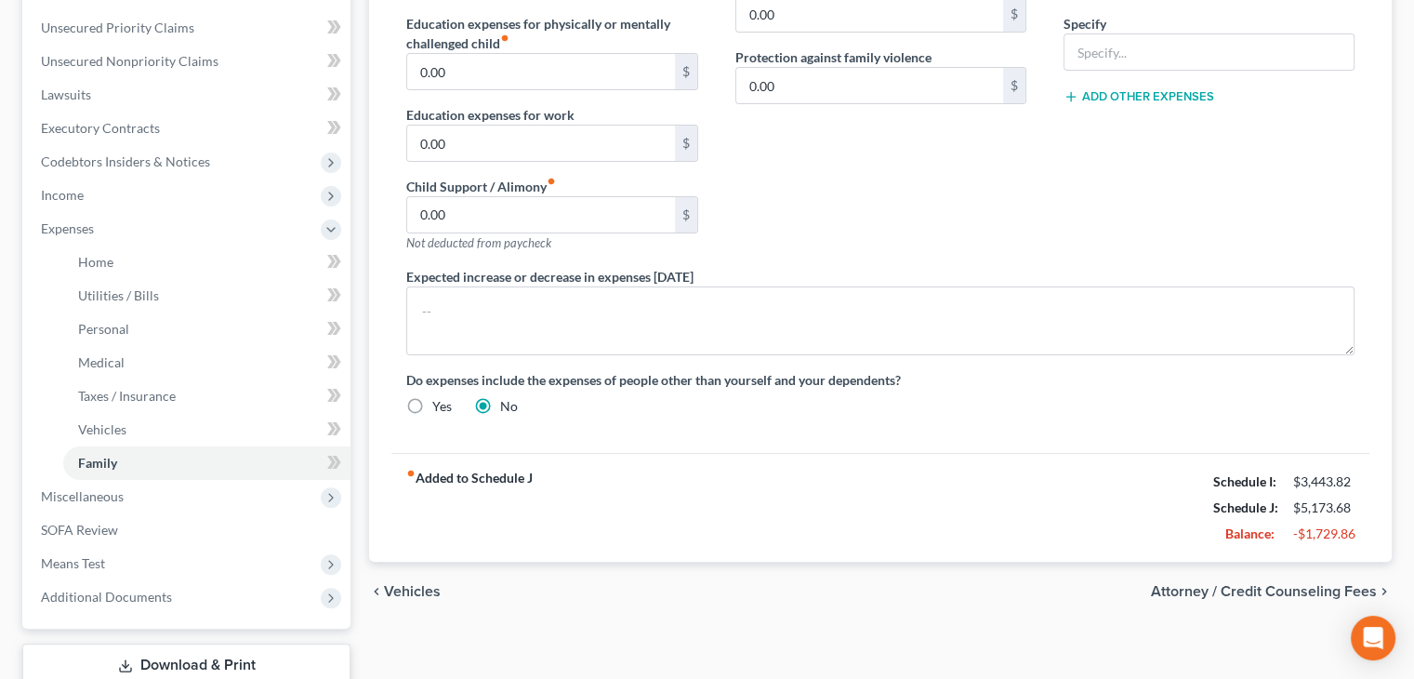
scroll to position [416, 0]
click at [1210, 594] on span "Attorney / Credit Counseling Fees" at bounding box center [1264, 592] width 226 height 15
select select "0"
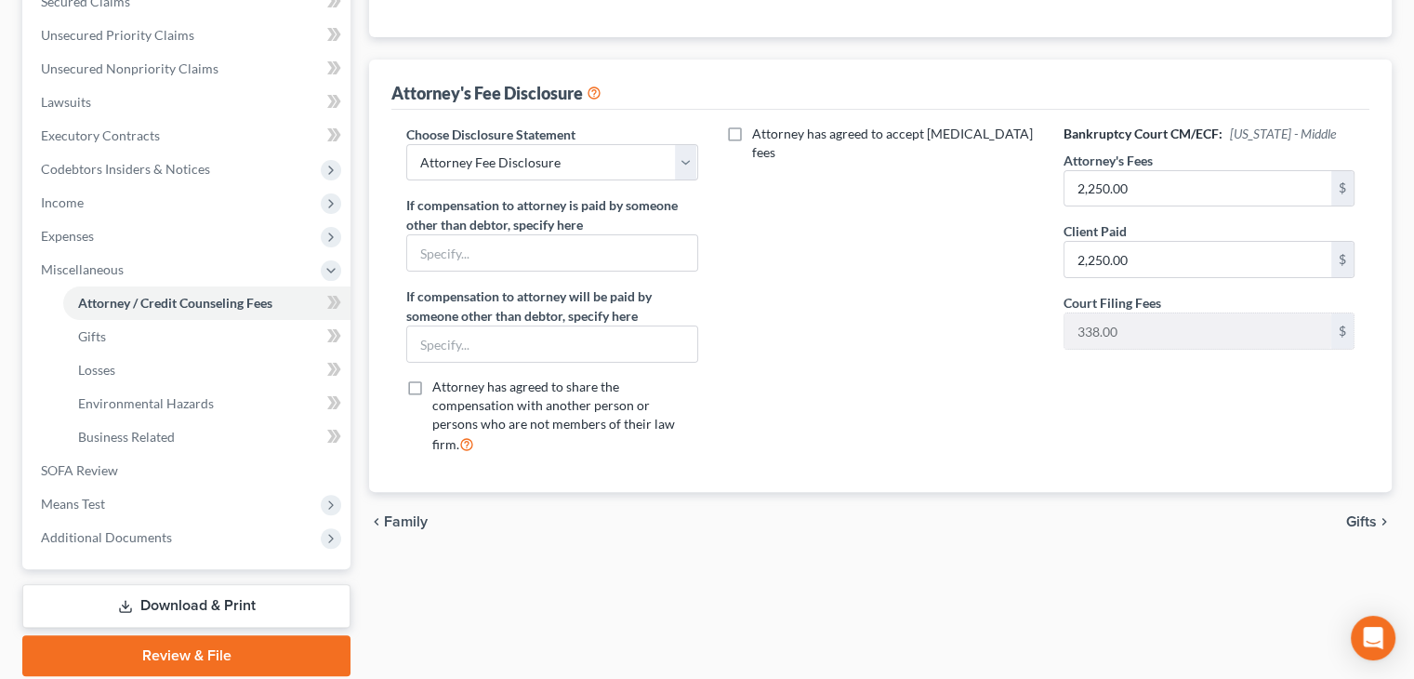
scroll to position [412, 0]
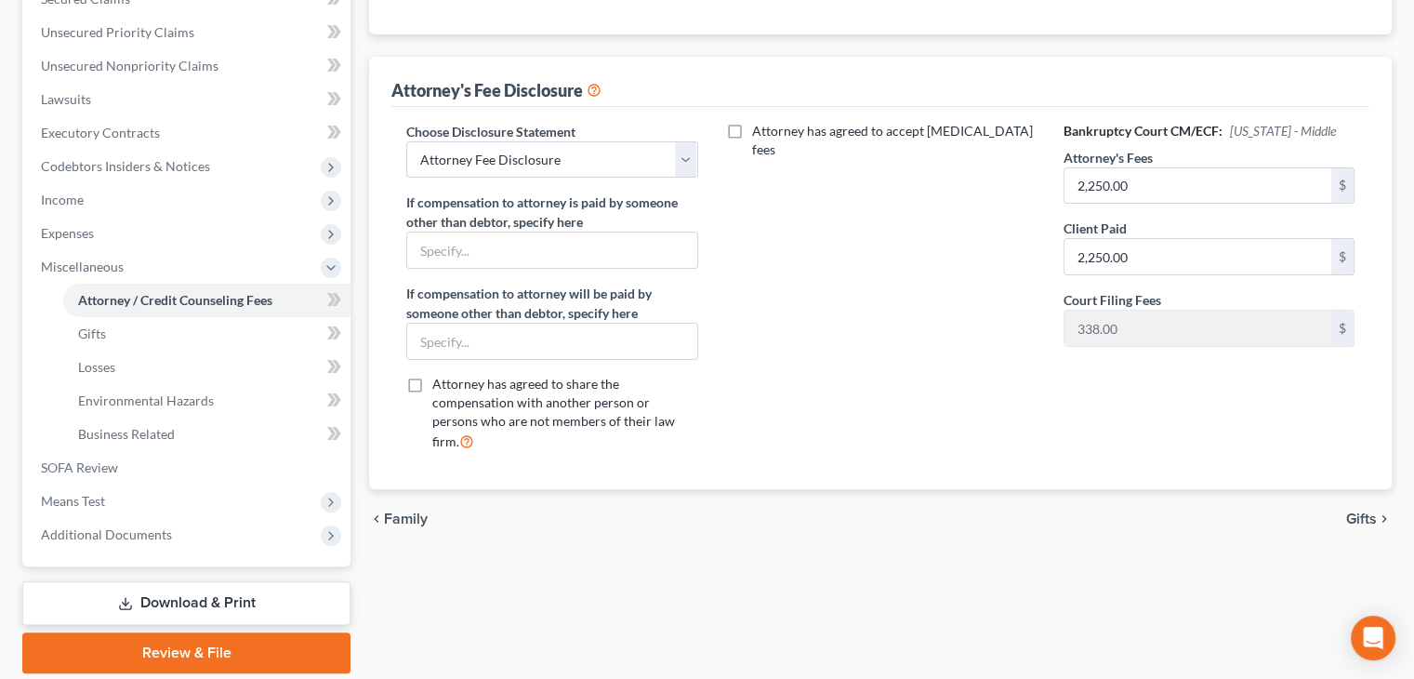
drag, startPoint x: 1402, startPoint y: 476, endPoint x: 1386, endPoint y: 518, distance: 44.7
click at [1386, 518] on div "Hernandez, Angel & Marisol Upgraded Chapter Chapter 7 Status Lead District FLMB…" at bounding box center [707, 186] width 1414 height 1047
click at [1386, 518] on icon "chevron_right" at bounding box center [1384, 518] width 15 height 15
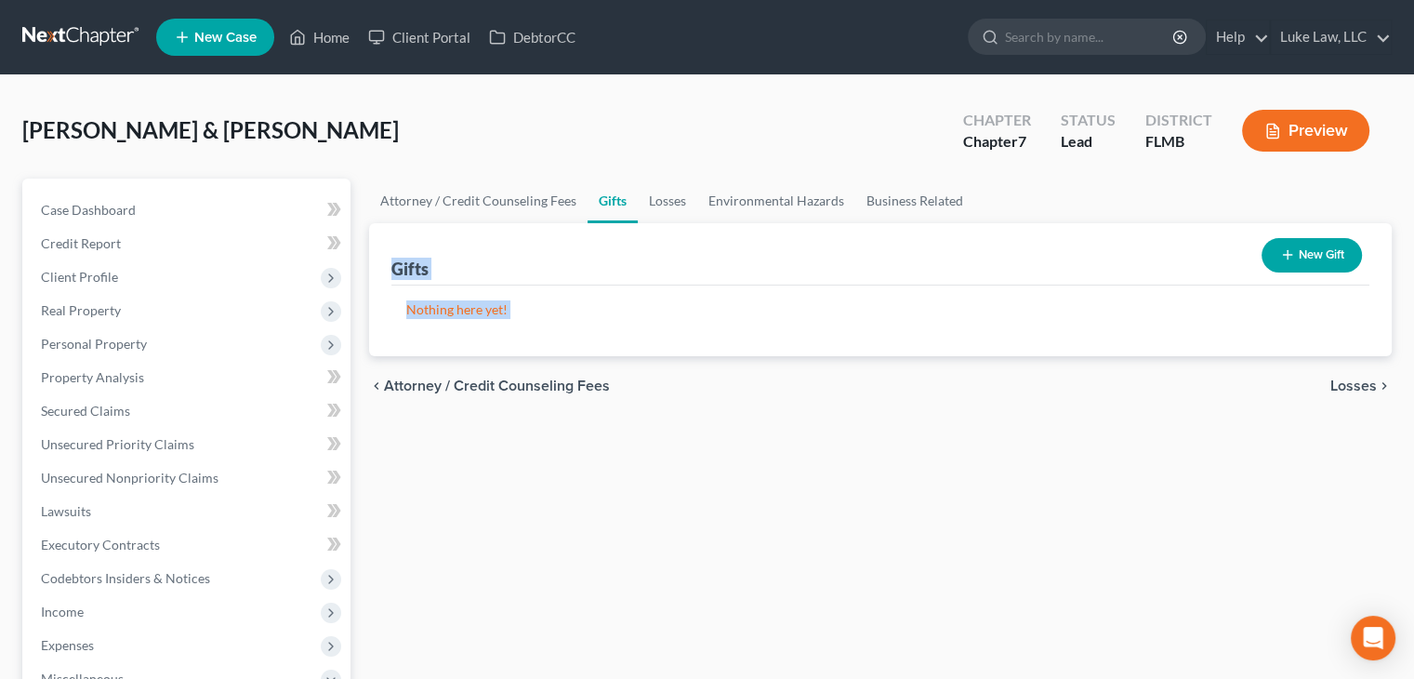
click at [683, 461] on div "Attorney / Credit Counseling Fees Gifts Losses Environmental Hazards Business R…" at bounding box center [880, 632] width 1041 height 906
click at [106, 641] on span "Expenses" at bounding box center [188, 644] width 324 height 33
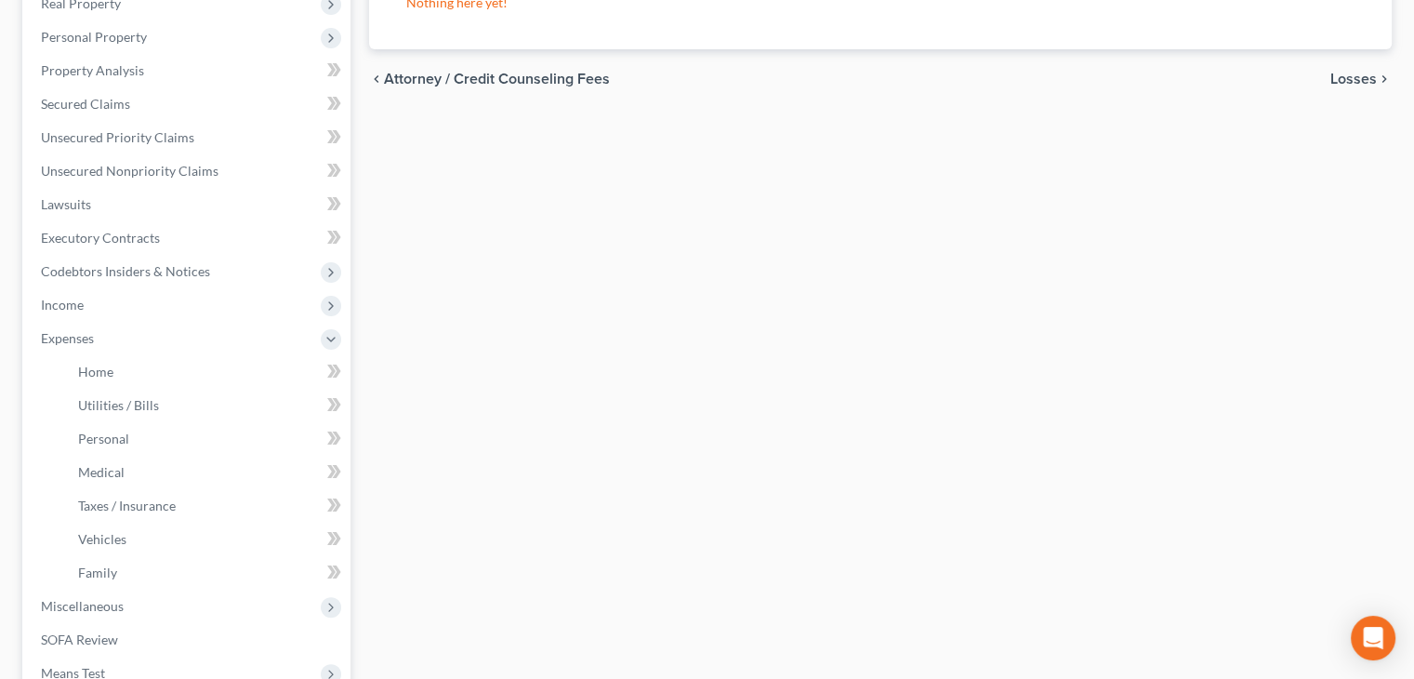
scroll to position [373, 0]
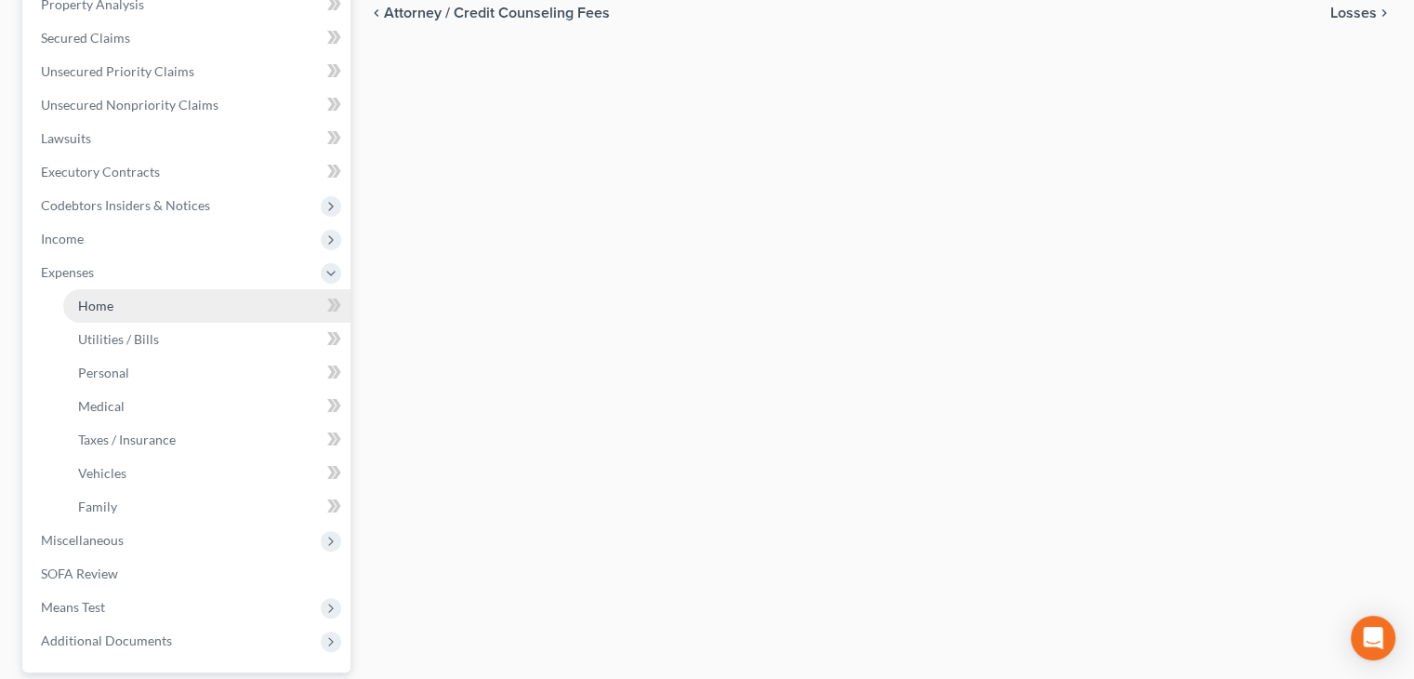
click at [126, 318] on link "Home" at bounding box center [206, 305] width 287 height 33
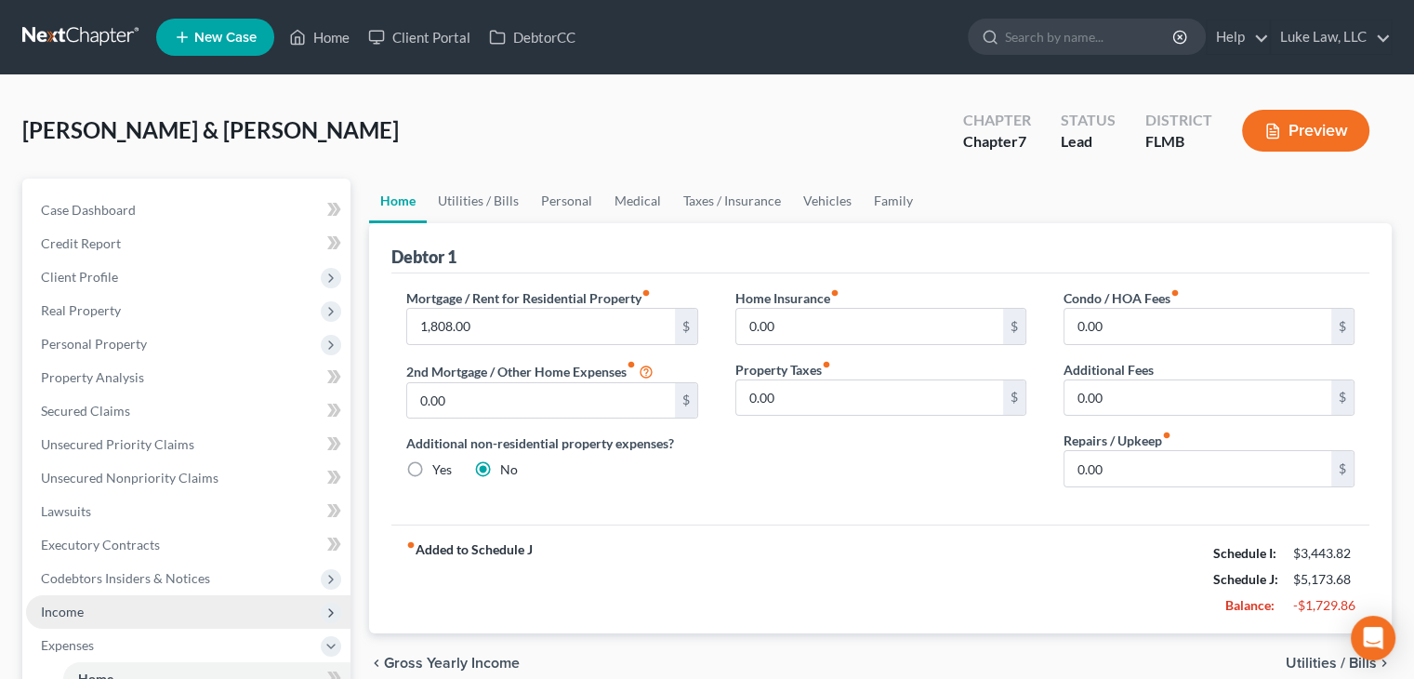
click at [88, 610] on span "Income" at bounding box center [188, 611] width 324 height 33
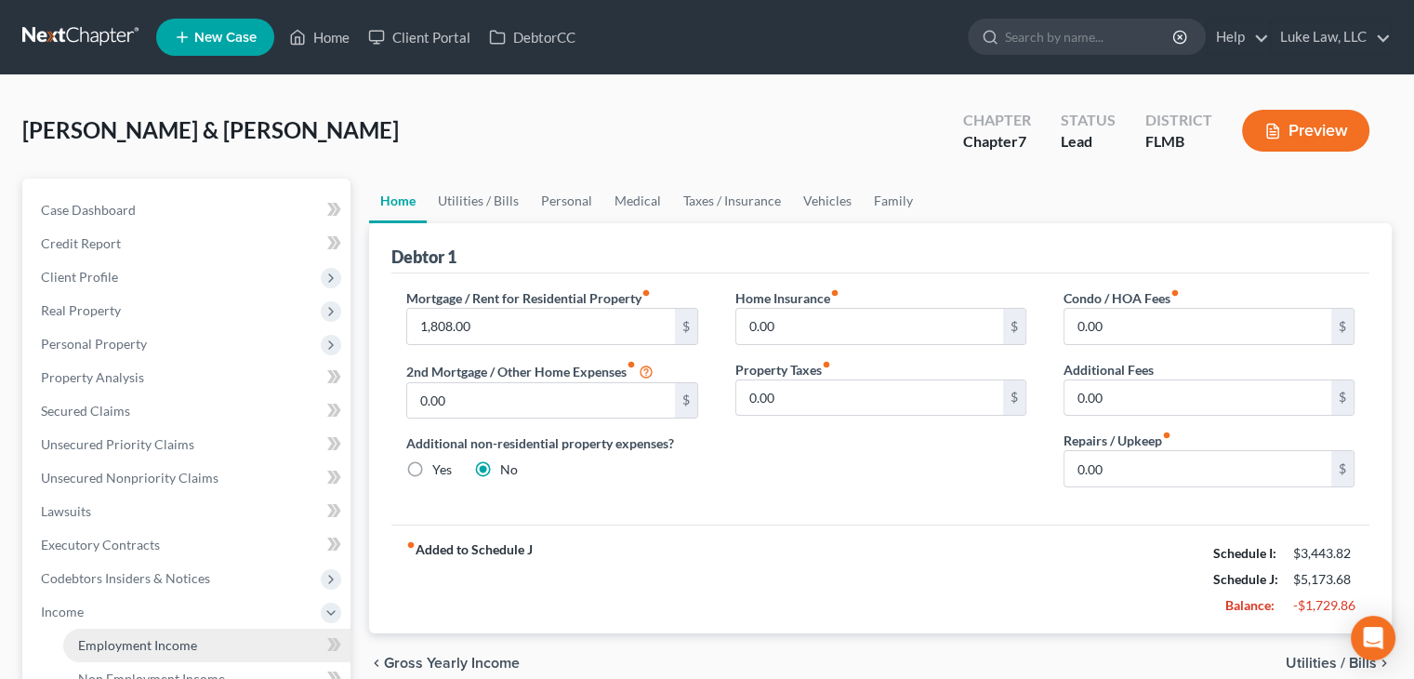
click at [152, 659] on link "Employment Income" at bounding box center [206, 644] width 287 height 33
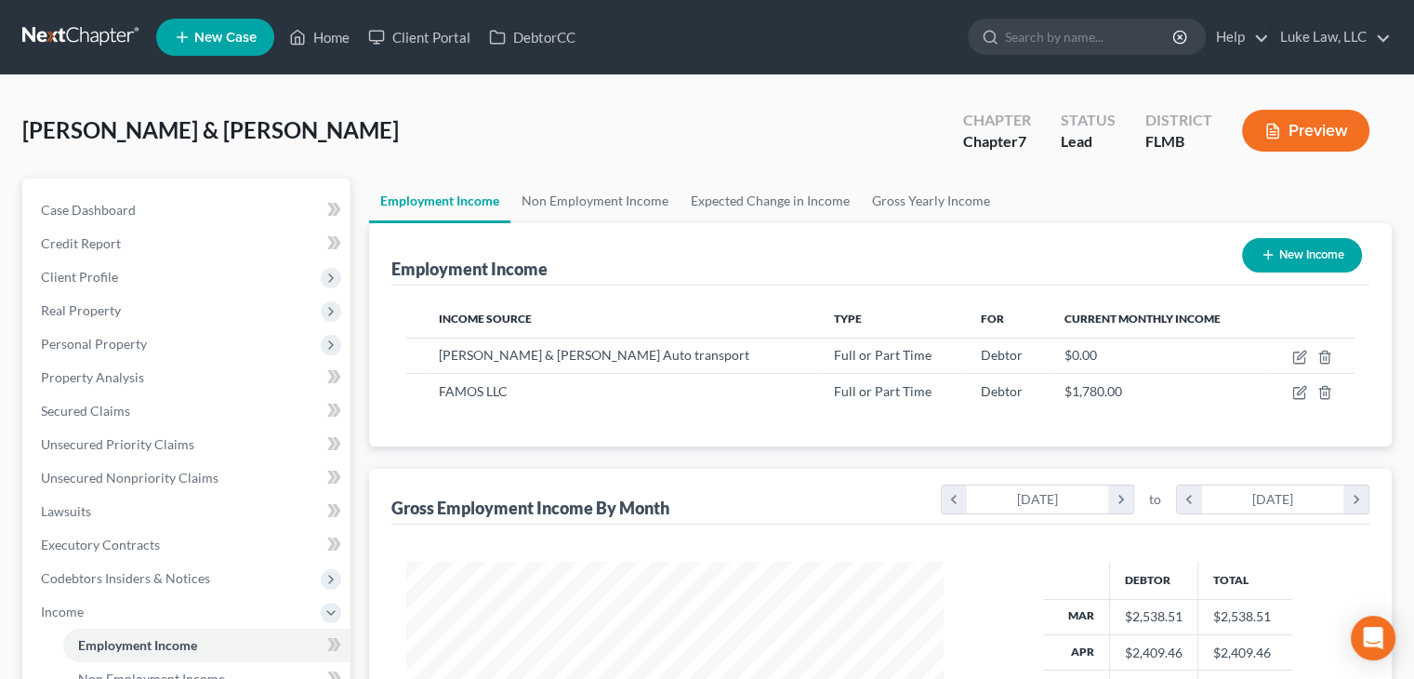
scroll to position [331, 574]
click at [643, 461] on div "Employment Income New Income Income Source Type For Current Monthly Income Hans…" at bounding box center [880, 581] width 1023 height 716
drag, startPoint x: 643, startPoint y: 461, endPoint x: 625, endPoint y: 524, distance: 65.9
click at [625, 524] on div "Employment Income New Income Income Source Type For Current Monthly Income Hans…" at bounding box center [880, 581] width 1023 height 716
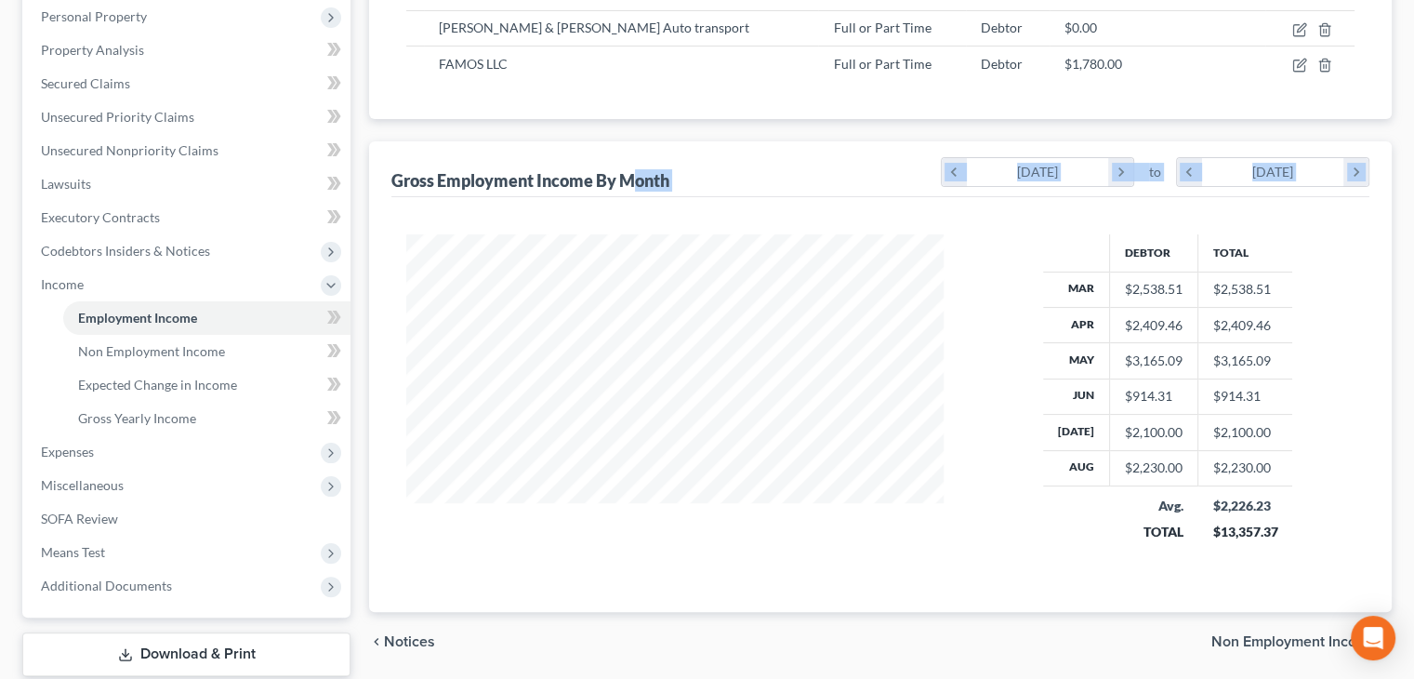
scroll to position [293, 0]
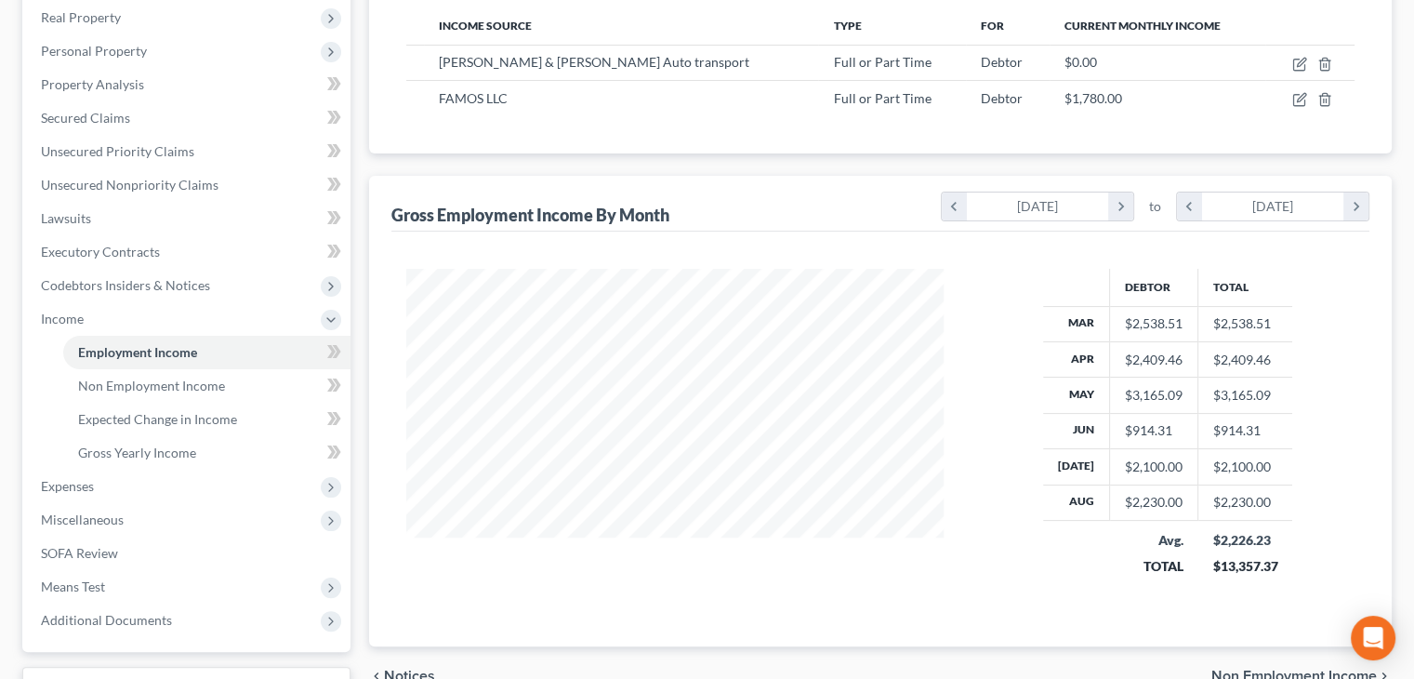
click at [1369, 420] on div "Debtor Total Mar $2,538.51 $2,538.51 Apr $2,409.46 $2,409.46 May $3,165.09 $3,1…" at bounding box center [1167, 435] width 411 height 333
drag, startPoint x: 1368, startPoint y: 513, endPoint x: 1417, endPoint y: 521, distance: 49.8
click at [1413, 521] on html "Home New Case Client Portal DebtorCC Luke Law, LLC stacy@lukelaw.com My Account…" at bounding box center [707, 268] width 1414 height 1122
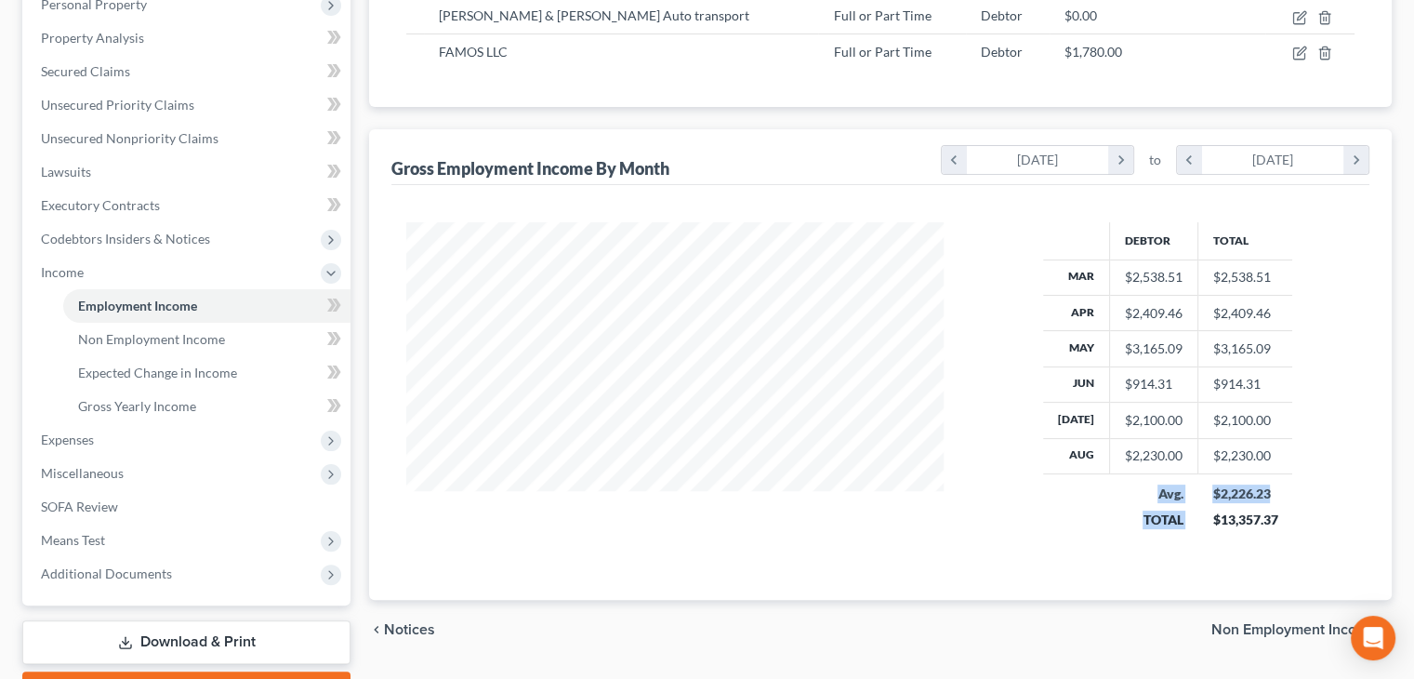
scroll to position [342, 0]
click at [1379, 552] on div "Gross Employment Income By Month chevron_left March 2025 chevron_right to chevr…" at bounding box center [880, 361] width 1023 height 470
click at [1297, 619] on span "Non Employment Income" at bounding box center [1293, 626] width 165 height 15
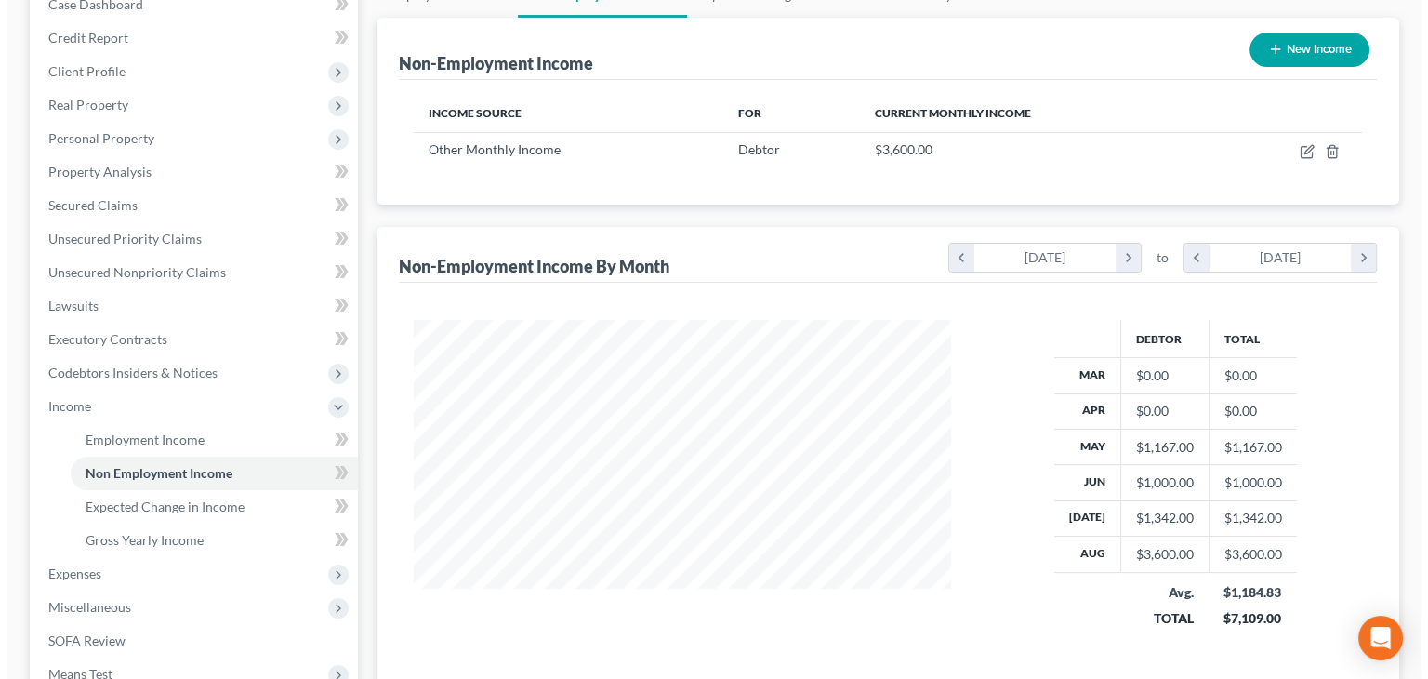
scroll to position [209, 0]
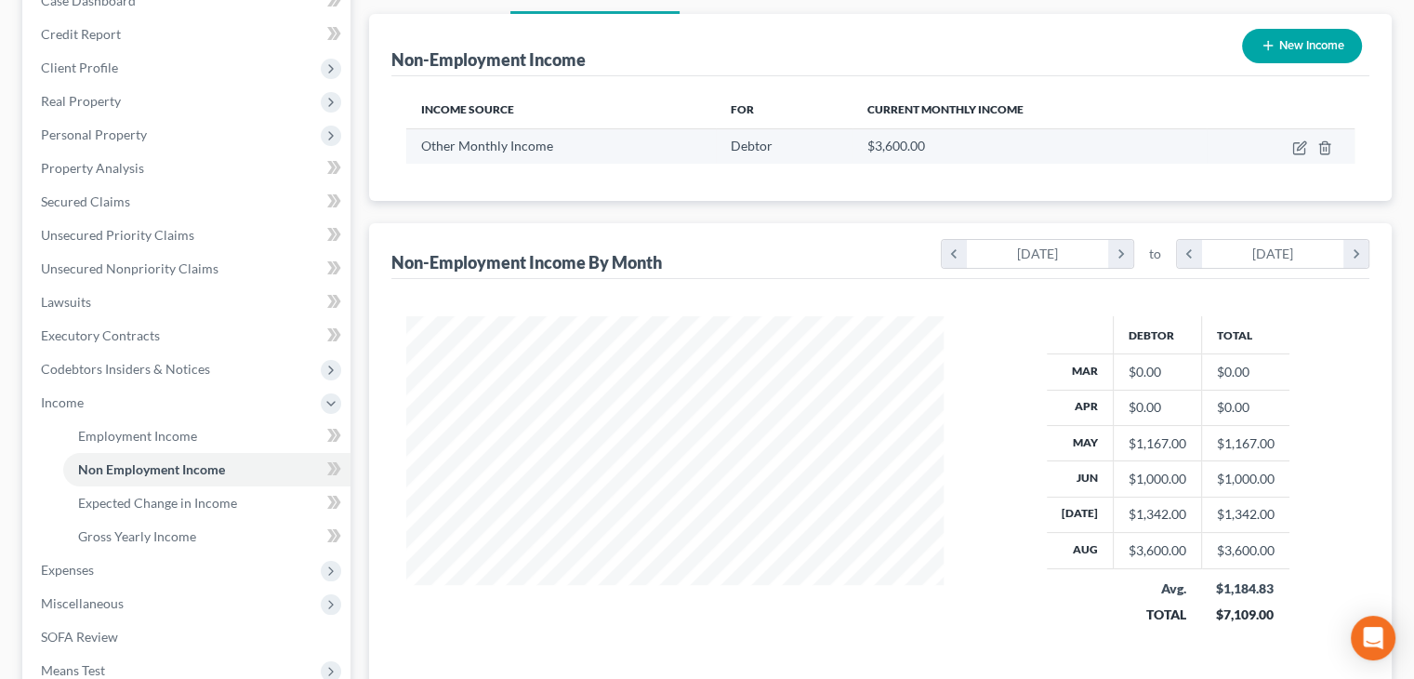
click at [892, 137] on div "$3,600.00" at bounding box center [1029, 146] width 325 height 19
click at [775, 146] on div "Debtor" at bounding box center [784, 146] width 107 height 19
click at [1294, 153] on td at bounding box center [1281, 145] width 148 height 35
click at [1299, 147] on icon "button" at bounding box center [1299, 147] width 15 height 15
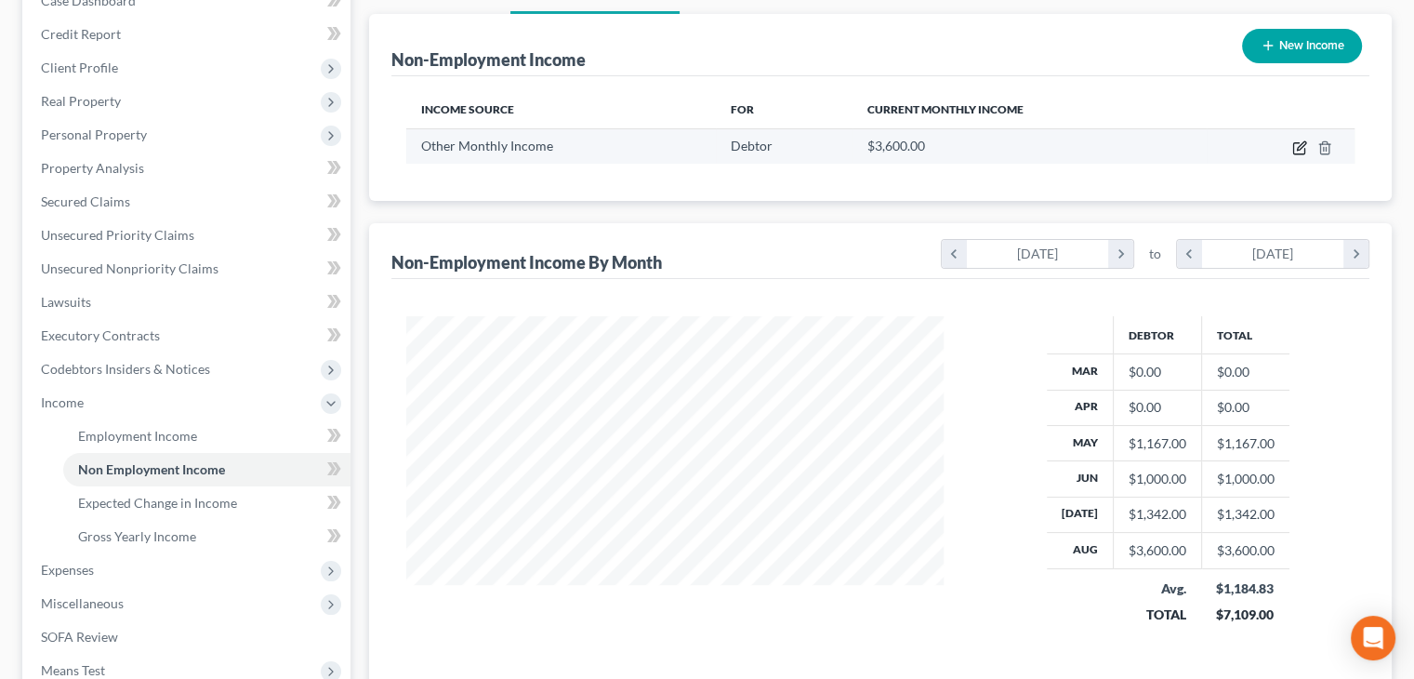
select select "13"
select select "0"
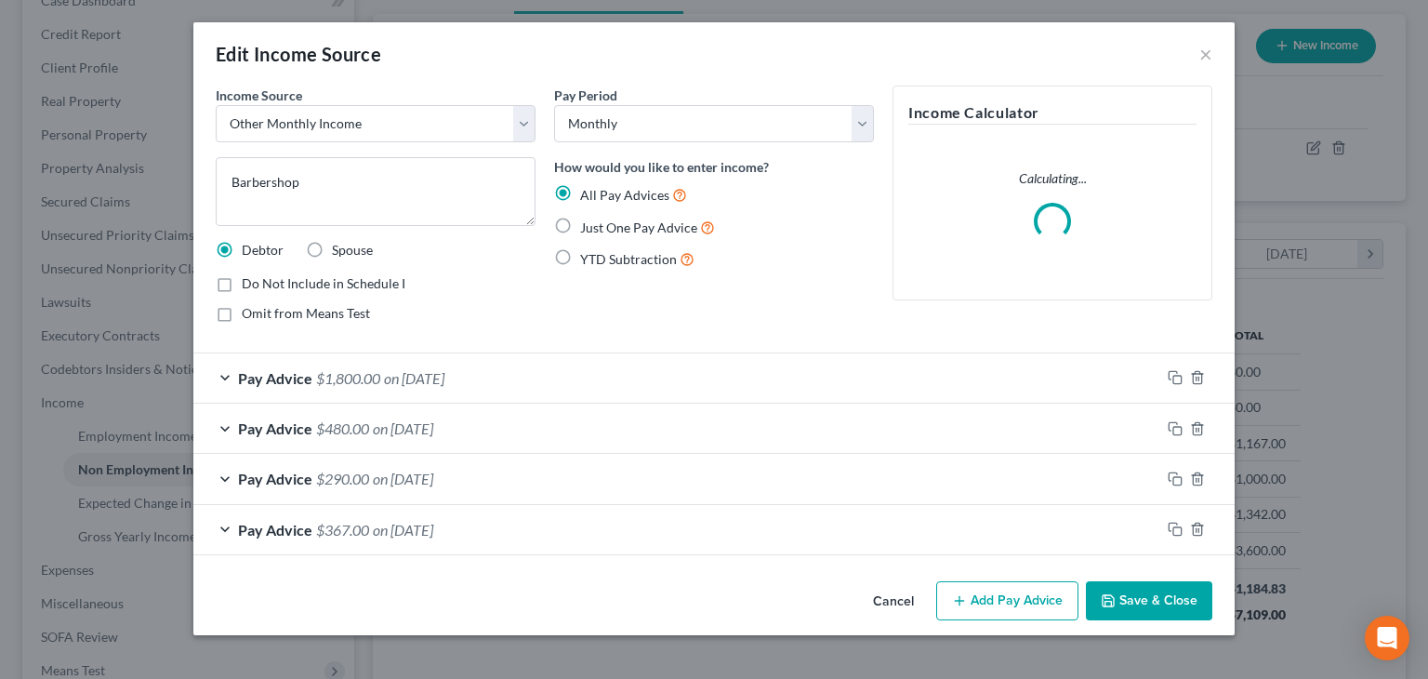
scroll to position [331, 580]
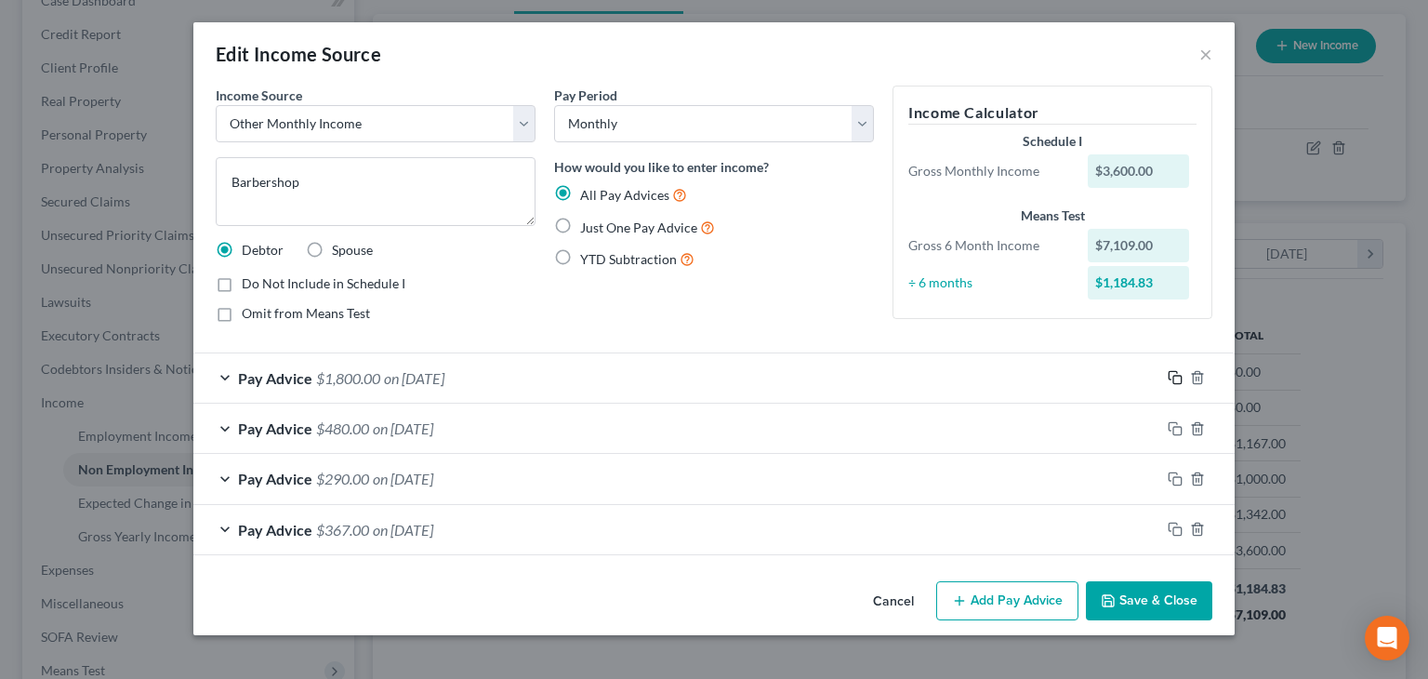
click at [1181, 374] on icon "button" at bounding box center [1175, 377] width 15 height 15
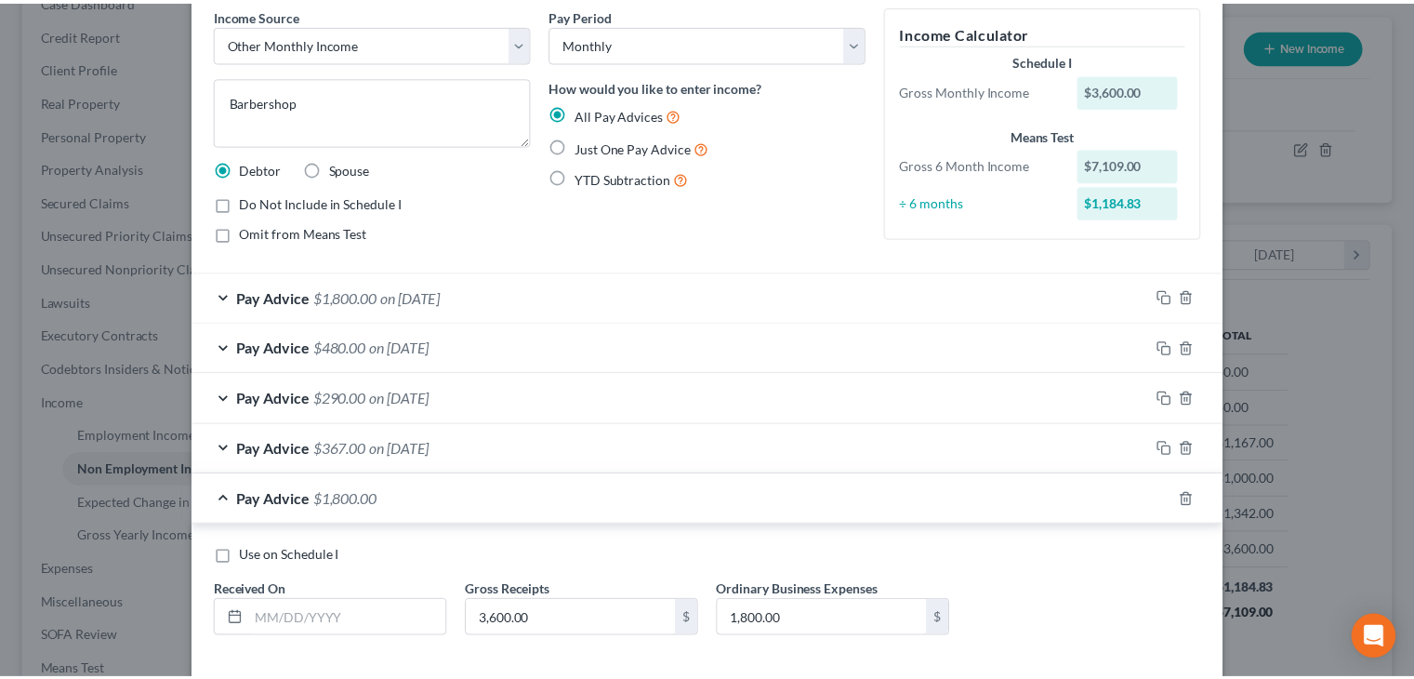
scroll to position [168, 0]
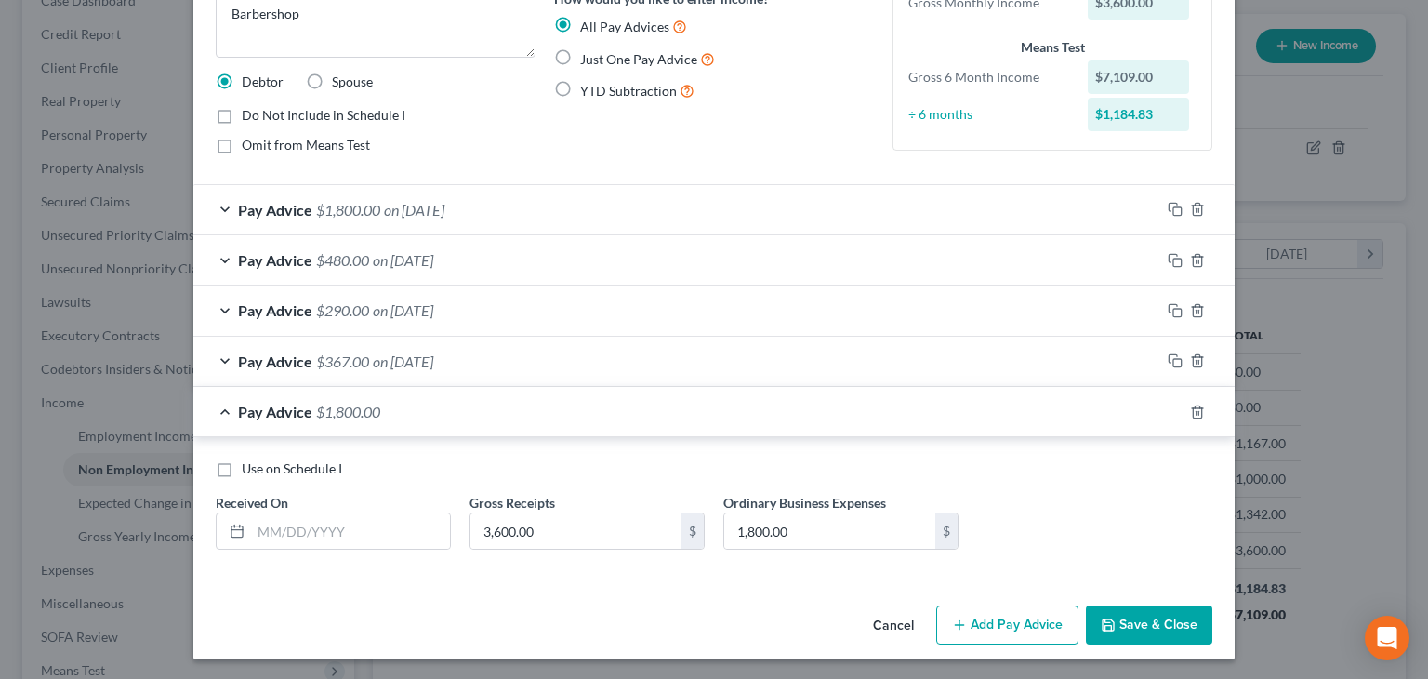
click at [893, 622] on button "Cancel" at bounding box center [893, 625] width 71 height 37
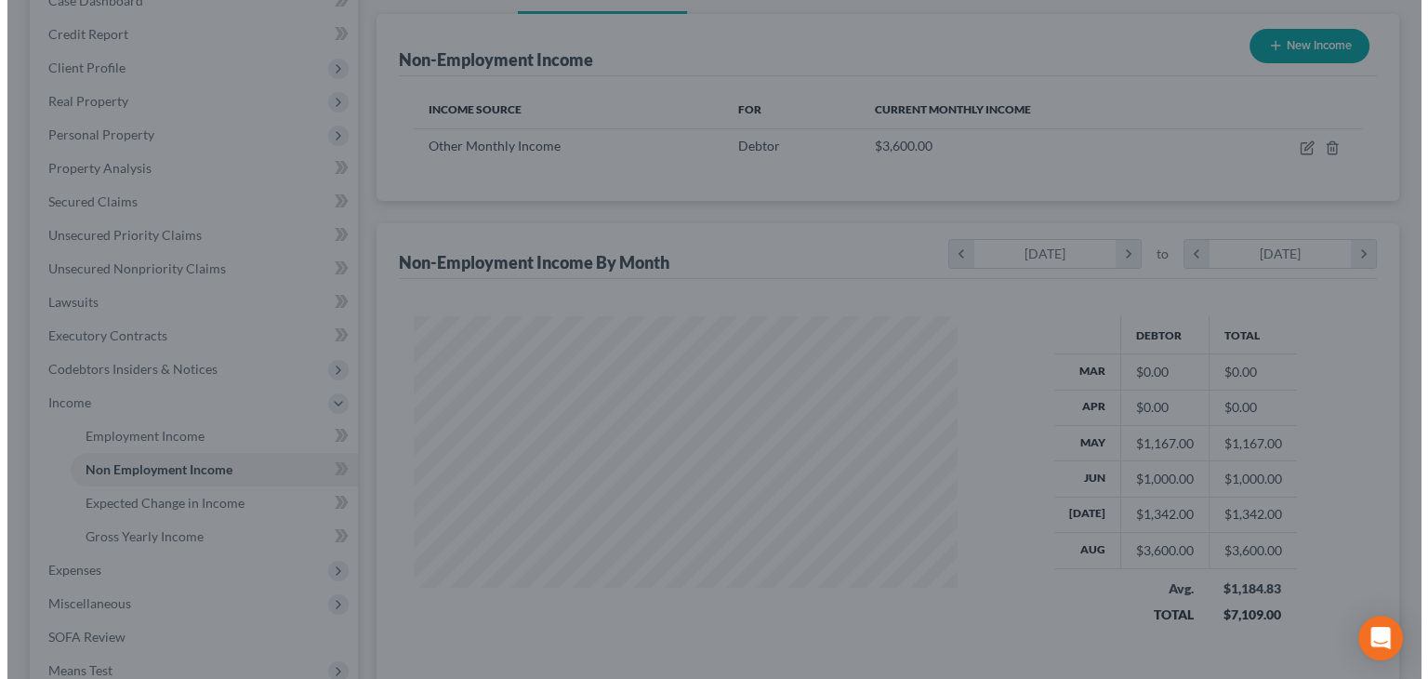
scroll to position [929360, 929117]
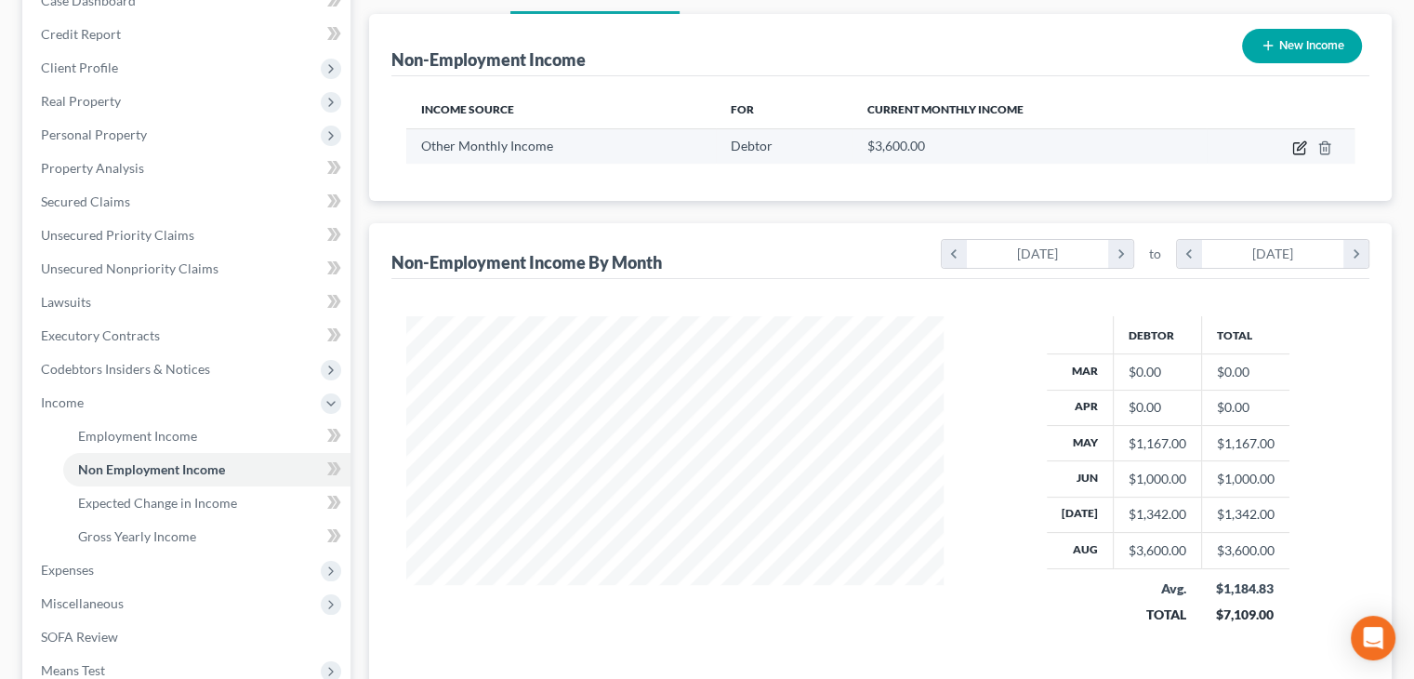
click at [1293, 148] on icon "button" at bounding box center [1298, 148] width 11 height 11
select select "13"
select select "0"
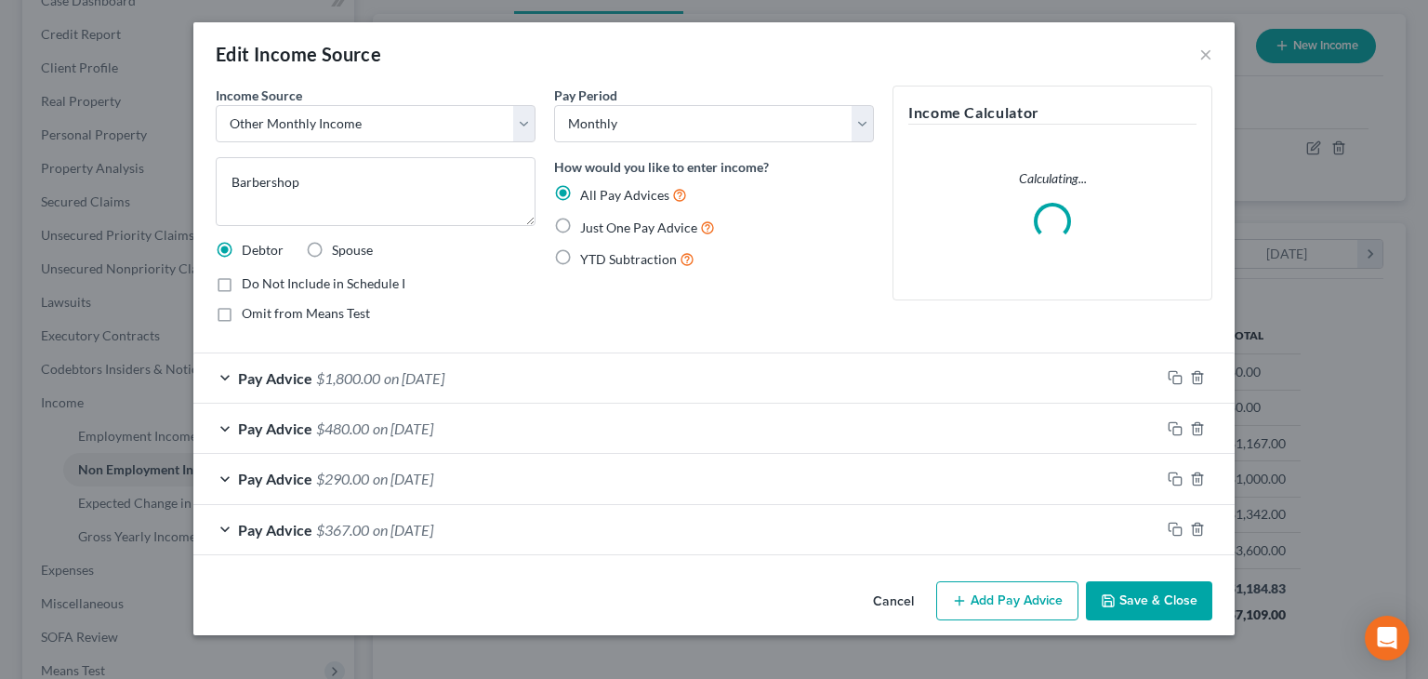
scroll to position [331, 580]
click at [227, 378] on div "Pay Advice $1,800.00 on 08/01/2025" at bounding box center [676, 377] width 967 height 49
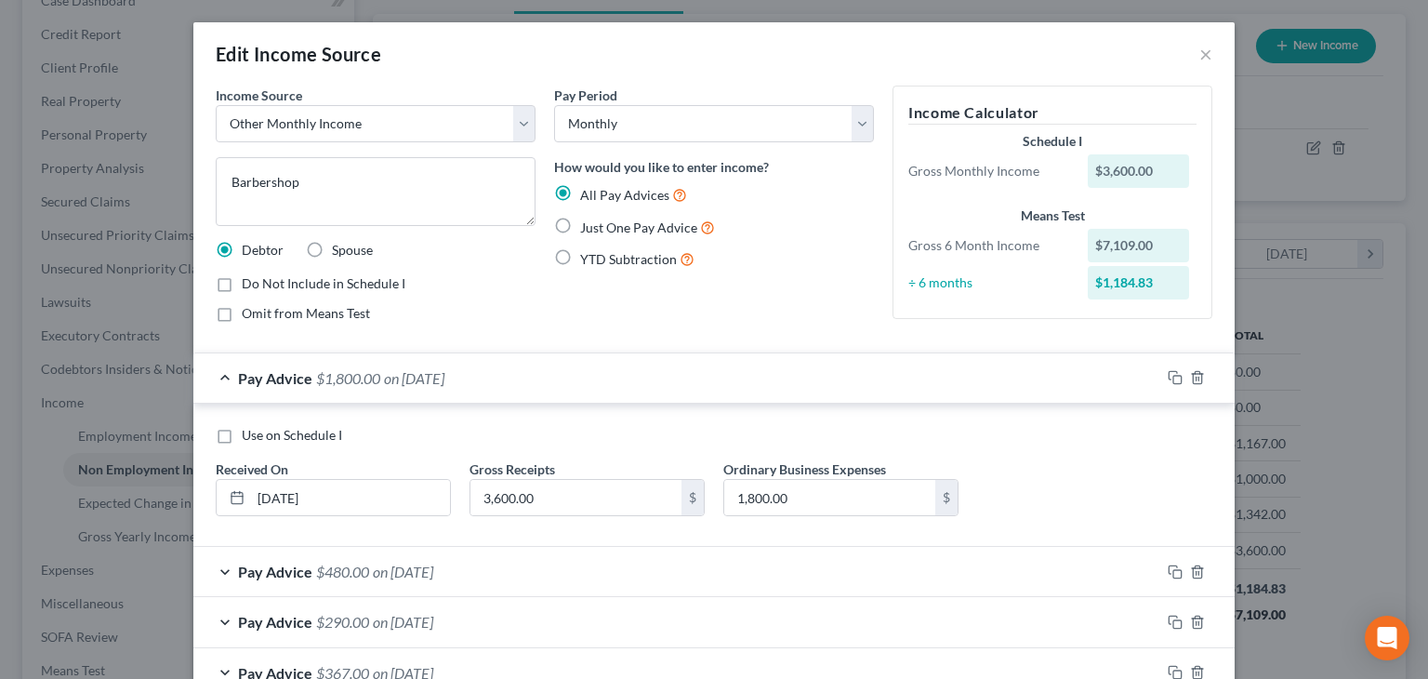
click at [219, 563] on div "Pay Advice $480.00 on 07/01/2025" at bounding box center [676, 571] width 967 height 49
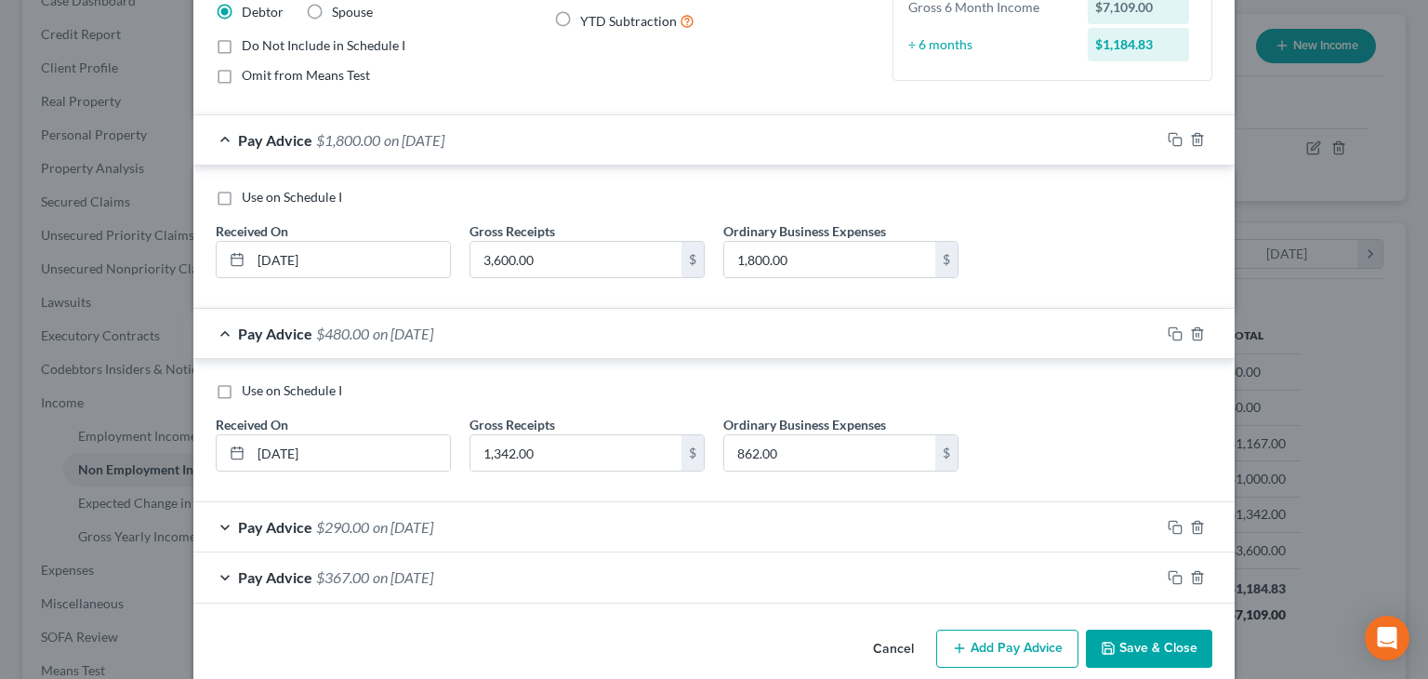
scroll to position [261, 0]
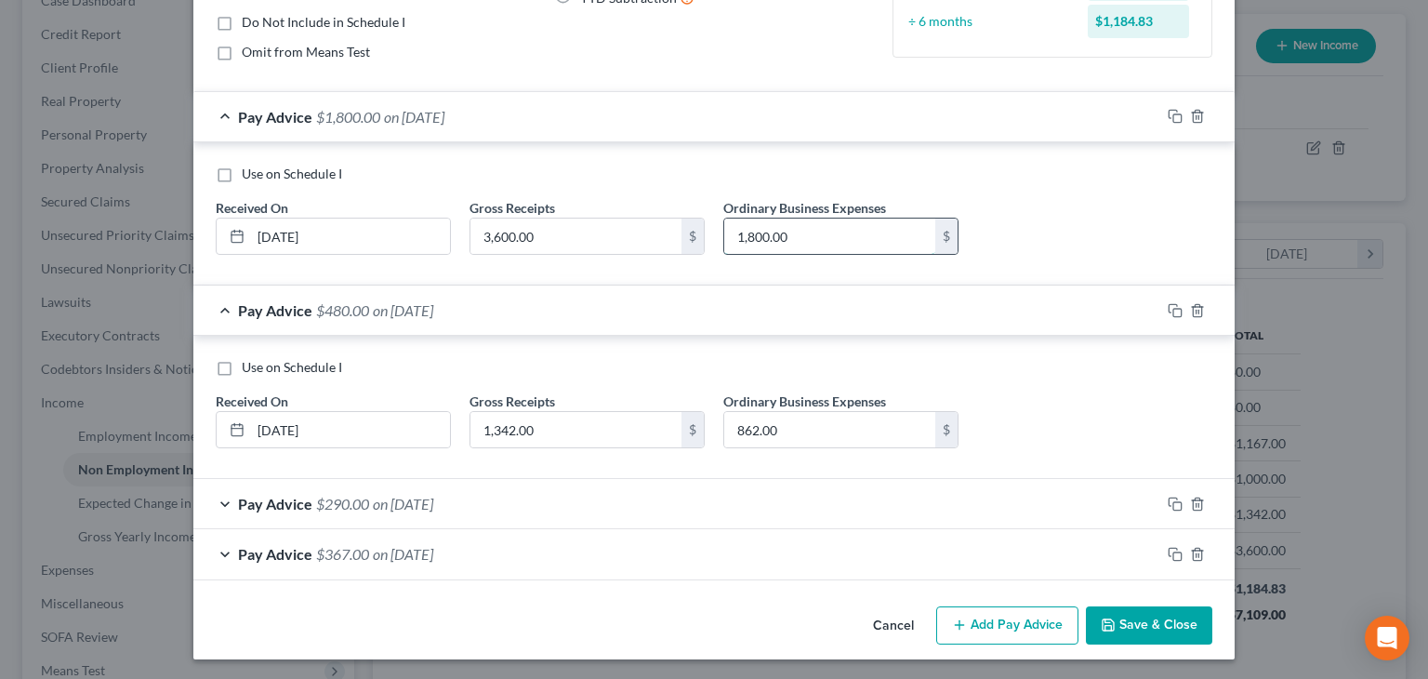
click at [761, 231] on input "1,800.00" at bounding box center [829, 235] width 211 height 35
type input "900"
click at [809, 430] on input "862.00" at bounding box center [829, 429] width 211 height 35
type input "2"
type input "1,100"
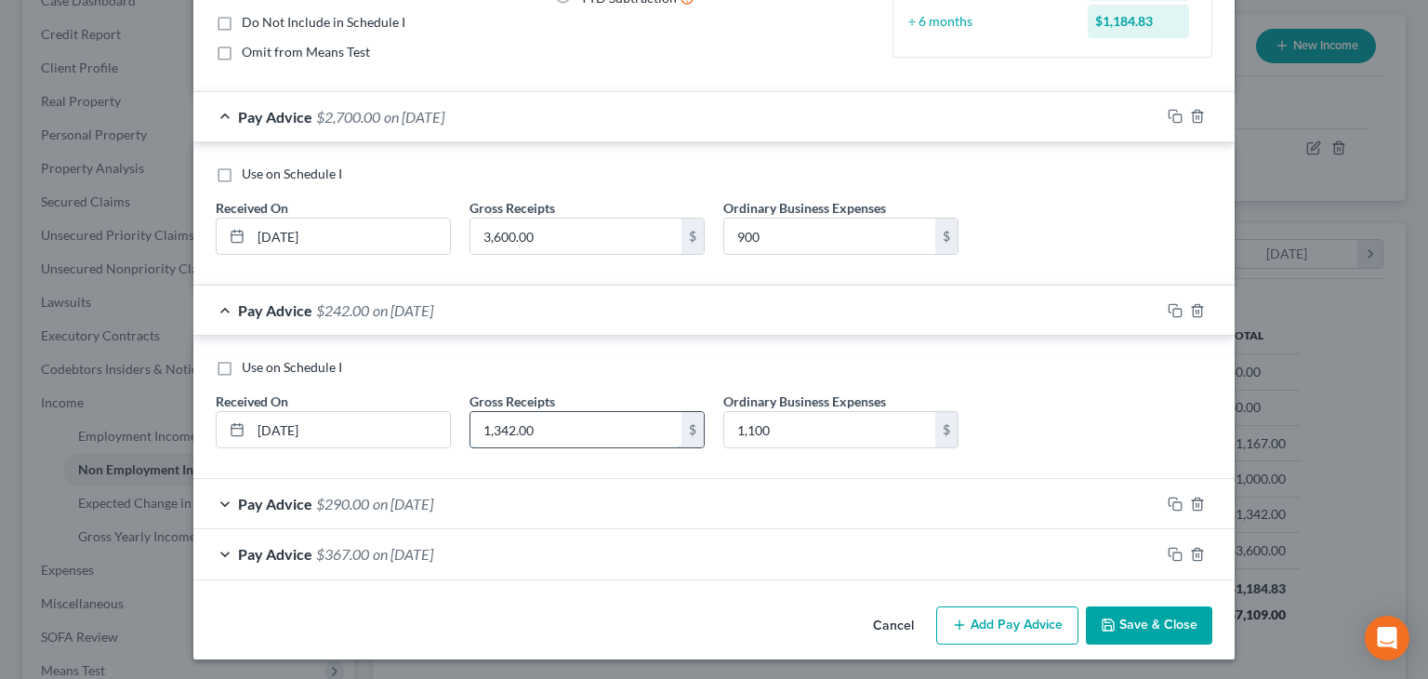
click at [543, 434] on input "1,342.00" at bounding box center [575, 429] width 211 height 35
type input "2,523"
click at [264, 510] on div "Pay Advice $290.00 on 06/01/2025" at bounding box center [676, 503] width 967 height 49
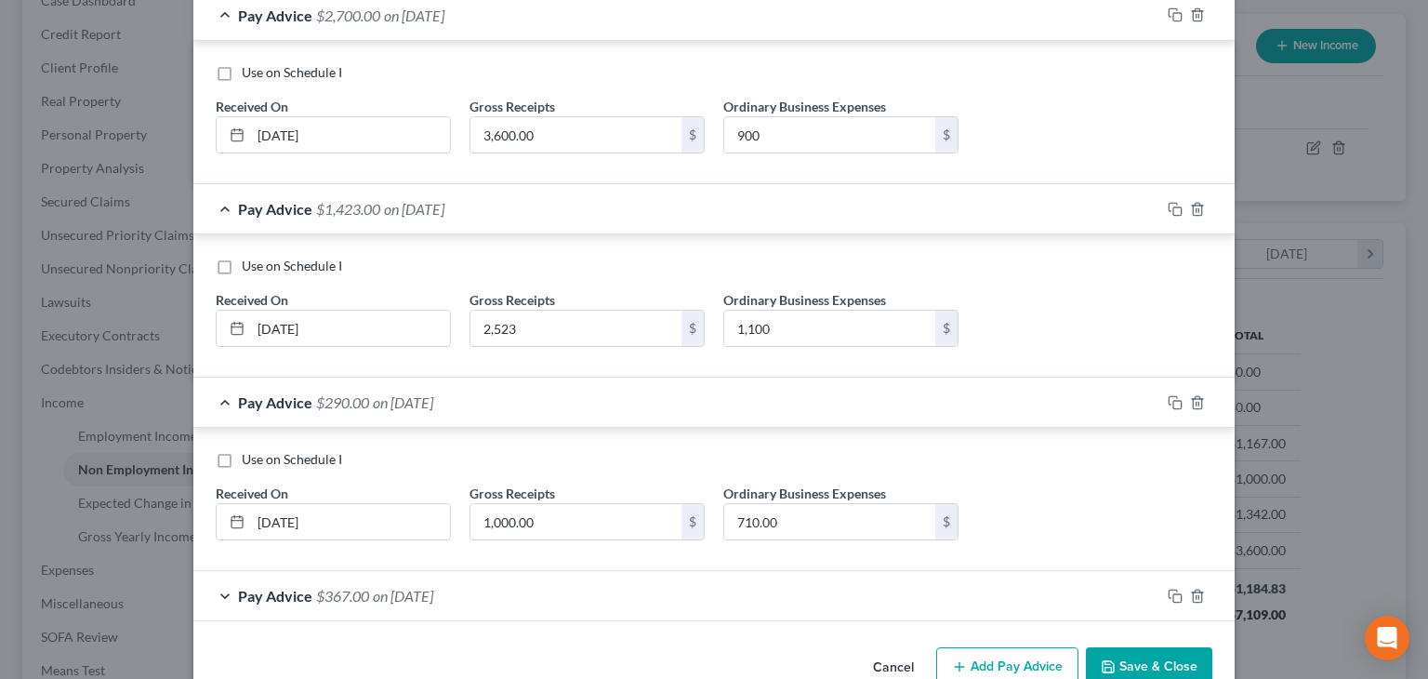
scroll to position [404, 0]
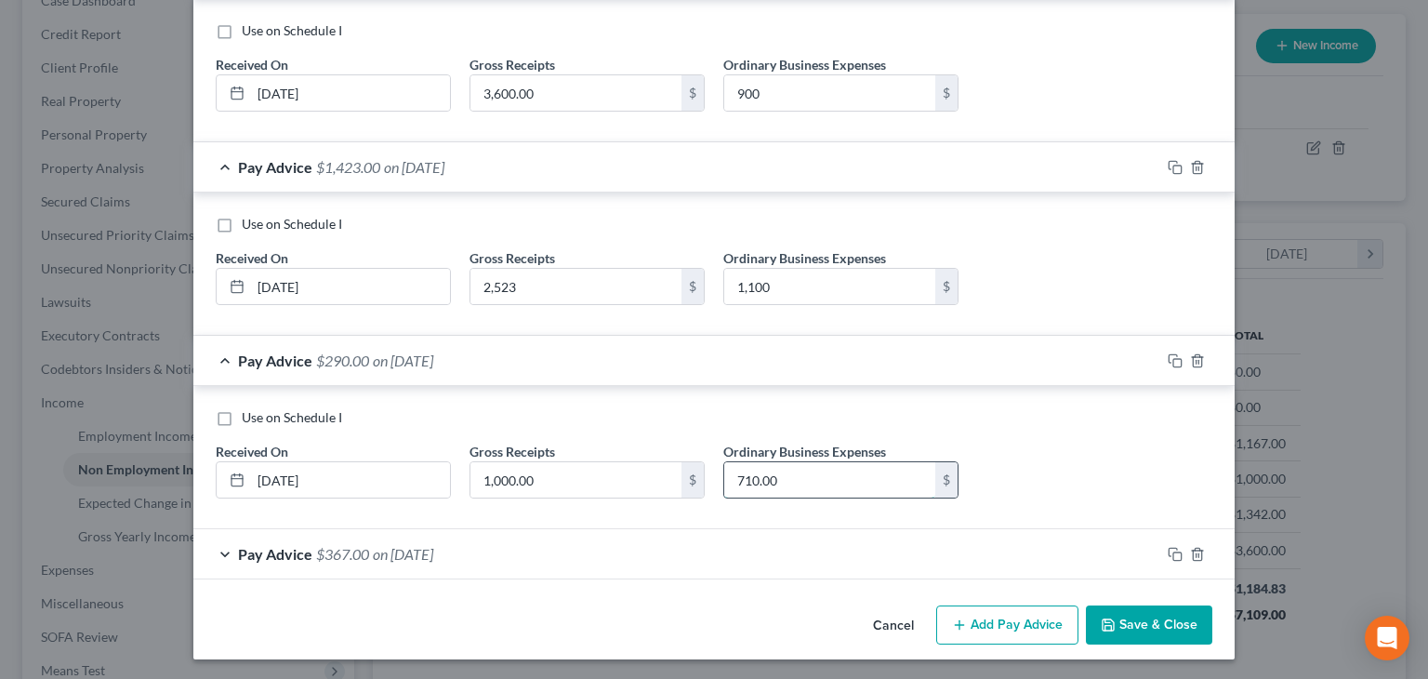
click at [777, 476] on input "710.00" at bounding box center [829, 479] width 211 height 35
click at [271, 545] on span "Pay Advice" at bounding box center [275, 554] width 74 height 18
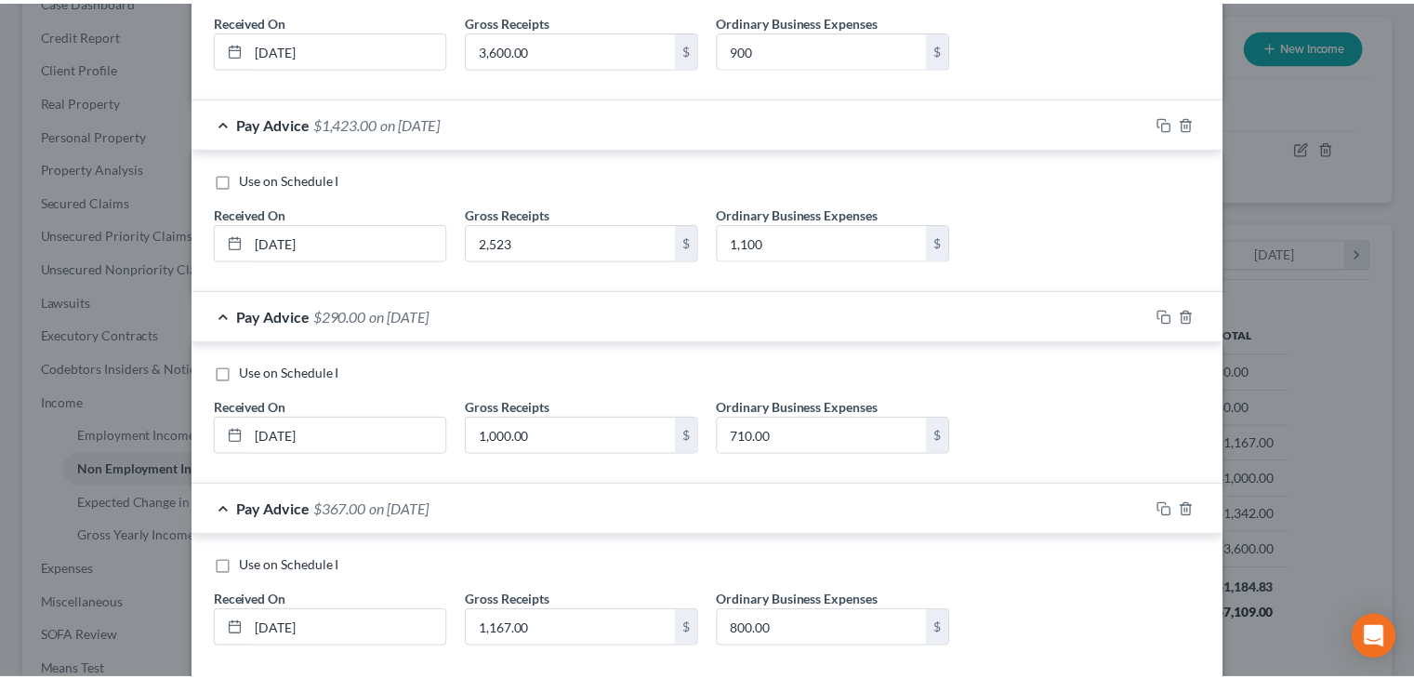
scroll to position [546, 0]
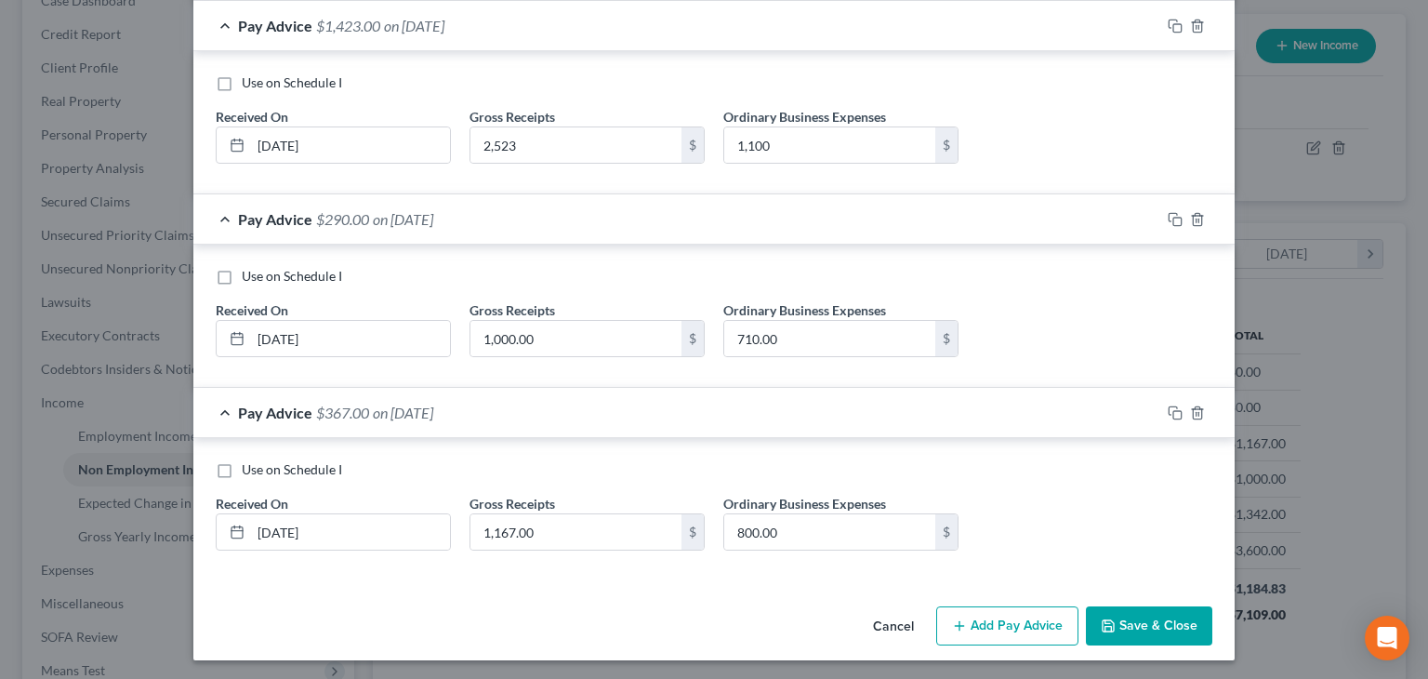
click at [1164, 616] on button "Save & Close" at bounding box center [1149, 625] width 126 height 39
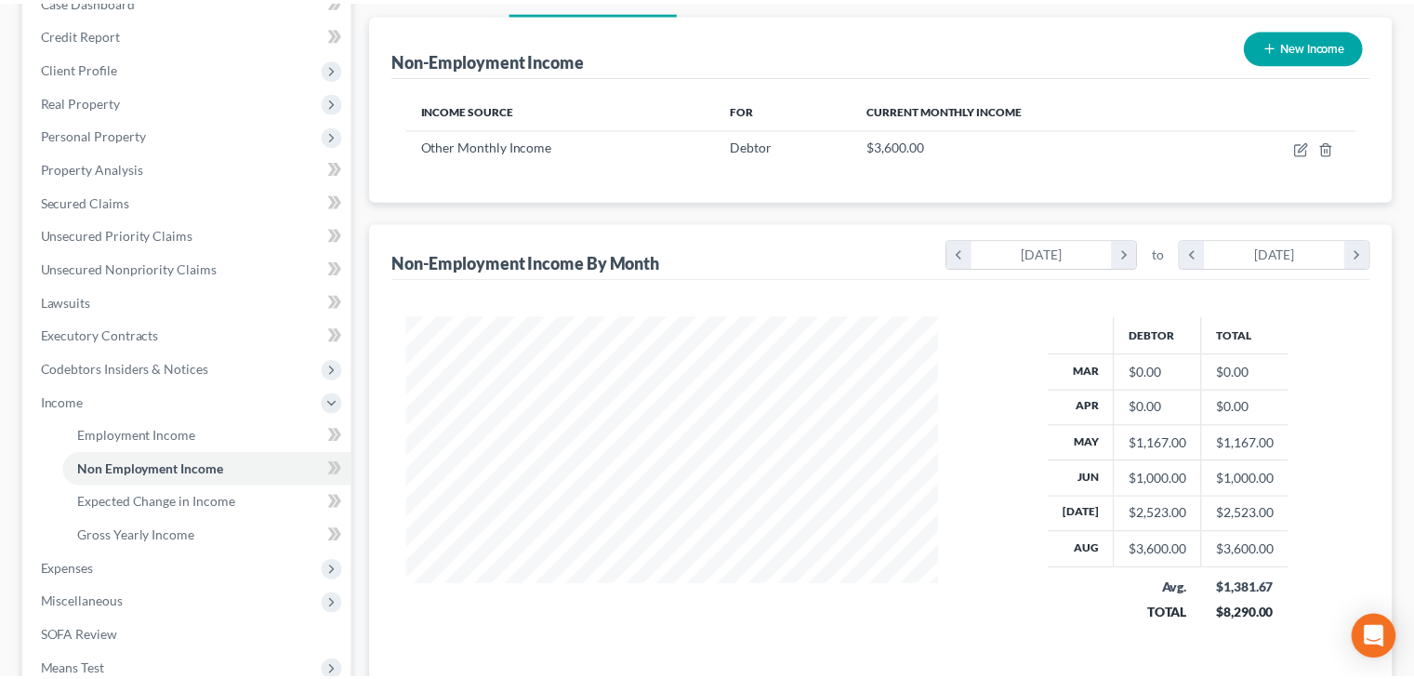
scroll to position [929360, 929117]
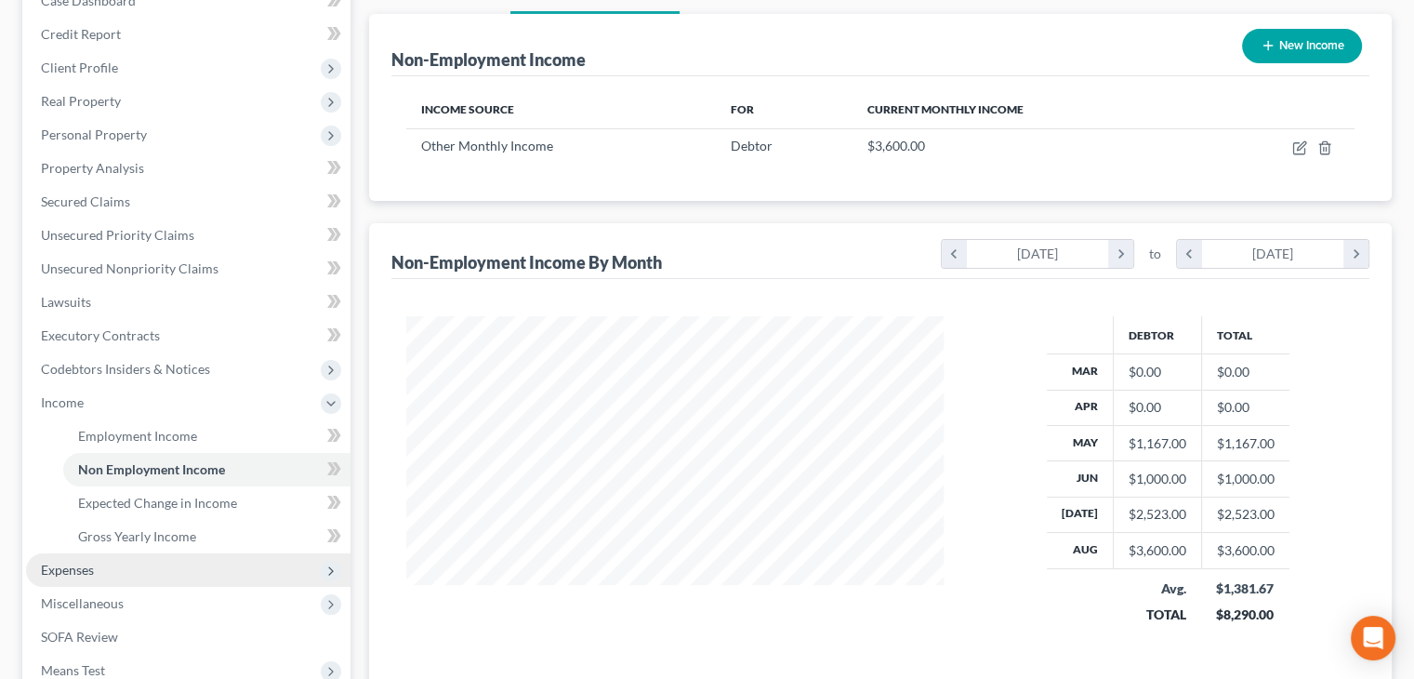
click at [139, 565] on span "Expenses" at bounding box center [188, 569] width 324 height 33
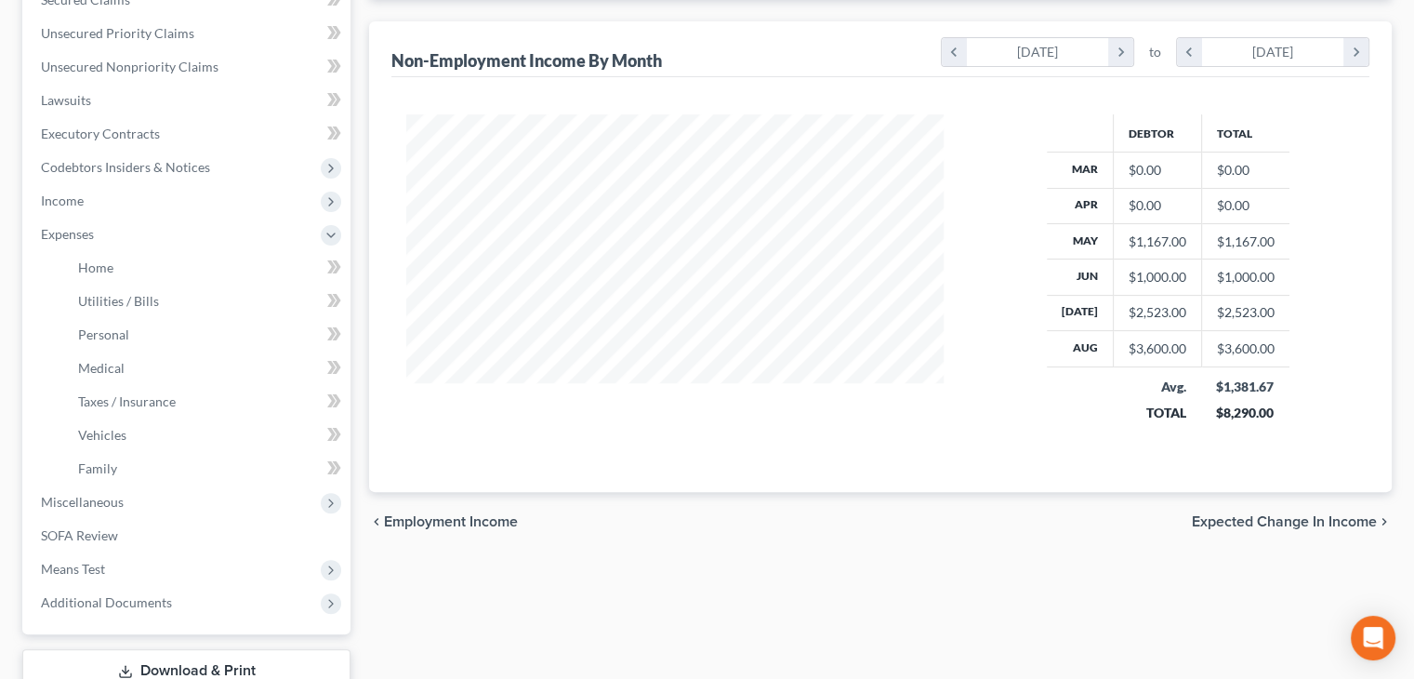
scroll to position [413, 0]
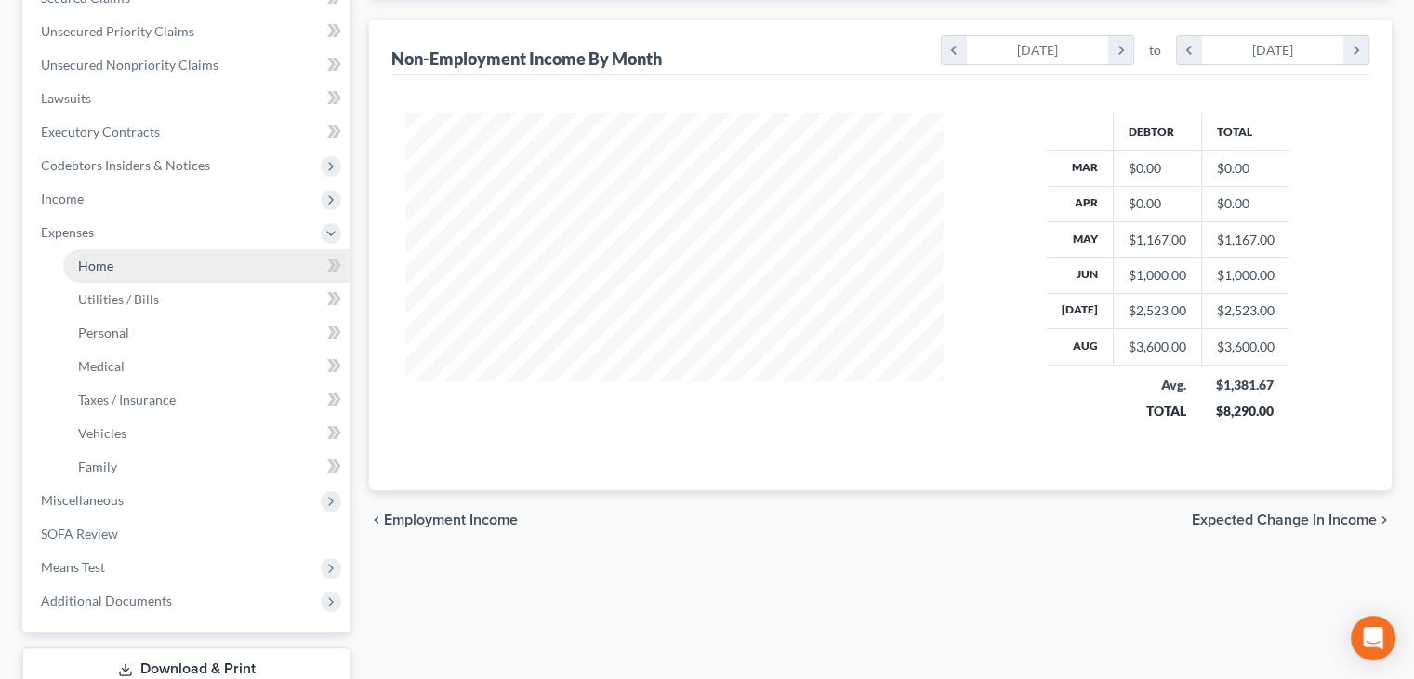
click at [105, 275] on link "Home" at bounding box center [206, 265] width 287 height 33
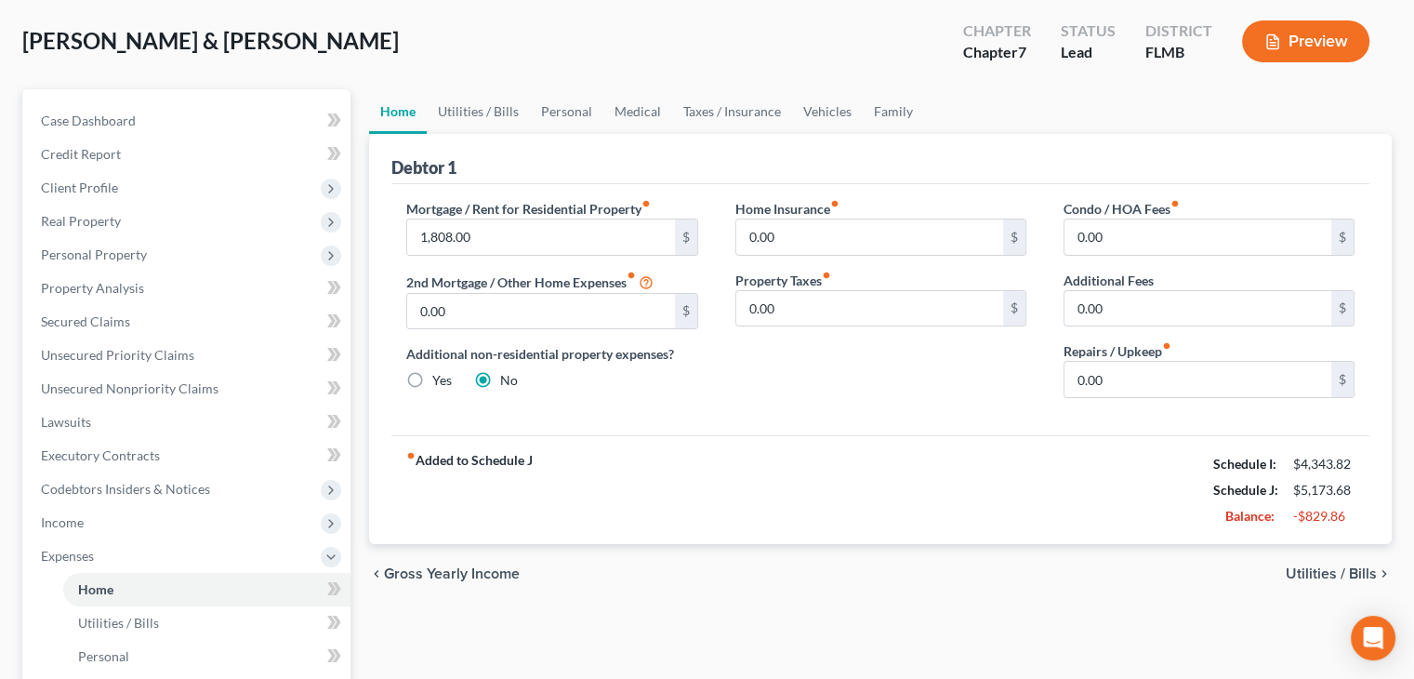
scroll to position [205, 0]
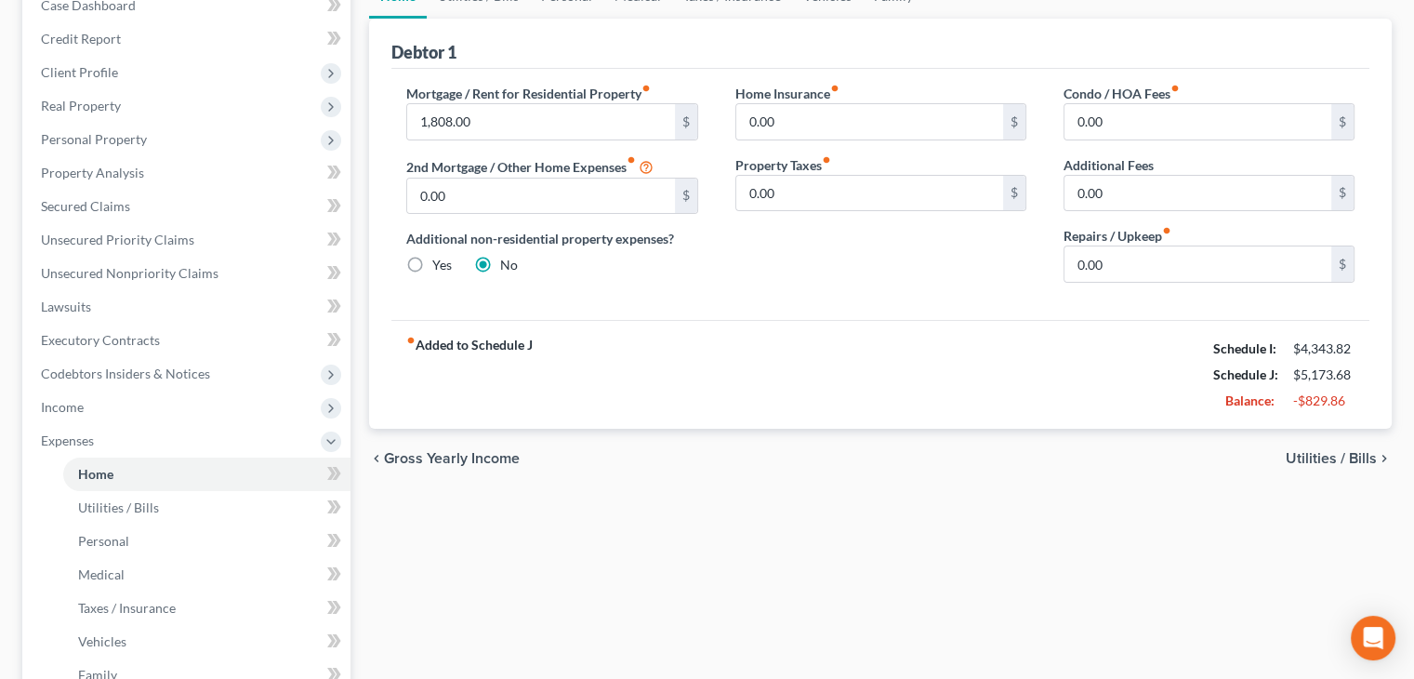
click at [651, 524] on div "Home Utilities / Bills Personal Medical Taxes / Insurance Vehicles Family Debto…" at bounding box center [880, 460] width 1041 height 973
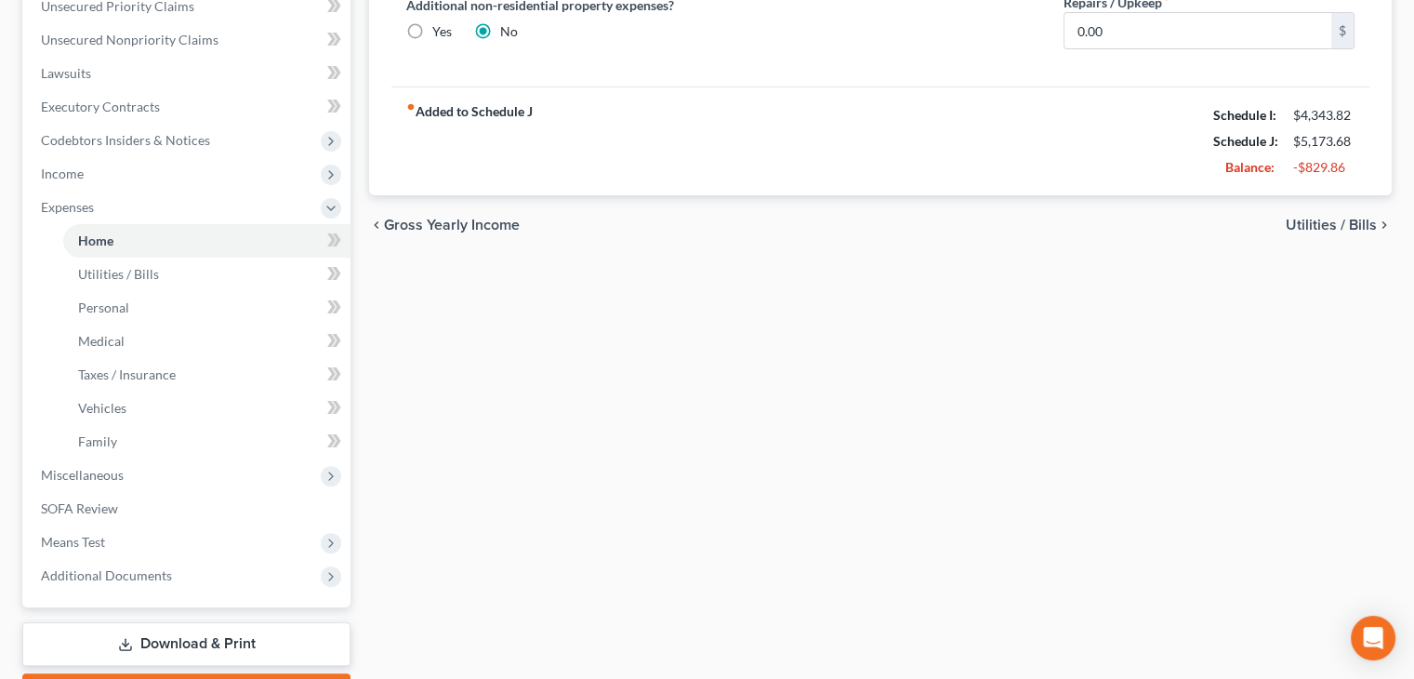
scroll to position [543, 0]
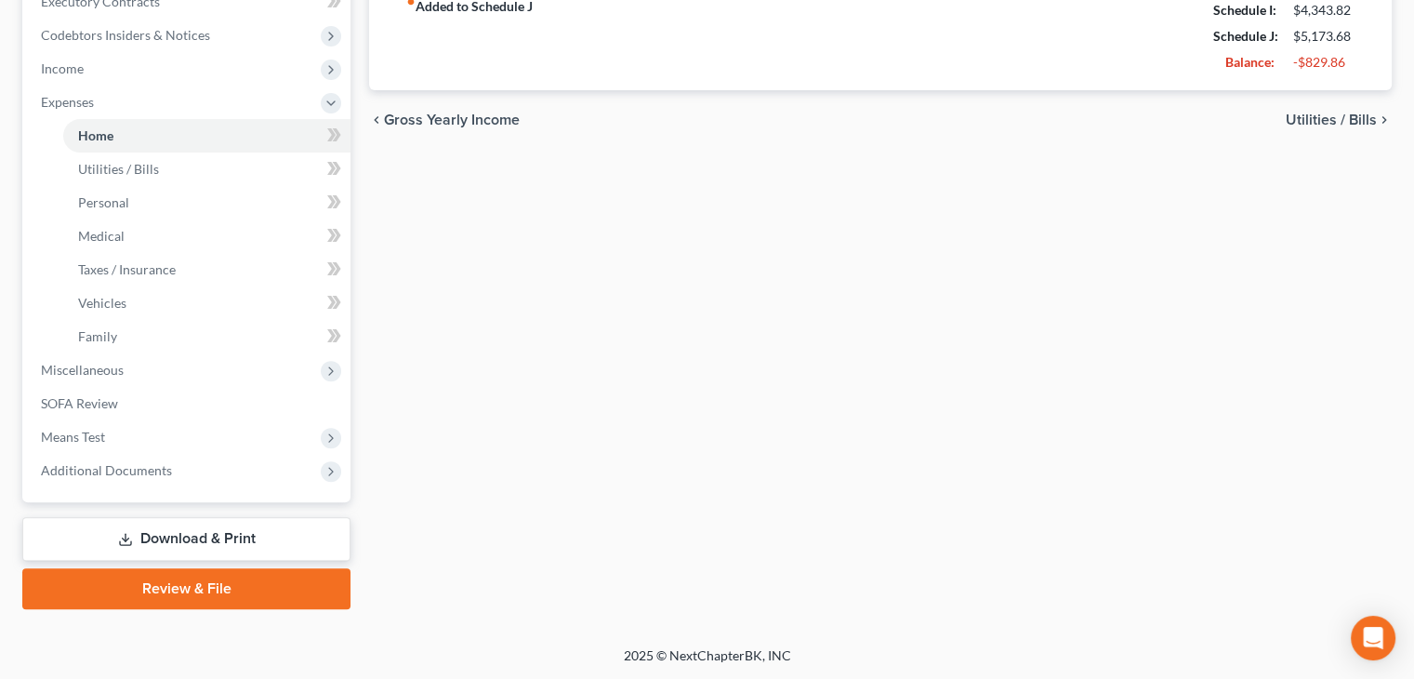
click at [197, 551] on link "Download & Print" at bounding box center [186, 539] width 328 height 44
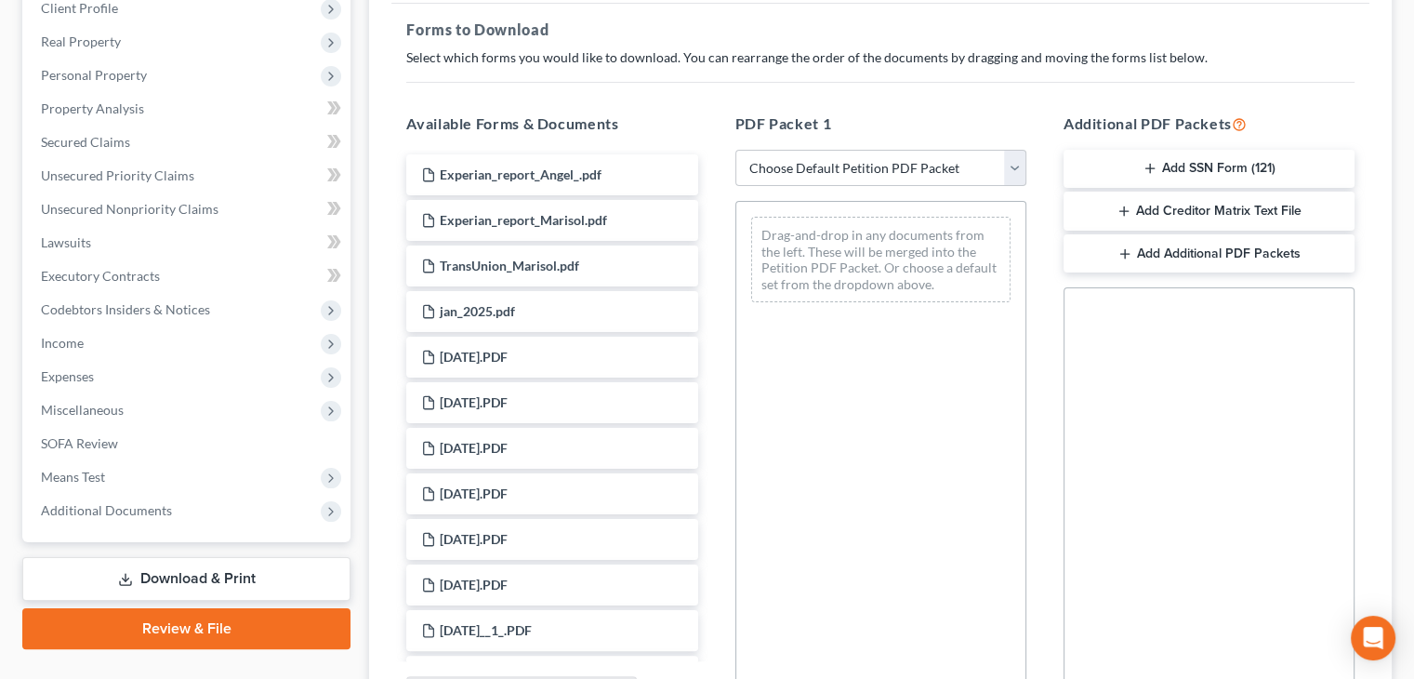
scroll to position [213, 0]
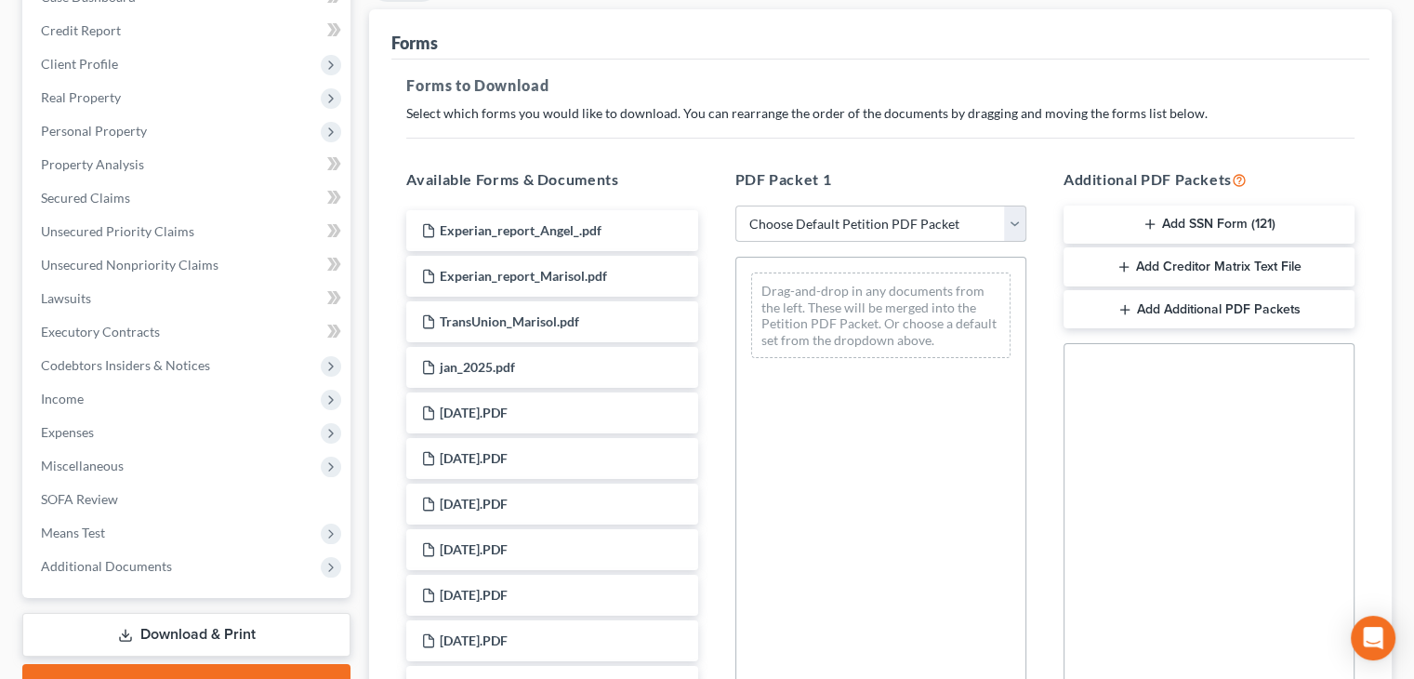
click at [1011, 224] on select "Choose Default Petition PDF Packet Complete Bankruptcy Petition (all forms and …" at bounding box center [880, 223] width 291 height 37
select select "0"
click at [735, 205] on select "Choose Default Petition PDF Packet Complete Bankruptcy Petition (all forms and …" at bounding box center [880, 223] width 291 height 37
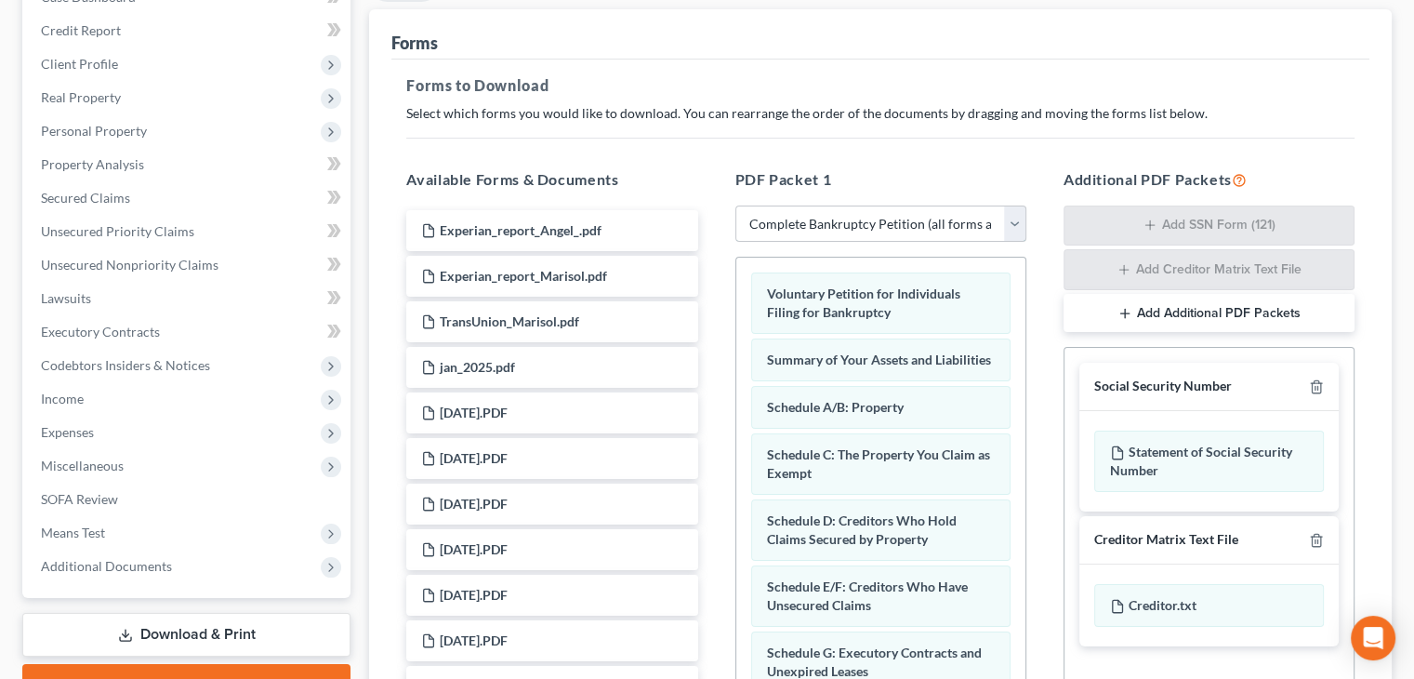
scroll to position [469, 0]
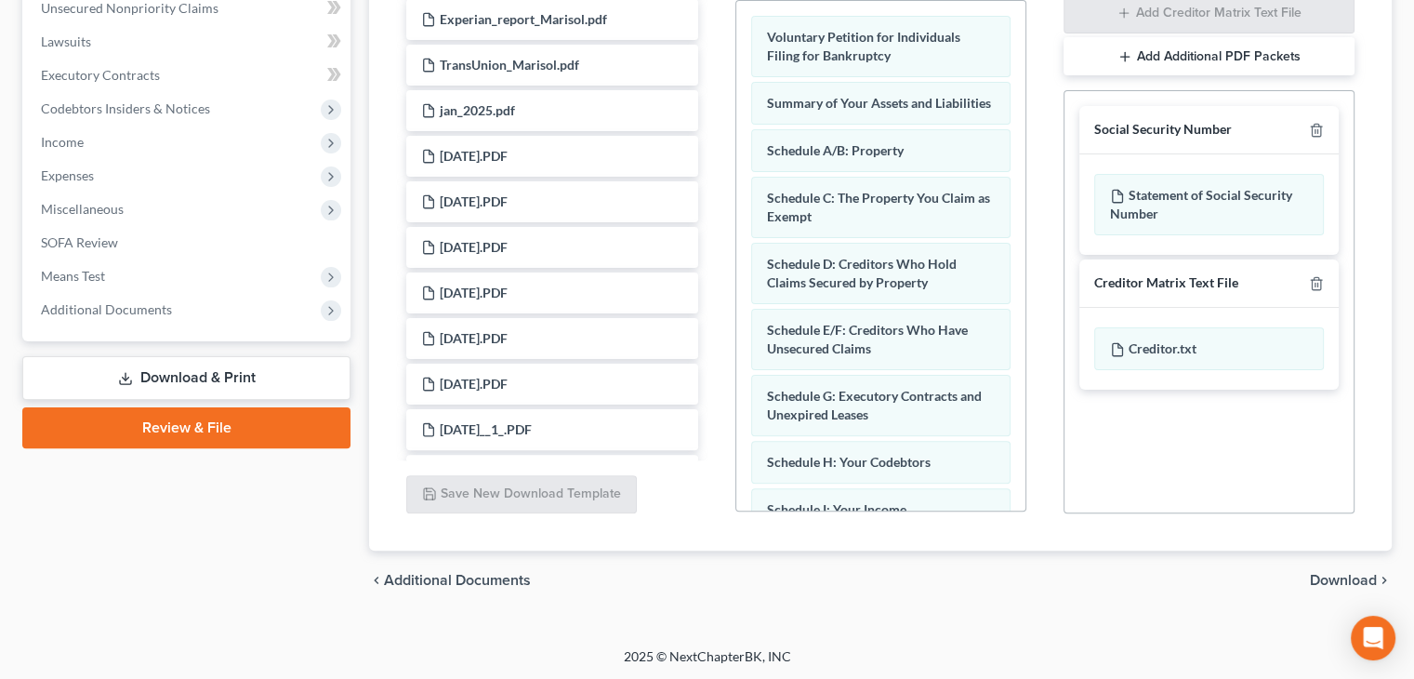
click at [1350, 577] on span "Download" at bounding box center [1343, 580] width 67 height 15
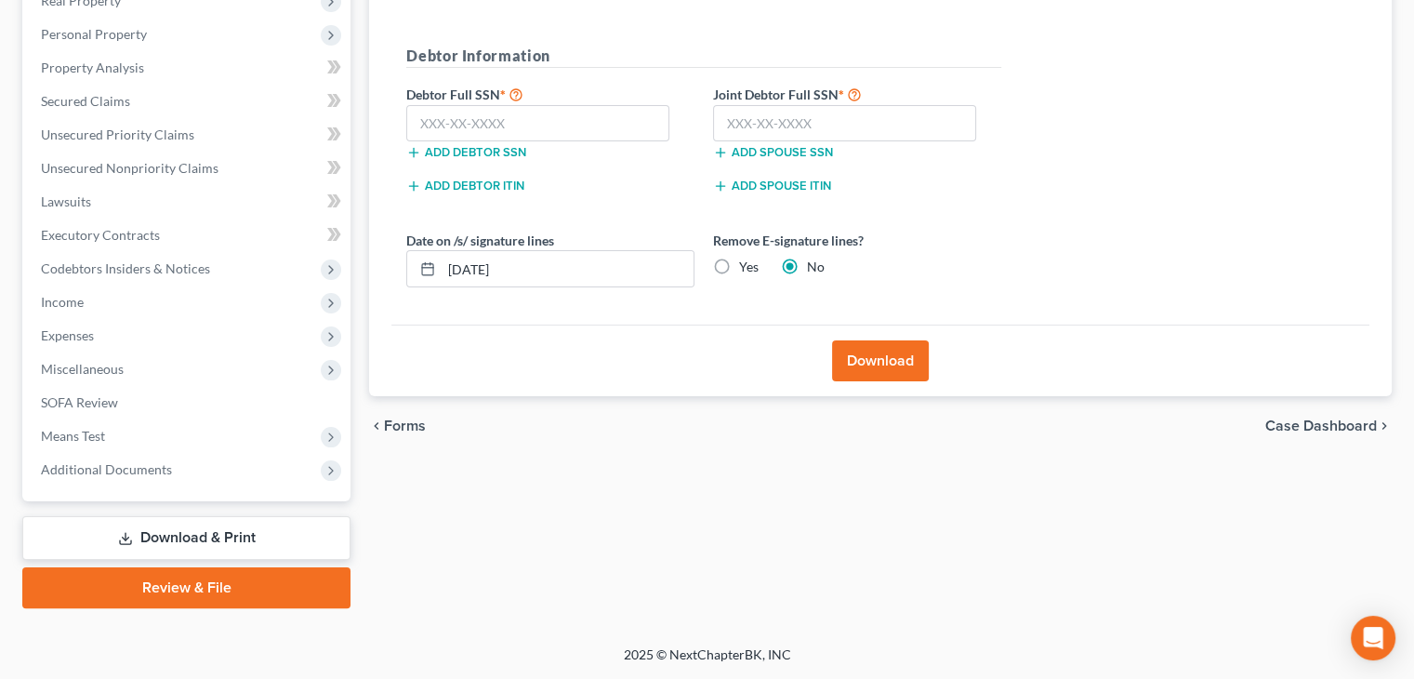
scroll to position [309, 0]
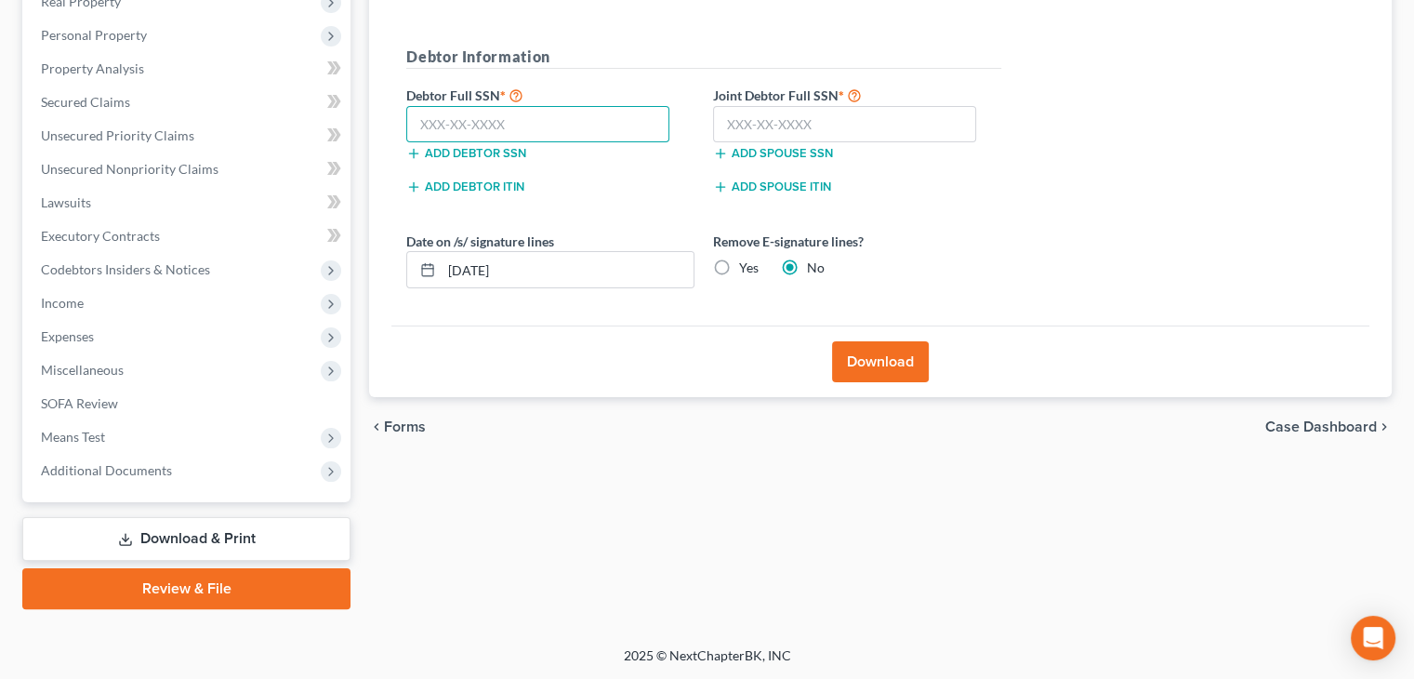
click at [497, 127] on input "text" at bounding box center [537, 124] width 263 height 37
type input "108-62-9391"
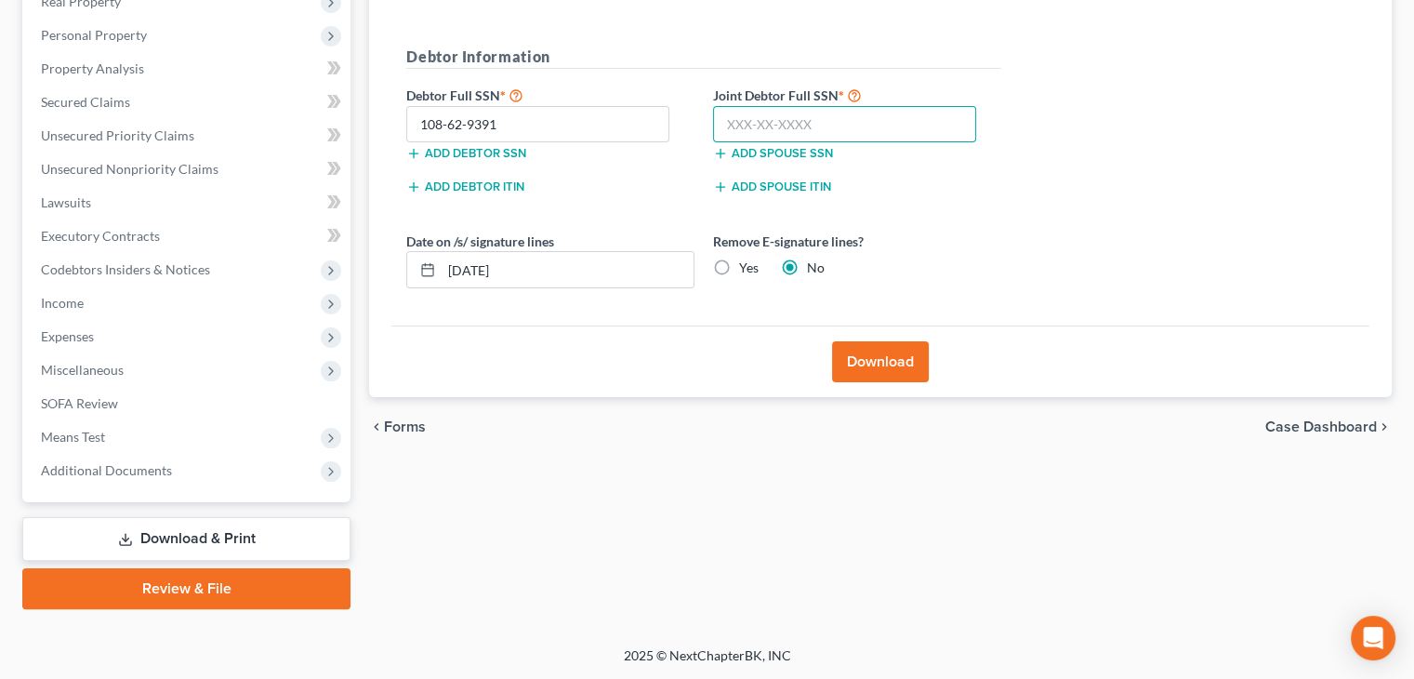
click at [718, 127] on input "text" at bounding box center [844, 124] width 263 height 37
type input "116-62-7789"
click at [874, 368] on button "Download" at bounding box center [880, 361] width 97 height 41
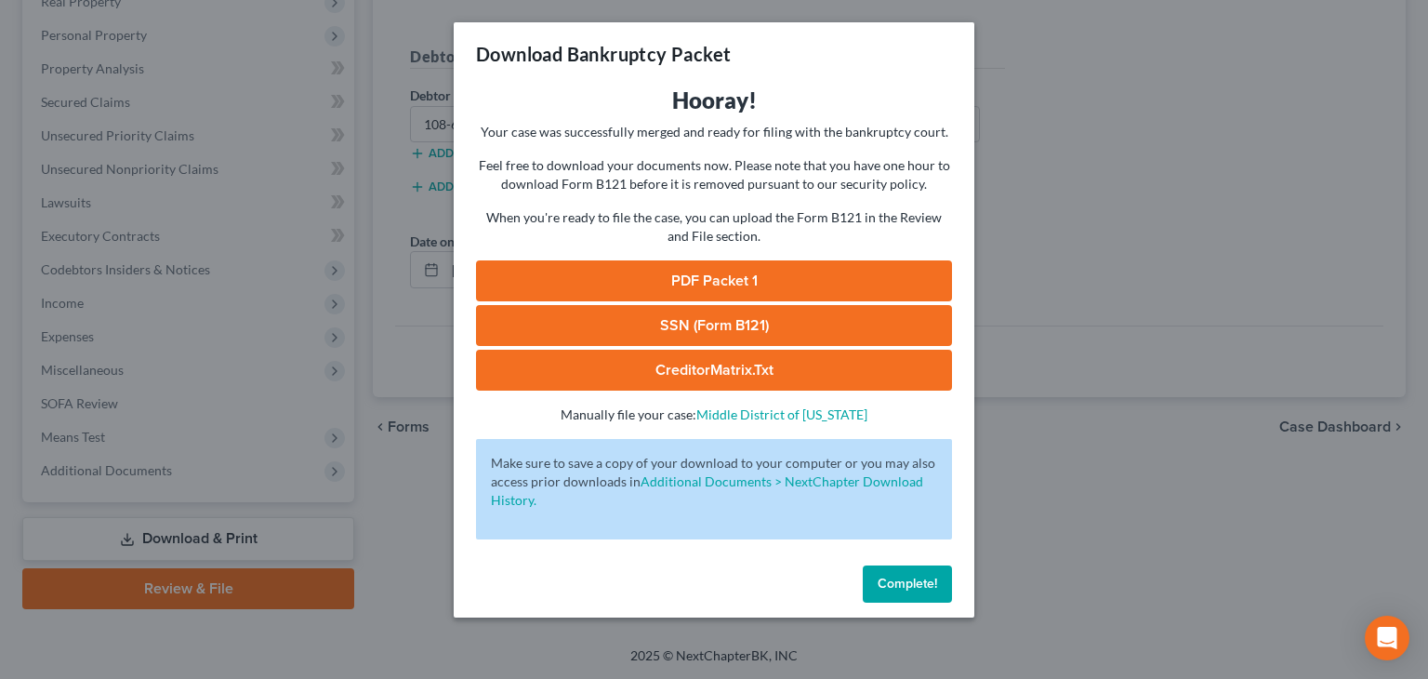
click at [774, 271] on link "PDF Packet 1" at bounding box center [714, 280] width 476 height 41
click at [714, 332] on link "SSN (Form B121)" at bounding box center [714, 325] width 476 height 41
click at [903, 593] on button "Complete!" at bounding box center [907, 583] width 89 height 37
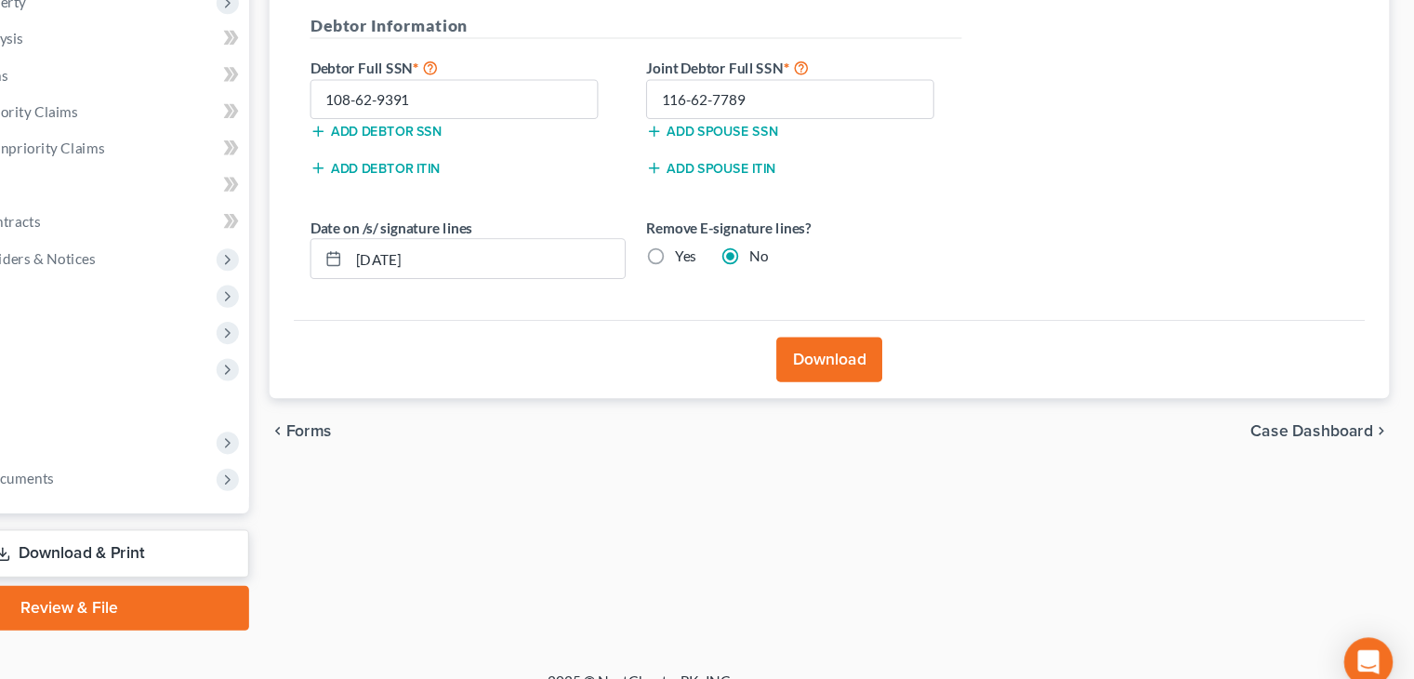
scroll to position [308, 0]
click at [1411, 463] on div "Hernandez, Angel & Marisol Upgraded Chapter Chapter 7 Status Lead District FLMB…" at bounding box center [707, 206] width 1414 height 879
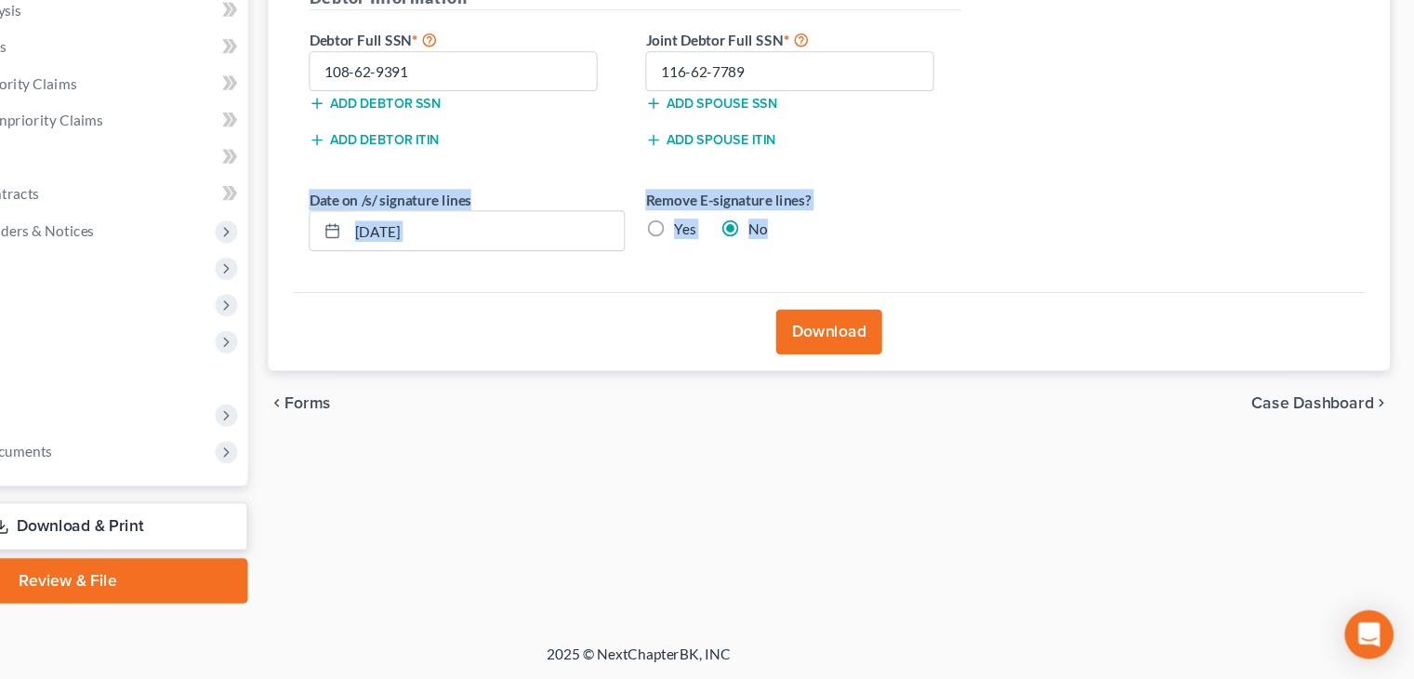
drag, startPoint x: 1248, startPoint y: 278, endPoint x: 1170, endPoint y: 146, distance: 152.9
click at [1170, 146] on div "Almost There... Complete Required * Fields Debtor Information Debtor Full SSN *…" at bounding box center [880, 145] width 978 height 363
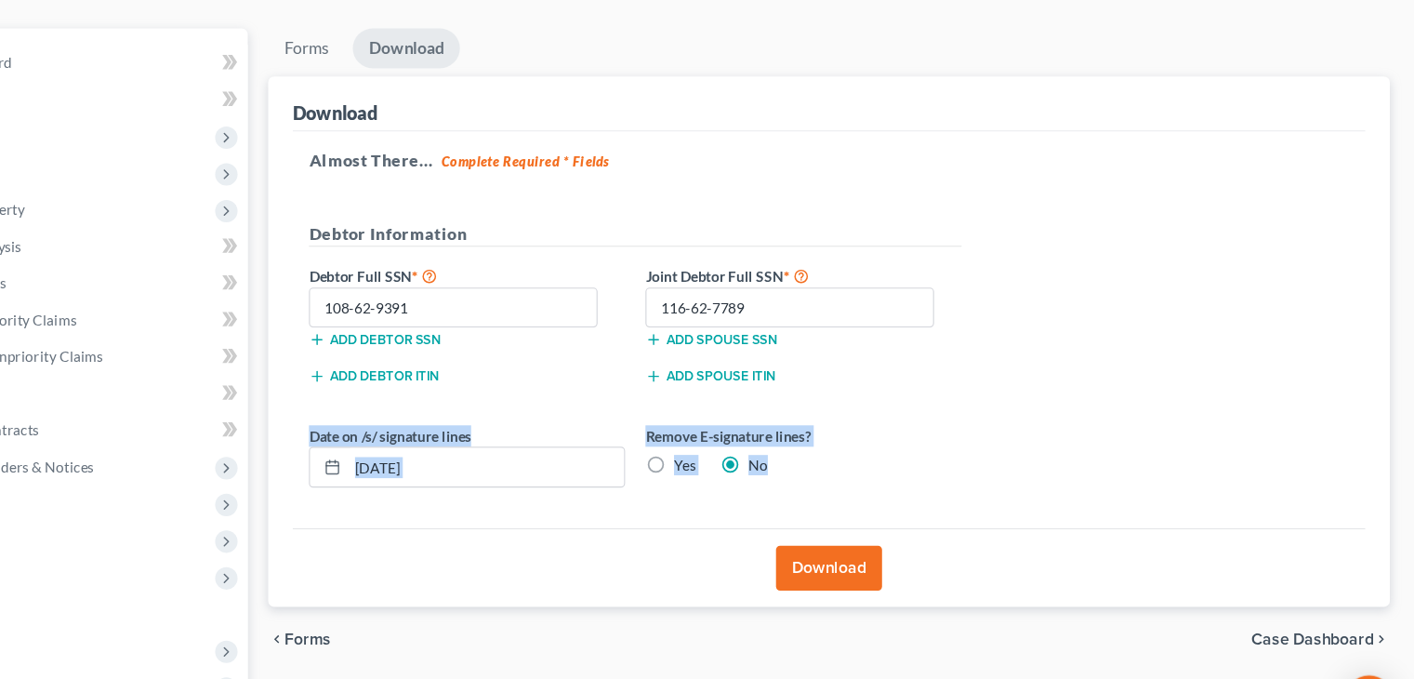
scroll to position [0, 0]
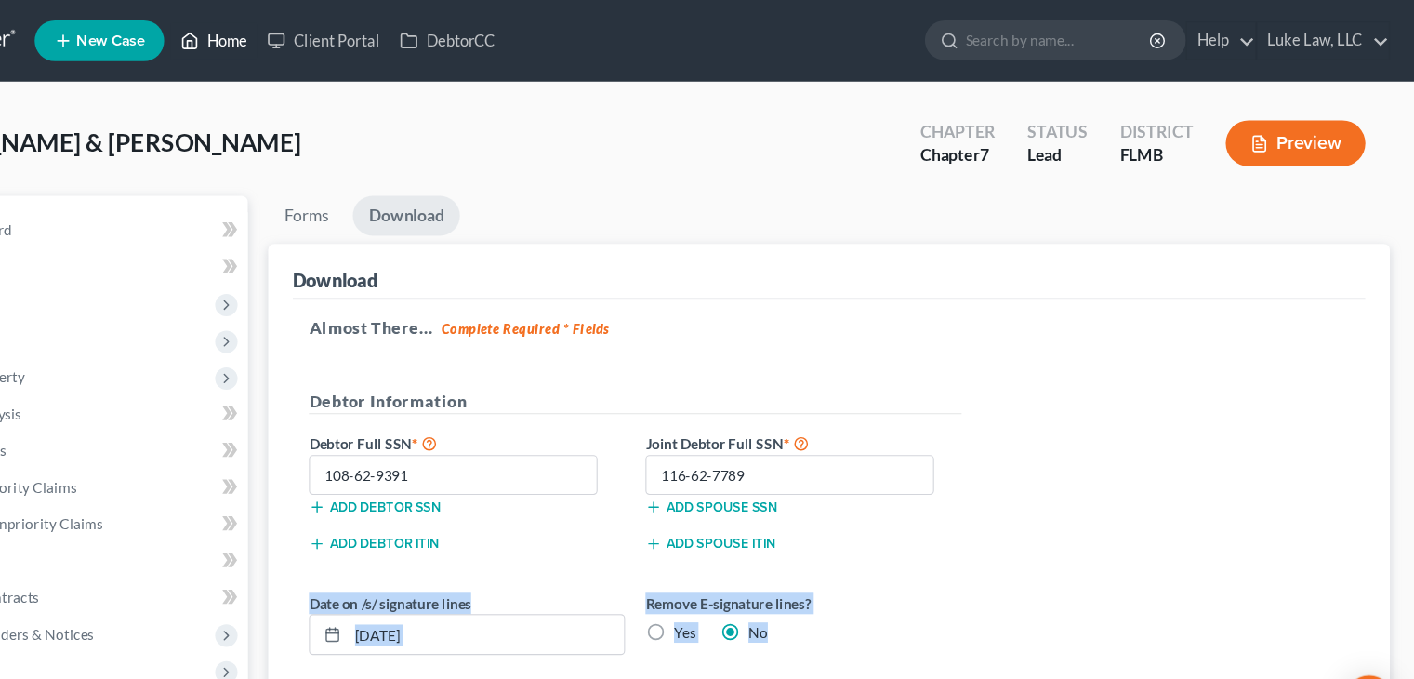
click at [346, 41] on link "Home" at bounding box center [319, 36] width 79 height 33
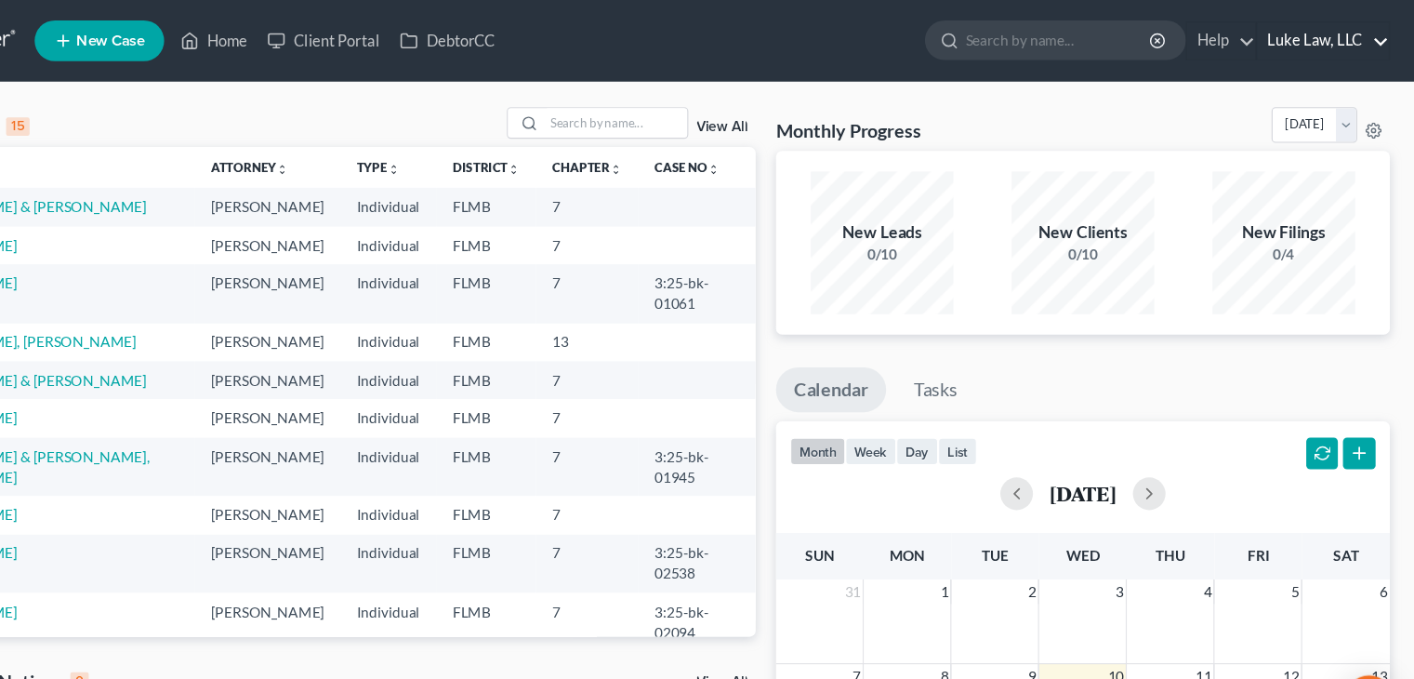
click at [1286, 42] on link "Luke Law, LLC" at bounding box center [1331, 36] width 120 height 33
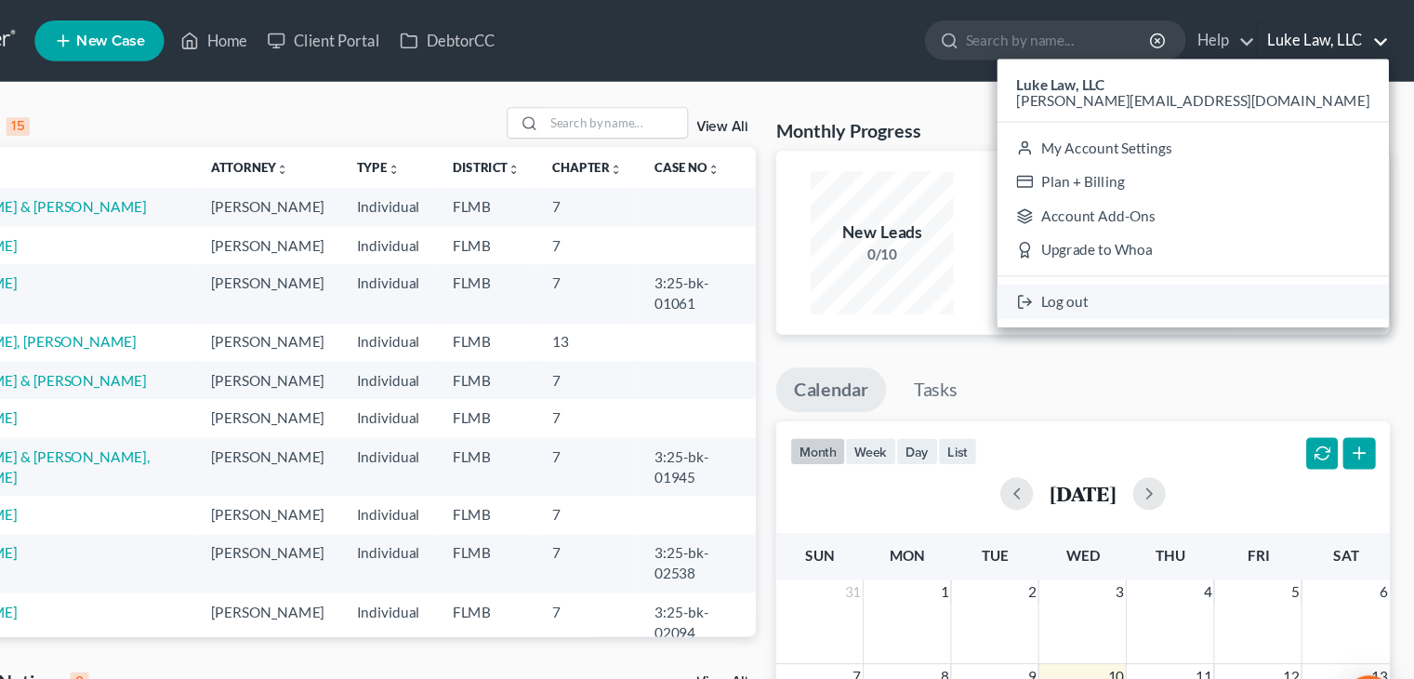
click at [1259, 282] on link "Log out" at bounding box center [1212, 275] width 357 height 32
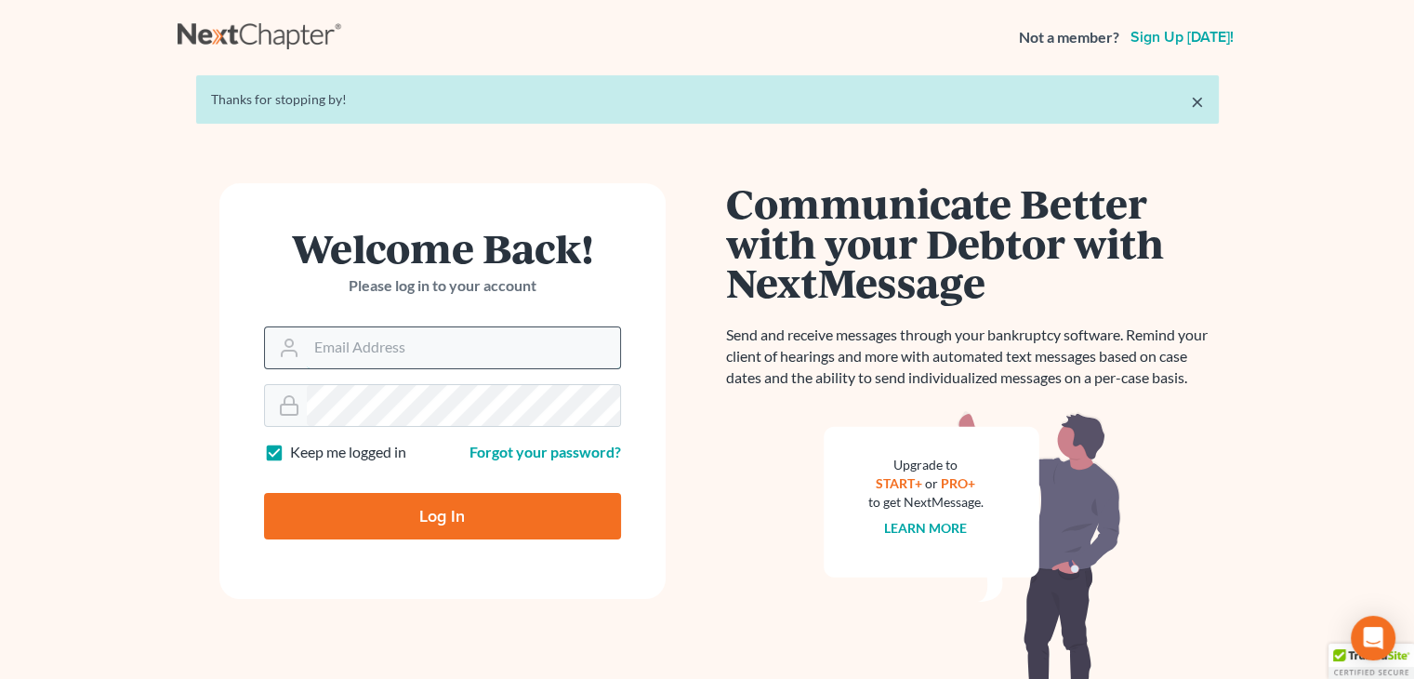
click at [432, 344] on input "Email Address" at bounding box center [463, 347] width 313 height 41
type input "[PERSON_NAME][EMAIL_ADDRESS][DOMAIN_NAME]"
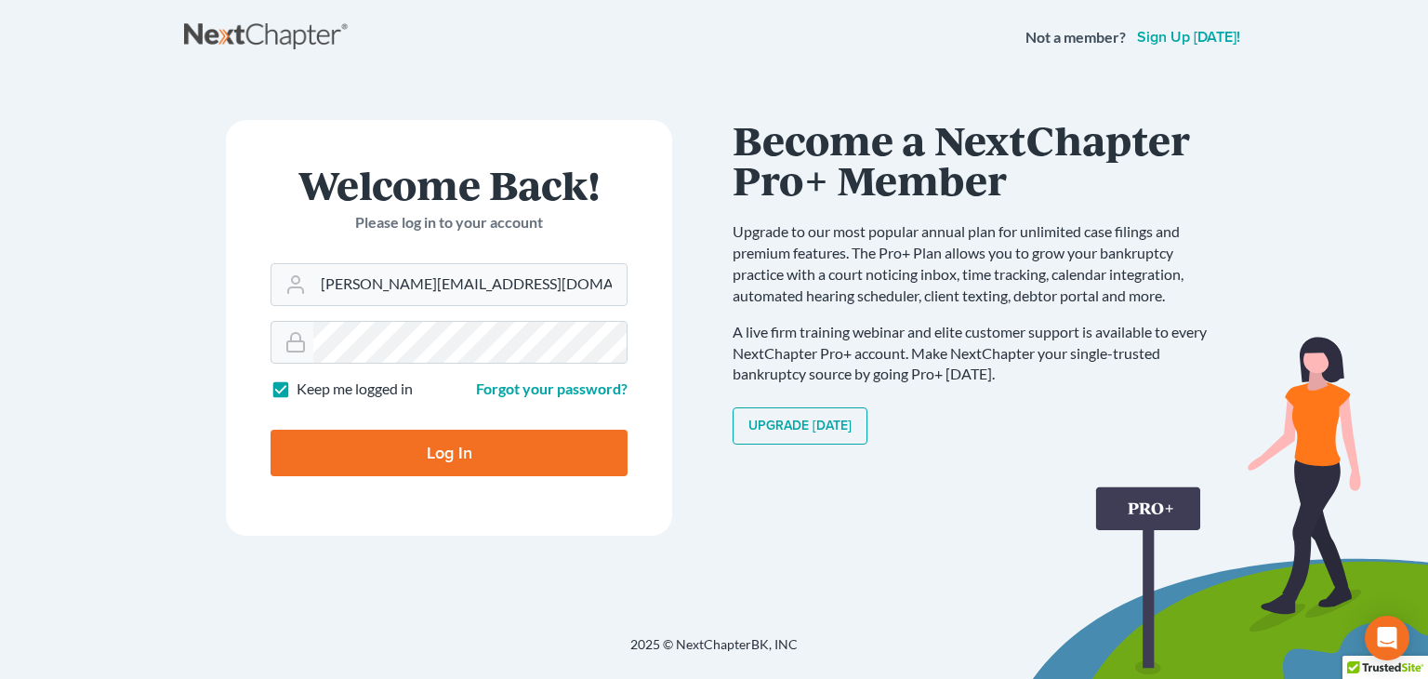
click at [452, 438] on input "Log In" at bounding box center [449, 453] width 357 height 46
type input "Thinking..."
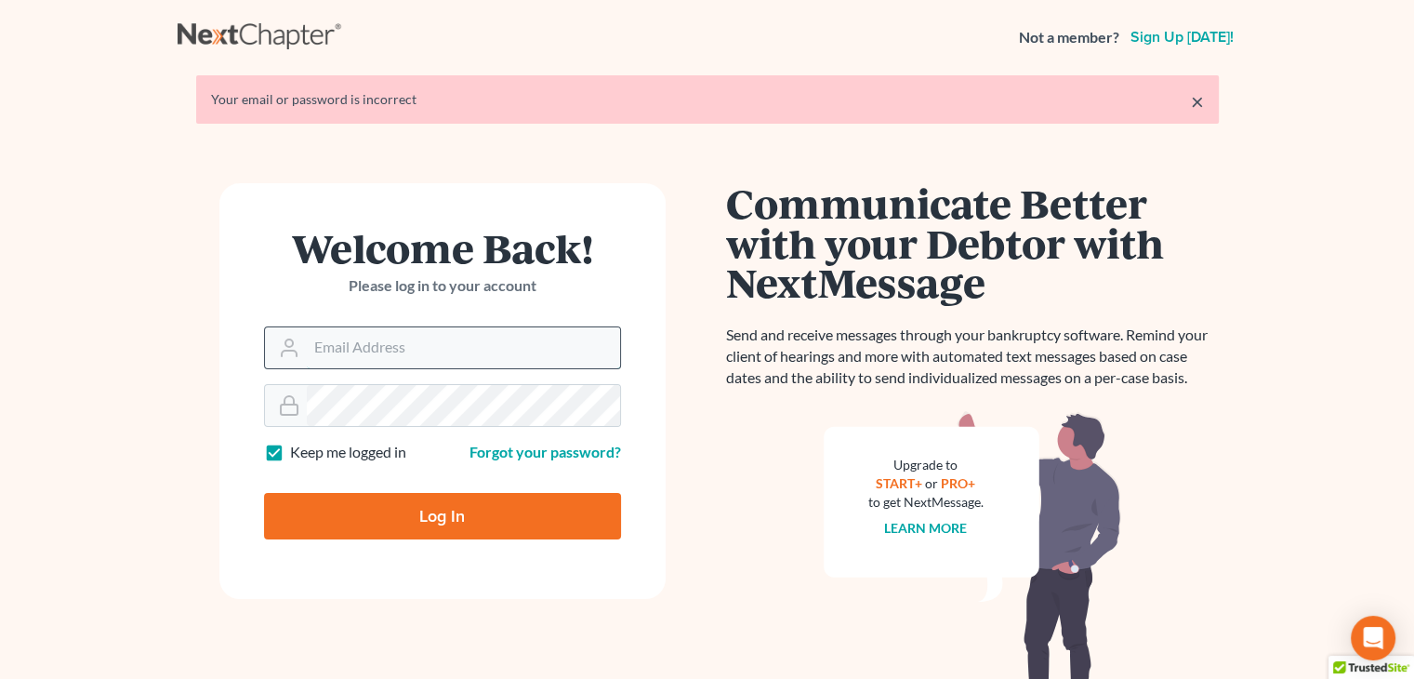
click at [417, 343] on input "Email Address" at bounding box center [463, 347] width 313 height 41
type input "[PERSON_NAME][EMAIL_ADDRESS][DOMAIN_NAME]"
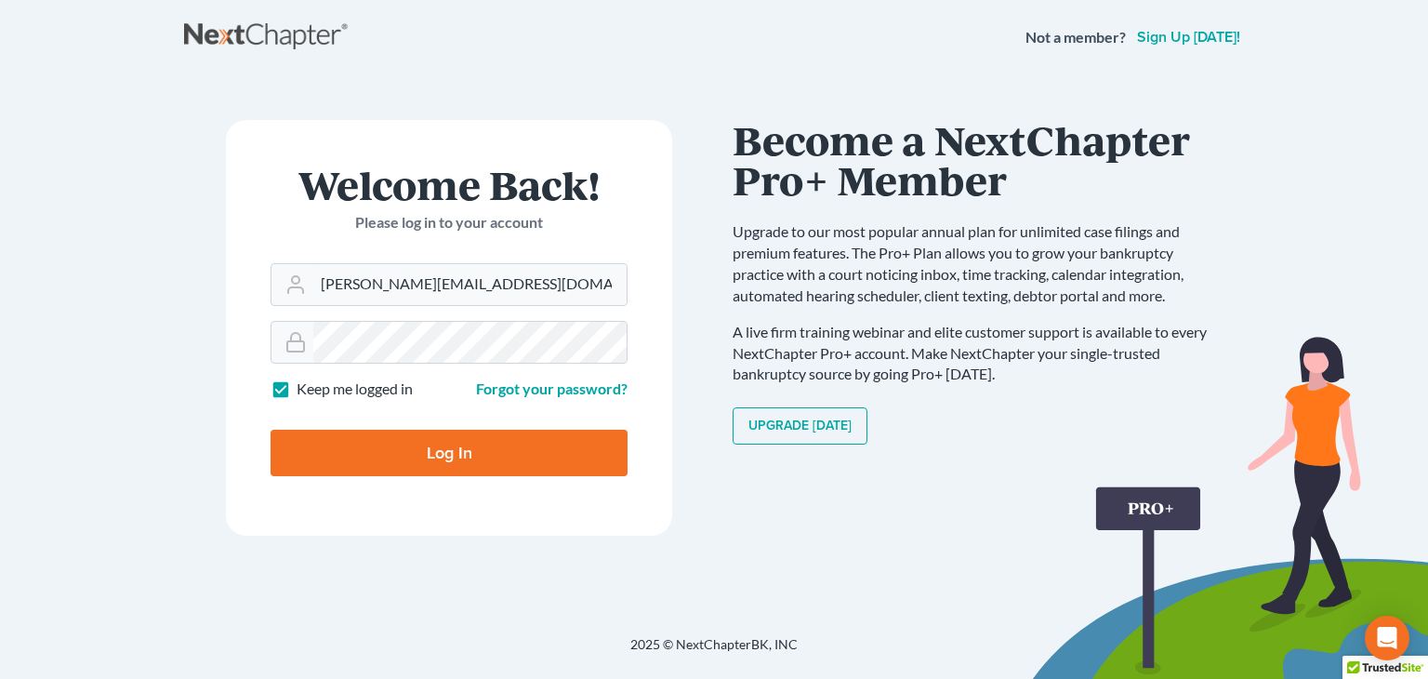
click at [454, 460] on input "Log In" at bounding box center [449, 453] width 357 height 46
type input "Thinking..."
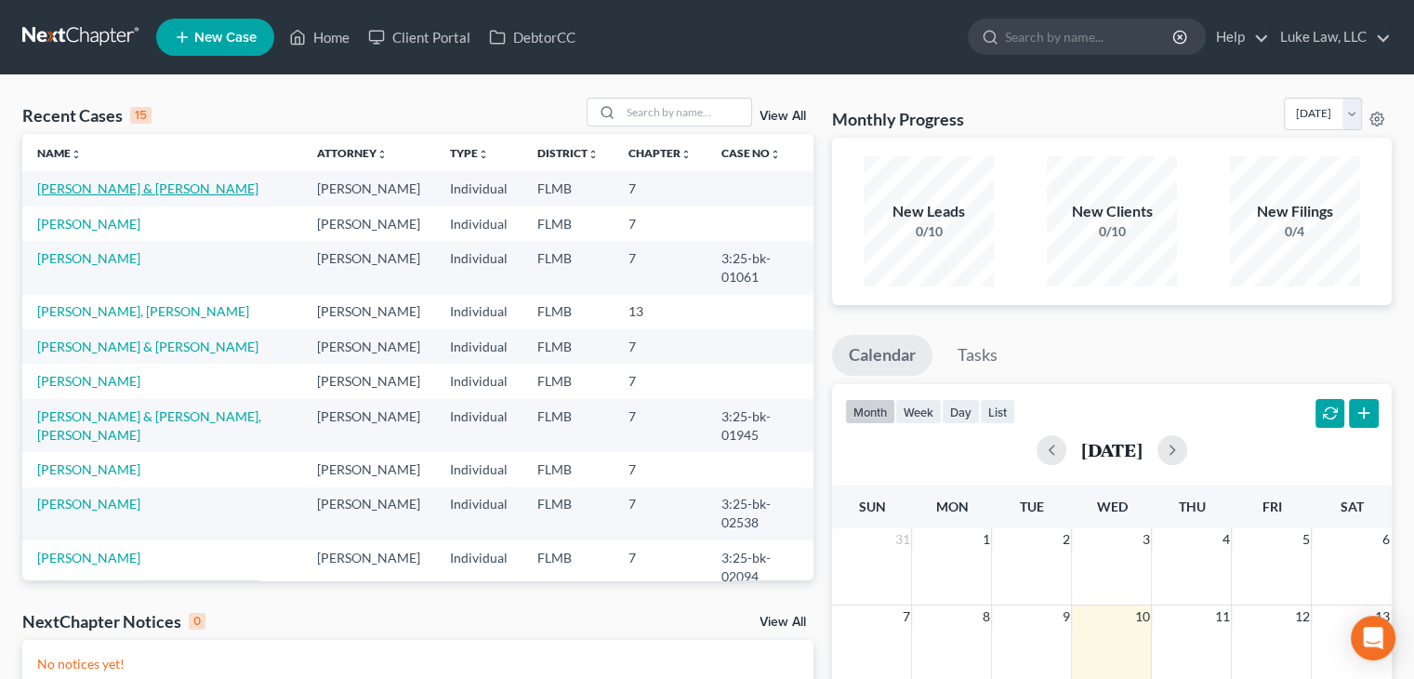
click at [154, 183] on link "Hernandez, Angel & Marisol" at bounding box center [147, 188] width 221 height 16
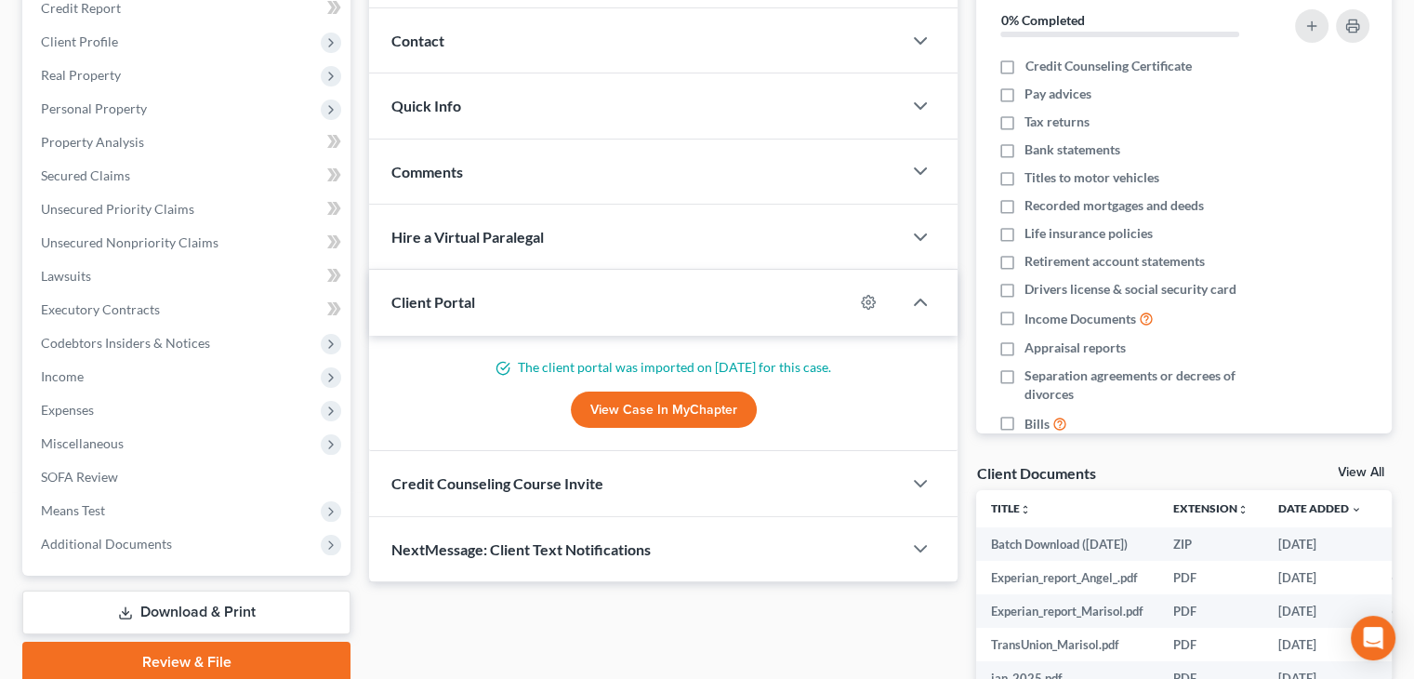
scroll to position [253, 0]
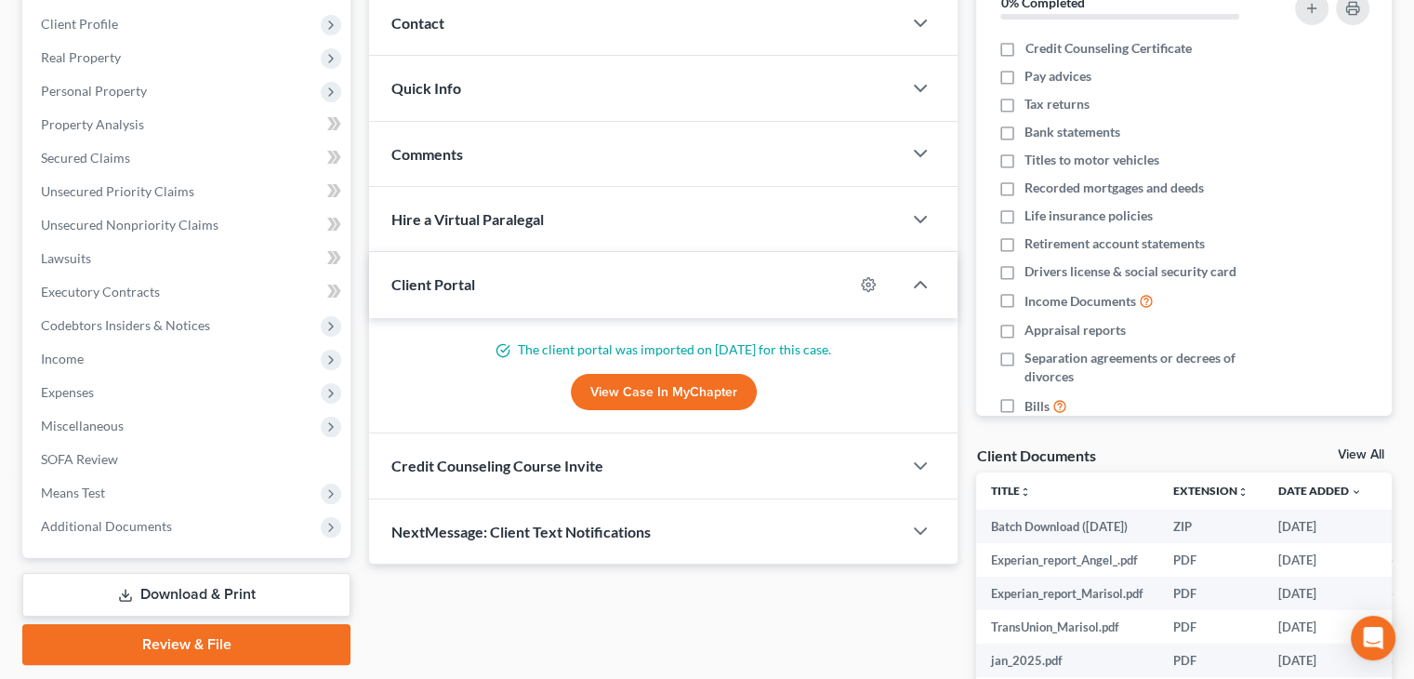
click at [197, 591] on link "Download & Print" at bounding box center [186, 595] width 328 height 44
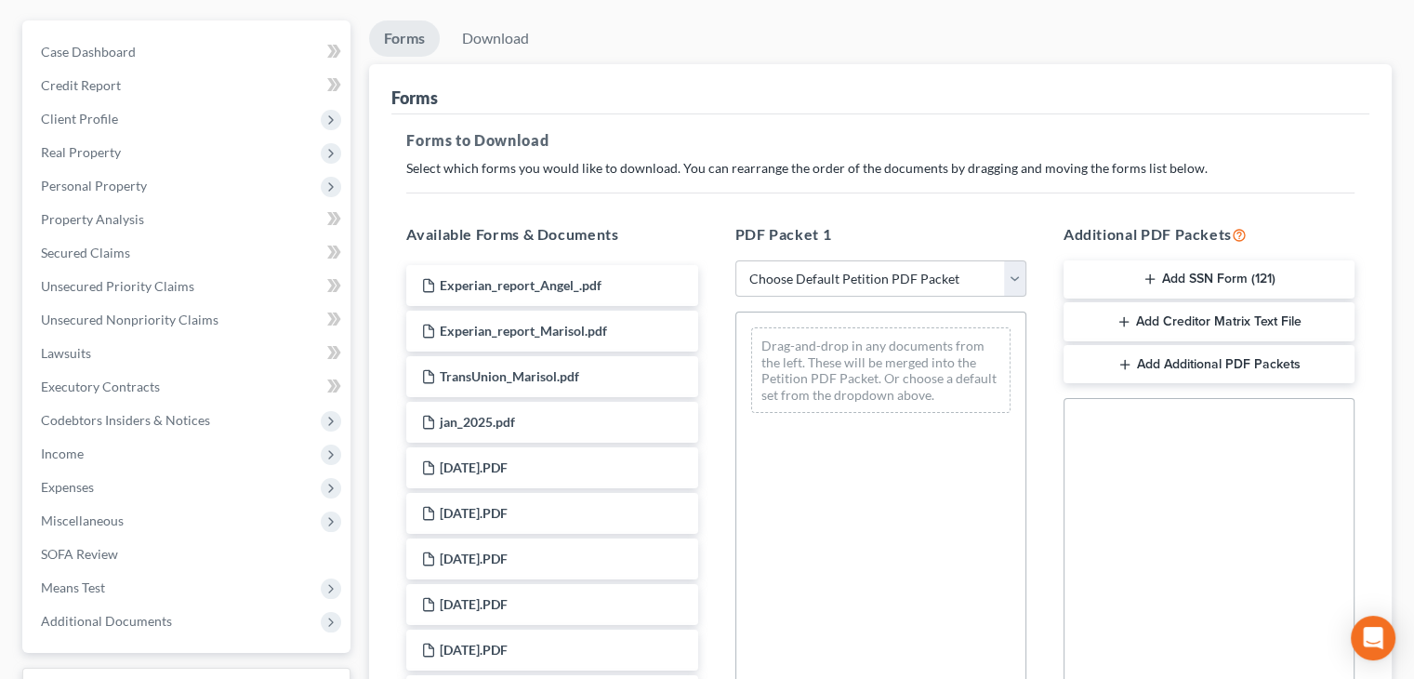
scroll to position [257, 0]
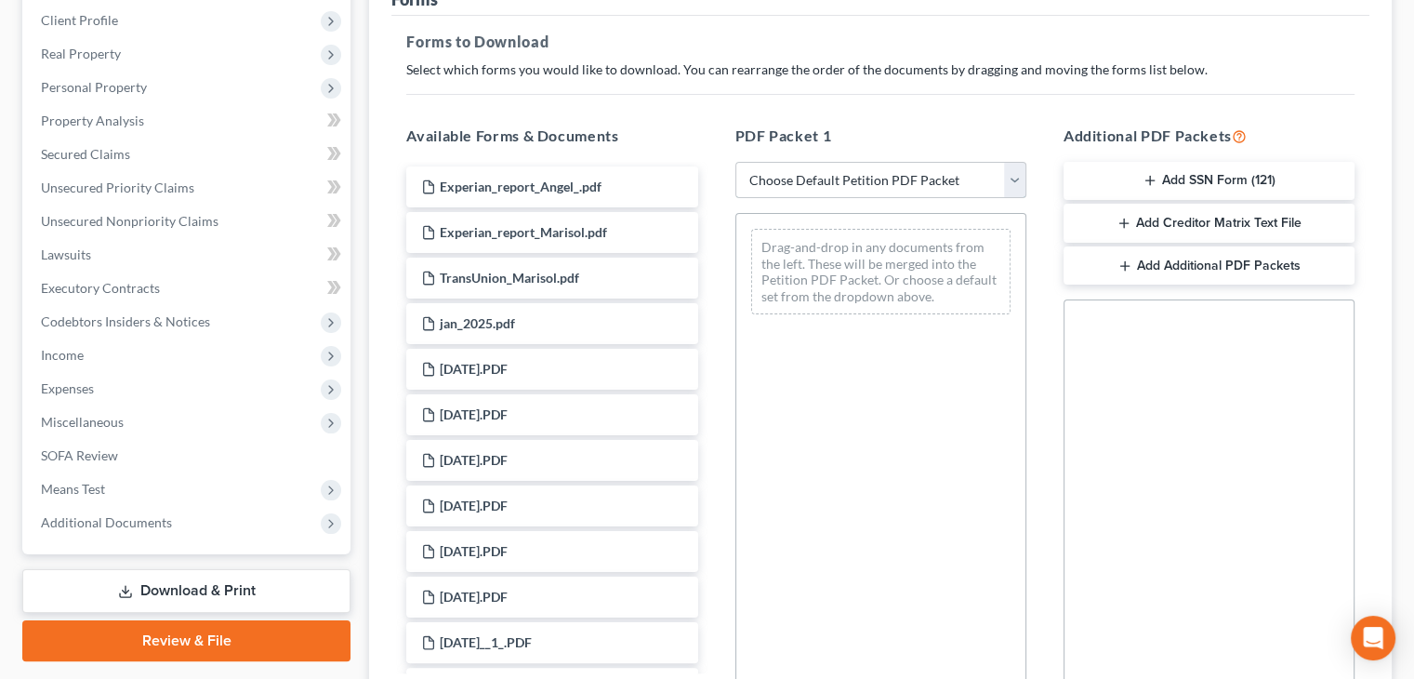
click at [1012, 187] on select "Choose Default Petition PDF Packet Complete Bankruptcy Petition (all forms and …" at bounding box center [880, 180] width 291 height 37
select select "0"
click at [735, 162] on select "Choose Default Petition PDF Packet Complete Bankruptcy Petition (all forms and …" at bounding box center [880, 180] width 291 height 37
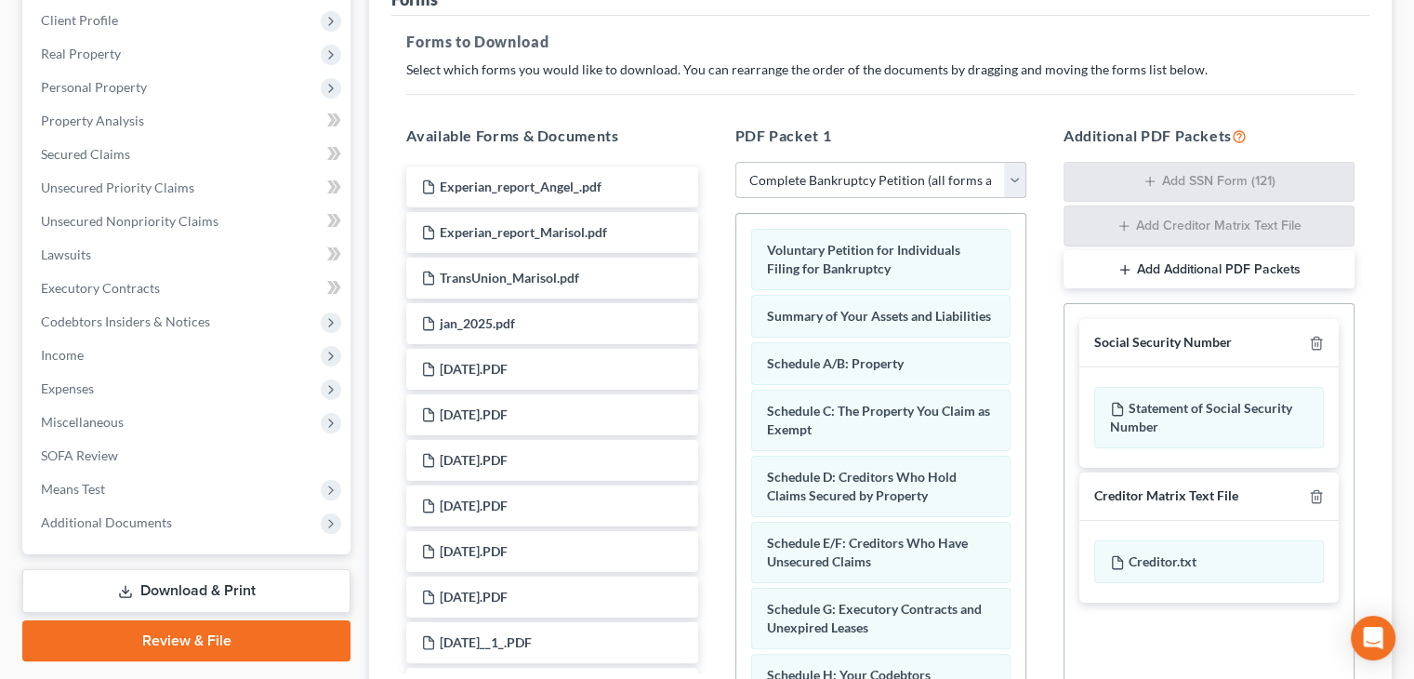
click at [1017, 192] on select "Choose Default Petition PDF Packet Complete Bankruptcy Petition (all forms and …" at bounding box center [880, 180] width 291 height 37
select select
click at [735, 162] on select "Choose Default Petition PDF Packet Complete Bankruptcy Petition (all forms and …" at bounding box center [880, 180] width 291 height 37
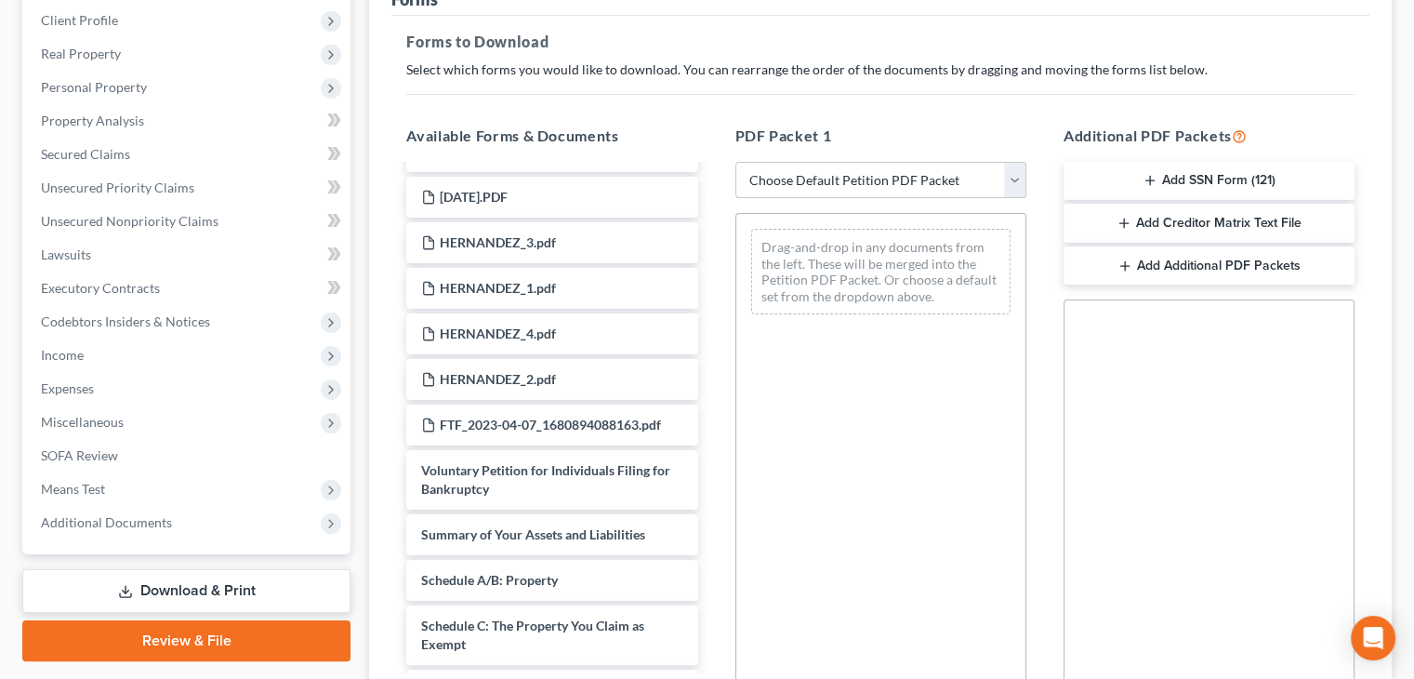
scroll to position [1537, 0]
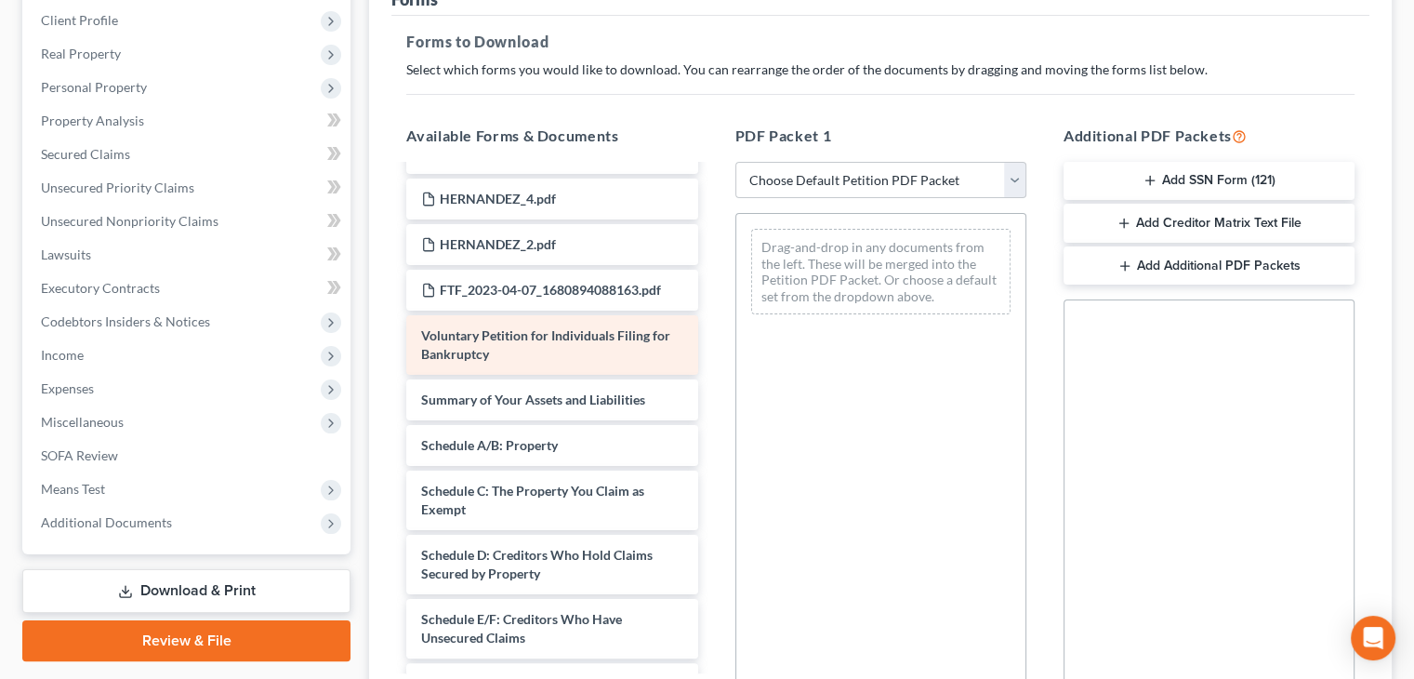
click at [619, 334] on span "Voluntary Petition for Individuals Filing for Bankruptcy" at bounding box center [545, 344] width 249 height 34
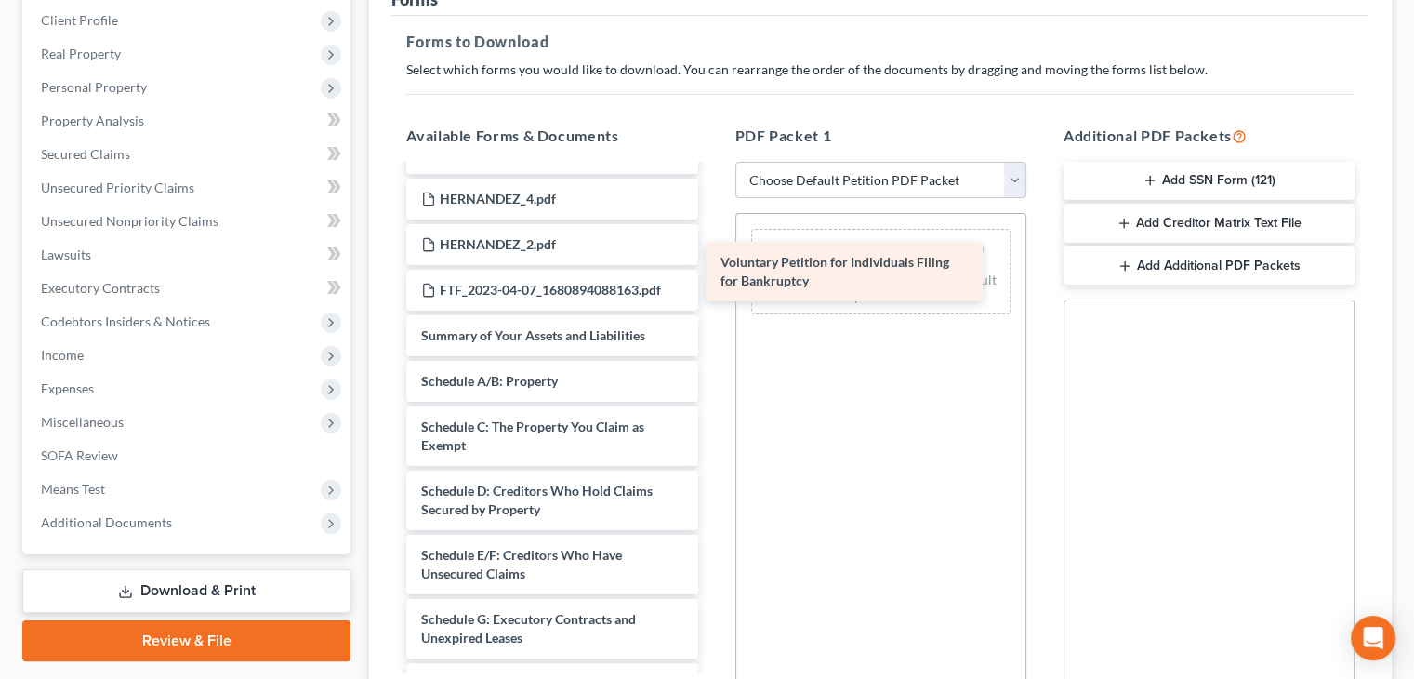
drag, startPoint x: 619, startPoint y: 334, endPoint x: 919, endPoint y: 262, distance: 307.8
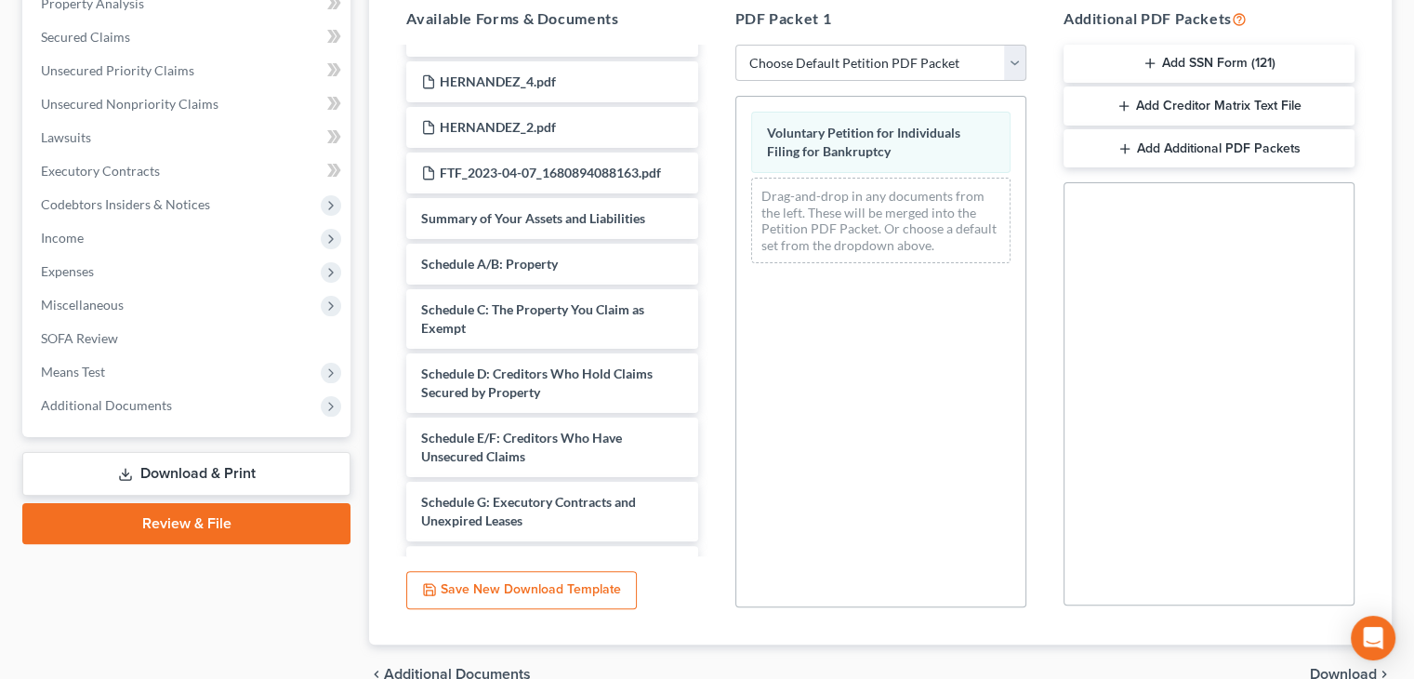
scroll to position [469, 0]
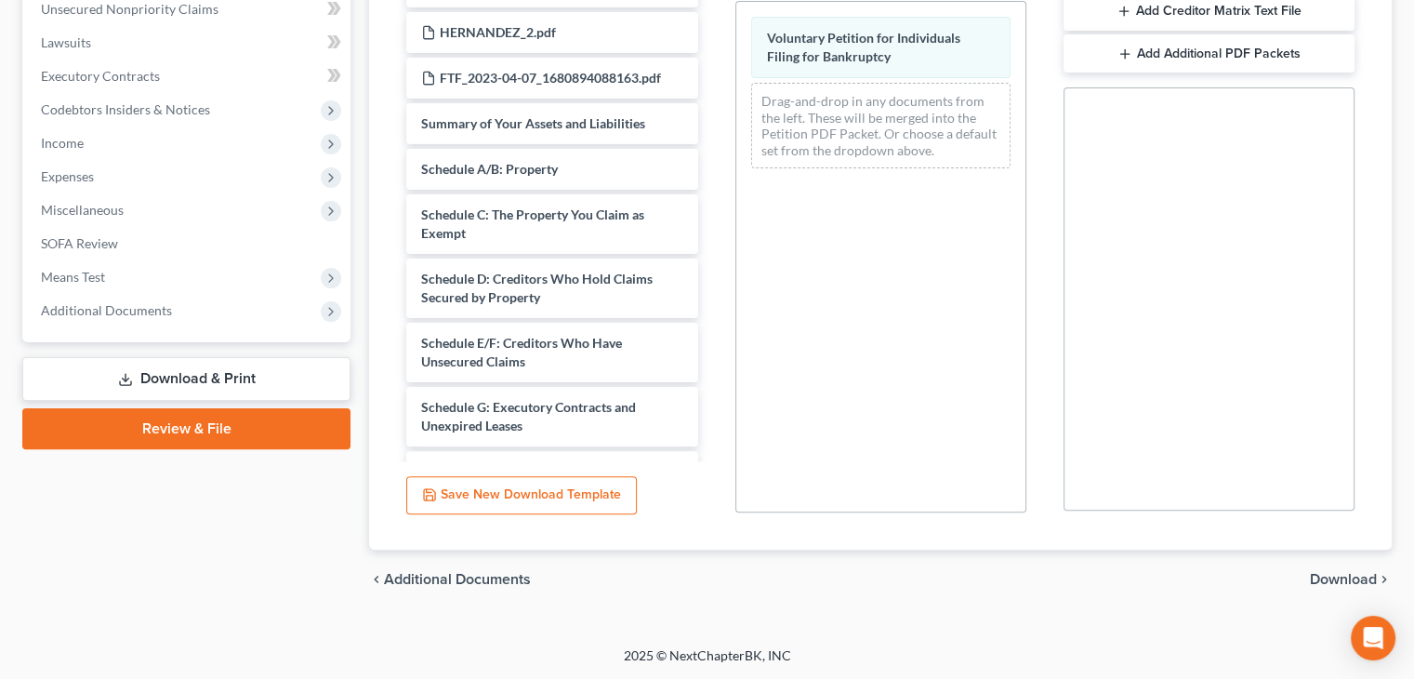
click at [1372, 575] on span "Download" at bounding box center [1343, 579] width 67 height 15
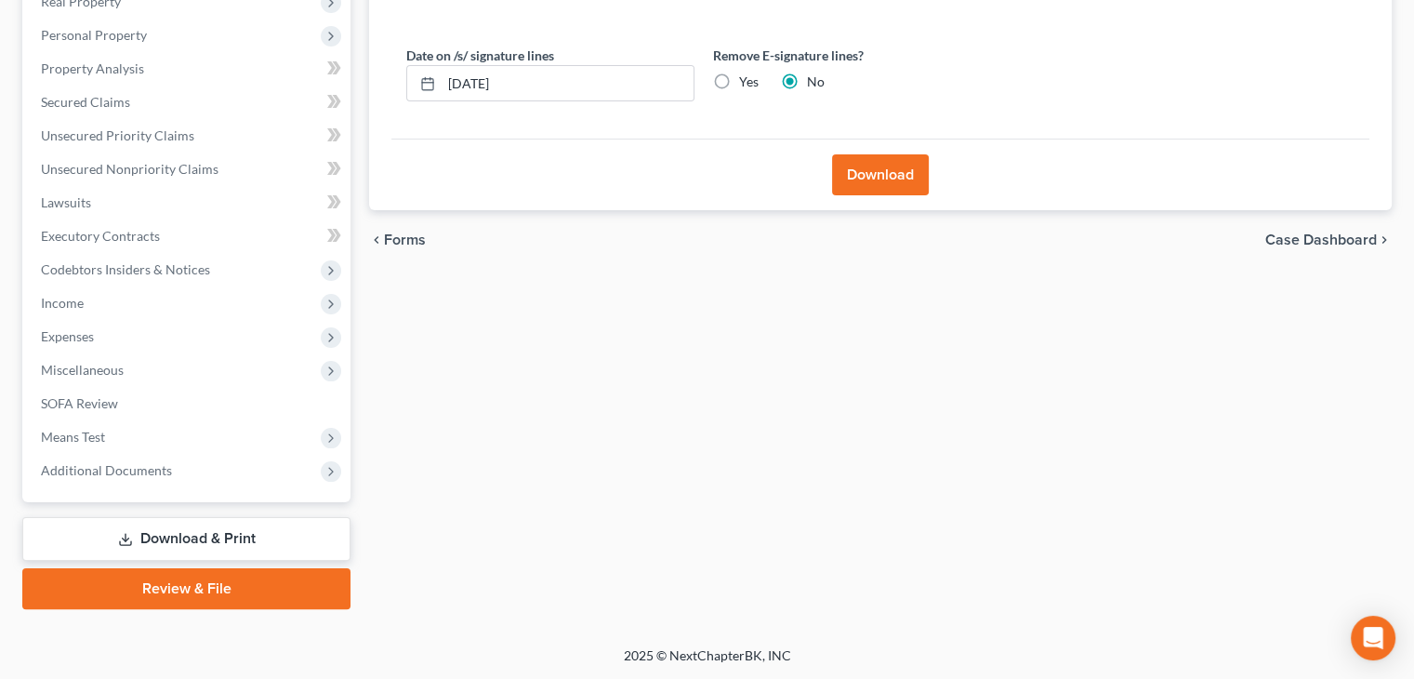
click at [889, 168] on button "Download" at bounding box center [880, 174] width 97 height 41
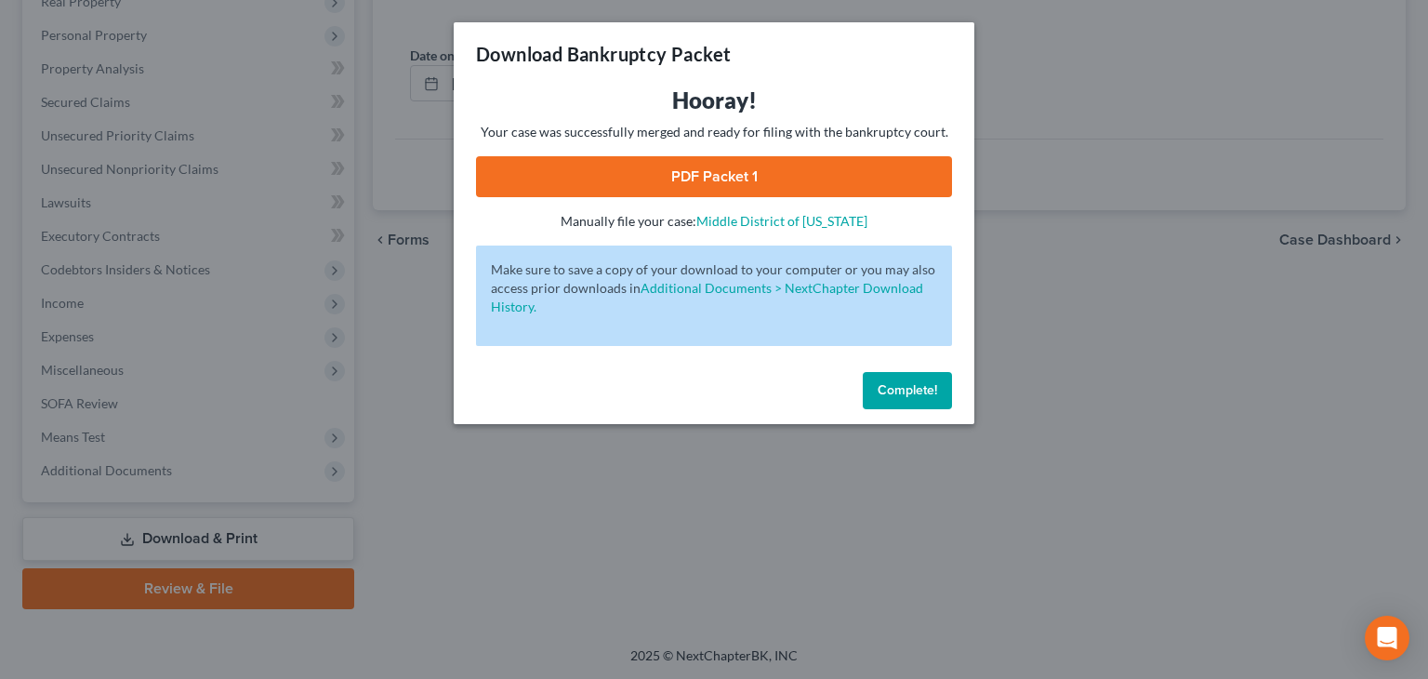
click at [826, 174] on link "PDF Packet 1" at bounding box center [714, 176] width 476 height 41
click at [923, 394] on span "Complete!" at bounding box center [908, 390] width 60 height 16
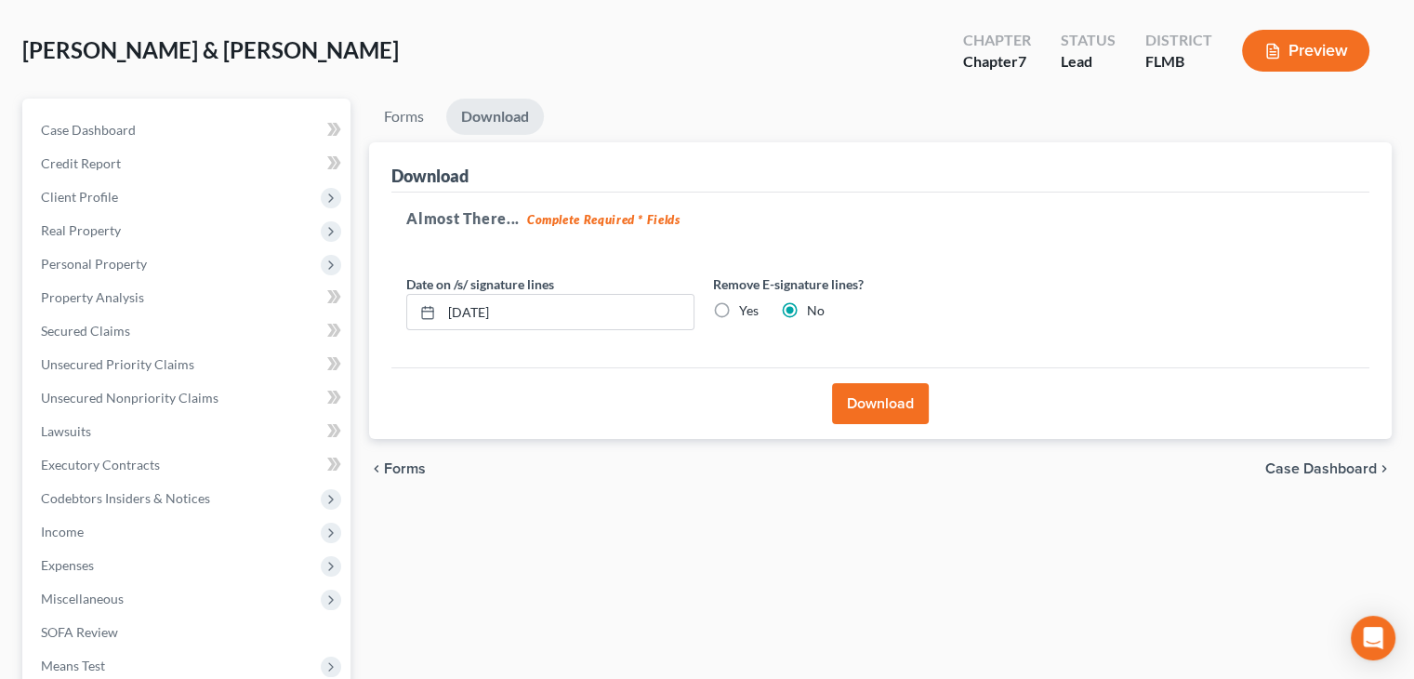
scroll to position [56, 0]
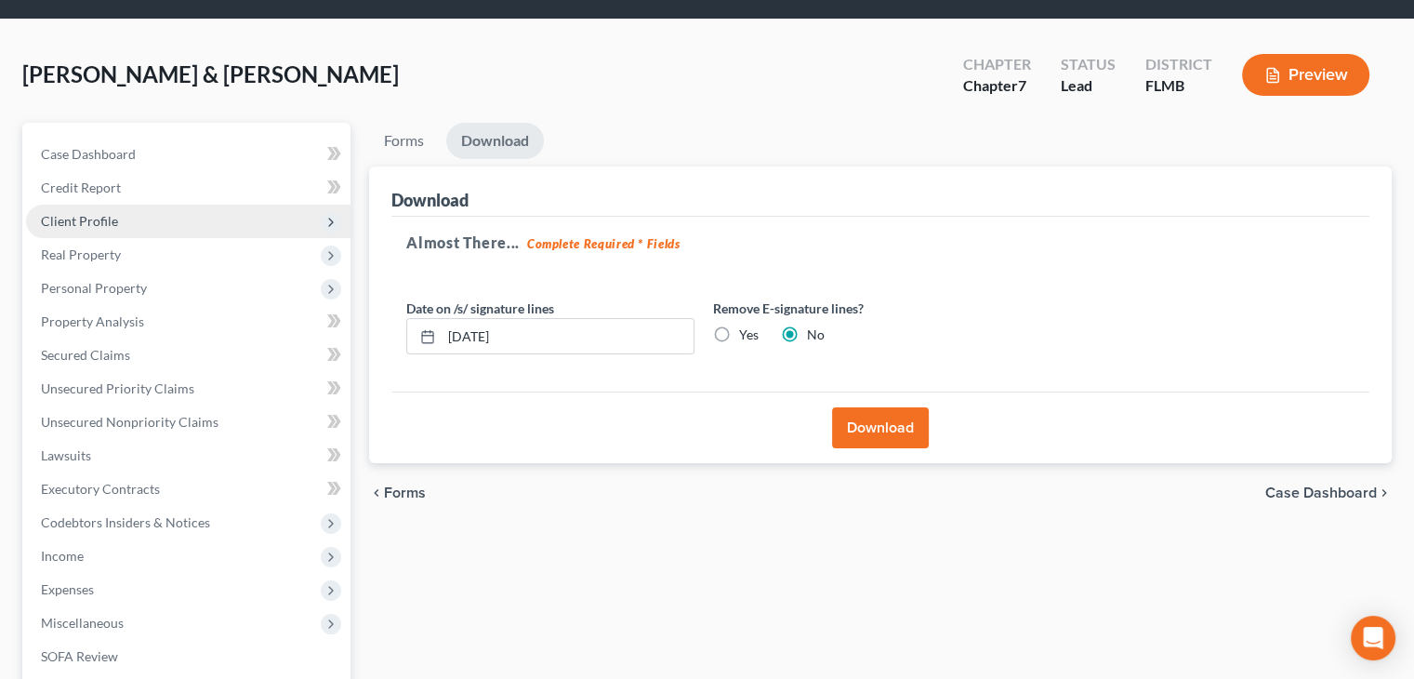
click at [107, 221] on span "Client Profile" at bounding box center [79, 221] width 77 height 16
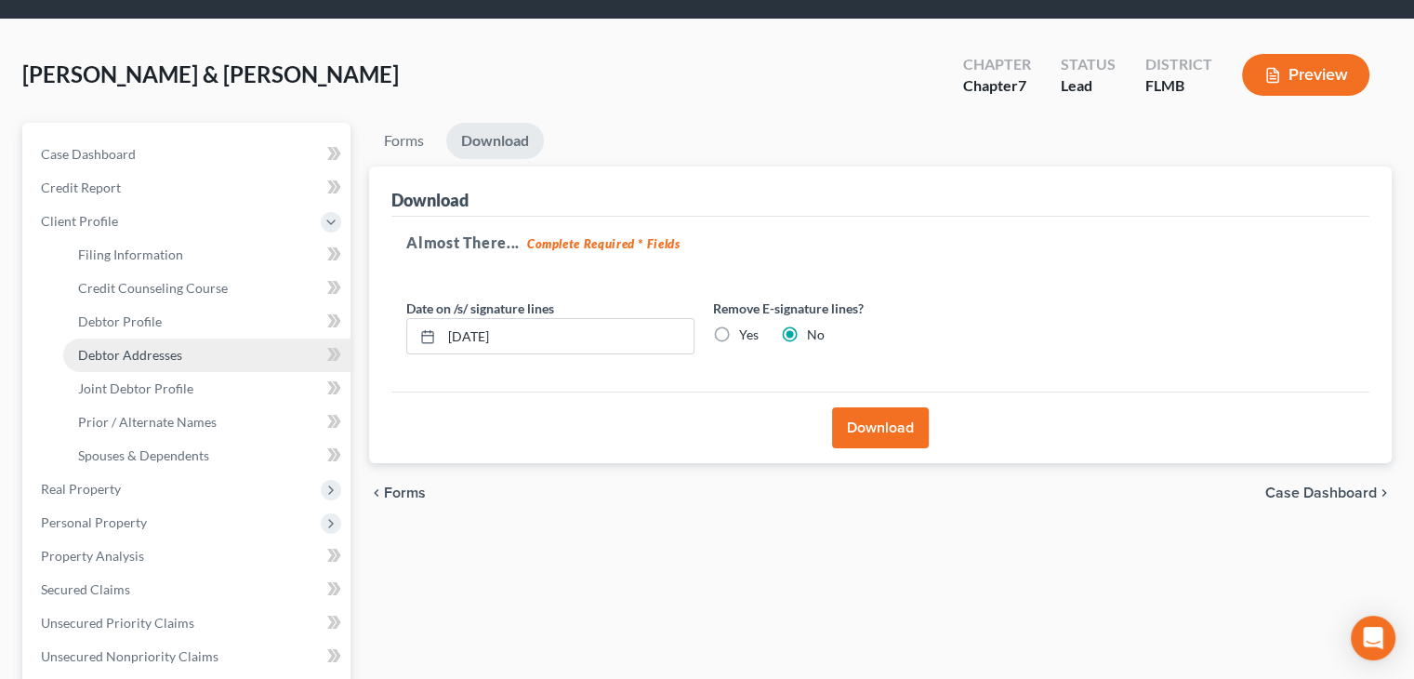
click at [153, 353] on span "Debtor Addresses" at bounding box center [130, 355] width 104 height 16
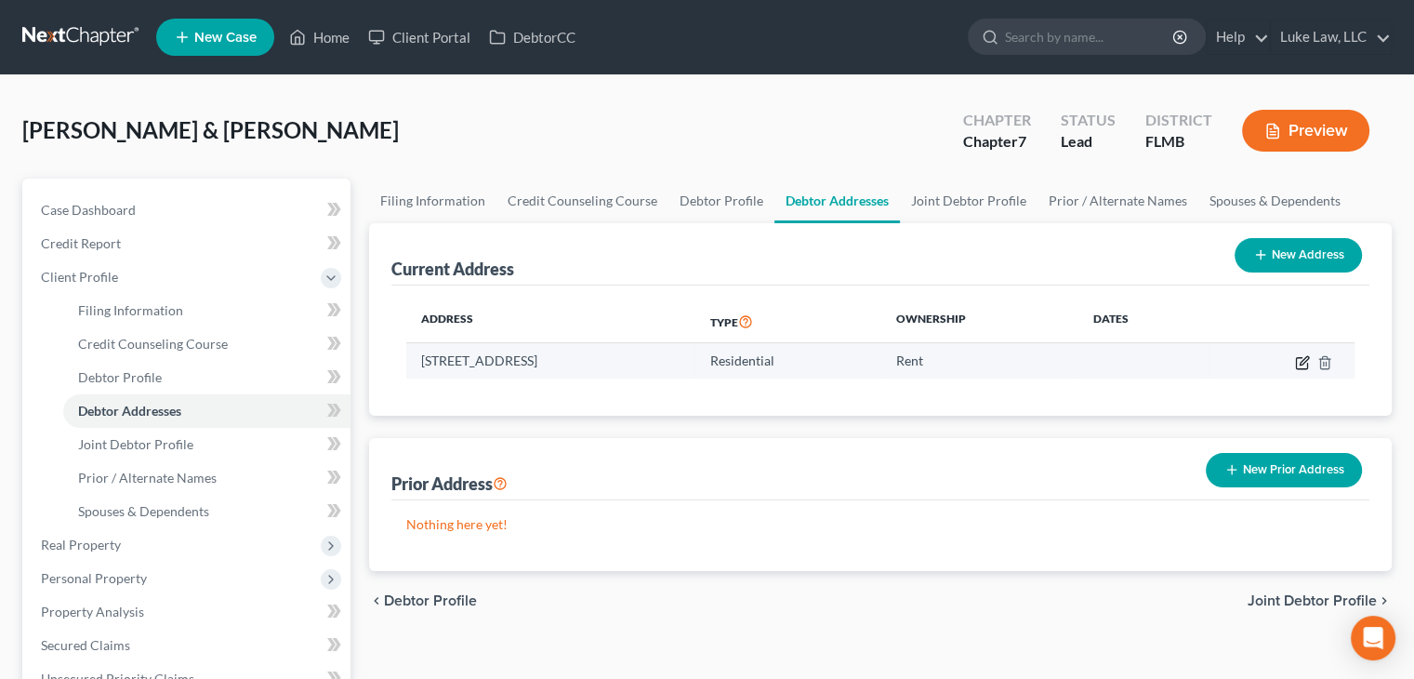
click at [1304, 362] on icon "button" at bounding box center [1304, 360] width 8 height 8
select select "9"
select select "0"
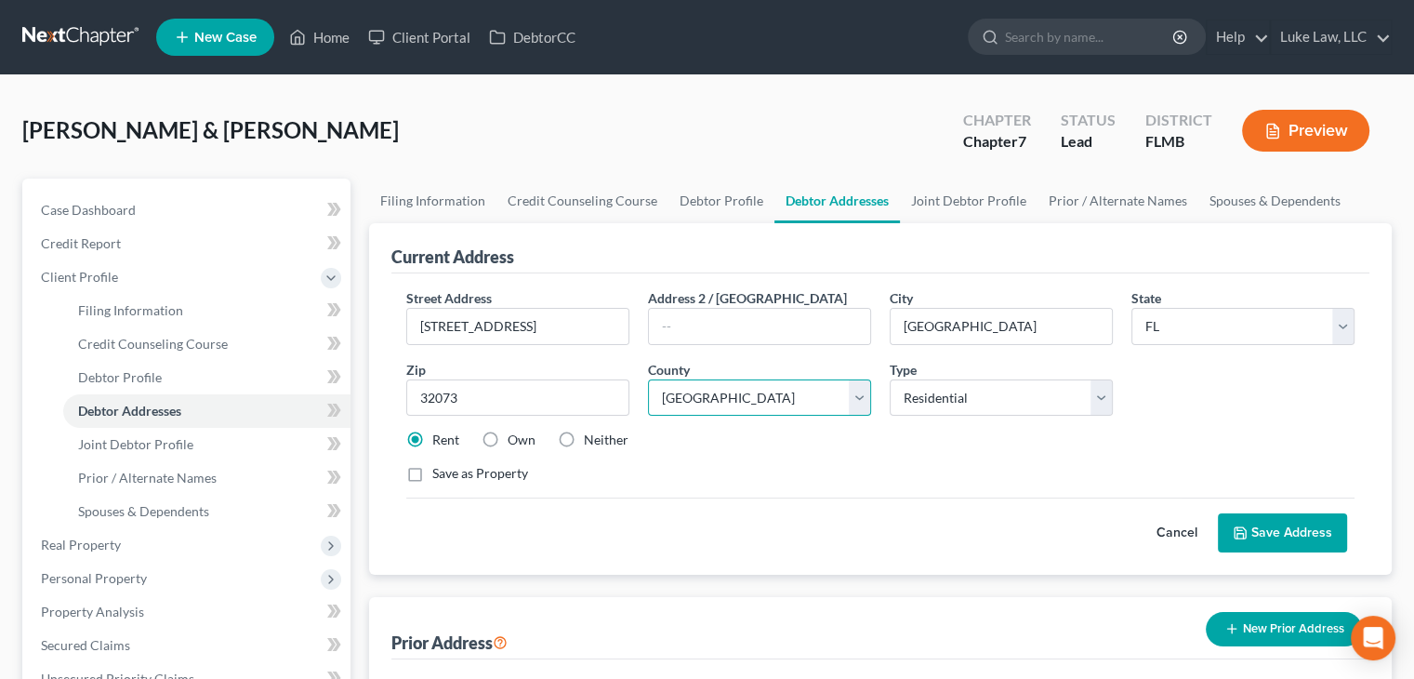
click at [859, 396] on select "County Alachua County Baker County Bay County Bradford County Brevard County Br…" at bounding box center [759, 397] width 223 height 37
select select "9"
click at [648, 379] on select "County Alachua County Baker County Bay County Bradford County Brevard County Br…" at bounding box center [759, 397] width 223 height 37
click at [1290, 542] on button "Save Address" at bounding box center [1282, 532] width 129 height 39
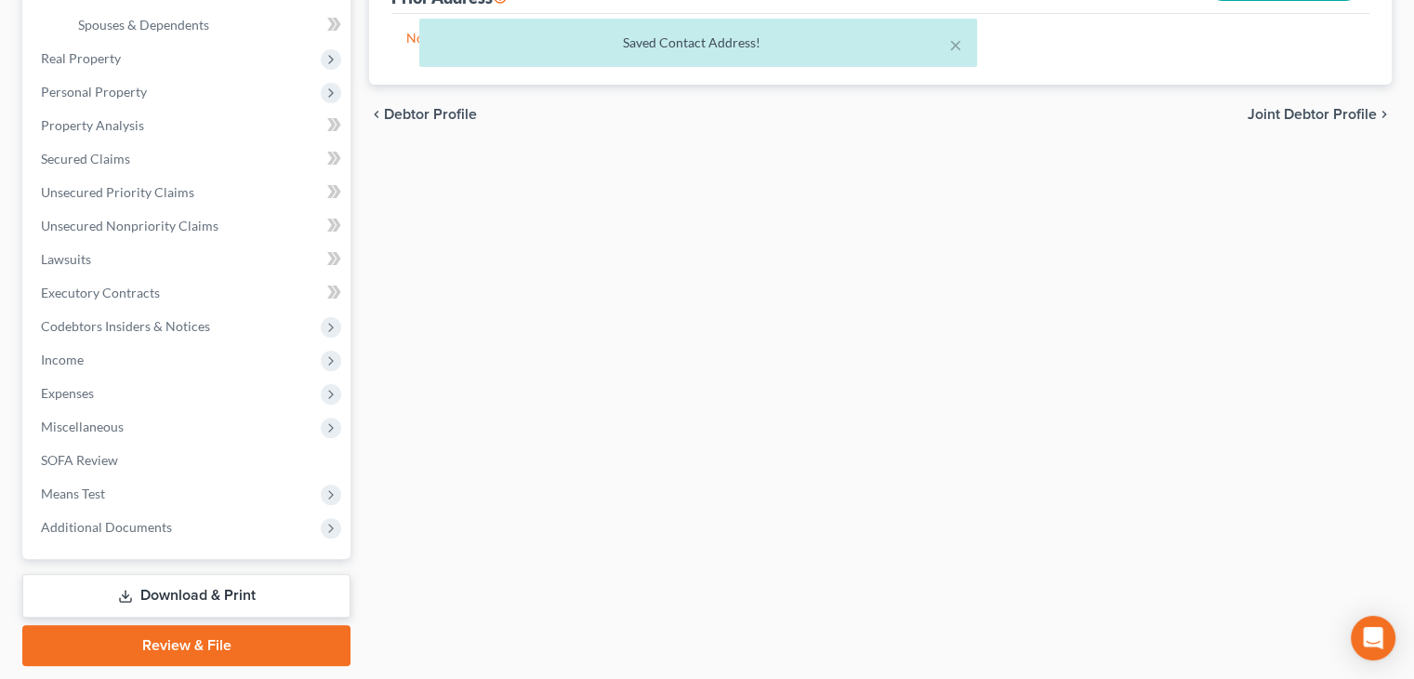
scroll to position [488, 0]
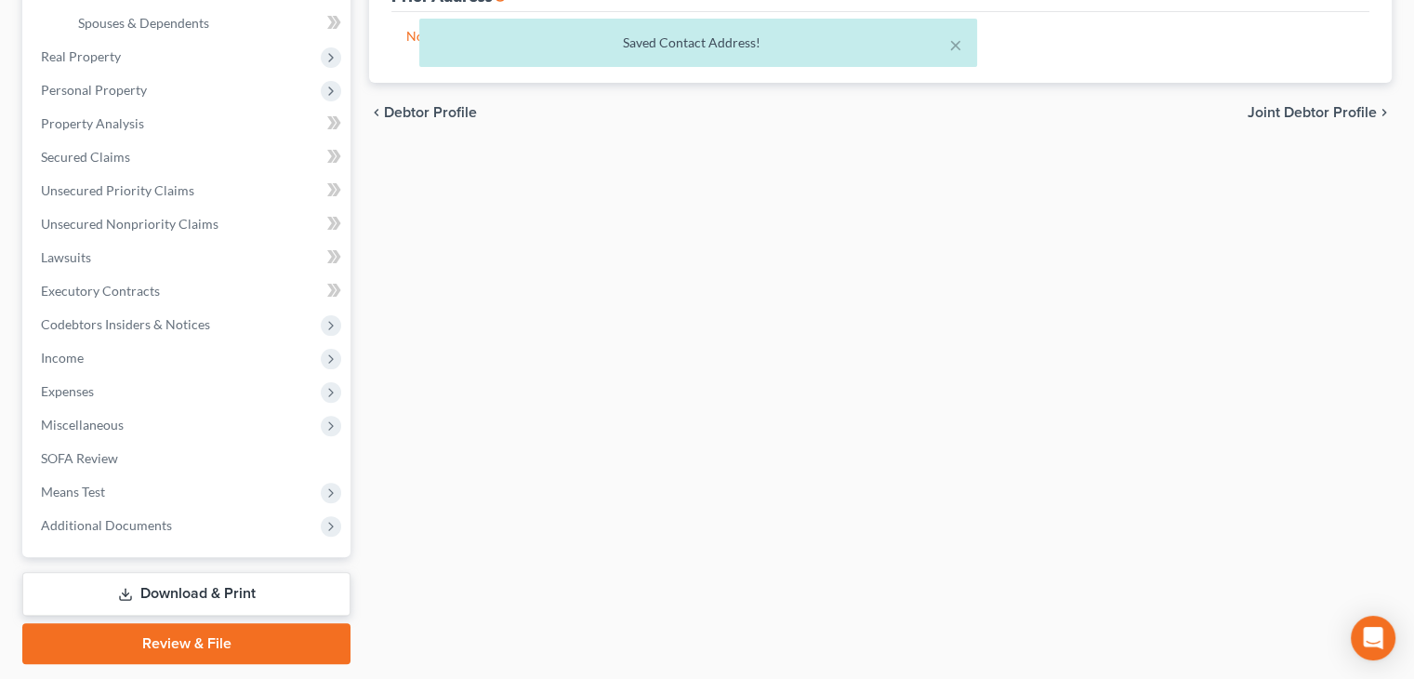
click at [232, 602] on link "Download & Print" at bounding box center [186, 594] width 328 height 44
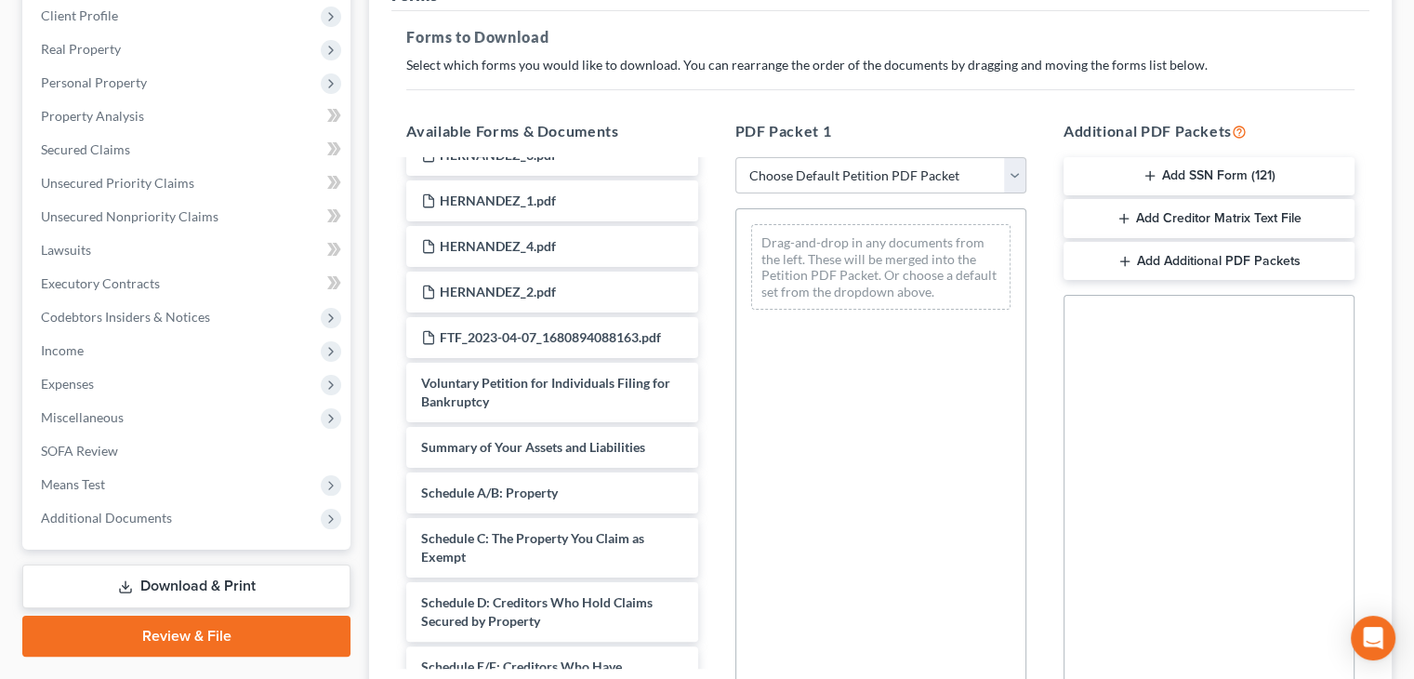
scroll to position [1400, 0]
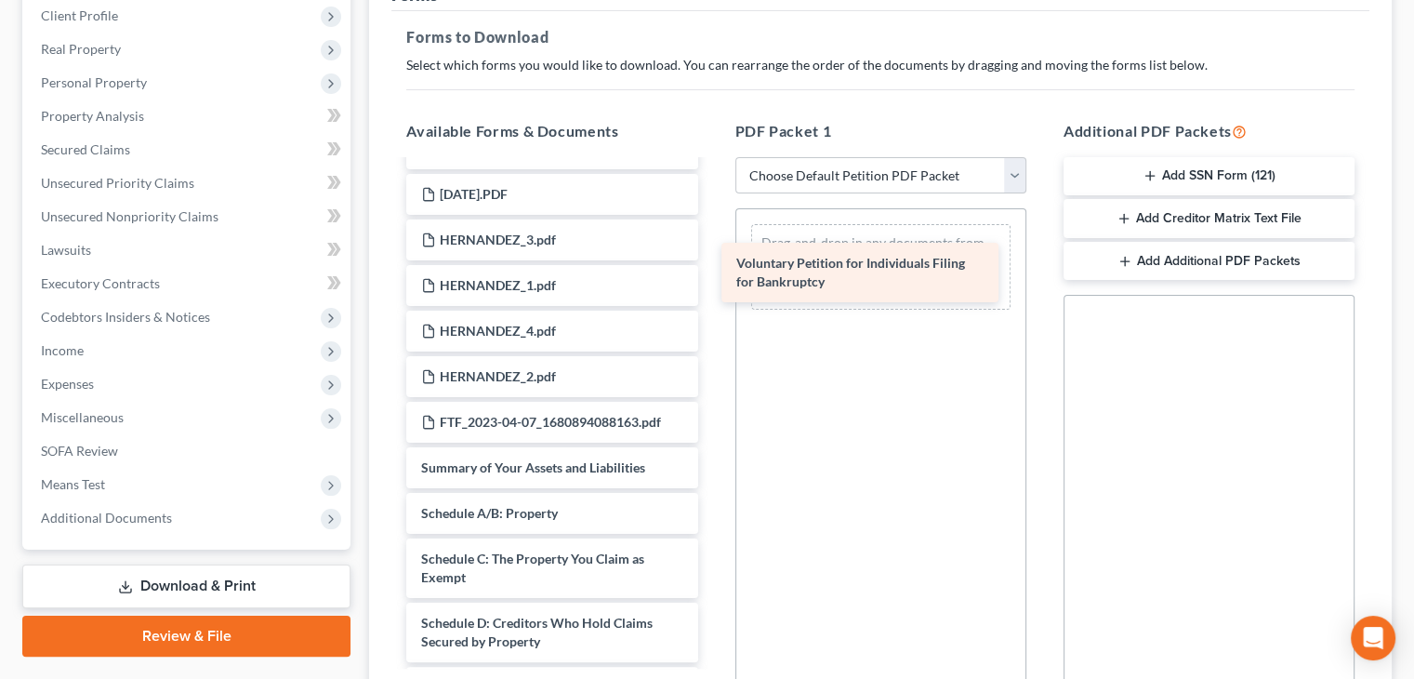
drag, startPoint x: 462, startPoint y: 479, endPoint x: 777, endPoint y: 278, distance: 373.7
click at [712, 278] on div "Voluntary Petition for Individuals Filing for Bankruptcy Experian_report_Angel_…" at bounding box center [551, 73] width 321 height 2623
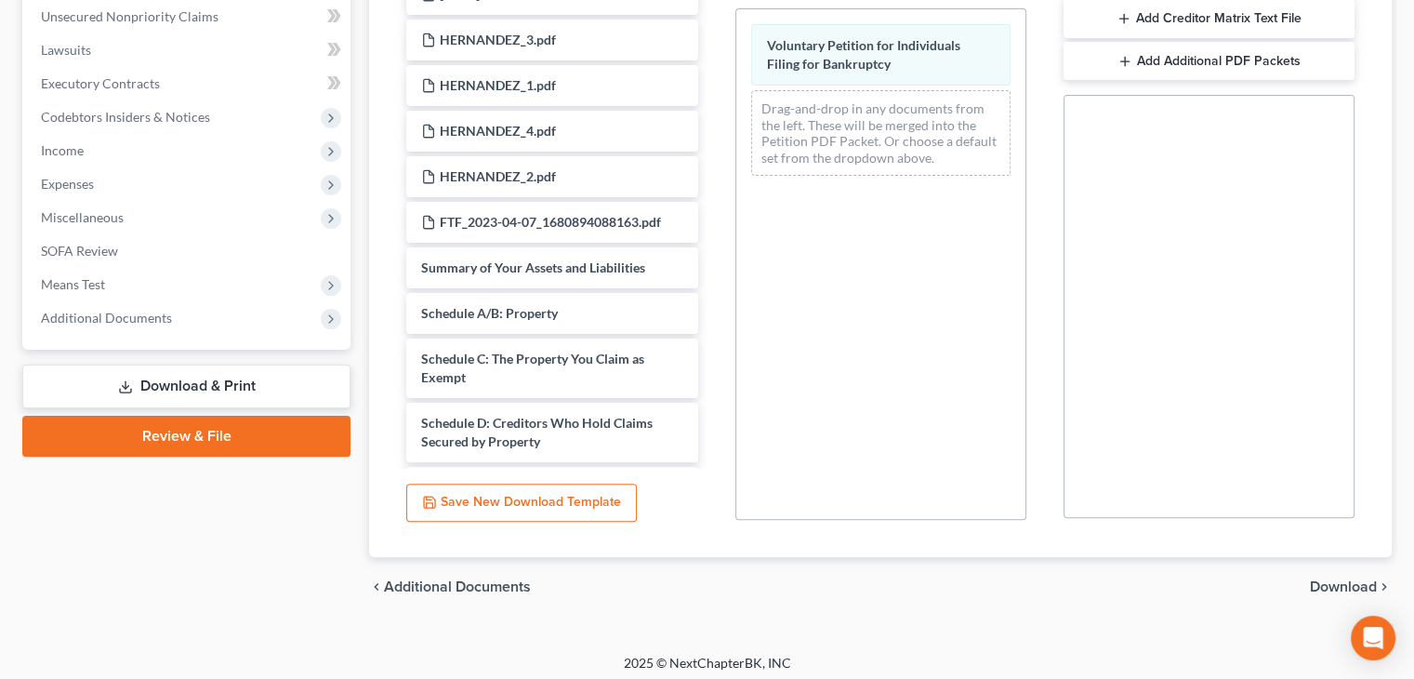
scroll to position [469, 0]
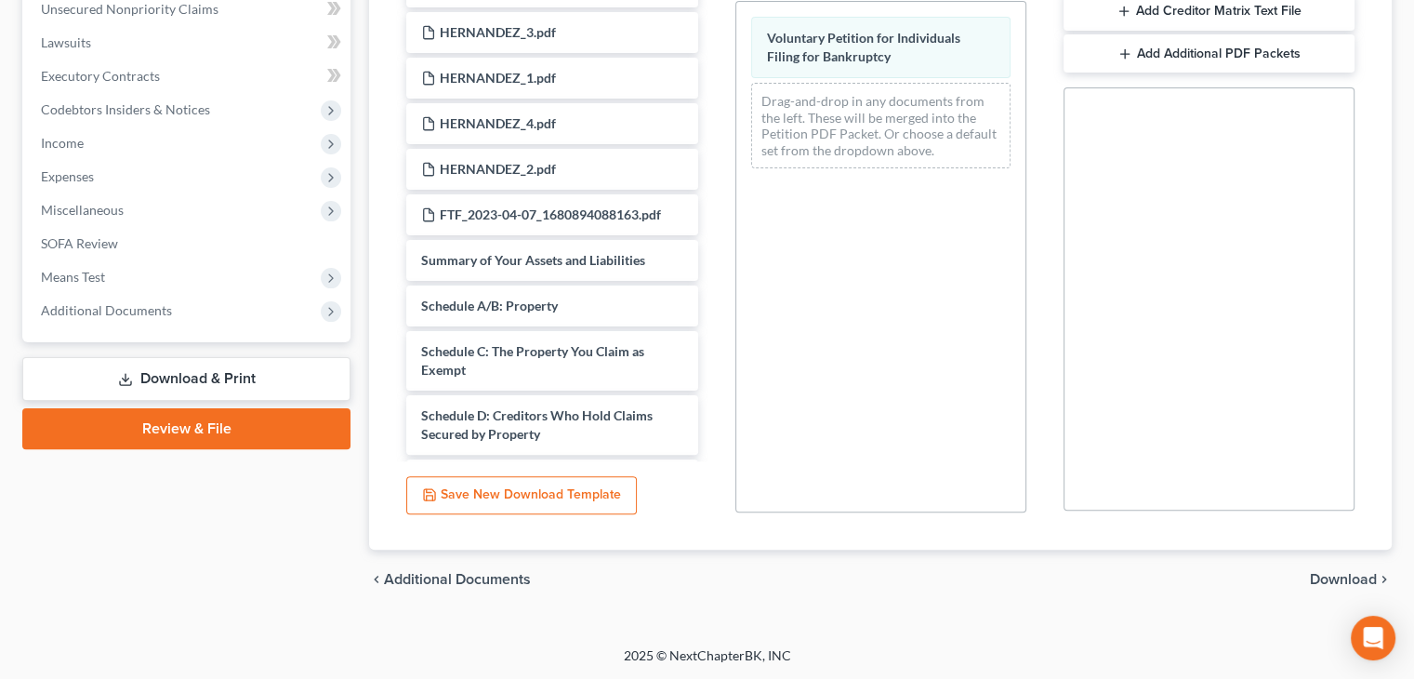
click at [1339, 575] on span "Download" at bounding box center [1343, 579] width 67 height 15
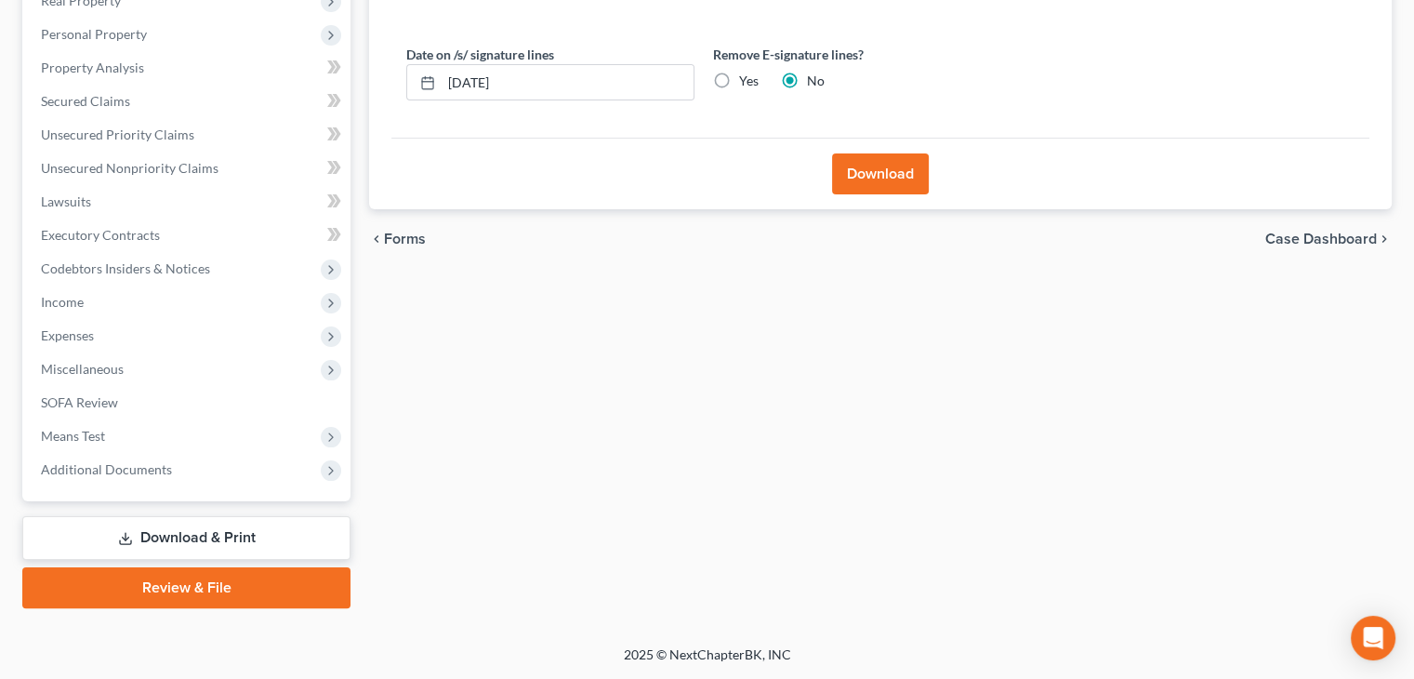
scroll to position [309, 0]
click at [886, 166] on button "Download" at bounding box center [880, 174] width 97 height 41
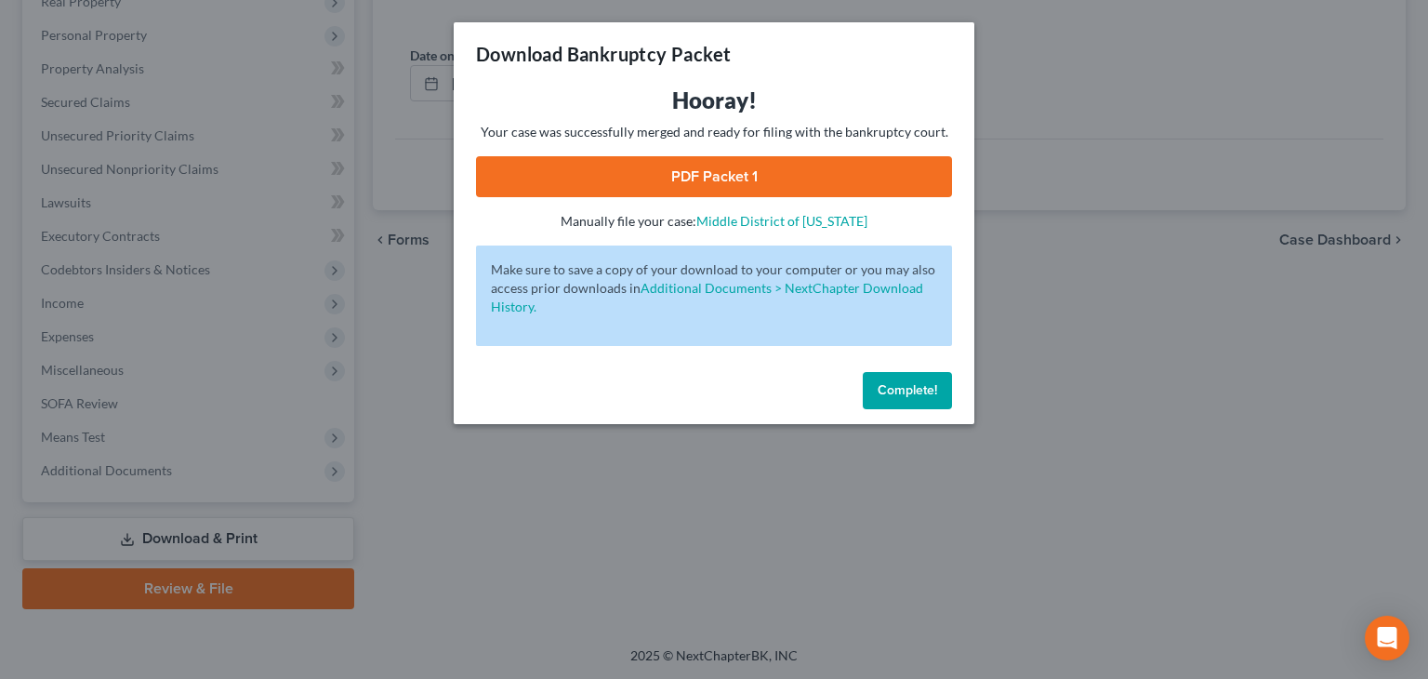
click at [802, 161] on link "PDF Packet 1" at bounding box center [714, 176] width 476 height 41
click at [905, 377] on button "Complete!" at bounding box center [907, 390] width 89 height 37
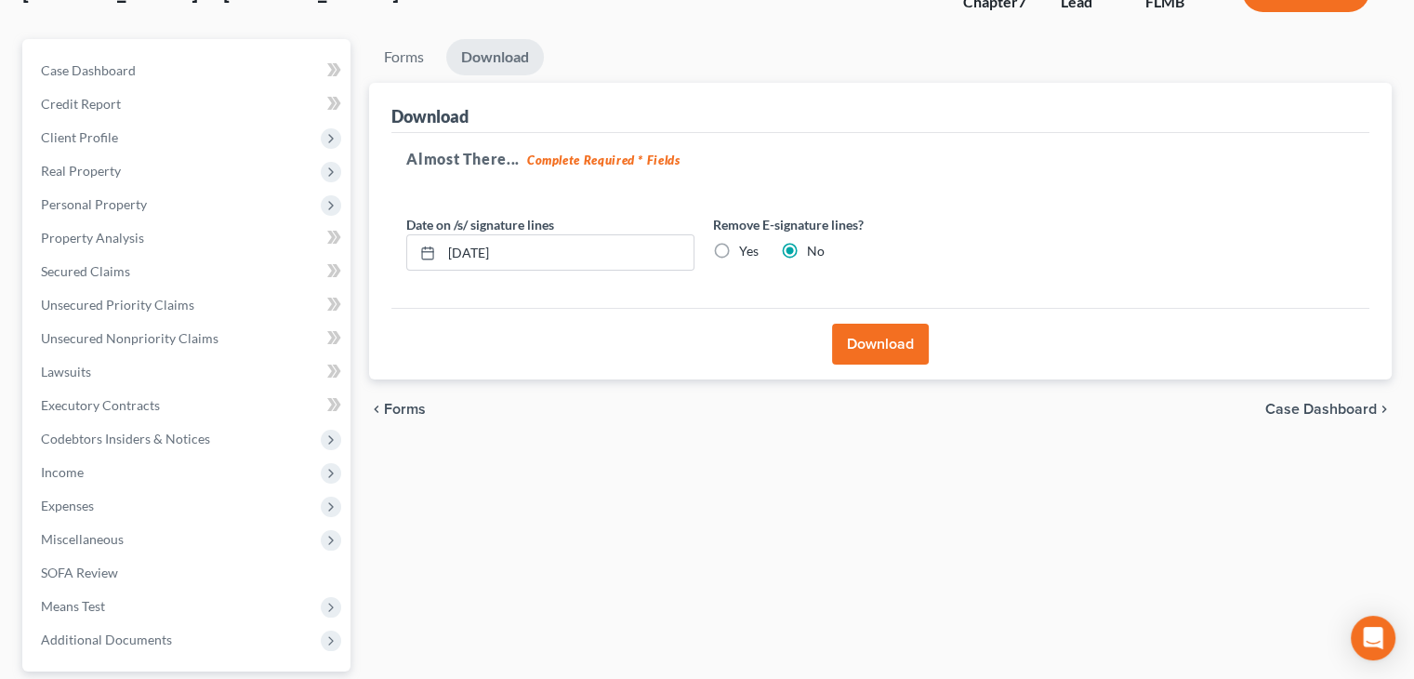
scroll to position [141, 0]
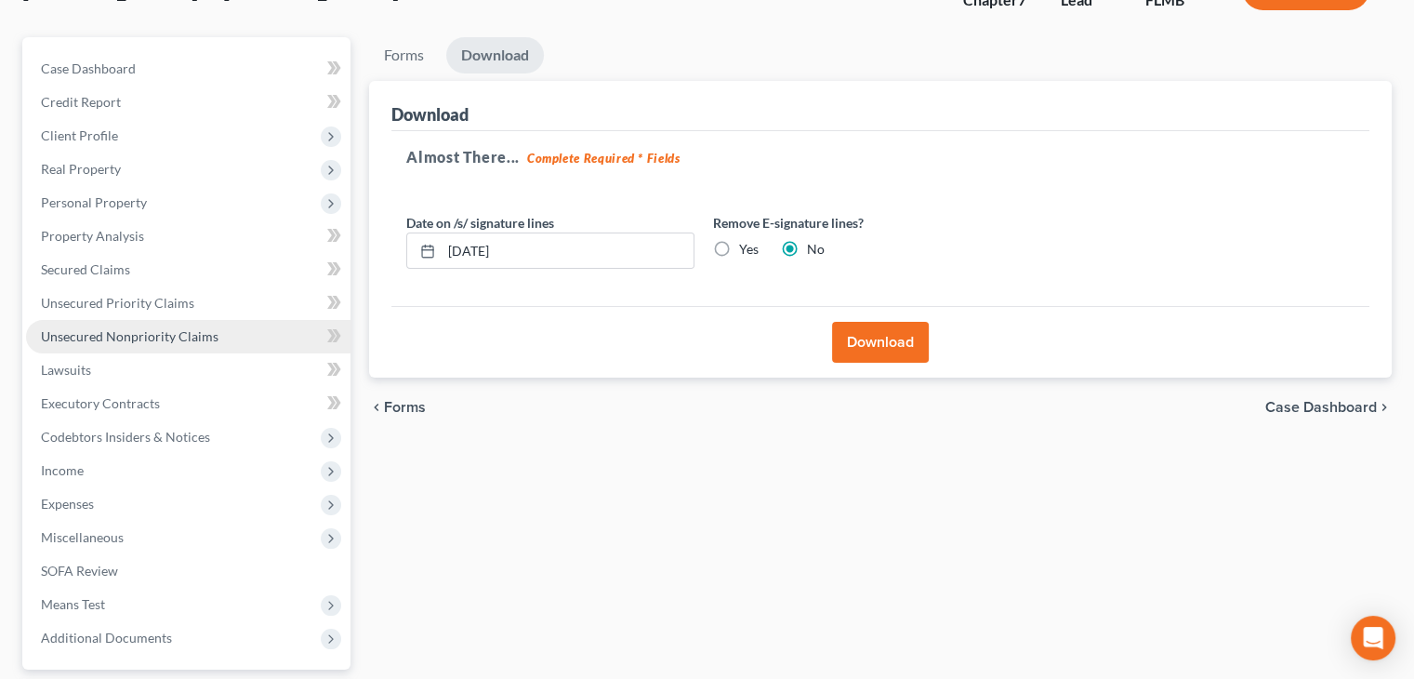
click at [164, 339] on span "Unsecured Nonpriority Claims" at bounding box center [130, 336] width 178 height 16
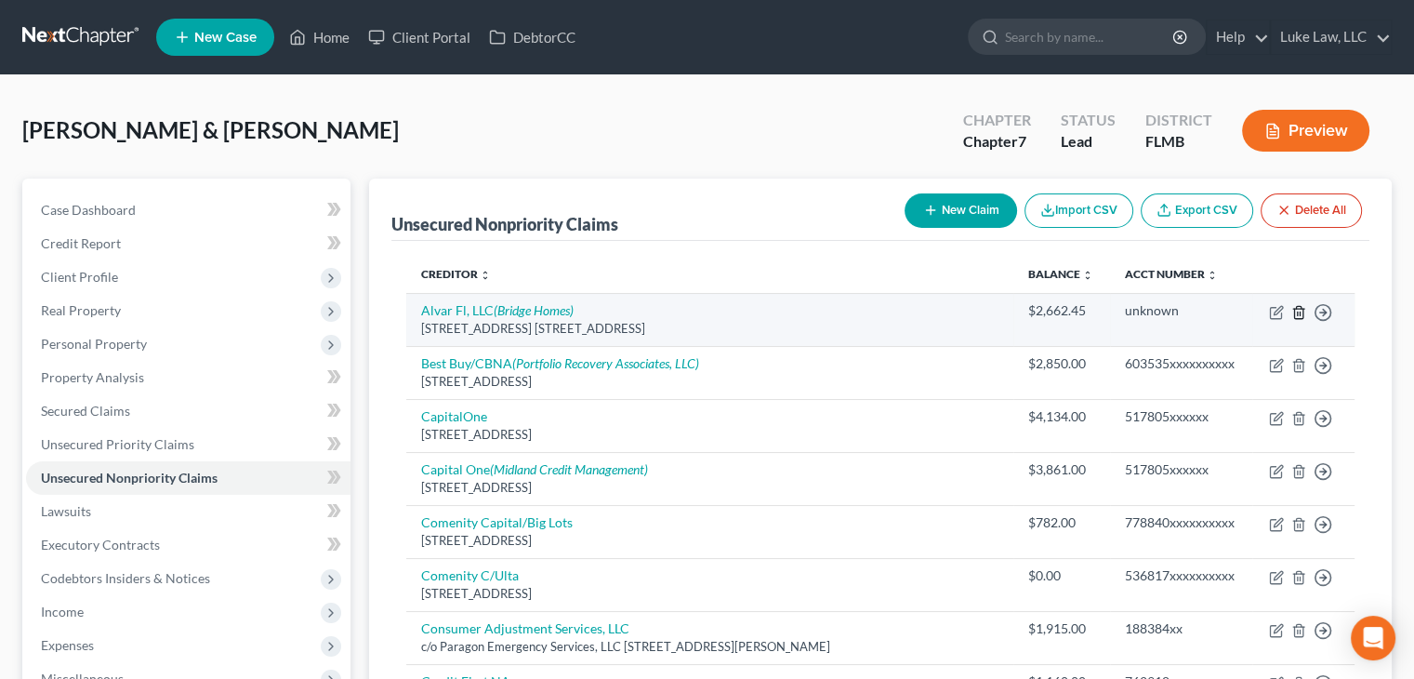
click at [1298, 312] on line "button" at bounding box center [1298, 313] width 0 height 4
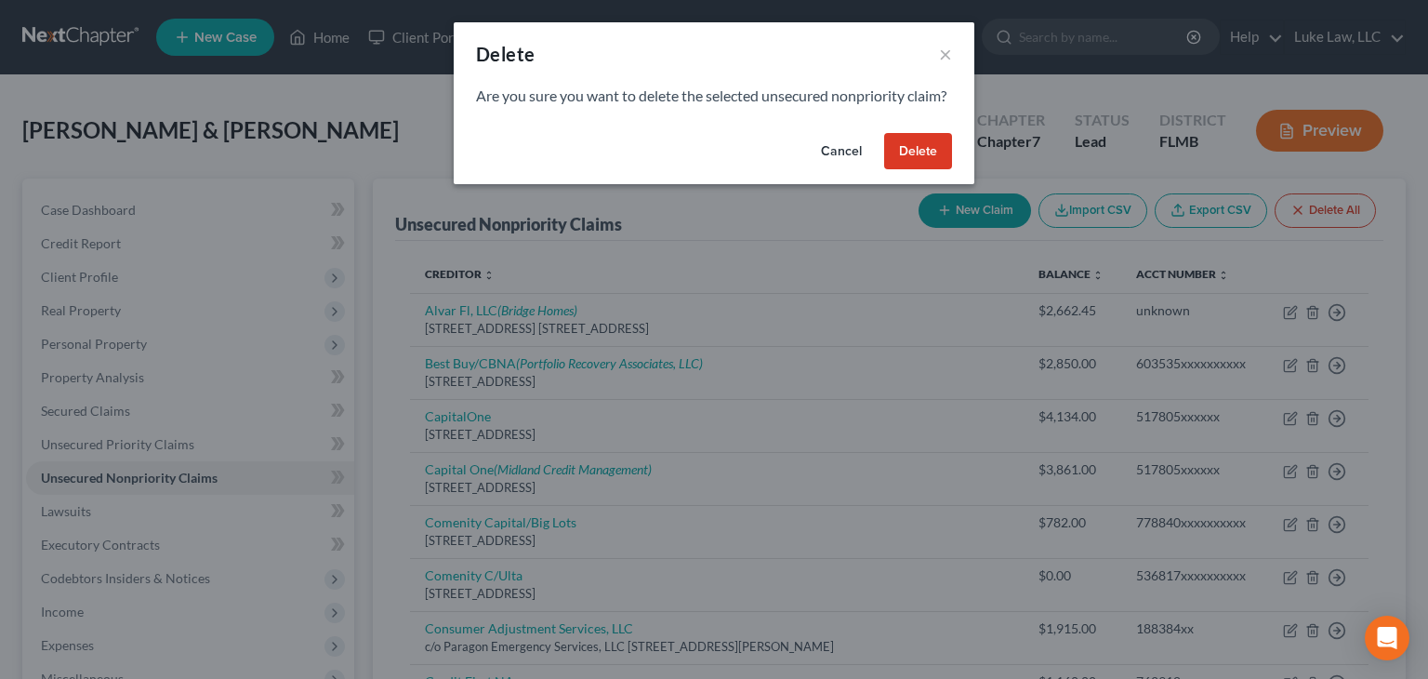
click at [925, 163] on button "Delete" at bounding box center [918, 151] width 68 height 37
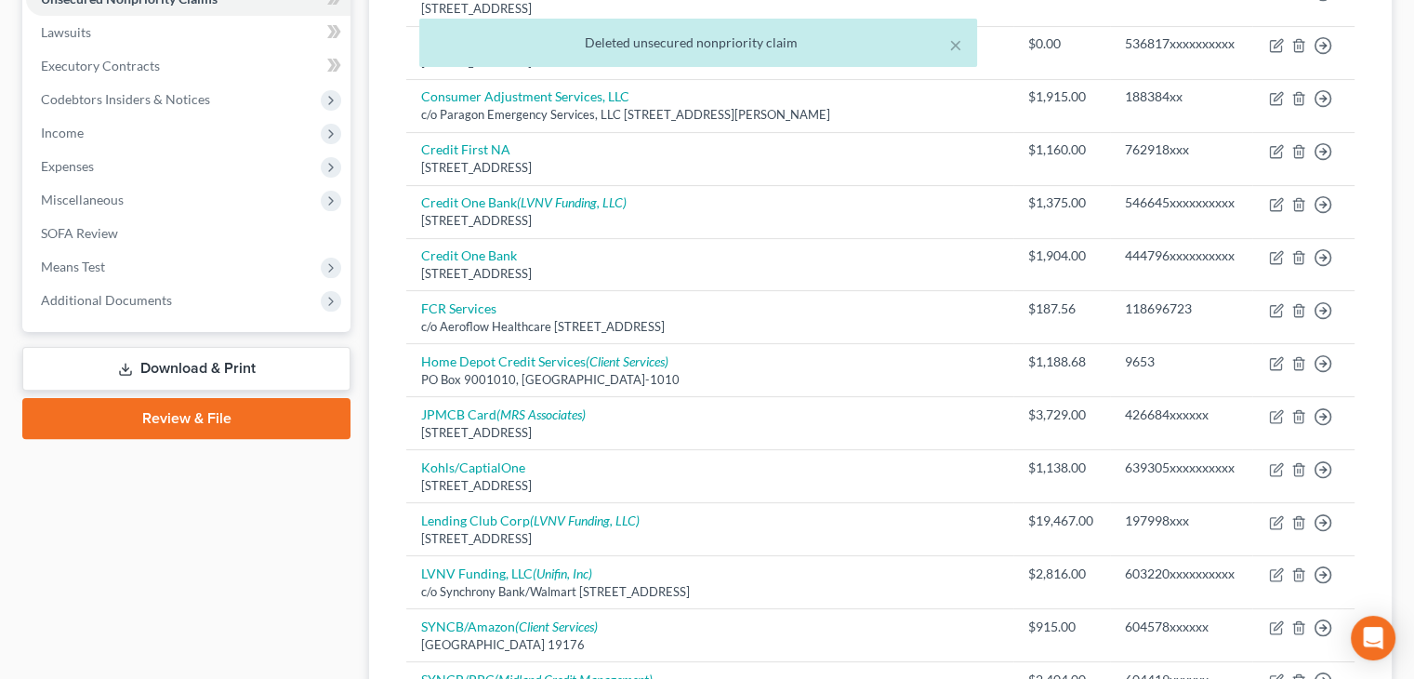
scroll to position [496, 0]
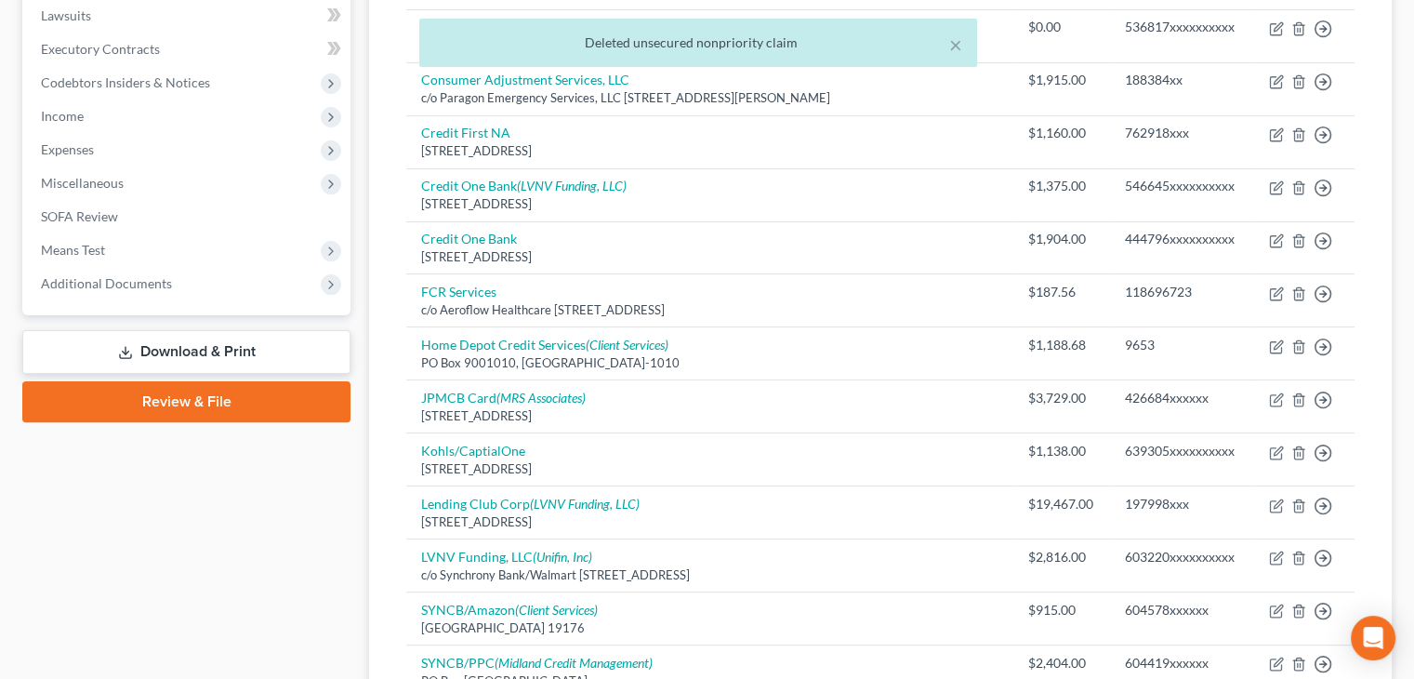
click at [256, 347] on link "Download & Print" at bounding box center [186, 352] width 328 height 44
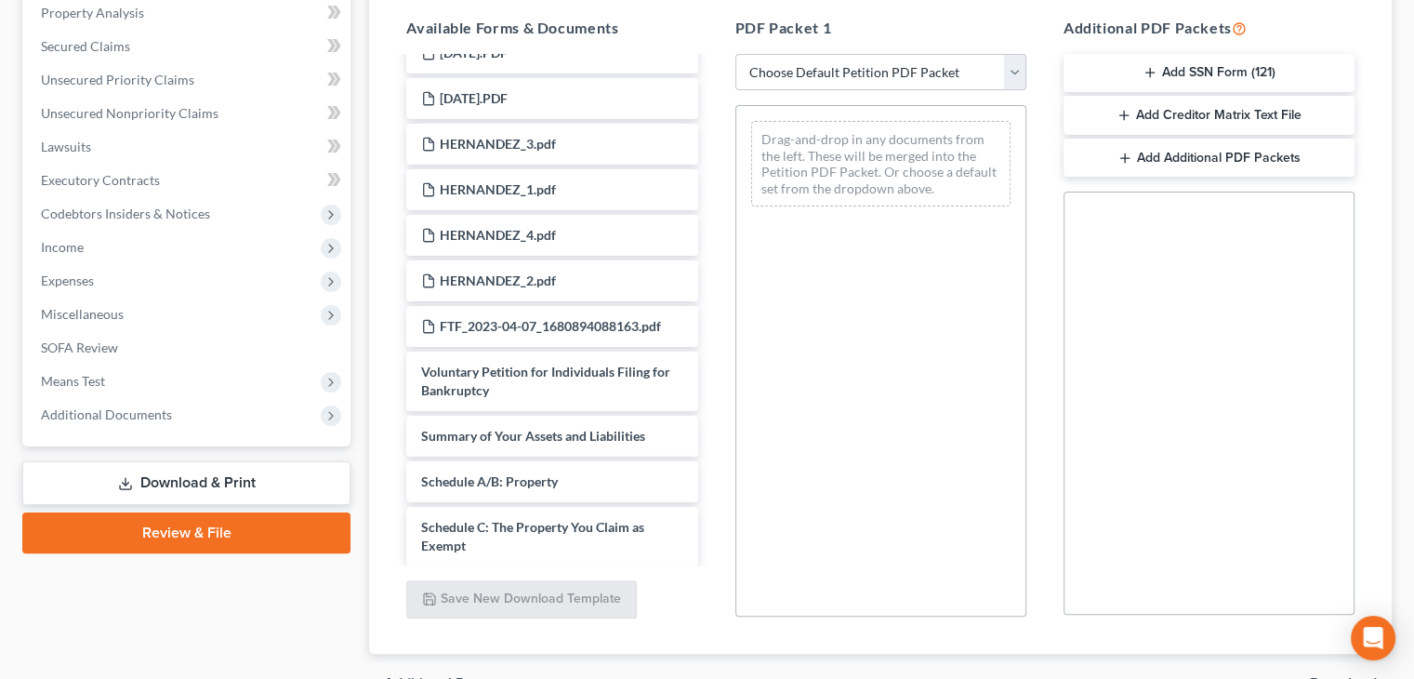
scroll to position [1562, 0]
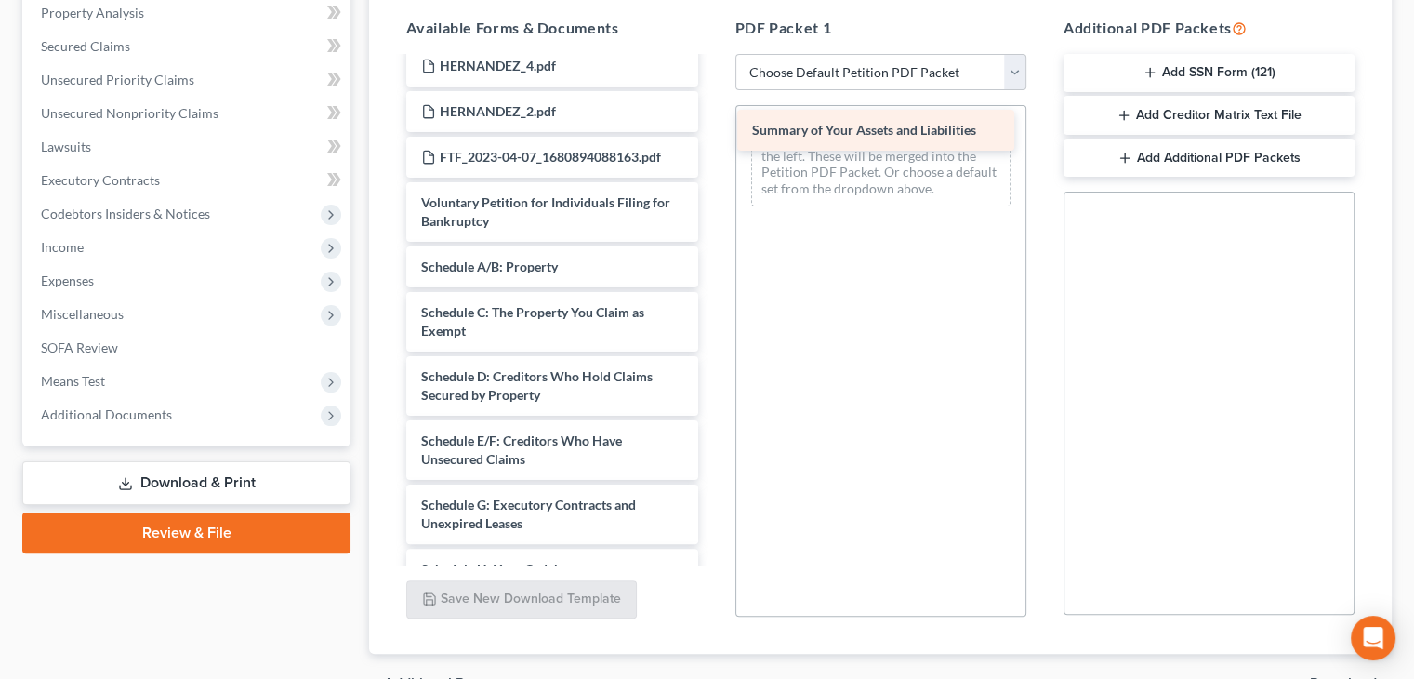
drag, startPoint x: 558, startPoint y: 259, endPoint x: 889, endPoint y: 126, distance: 356.7
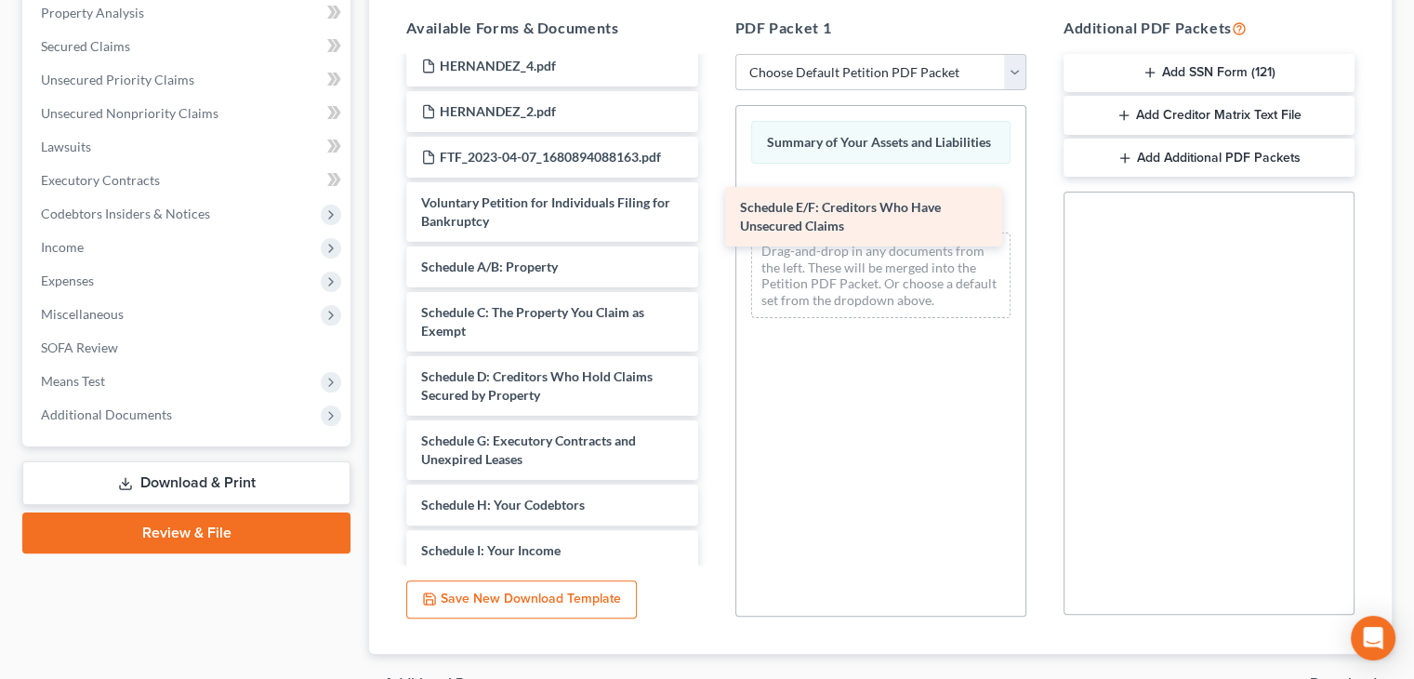
drag, startPoint x: 508, startPoint y: 469, endPoint x: 828, endPoint y: 238, distance: 395.0
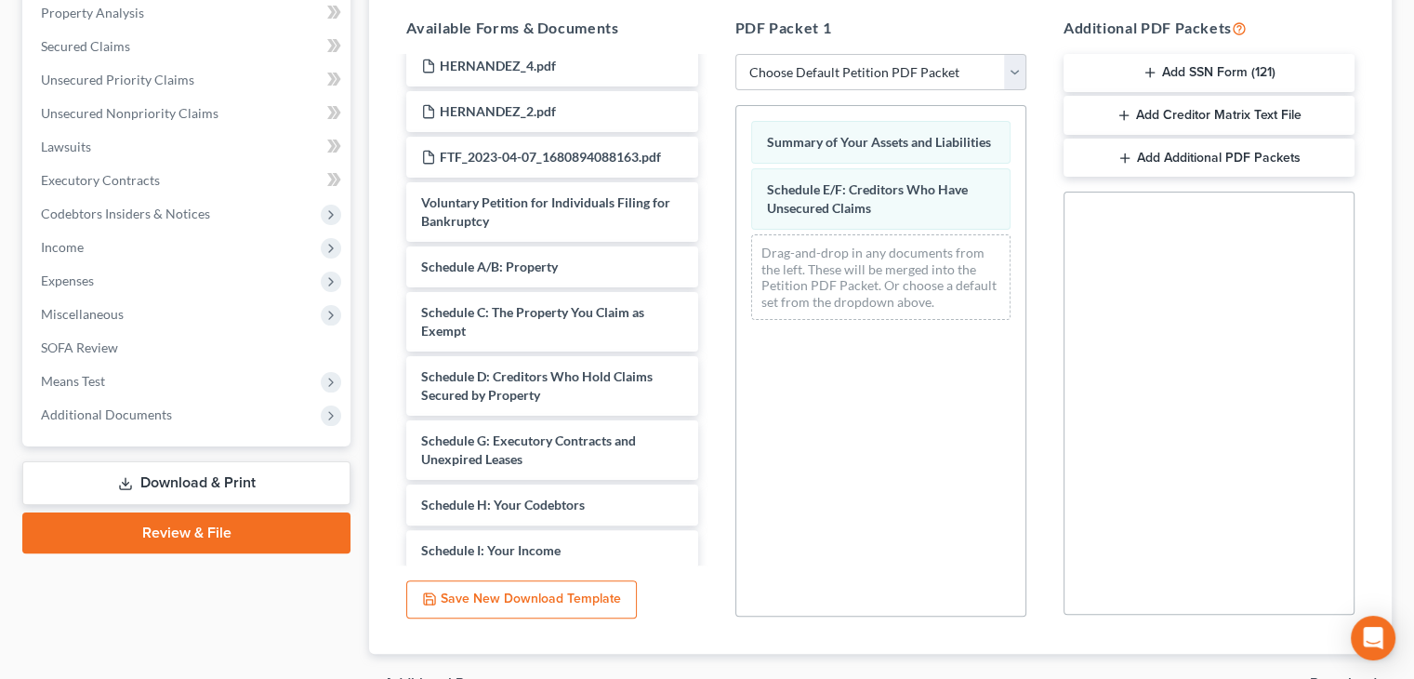
scroll to position [469, 0]
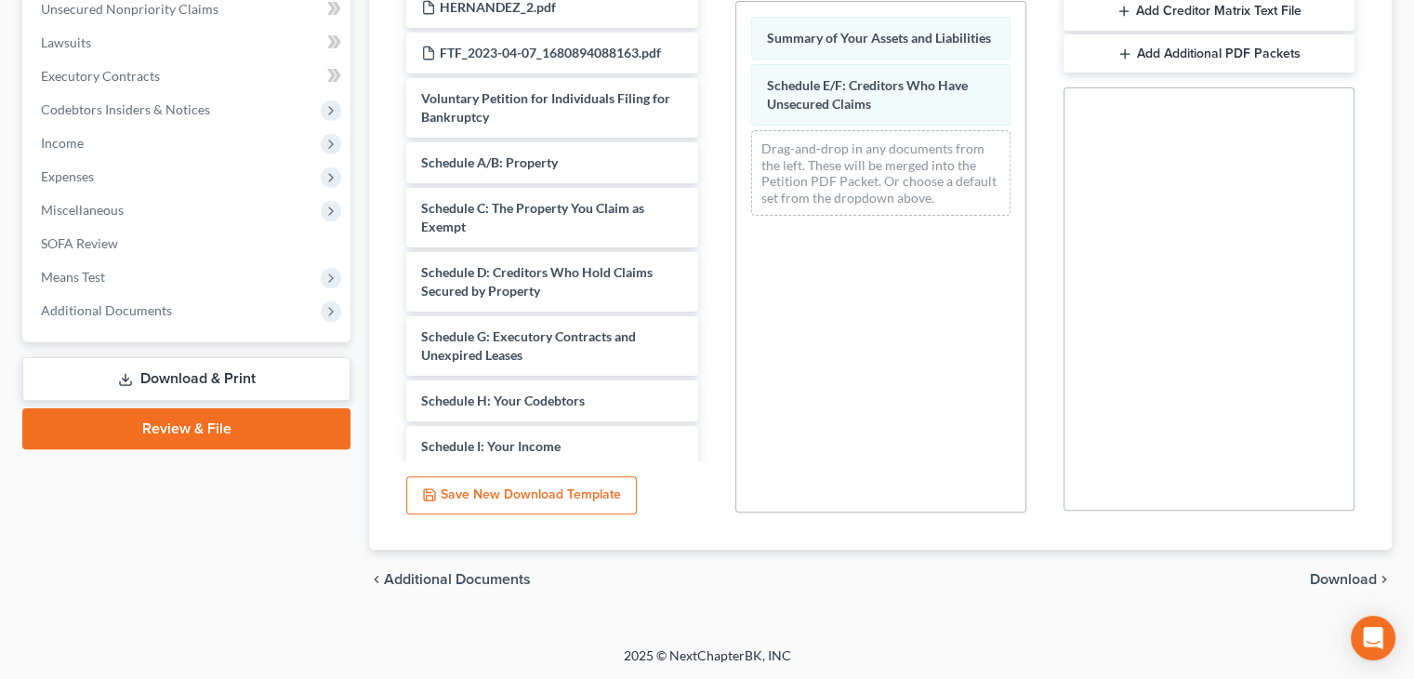
click at [1342, 581] on span "Download" at bounding box center [1343, 579] width 67 height 15
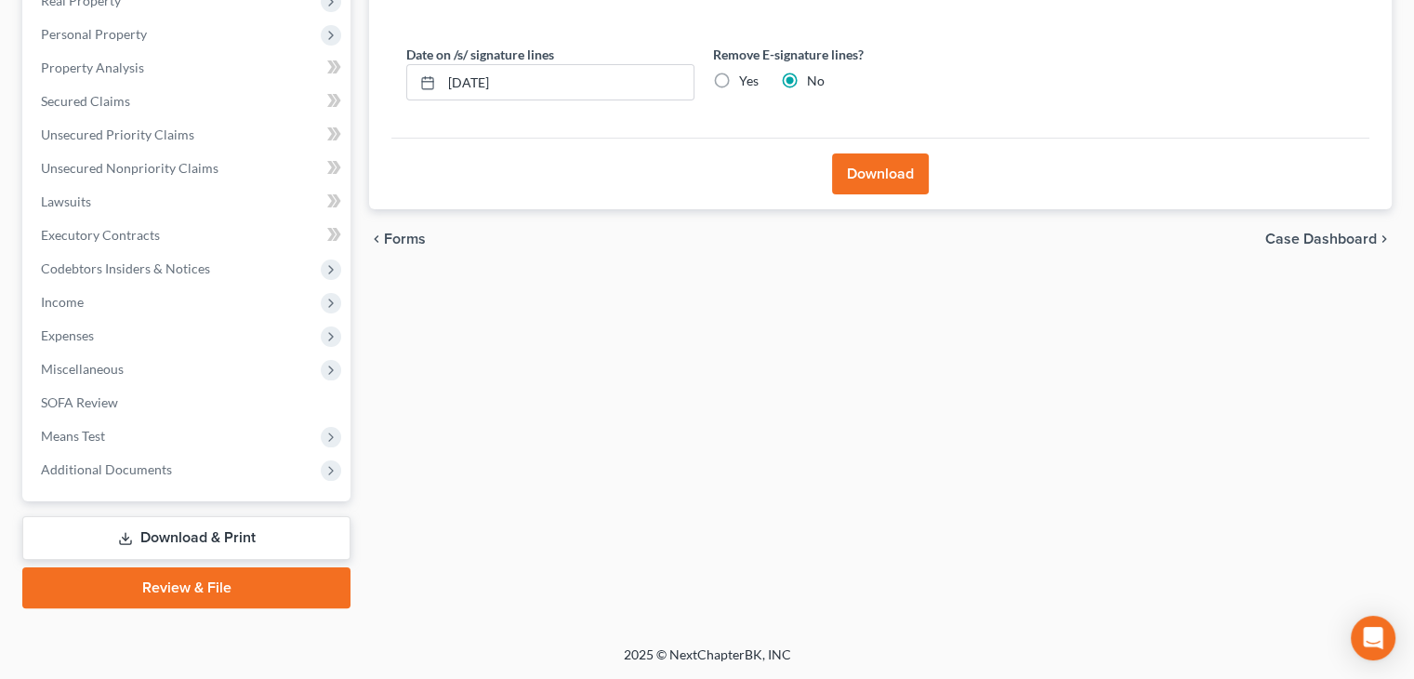
scroll to position [309, 0]
click at [885, 185] on button "Download" at bounding box center [880, 174] width 97 height 41
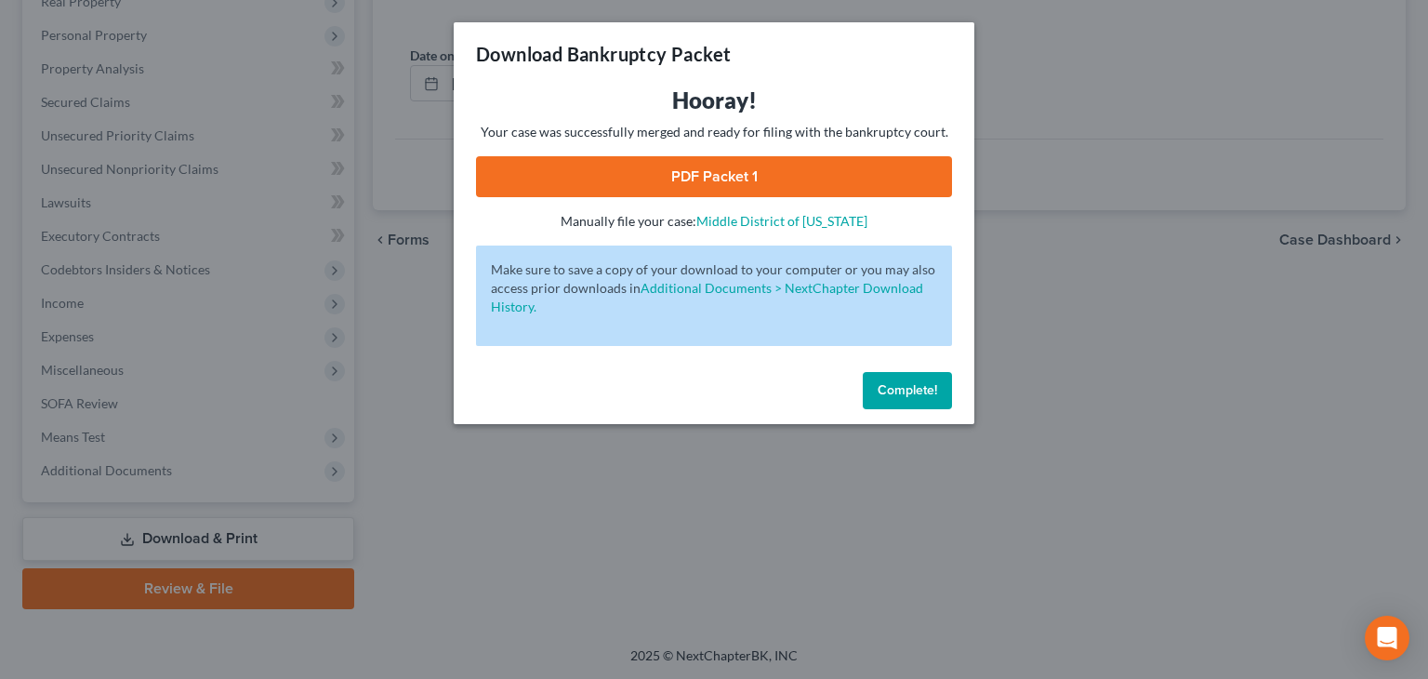
click at [828, 172] on link "PDF Packet 1" at bounding box center [714, 176] width 476 height 41
click at [919, 391] on span "Complete!" at bounding box center [908, 390] width 60 height 16
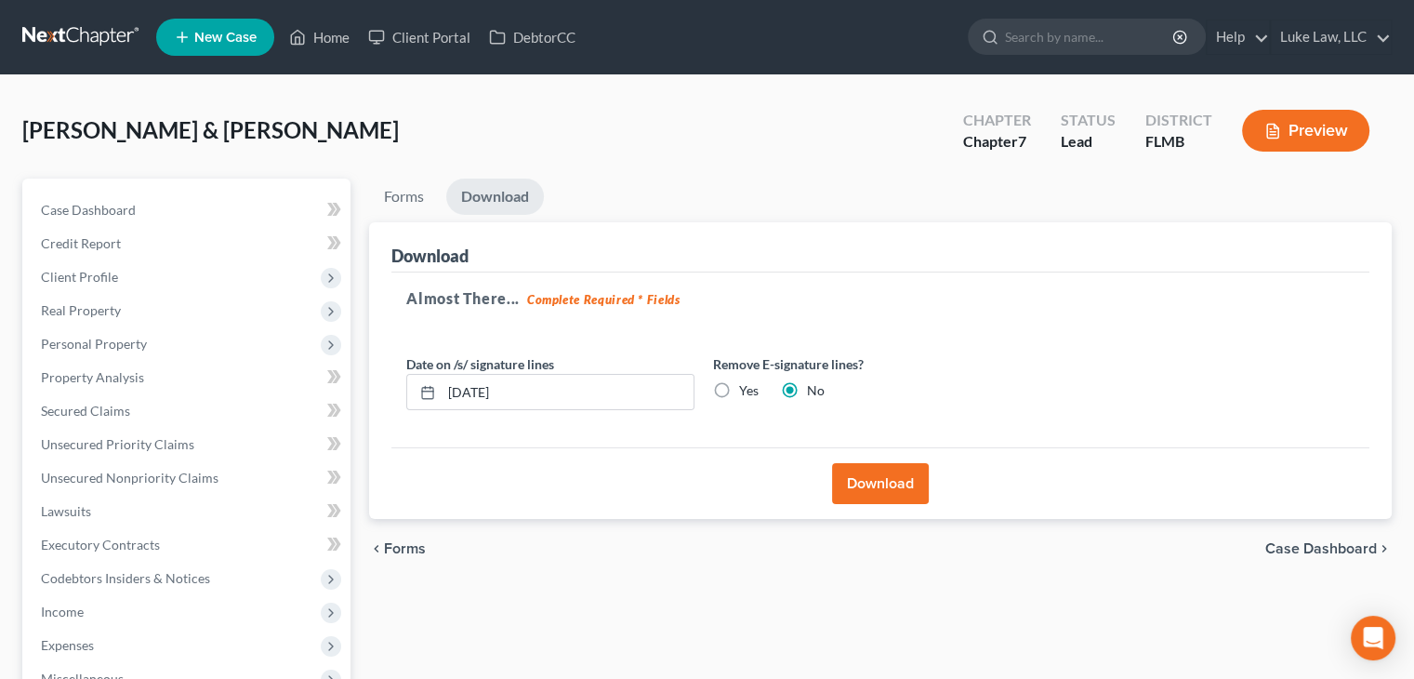
scroll to position [0, 0]
click at [352, 37] on link "Home" at bounding box center [319, 36] width 79 height 33
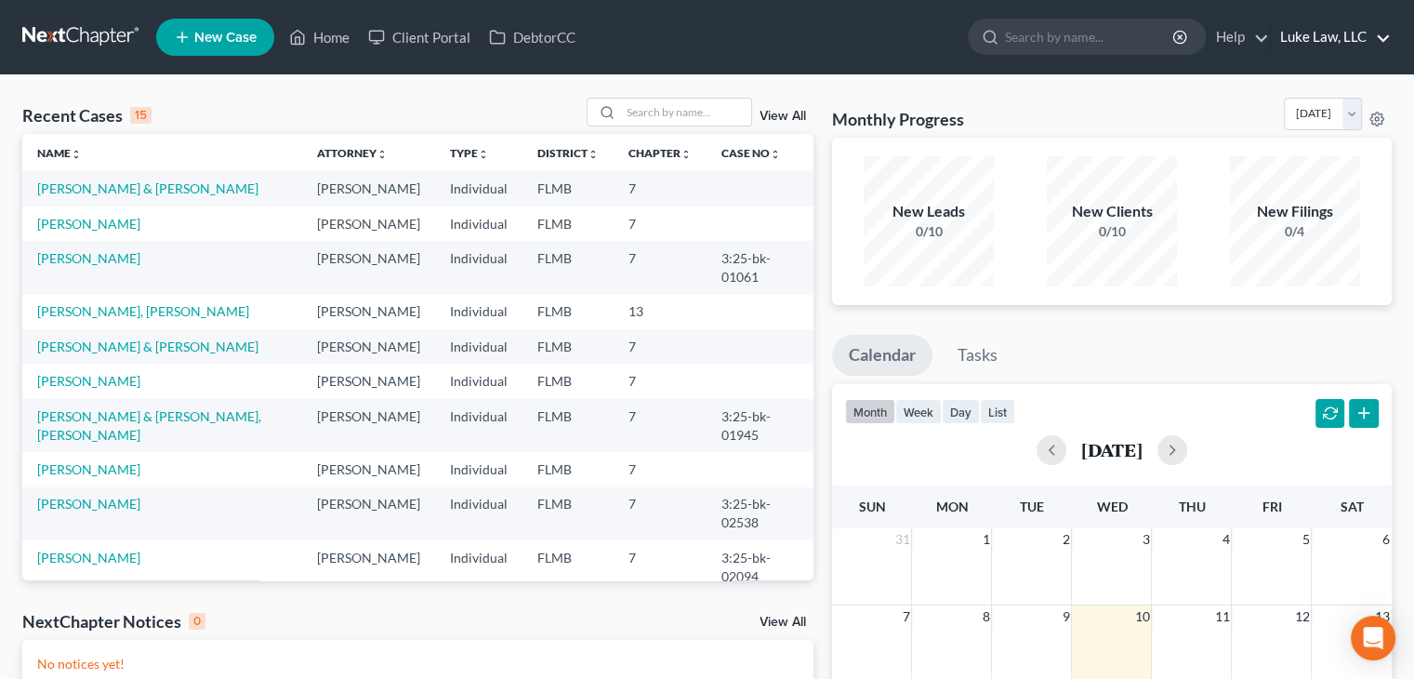
click at [1322, 31] on link "Luke Law, LLC" at bounding box center [1331, 36] width 120 height 33
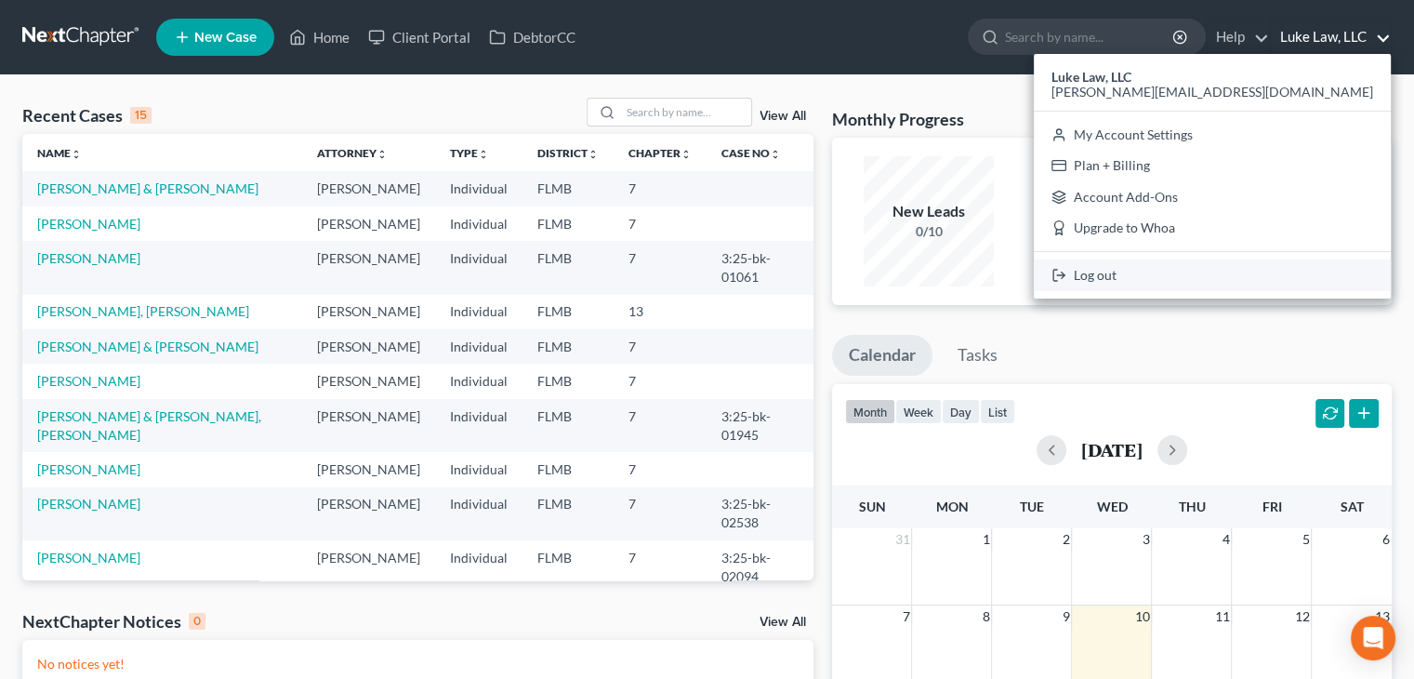
click at [1266, 278] on link "Log out" at bounding box center [1212, 275] width 357 height 32
